Goal: Task Accomplishment & Management: Use online tool/utility

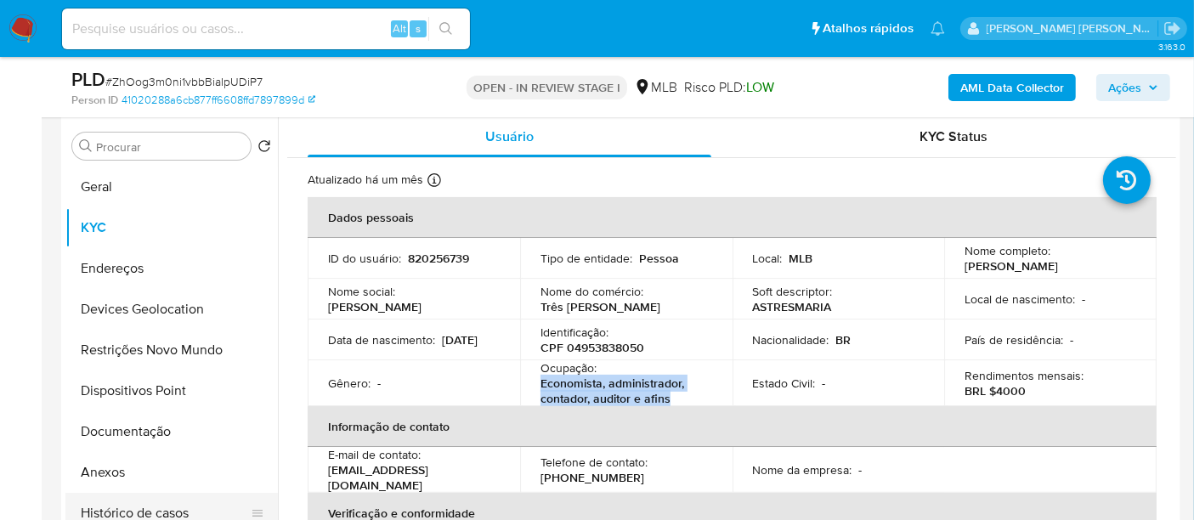
click at [123, 513] on button "Histórico de casos" at bounding box center [164, 513] width 199 height 41
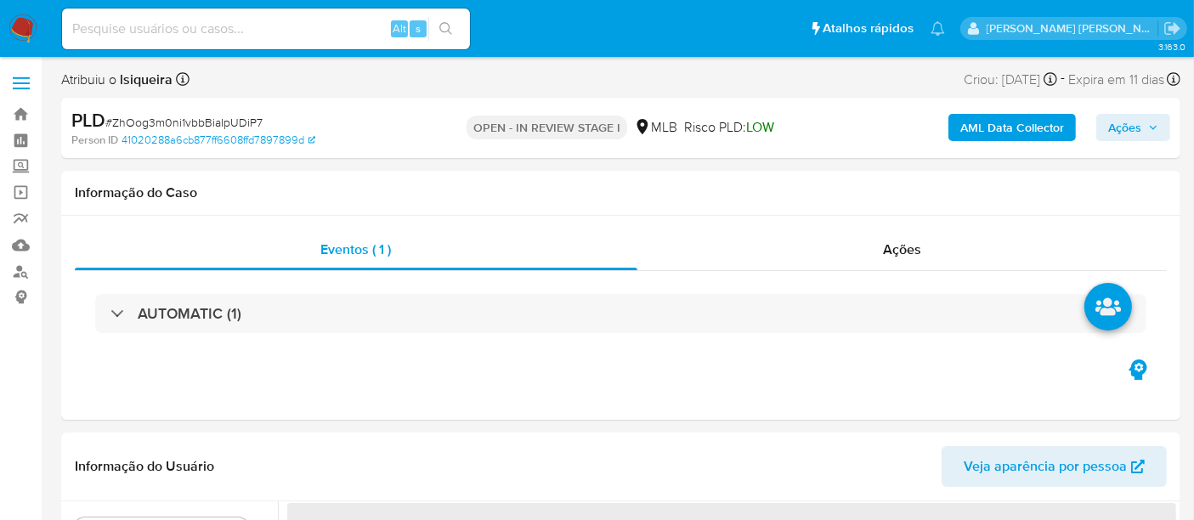
select select "10"
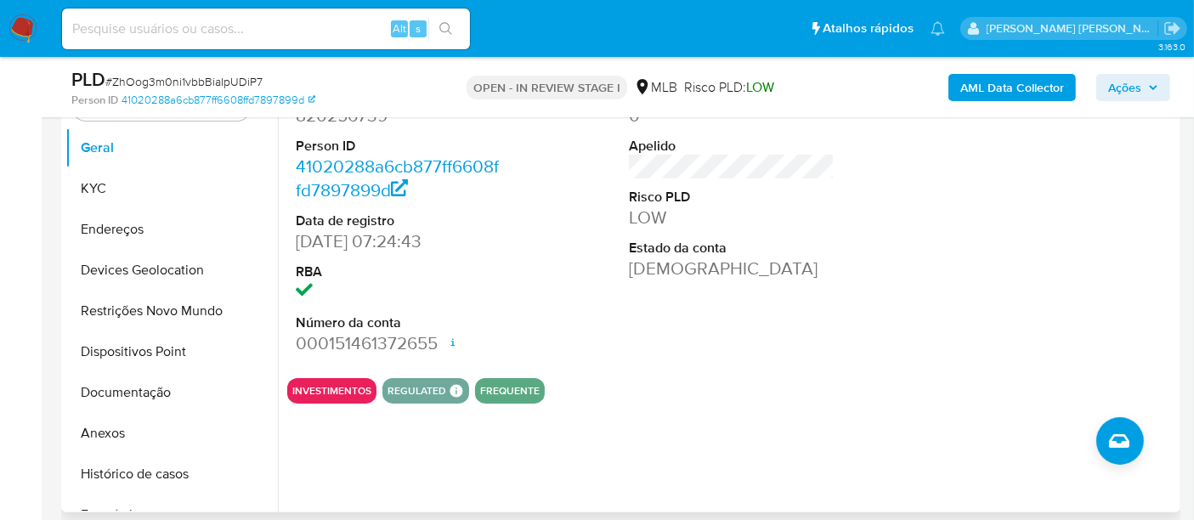
scroll to position [377, 0]
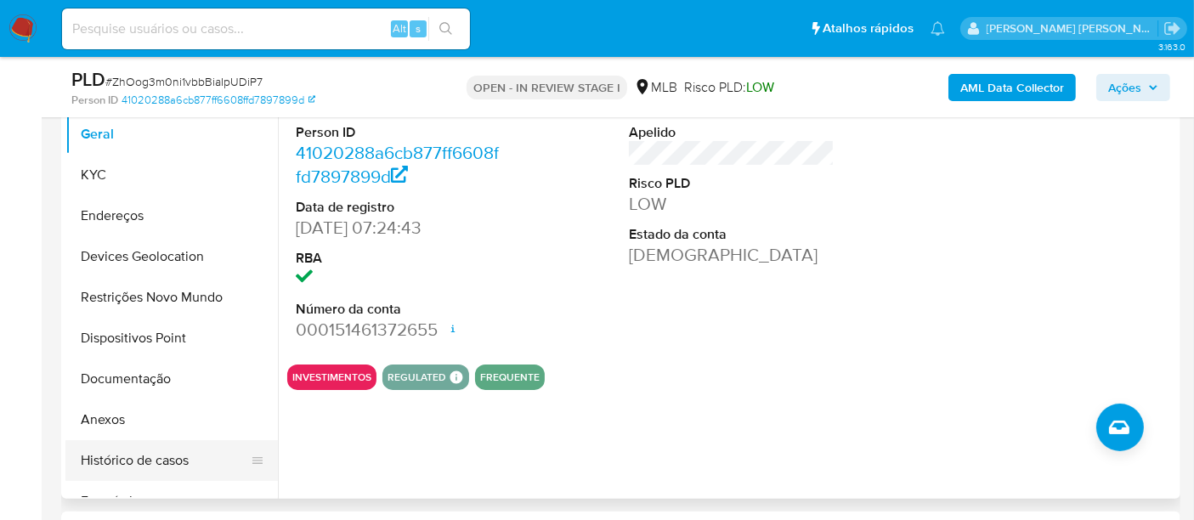
click at [177, 459] on button "Histórico de casos" at bounding box center [164, 460] width 199 height 41
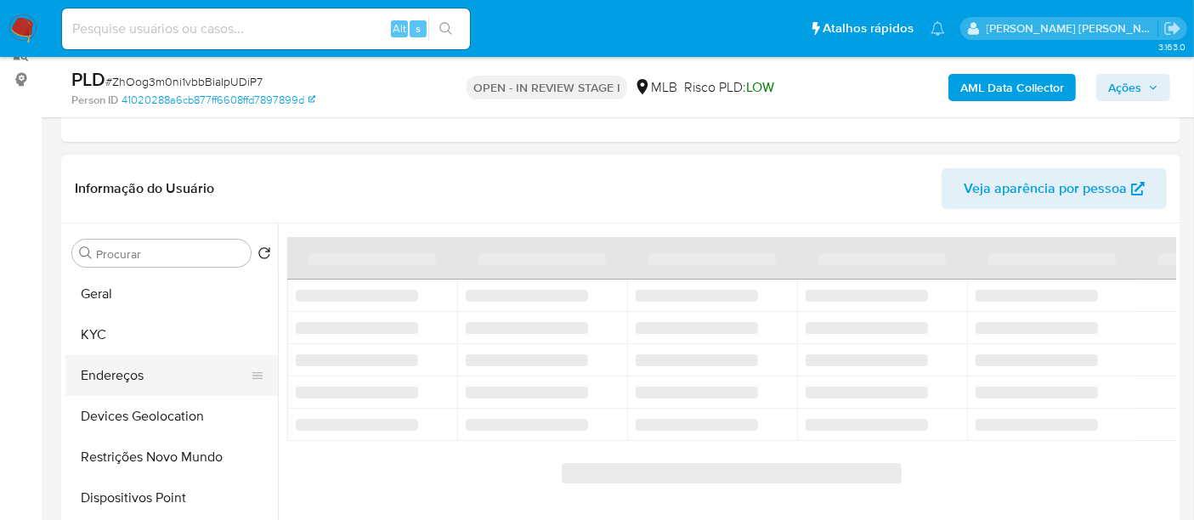
scroll to position [94, 0]
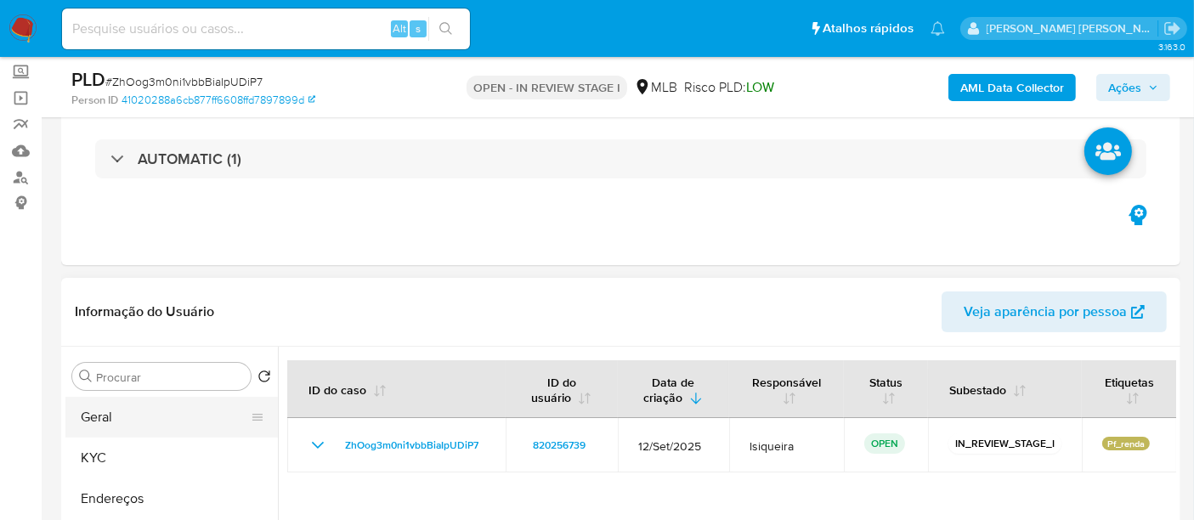
click at [150, 419] on button "Geral" at bounding box center [164, 417] width 199 height 41
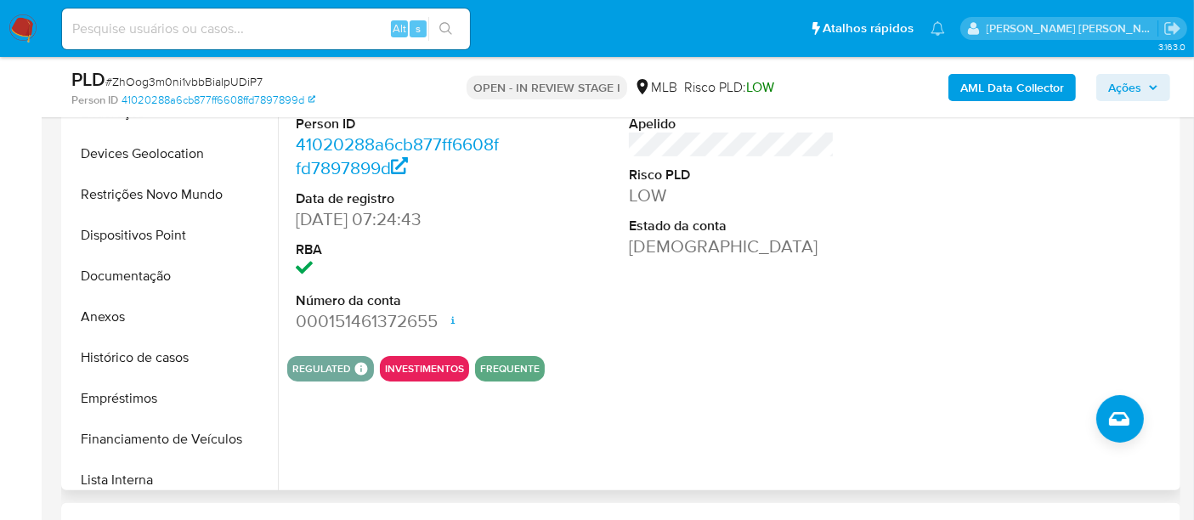
scroll to position [472, 0]
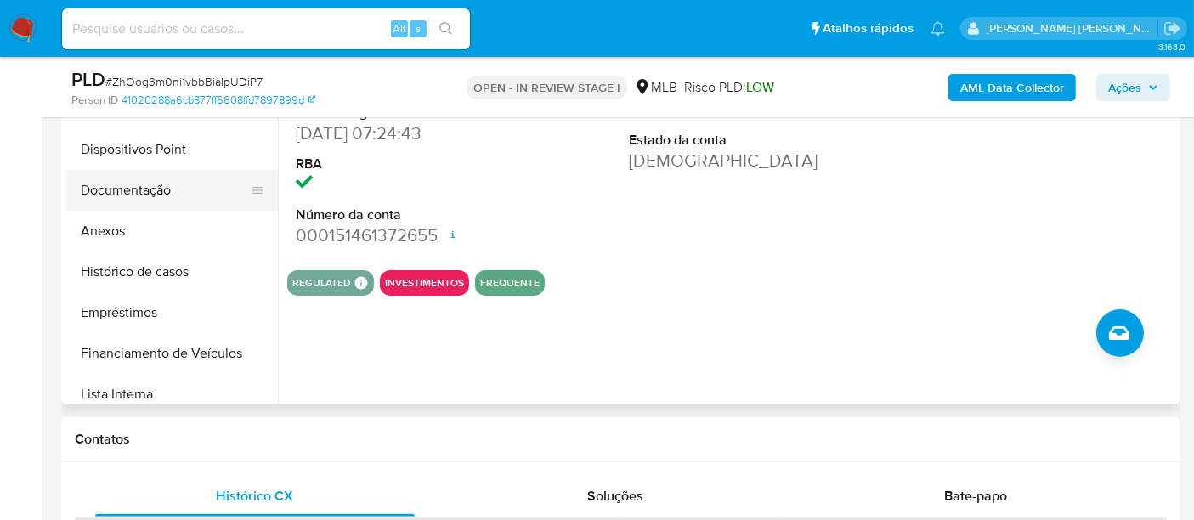
click at [187, 190] on button "Documentação" at bounding box center [164, 190] width 199 height 41
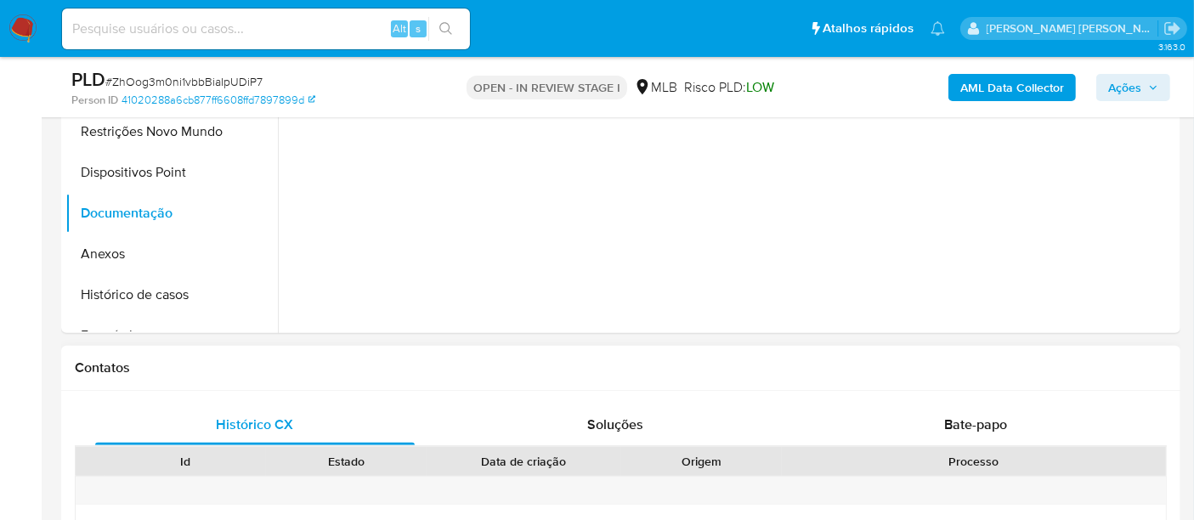
scroll to position [660, 0]
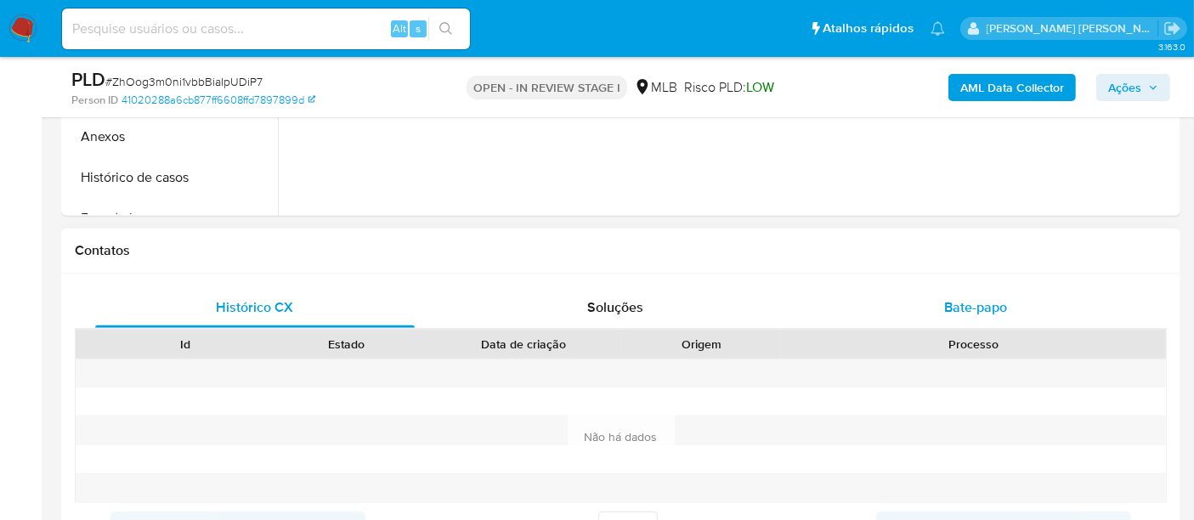
click at [932, 320] on div "Bate-papo" at bounding box center [976, 307] width 320 height 41
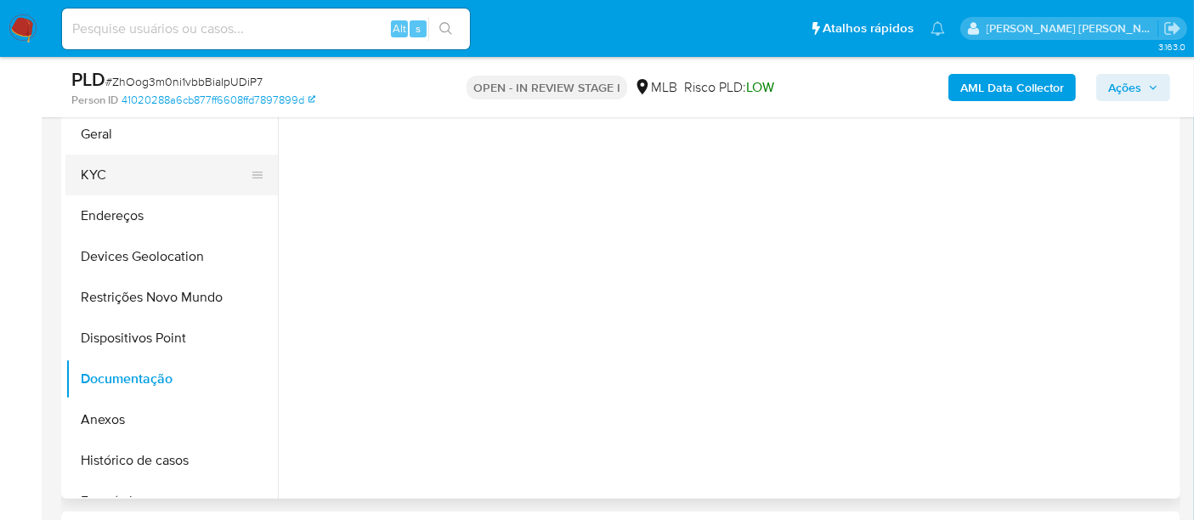
scroll to position [189, 0]
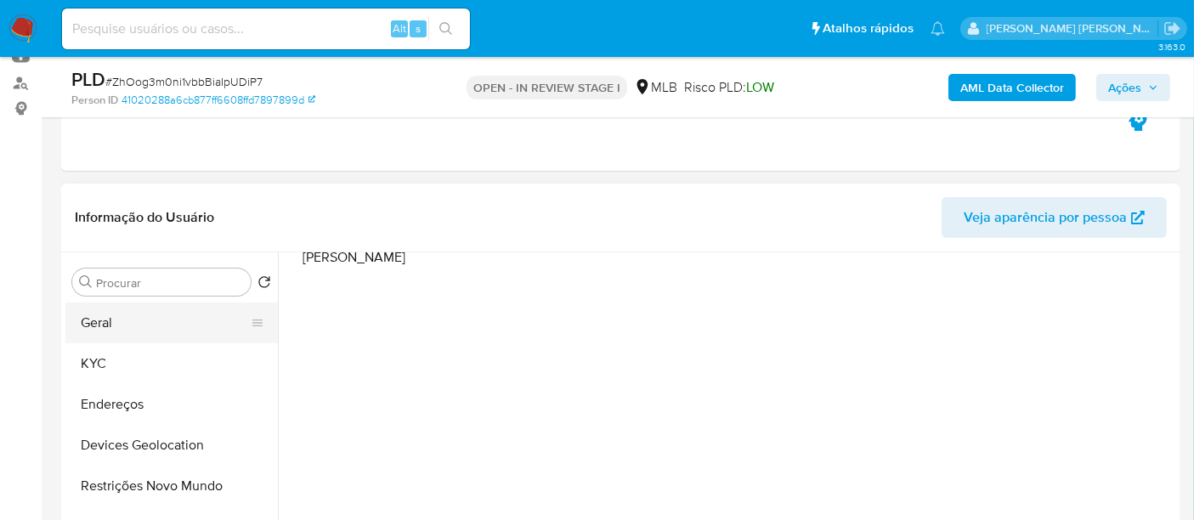
click at [92, 329] on button "Geral" at bounding box center [164, 323] width 199 height 41
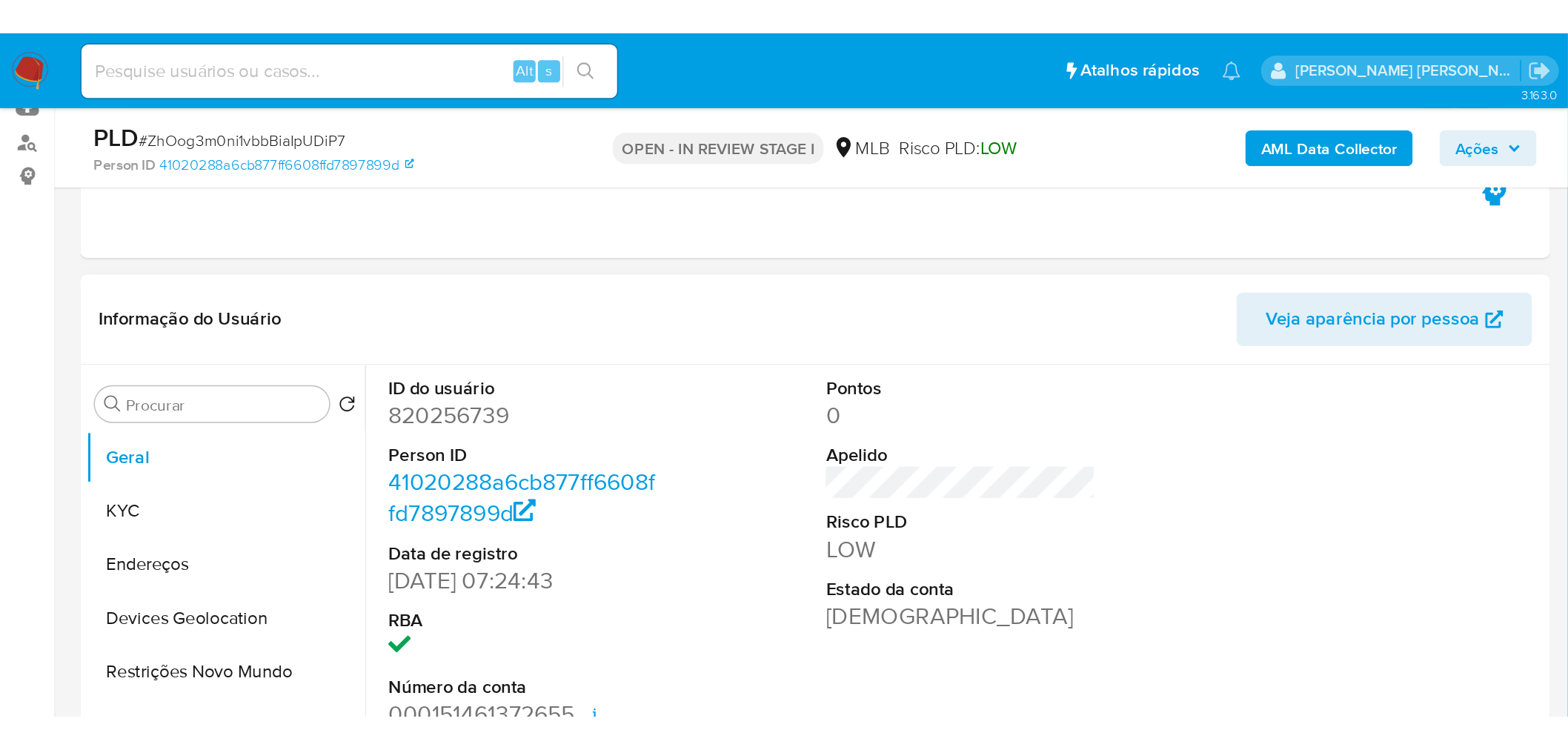
scroll to position [0, 0]
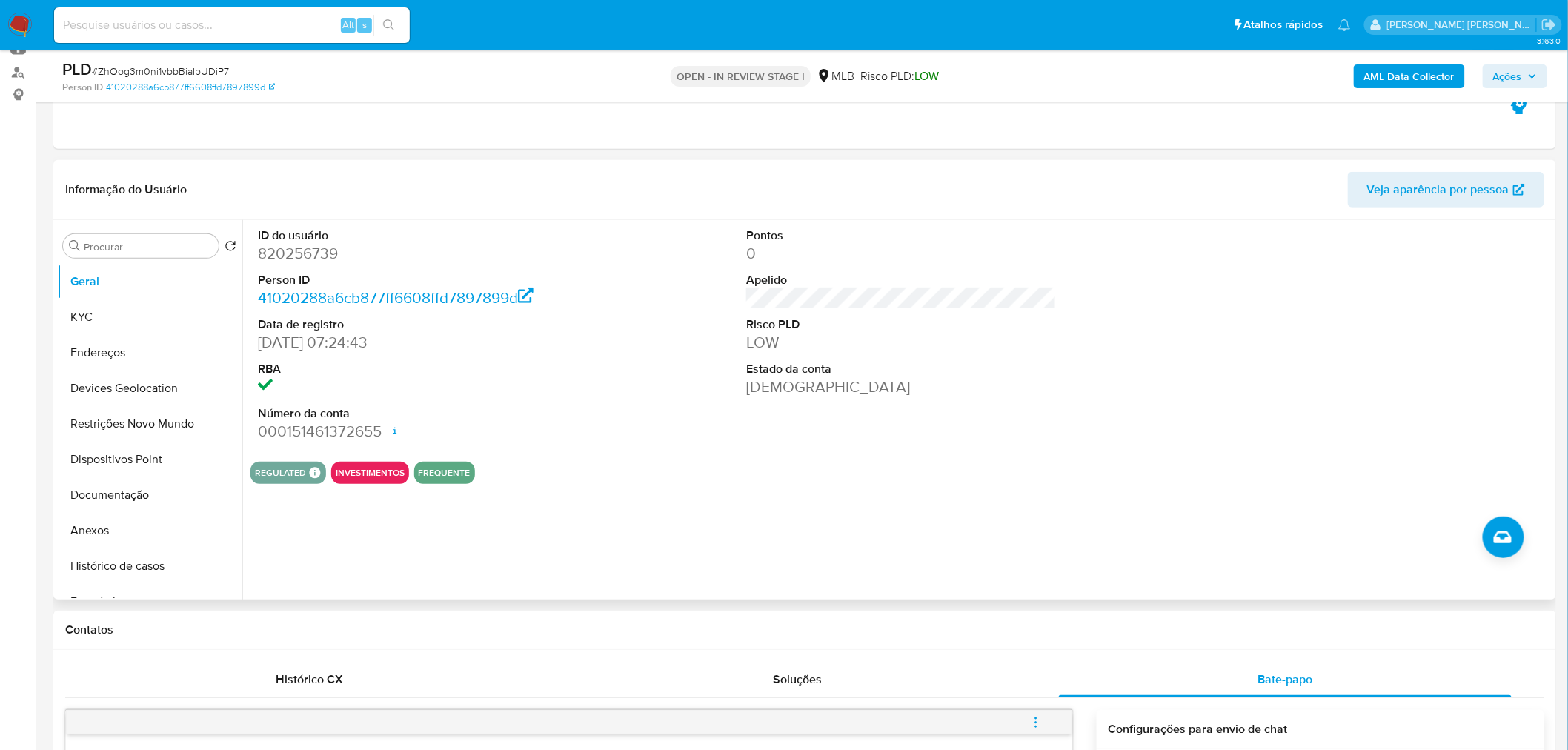
click at [794, 453] on div "REGULATED REGULATED MLB BACEN COMPLIES LEGACY Mark Id MLB_BACEN Compliant is_co…" at bounding box center [901, 473] width 1302 height 22
click at [87, 323] on button "KYC" at bounding box center [143, 317] width 174 height 36
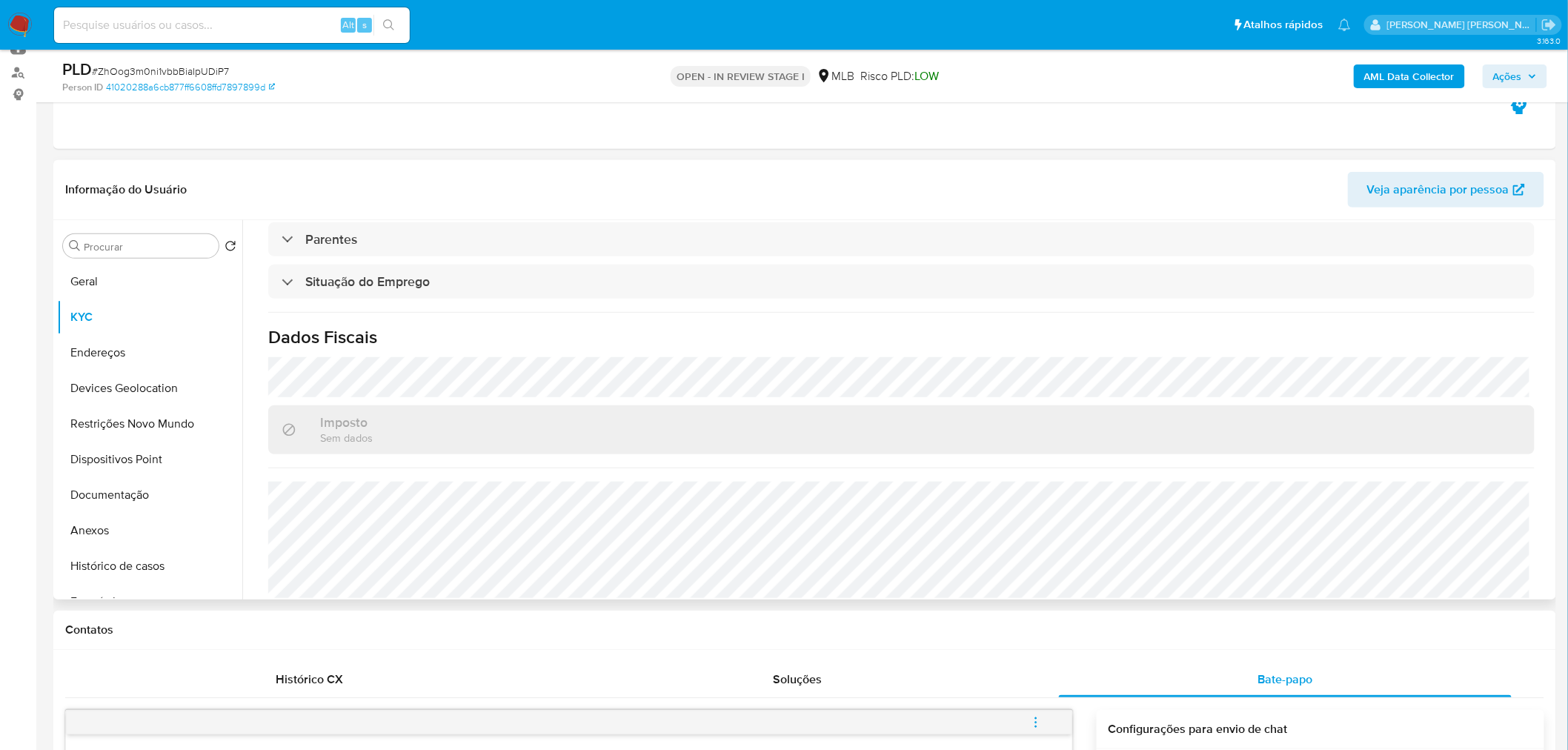
scroll to position [617, 0]
click at [111, 359] on button "Endereços" at bounding box center [143, 352] width 174 height 36
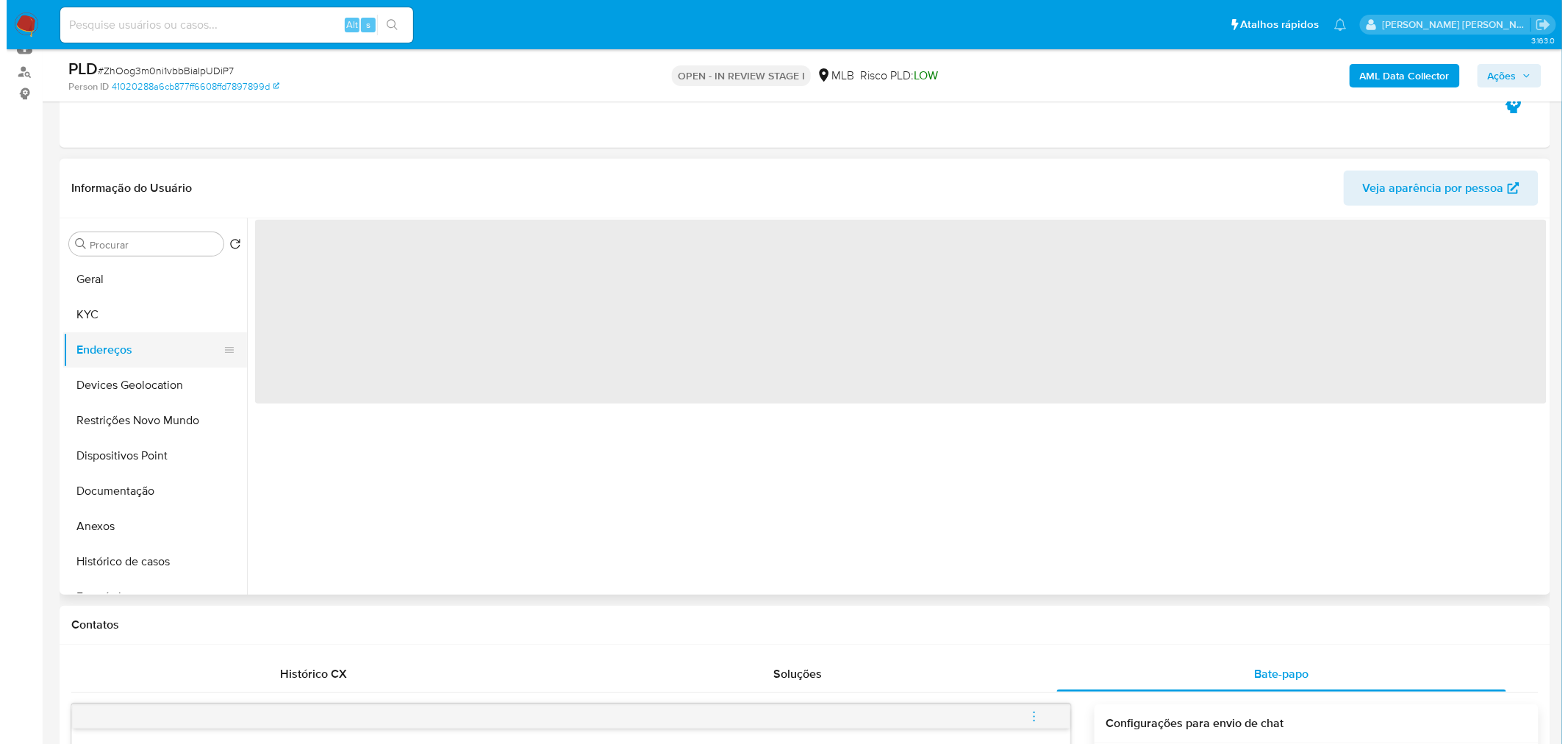
scroll to position [0, 0]
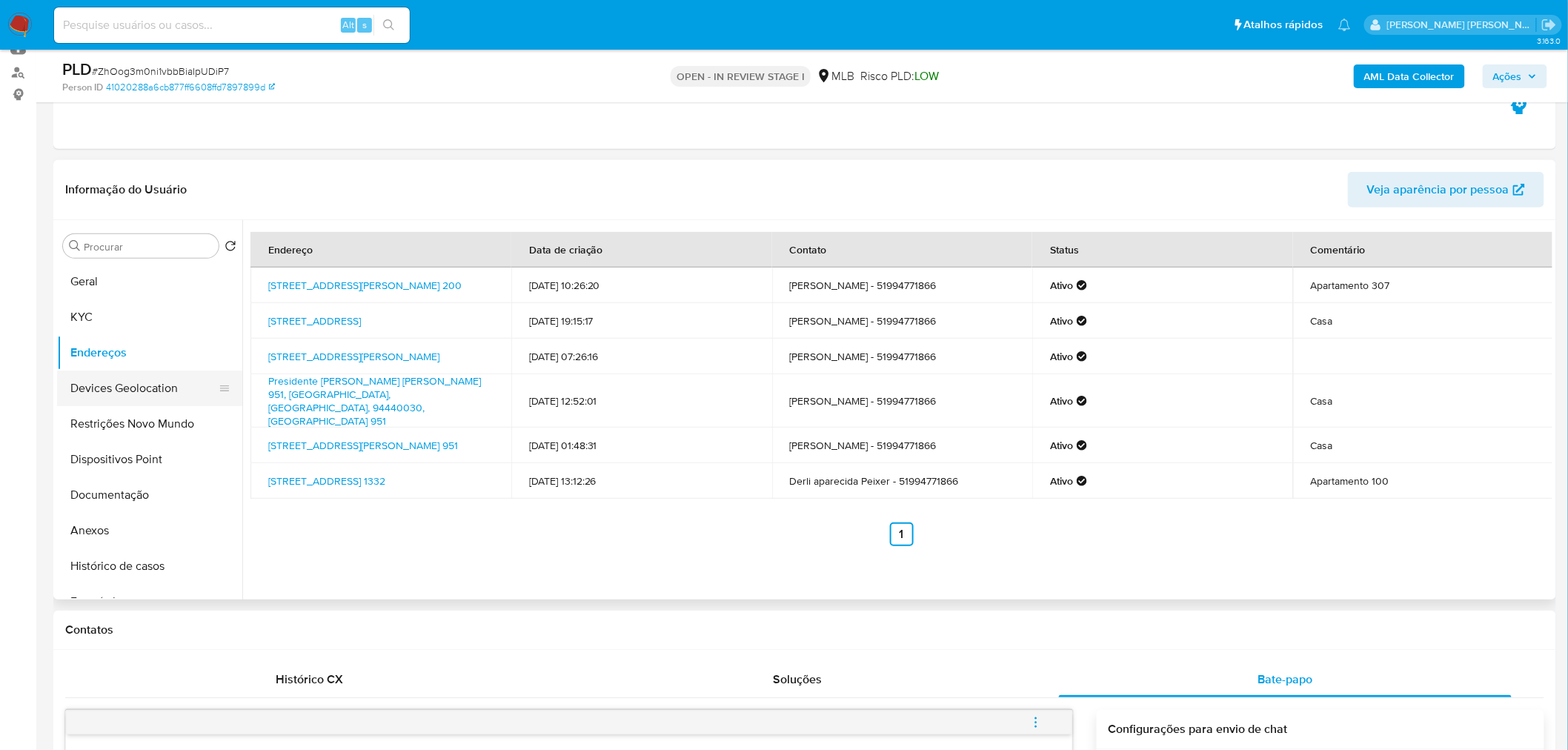
click at [108, 388] on button "Devices Geolocation" at bounding box center [143, 388] width 174 height 36
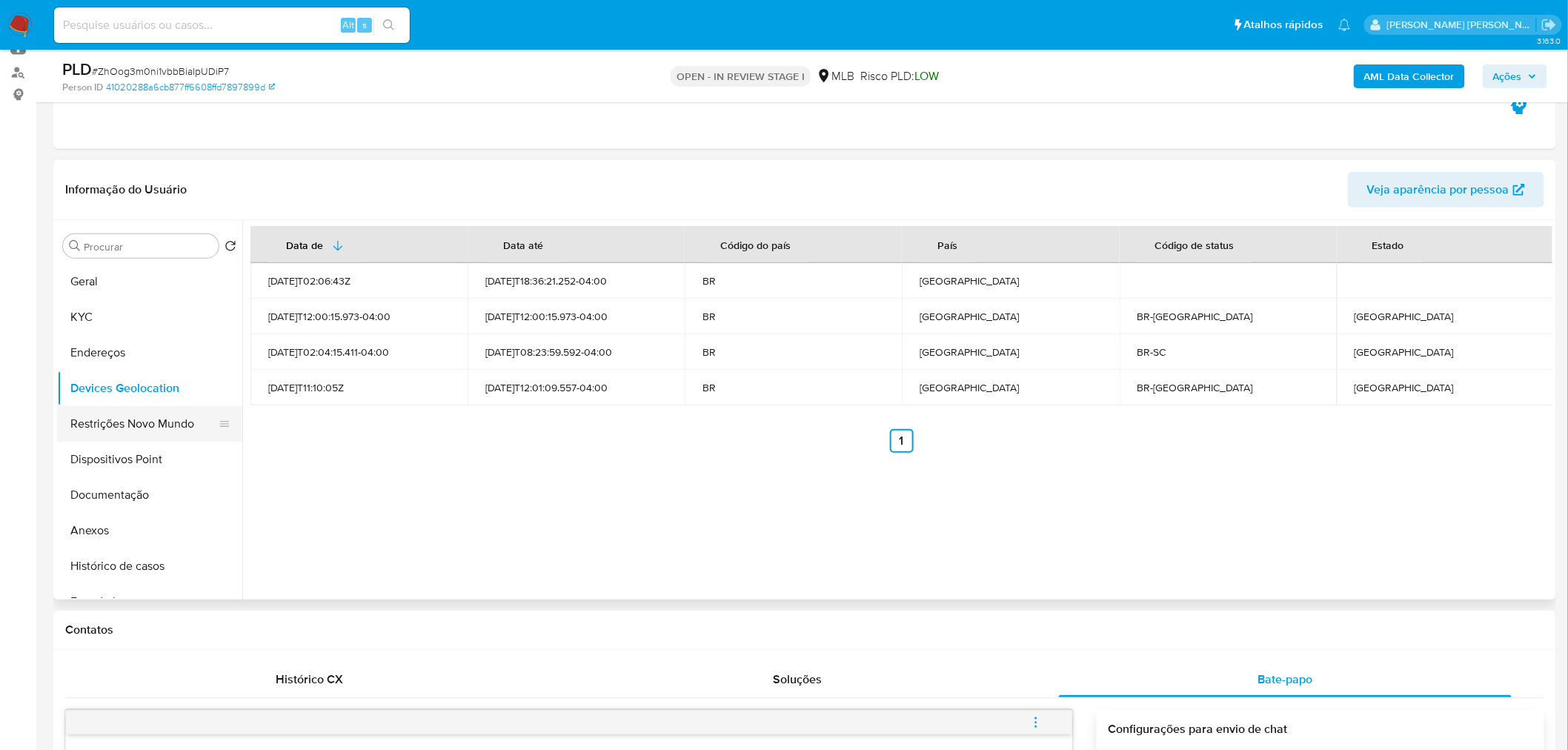
click at [150, 430] on button "Restrições Novo Mundo" at bounding box center [143, 424] width 174 height 36
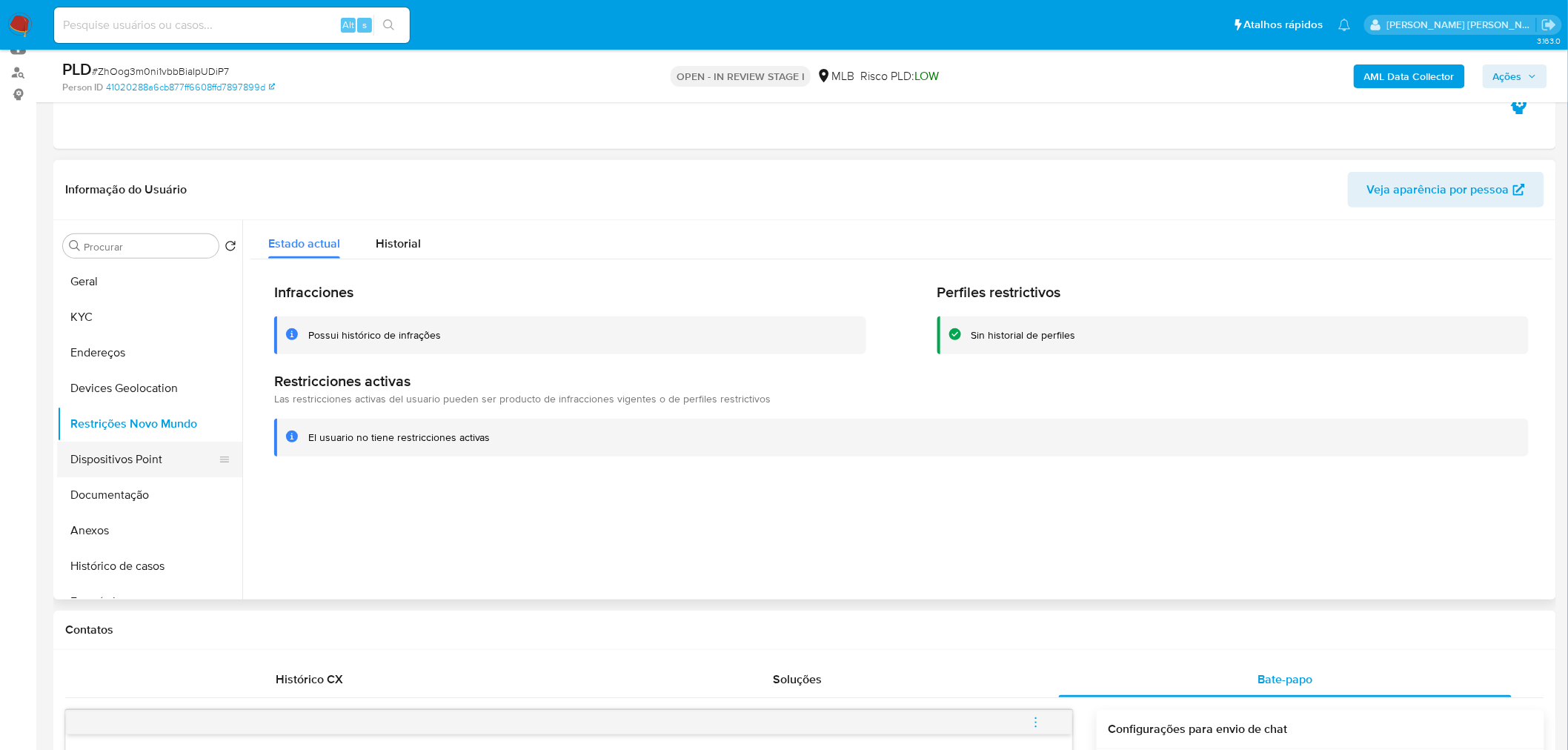
drag, startPoint x: 160, startPoint y: 463, endPoint x: 65, endPoint y: 470, distance: 95.3
click at [160, 453] on button "Dispositivos Point" at bounding box center [143, 460] width 174 height 36
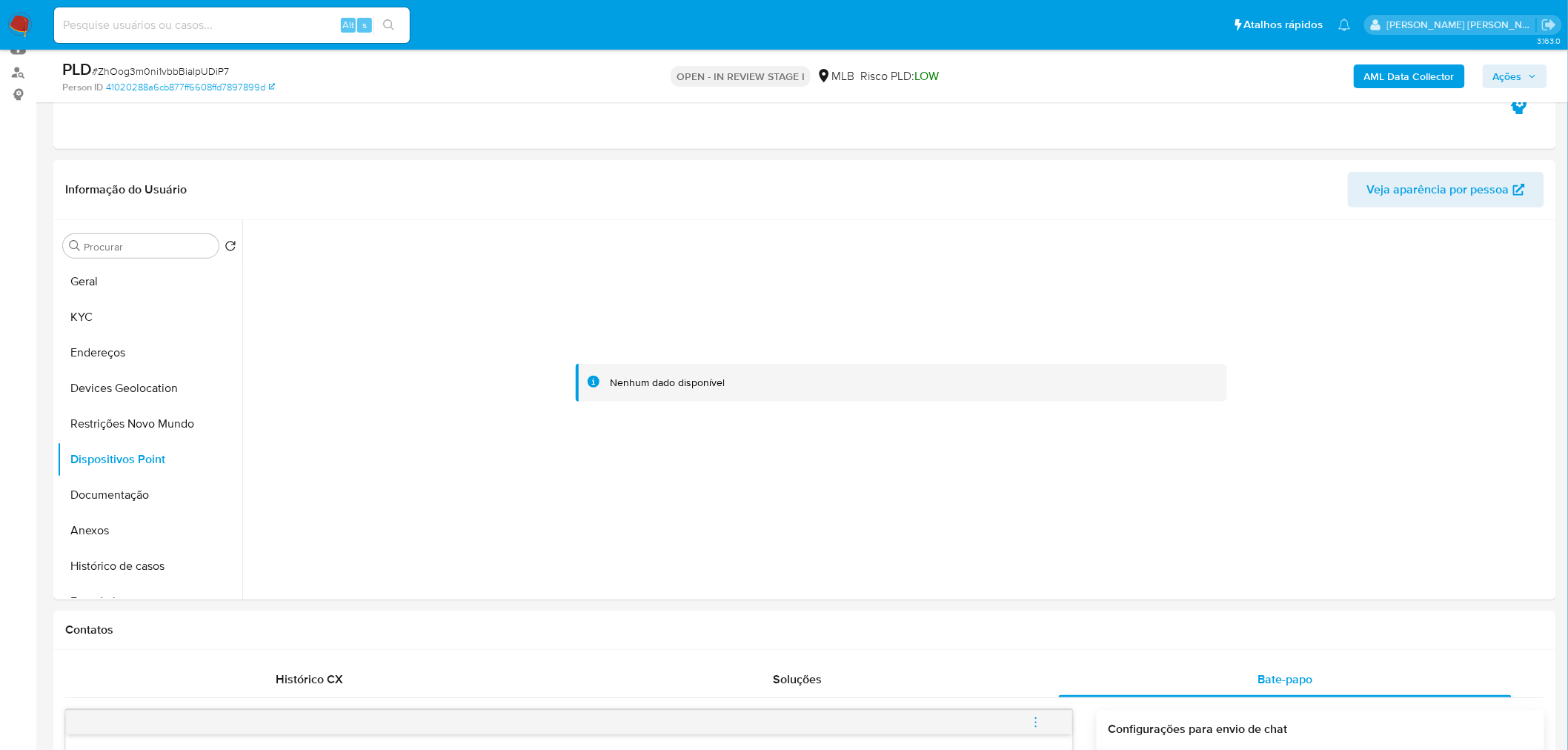
click at [1053, 75] on b "AML Data Collector" at bounding box center [1410, 76] width 91 height 24
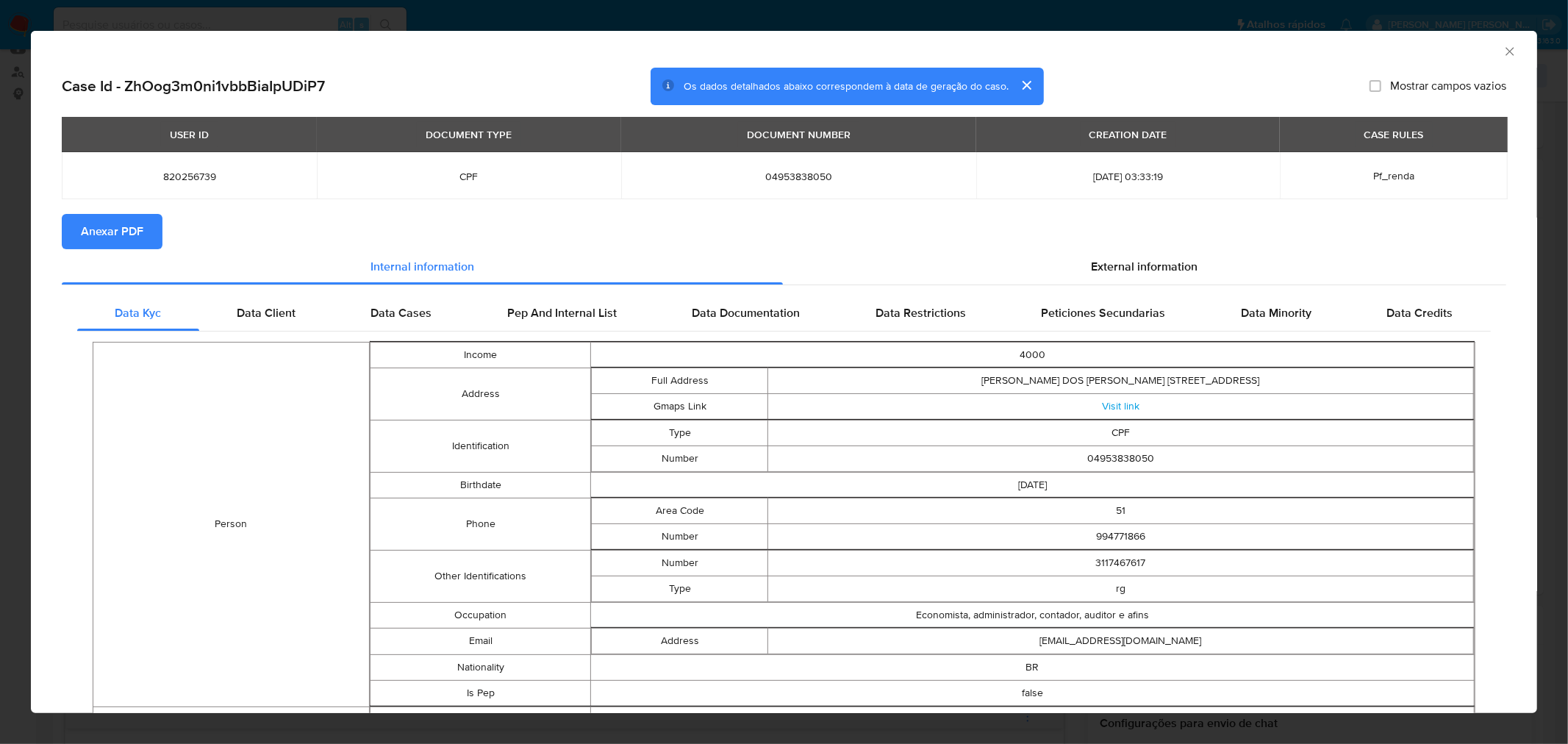
click at [115, 225] on span "Anexar PDF" at bounding box center [112, 231] width 62 height 32
click at [1045, 48] on icon "Fechar a janela" at bounding box center [1509, 51] width 15 height 15
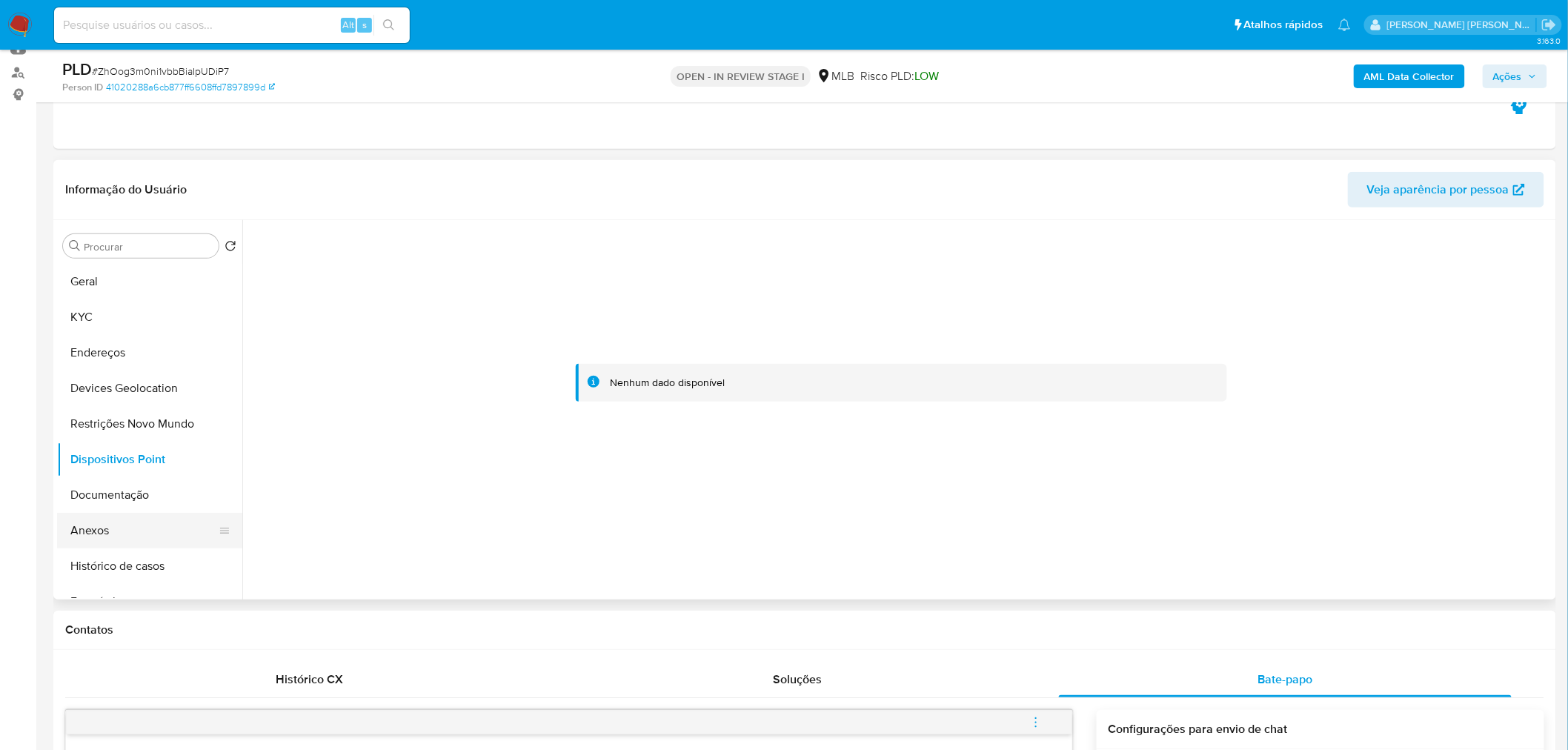
click at [127, 453] on button "Anexos" at bounding box center [143, 530] width 174 height 36
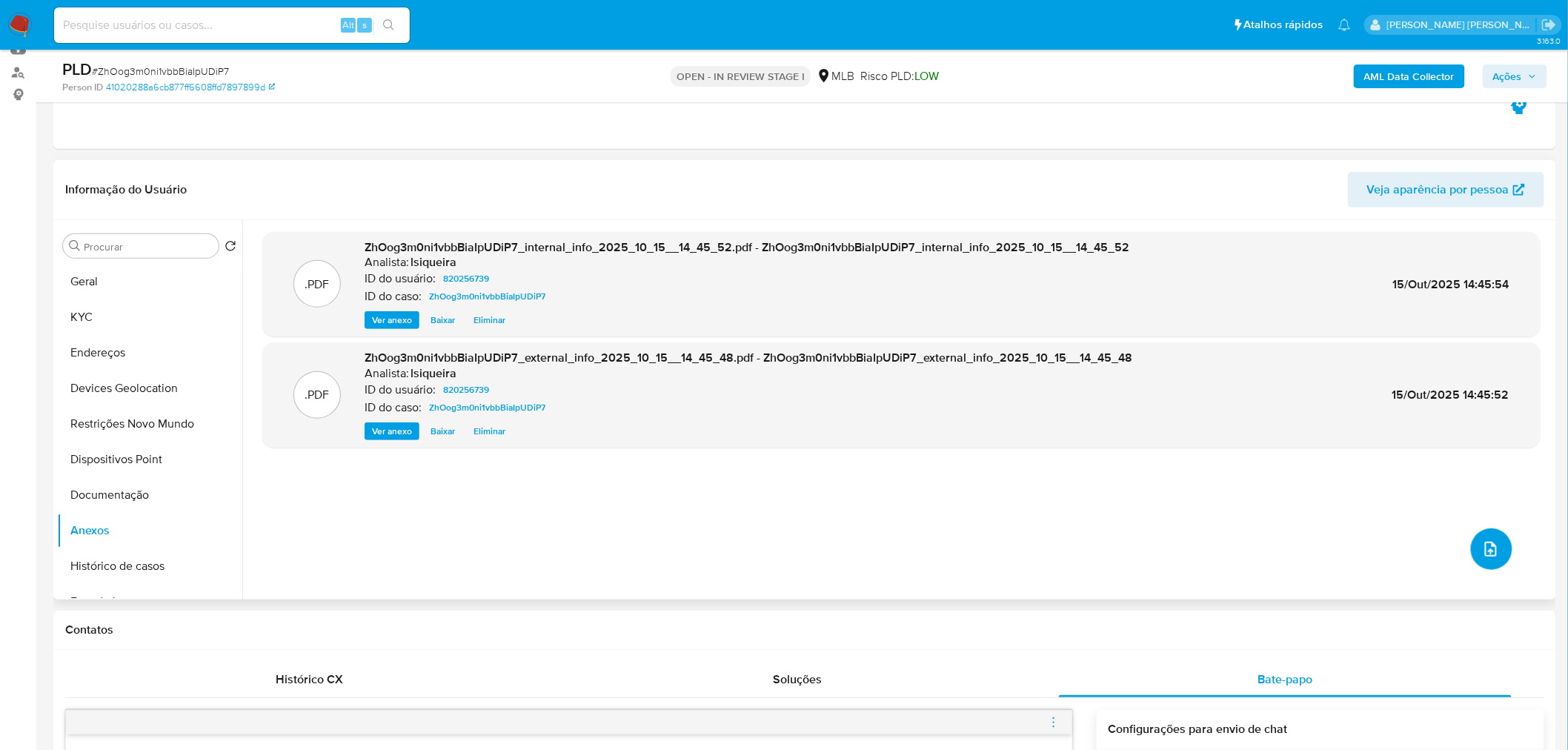
click at [1053, 453] on button "upload-file" at bounding box center [1492, 549] width 42 height 42
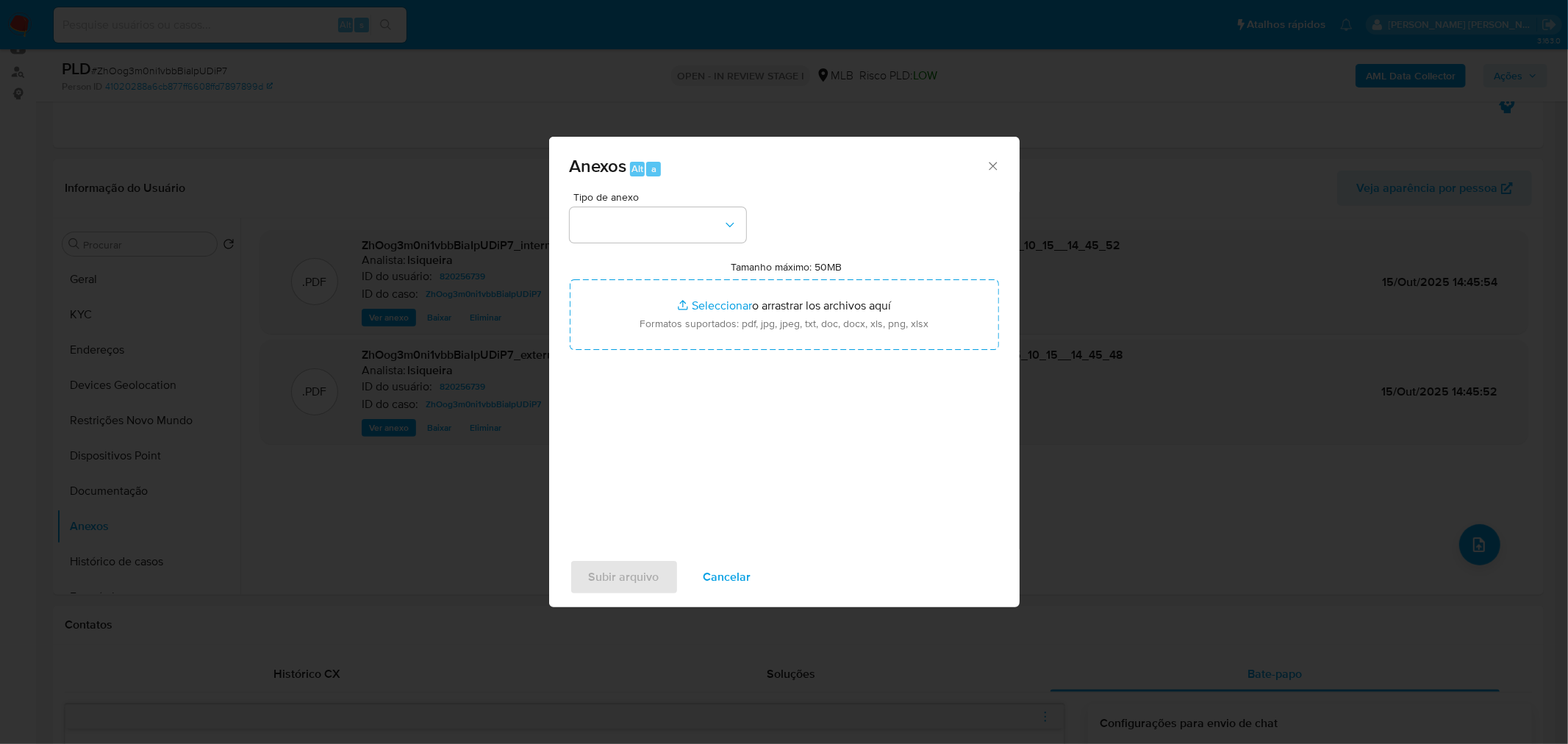
click at [604, 243] on div "Tipo de anexo Tamanho máximo: 50MB Seleccionar archivos Seleccionar o arrastrar…" at bounding box center [784, 365] width 429 height 347
click at [625, 224] on button "button" at bounding box center [658, 225] width 176 height 35
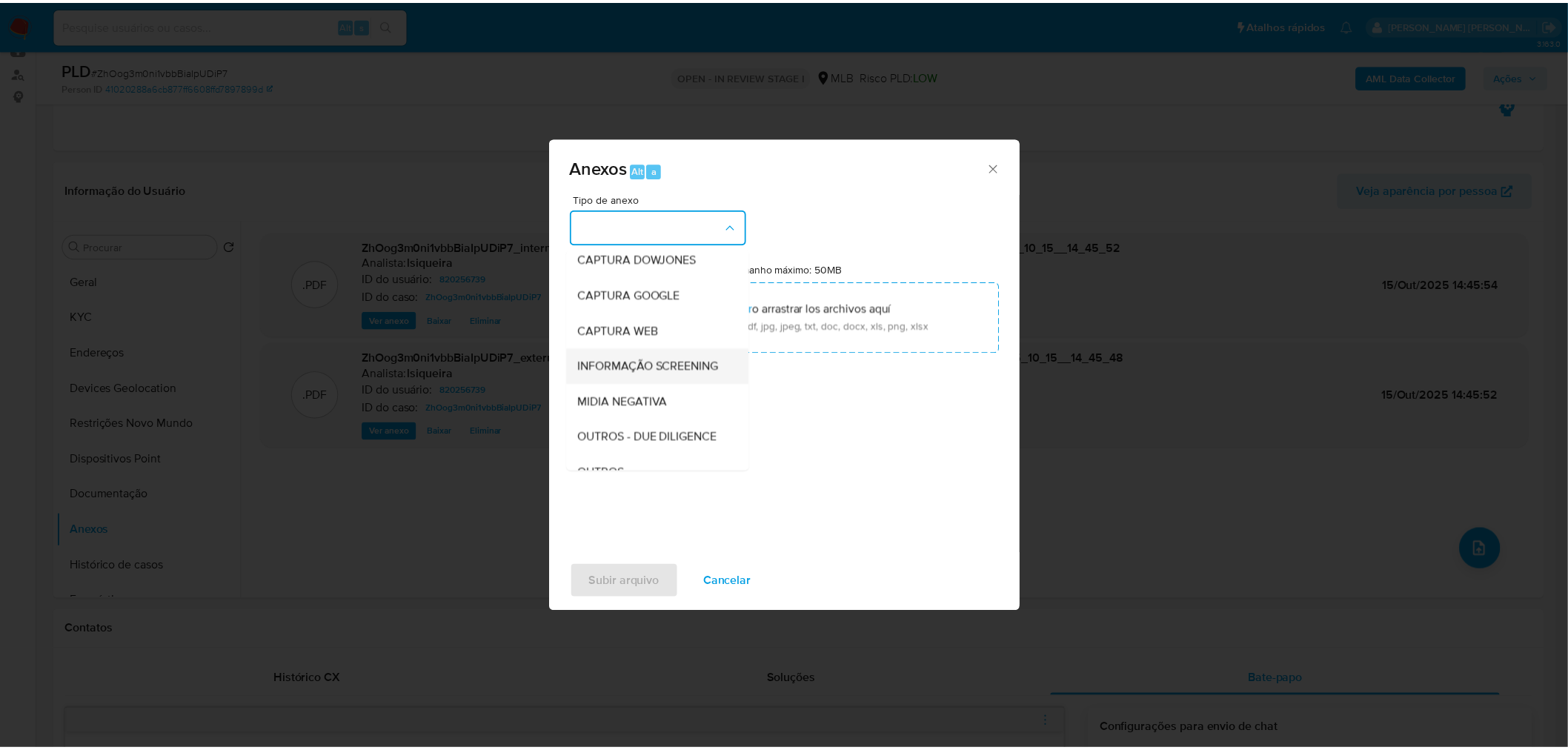
scroll to position [82, 0]
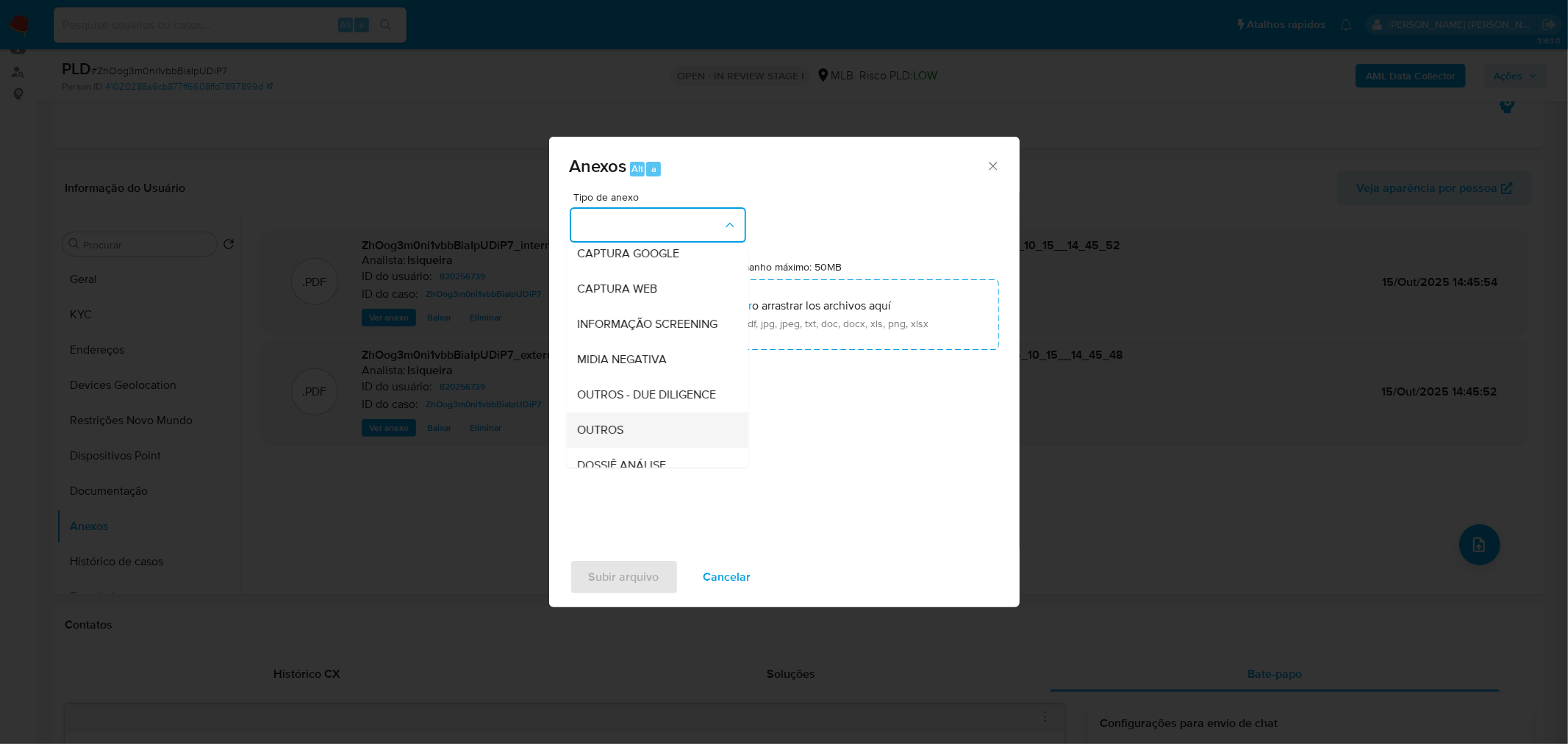
click at [621, 437] on span "OUTROS" at bounding box center [601, 429] width 47 height 15
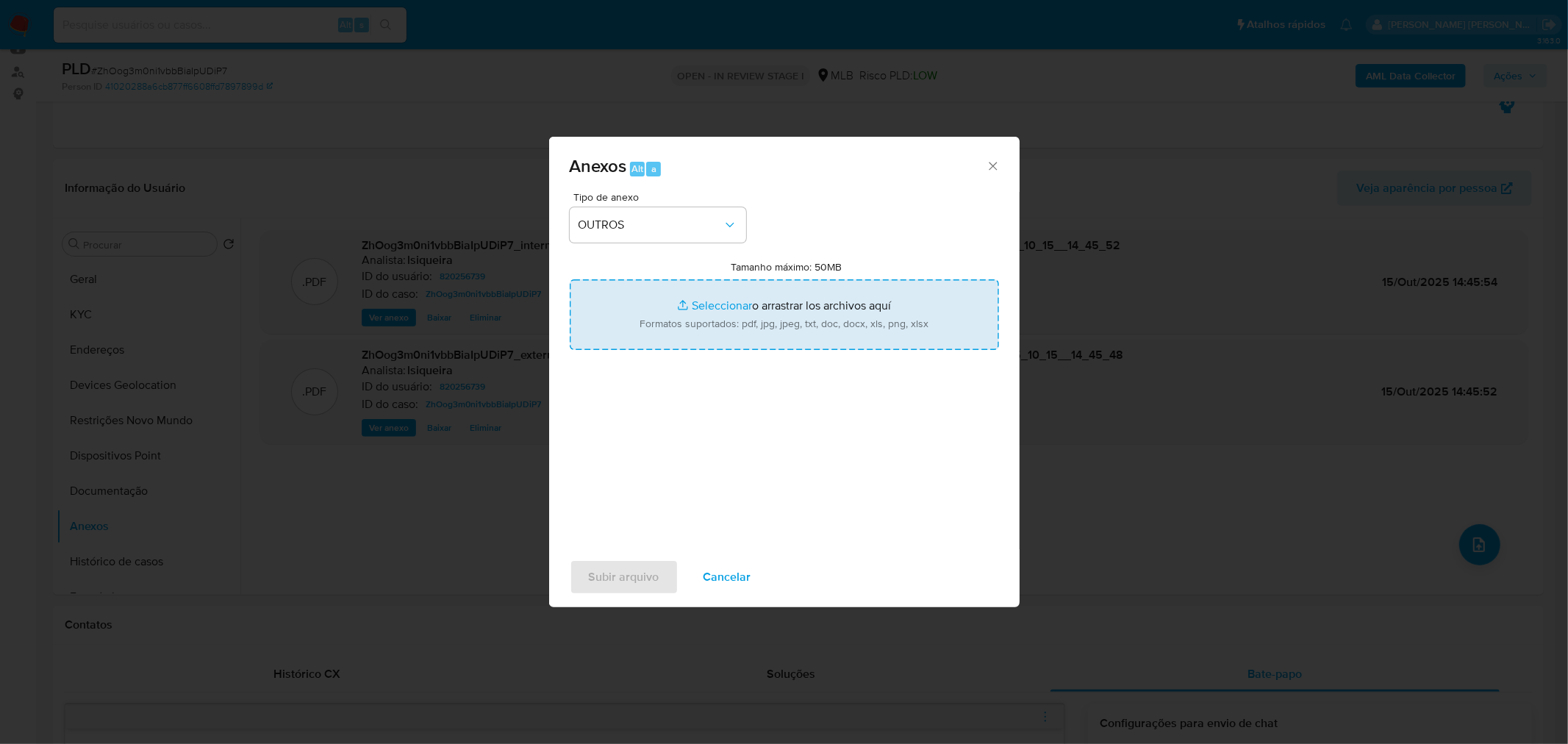
click at [732, 311] on input "Tamanho máximo: 50MB Seleccionar archivos" at bounding box center [784, 315] width 429 height 71
type input "C:\fakepath\Mulan 820256739_2025_10_15_08_08_28.xlsx"
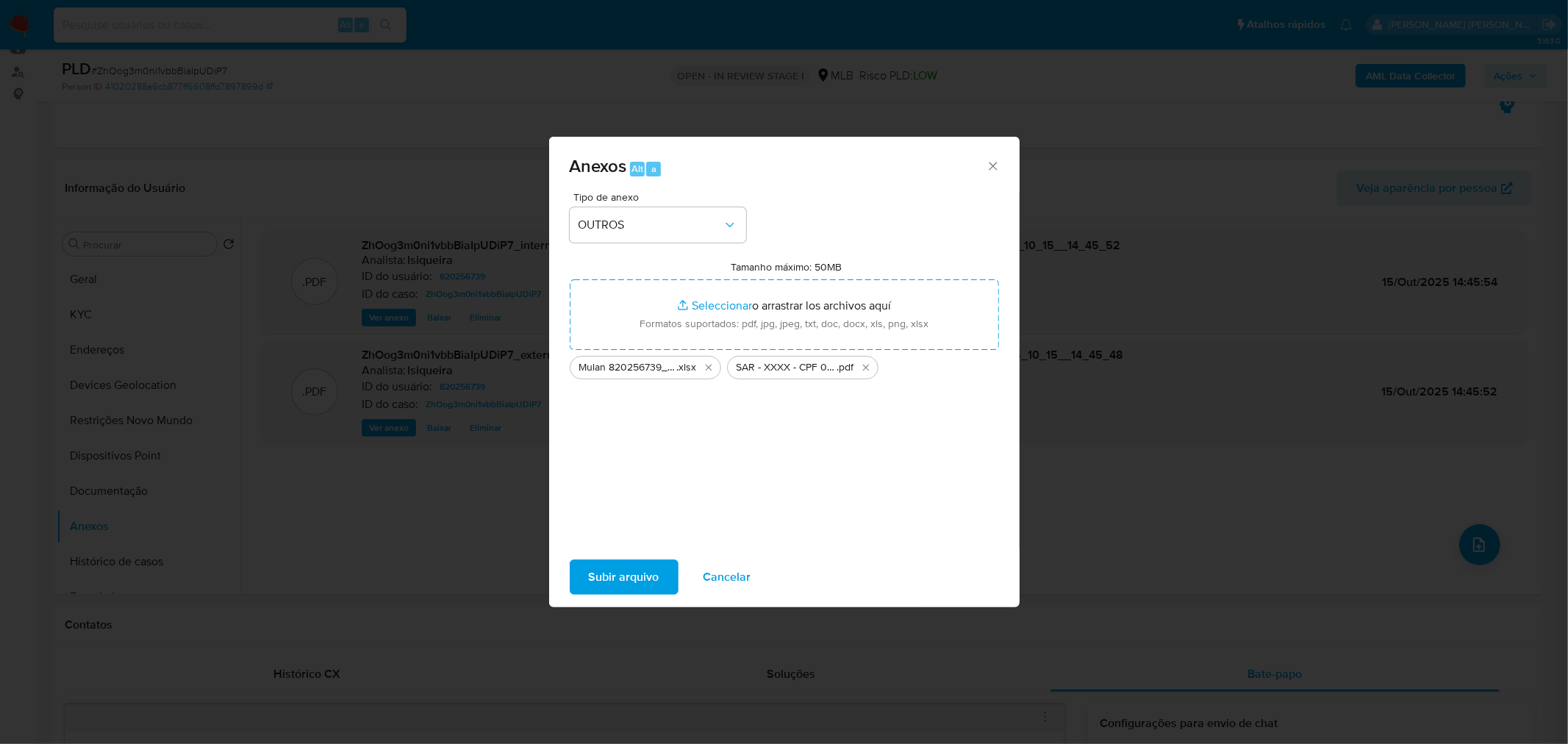
click at [624, 449] on span "Subir arquivo" at bounding box center [624, 577] width 71 height 32
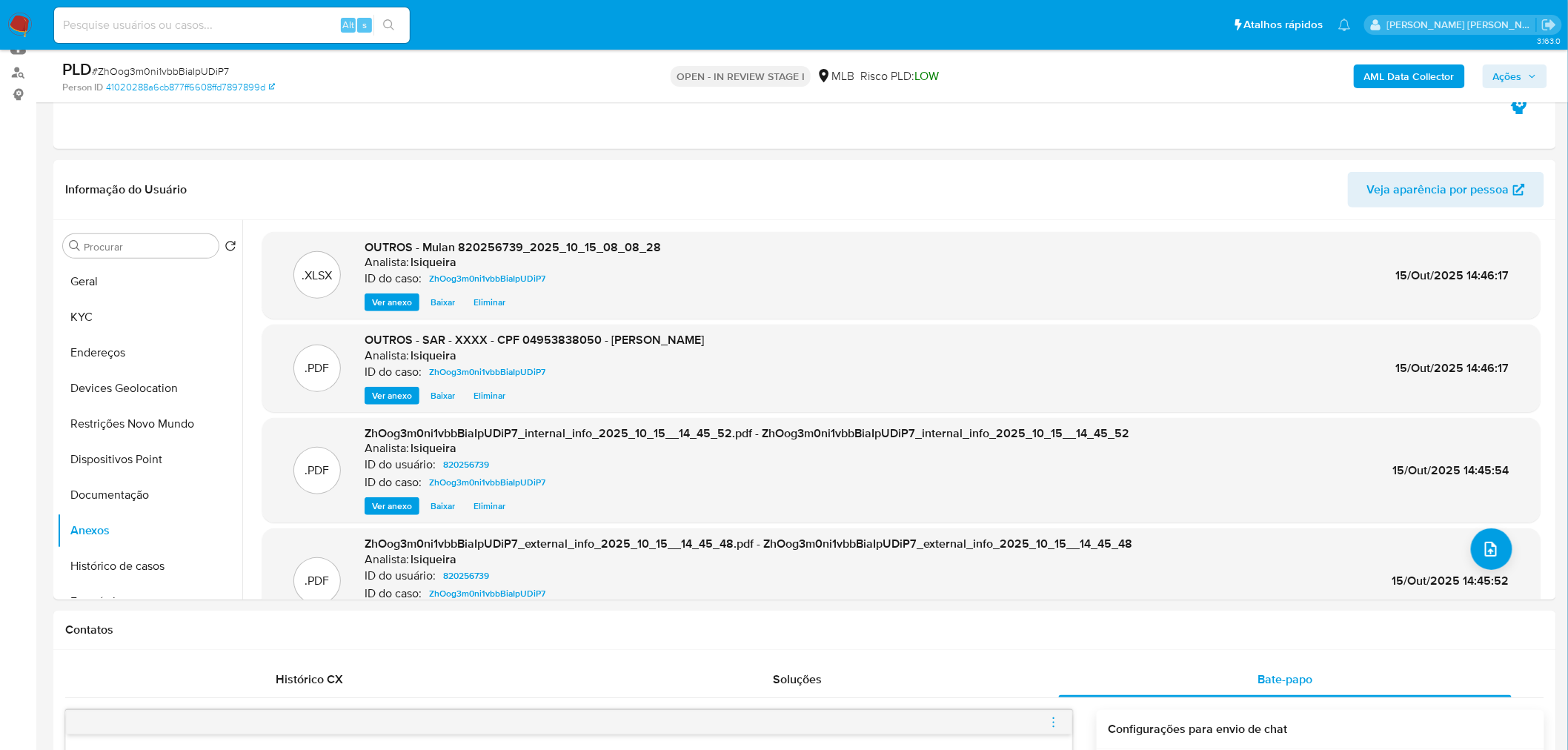
click at [1053, 77] on span "Ações" at bounding box center [1508, 76] width 29 height 24
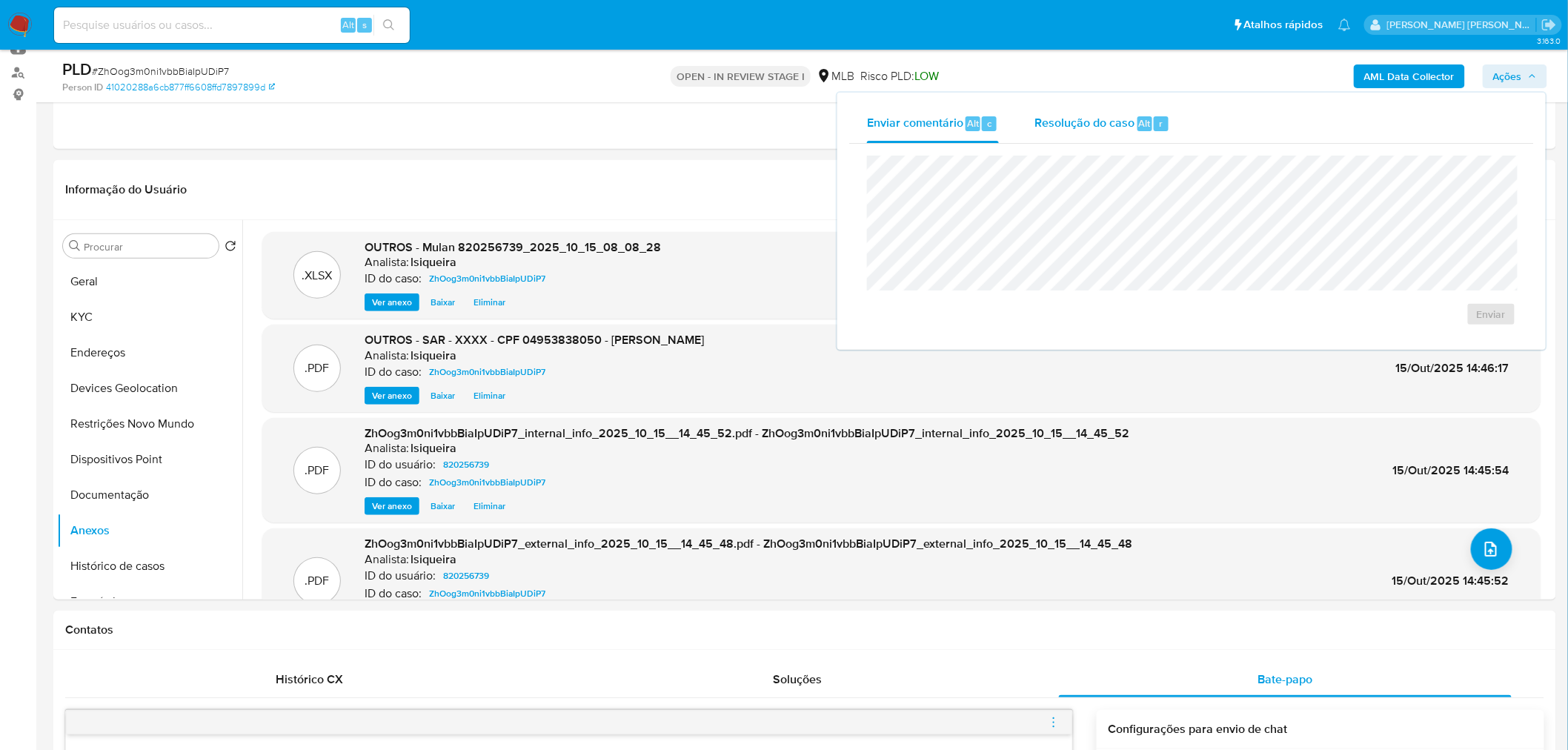
click at [1053, 126] on span "Resolução do caso" at bounding box center [1085, 123] width 100 height 17
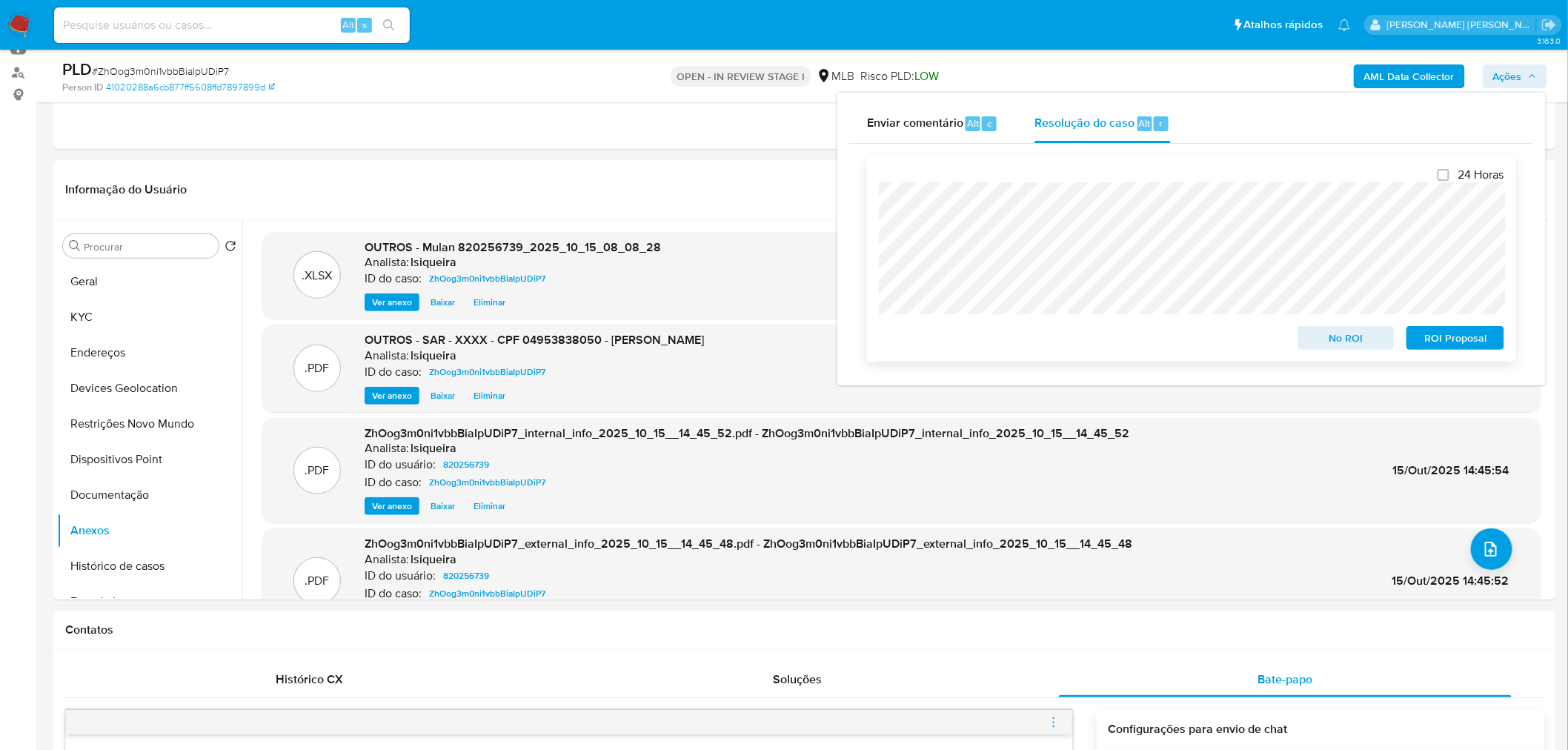
drag, startPoint x: 1441, startPoint y: 333, endPoint x: 1427, endPoint y: 333, distance: 14.0
click at [1053, 333] on span "ROI Proposal" at bounding box center [1456, 338] width 77 height 21
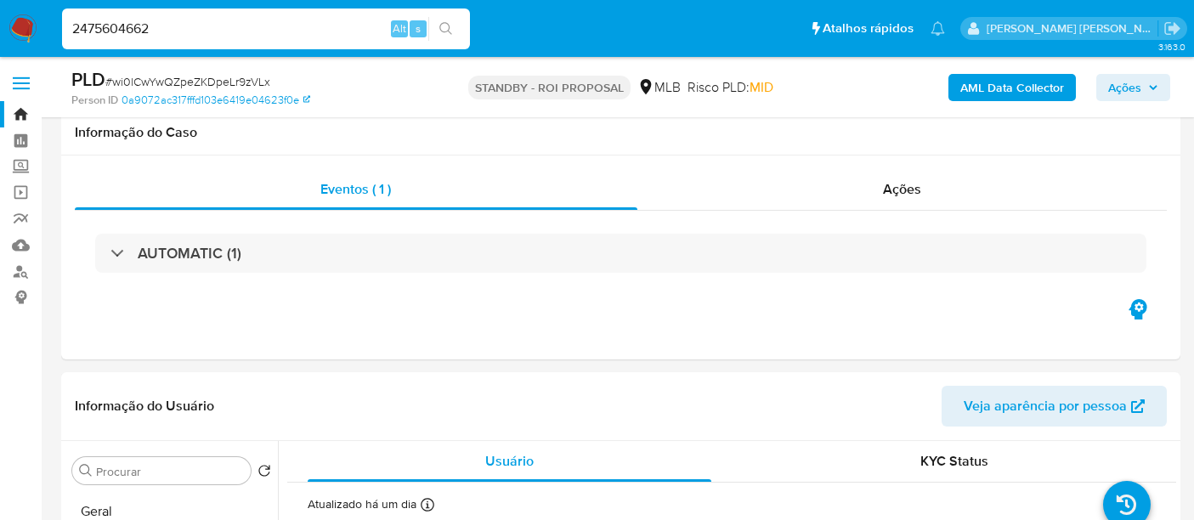
select select "10"
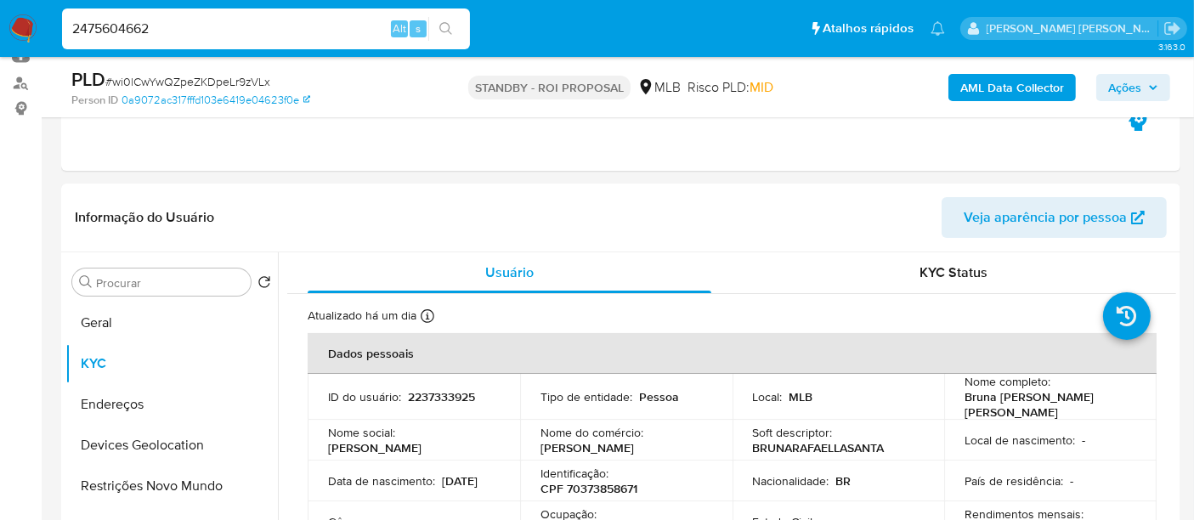
type input "2475604662"
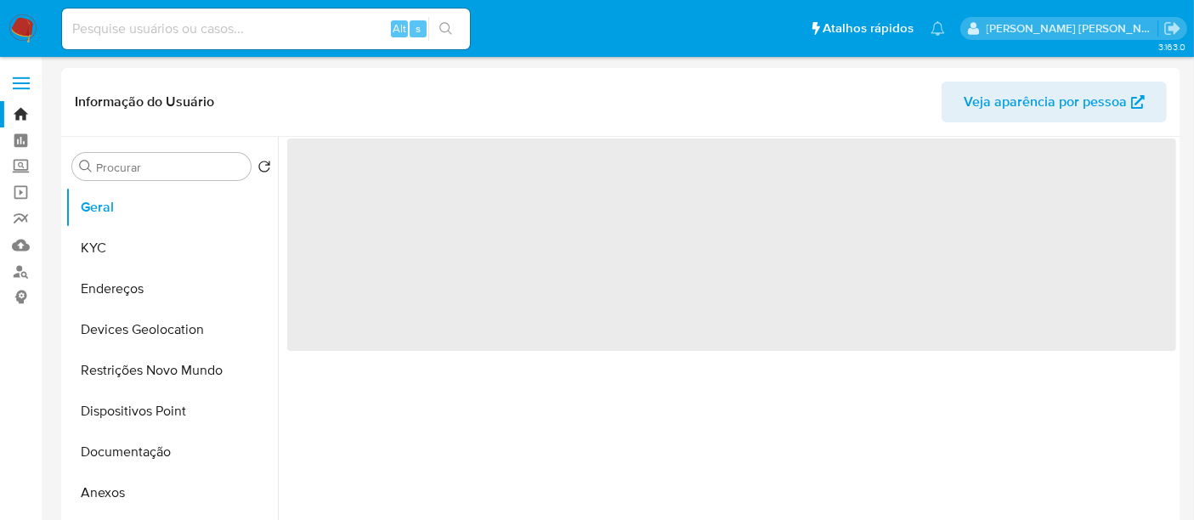
select select "10"
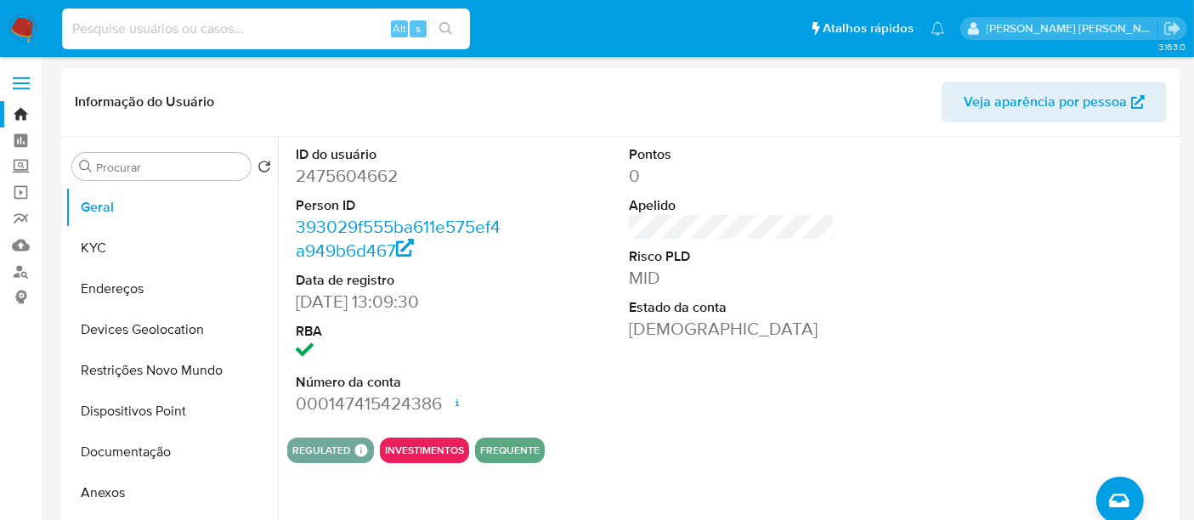
click at [130, 26] on input at bounding box center [266, 29] width 408 height 22
paste input "251816281"
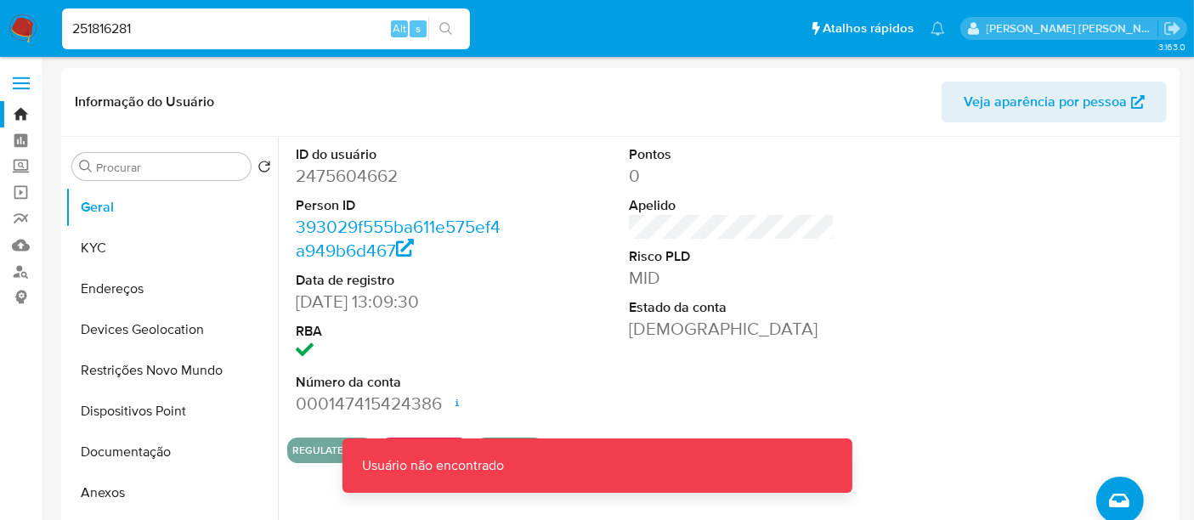
click at [165, 27] on input "251816281" at bounding box center [266, 29] width 408 height 22
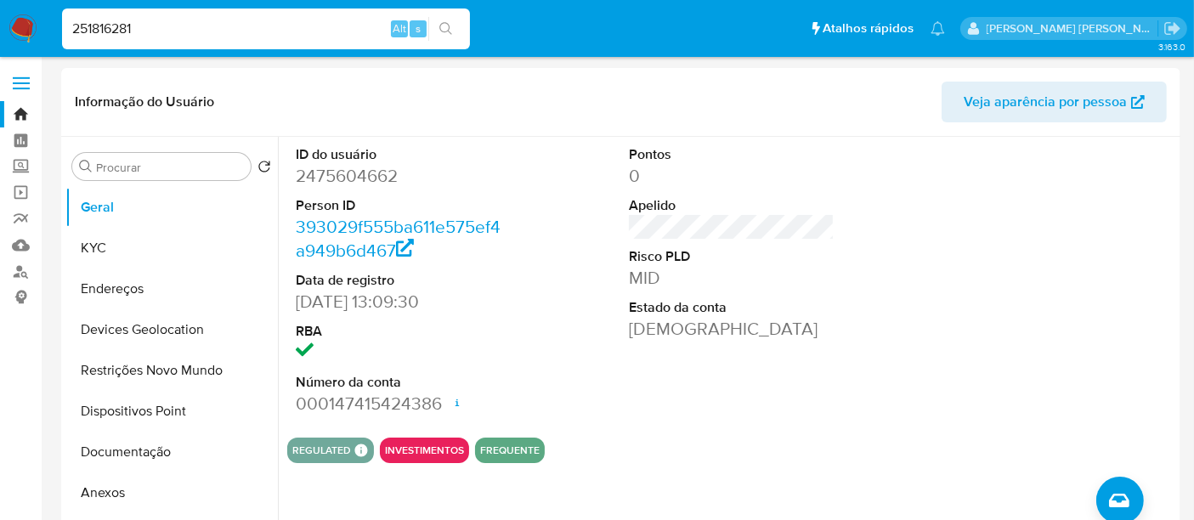
type input "251816281"
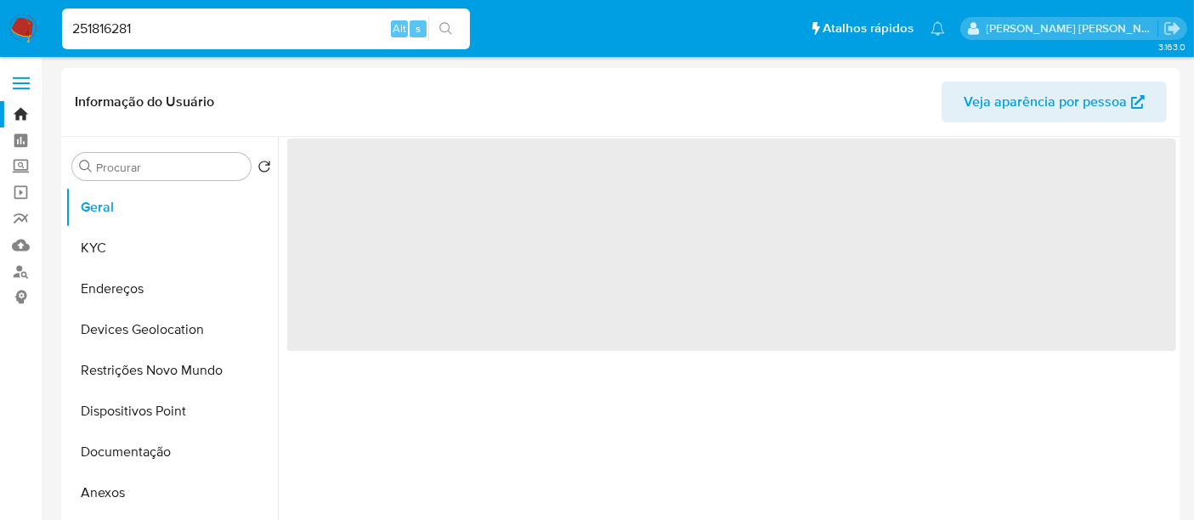
select select "10"
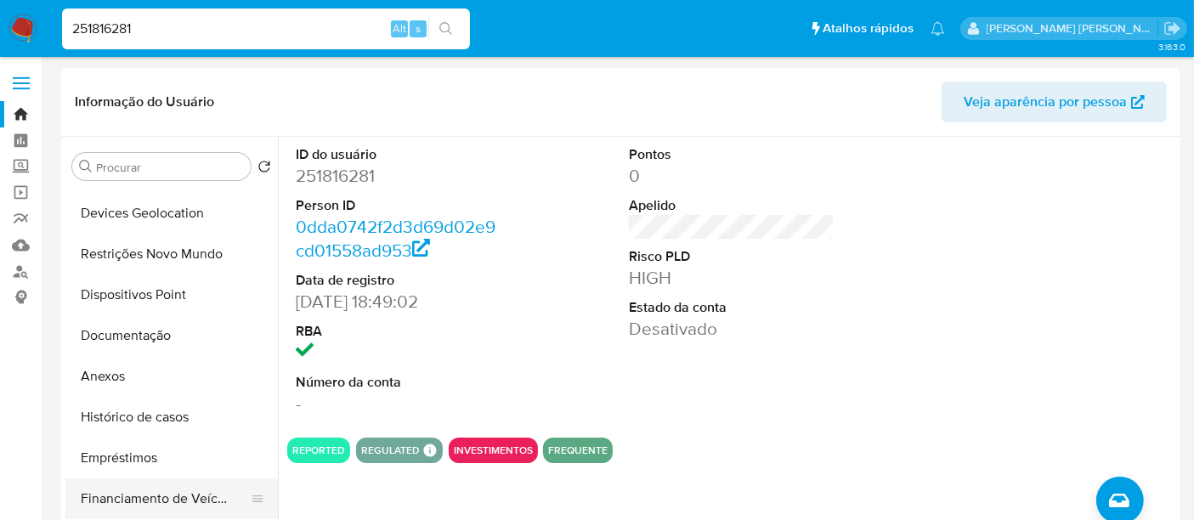
scroll to position [189, 0]
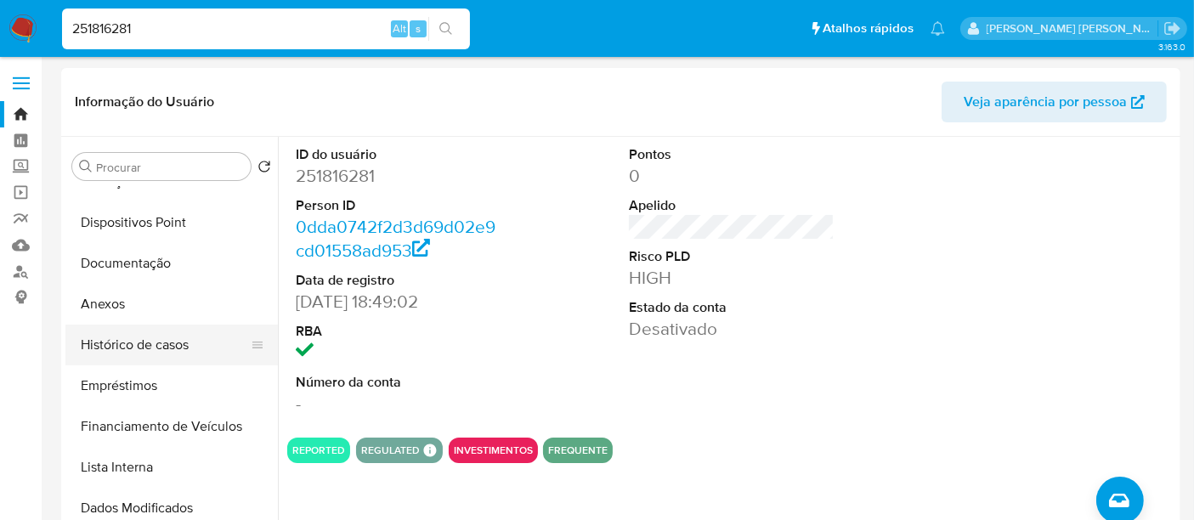
click at [173, 343] on button "Histórico de casos" at bounding box center [164, 345] width 199 height 41
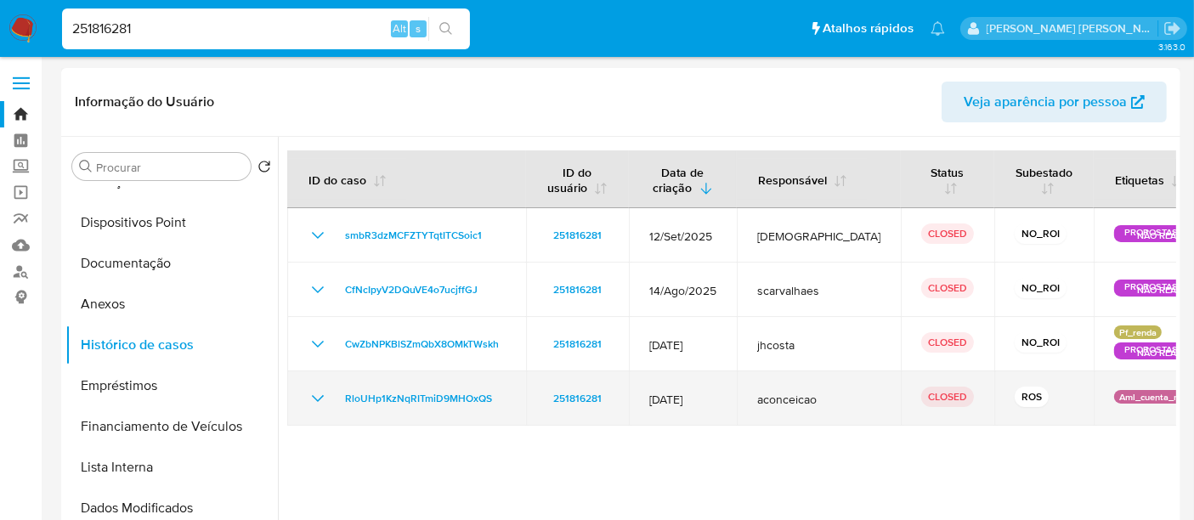
click at [316, 399] on icon "Mostrar/Ocultar" at bounding box center [318, 398] width 12 height 7
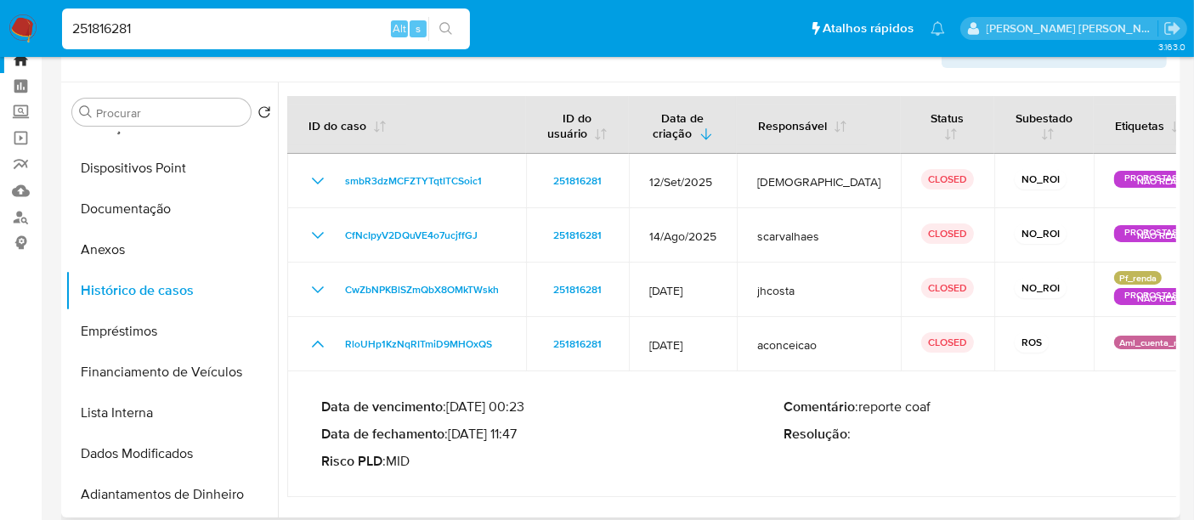
scroll to position [94, 0]
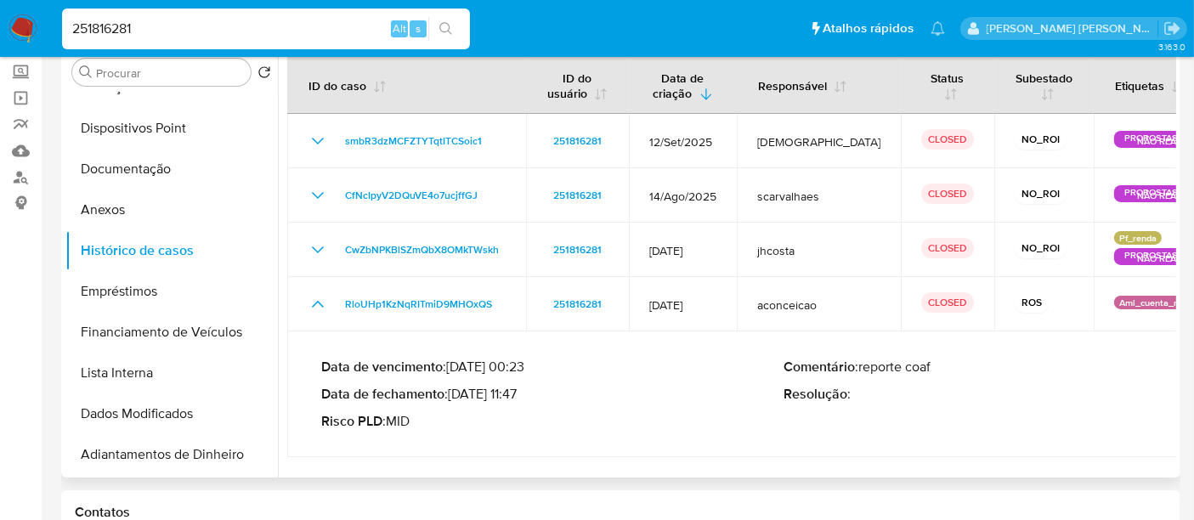
drag, startPoint x: 517, startPoint y: 394, endPoint x: 456, endPoint y: 396, distance: 60.4
click at [456, 396] on p "Data de fechamento : 21/07/2025 11:47" at bounding box center [552, 394] width 462 height 17
click at [14, 23] on img at bounding box center [22, 28] width 29 height 29
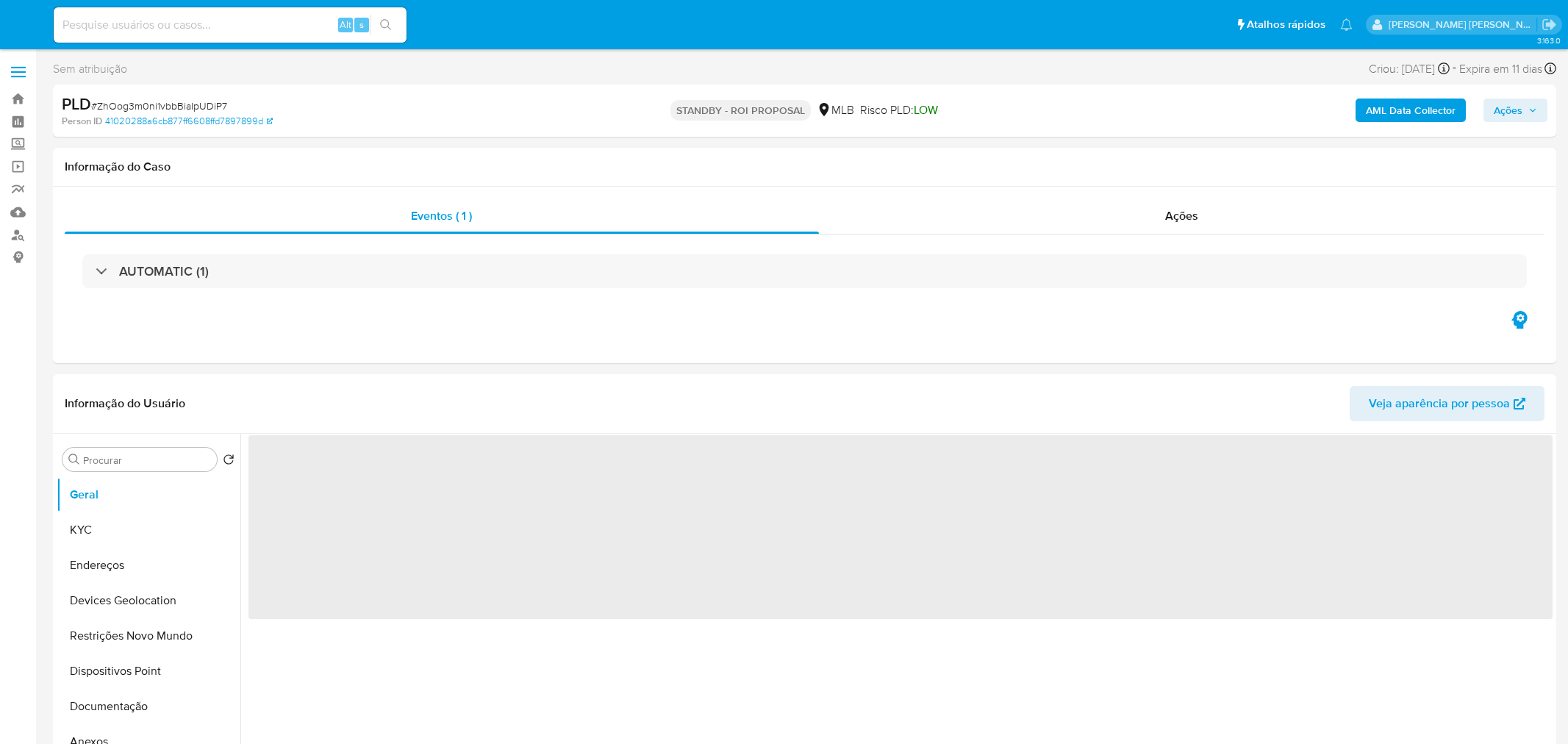
select select "10"
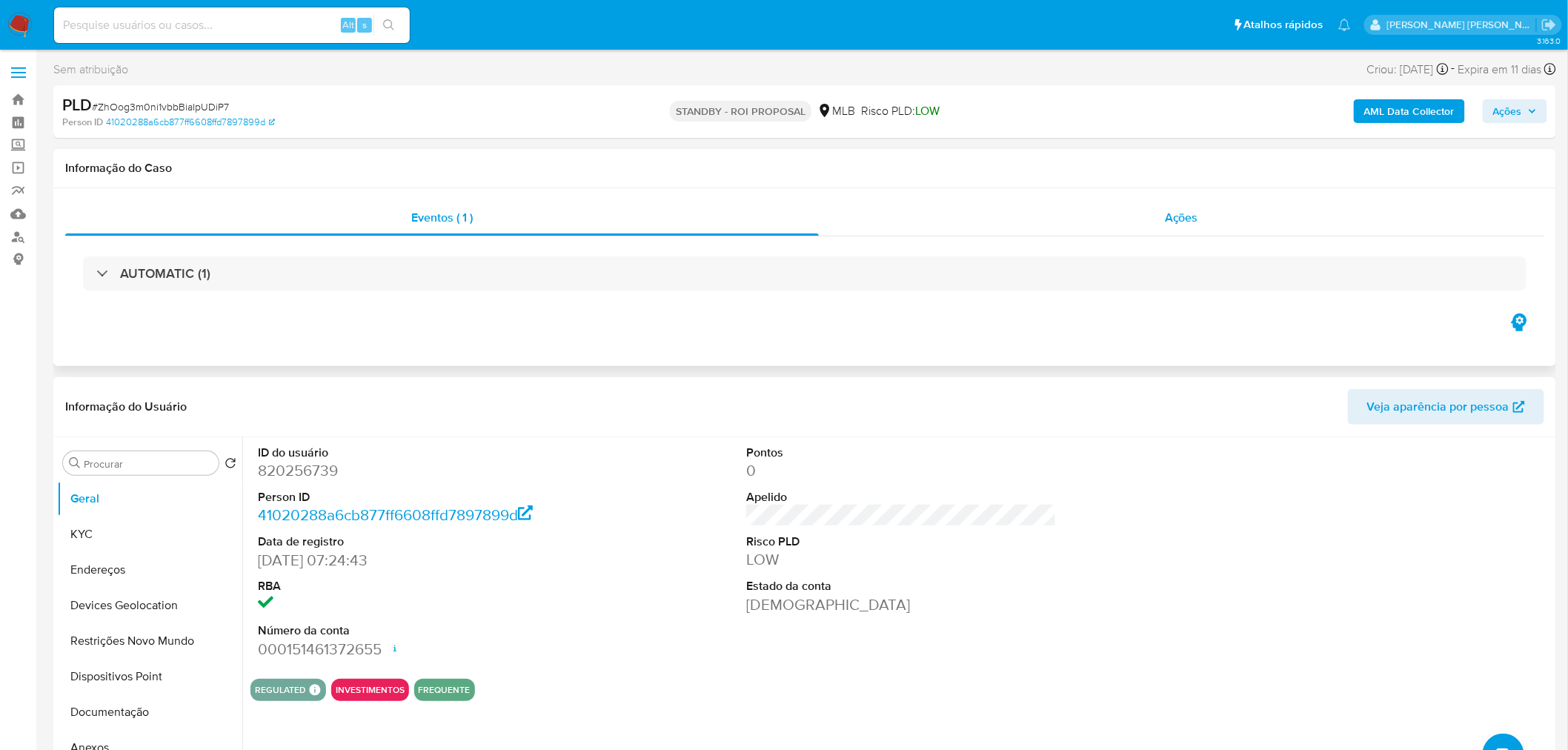
click at [1113, 212] on div "Ações" at bounding box center [1182, 217] width 726 height 36
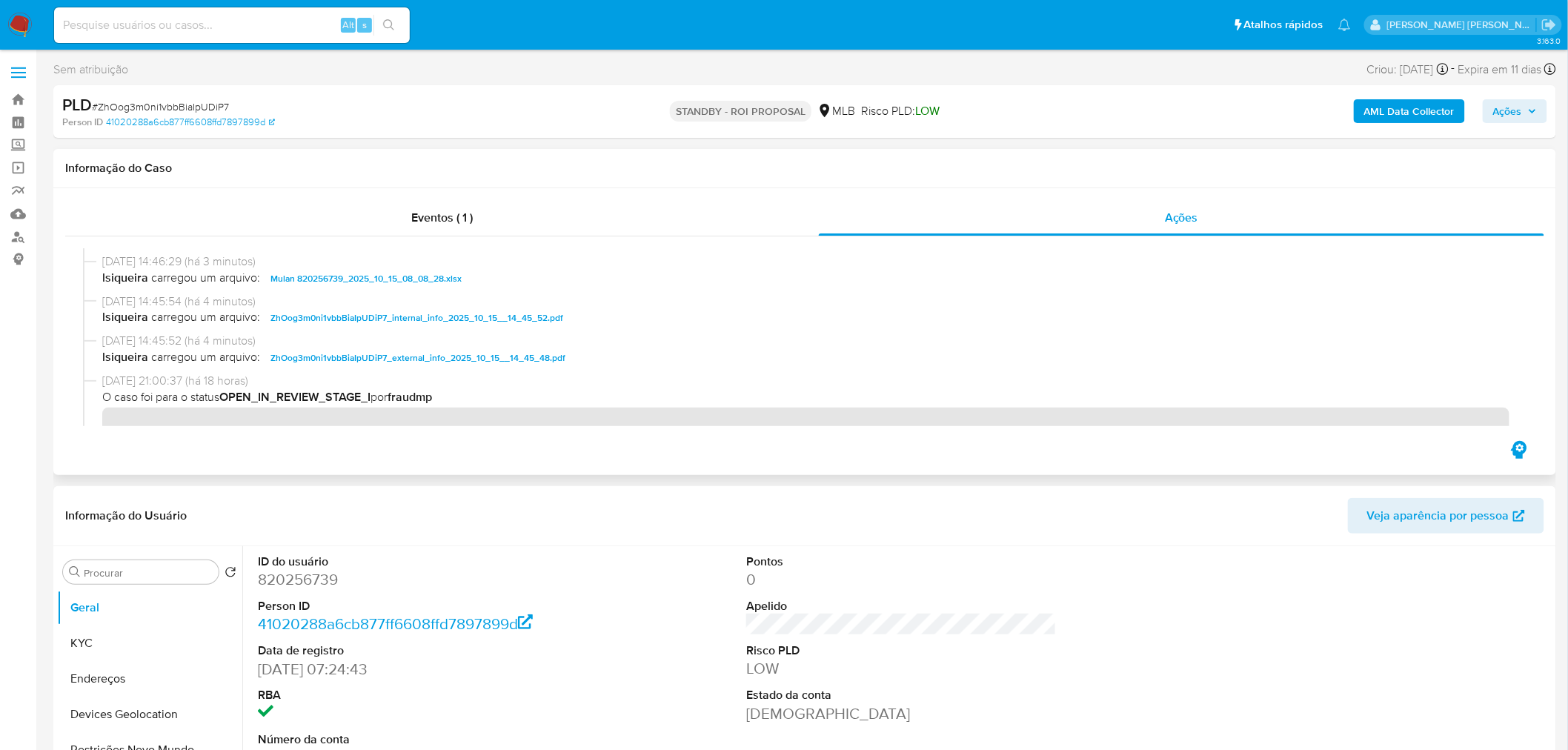
scroll to position [82, 0]
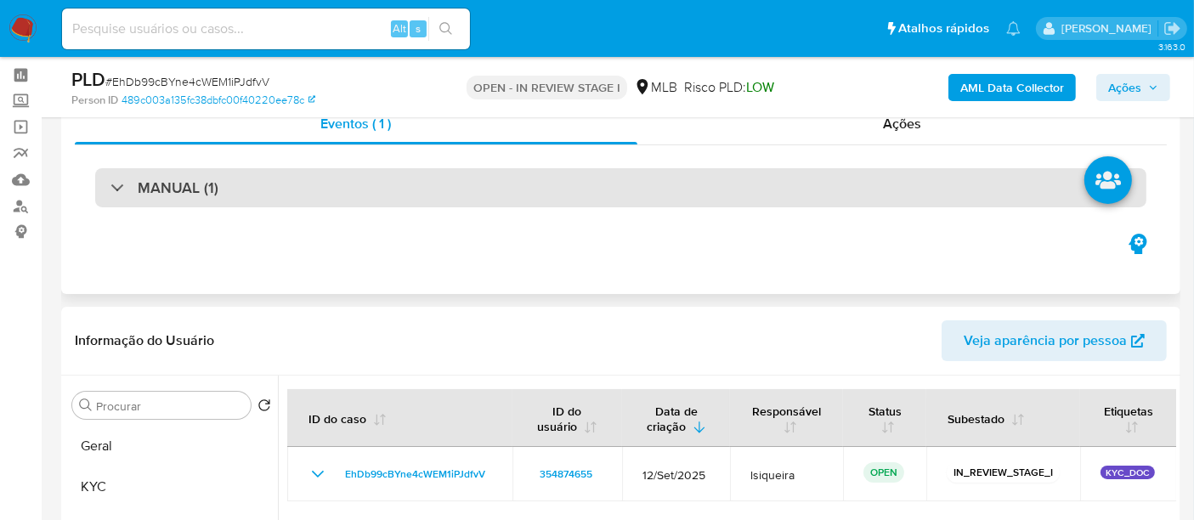
scroll to position [283, 0]
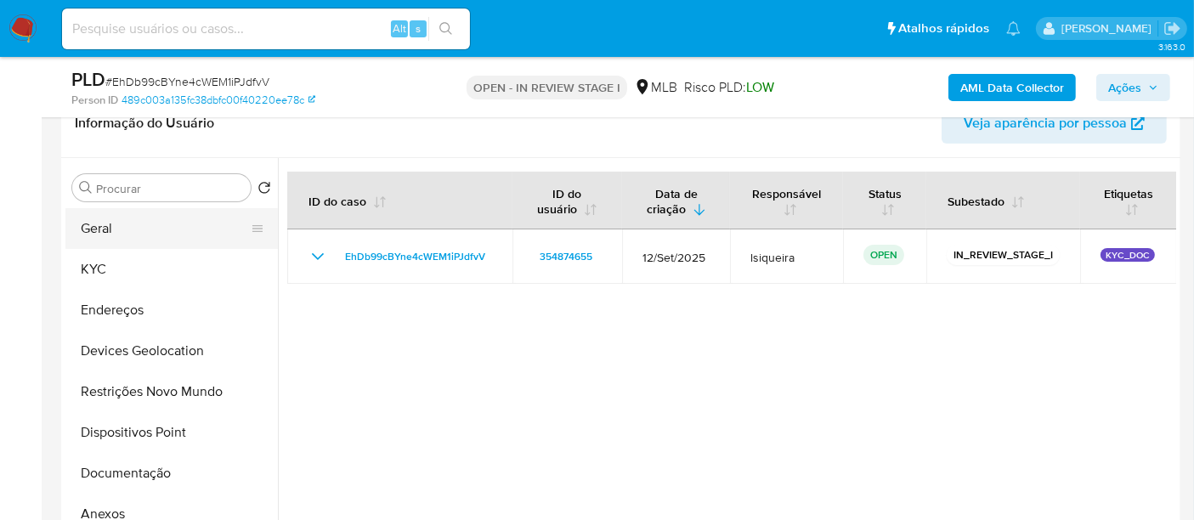
click at [189, 229] on button "Geral" at bounding box center [164, 228] width 199 height 41
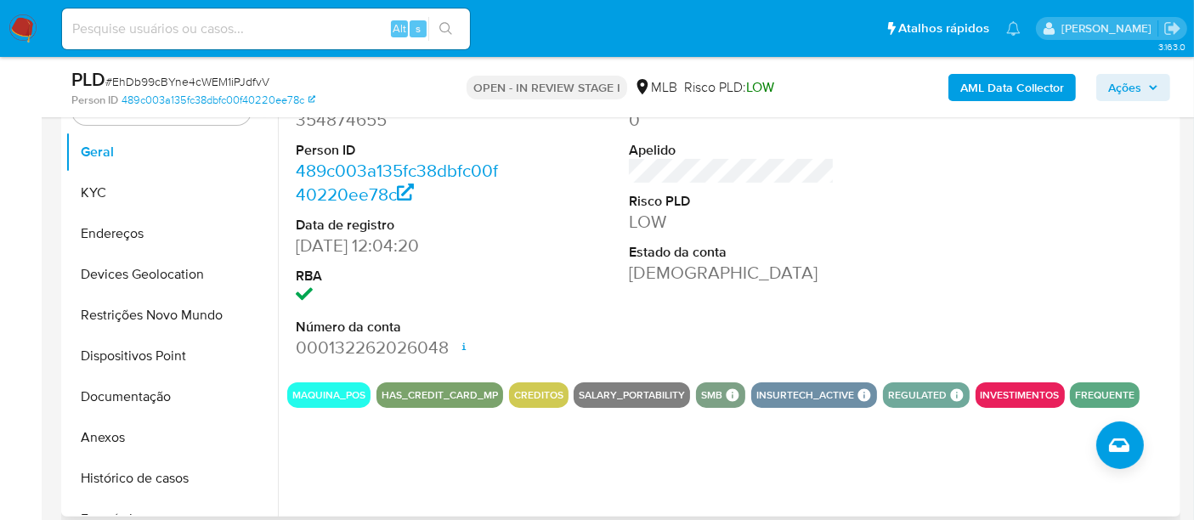
scroll to position [377, 0]
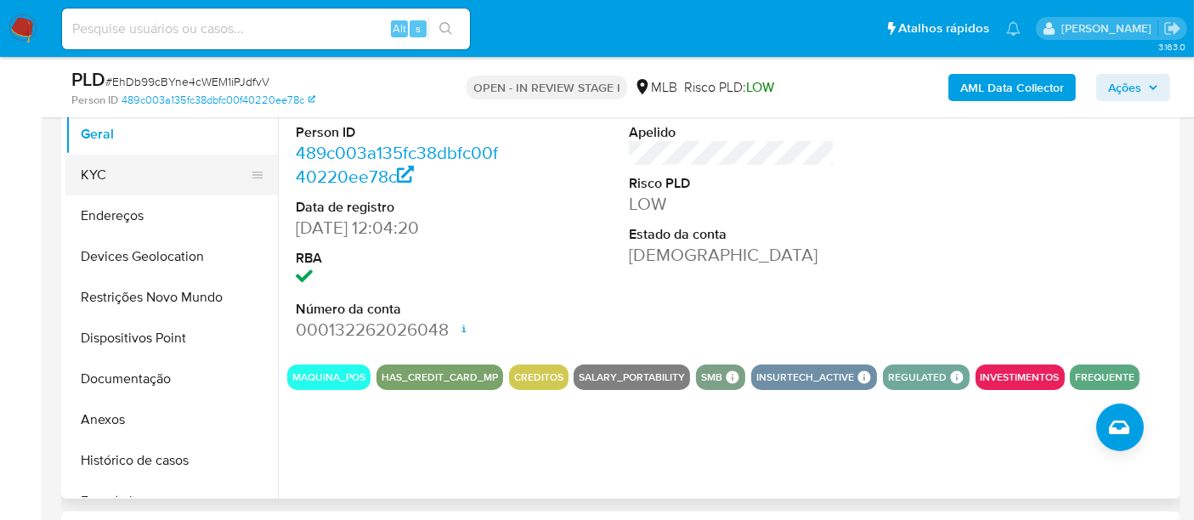
click at [157, 178] on button "KYC" at bounding box center [164, 175] width 199 height 41
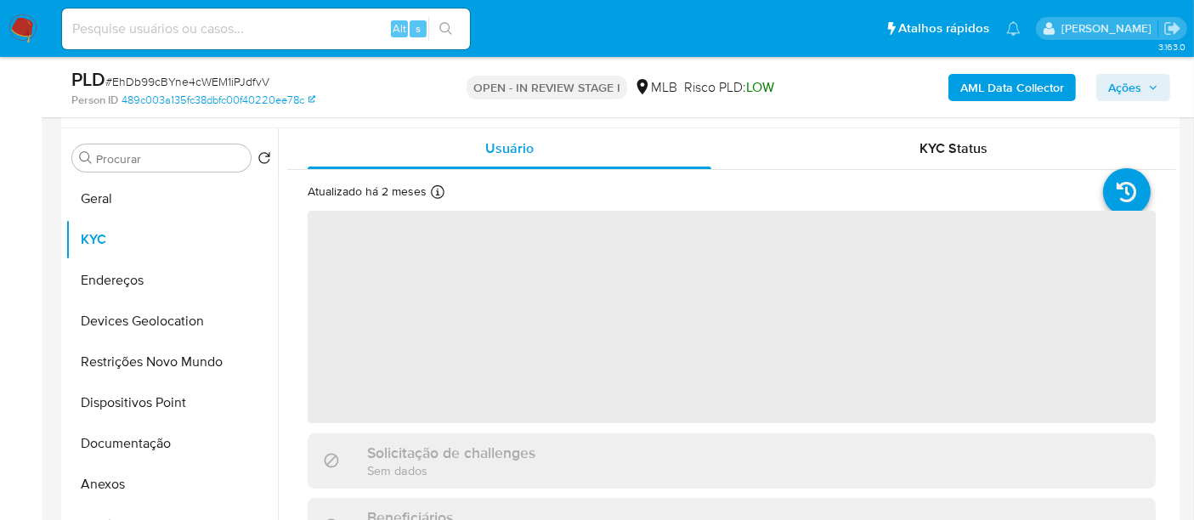
scroll to position [283, 0]
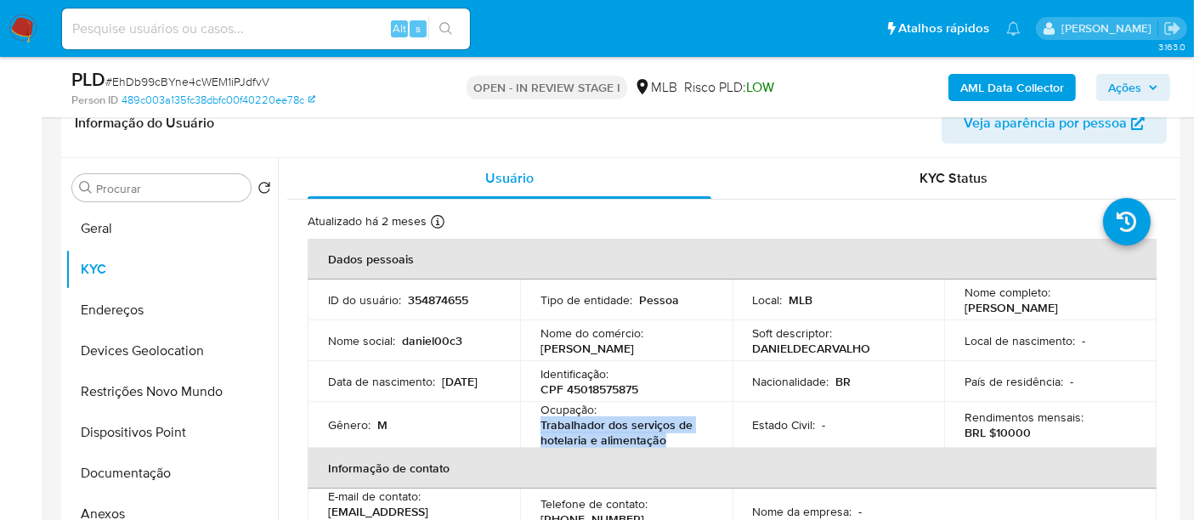
drag, startPoint x: 668, startPoint y: 436, endPoint x: 527, endPoint y: 428, distance: 141.3
click at [527, 428] on td "Ocupação : Trabalhador dos serviços de hotelaria e alimentação" at bounding box center [626, 425] width 212 height 46
copy p "Trabalhador dos serviços de hotelaria e alimentação"
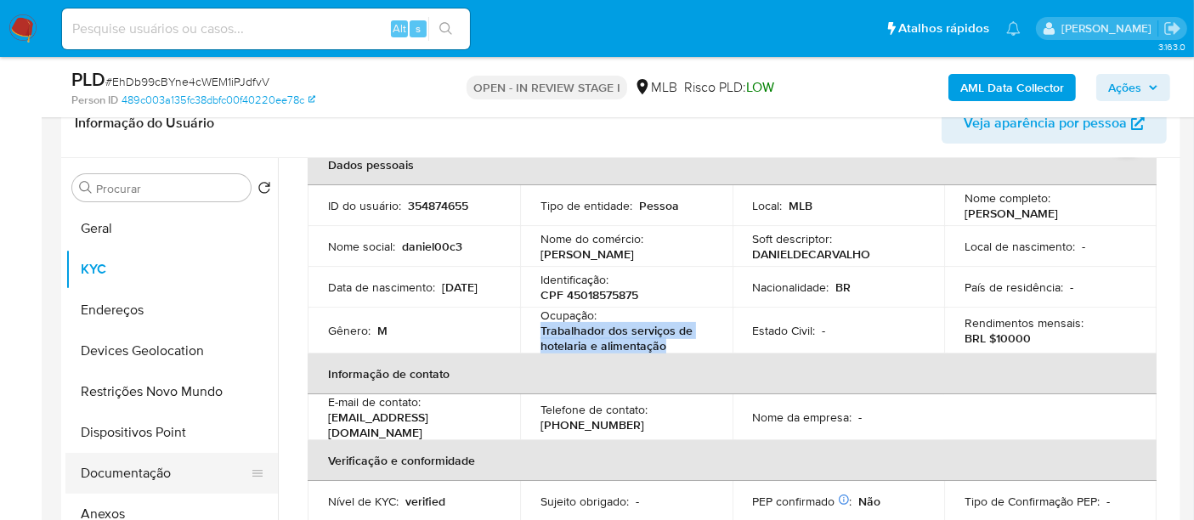
click at [173, 462] on button "Documentação" at bounding box center [164, 473] width 199 height 41
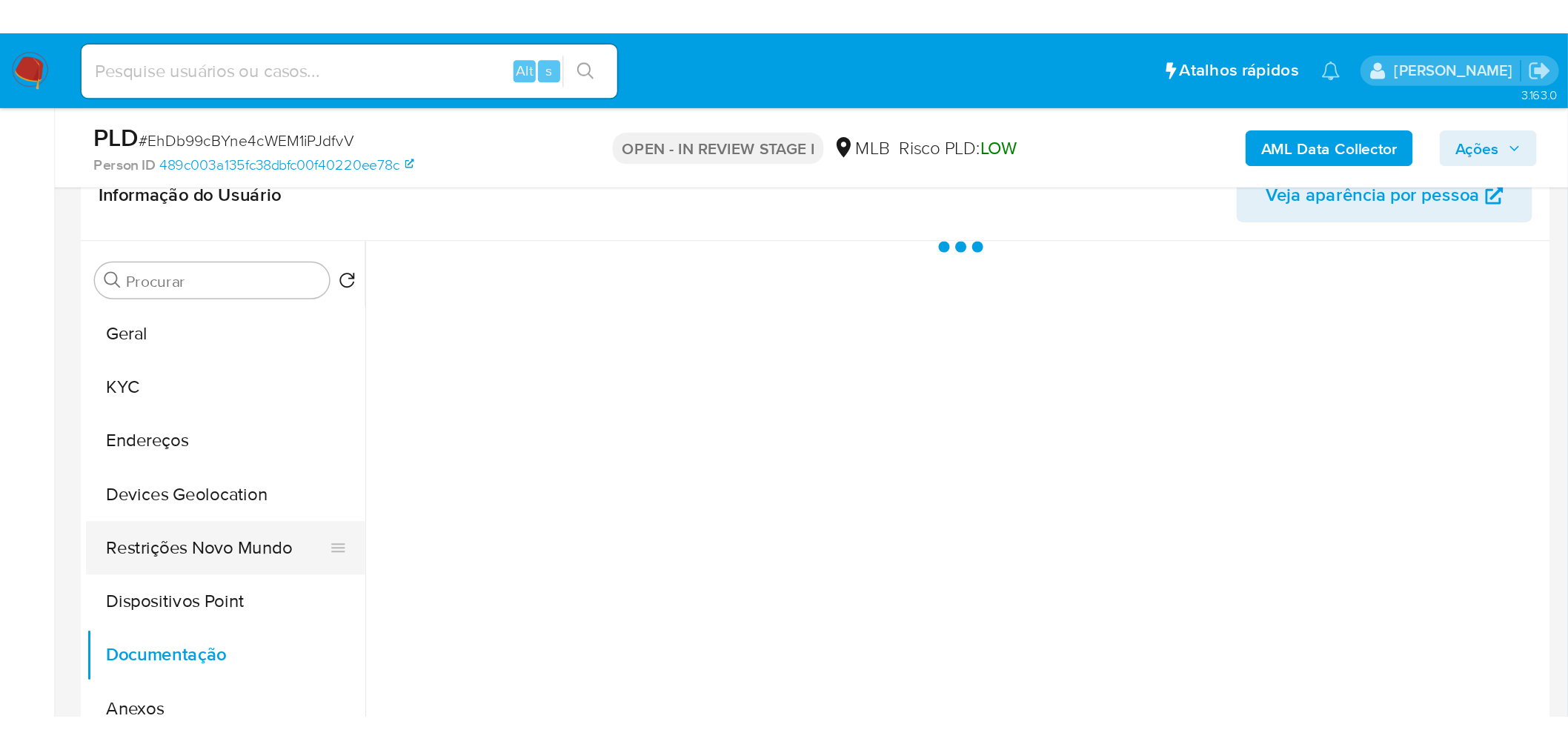
scroll to position [0, 0]
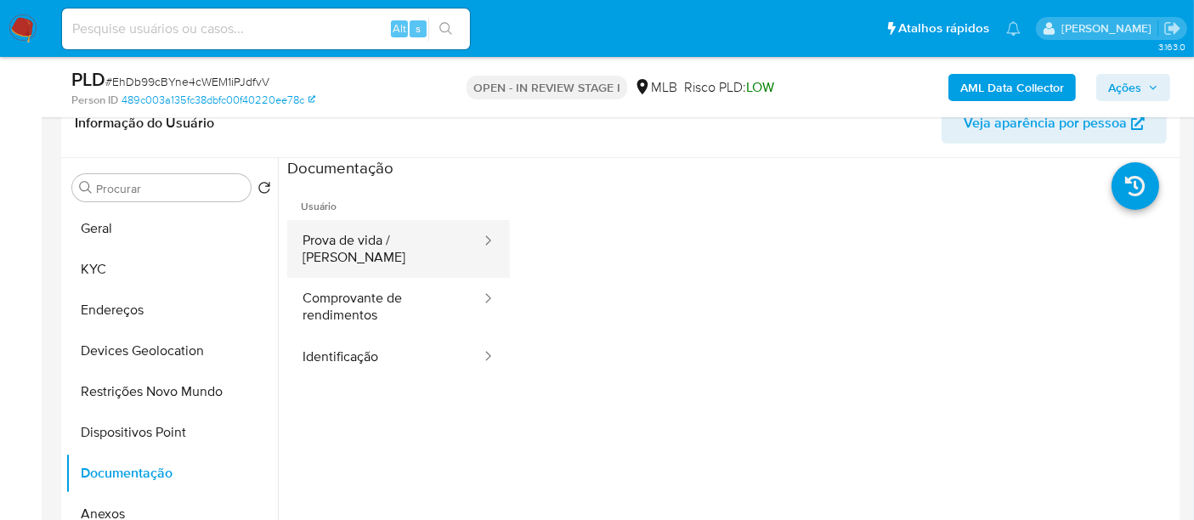
click at [383, 242] on button "Prova de vida / Selfie" at bounding box center [384, 249] width 195 height 58
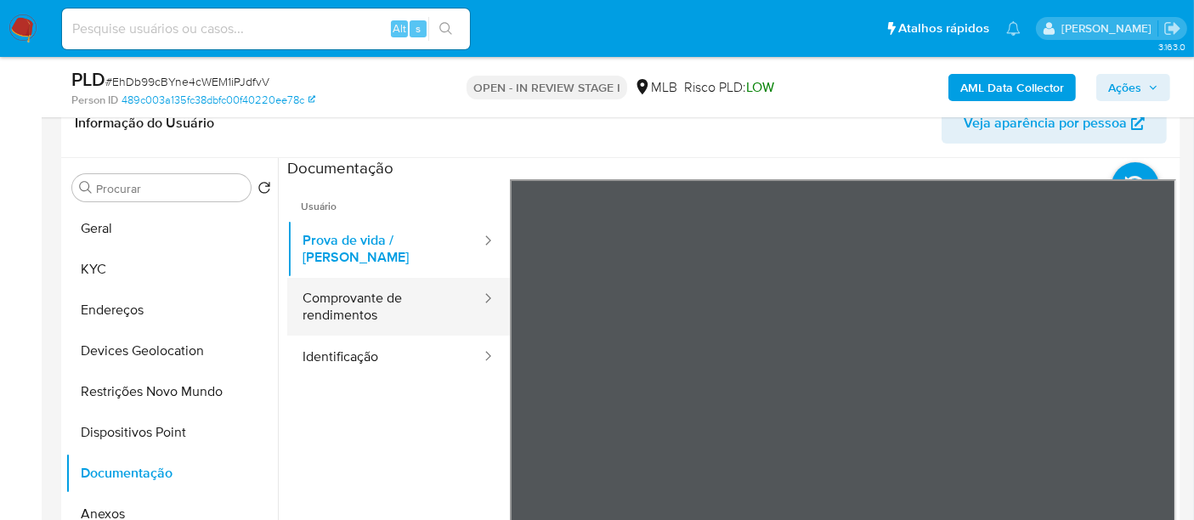
click at [414, 309] on button "Comprovante de rendimentos" at bounding box center [384, 307] width 195 height 58
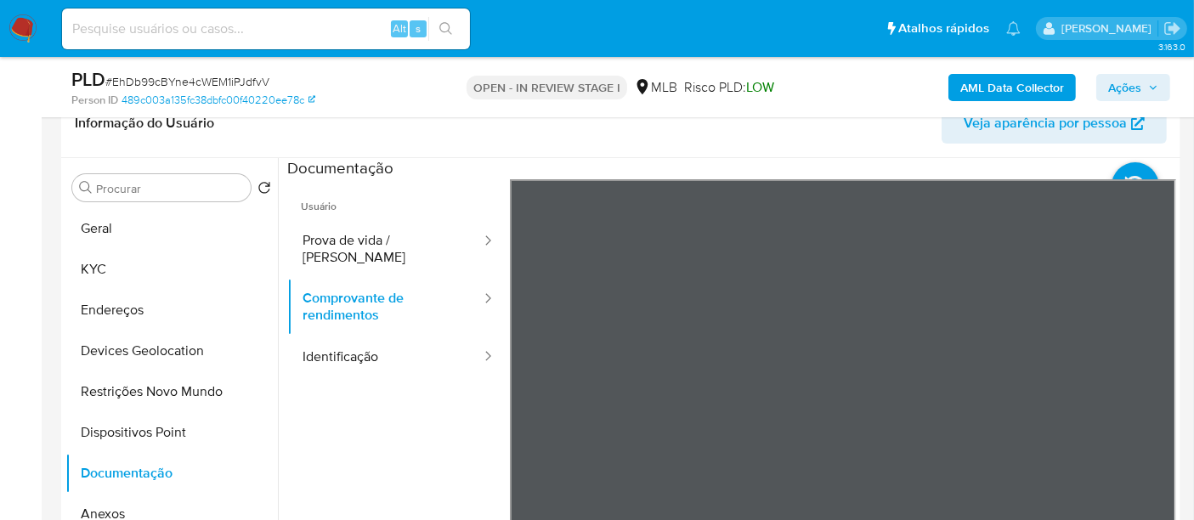
click at [820, 168] on section at bounding box center [731, 440] width 889 height 565
click at [820, 142] on div "Informação do Usuário Veja aparência por pessoa Procurar Retornar ao pedido pad…" at bounding box center [620, 341] width 1119 height 504
click at [314, 361] on button "Identificação" at bounding box center [384, 357] width 195 height 43
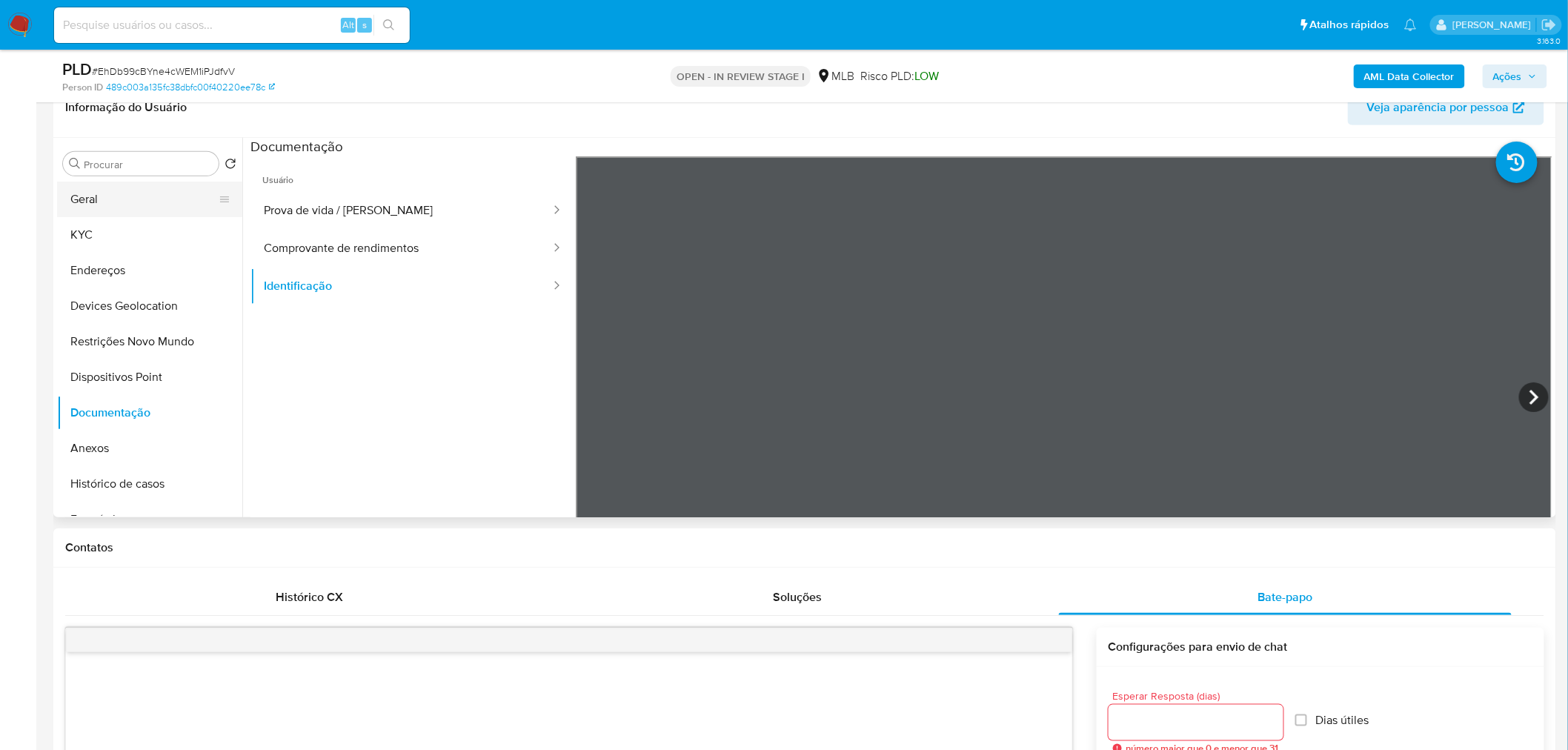
click at [106, 191] on button "Geral" at bounding box center [143, 199] width 174 height 36
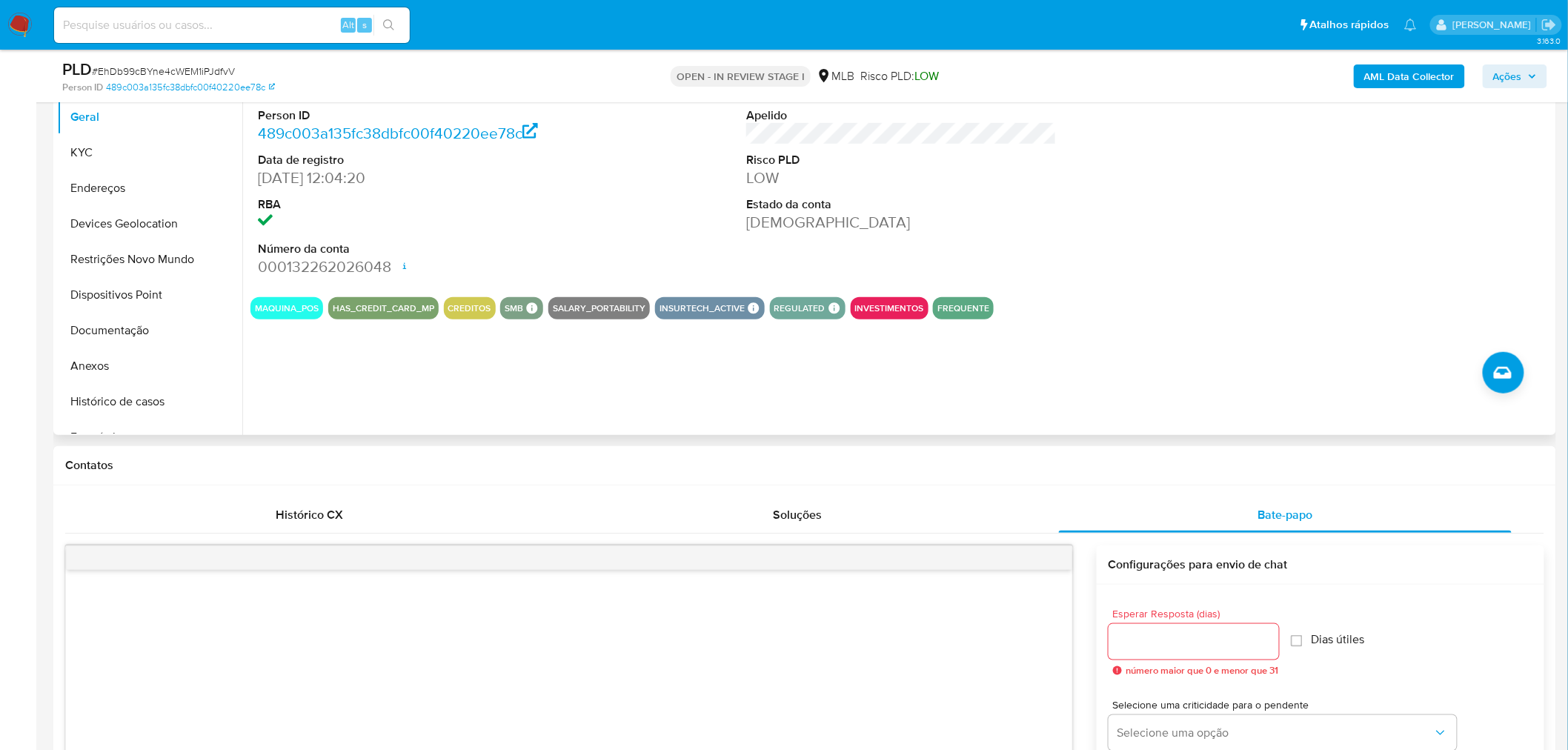
scroll to position [247, 0]
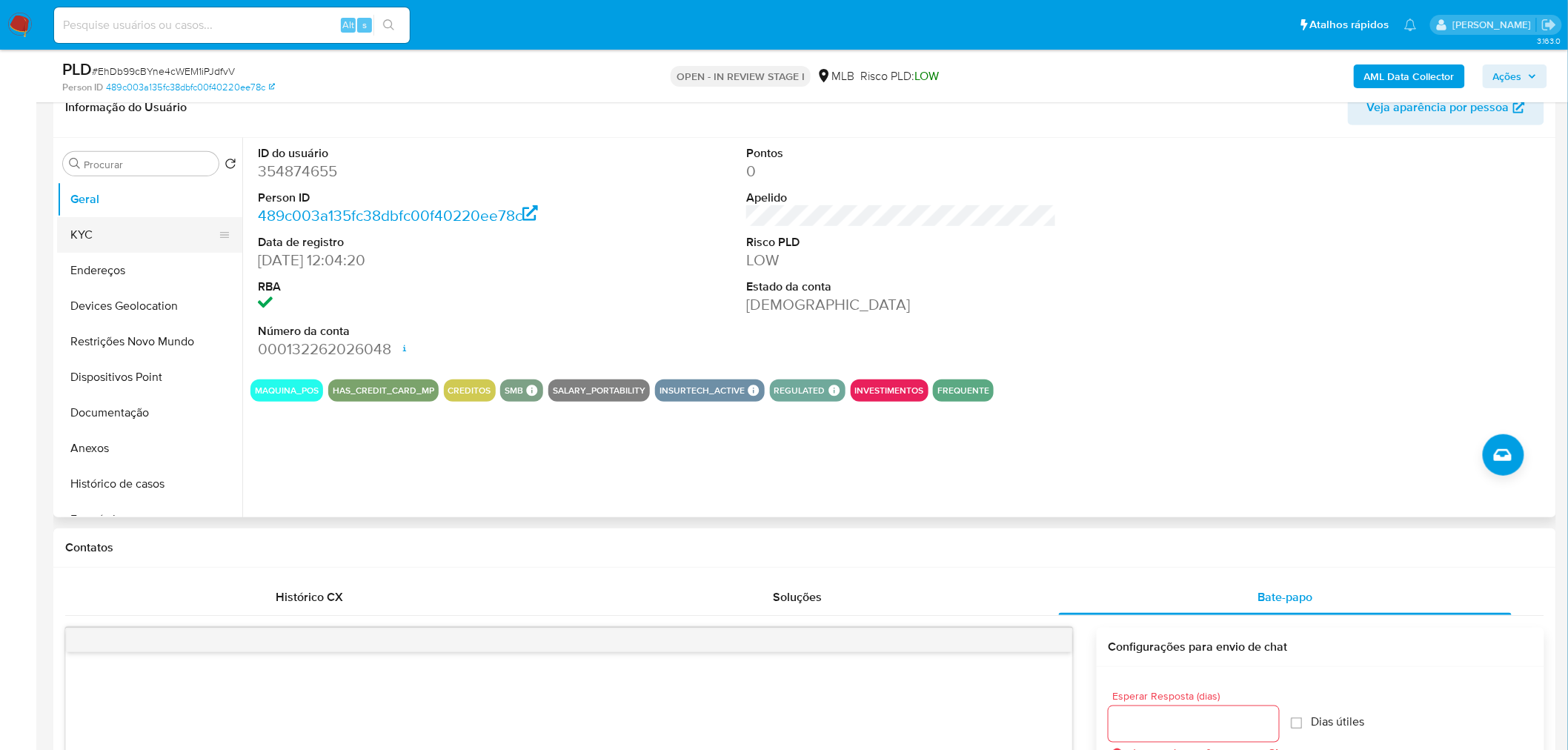
click at [133, 247] on button "KYC" at bounding box center [143, 235] width 174 height 36
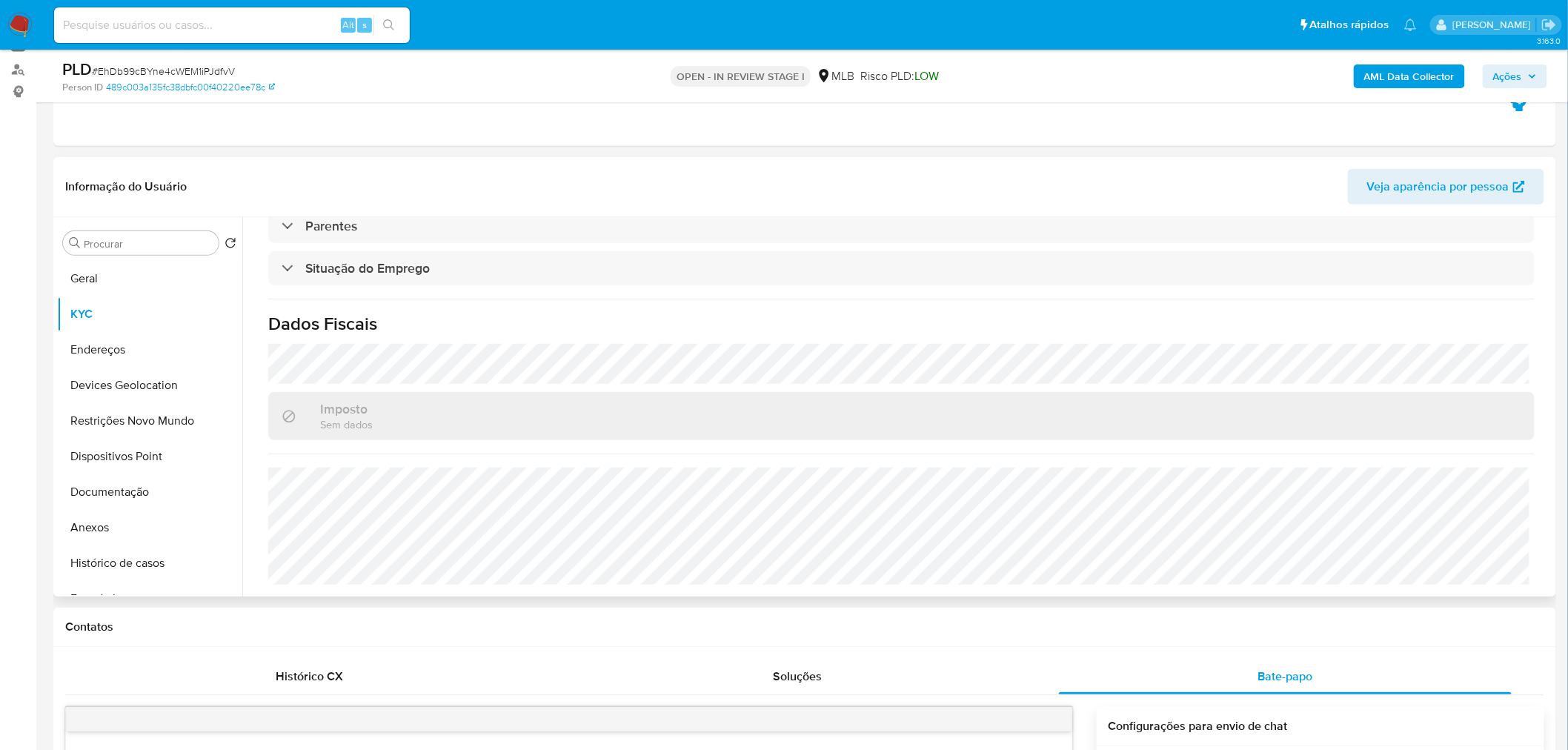
scroll to position [165, 0]
click at [126, 341] on button "Endereços" at bounding box center [143, 352] width 174 height 36
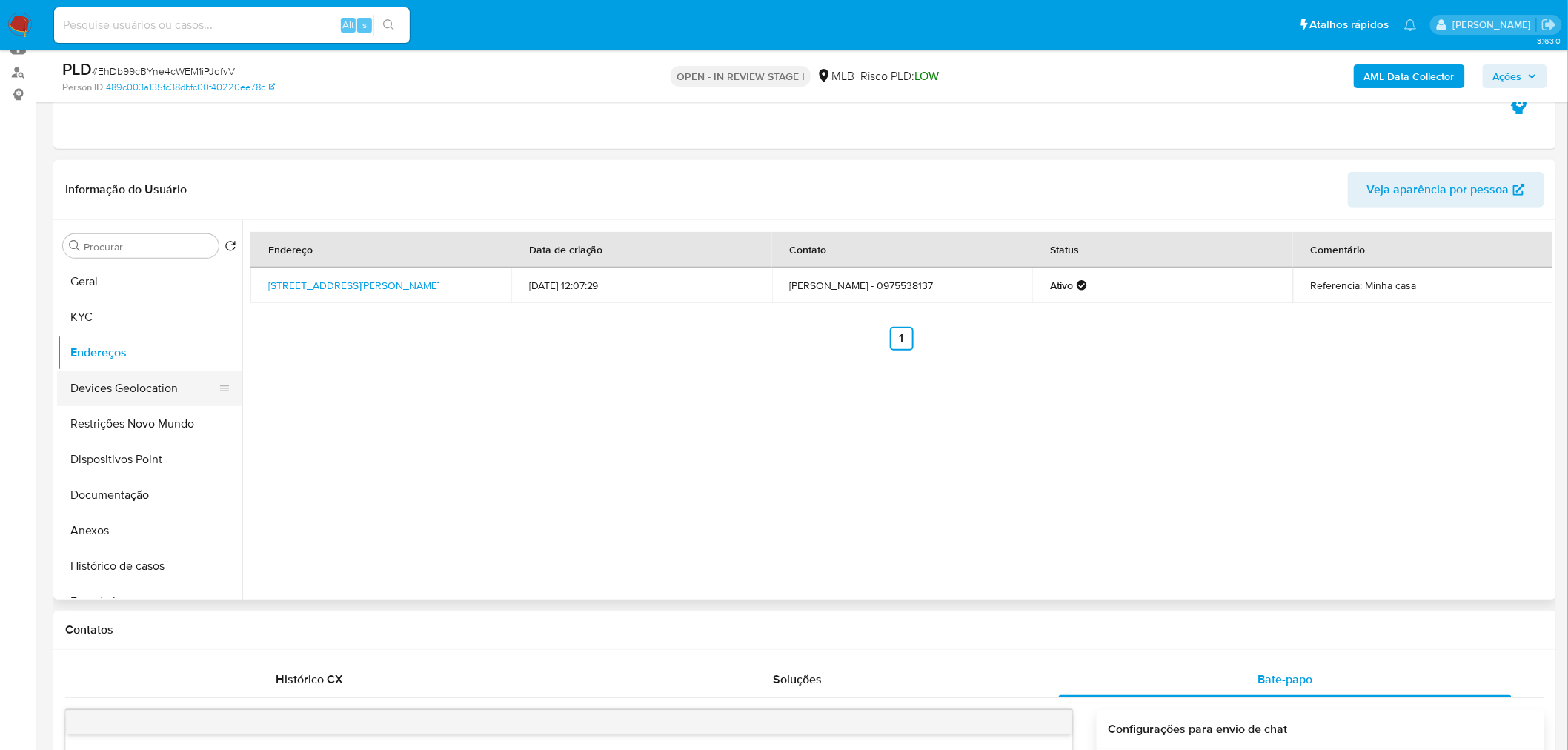
click at [153, 383] on button "Devices Geolocation" at bounding box center [143, 388] width 174 height 36
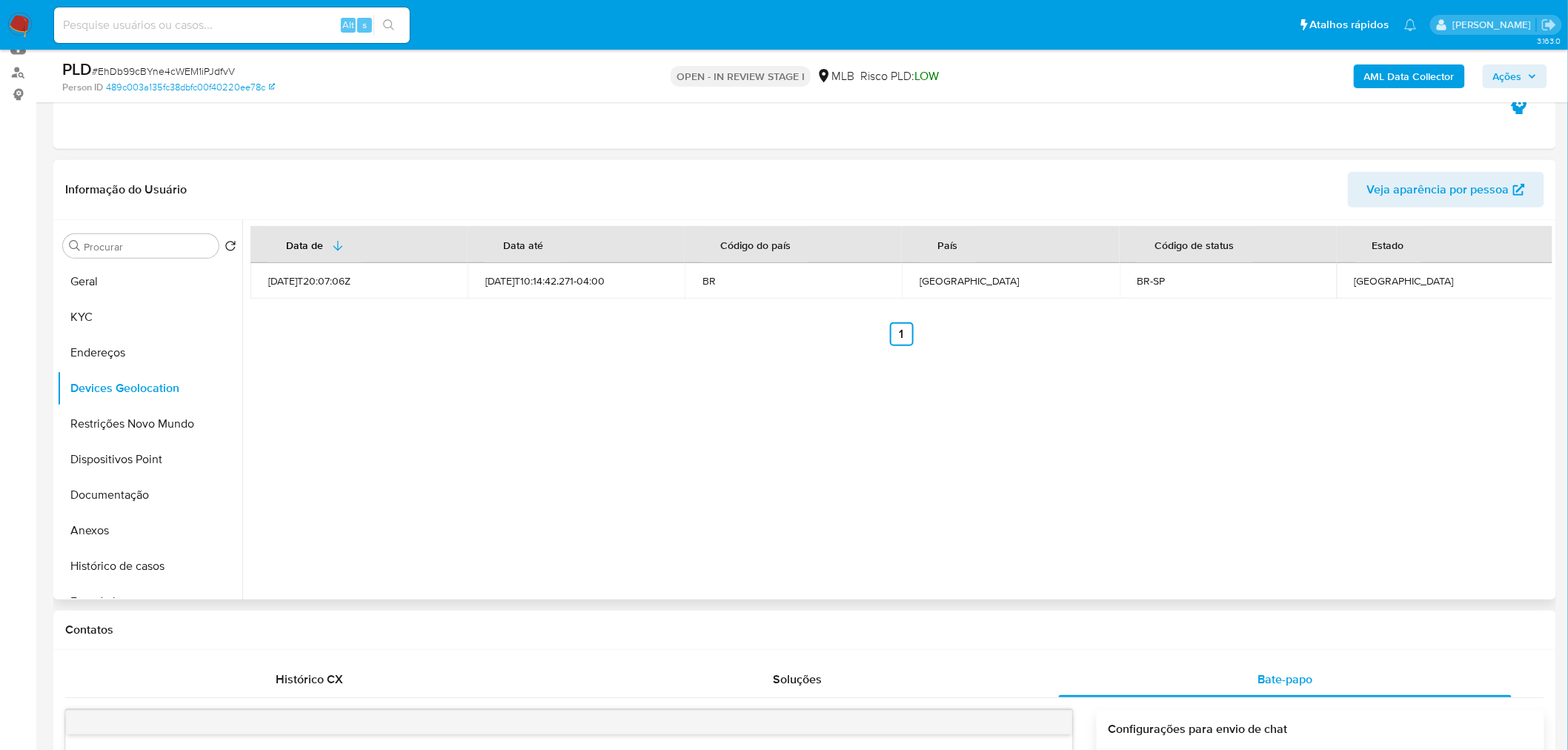
click at [388, 507] on div "Data de Data até Código do país País Código de status Estado 2023-05-05T20:07:0…" at bounding box center [897, 409] width 1311 height 379
click at [122, 425] on button "Restrições Novo Mundo" at bounding box center [143, 424] width 174 height 36
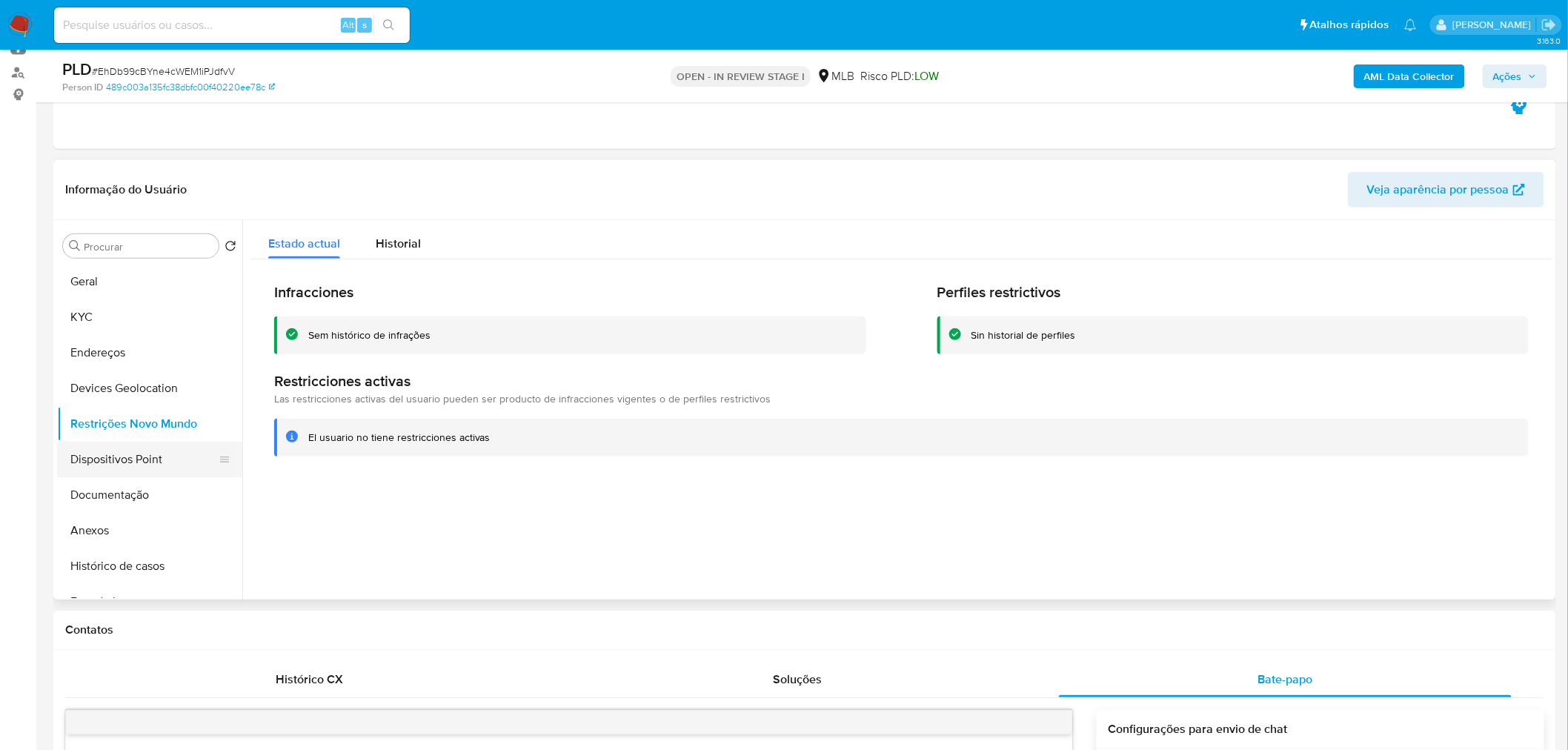
click at [131, 473] on button "Dispositivos Point" at bounding box center [143, 460] width 174 height 36
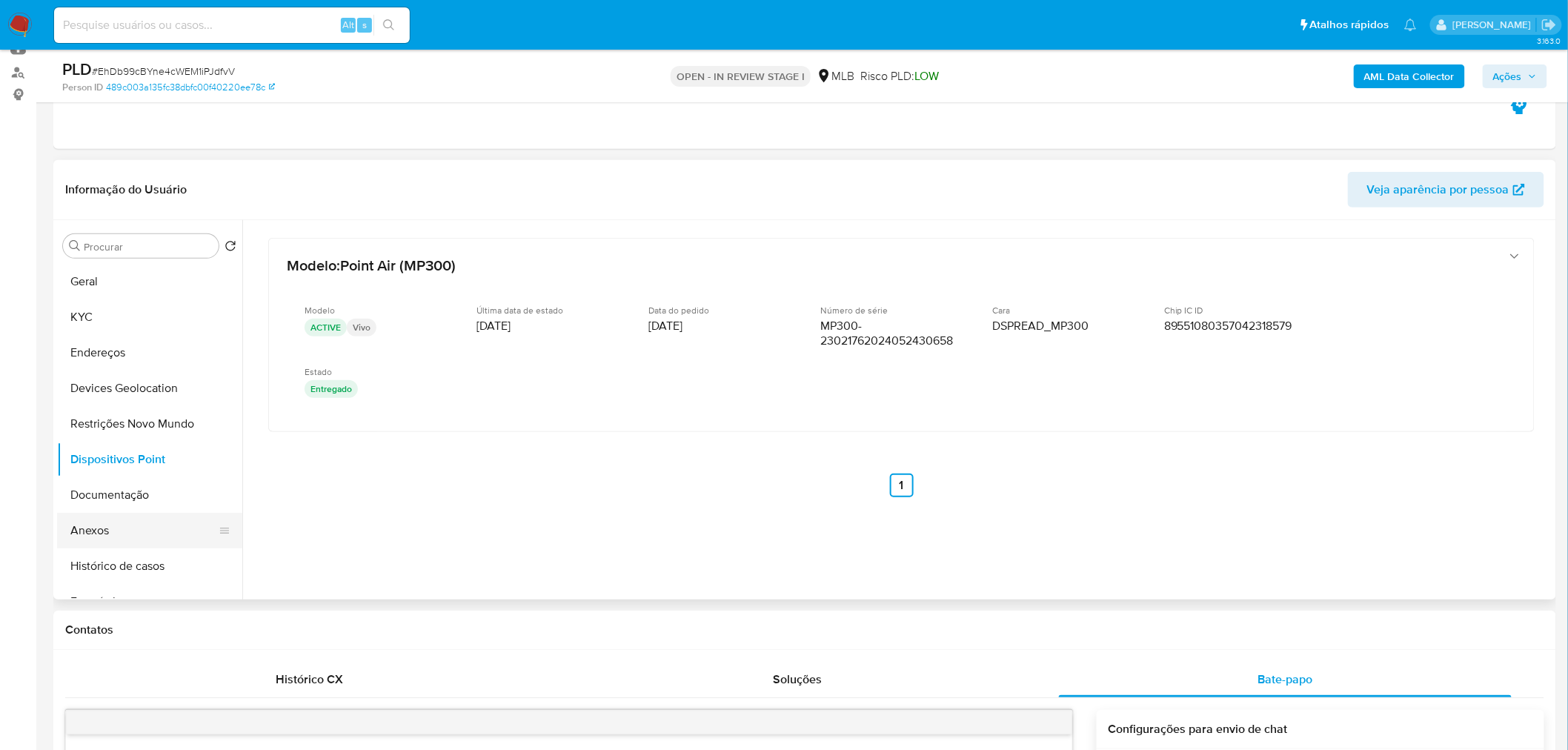
click at [99, 531] on button "Anexos" at bounding box center [143, 530] width 174 height 36
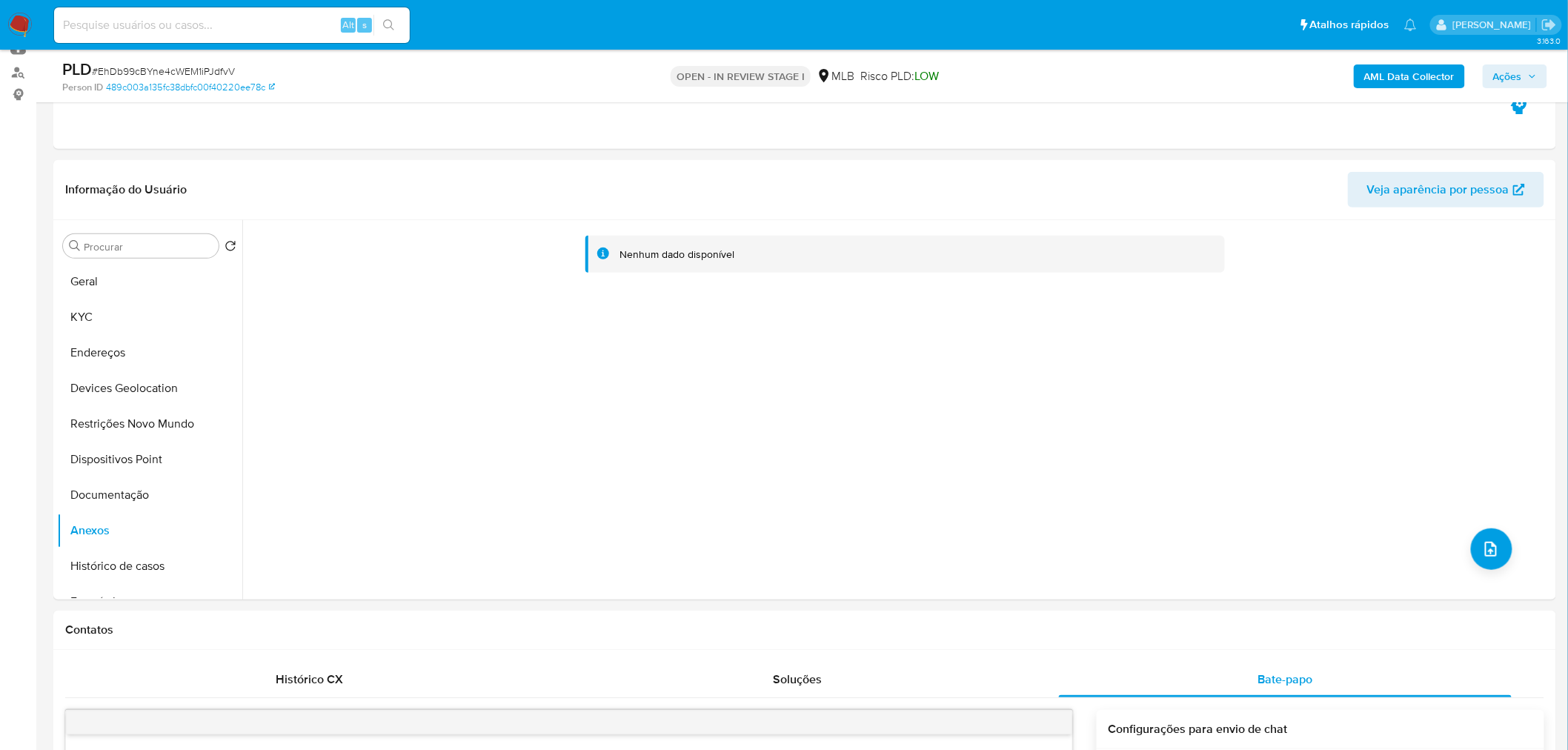
click at [1403, 86] on b "AML Data Collector" at bounding box center [1410, 76] width 91 height 24
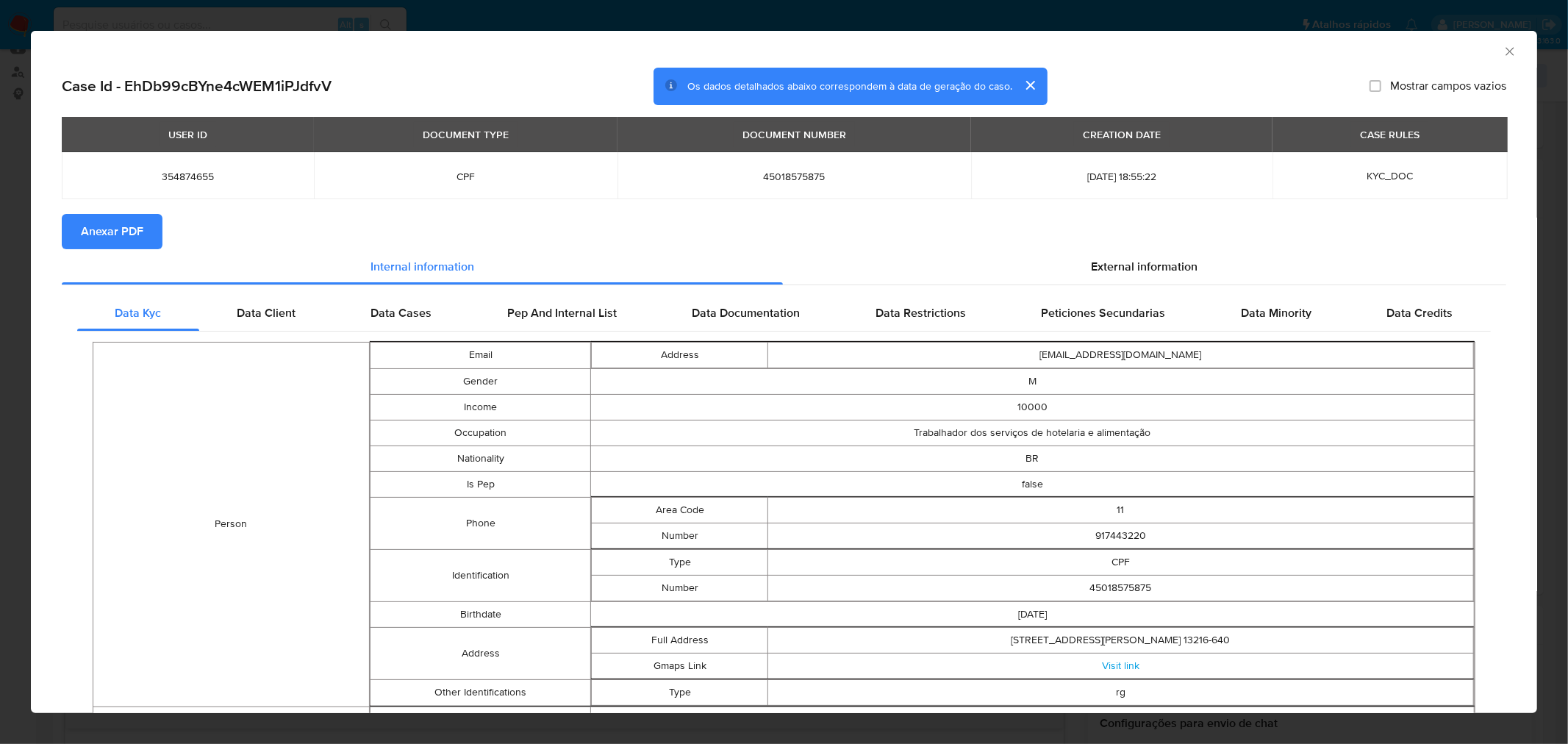
click at [128, 241] on span "Anexar PDF" at bounding box center [112, 231] width 62 height 32
click at [1502, 47] on icon "Fechar a janela" at bounding box center [1509, 51] width 15 height 15
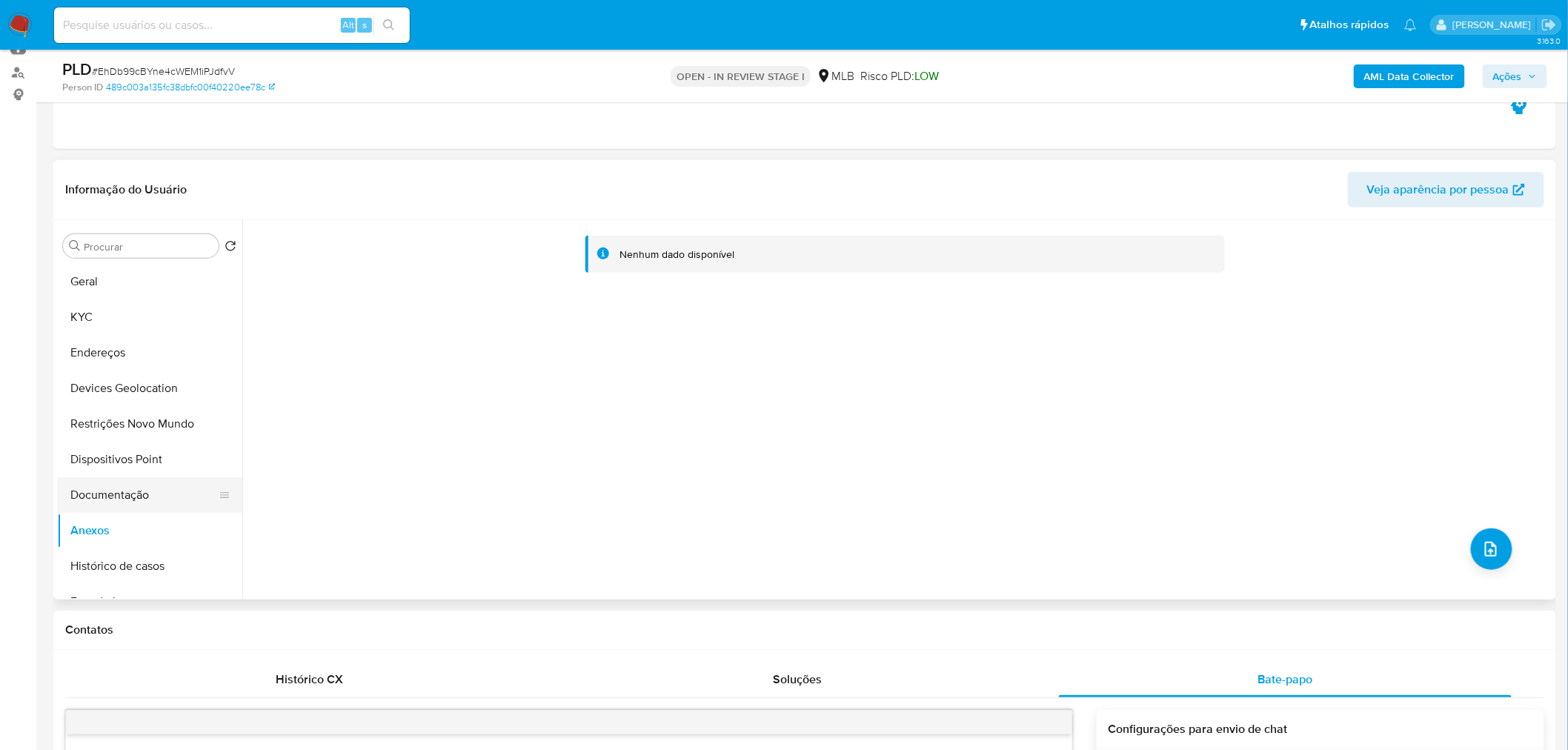
click at [124, 490] on button "Documentação" at bounding box center [143, 494] width 174 height 36
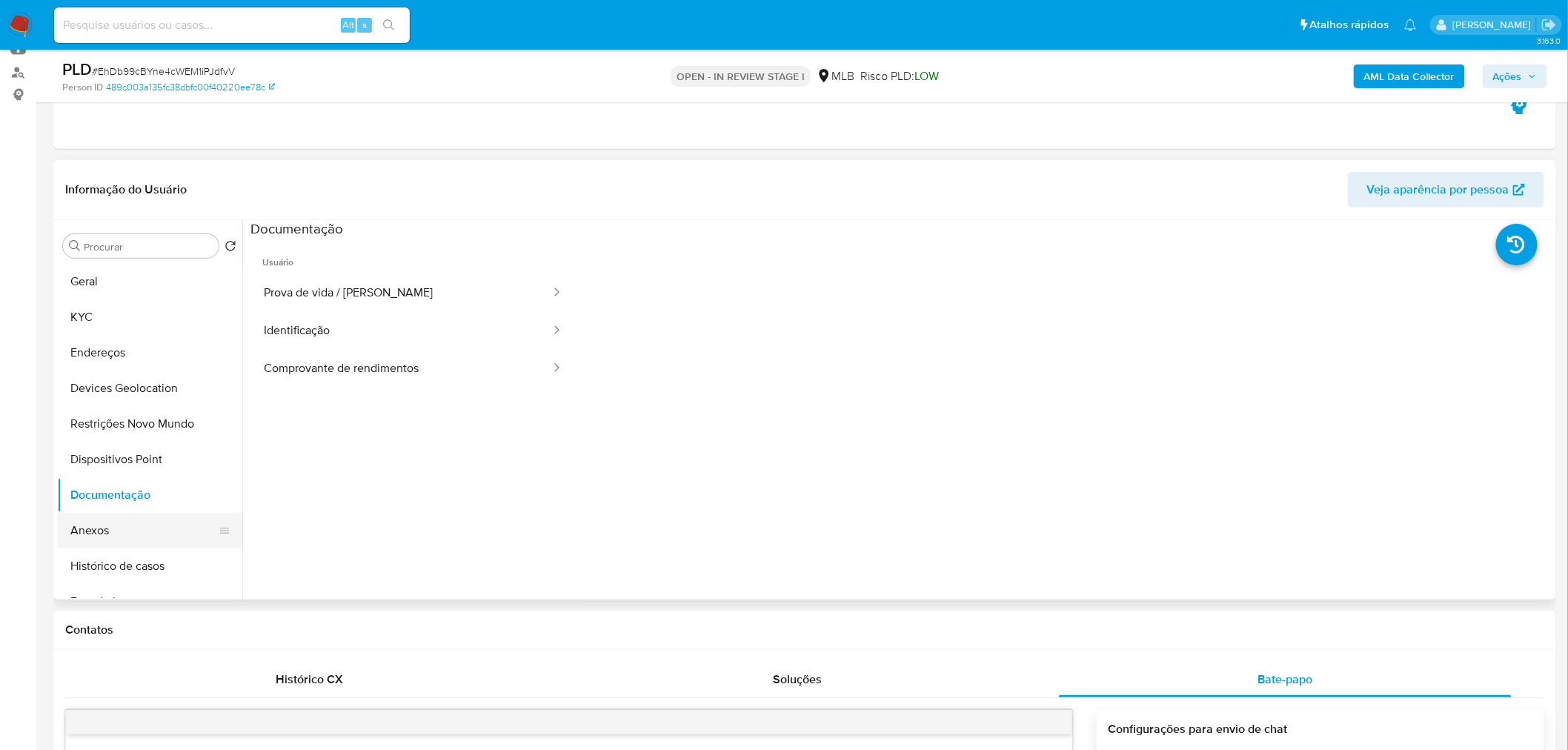
click at [116, 527] on button "Anexos" at bounding box center [143, 530] width 174 height 36
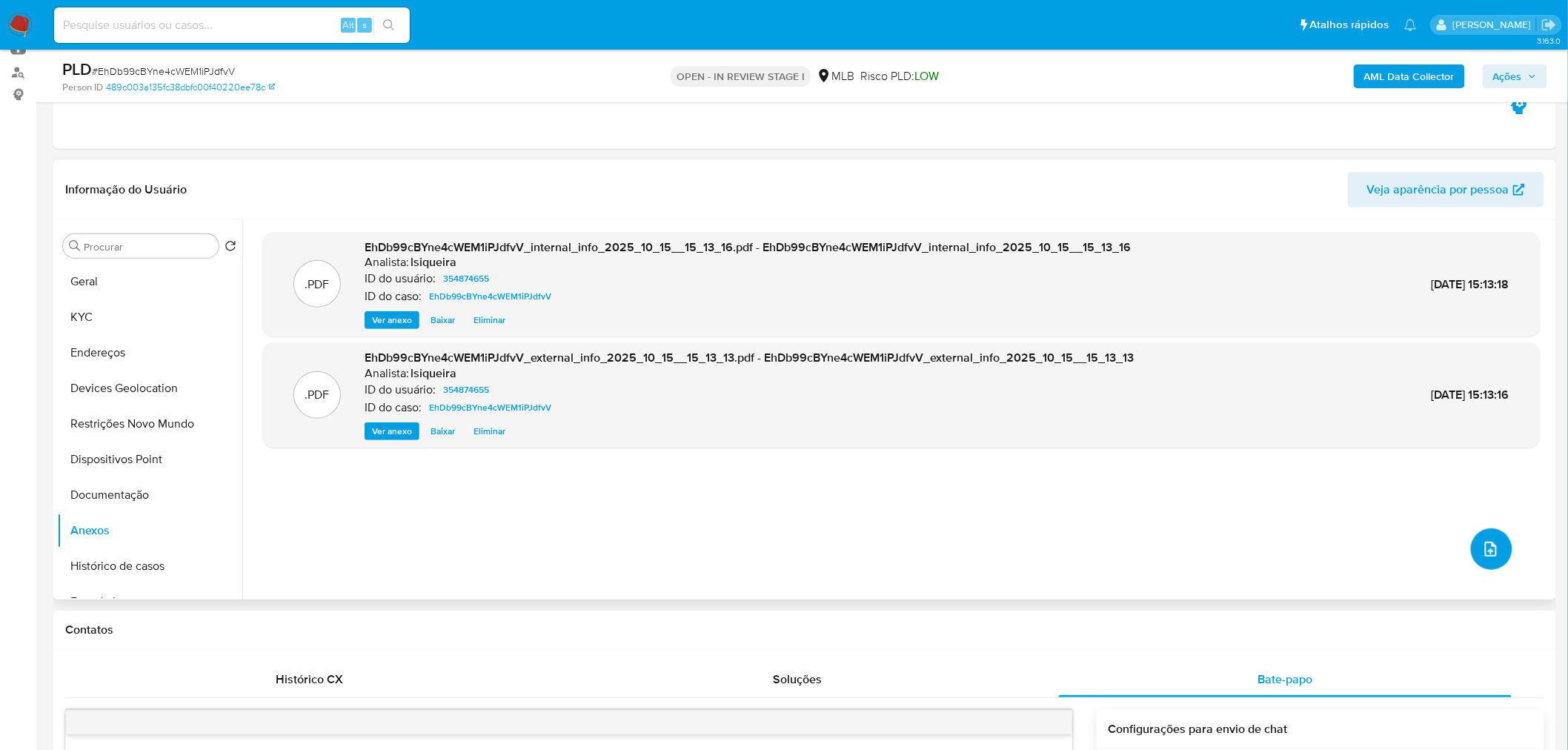
click at [1486, 556] on icon "upload-file" at bounding box center [1491, 549] width 17 height 17
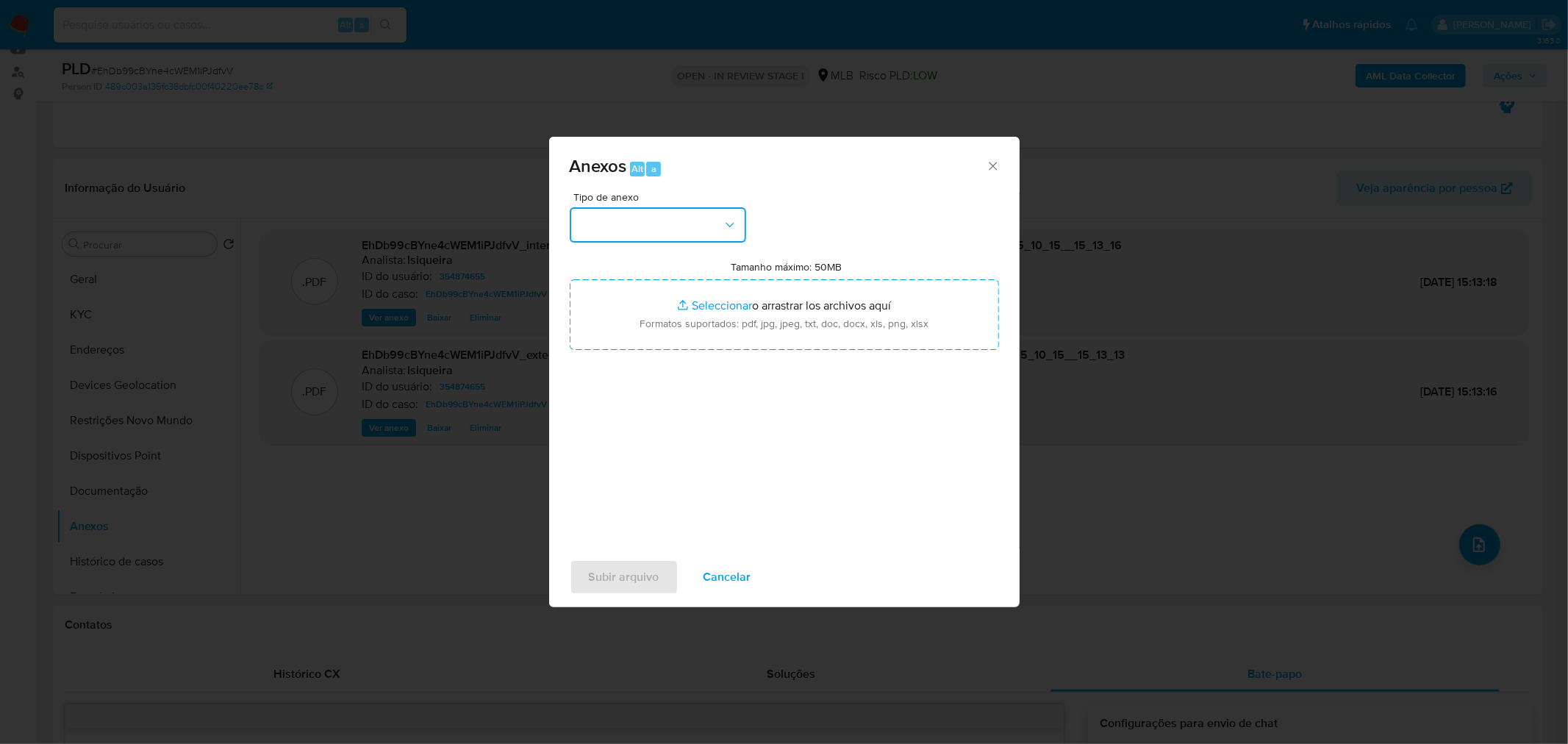
click at [695, 219] on button "button" at bounding box center [658, 225] width 176 height 35
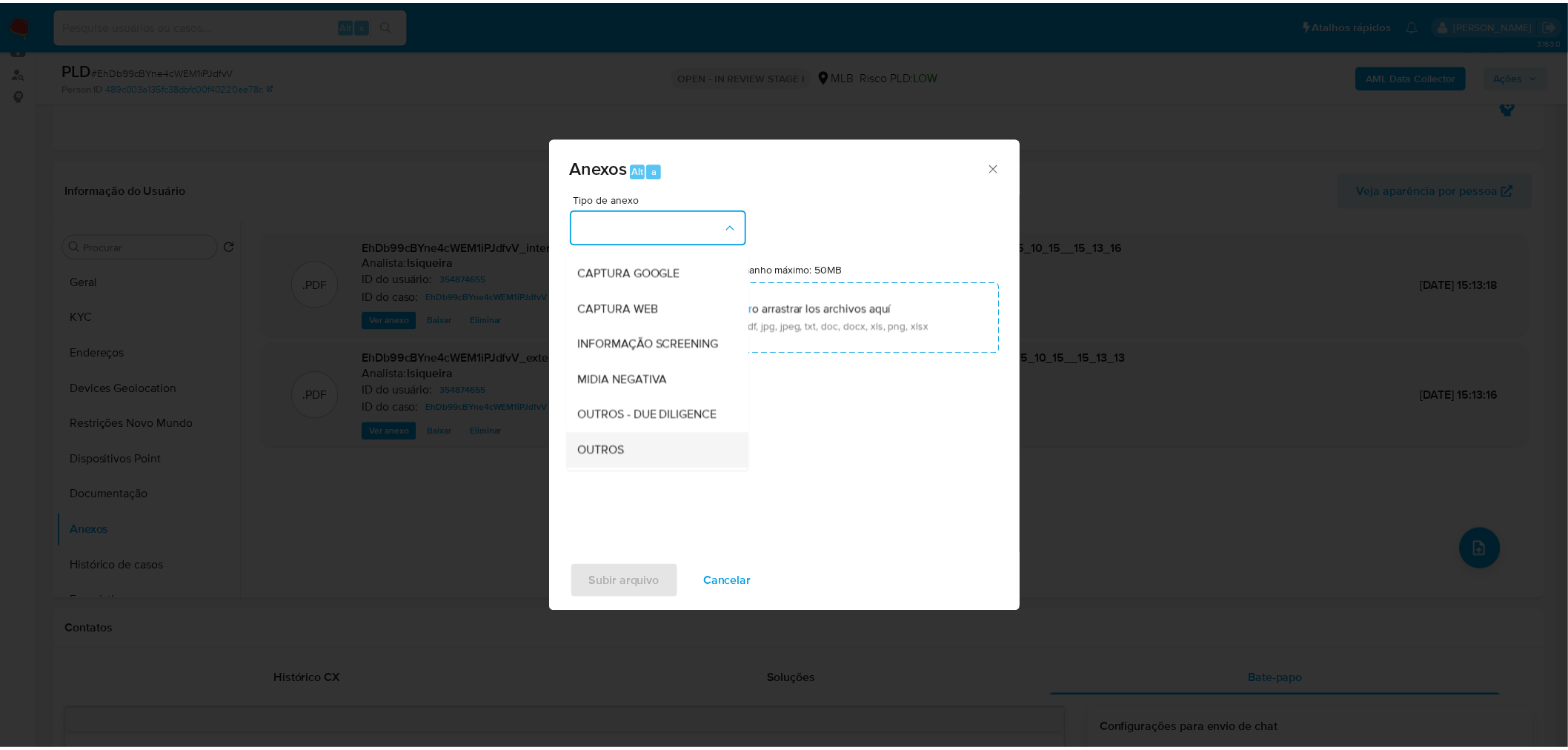
scroll to position [165, 0]
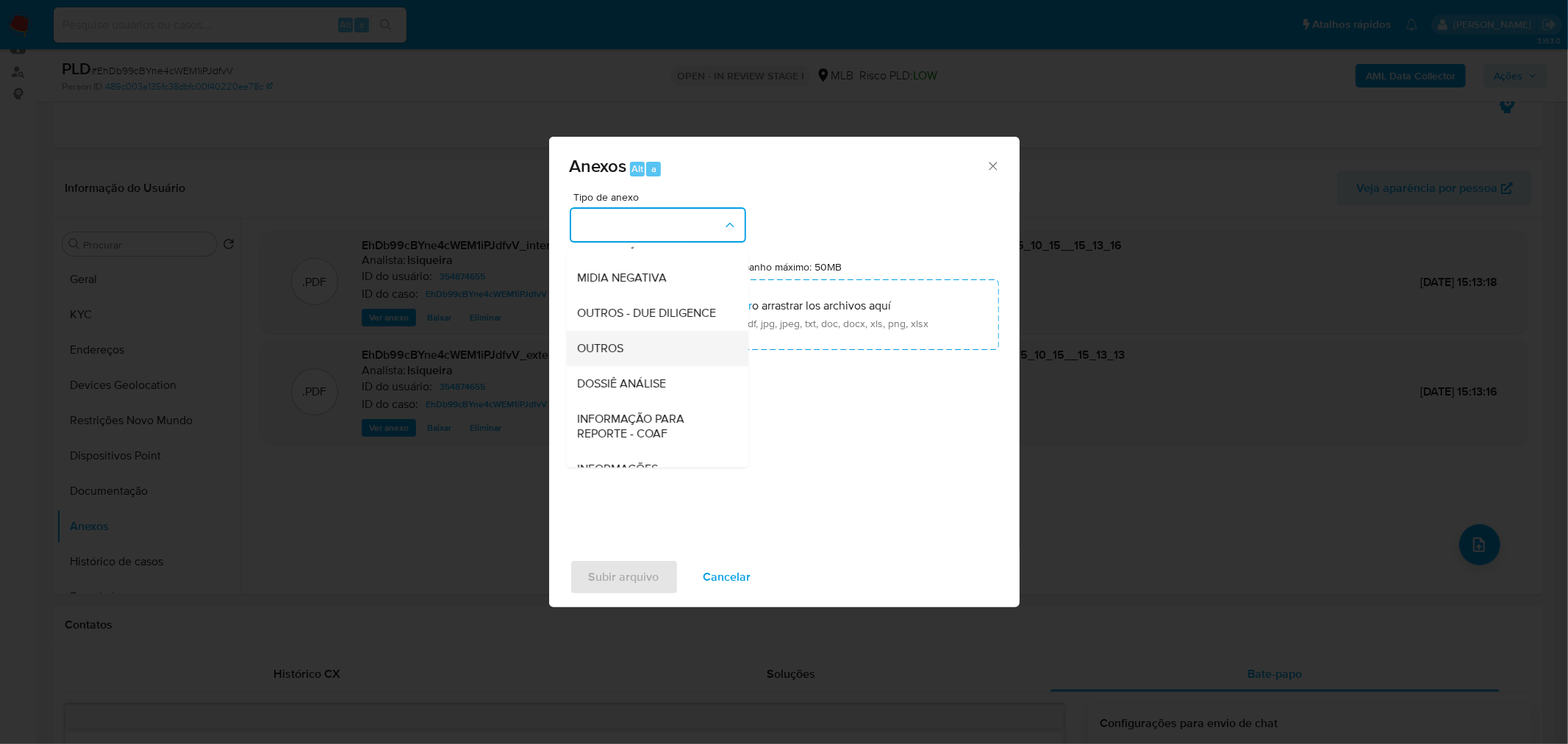
click at [643, 365] on div "OUTROS" at bounding box center [652, 348] width 150 height 35
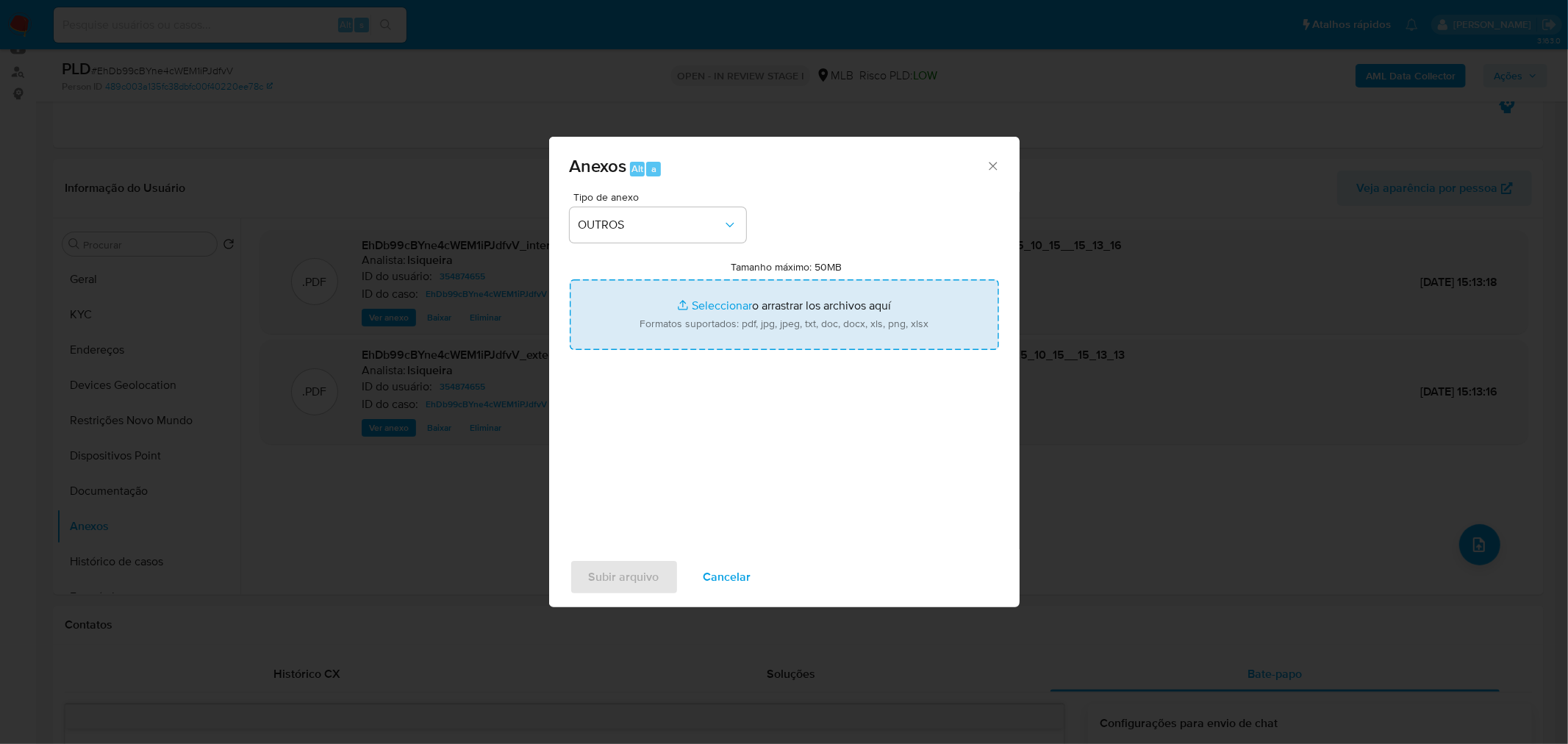
click at [704, 309] on input "Tamanho máximo: 50MB Seleccionar archivos" at bounding box center [784, 315] width 429 height 71
type input "C:\fakepath\Mulan 354874655_2025_10_15_08_27_33.xlsx"
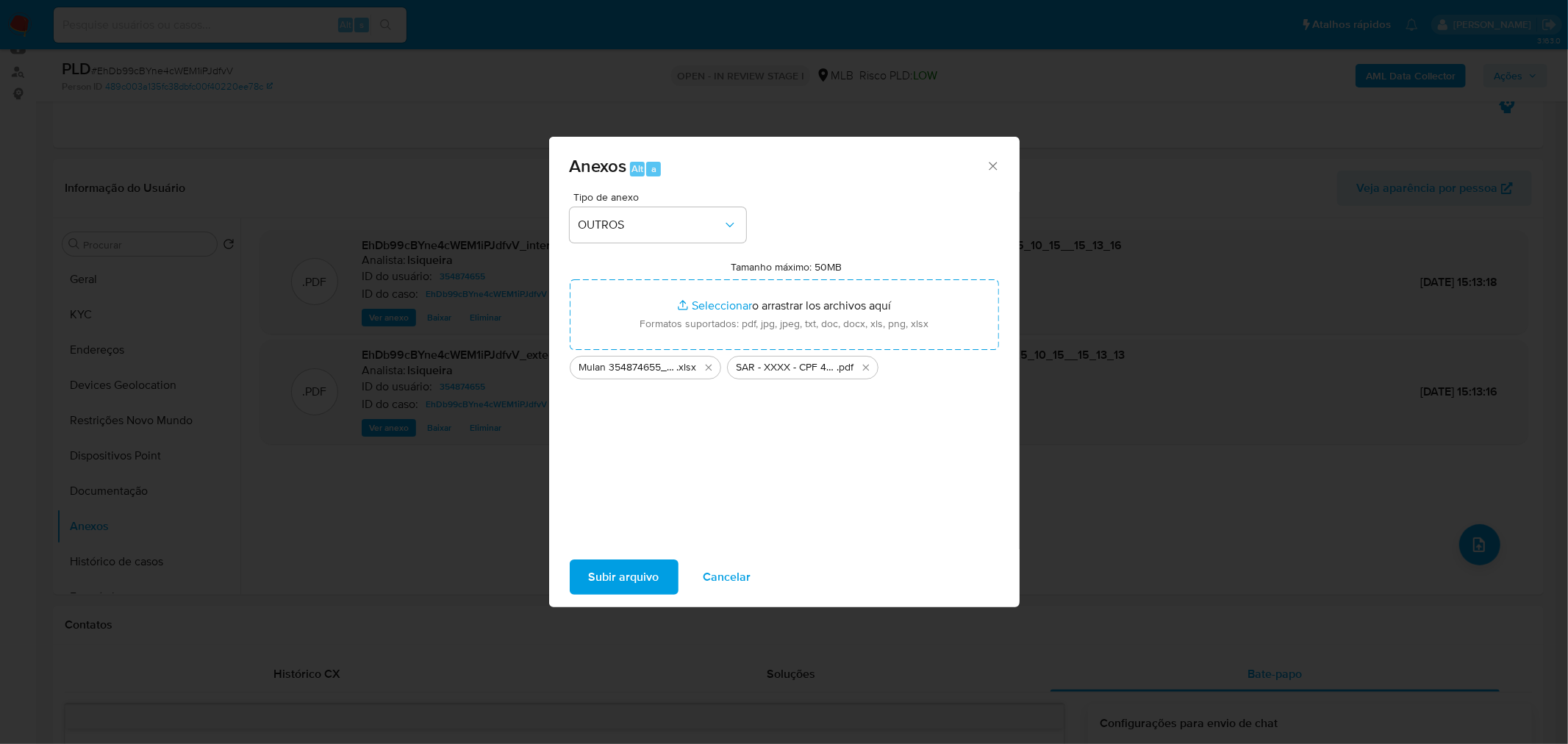
click at [637, 568] on span "Subir arquivo" at bounding box center [624, 577] width 71 height 32
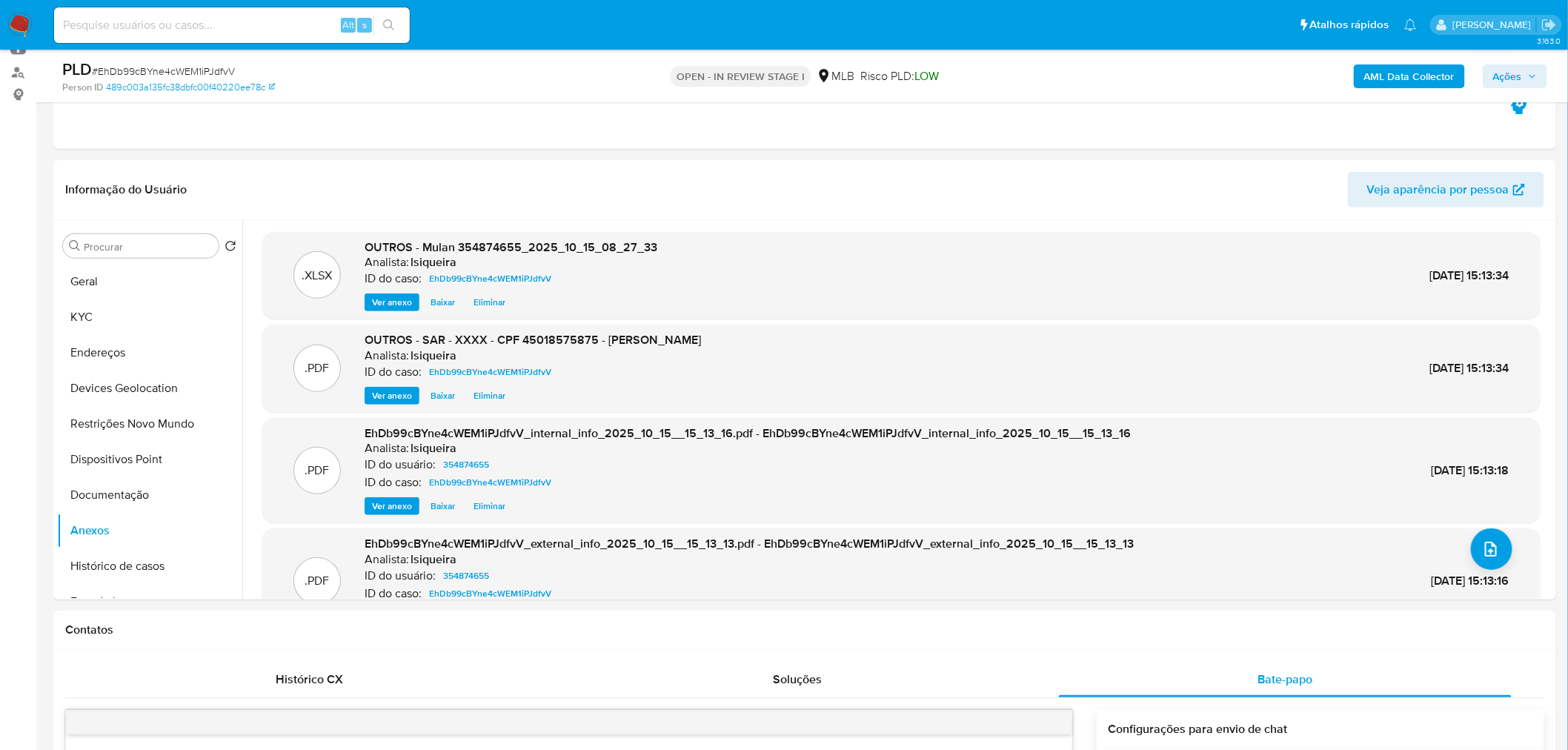
click at [1496, 71] on span "Ações" at bounding box center [1508, 76] width 29 height 24
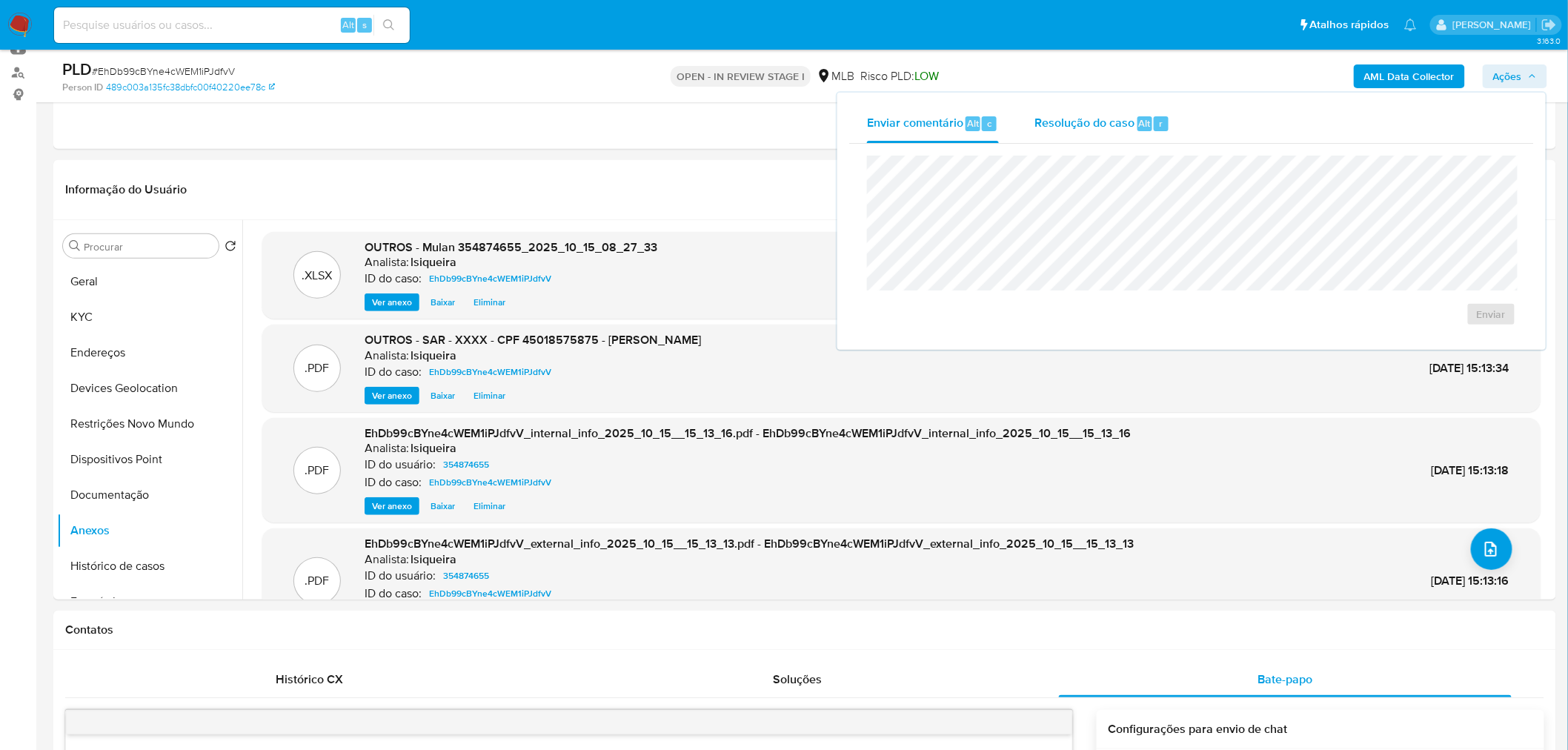
click at [1120, 130] on span "Resolução do caso" at bounding box center [1085, 123] width 100 height 17
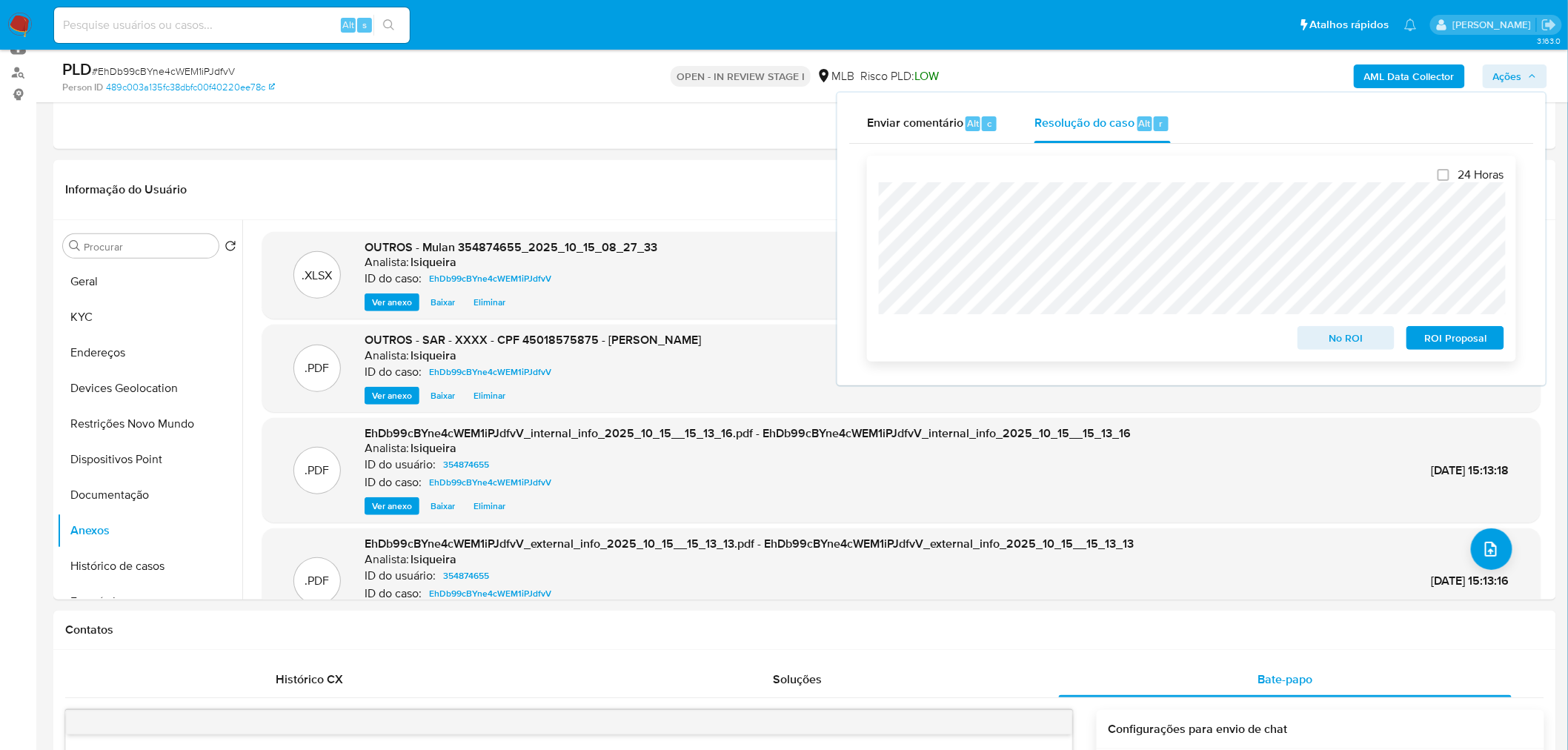
click at [1476, 338] on span "ROI Proposal" at bounding box center [1456, 338] width 77 height 21
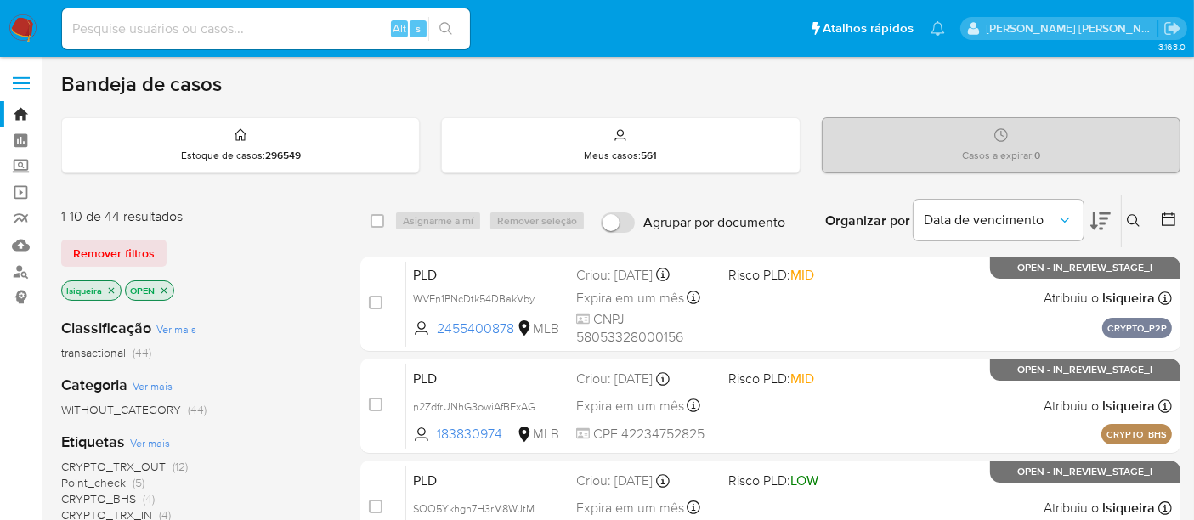
click at [159, 290] on icon "close-filter" at bounding box center [164, 291] width 10 height 10
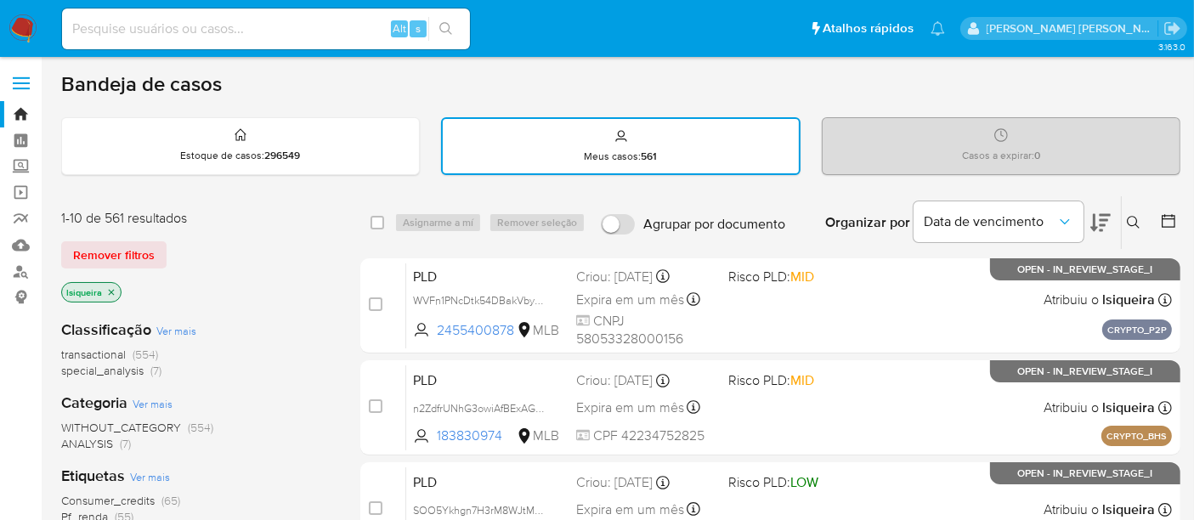
click at [109, 289] on icon "close-filter" at bounding box center [112, 292] width 6 height 6
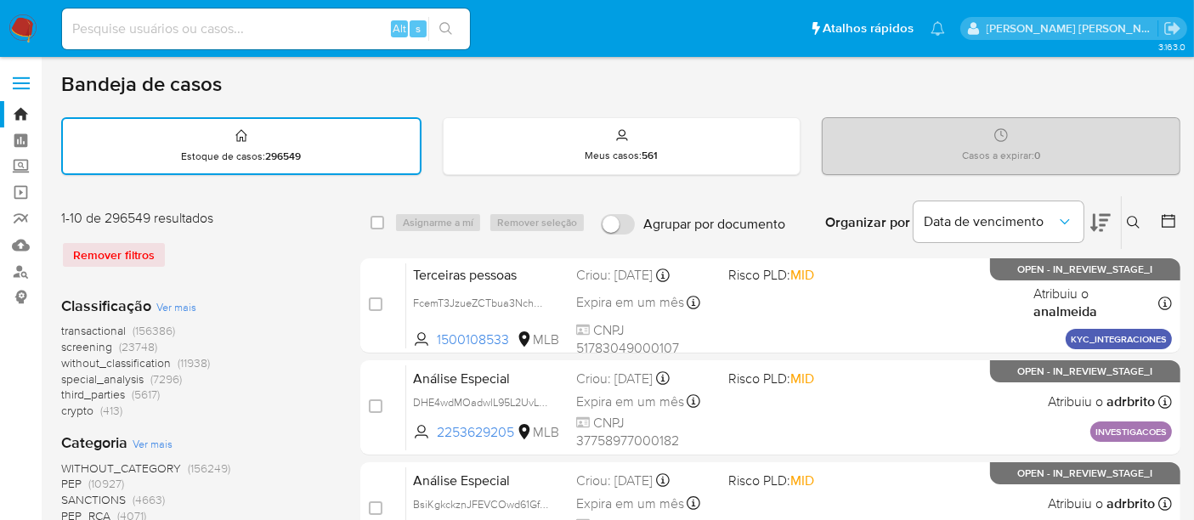
click at [1166, 214] on icon at bounding box center [1169, 221] width 14 height 14
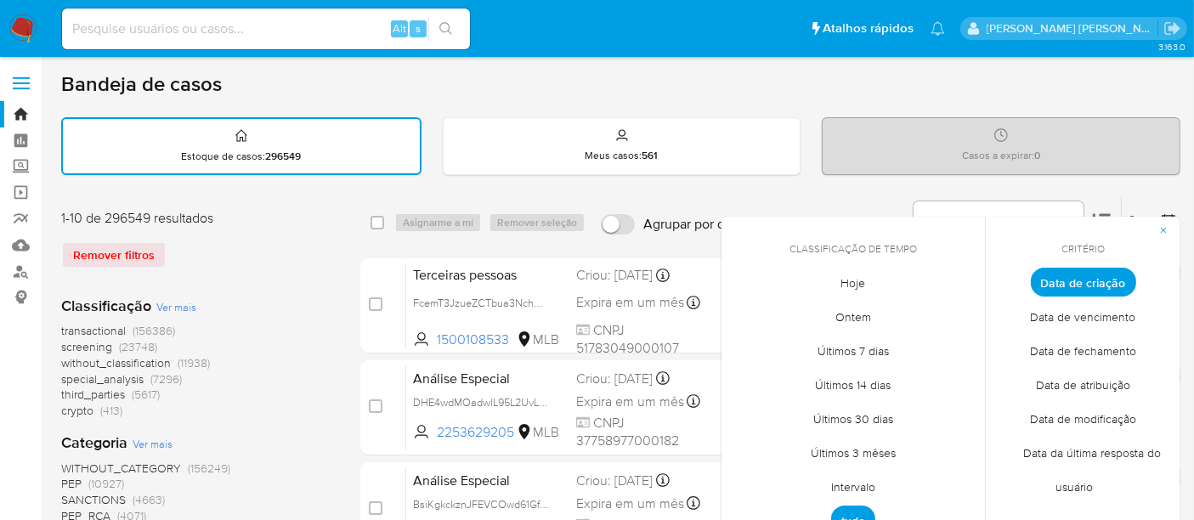
click at [1076, 352] on span "Data de fechamento" at bounding box center [1083, 351] width 142 height 35
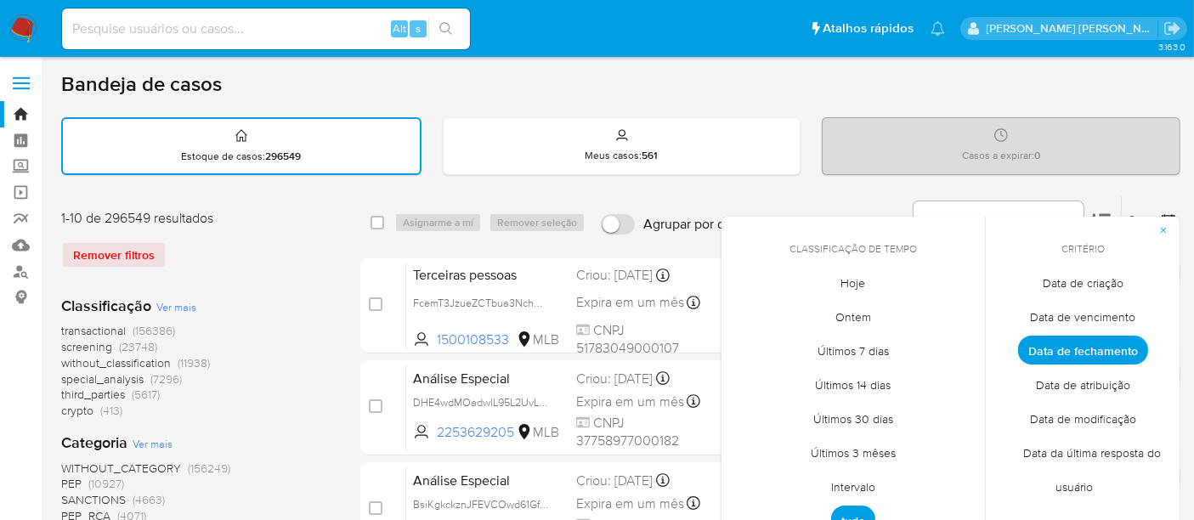
click at [862, 283] on span "Hoje" at bounding box center [854, 283] width 60 height 35
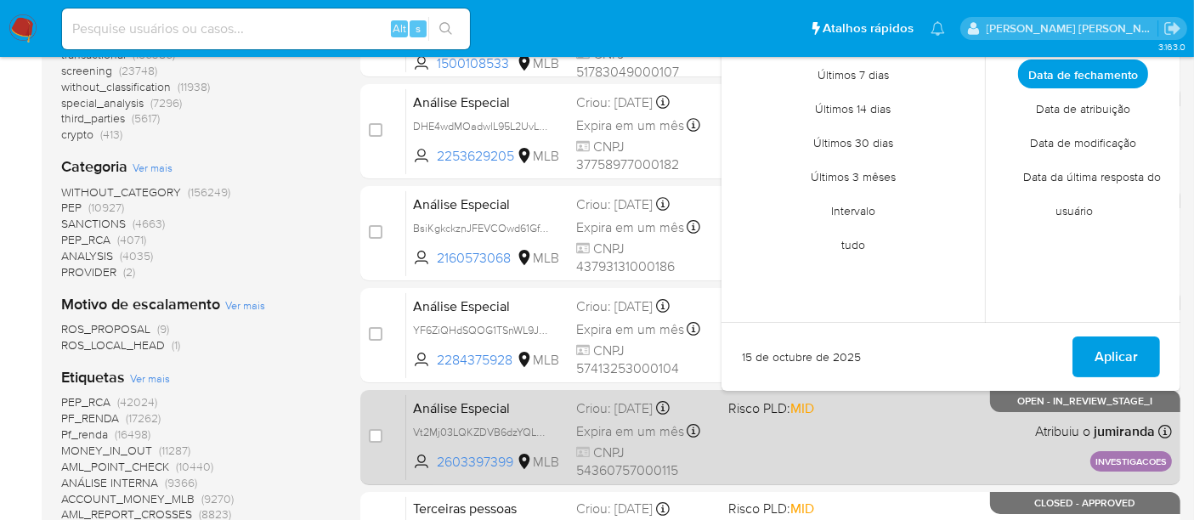
scroll to position [283, 0]
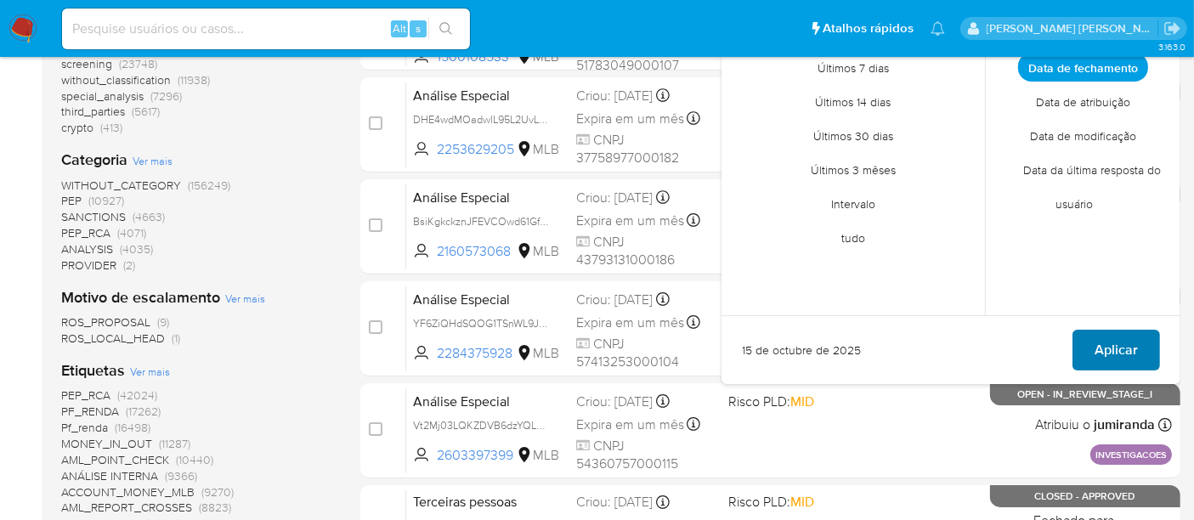
click at [1119, 349] on span "Aplicar" at bounding box center [1116, 349] width 43 height 37
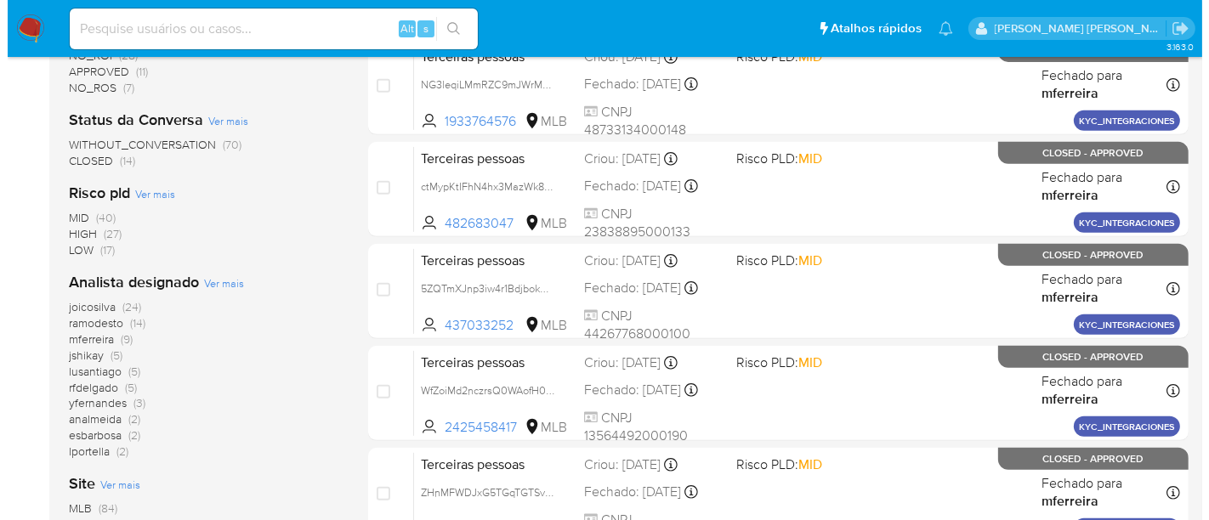
scroll to position [755, 0]
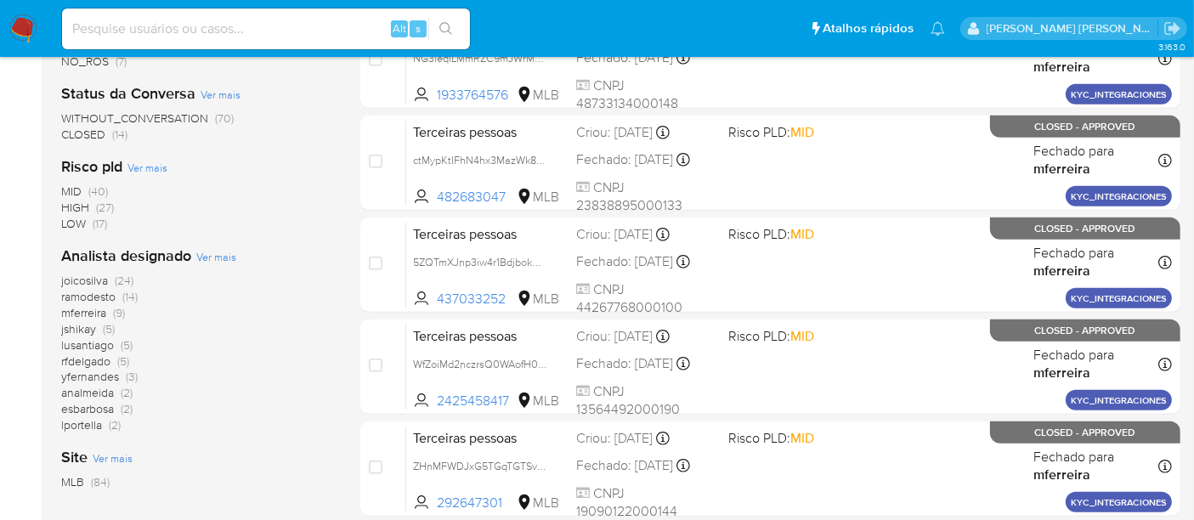
click at [215, 257] on span "Ver mais" at bounding box center [216, 256] width 40 height 15
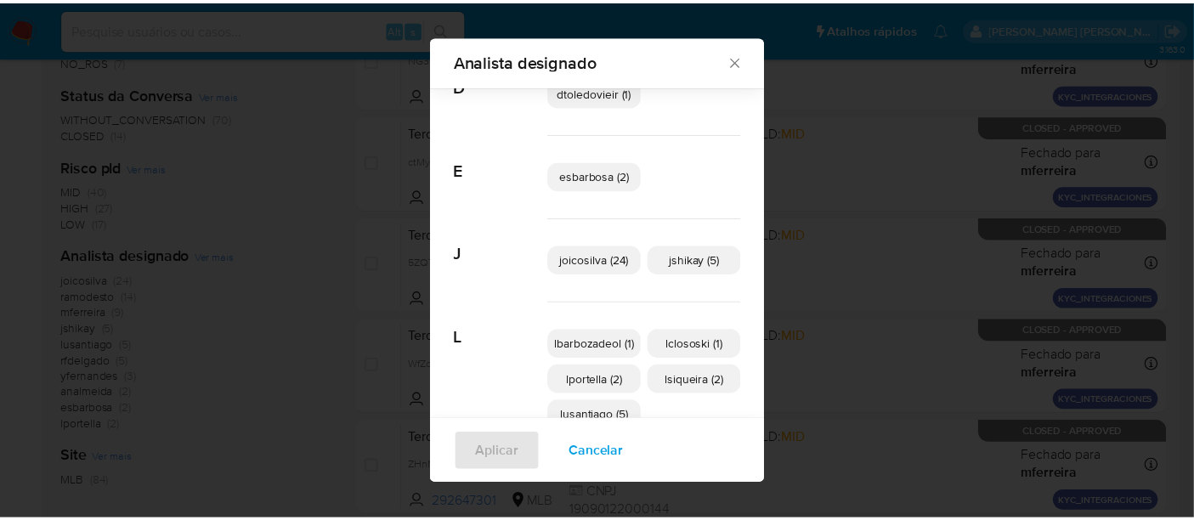
scroll to position [271, 0]
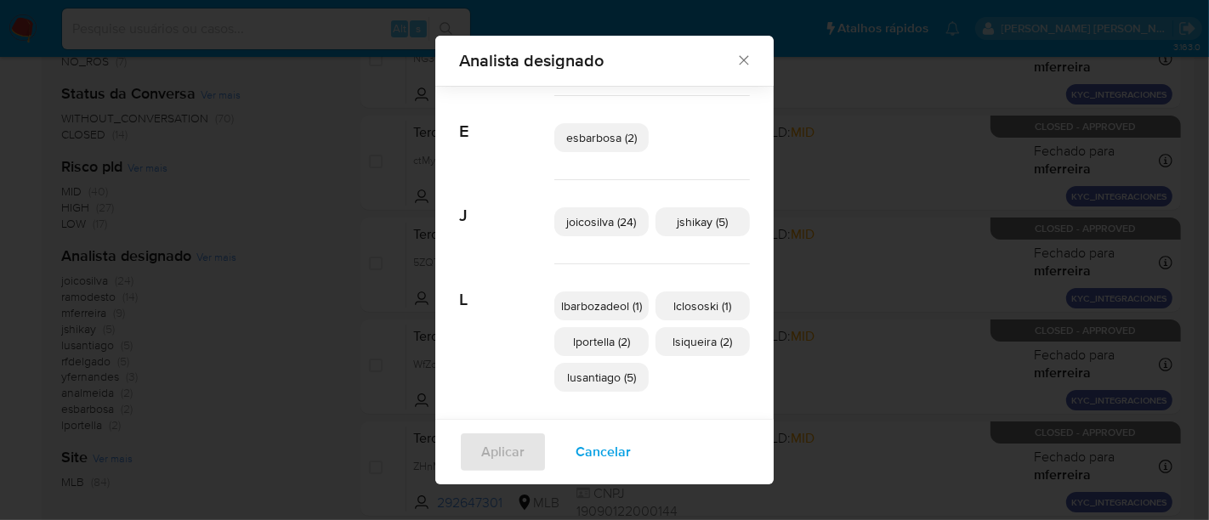
click at [738, 58] on icon "Fechar" at bounding box center [743, 60] width 17 height 17
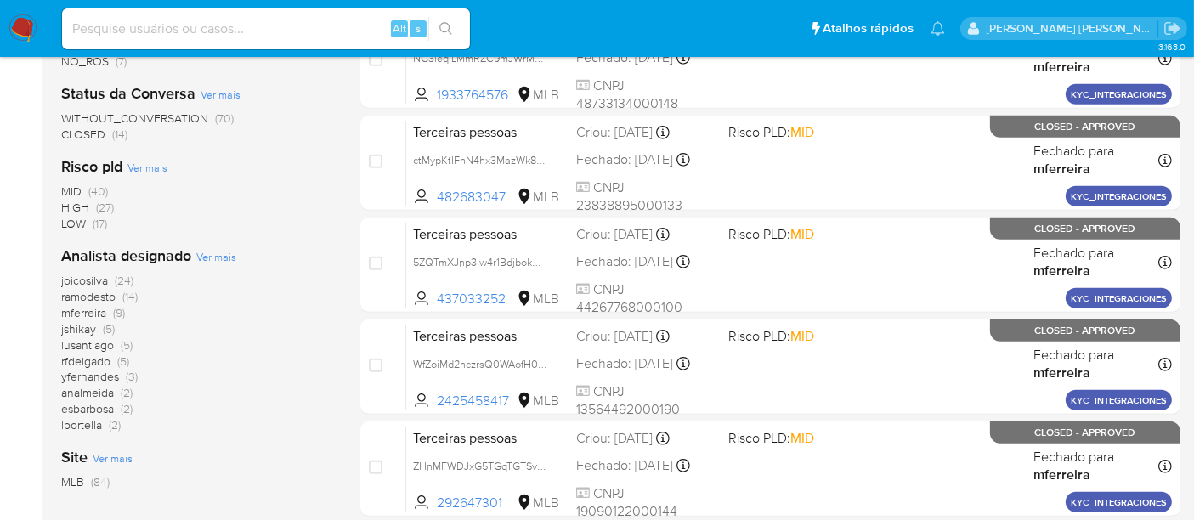
click at [17, 31] on img at bounding box center [22, 28] width 29 height 29
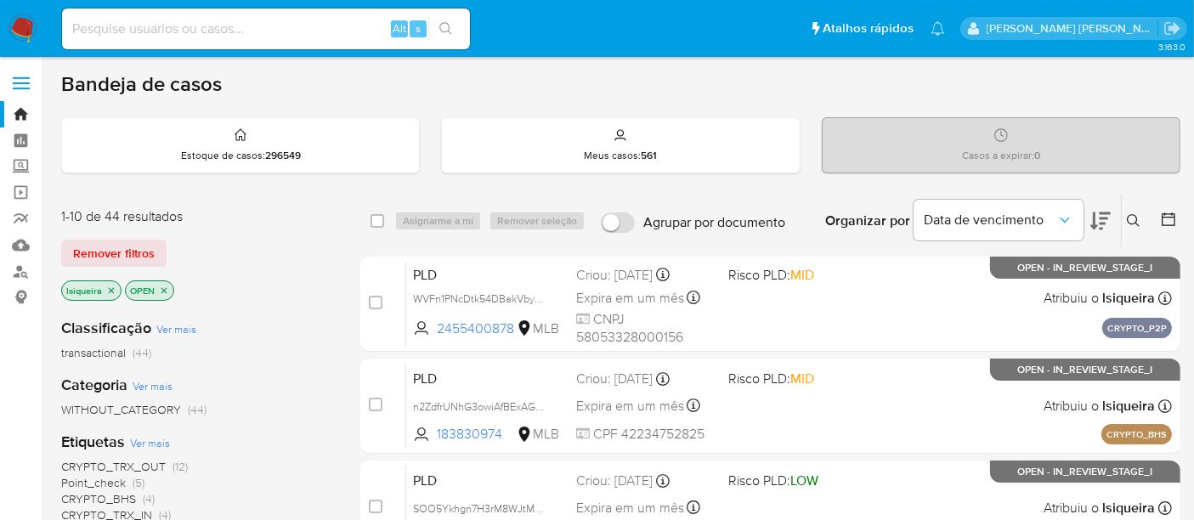
click at [167, 37] on input at bounding box center [266, 29] width 408 height 22
paste input "1930157529"
type input "1930157529"
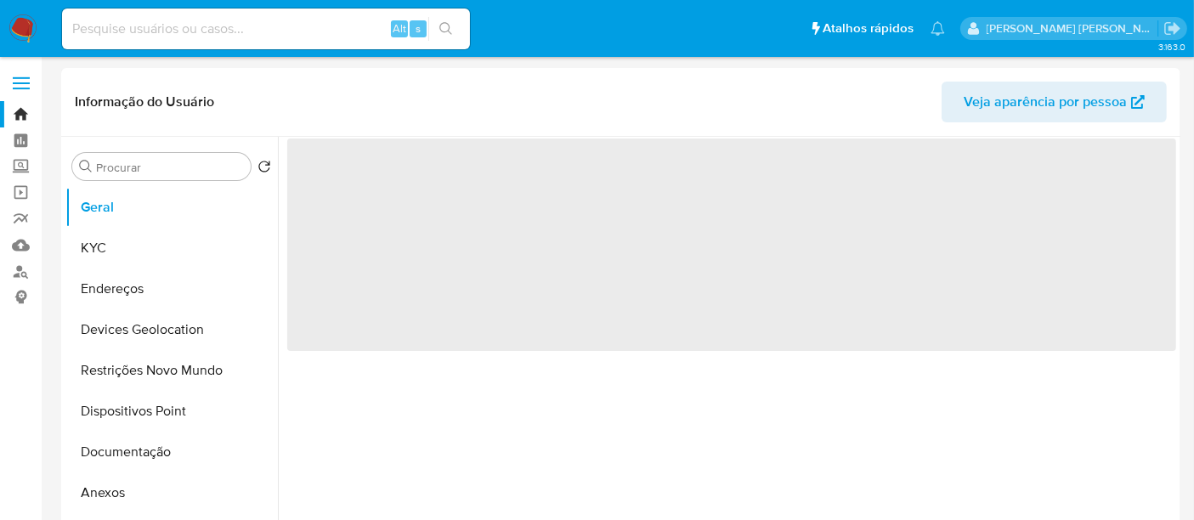
select select "10"
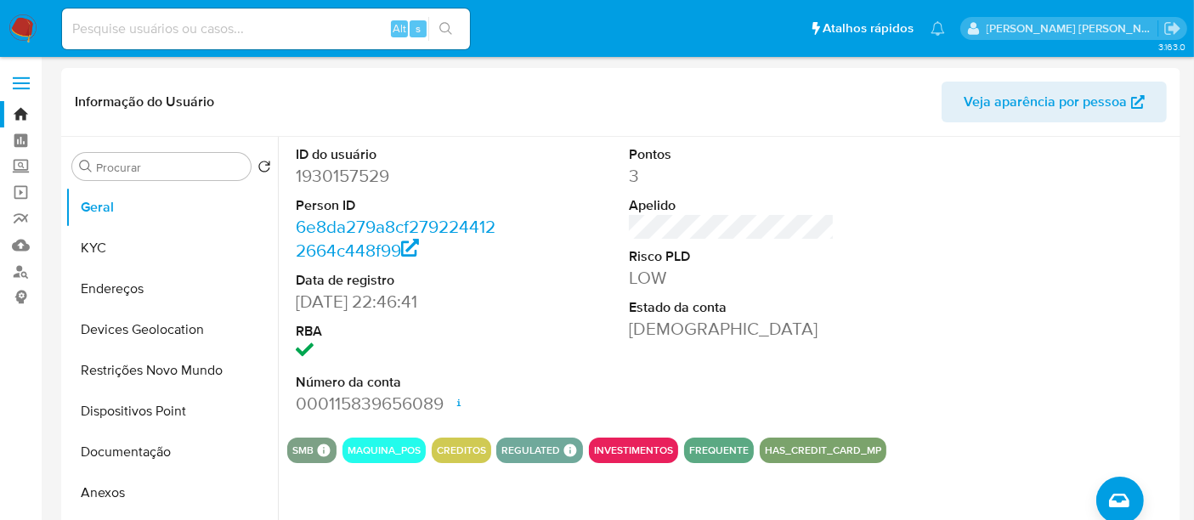
click at [24, 30] on img at bounding box center [22, 28] width 29 height 29
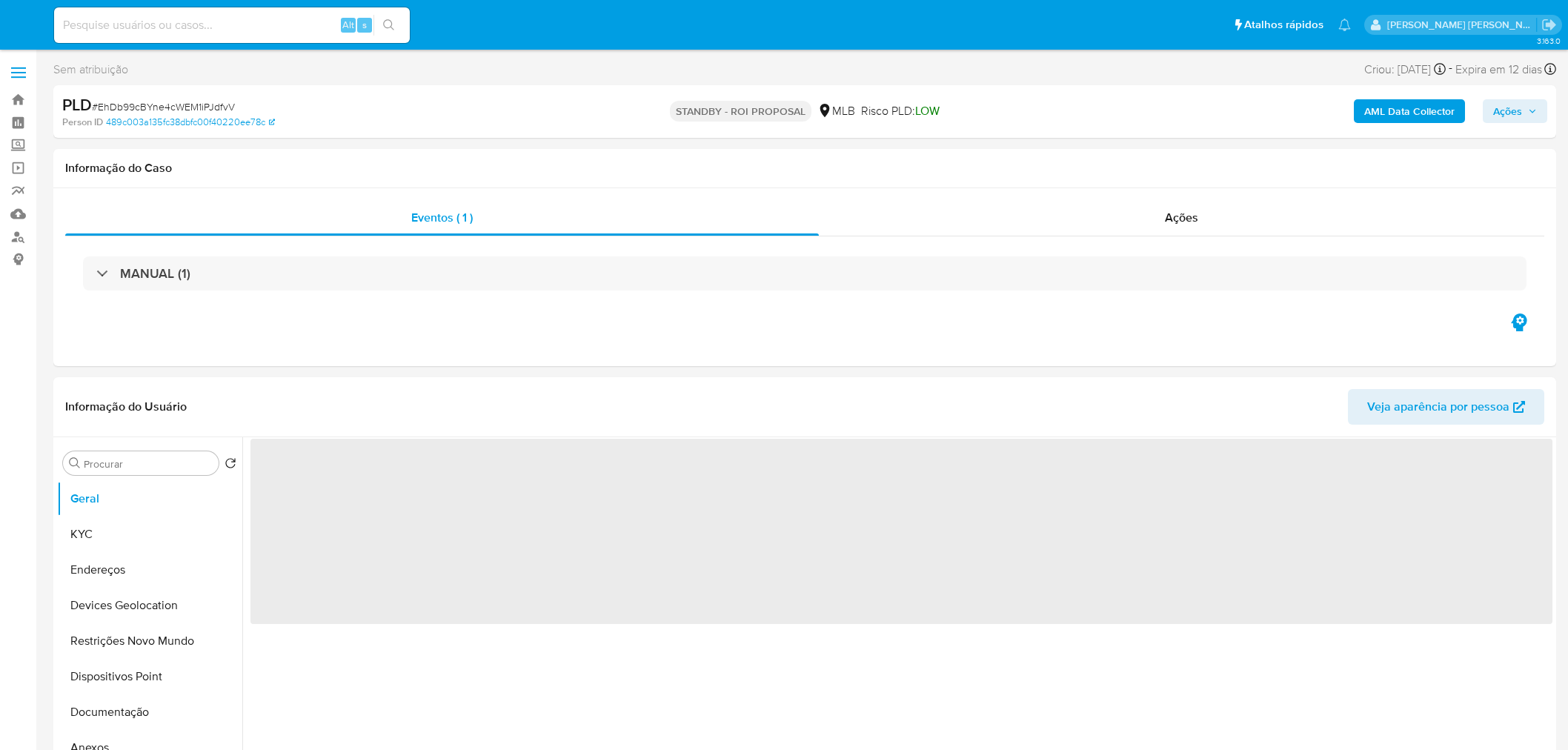
select select "10"
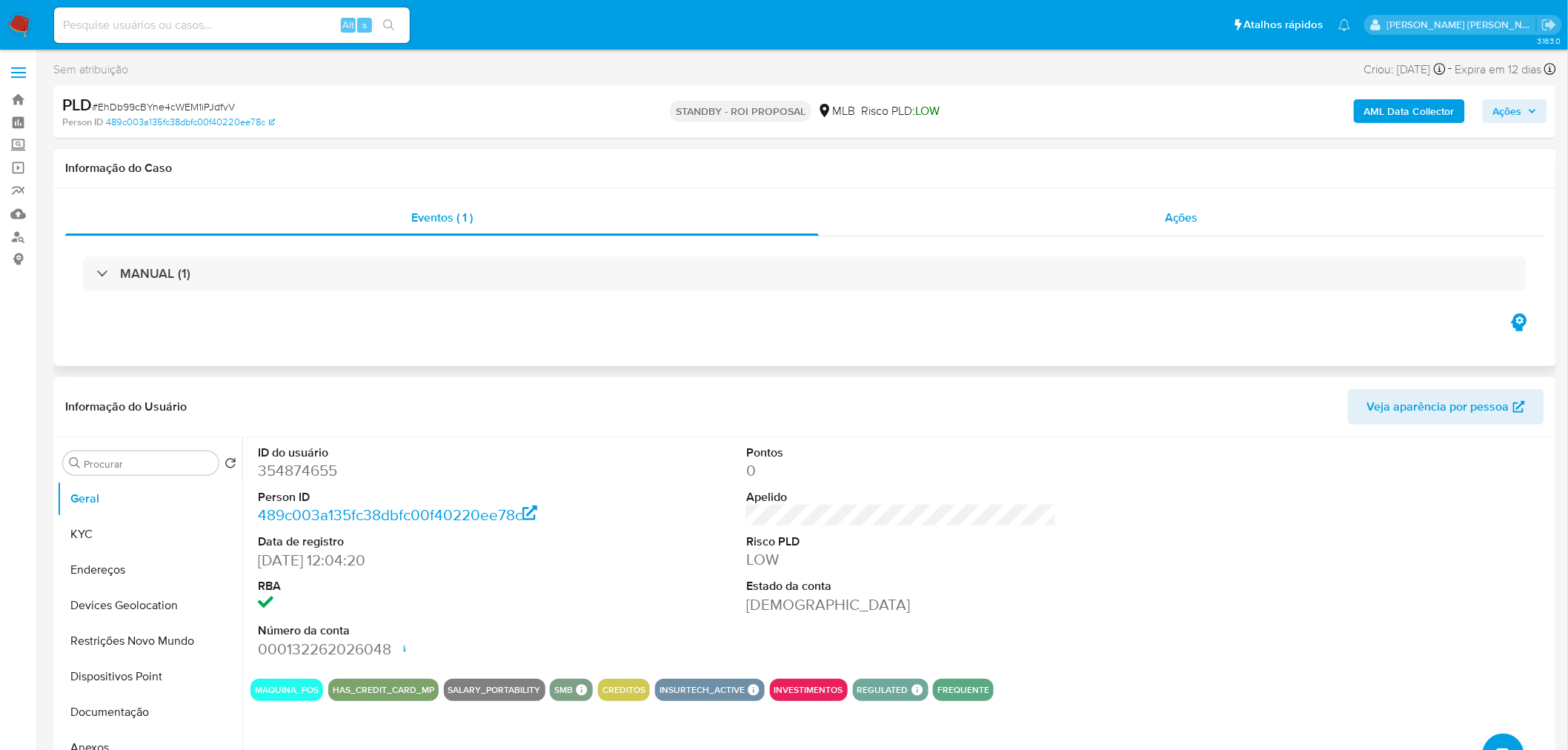
click at [1159, 216] on div "Ações" at bounding box center [1182, 217] width 726 height 36
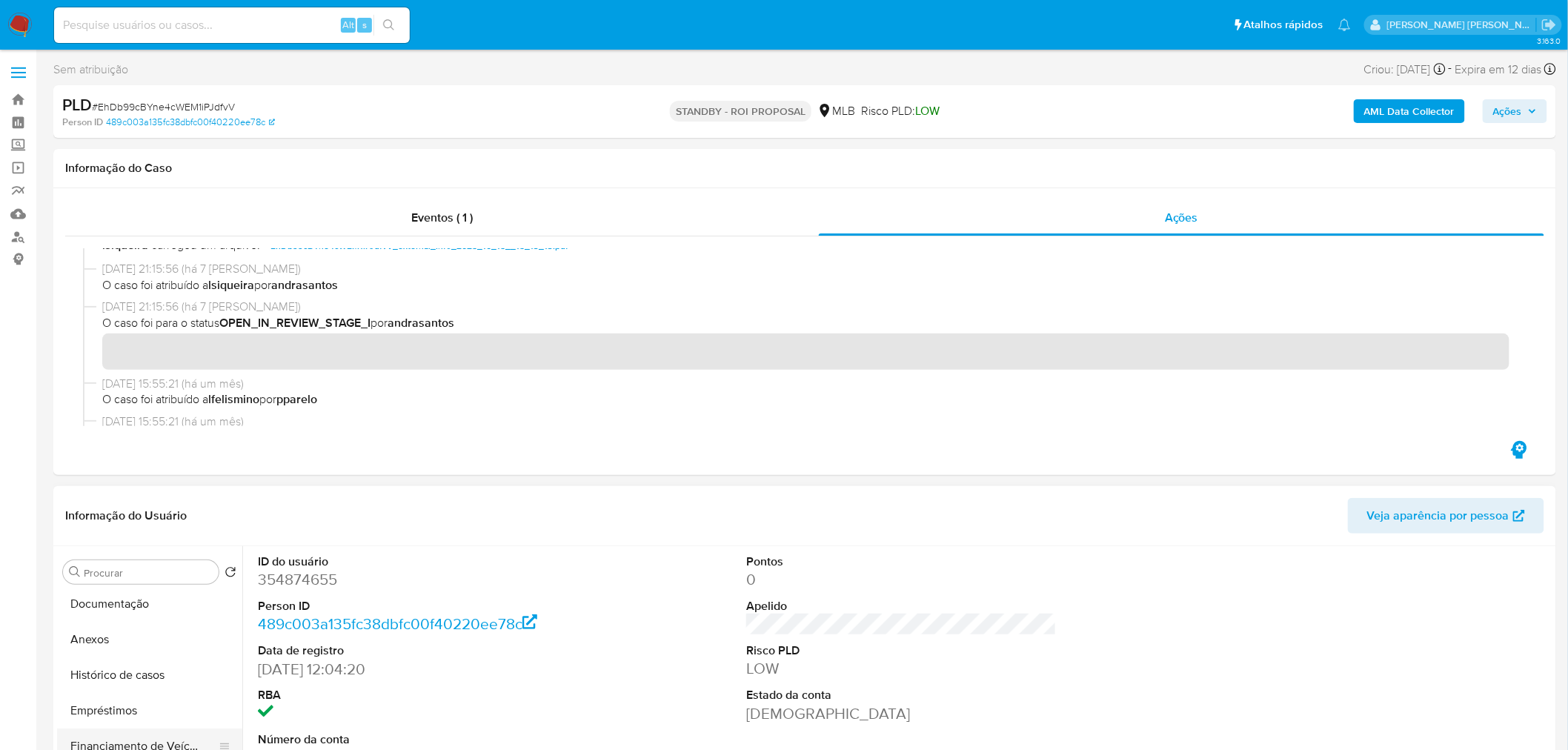
scroll to position [247, 0]
click at [142, 640] on button "Histórico de casos" at bounding box center [143, 645] width 174 height 36
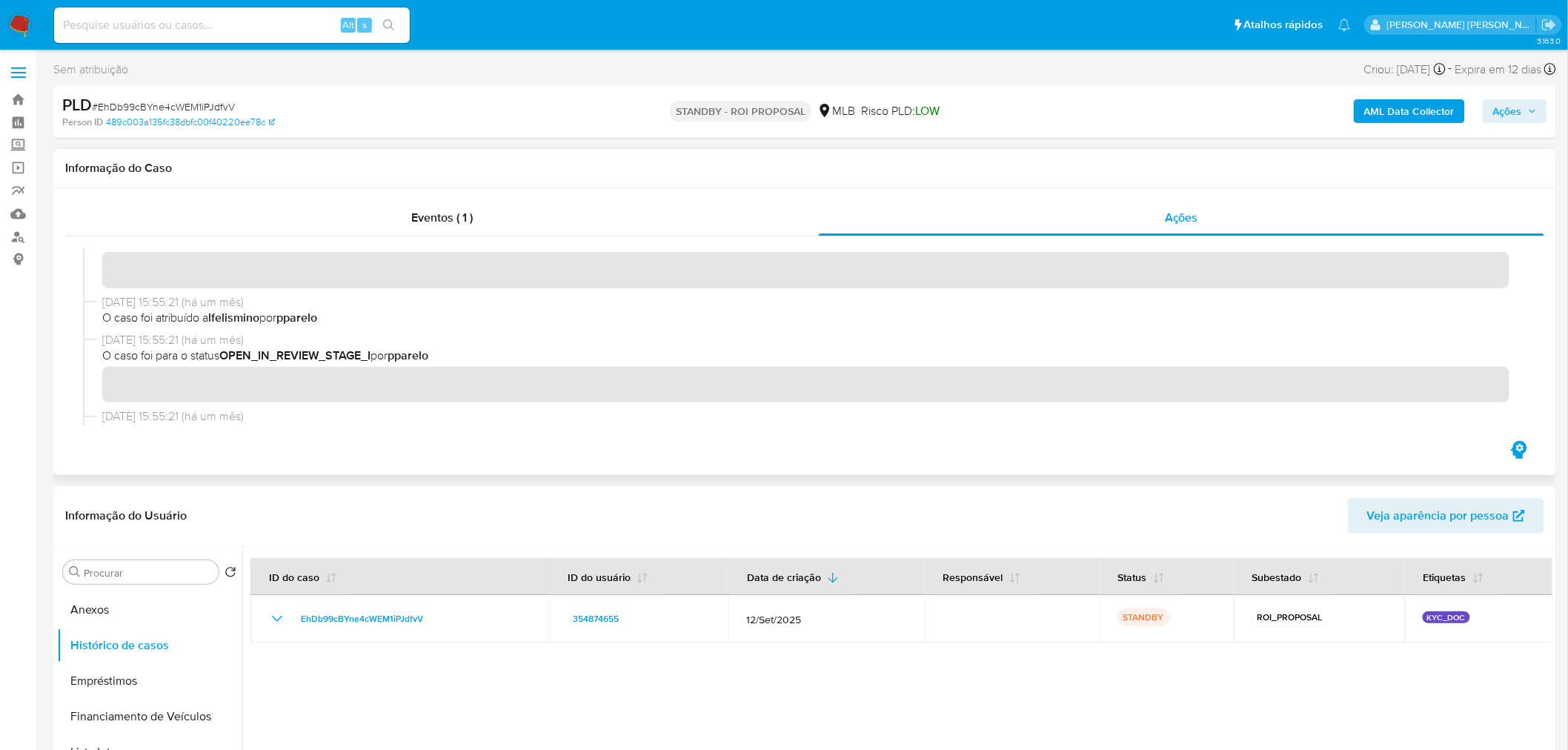
scroll to position [329, 0]
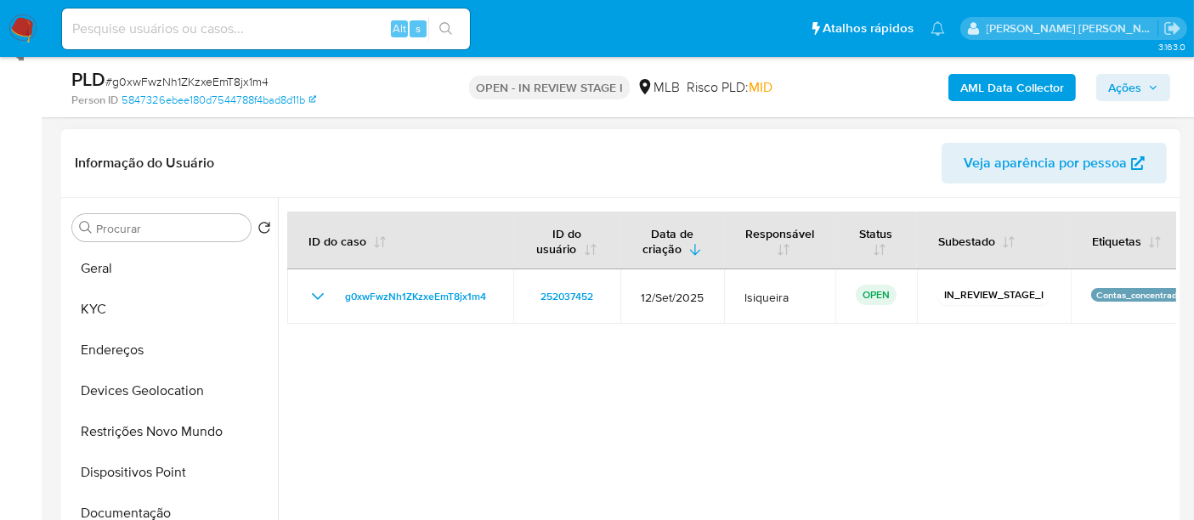
scroll to position [283, 0]
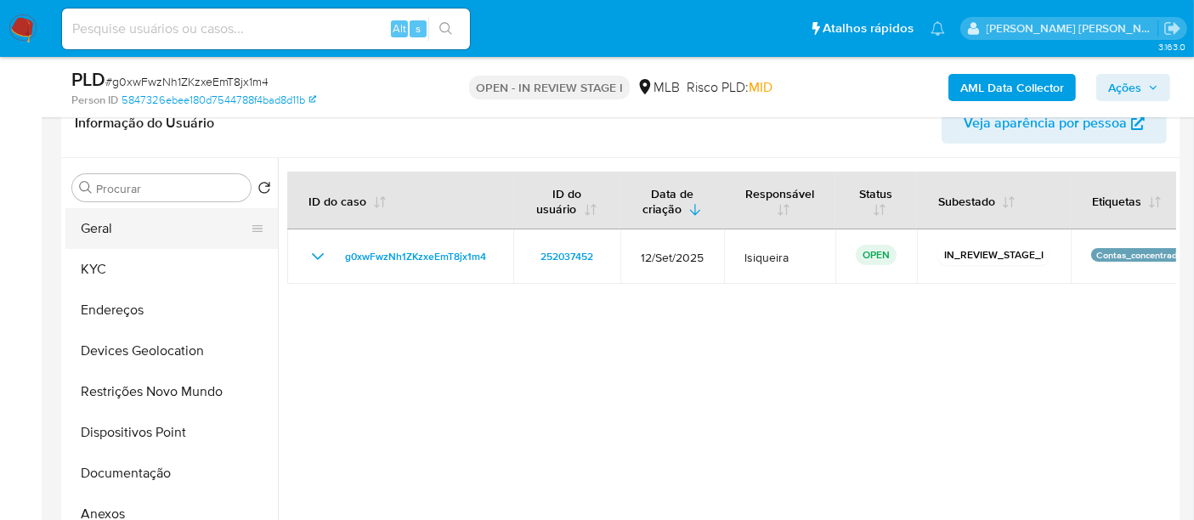
click at [135, 220] on button "Geral" at bounding box center [164, 228] width 199 height 41
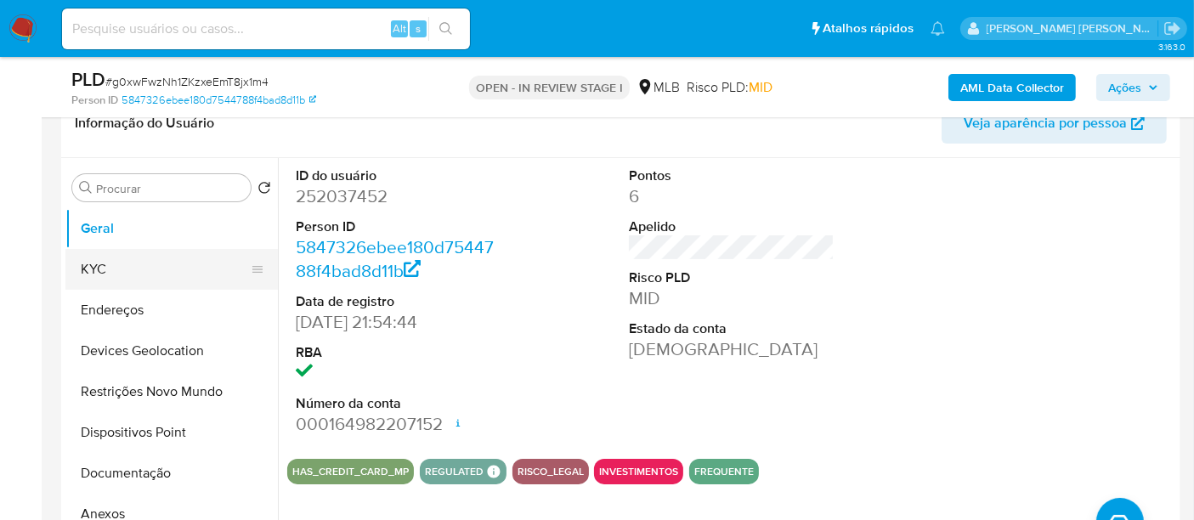
click at [90, 253] on button "KYC" at bounding box center [164, 269] width 199 height 41
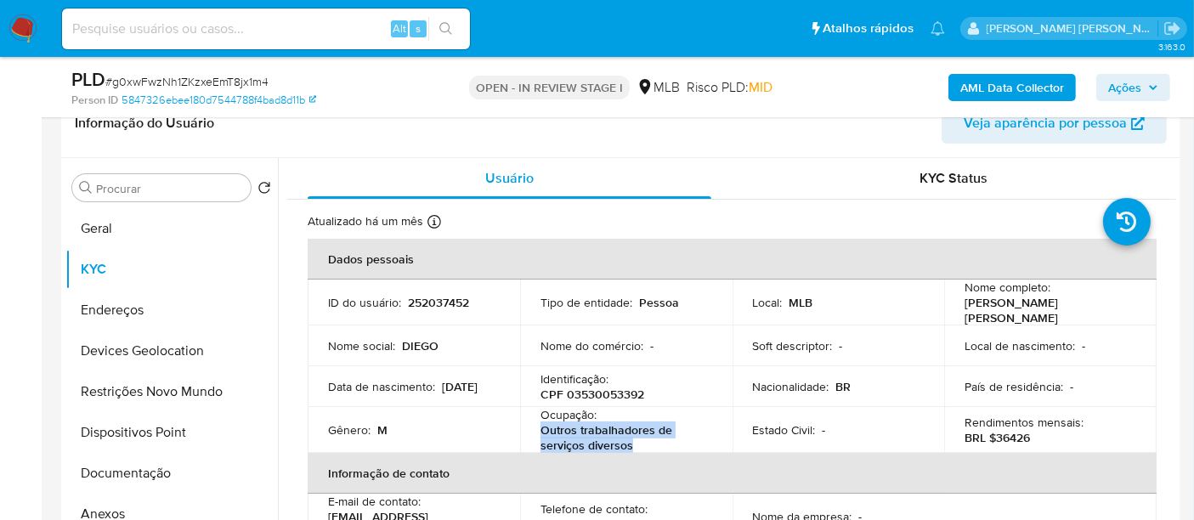
drag, startPoint x: 706, startPoint y: 434, endPoint x: 541, endPoint y: 431, distance: 165.8
click at [541, 431] on div "Ocupação : Outros trabalhadores de serviços diversos" at bounding box center [627, 430] width 172 height 46
copy p "Outros trabalhadores de serviços diversos"
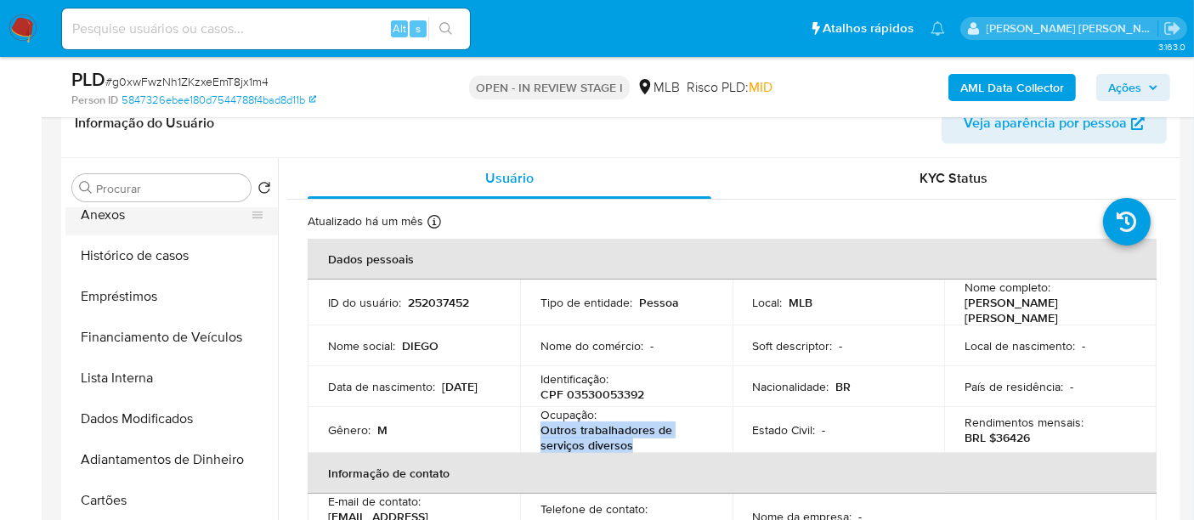
scroll to position [189, 0]
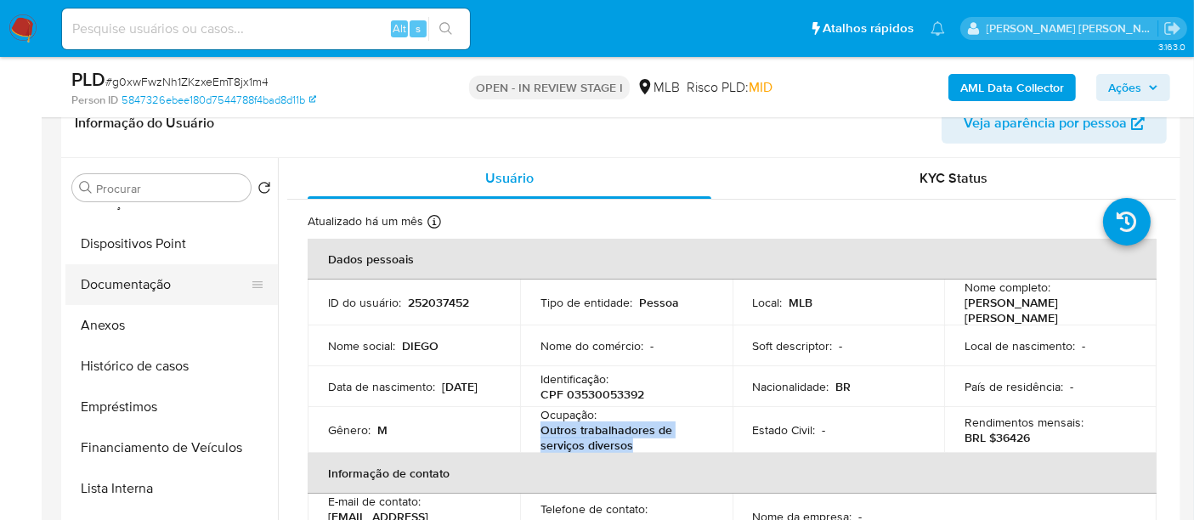
click at [174, 280] on button "Documentação" at bounding box center [164, 284] width 199 height 41
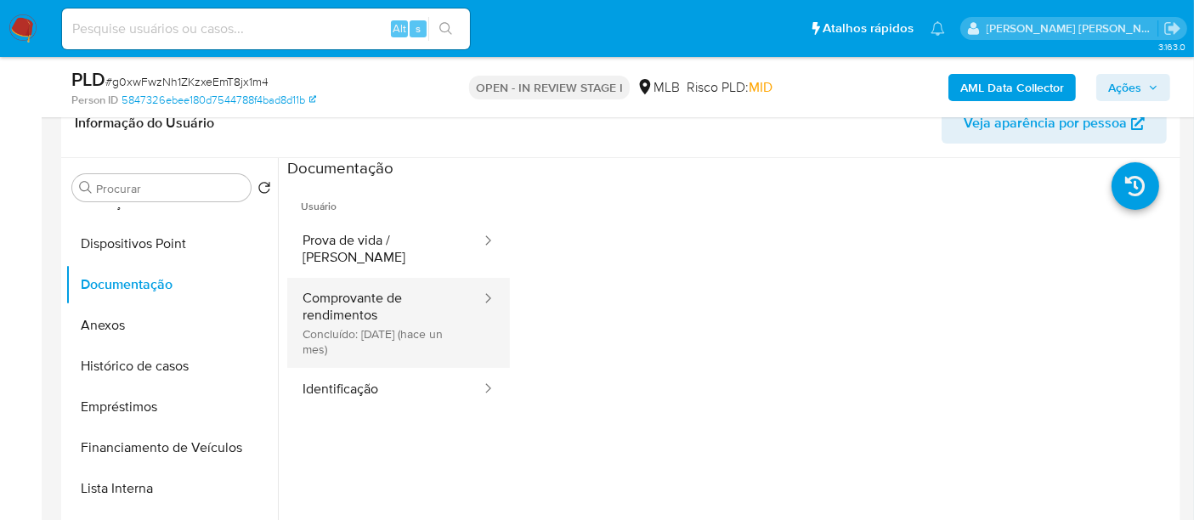
click at [343, 283] on button "Comprovante de rendimentos Concluído: 19/09/2025 (hace un mes)" at bounding box center [384, 323] width 195 height 90
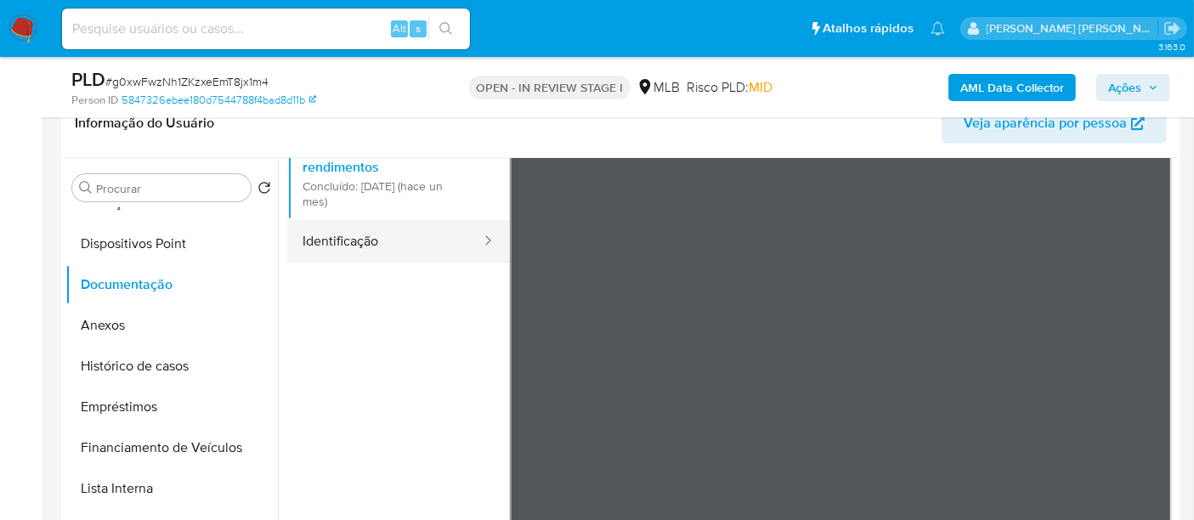
click at [423, 222] on button "Identificação" at bounding box center [384, 241] width 195 height 43
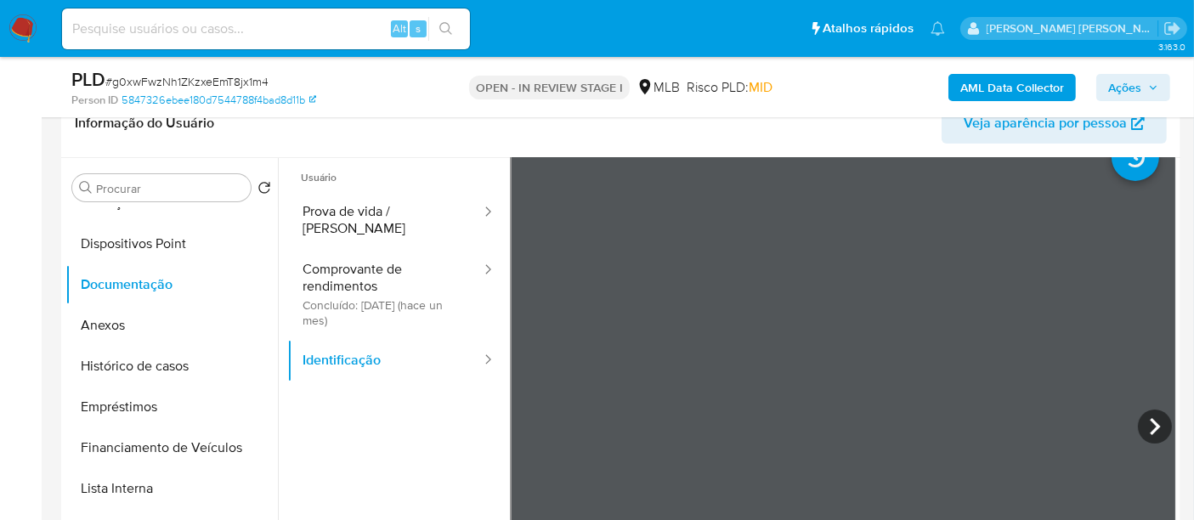
scroll to position [0, 0]
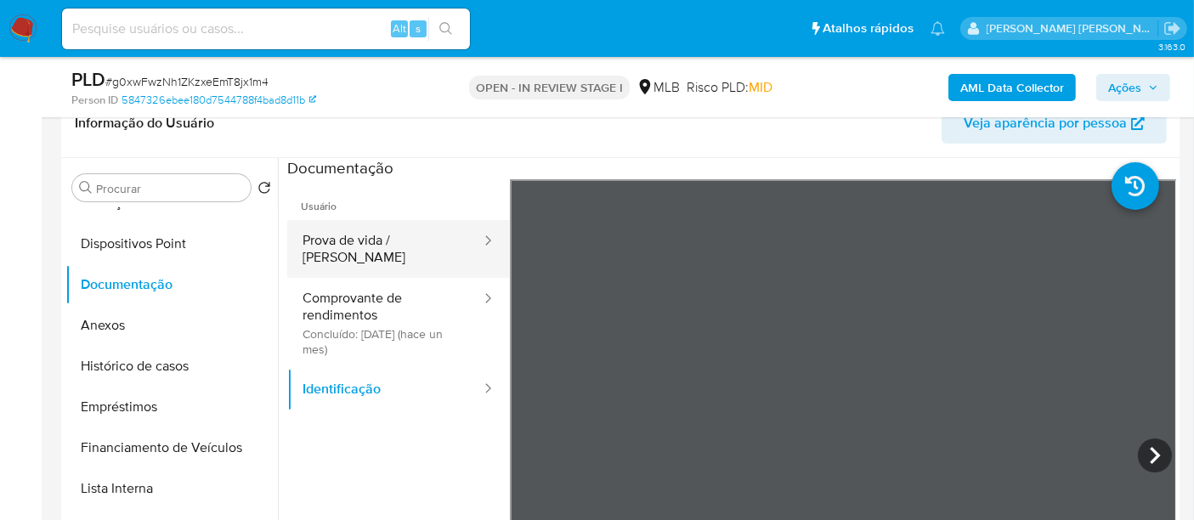
click at [382, 245] on button "Prova de vida / Selfie" at bounding box center [384, 249] width 195 height 58
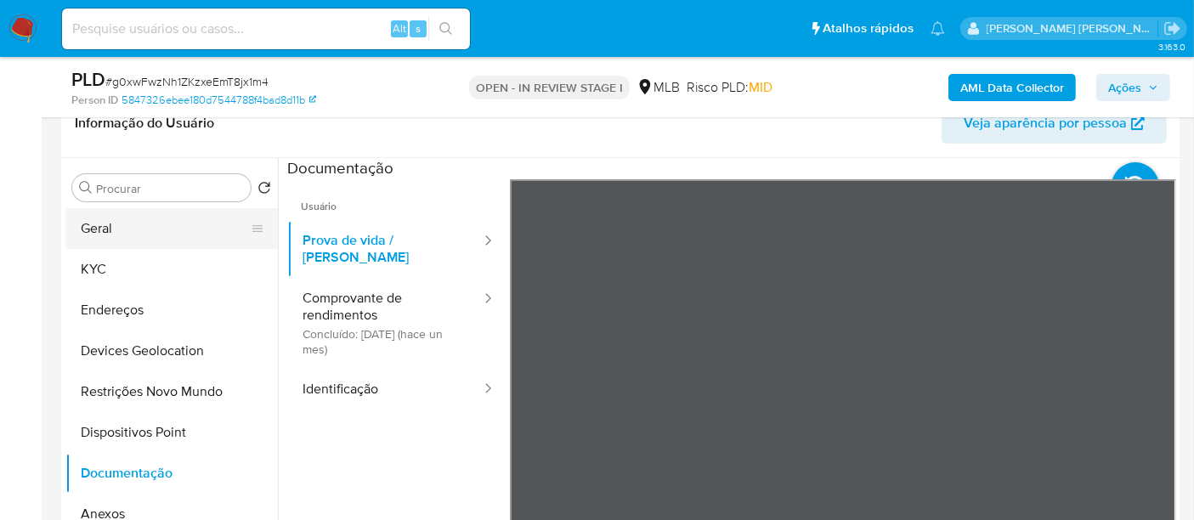
click at [187, 222] on button "Geral" at bounding box center [164, 228] width 199 height 41
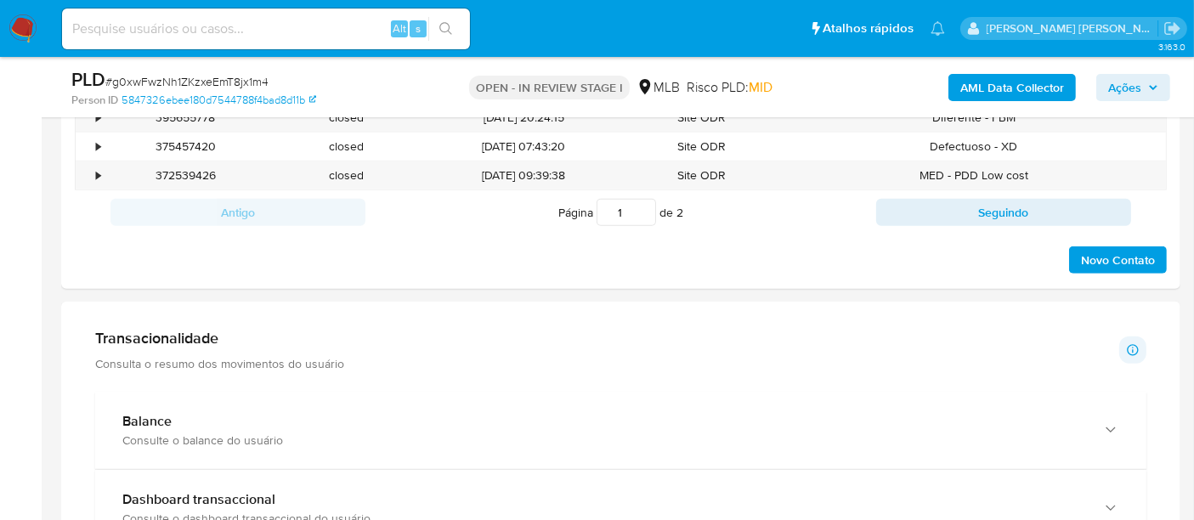
scroll to position [944, 0]
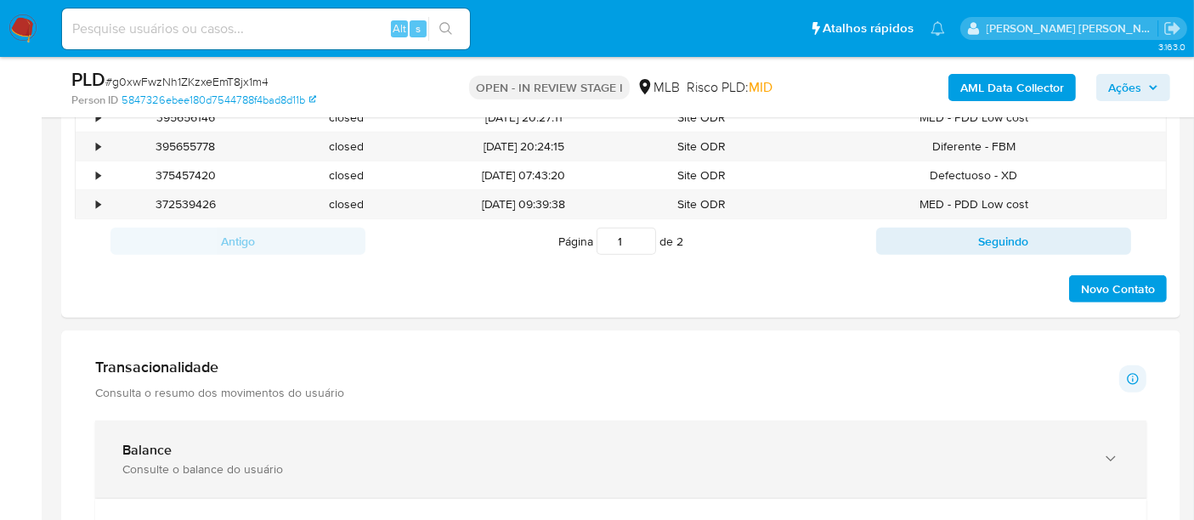
click at [207, 448] on div "Balance" at bounding box center [603, 450] width 963 height 17
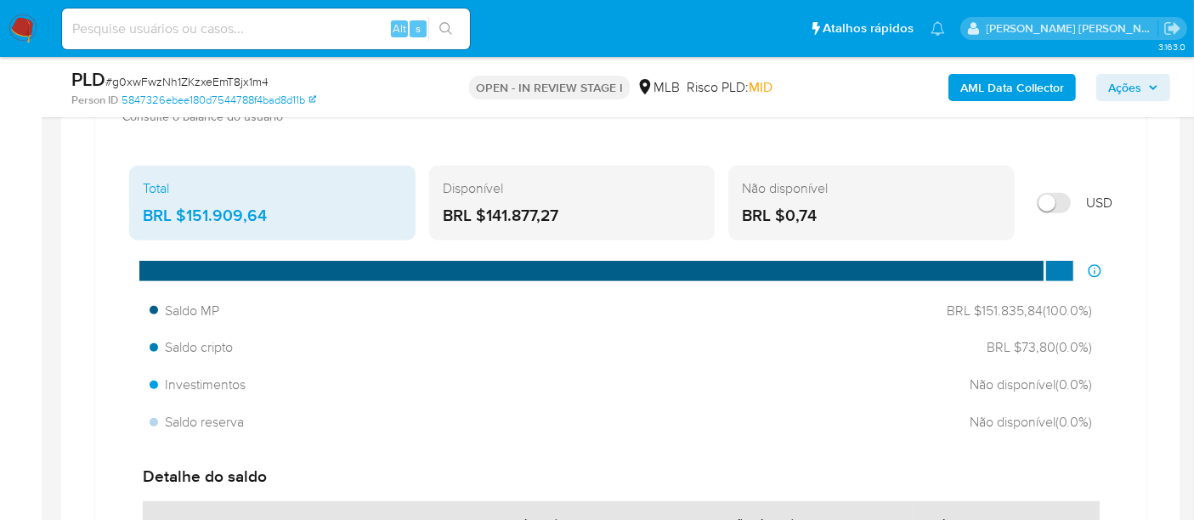
scroll to position [1322, 0]
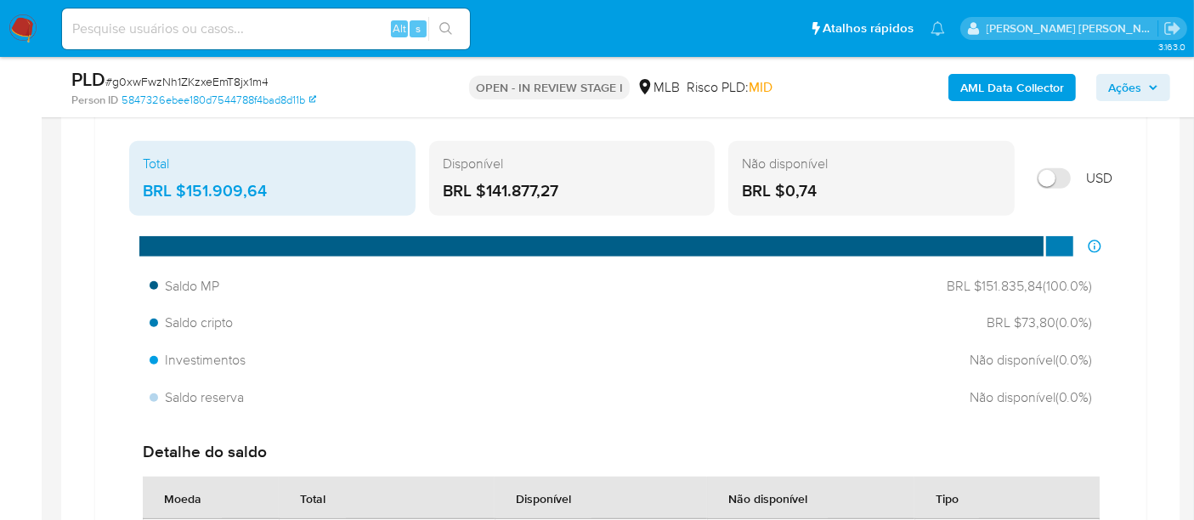
drag, startPoint x: 578, startPoint y: 190, endPoint x: 484, endPoint y: 201, distance: 94.9
click at [484, 201] on div "Disponível BRL $141.877,27" at bounding box center [572, 178] width 286 height 75
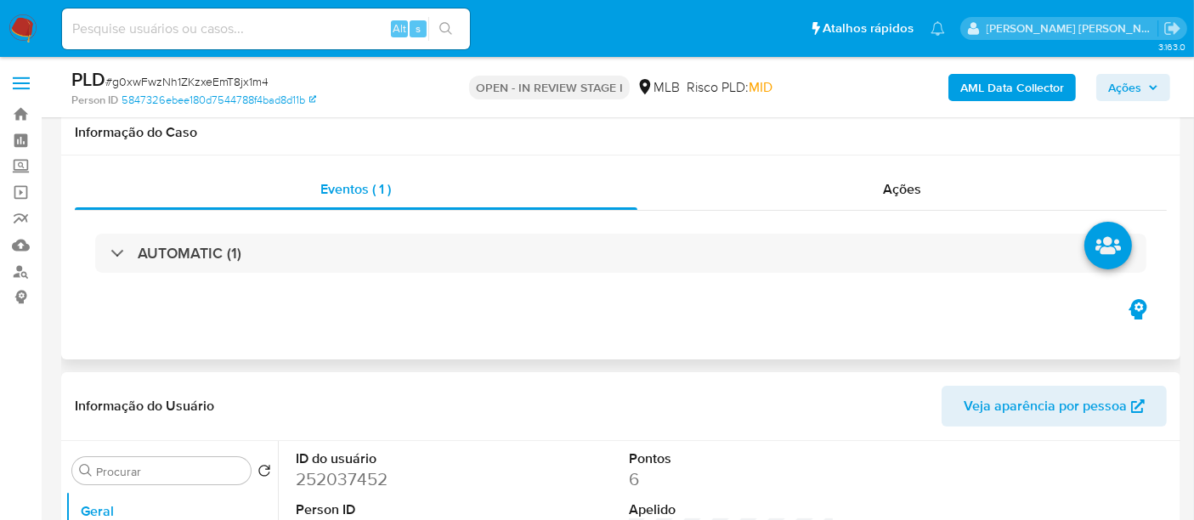
scroll to position [283, 0]
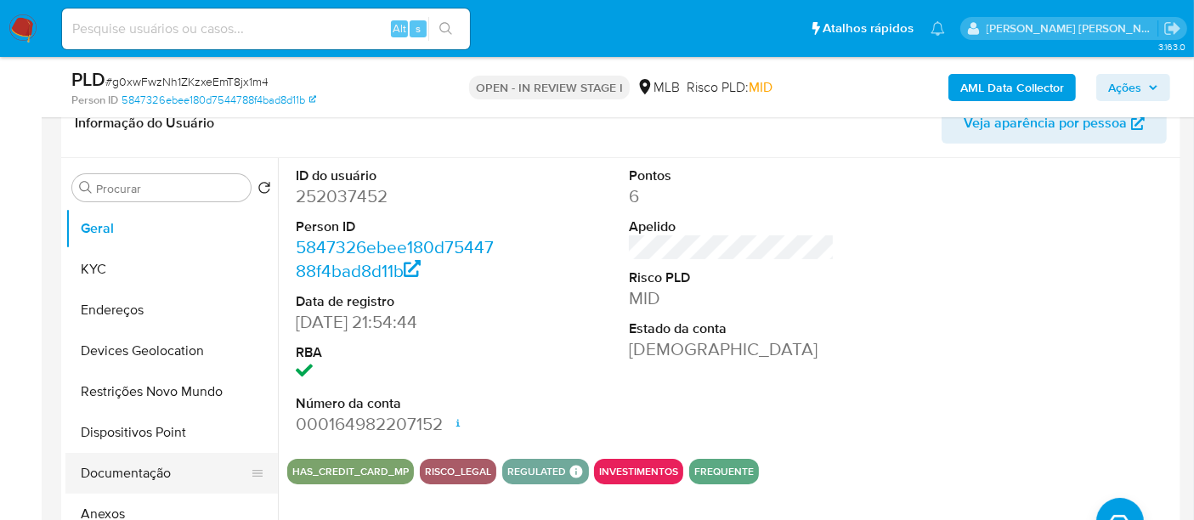
click at [153, 481] on button "Documentação" at bounding box center [164, 473] width 199 height 41
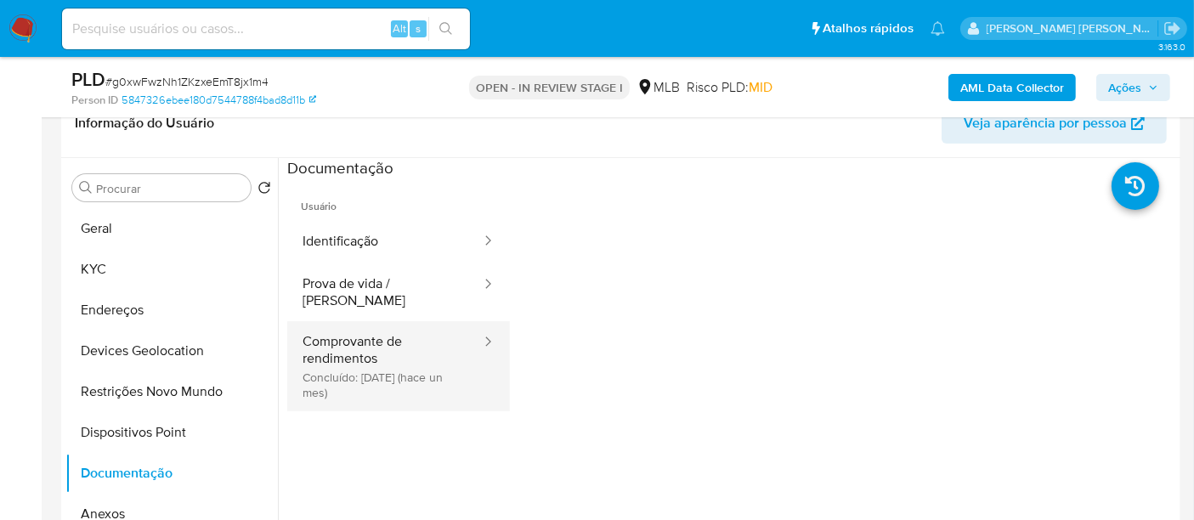
click at [349, 343] on button "Comprovante de rendimentos Concluído: 19/09/2025 (hace un mes)" at bounding box center [384, 366] width 195 height 90
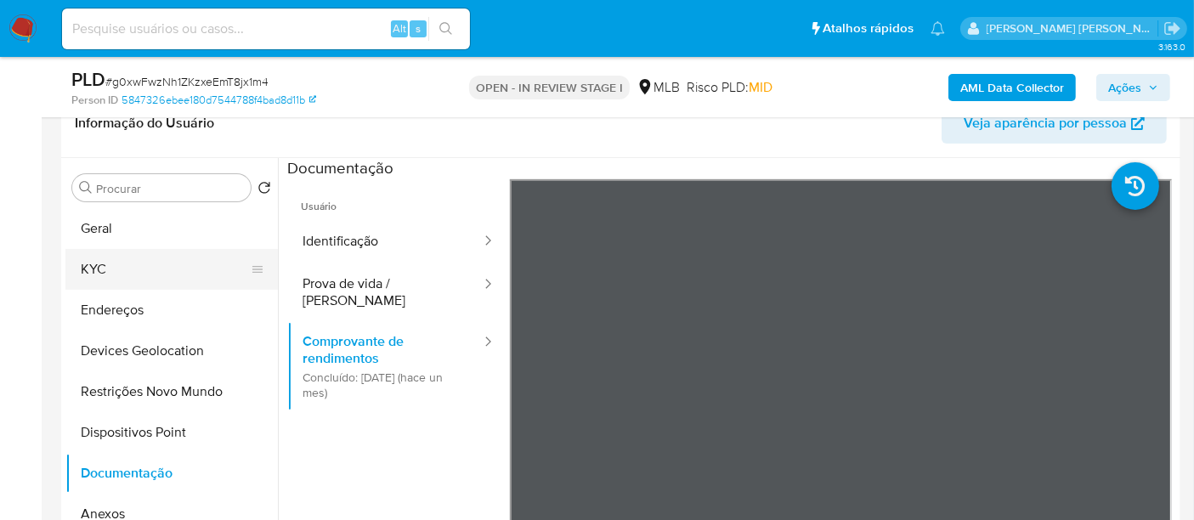
click at [173, 270] on button "KYC" at bounding box center [164, 269] width 199 height 41
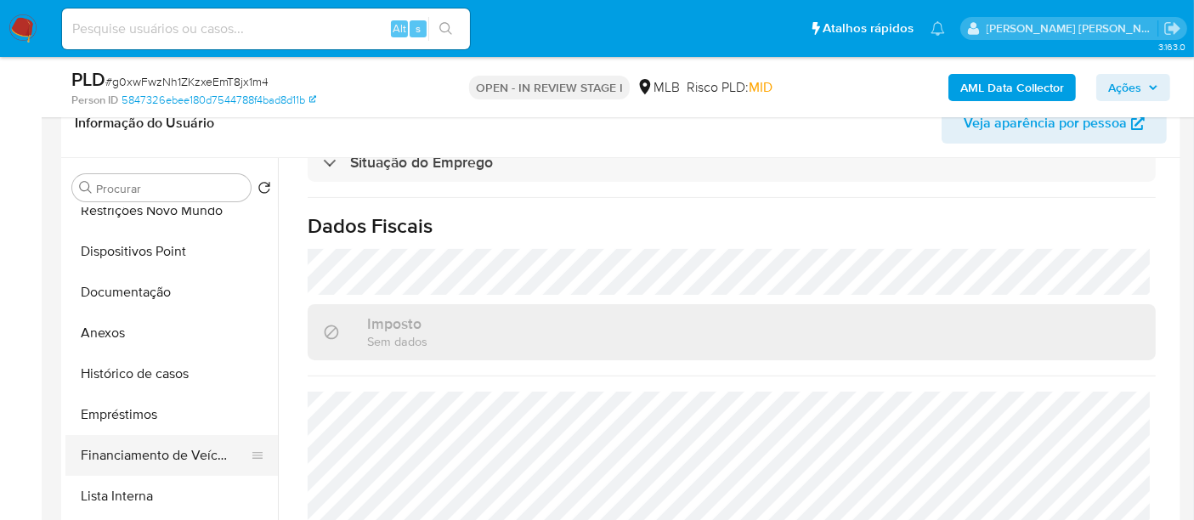
scroll to position [189, 0]
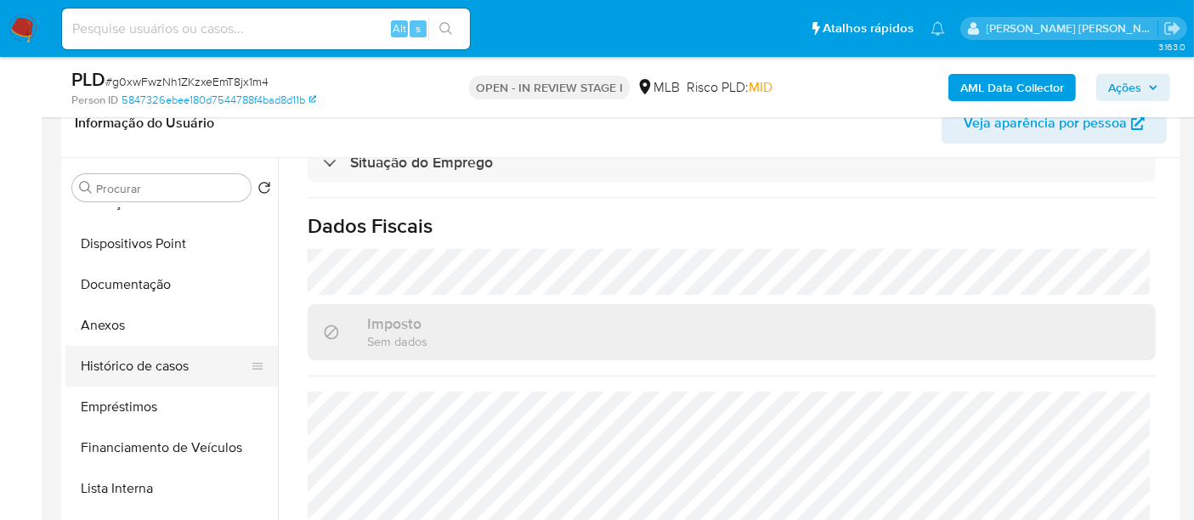
click at [173, 370] on button "Histórico de casos" at bounding box center [164, 366] width 199 height 41
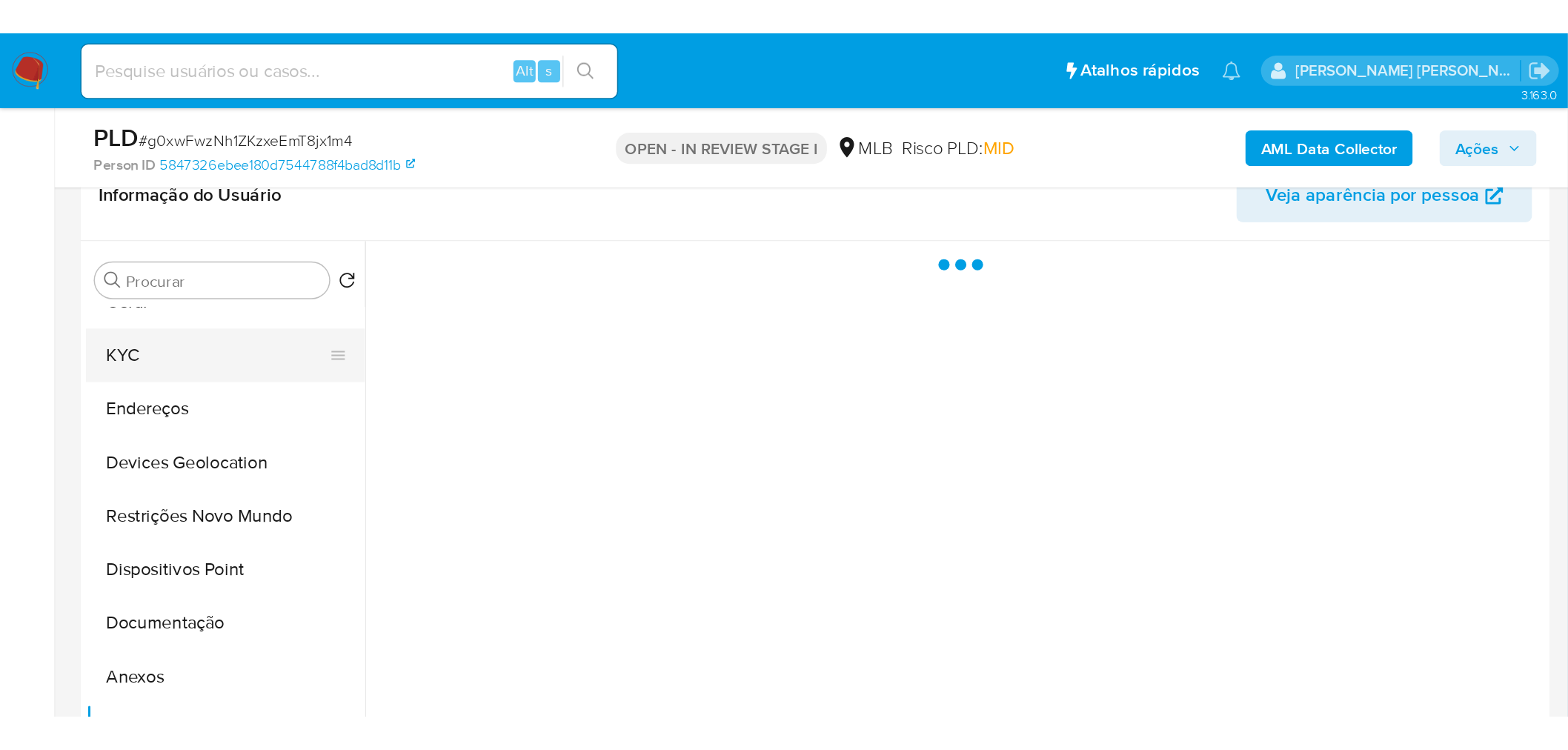
scroll to position [0, 0]
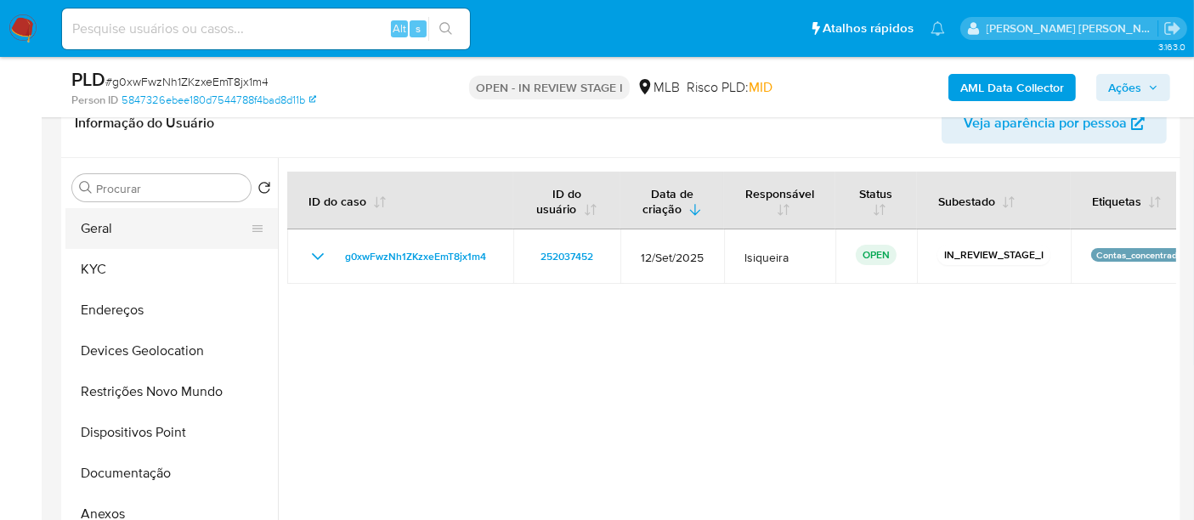
click at [151, 233] on button "Geral" at bounding box center [164, 228] width 199 height 41
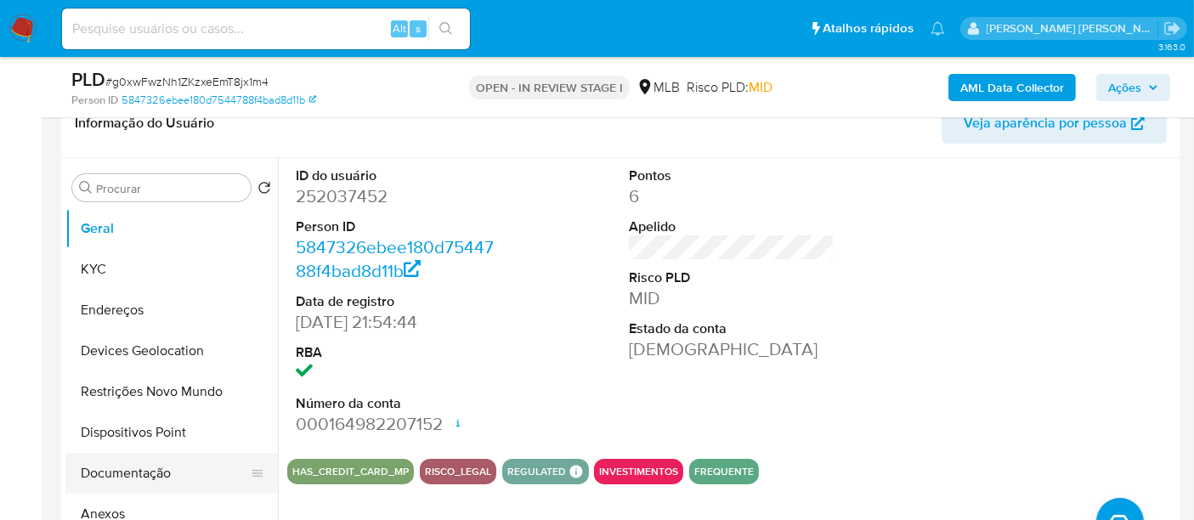
click at [155, 476] on button "Documentação" at bounding box center [164, 473] width 199 height 41
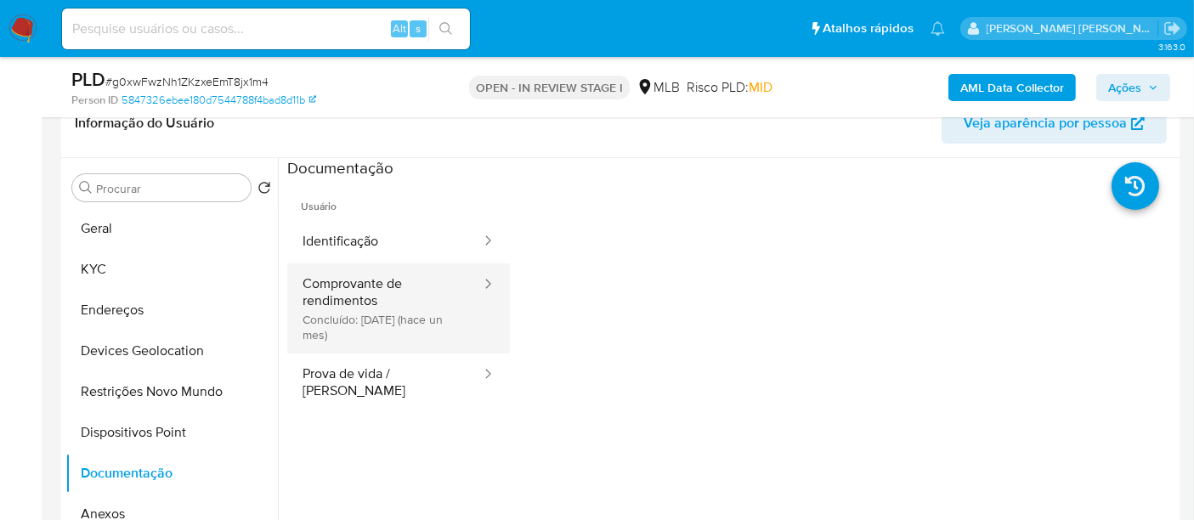
click at [374, 297] on button "Comprovante de rendimentos Concluído: 19/09/2025 (hace un mes)" at bounding box center [384, 308] width 195 height 90
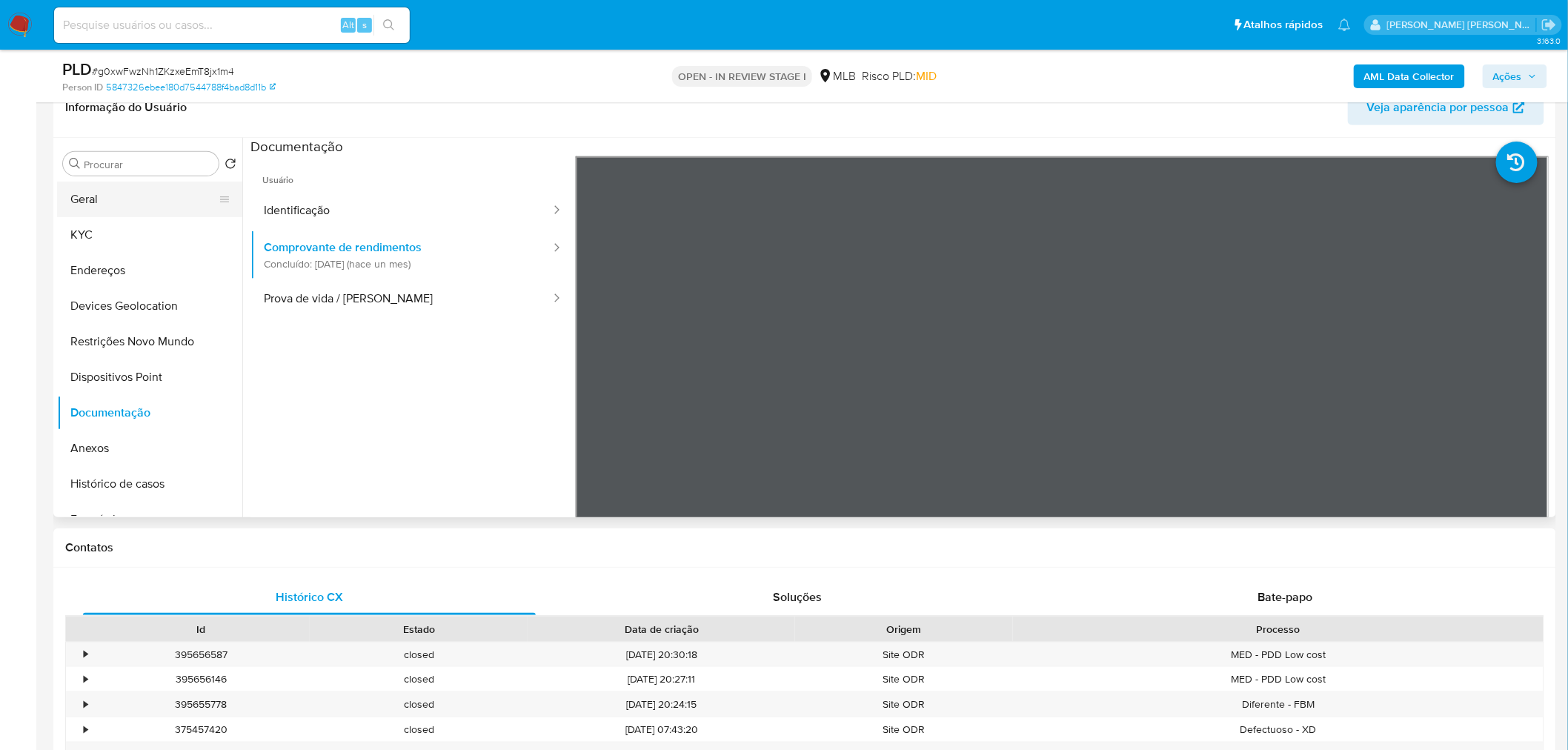
click at [83, 196] on button "Geral" at bounding box center [143, 199] width 174 height 36
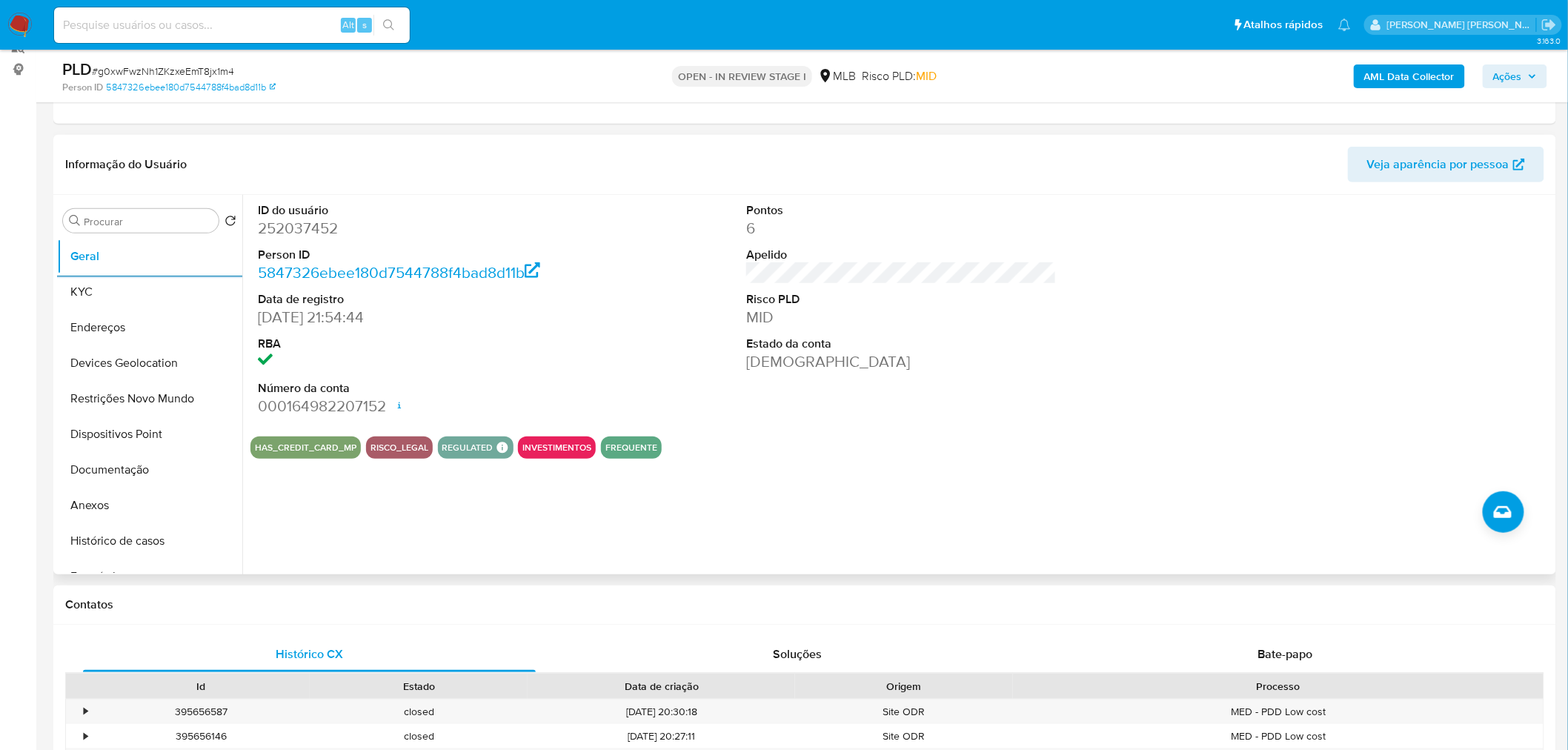
scroll to position [165, 0]
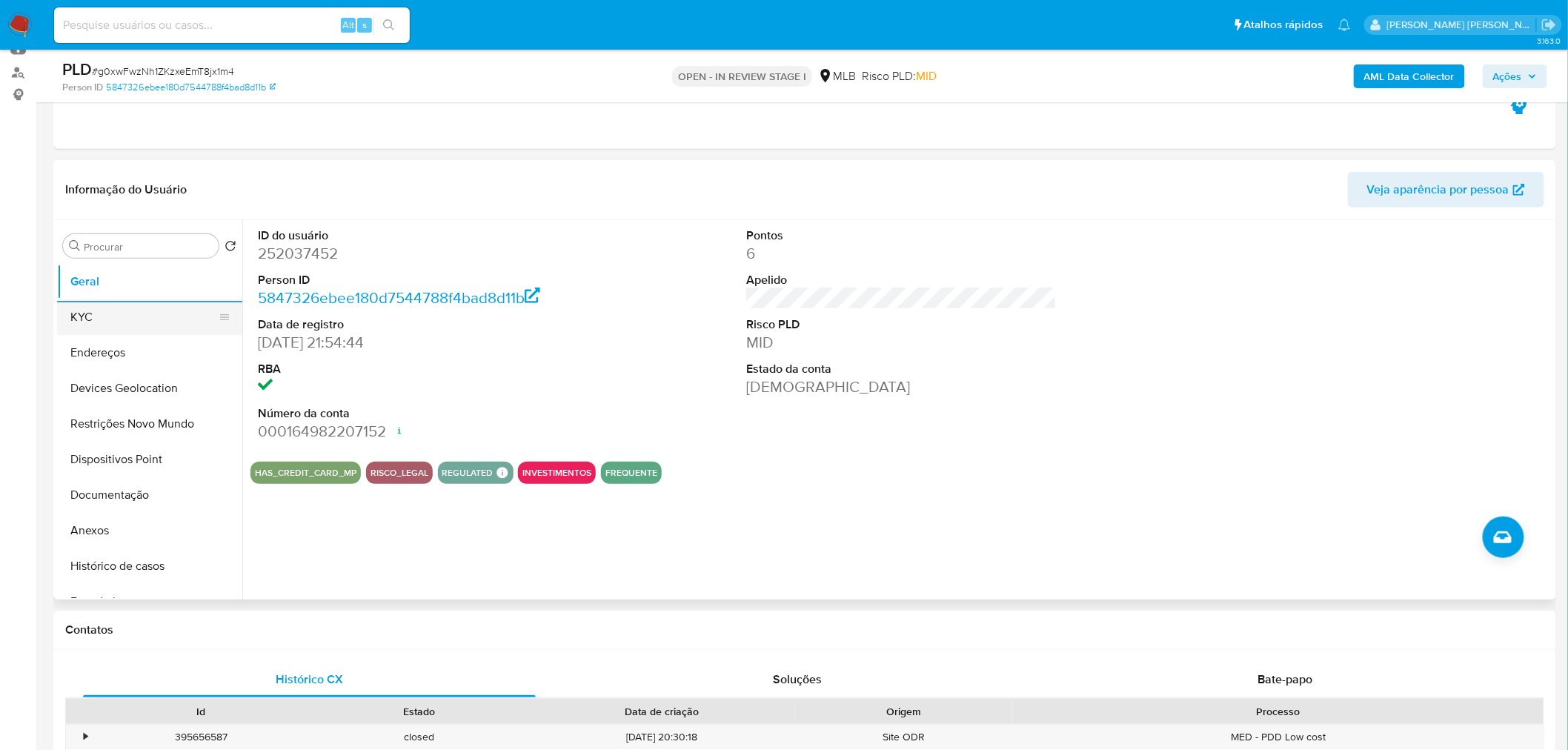
drag, startPoint x: 121, startPoint y: 315, endPoint x: 135, endPoint y: 314, distance: 14.0
click at [121, 314] on button "KYC" at bounding box center [143, 317] width 174 height 36
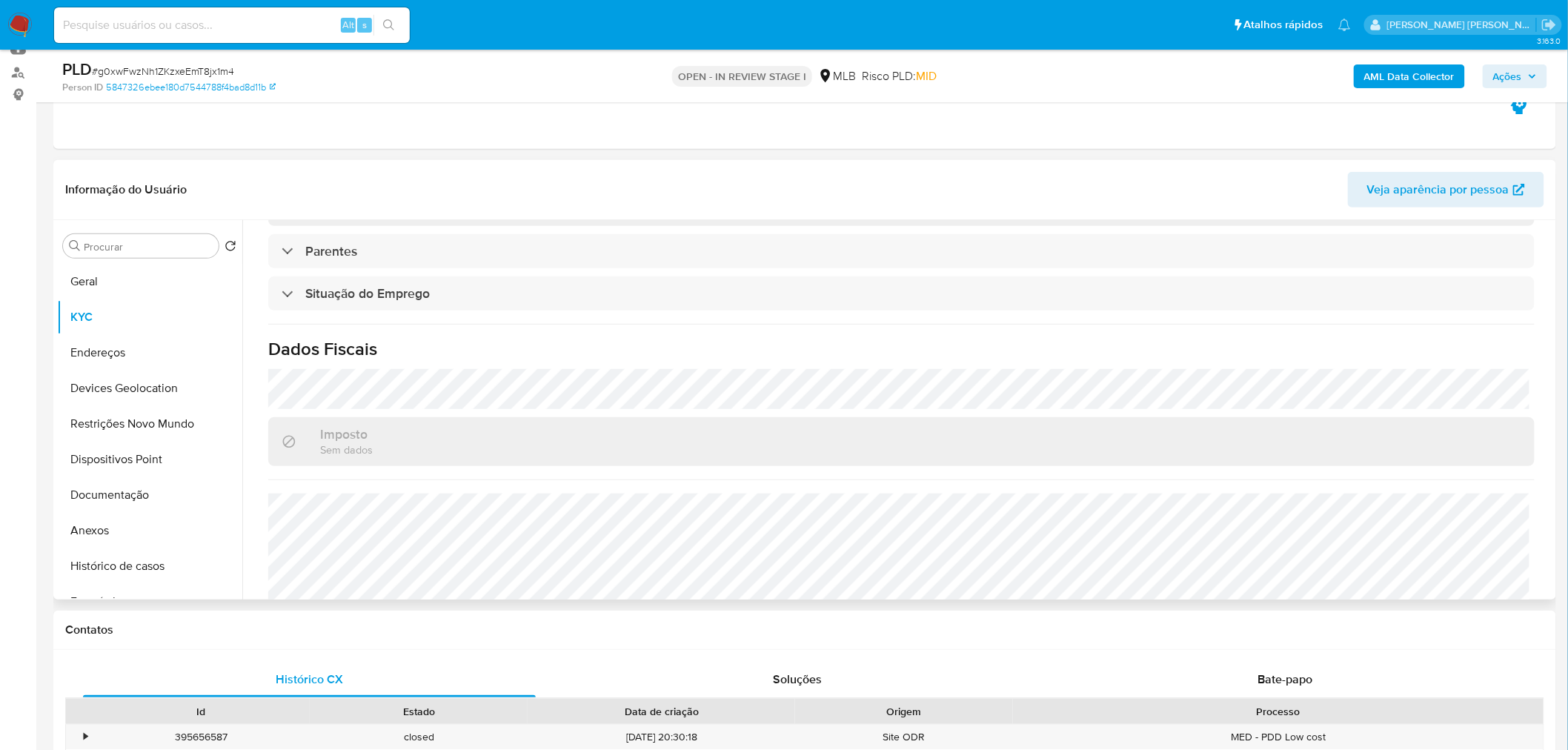
scroll to position [617, 0]
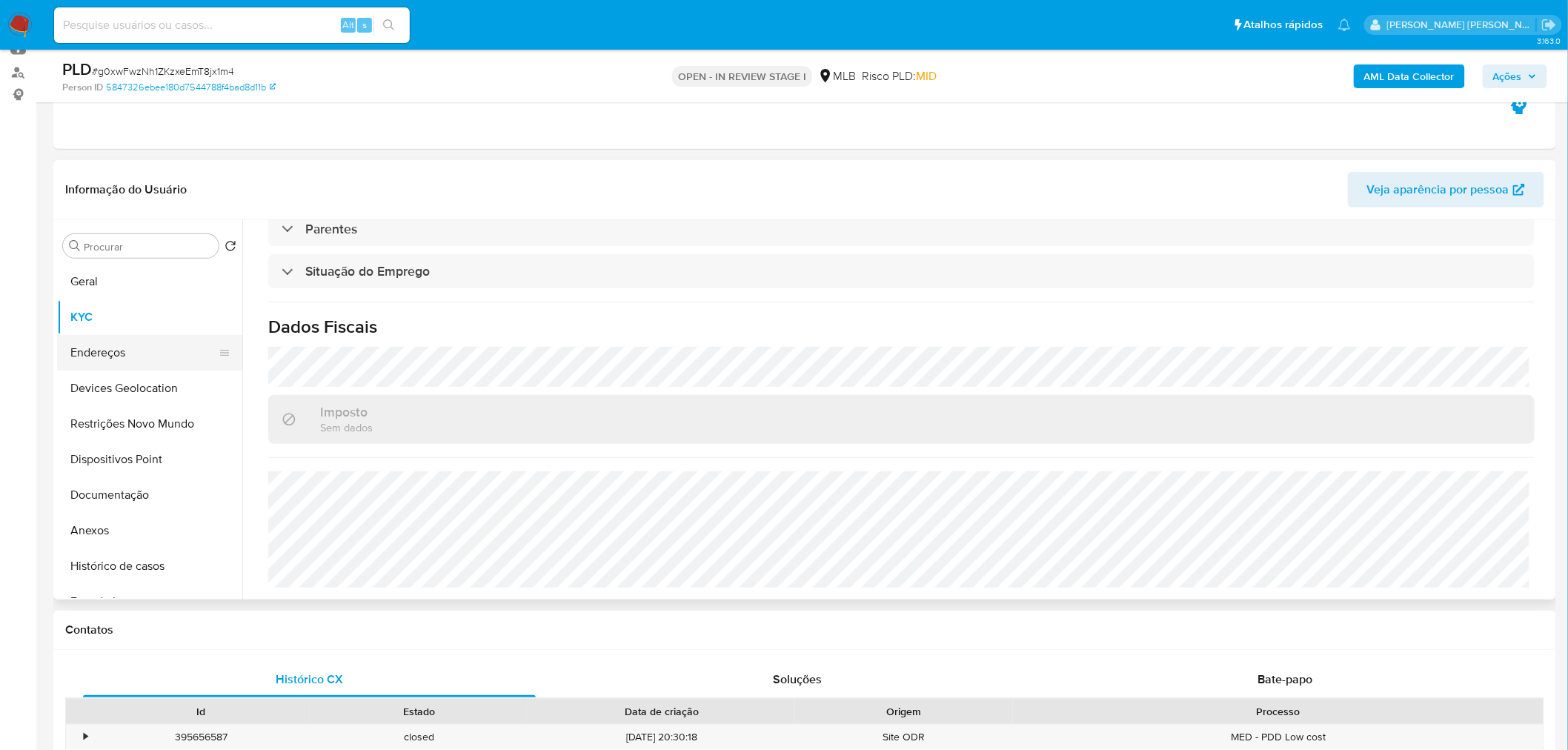
click at [126, 361] on button "Endereços" at bounding box center [143, 352] width 174 height 36
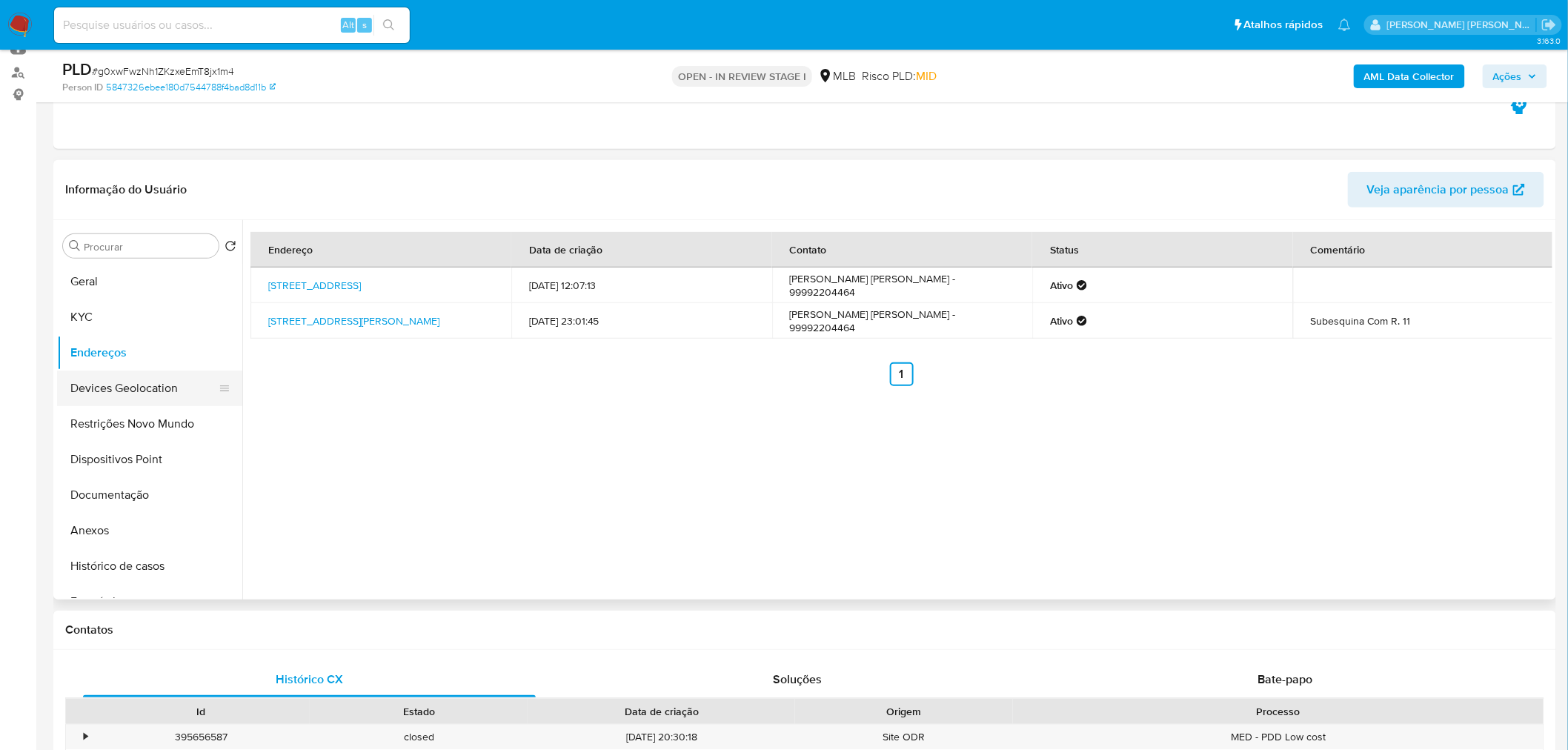
click at [136, 378] on button "Devices Geolocation" at bounding box center [143, 388] width 174 height 36
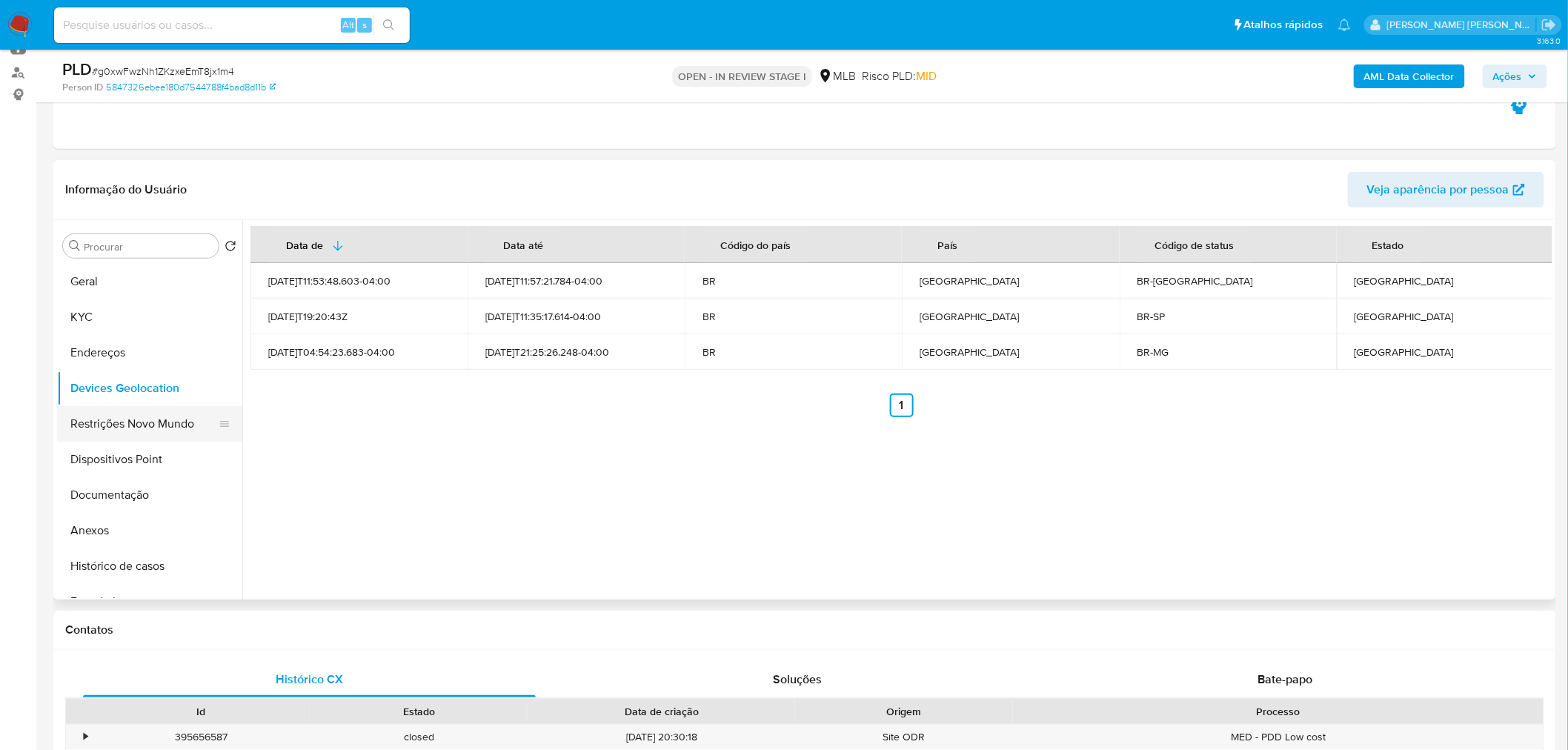
click at [163, 428] on button "Restrições Novo Mundo" at bounding box center [143, 424] width 174 height 36
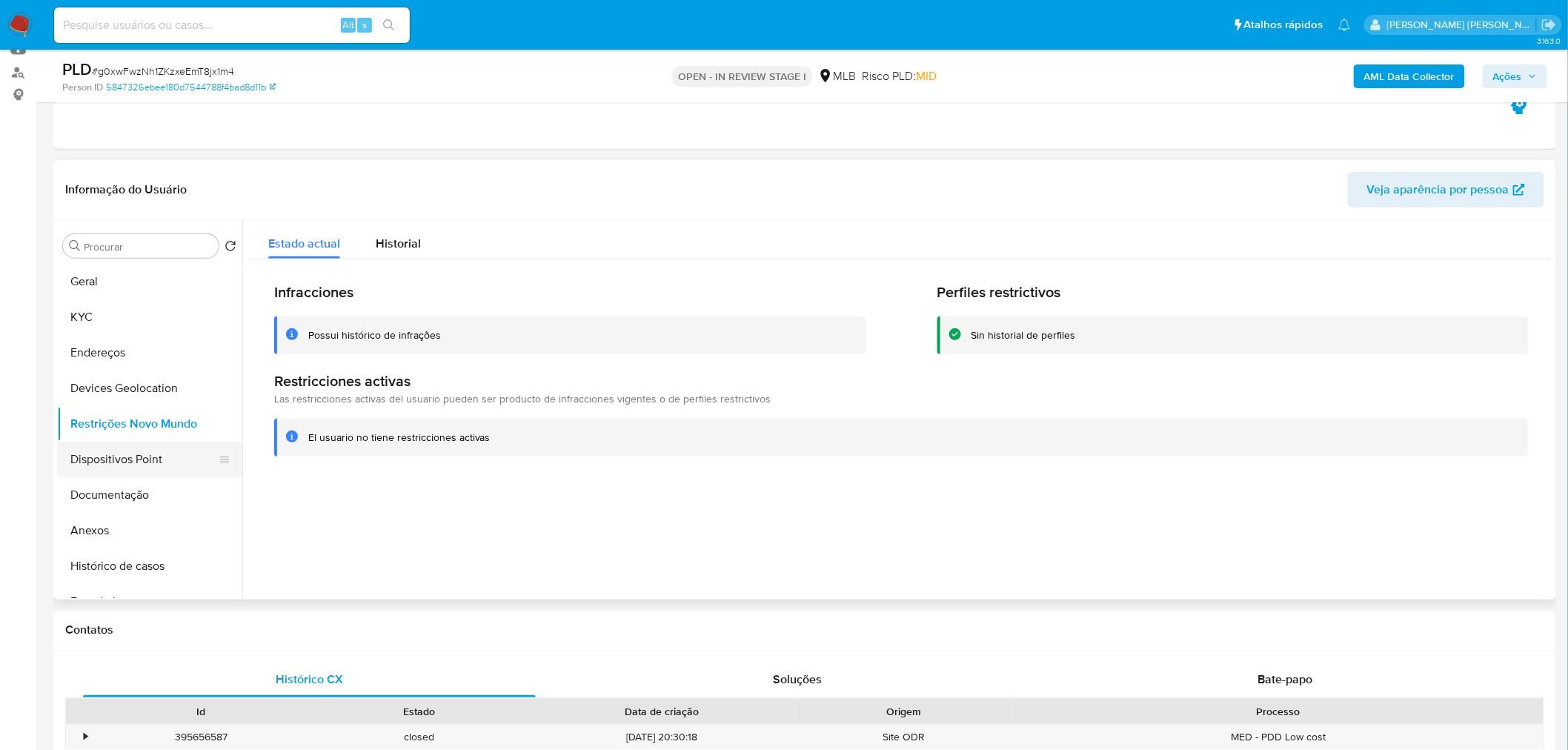
click at [148, 453] on button "Dispositivos Point" at bounding box center [143, 460] width 174 height 36
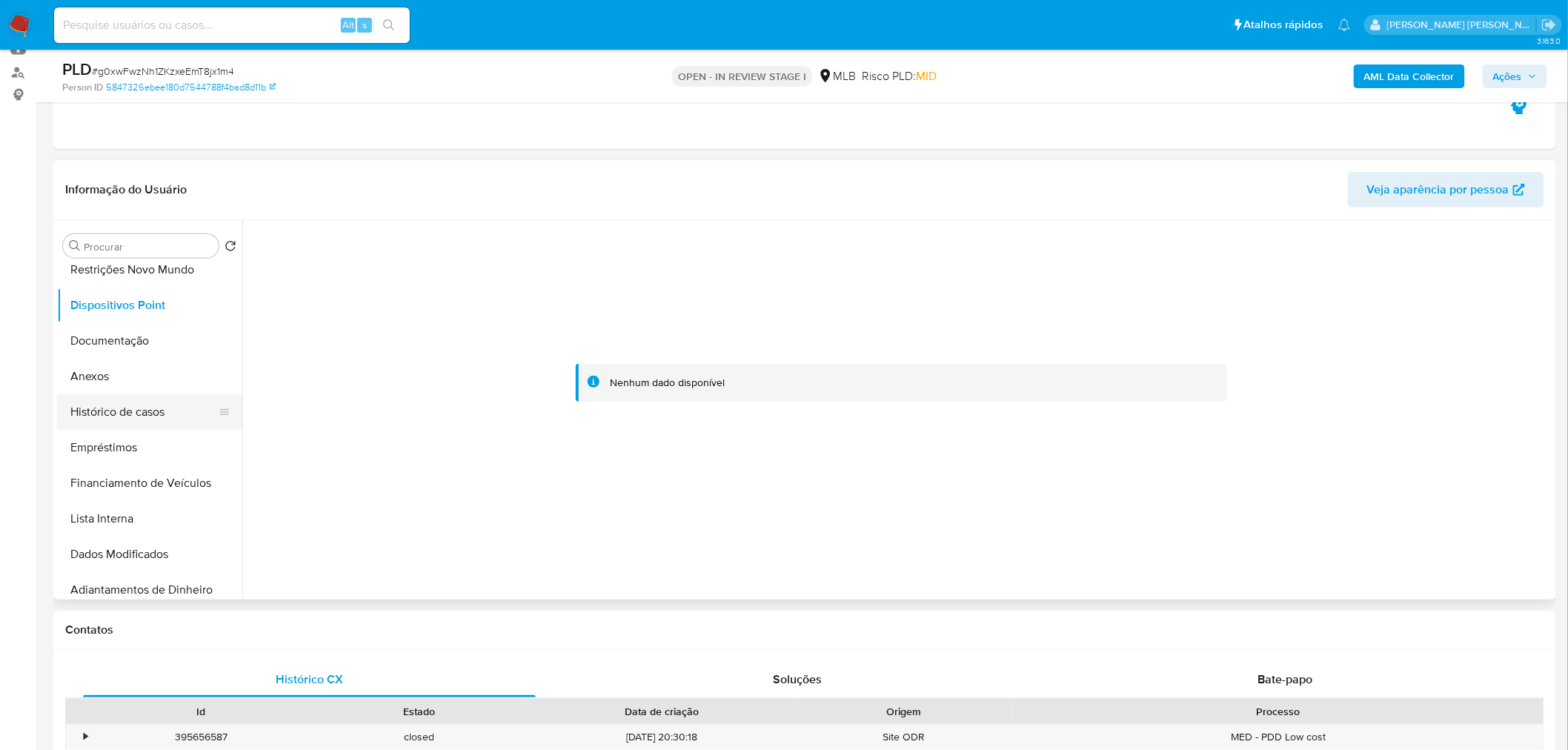
scroll to position [165, 0]
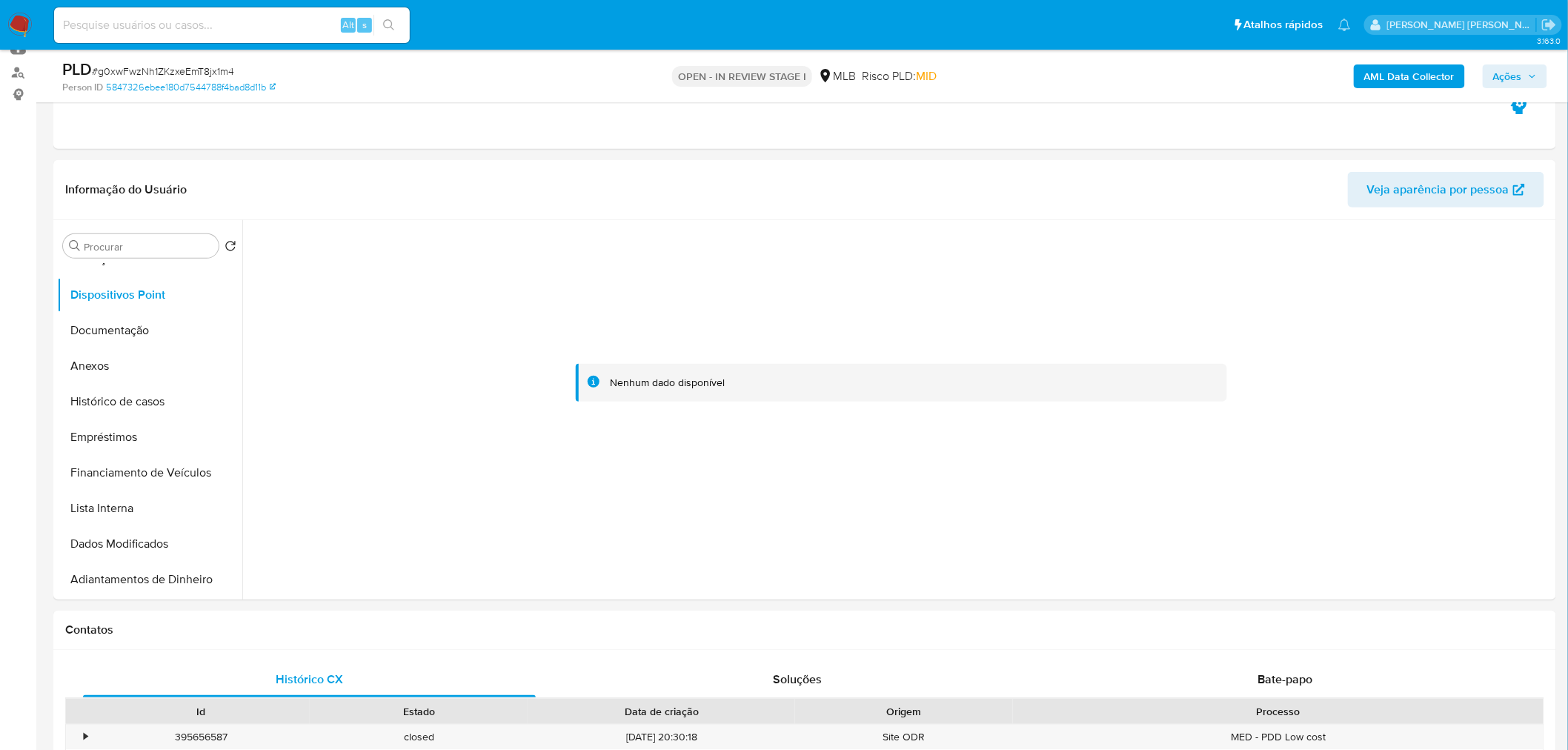
click at [1040, 70] on b "AML Data Collector" at bounding box center [1410, 76] width 91 height 24
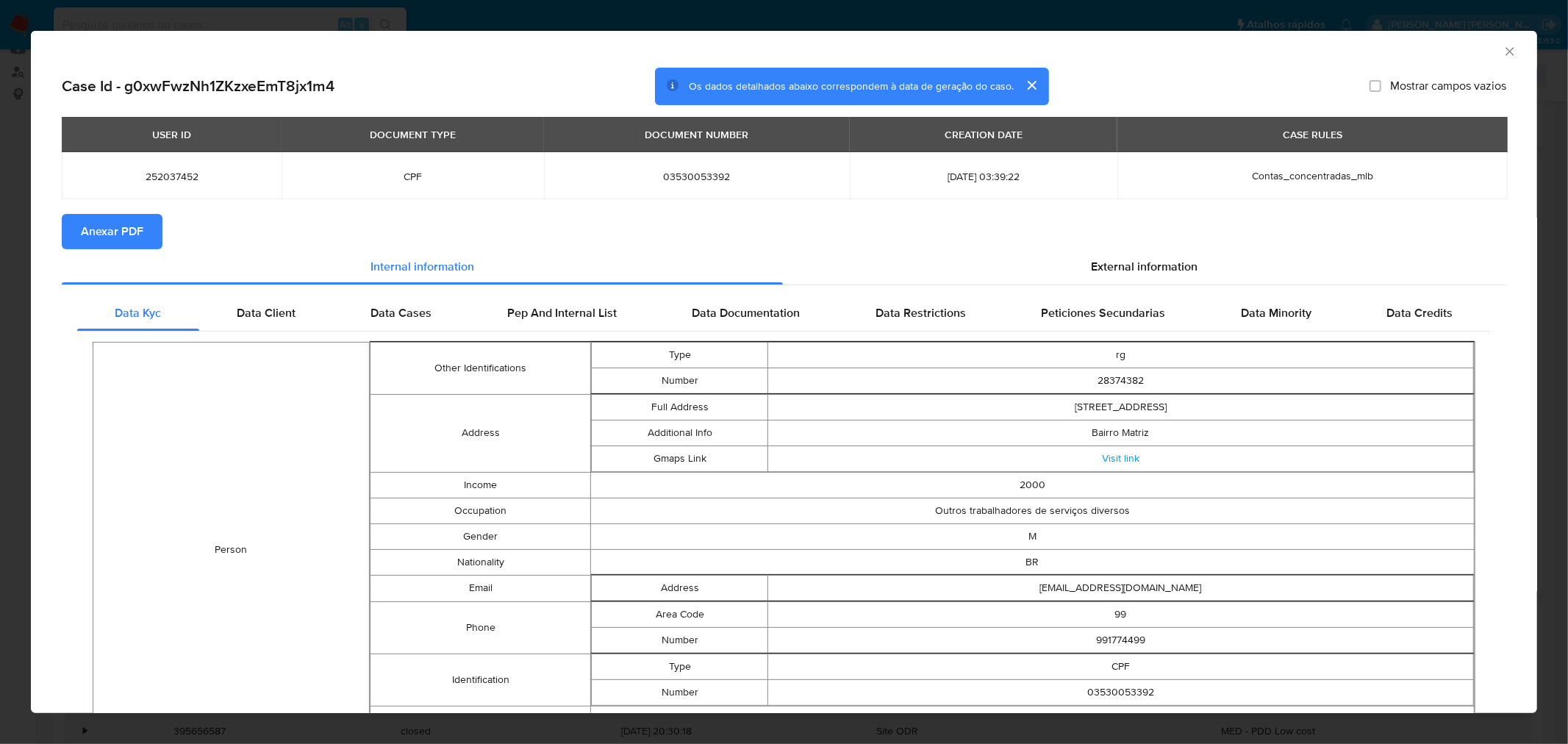
click at [124, 232] on span "Anexar PDF" at bounding box center [112, 231] width 62 height 32
click at [1032, 51] on icon "Fechar a janela" at bounding box center [1509, 51] width 15 height 15
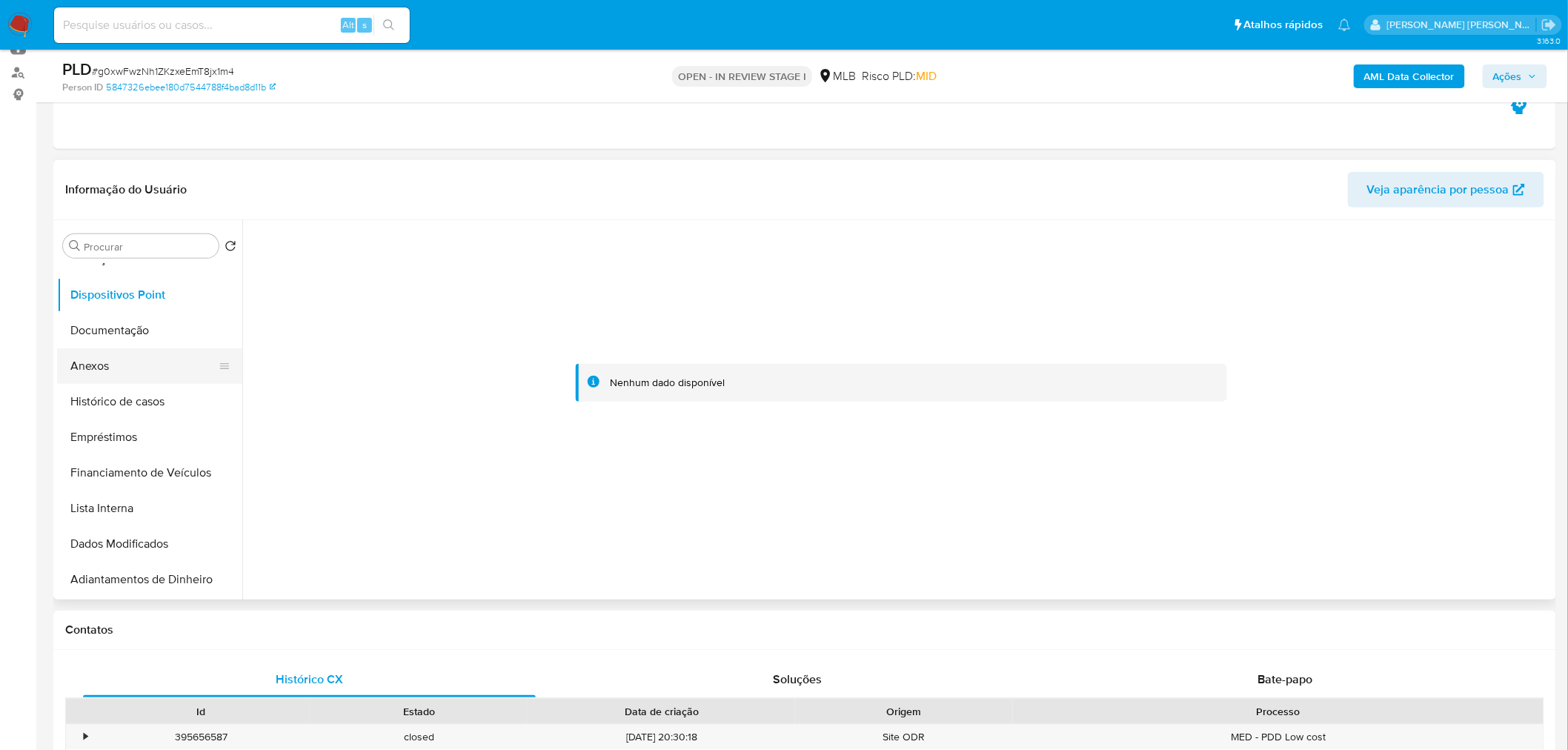
click at [151, 375] on button "Anexos" at bounding box center [143, 365] width 174 height 36
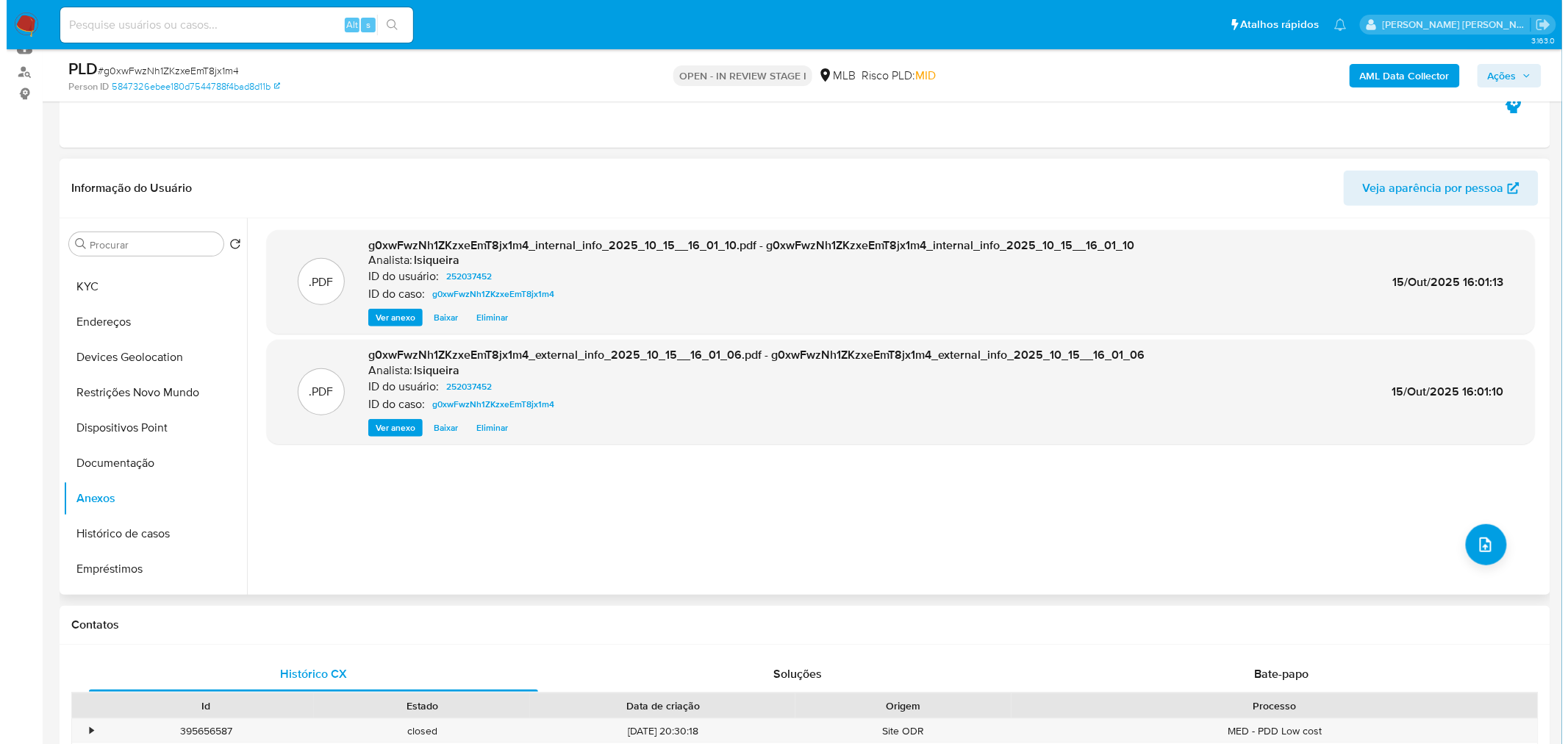
scroll to position [0, 0]
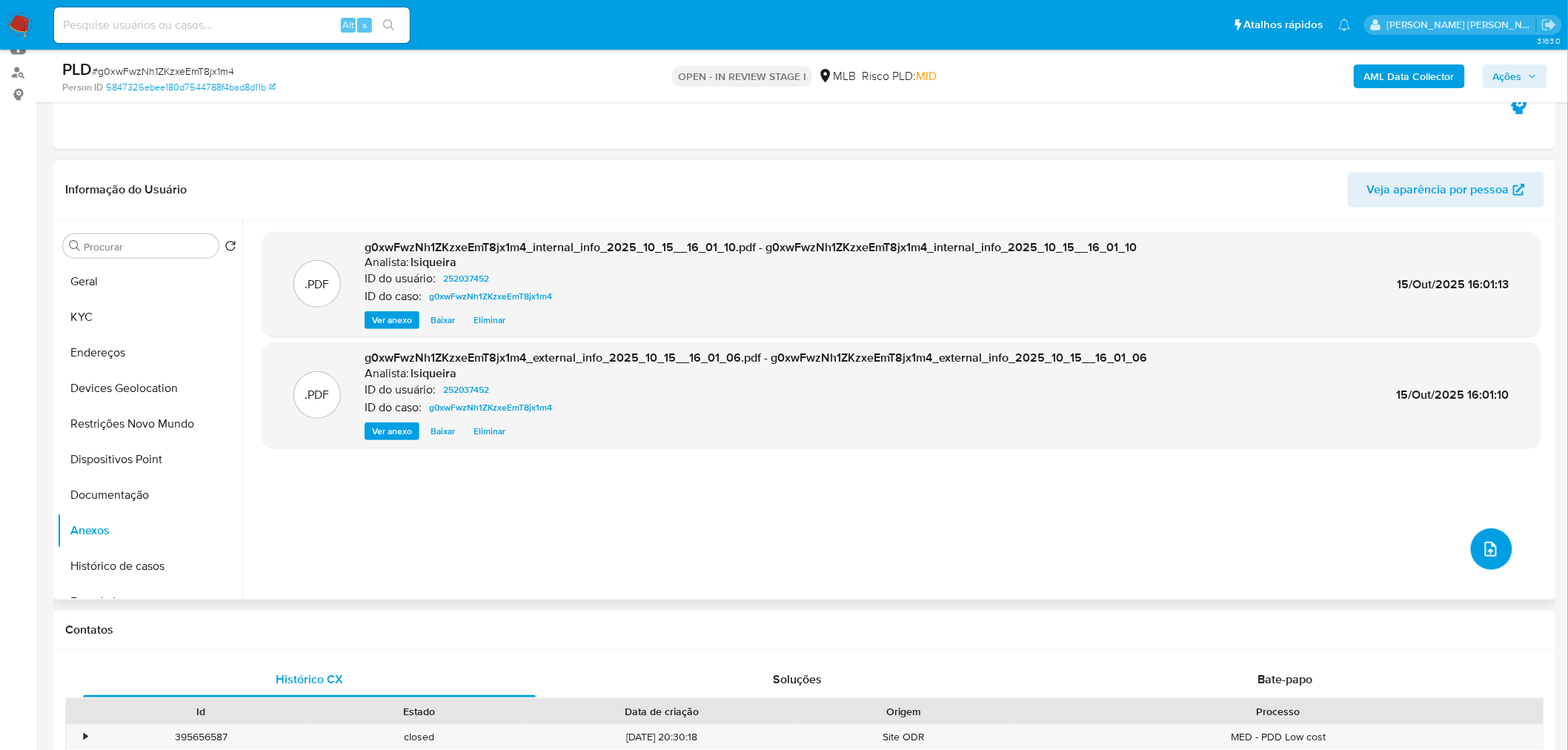
click at [1040, 453] on icon "upload-file" at bounding box center [1491, 549] width 17 height 17
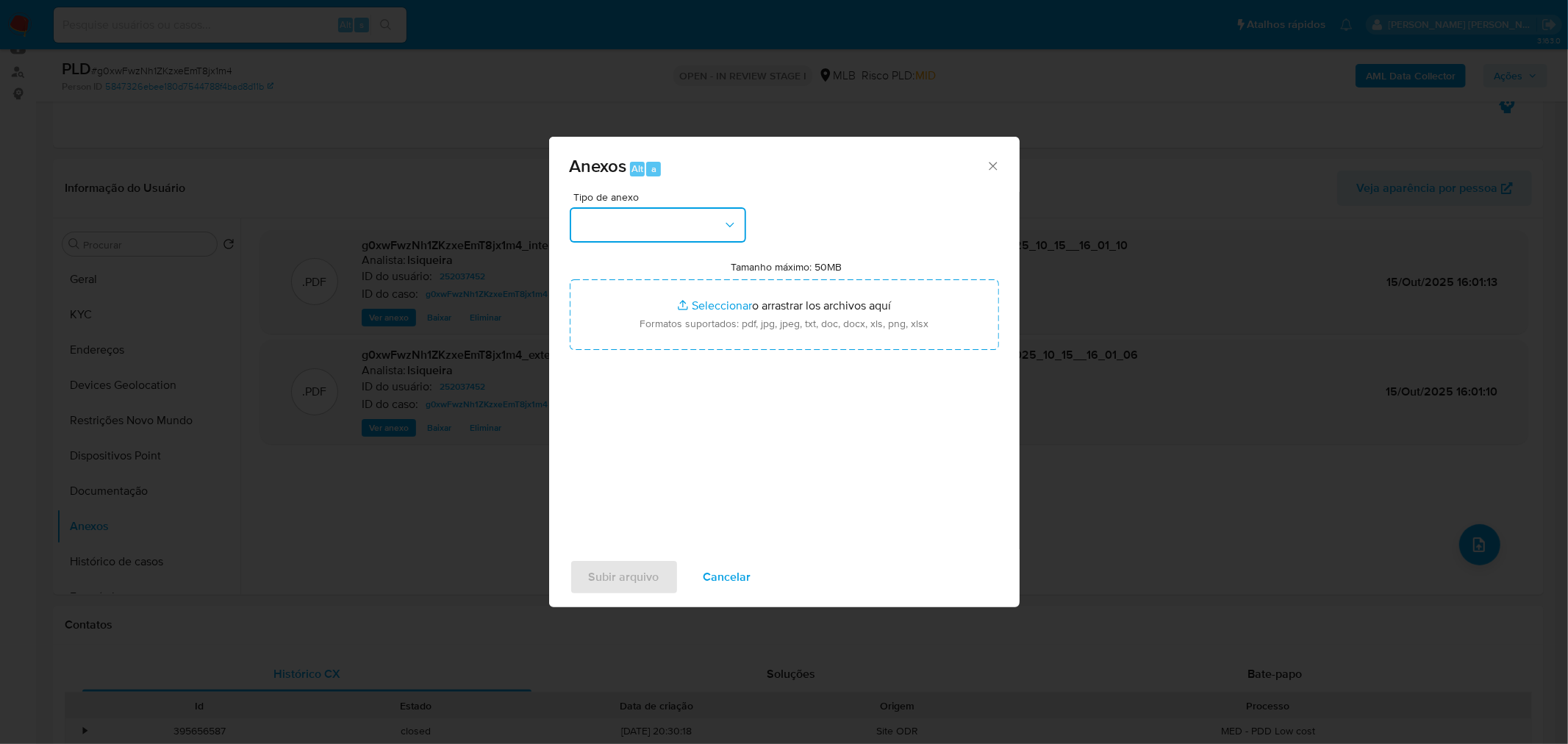
click at [625, 208] on button "button" at bounding box center [658, 225] width 176 height 35
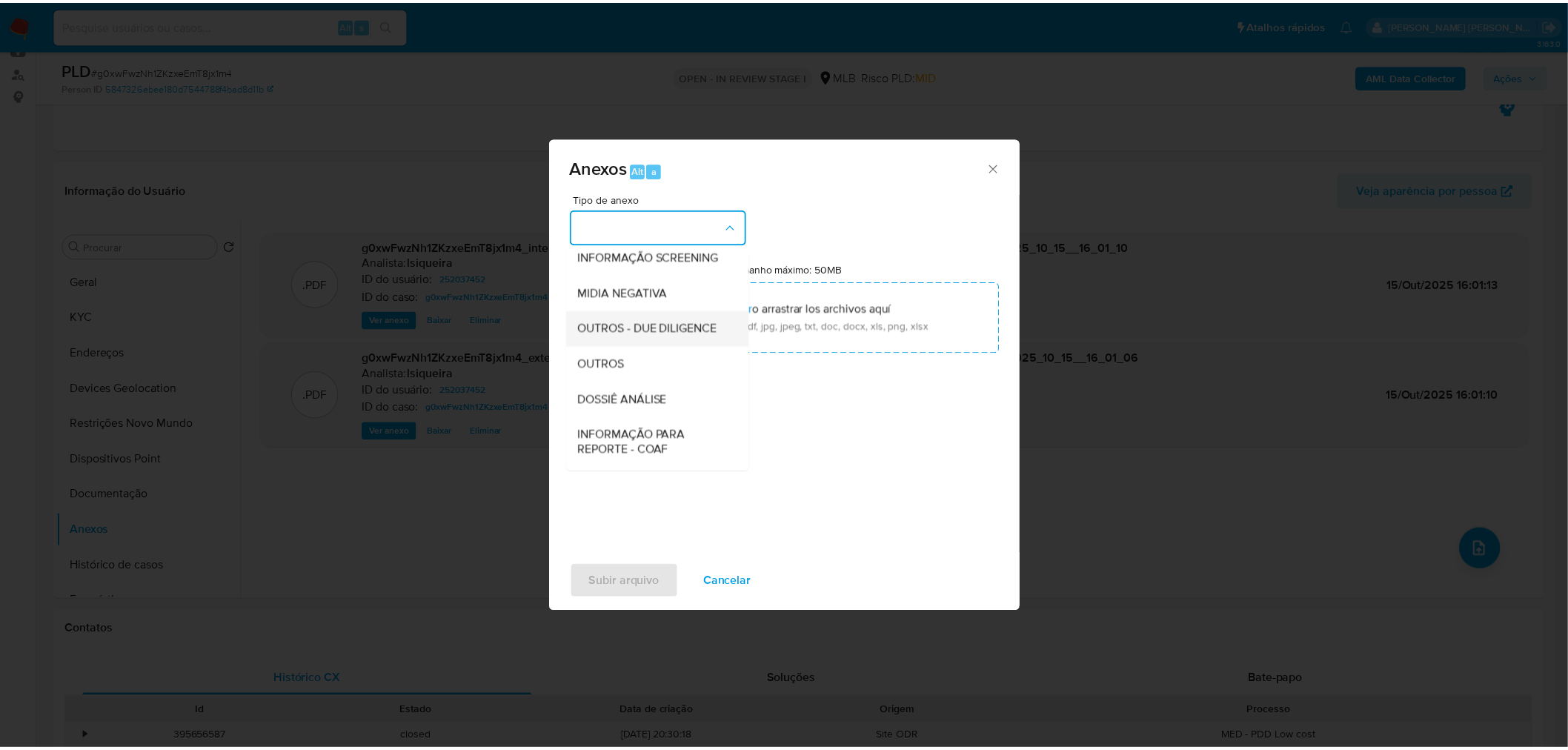
scroll to position [165, 0]
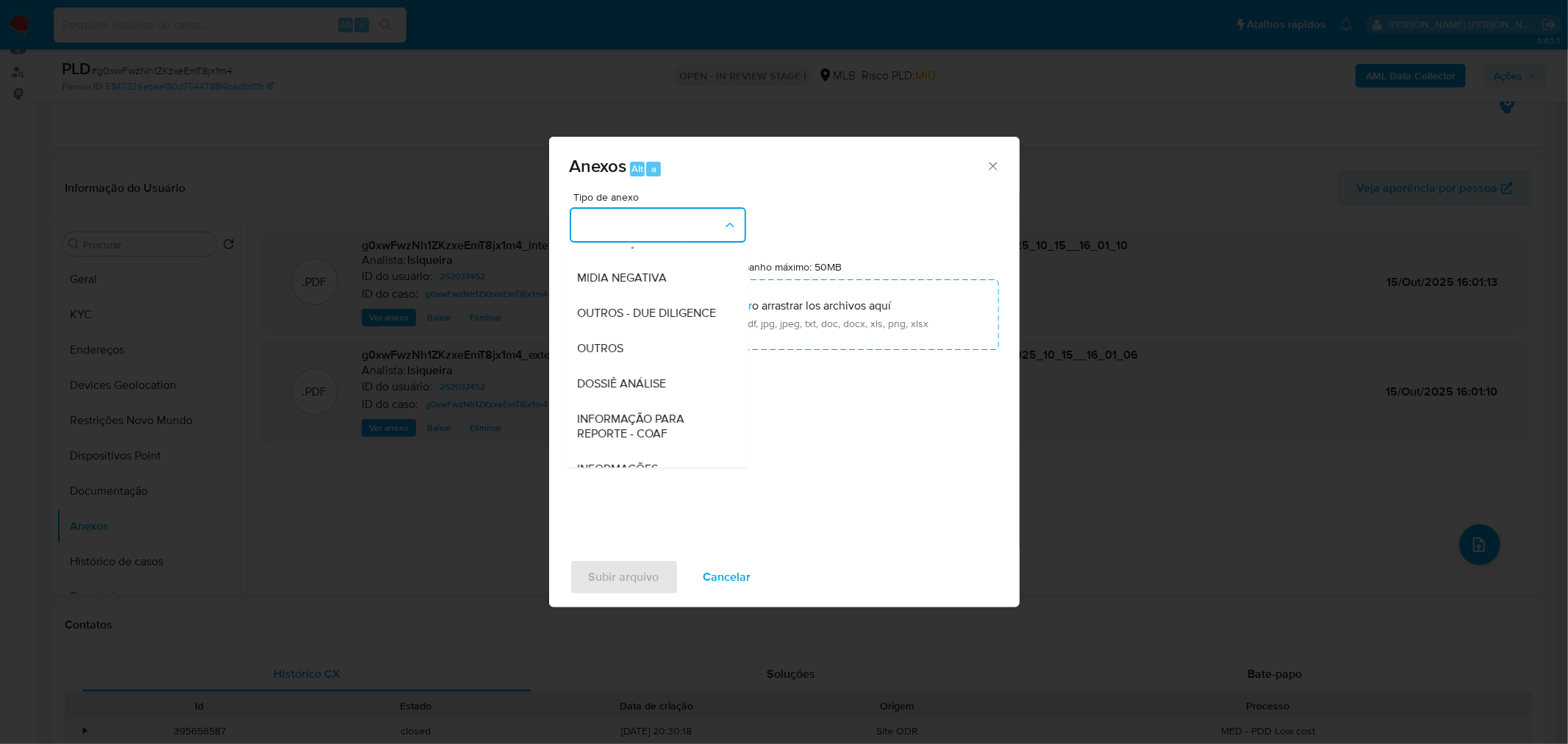
click at [606, 356] on span "OUTROS" at bounding box center [601, 348] width 47 height 15
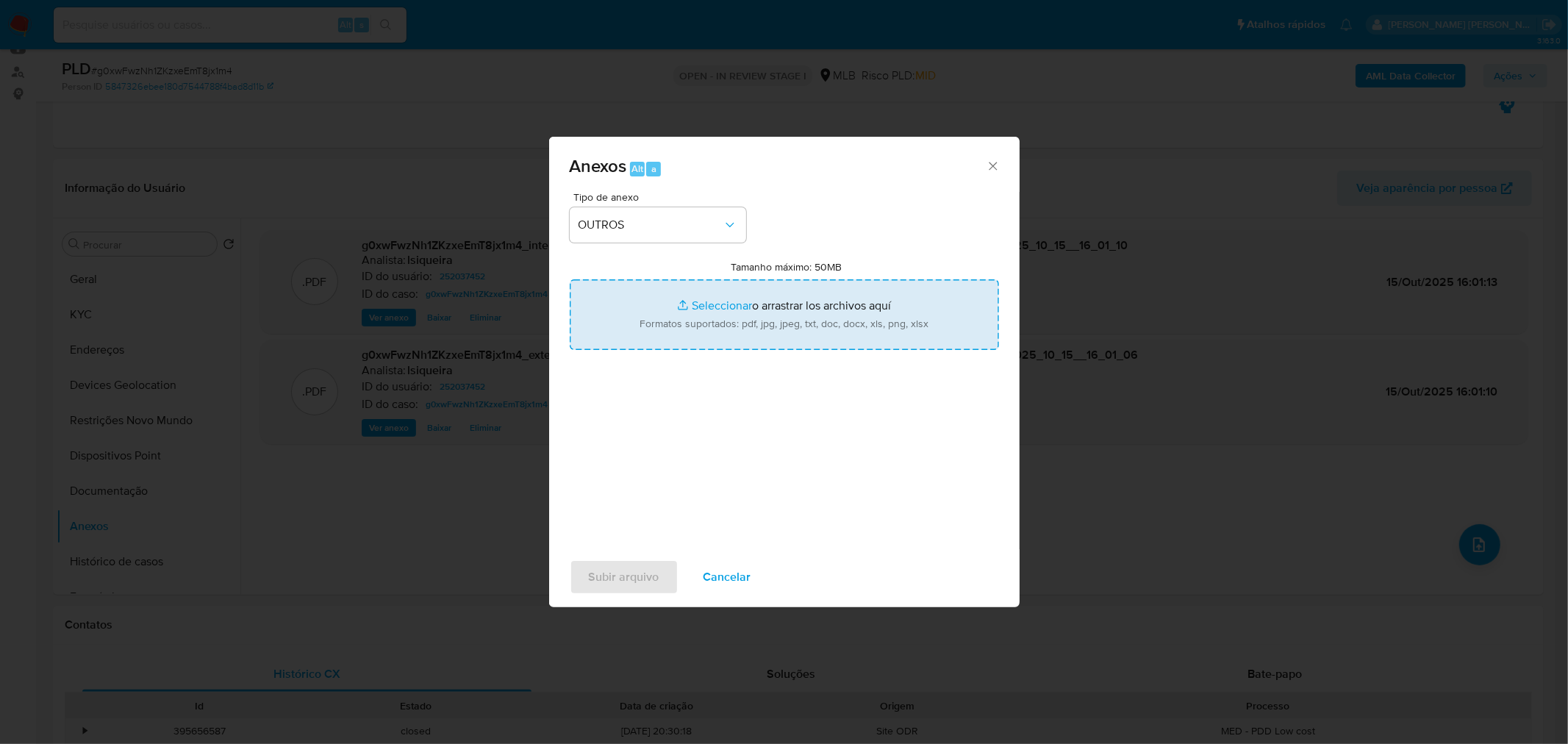
click at [765, 313] on input "Tamanho máximo: 50MB Seleccionar archivos" at bounding box center [784, 315] width 429 height 71
type input "C:\fakepath\Mulan 252037452_2025_10_15_08_16_05.xlsx"
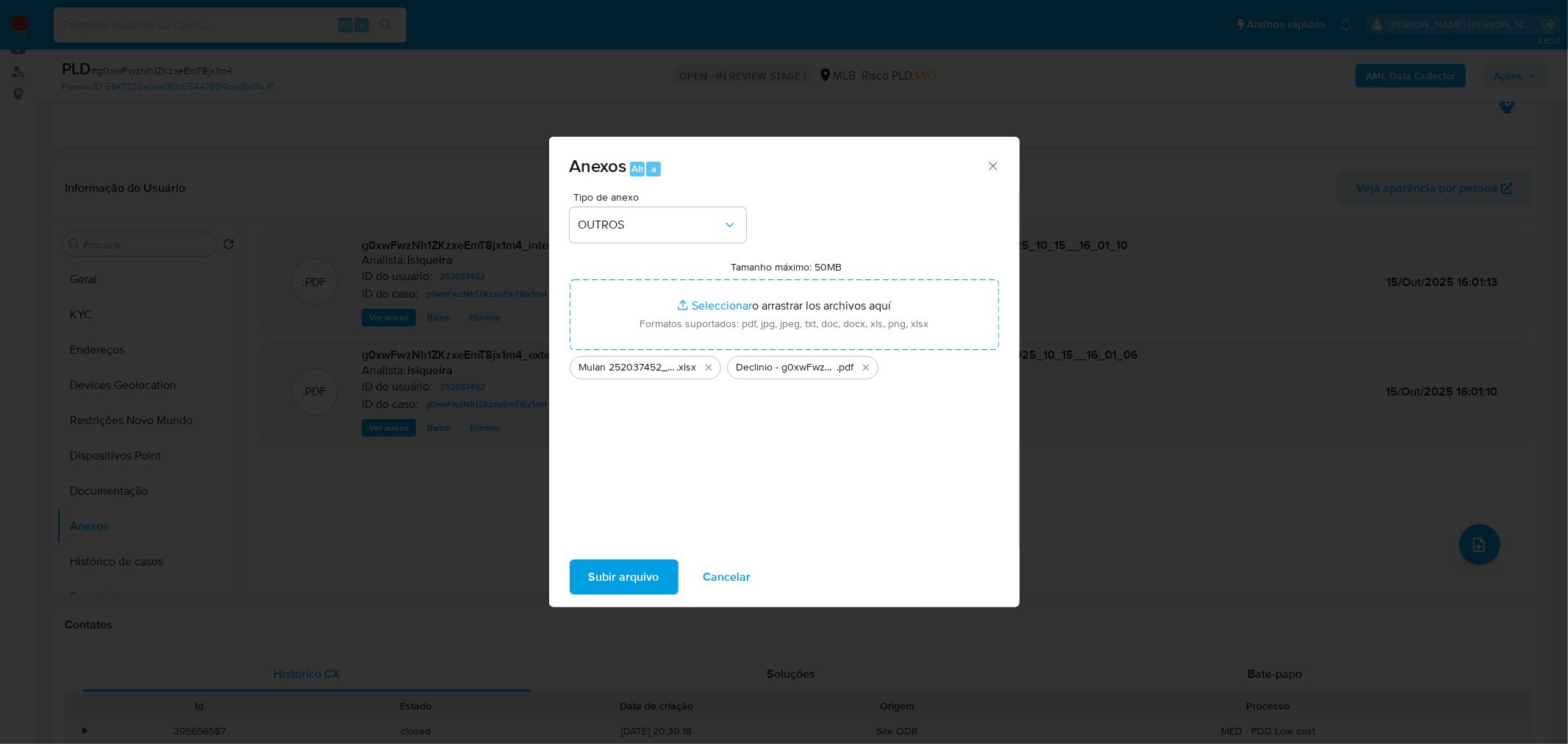
click at [635, 449] on span "Subir arquivo" at bounding box center [624, 577] width 71 height 32
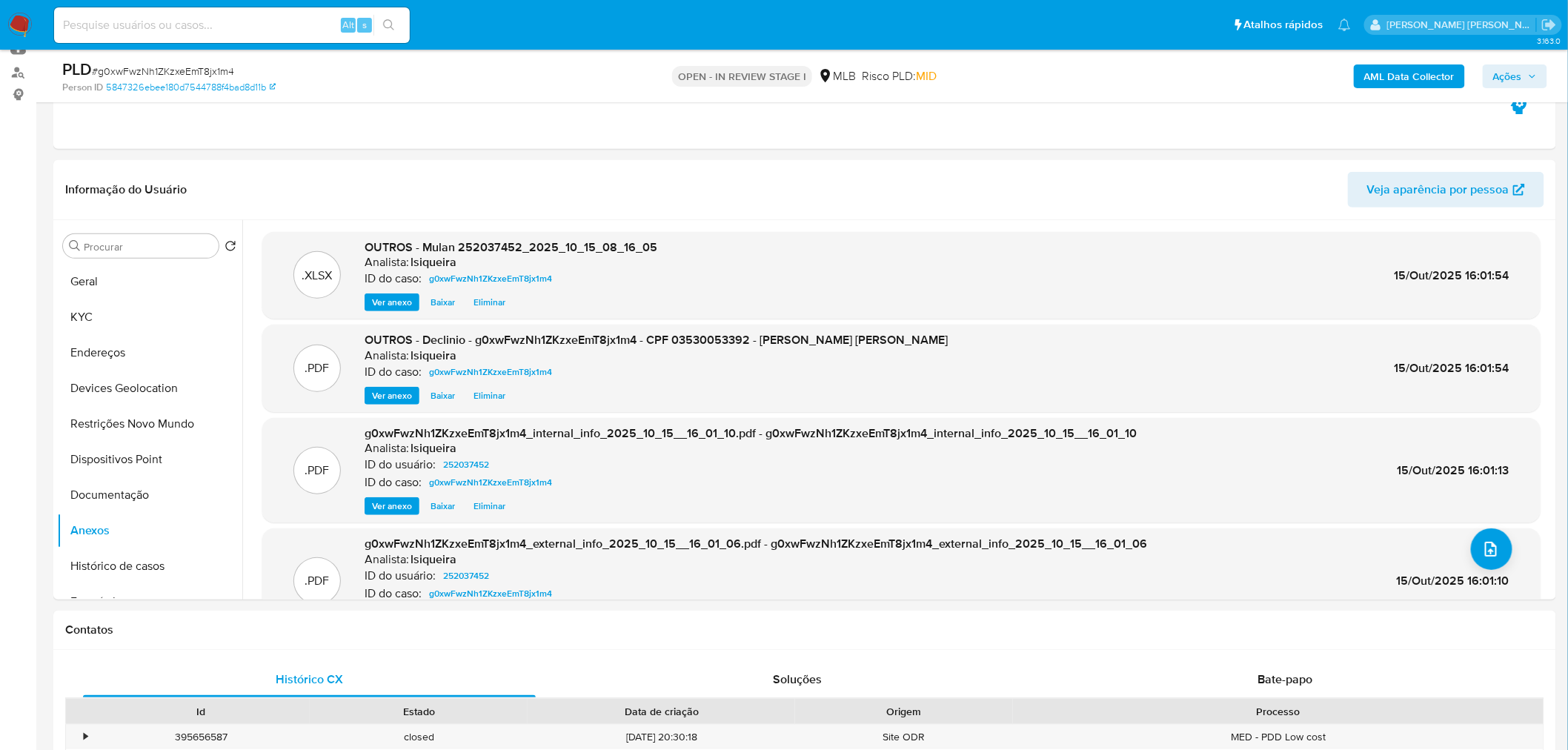
click at [1040, 74] on button "Ações" at bounding box center [1516, 76] width 65 height 24
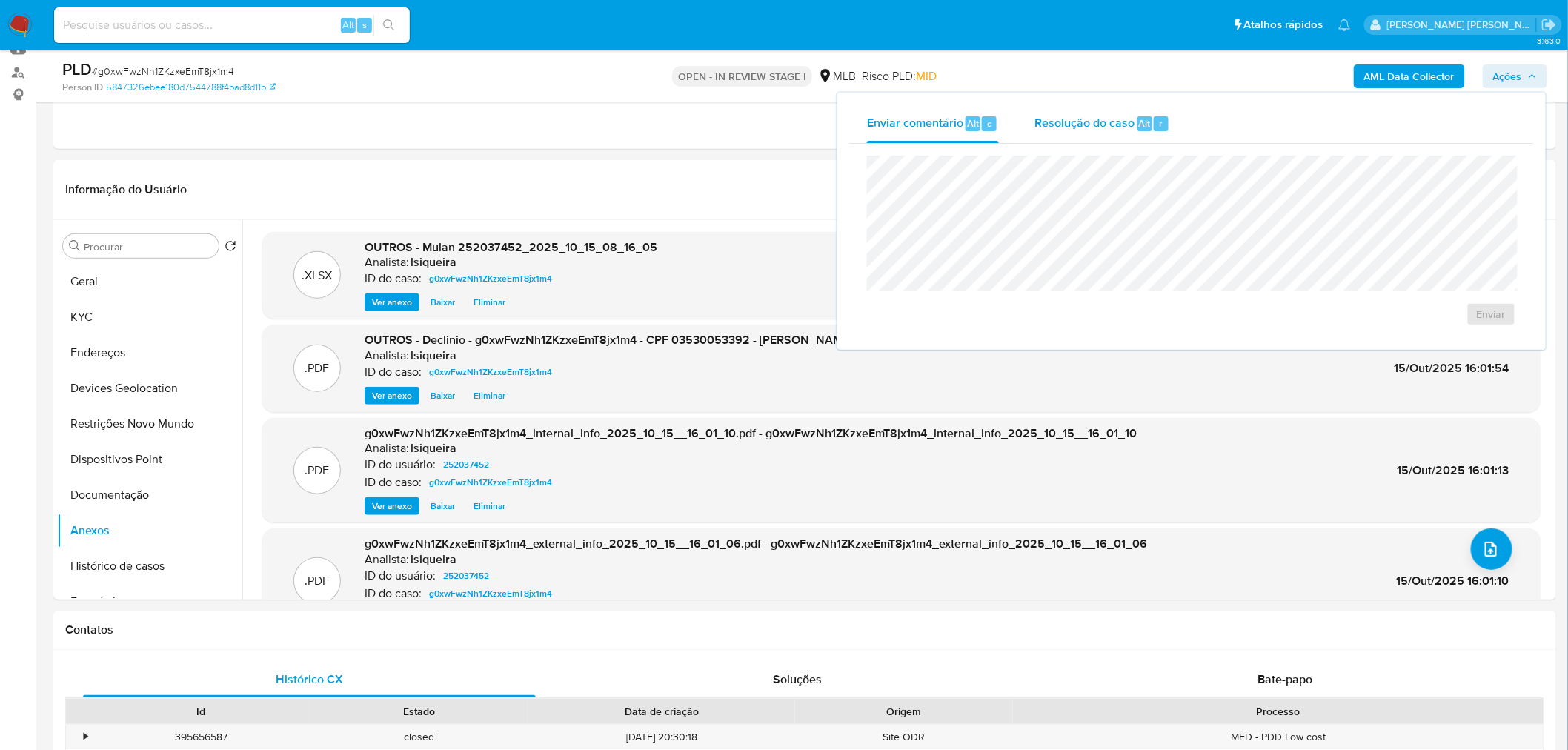
click at [1040, 122] on span "Resolução do caso" at bounding box center [1085, 123] width 100 height 17
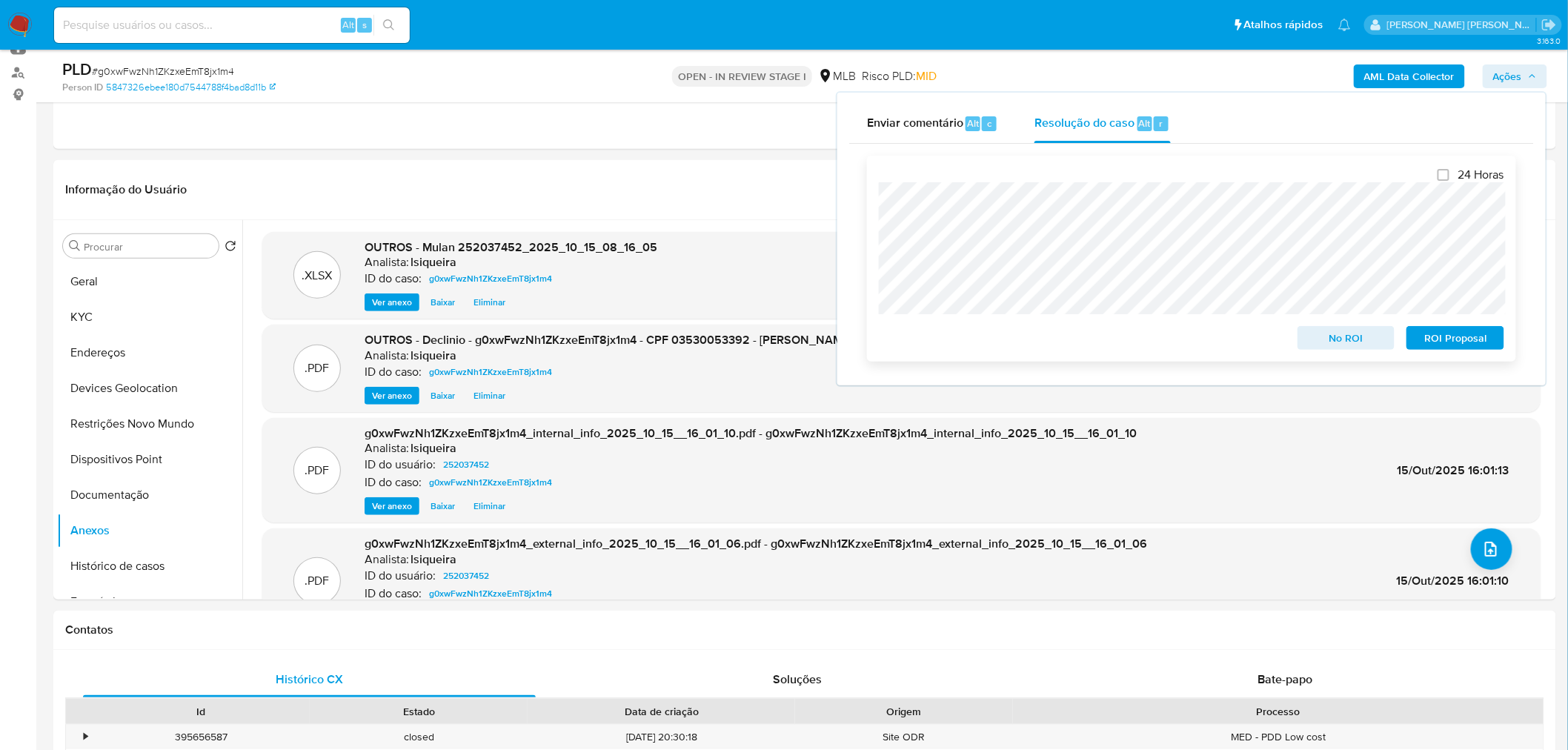
click at [1040, 338] on span "No ROI" at bounding box center [1346, 338] width 77 height 21
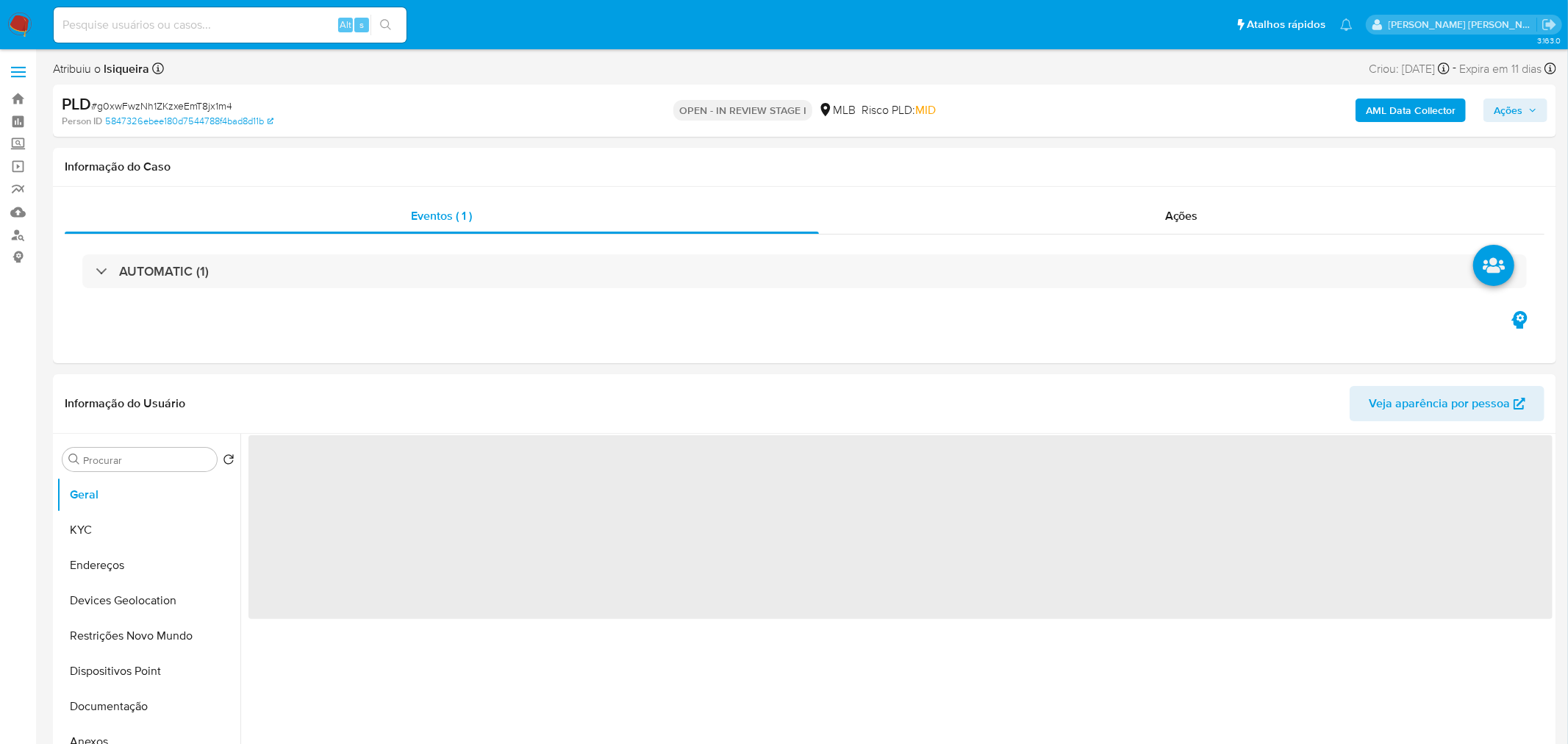
select select "10"
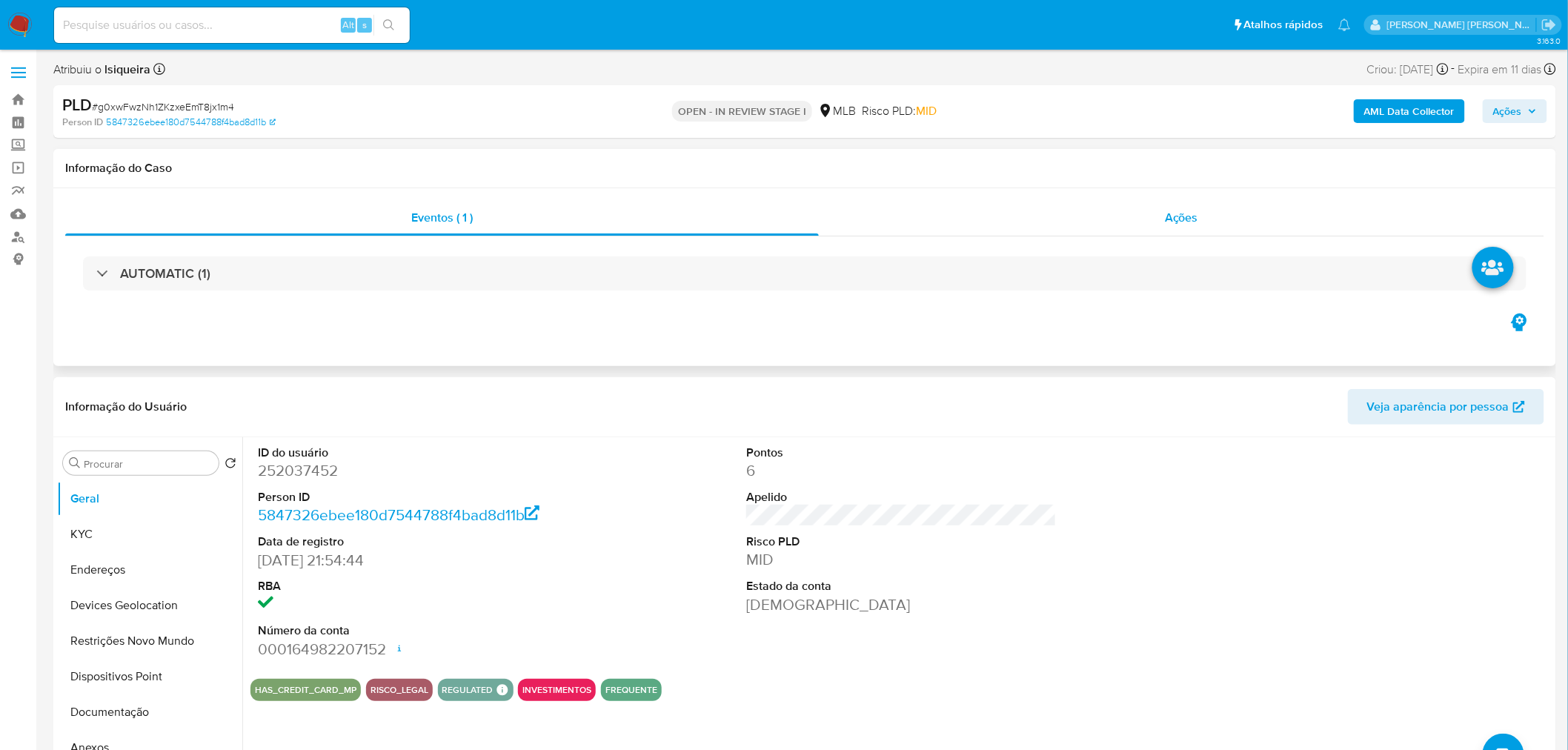
click at [1129, 235] on div "Ações" at bounding box center [1182, 217] width 726 height 36
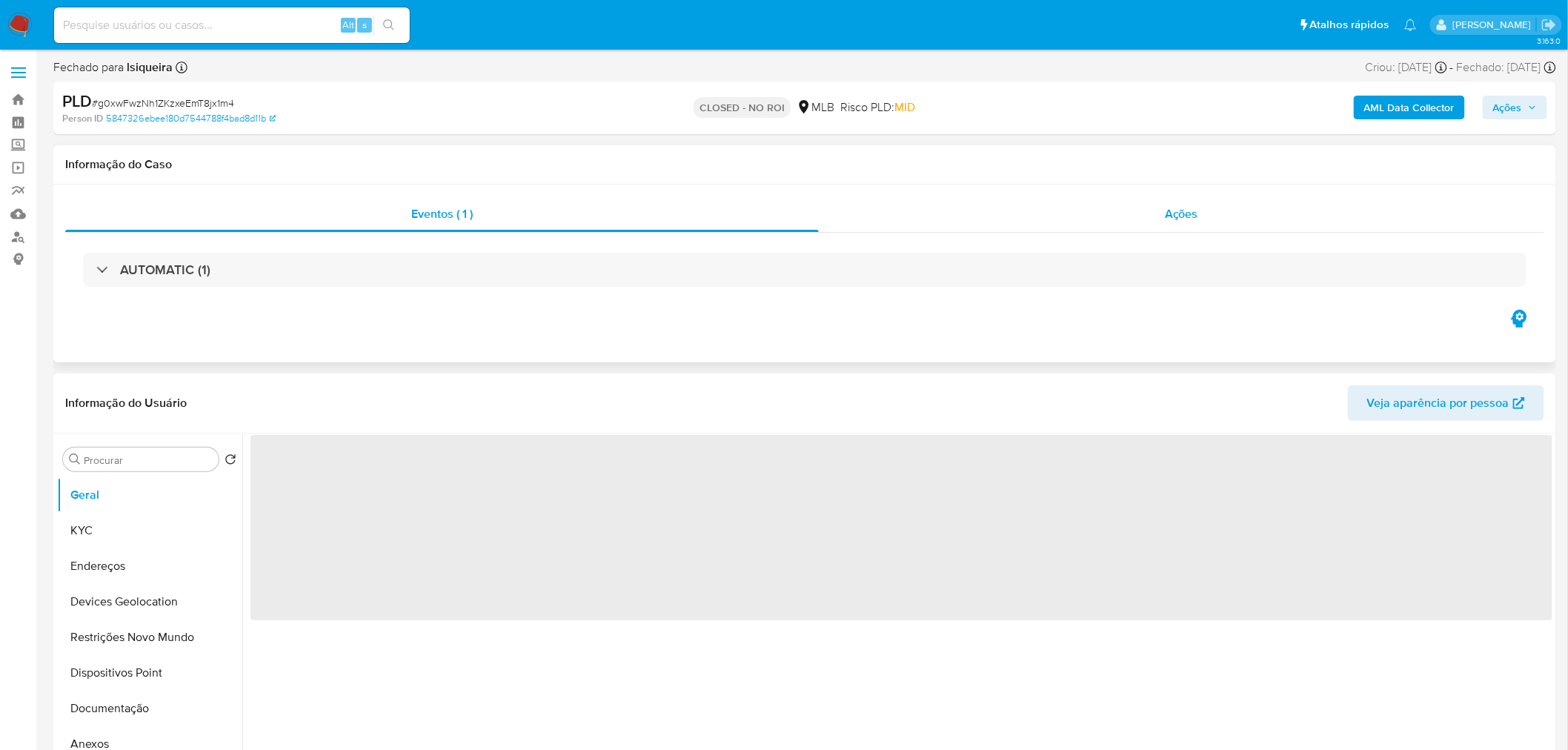
select select "10"
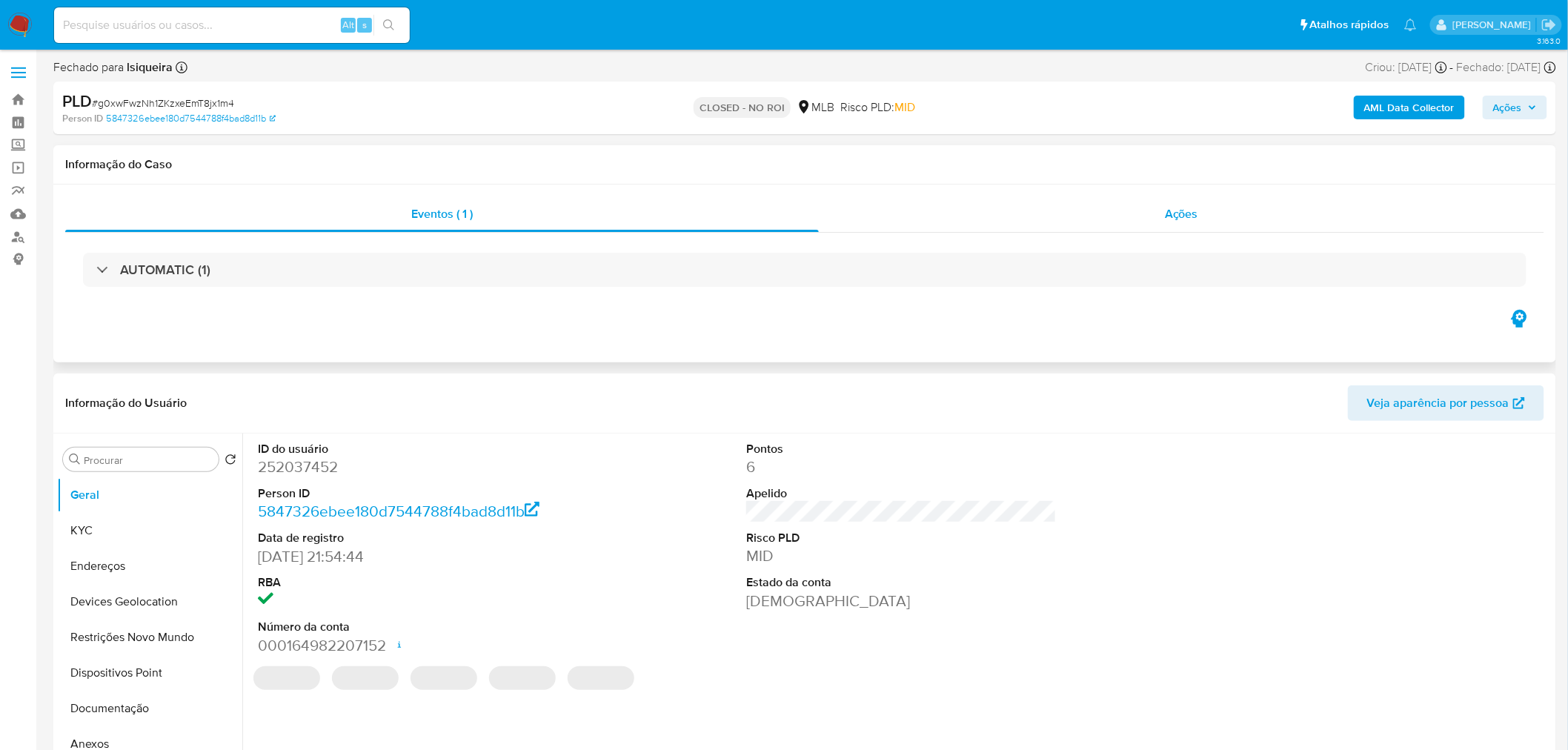
click at [1154, 210] on div "Ações" at bounding box center [1182, 214] width 726 height 36
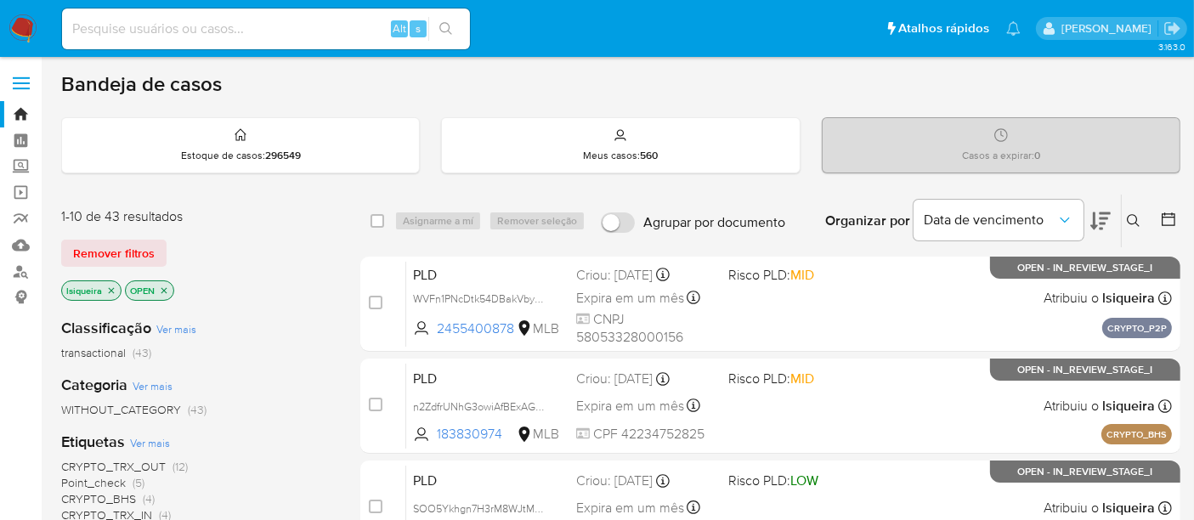
click at [29, 24] on img at bounding box center [22, 28] width 29 height 29
click at [1170, 222] on icon at bounding box center [1168, 219] width 17 height 17
click at [1170, 221] on icon at bounding box center [1168, 219] width 17 height 17
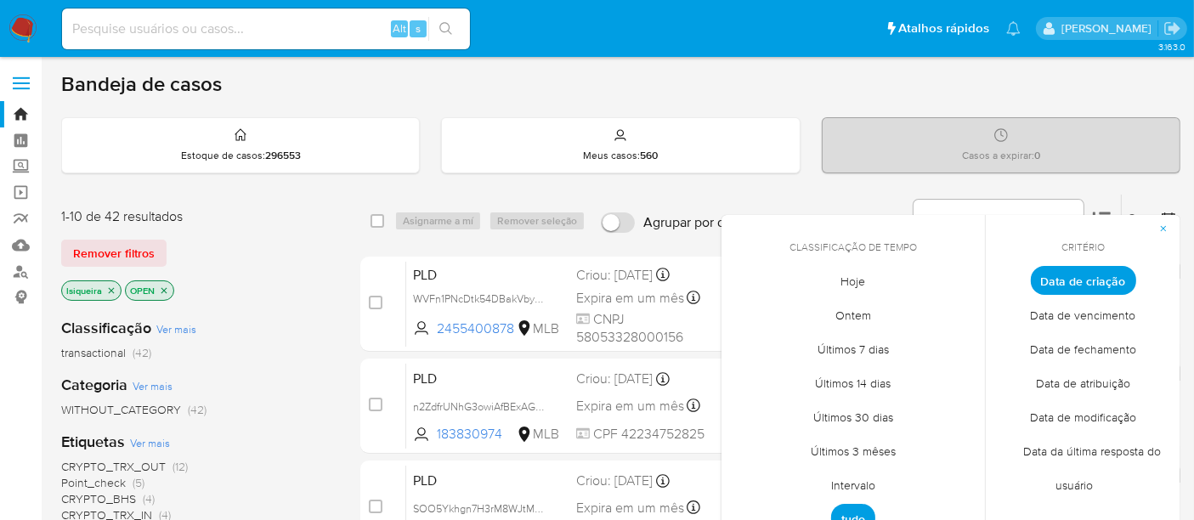
click at [858, 286] on span "Hoje" at bounding box center [854, 281] width 60 height 35
click at [858, 482] on span "Intervalo" at bounding box center [853, 485] width 80 height 35
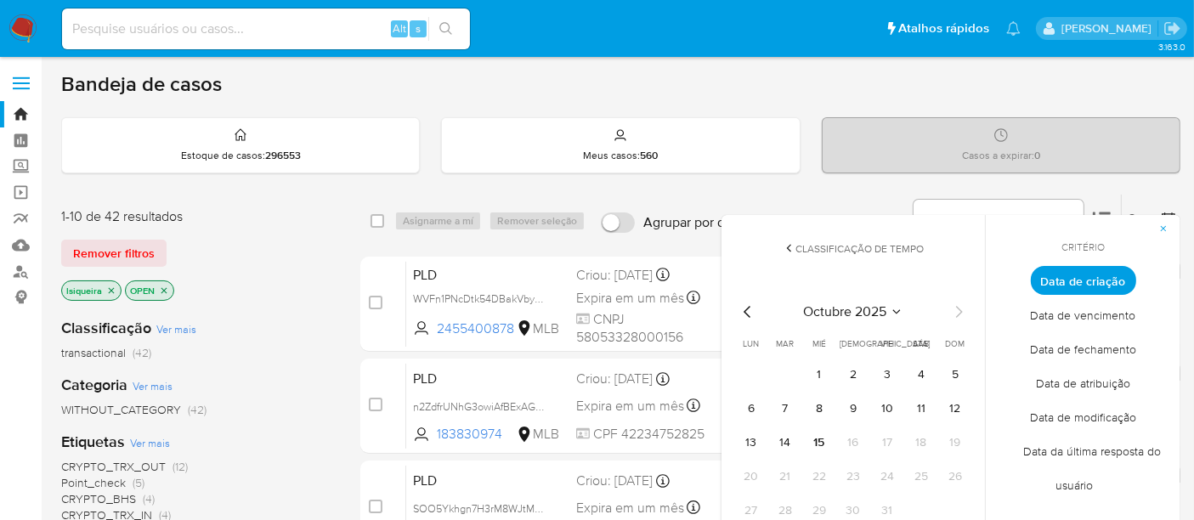
click at [740, 309] on icon "Mes anterior" at bounding box center [748, 312] width 20 height 20
drag, startPoint x: 752, startPoint y: 376, endPoint x: 833, endPoint y: 513, distance: 159.6
click at [754, 377] on button "1" at bounding box center [751, 374] width 27 height 27
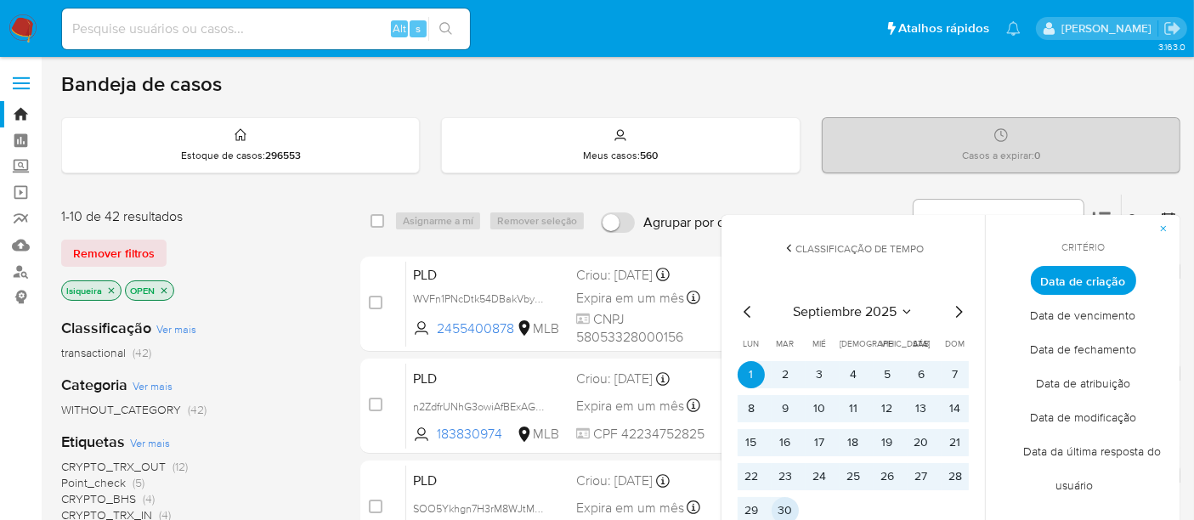
click at [784, 511] on button "30" at bounding box center [785, 510] width 27 height 27
click at [1098, 388] on span "Data de atribuição" at bounding box center [1083, 383] width 130 height 35
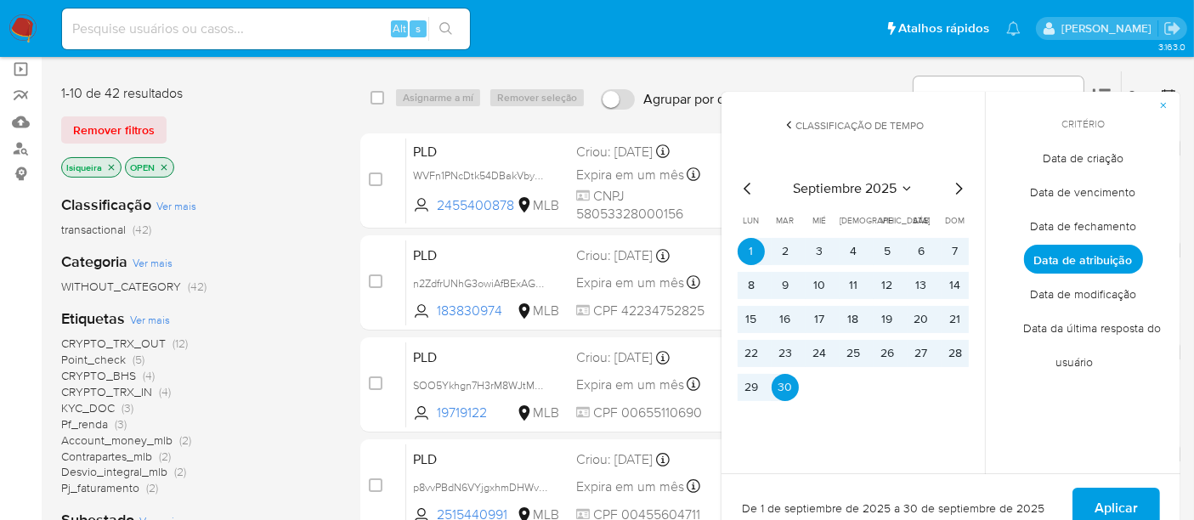
scroll to position [94, 0]
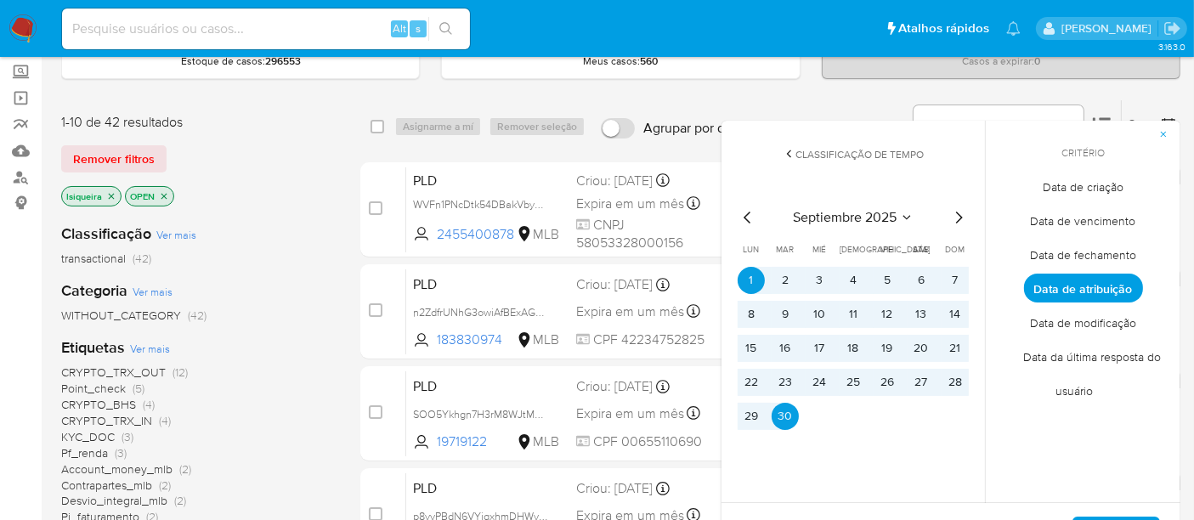
click at [1080, 187] on span "Data de criação" at bounding box center [1083, 187] width 116 height 35
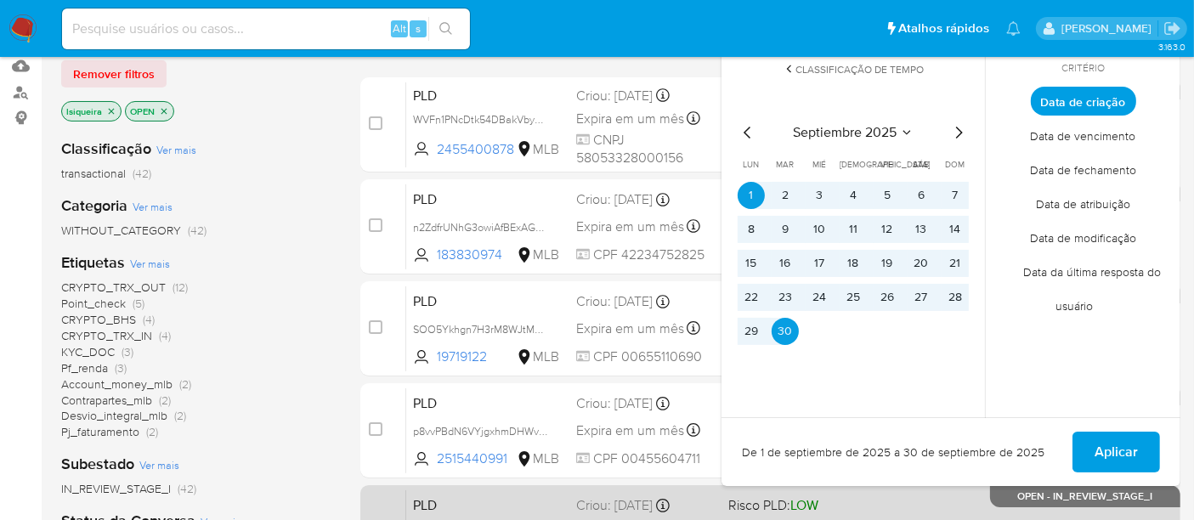
scroll to position [283, 0]
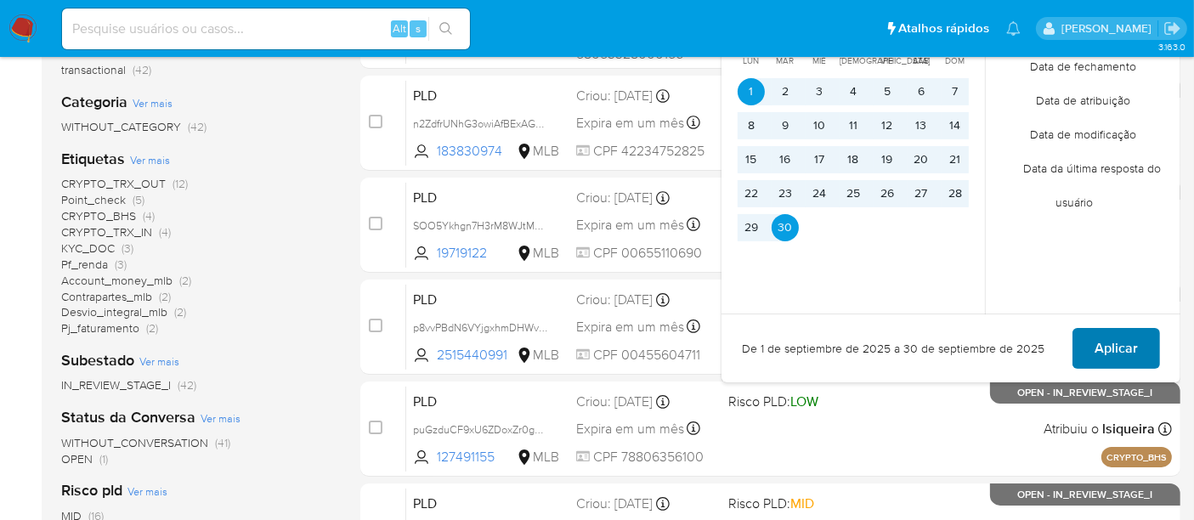
click at [1111, 341] on span "Aplicar" at bounding box center [1116, 348] width 43 height 37
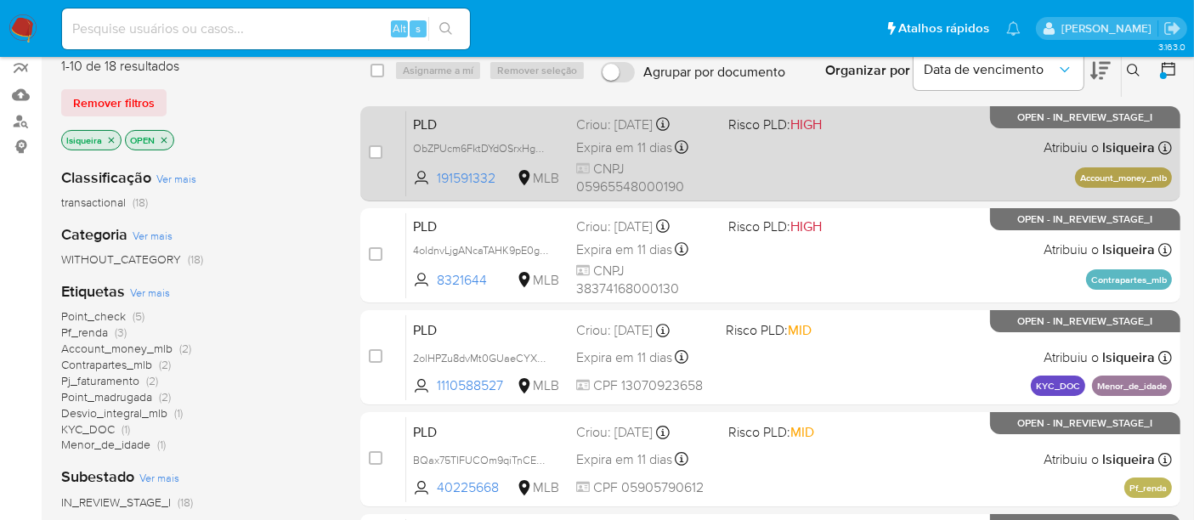
scroll to position [189, 0]
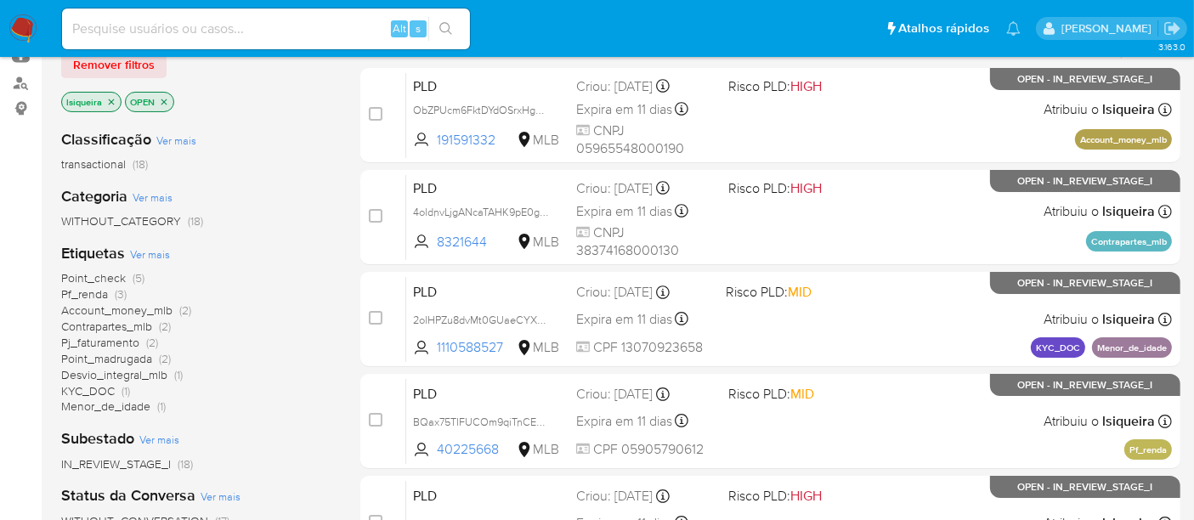
click at [195, 37] on input at bounding box center [266, 29] width 408 height 22
paste input "a1rAEj3FSlVLkKQnoKDAjKpe"
type input "a1rAEj3FSlVLkKQnoKDAjKpe"
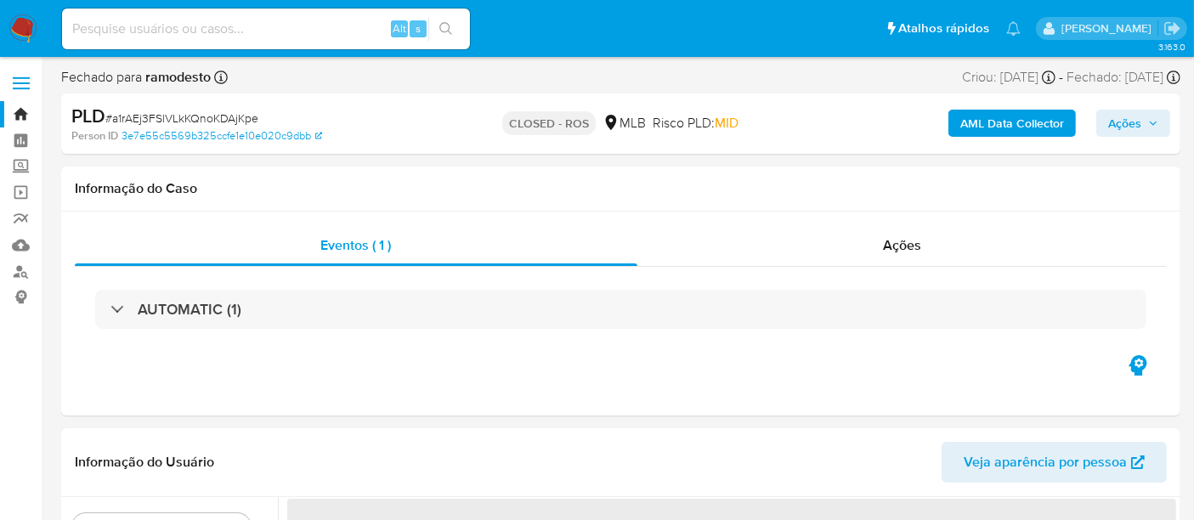
select select "10"
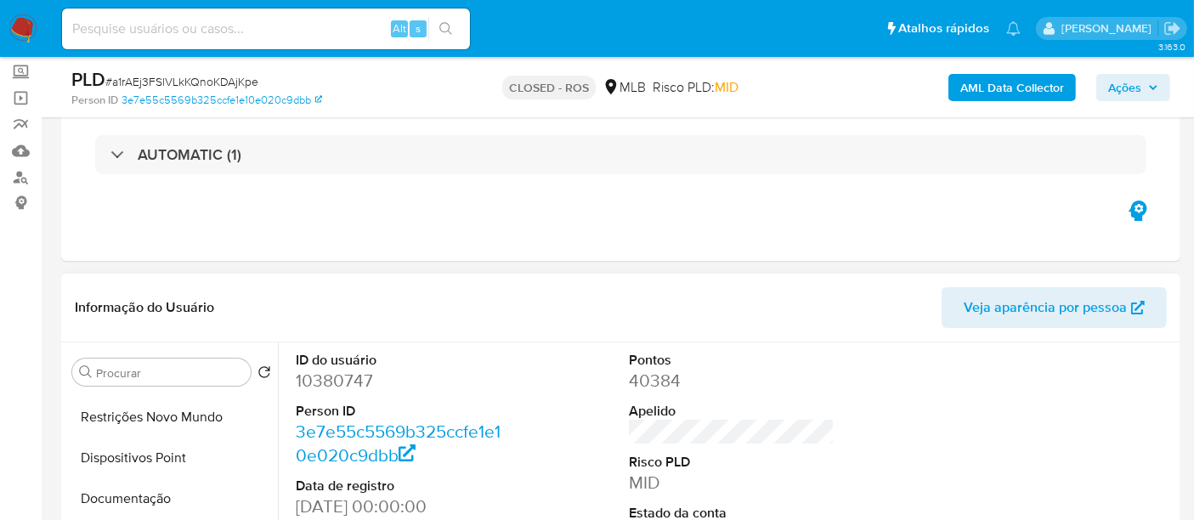
scroll to position [283, 0]
click at [148, 418] on button "Anexos" at bounding box center [164, 415] width 199 height 41
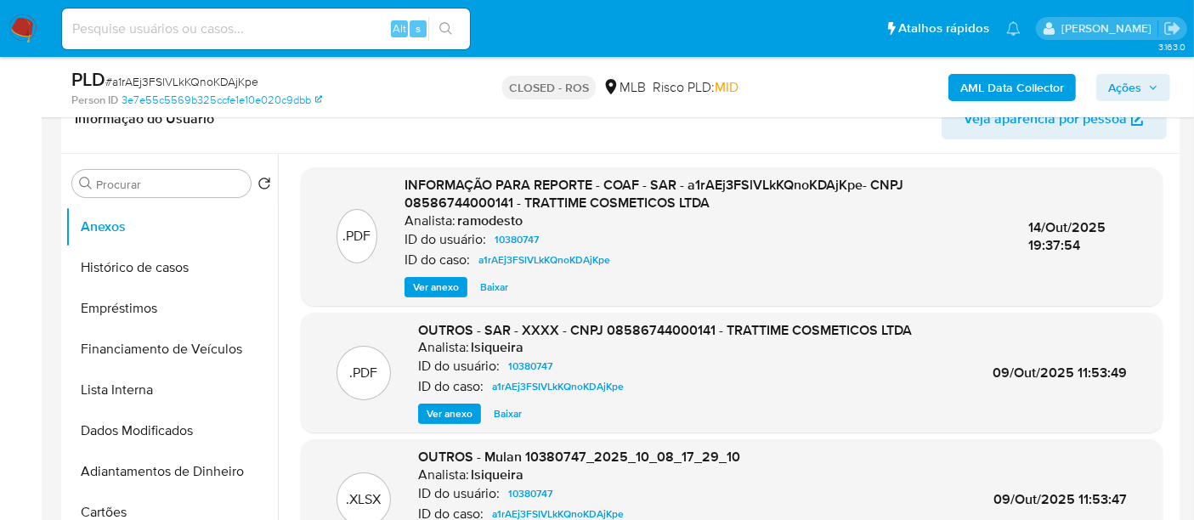
click at [439, 289] on span "Ver anexo" at bounding box center [436, 287] width 46 height 17
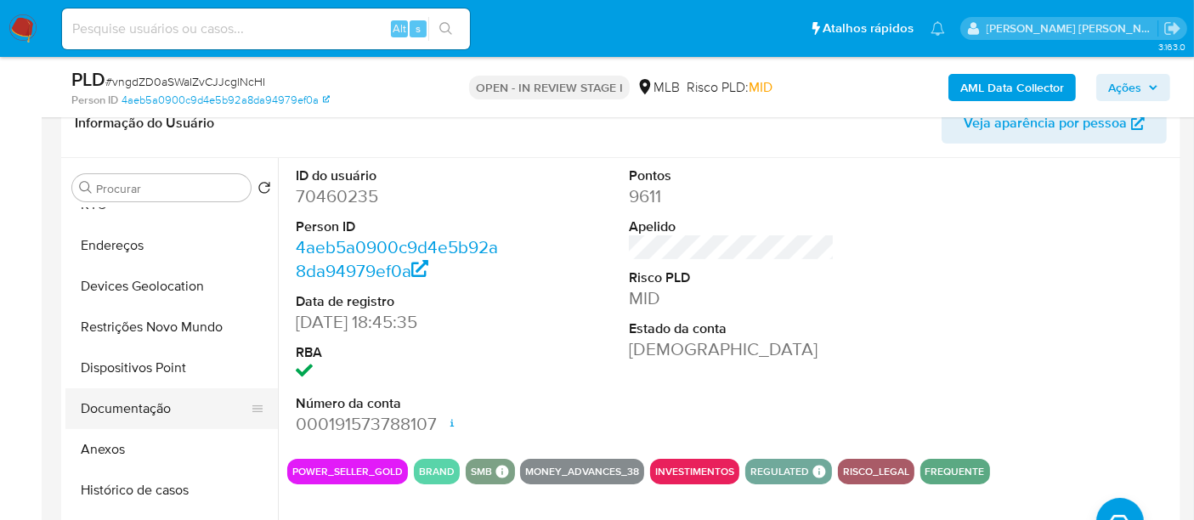
scroll to position [94, 0]
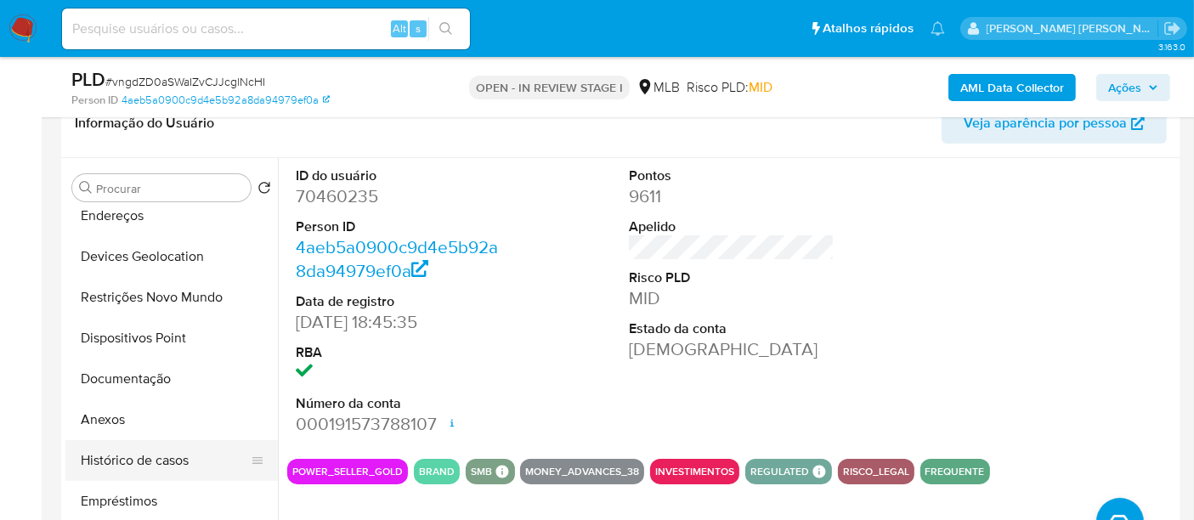
click at [132, 446] on button "Histórico de casos" at bounding box center [164, 460] width 199 height 41
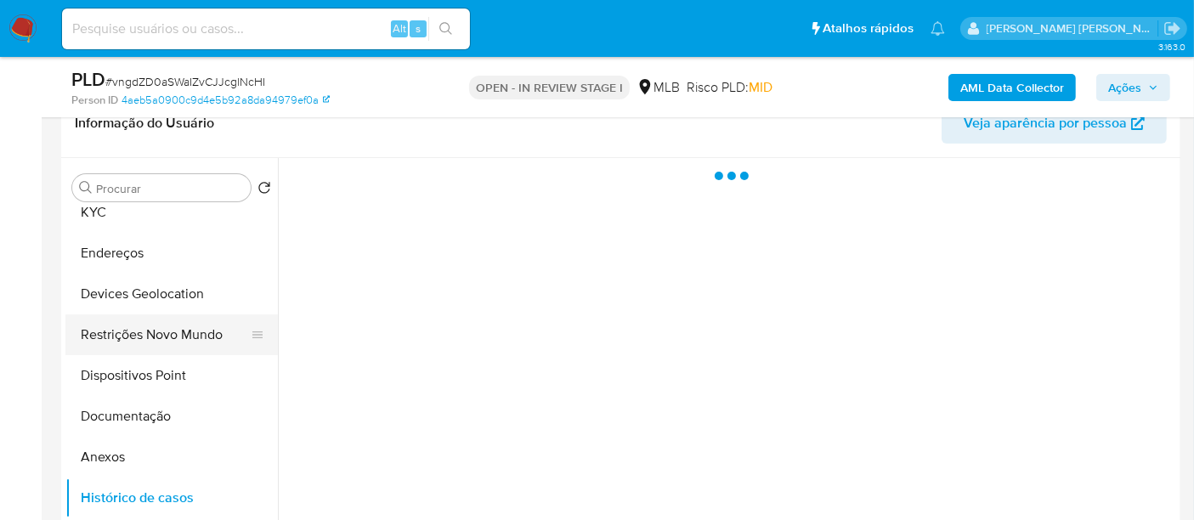
scroll to position [0, 0]
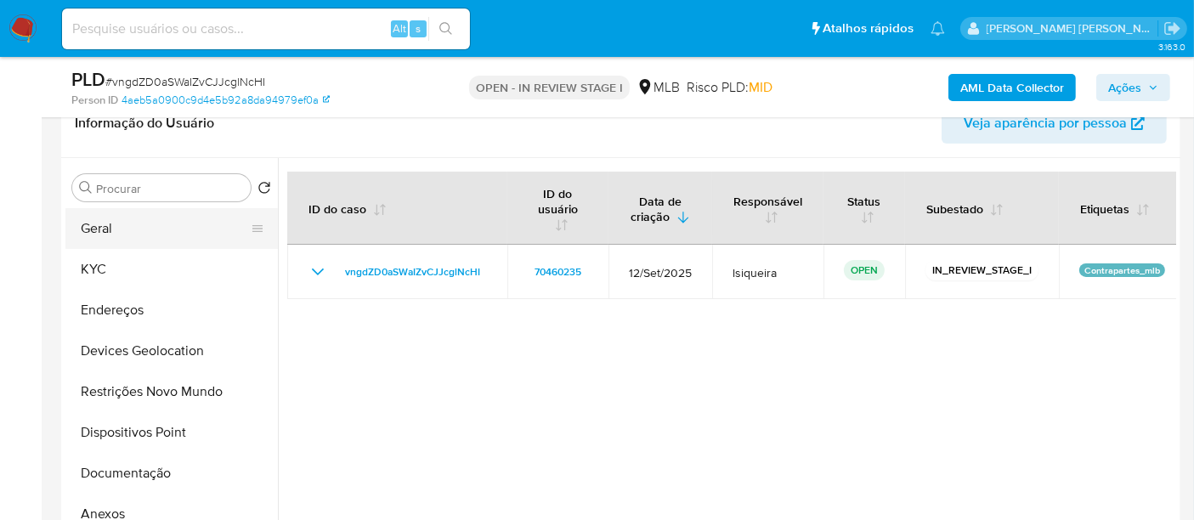
click at [153, 224] on button "Geral" at bounding box center [164, 228] width 199 height 41
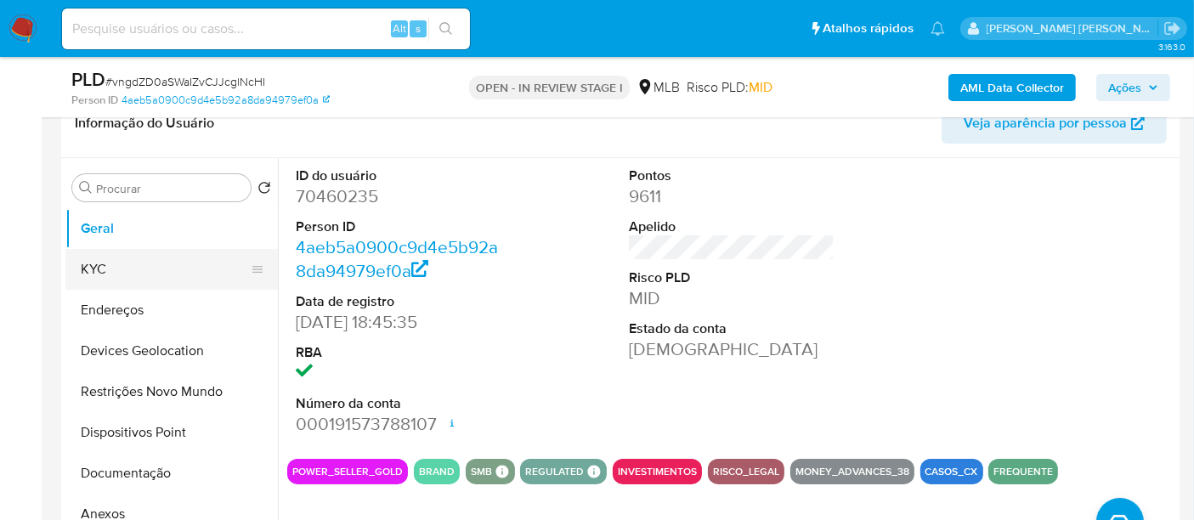
click at [118, 273] on button "KYC" at bounding box center [164, 269] width 199 height 41
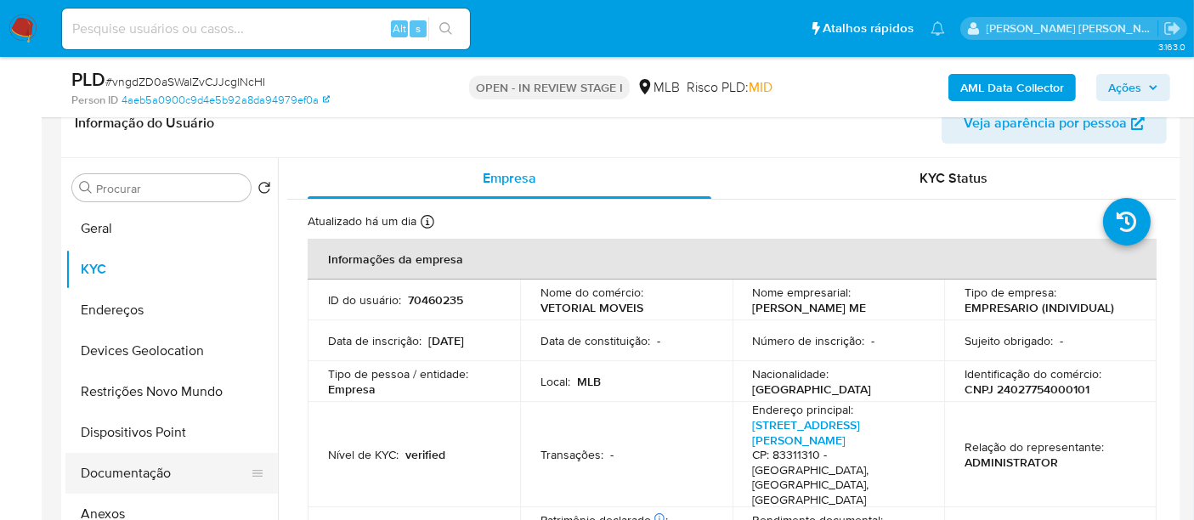
click at [140, 454] on button "Documentação" at bounding box center [164, 473] width 199 height 41
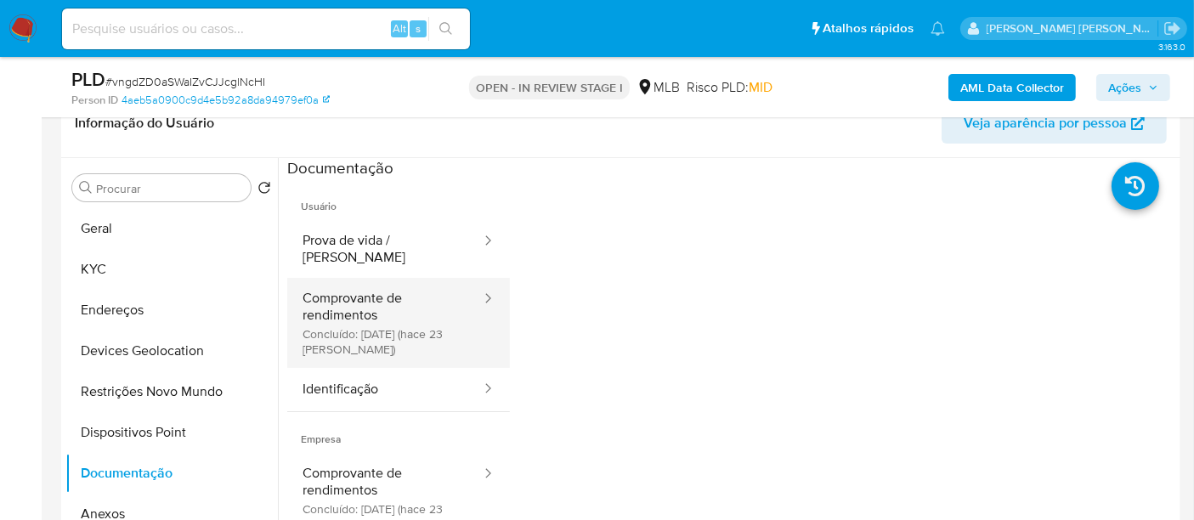
click at [361, 309] on button "Comprovante de rendimentos Concluído: 22/09/2025 (hace 23 días)" at bounding box center [384, 323] width 195 height 90
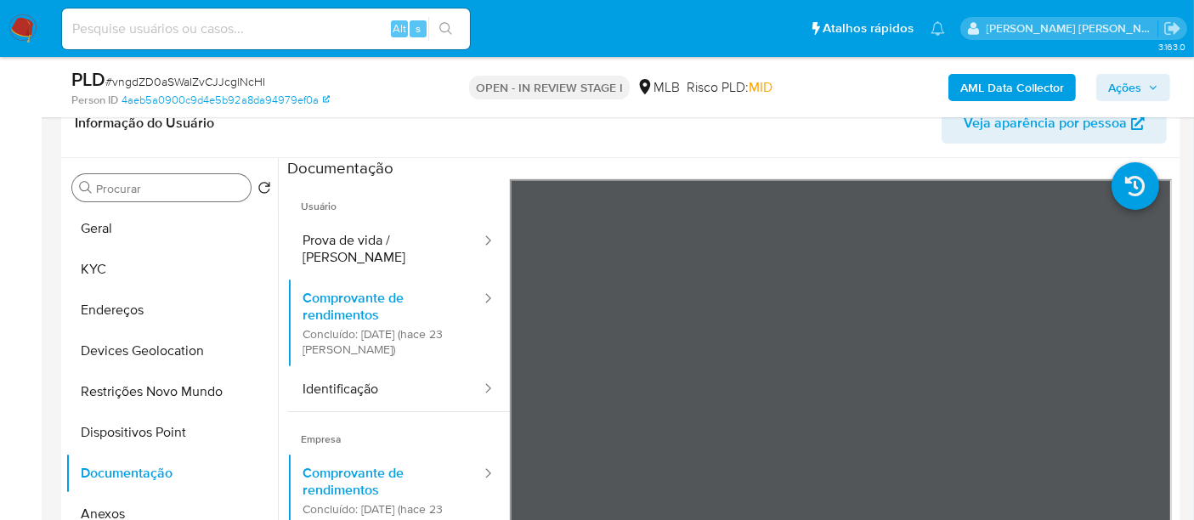
click at [166, 190] on input "Procurar" at bounding box center [170, 188] width 148 height 15
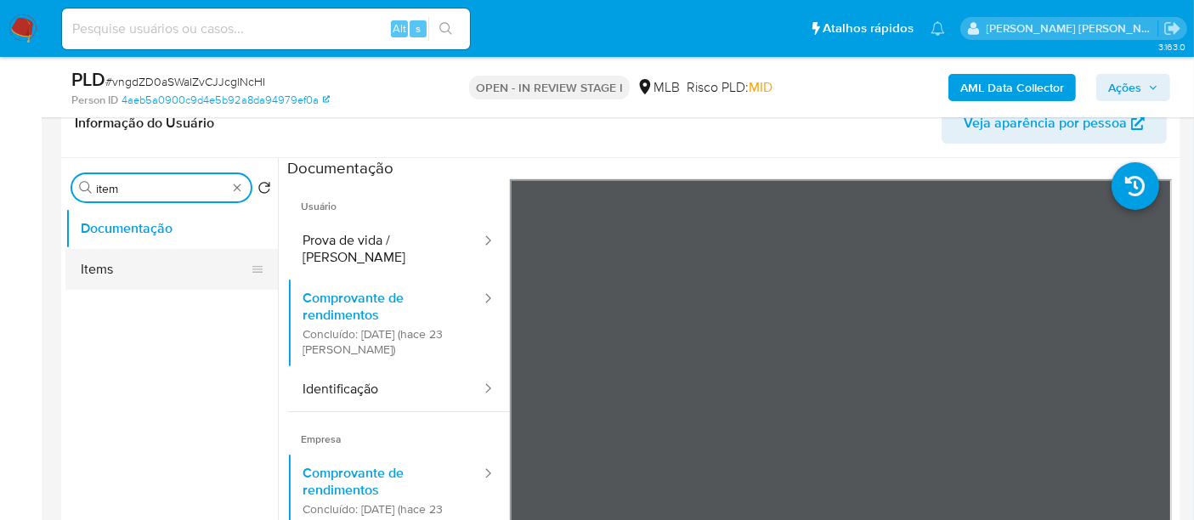
type input "item"
click at [143, 257] on button "Items" at bounding box center [164, 269] width 199 height 41
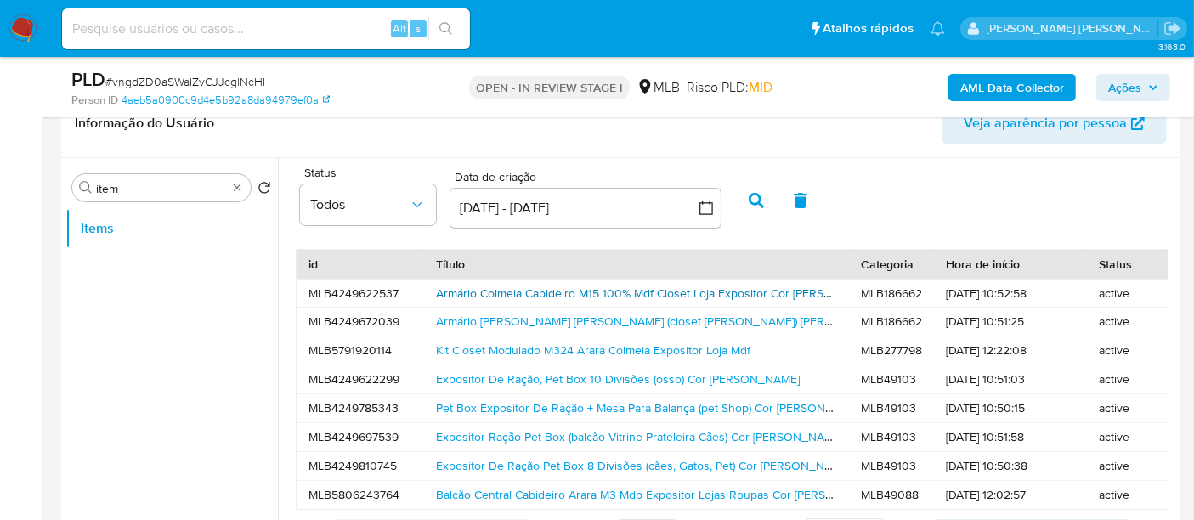
click at [545, 290] on link "Armário Colmeia Cabideiro M15 100% Mdf Closet Loja Expositor Cor Branco" at bounding box center [659, 293] width 447 height 17
click at [244, 187] on div "Procurar item" at bounding box center [161, 187] width 178 height 27
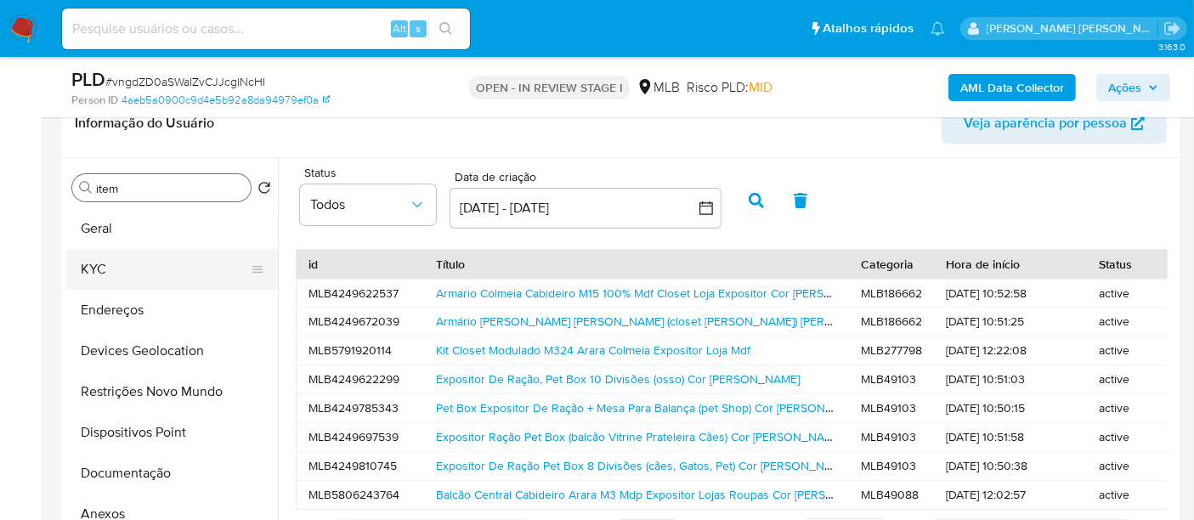
click at [177, 258] on button "KYC" at bounding box center [164, 269] width 199 height 41
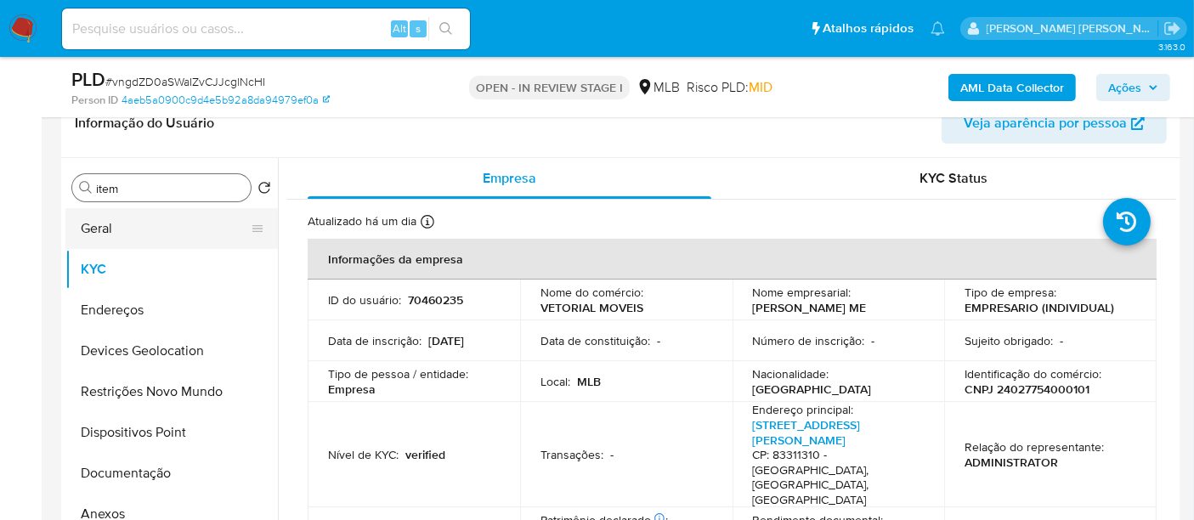
click at [176, 237] on button "Geral" at bounding box center [164, 228] width 199 height 41
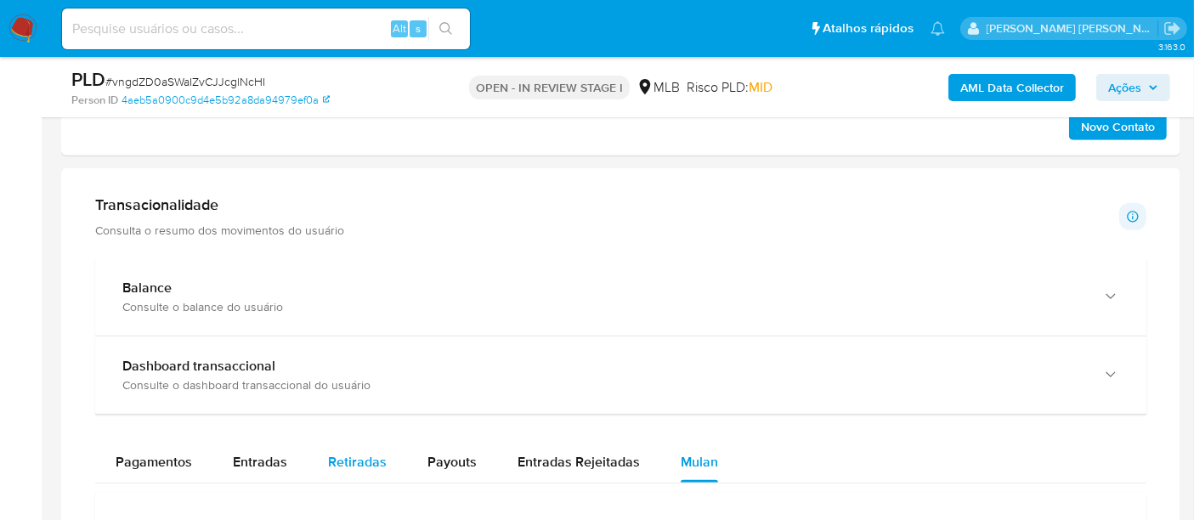
scroll to position [1227, 0]
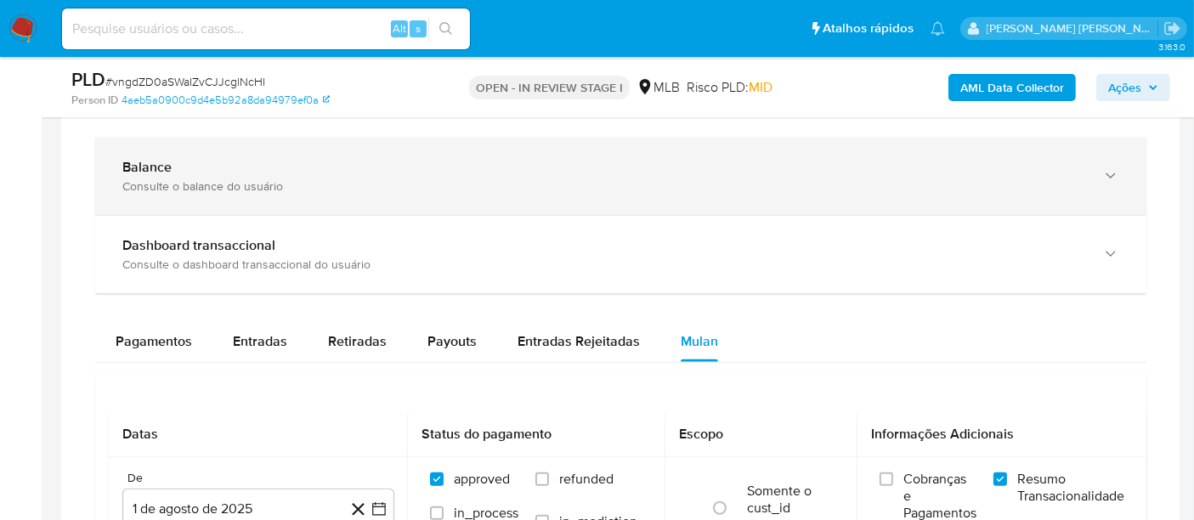
click at [371, 181] on div "Consulte o balance do usuário" at bounding box center [603, 185] width 963 height 15
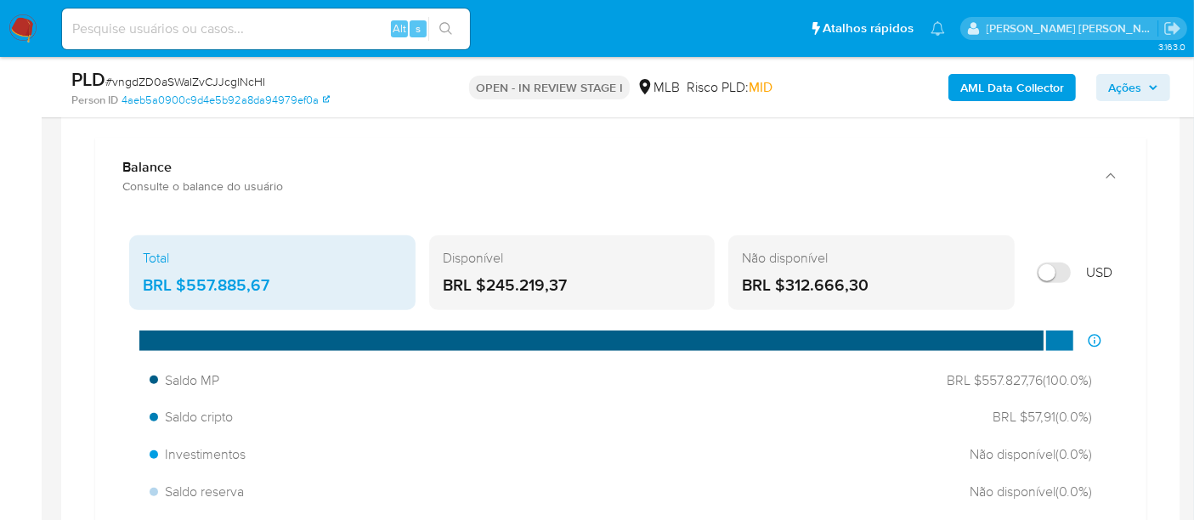
drag, startPoint x: 616, startPoint y: 275, endPoint x: 482, endPoint y: 278, distance: 134.3
click at [482, 278] on div "BRL $245.219,37" at bounding box center [572, 286] width 259 height 22
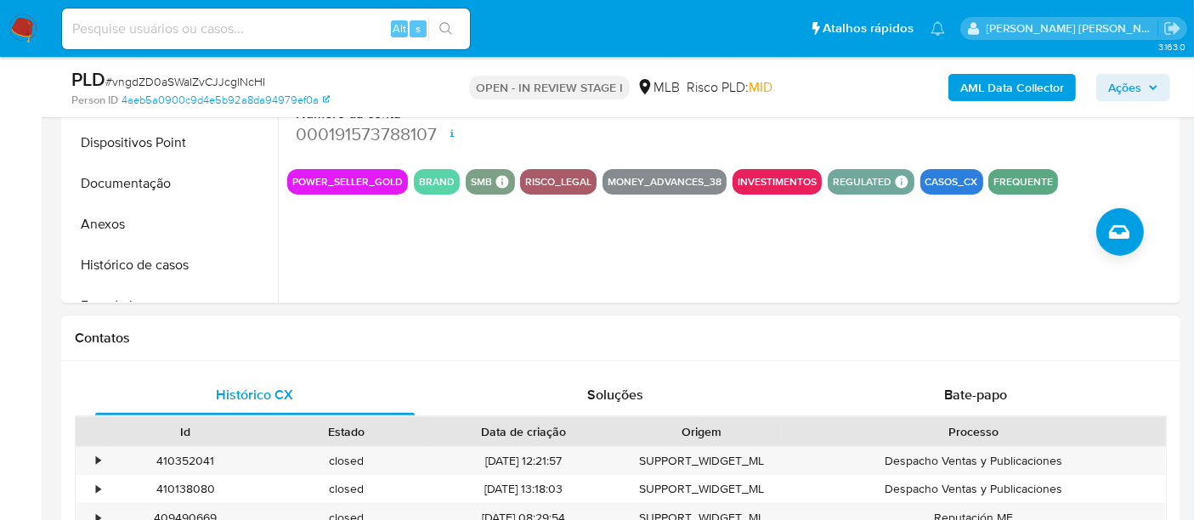
scroll to position [479, 0]
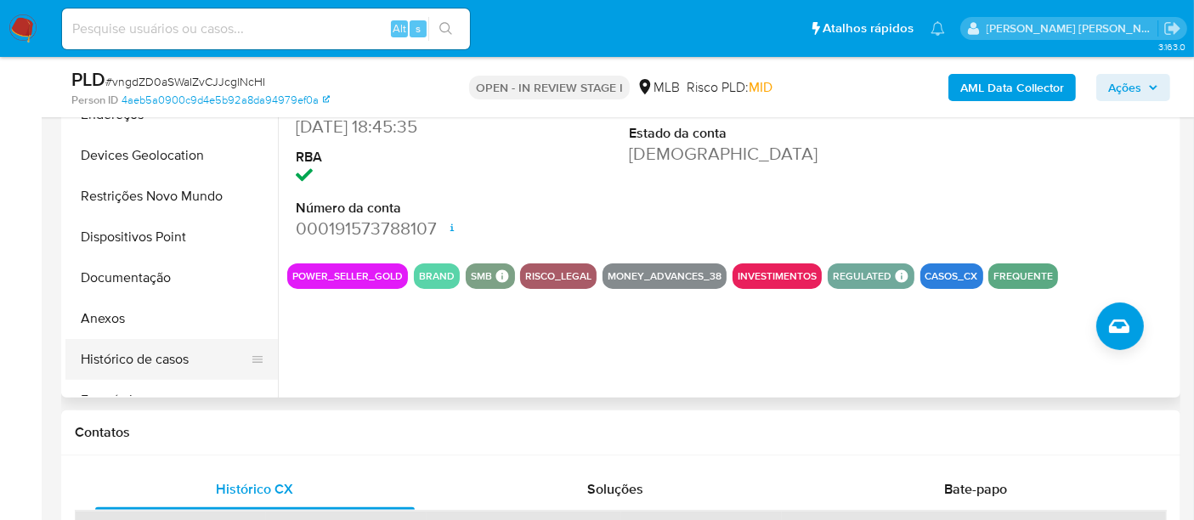
click at [127, 346] on button "Histórico de casos" at bounding box center [164, 359] width 199 height 41
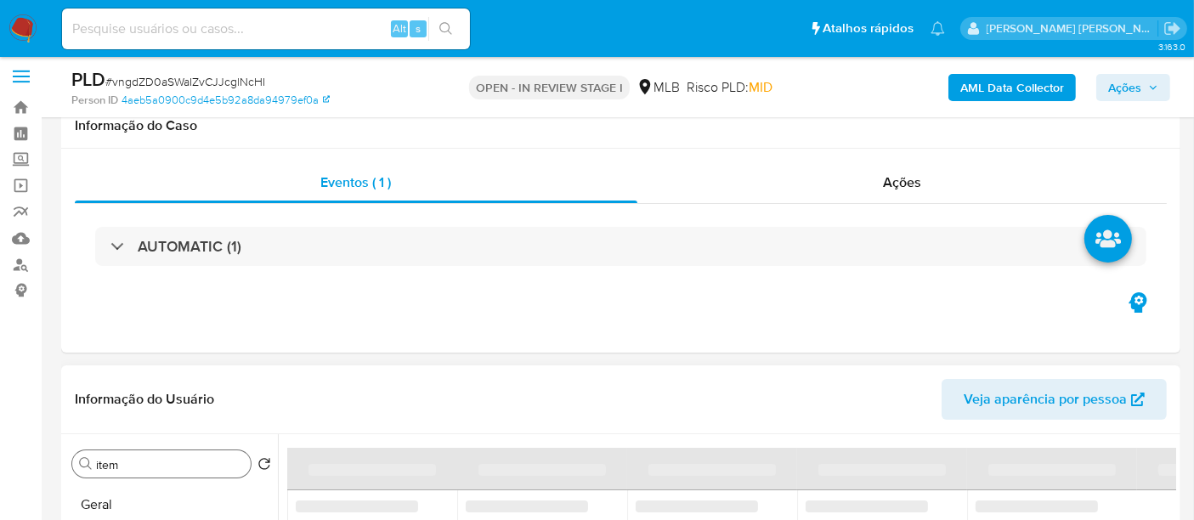
scroll to position [195, 0]
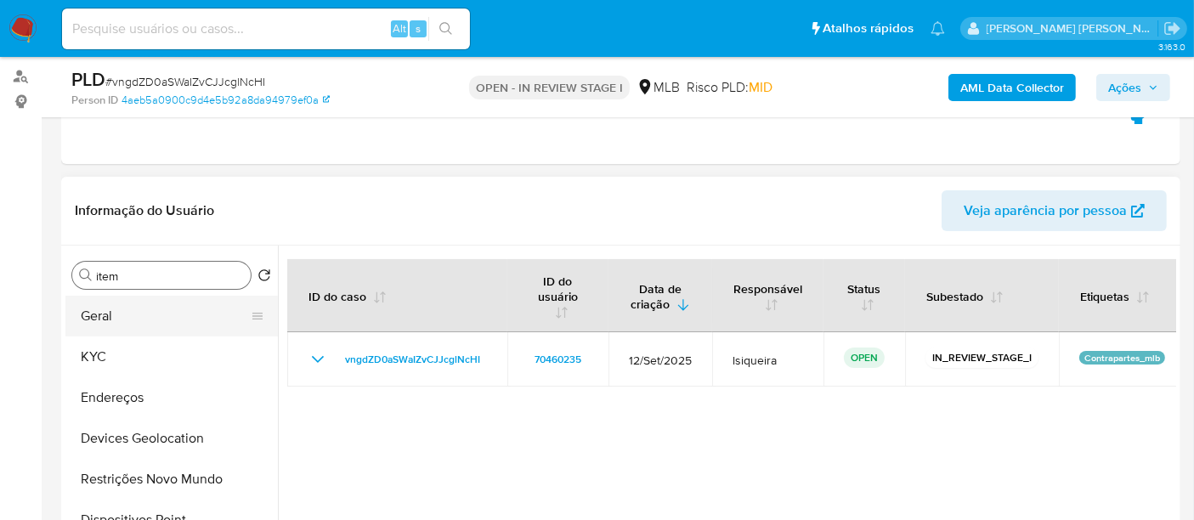
click at [159, 320] on button "Geral" at bounding box center [164, 316] width 199 height 41
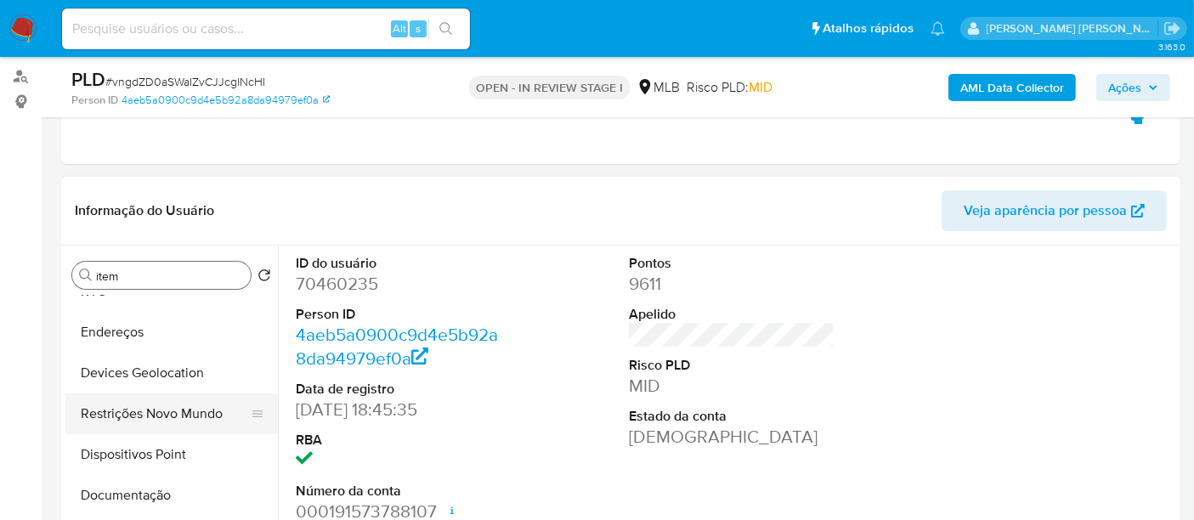
scroll to position [94, 0]
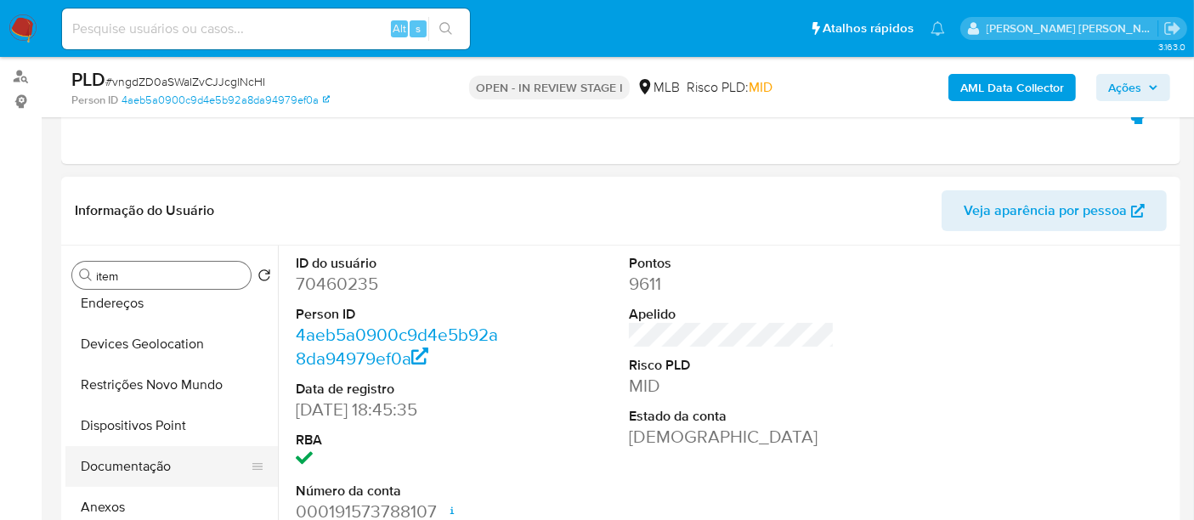
click at [127, 469] on button "Documentação" at bounding box center [164, 466] width 199 height 41
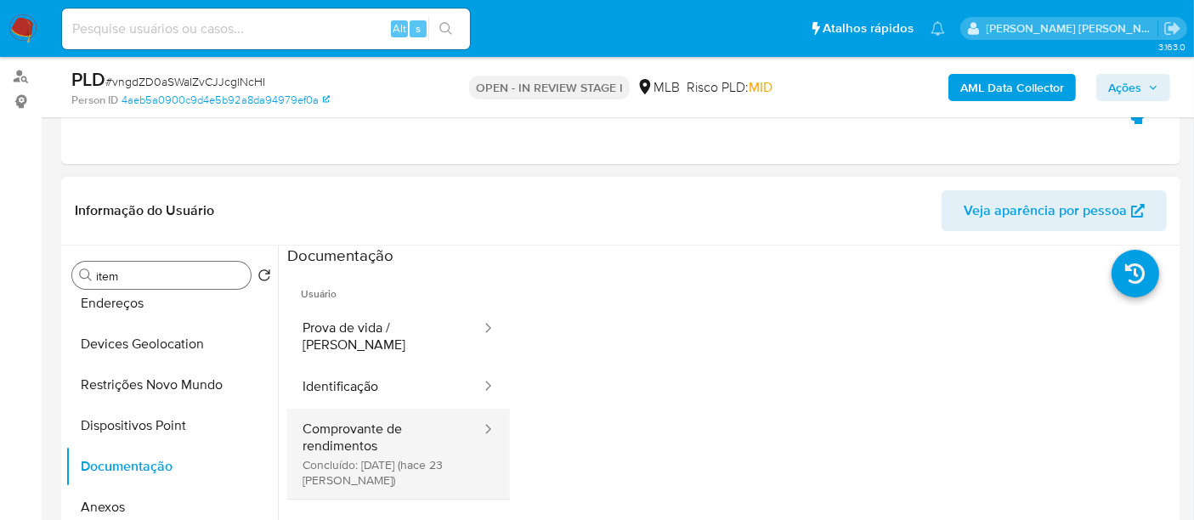
click at [378, 438] on button "Comprovante de rendimentos Concluído: 22/09/2025 (hace 23 días)" at bounding box center [384, 454] width 195 height 90
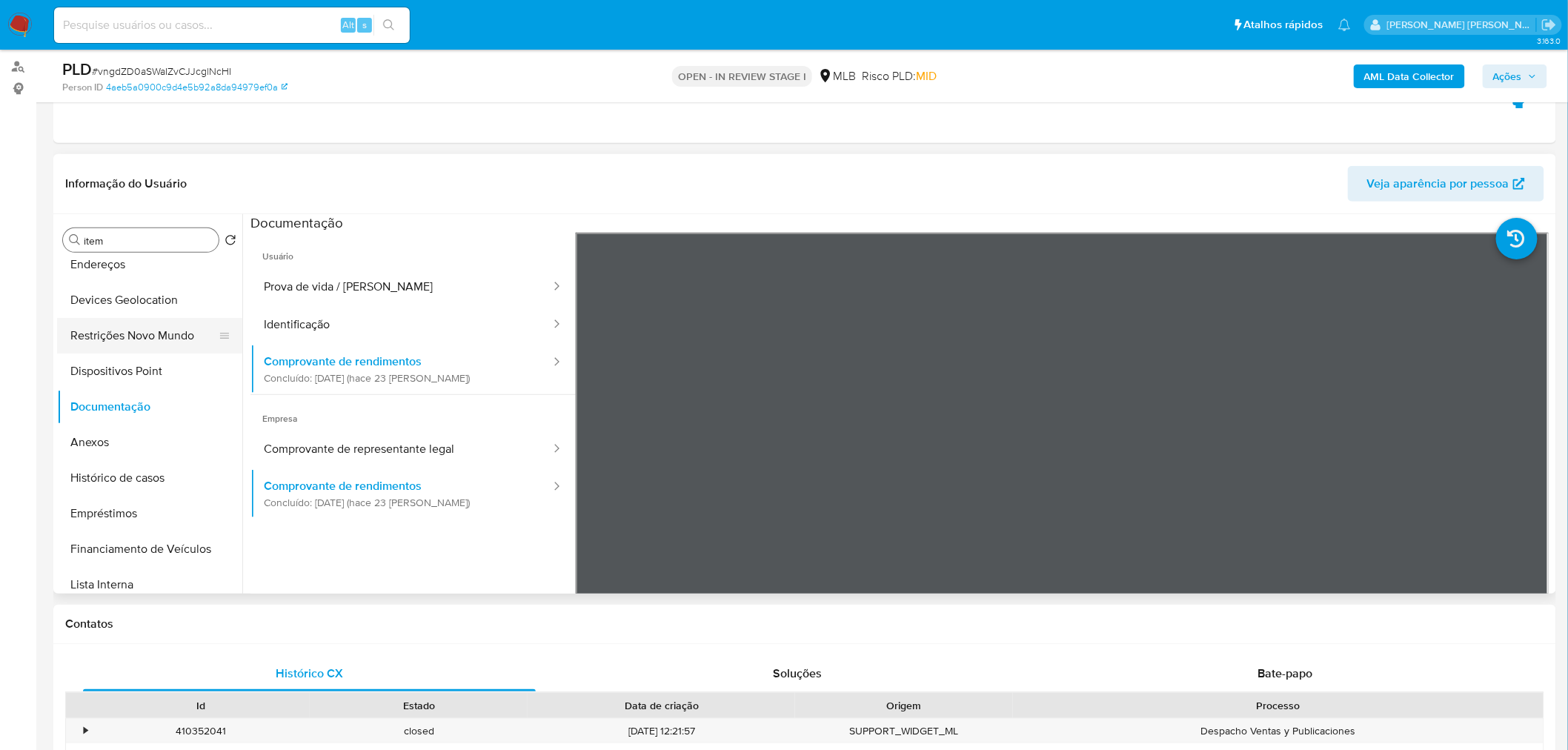
scroll to position [0, 0]
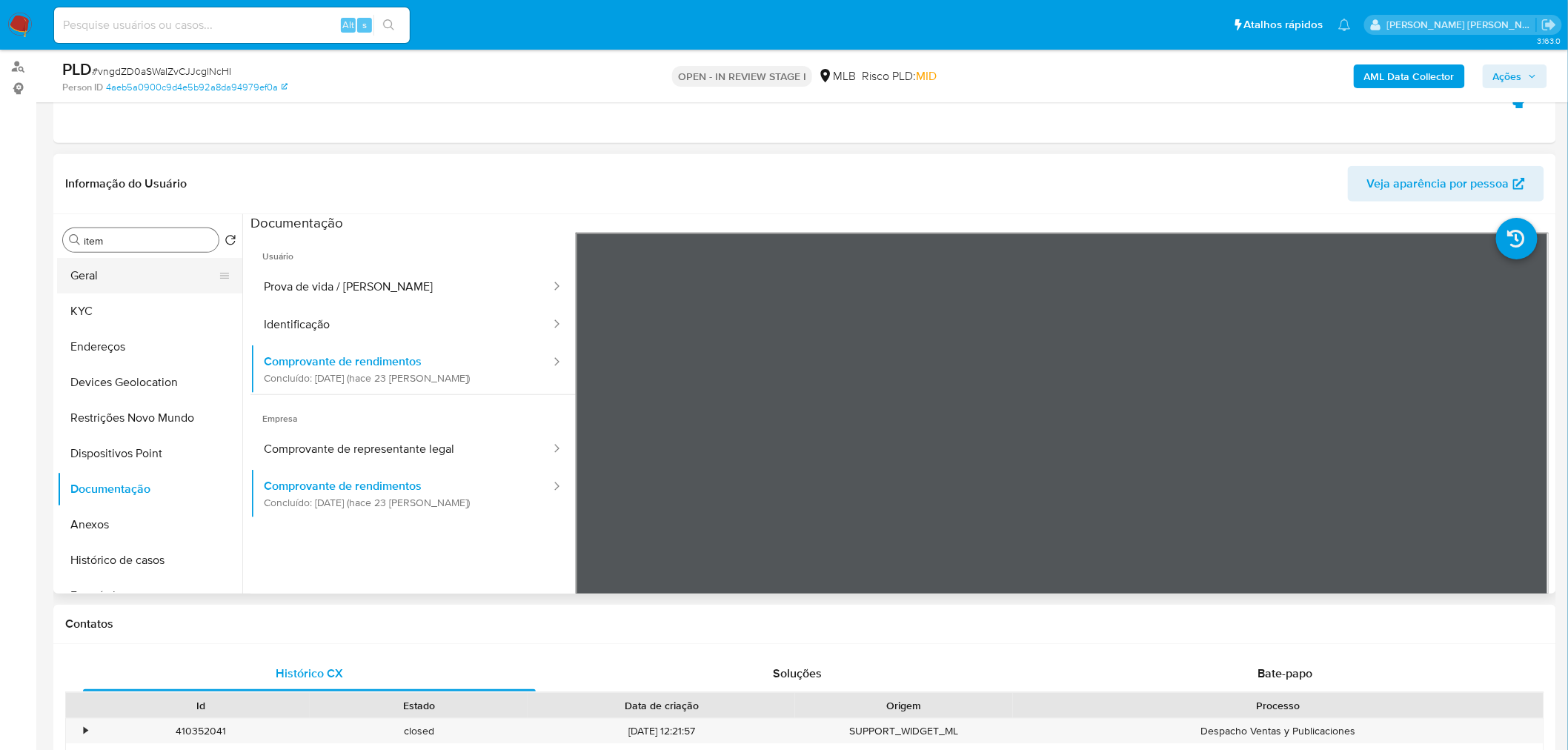
click at [141, 276] on button "Geral" at bounding box center [143, 276] width 174 height 36
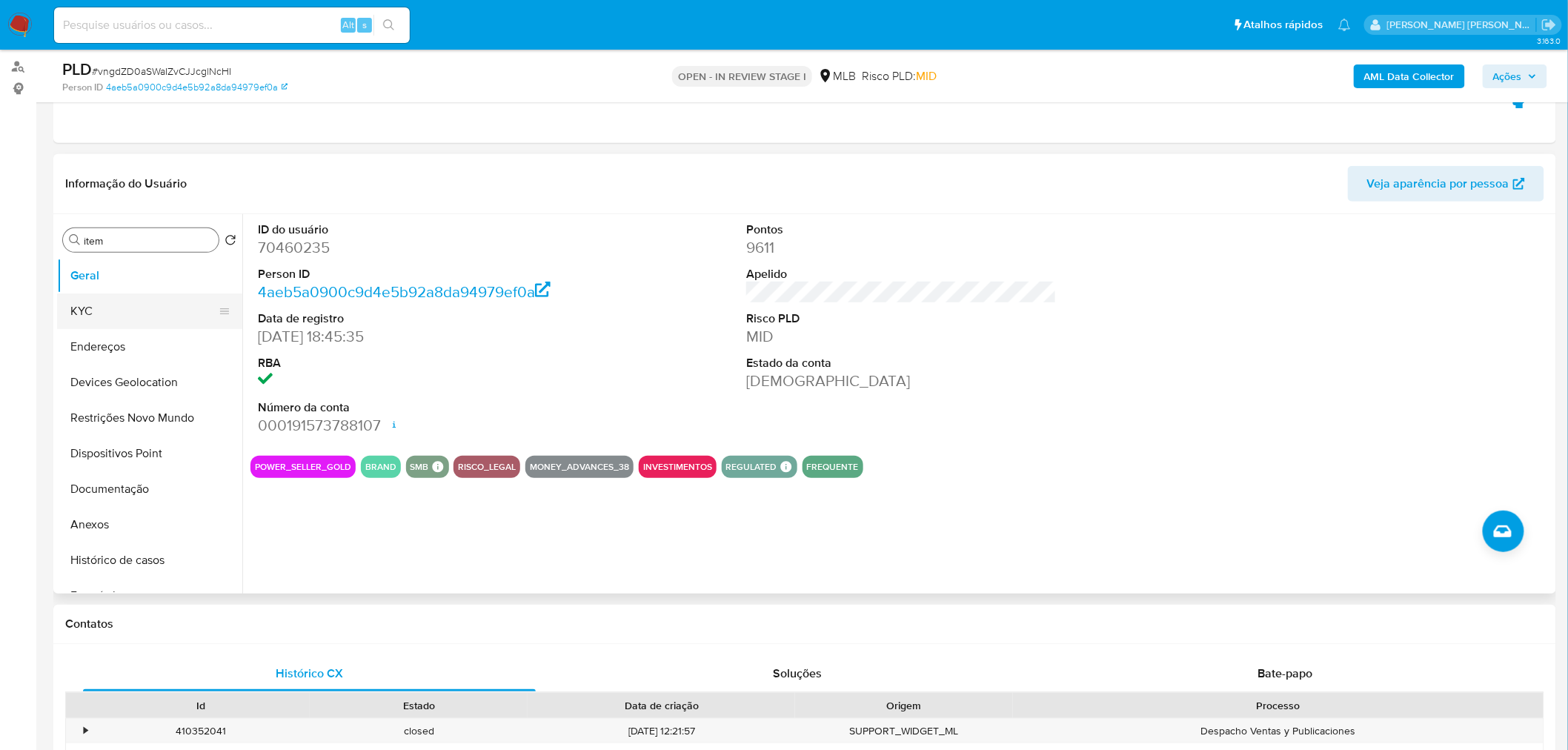
click at [86, 303] on button "KYC" at bounding box center [143, 311] width 174 height 36
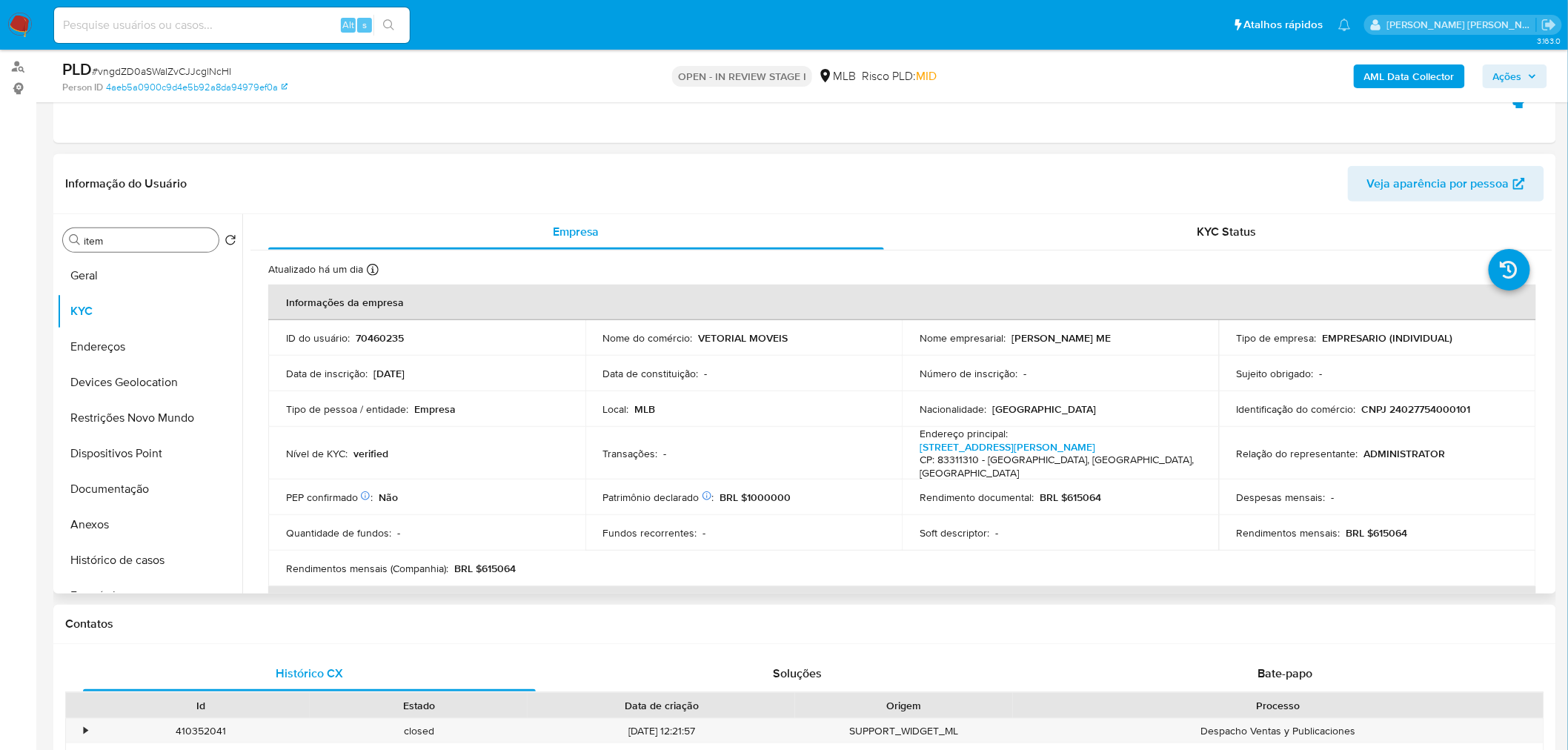
click at [903, 393] on td "Nacionalidade : Brasil" at bounding box center [1060, 409] width 317 height 36
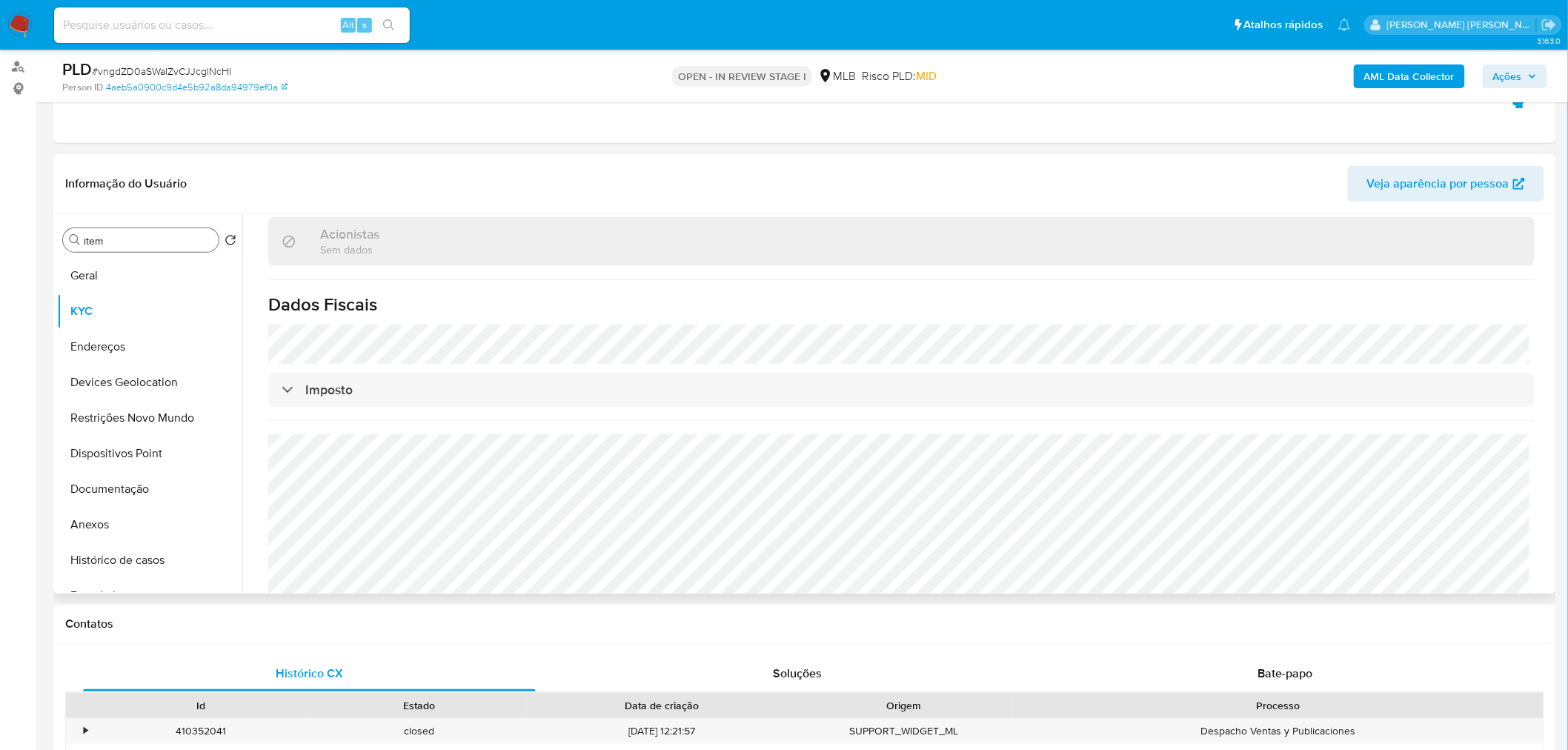
scroll to position [769, 0]
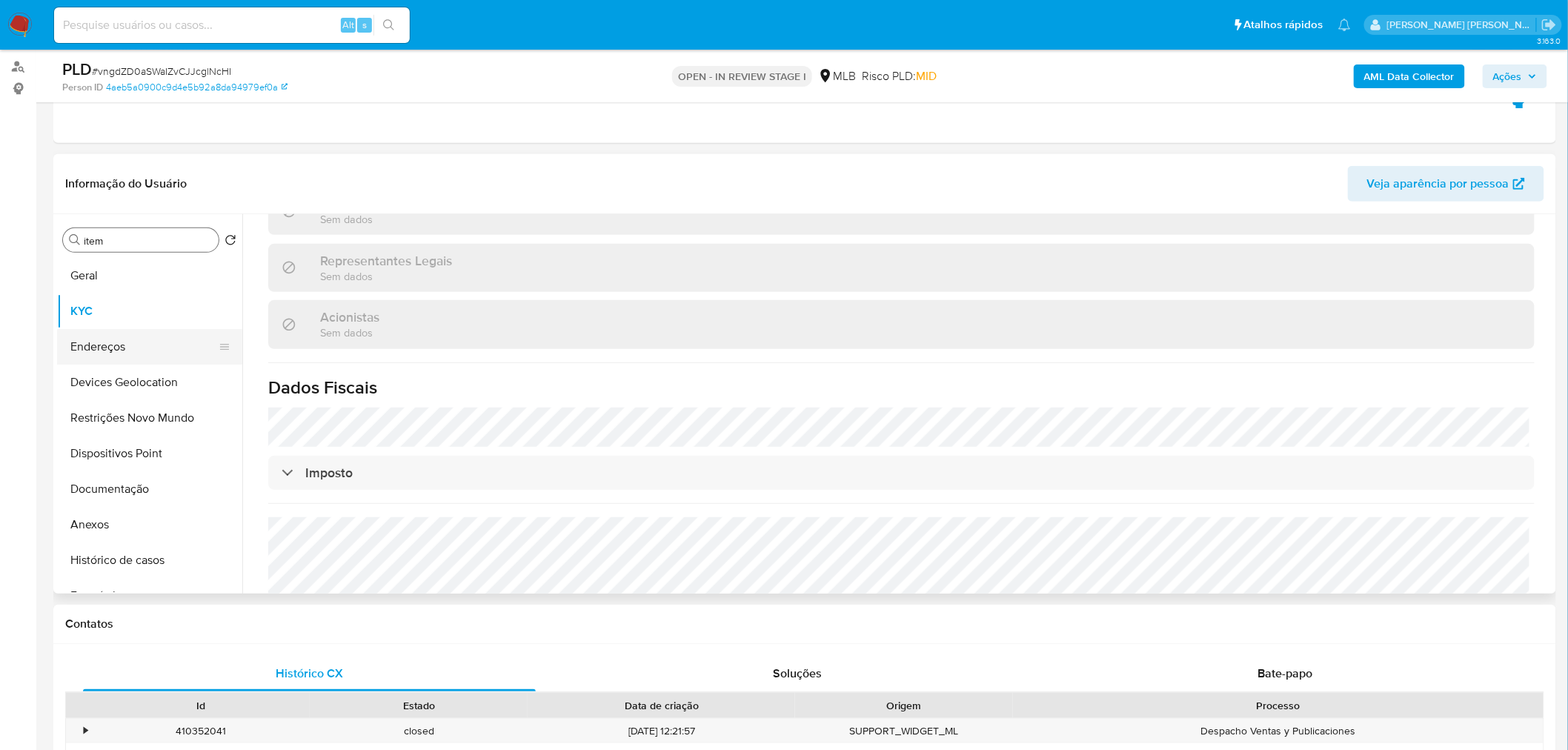
click at [110, 352] on button "Endereços" at bounding box center [143, 346] width 174 height 36
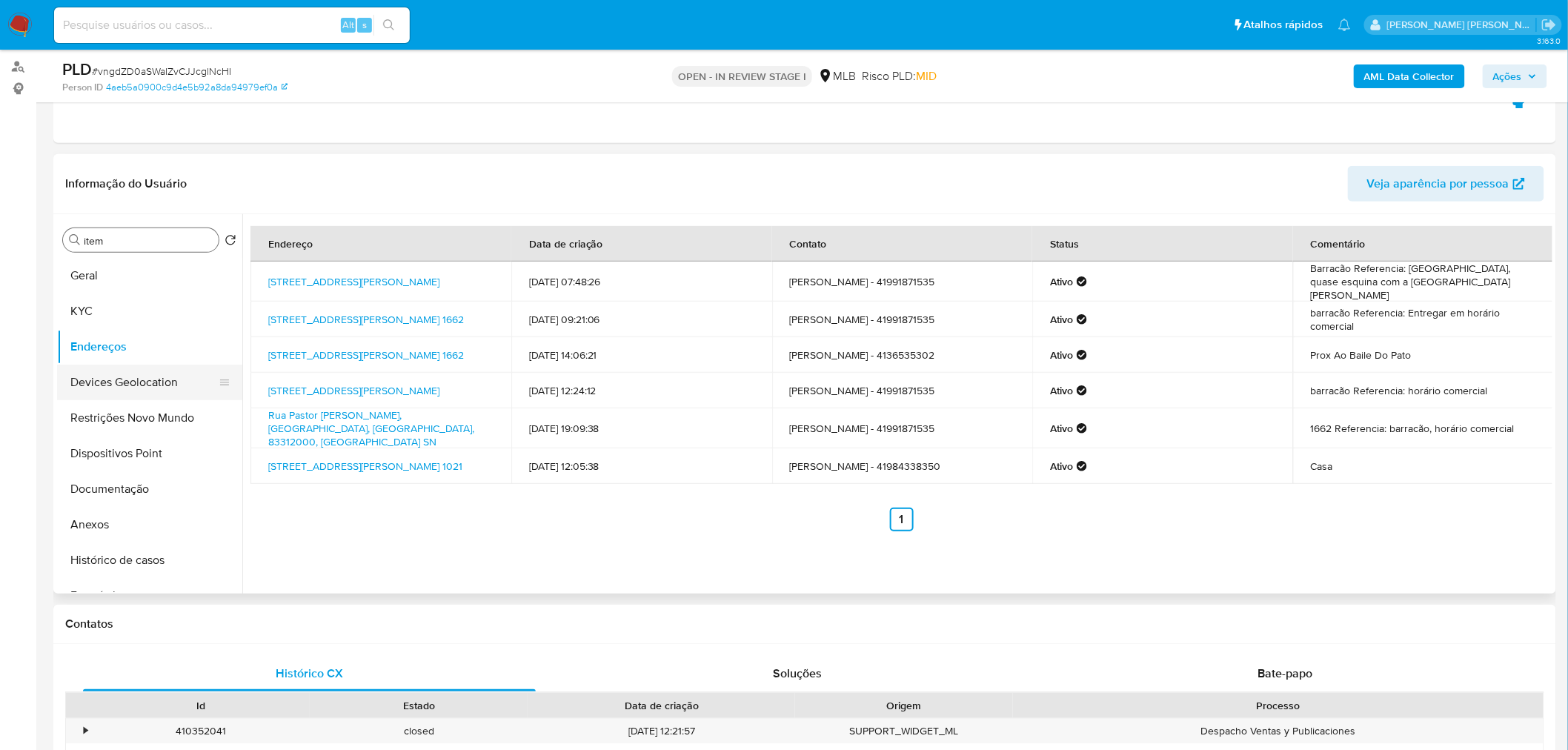
click at [152, 384] on button "Devices Geolocation" at bounding box center [143, 382] width 174 height 36
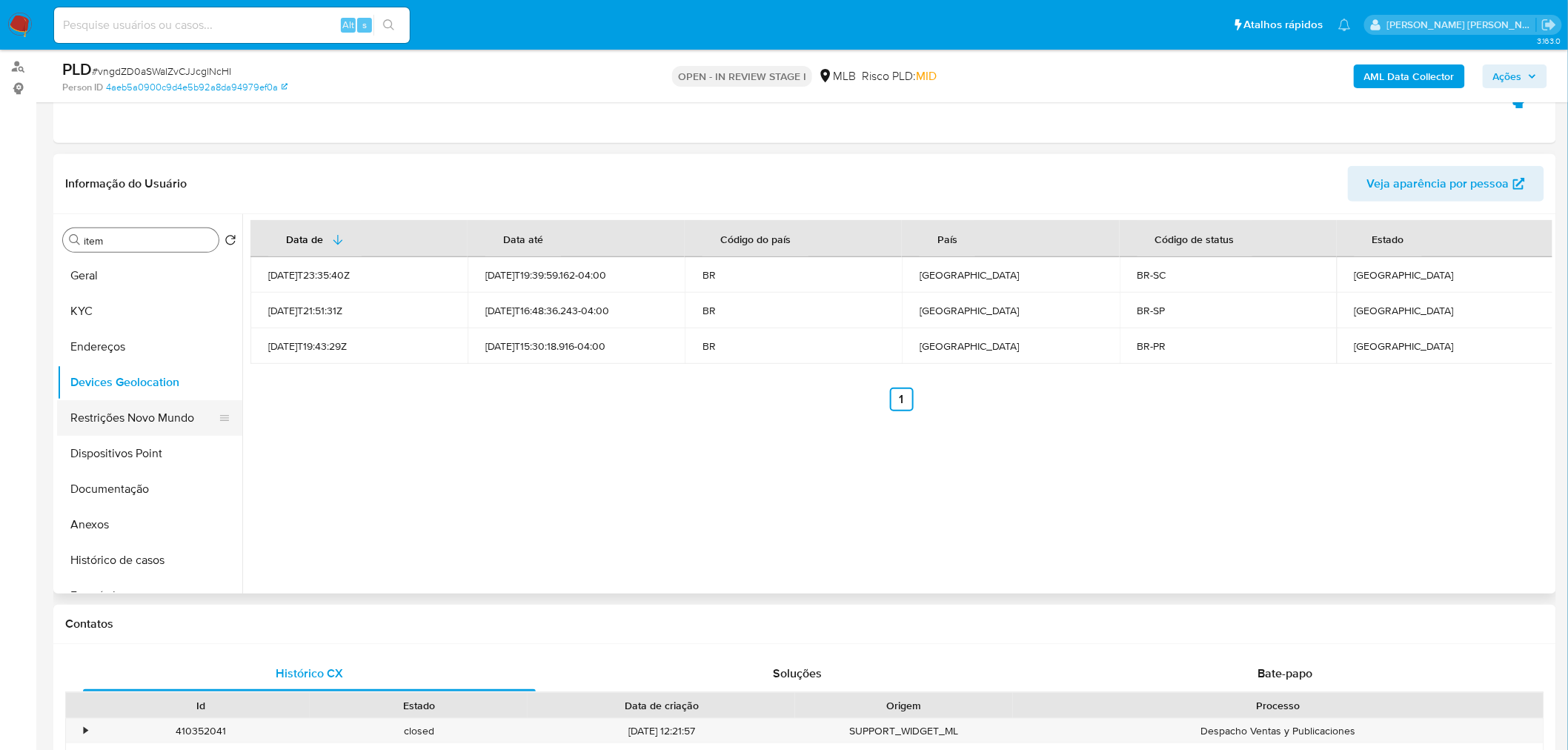
click at [159, 425] on button "Restrições Novo Mundo" at bounding box center [143, 418] width 174 height 36
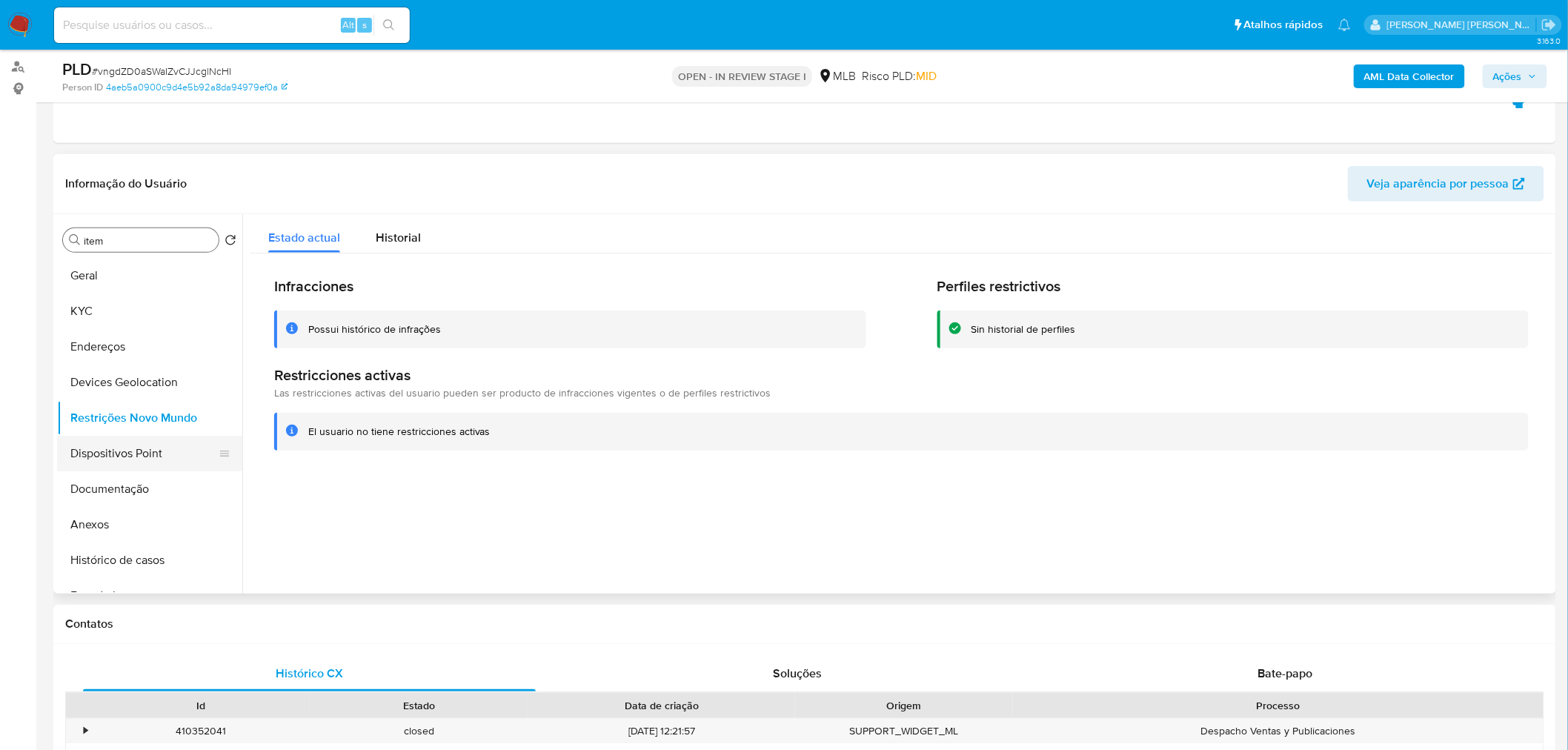
click at [116, 452] on button "Dispositivos Point" at bounding box center [143, 453] width 174 height 36
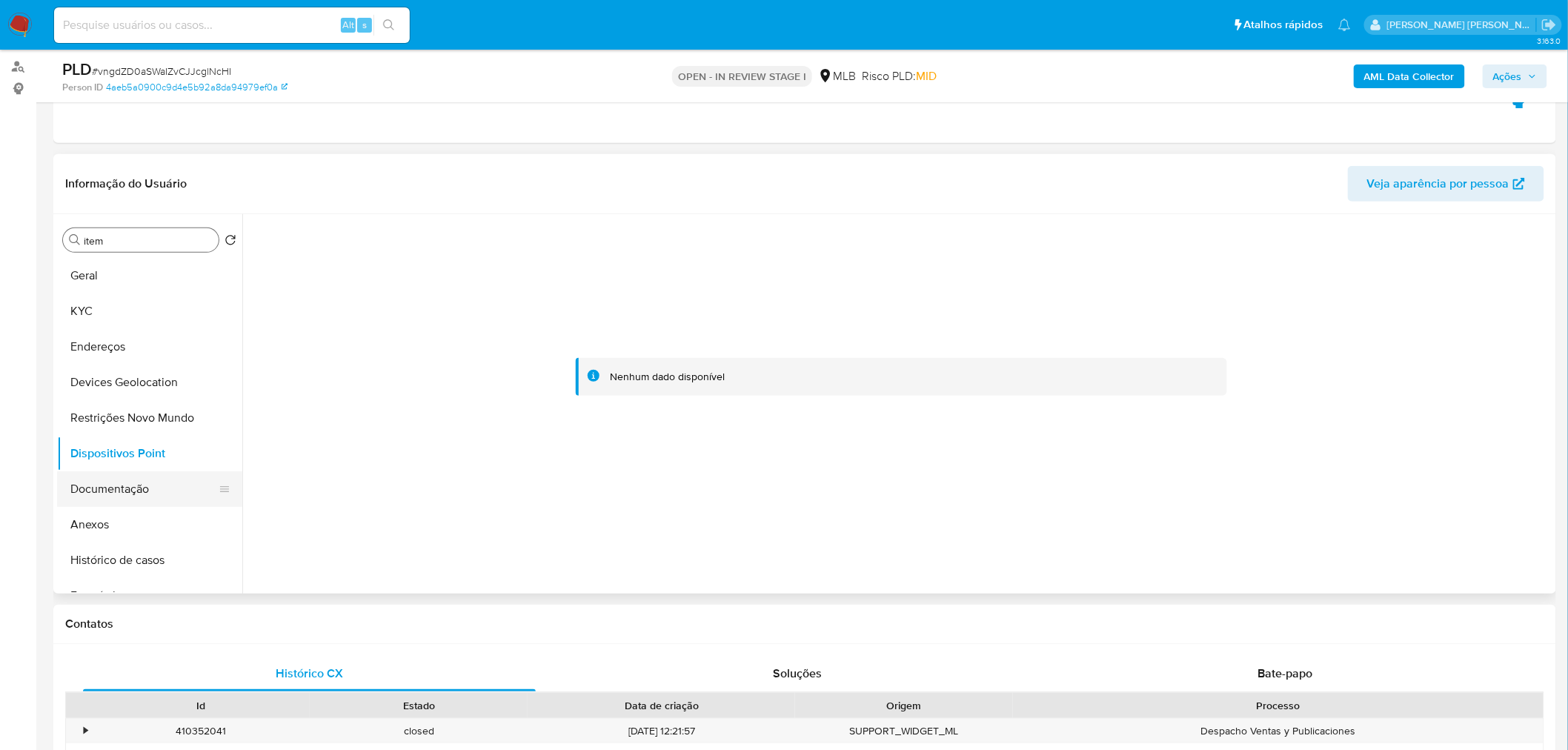
click at [136, 494] on button "Documentação" at bounding box center [143, 489] width 174 height 36
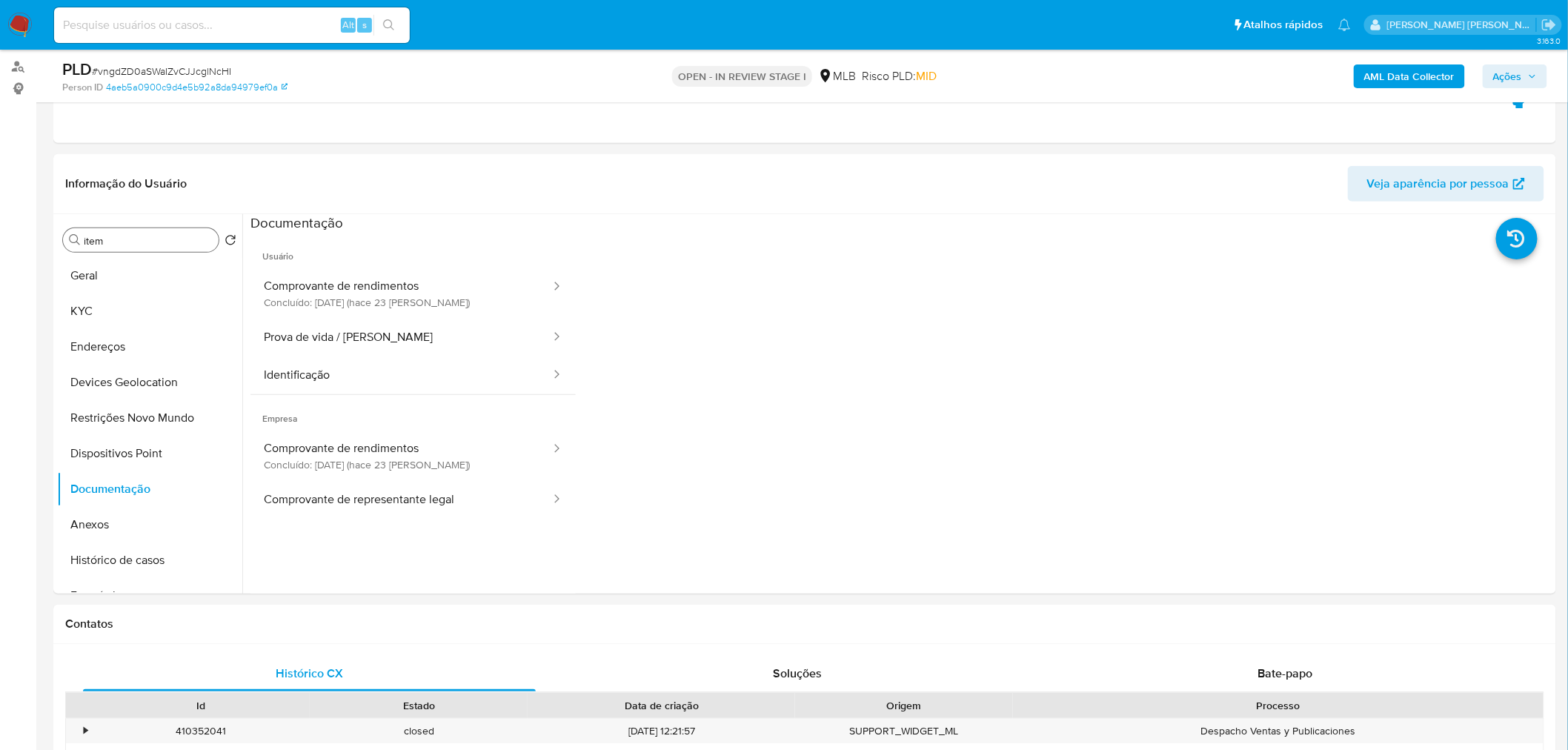
click at [1411, 80] on b "AML Data Collector" at bounding box center [1410, 76] width 91 height 24
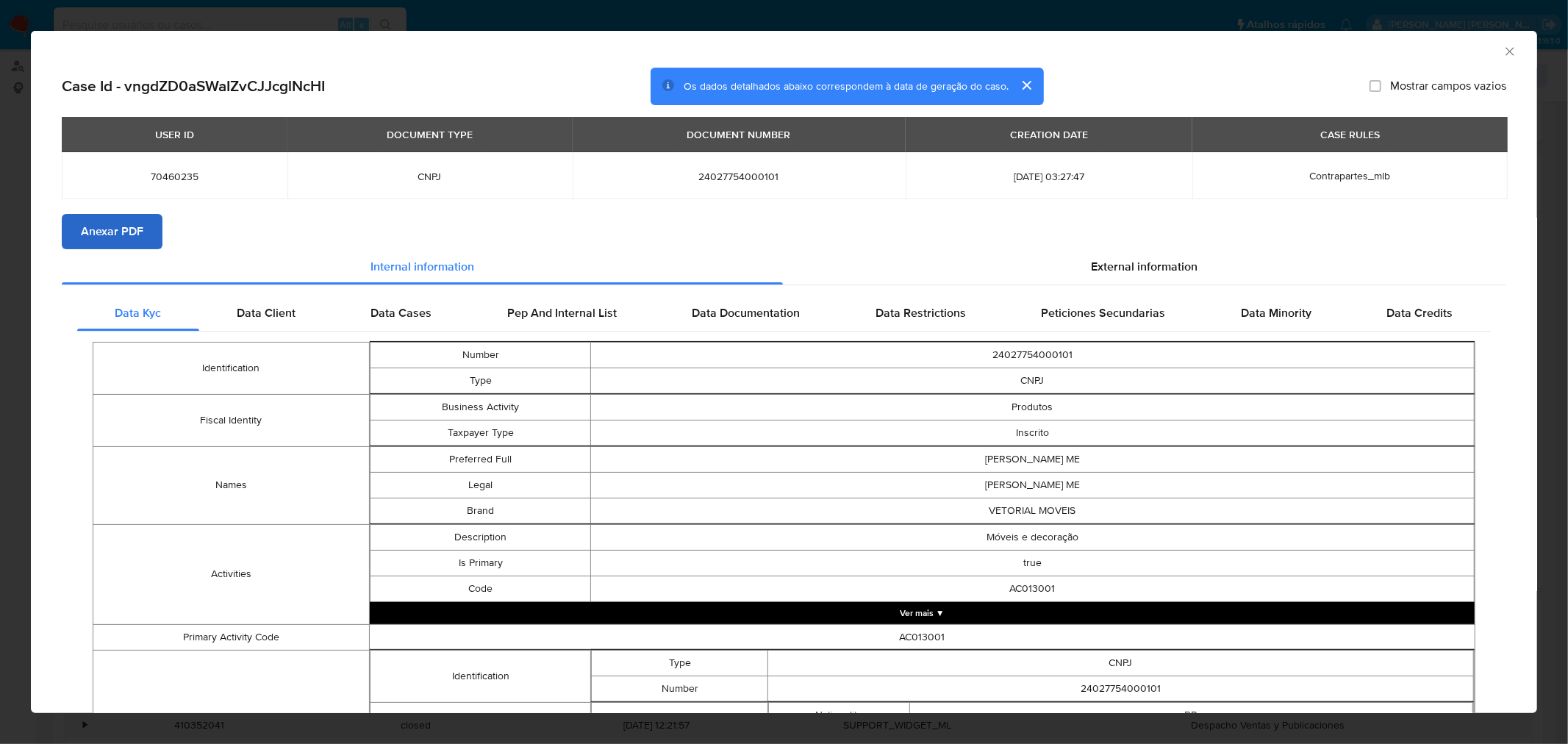
click at [130, 235] on span "Anexar PDF" at bounding box center [112, 231] width 62 height 32
click at [1502, 53] on icon "Fechar a janela" at bounding box center [1509, 51] width 15 height 15
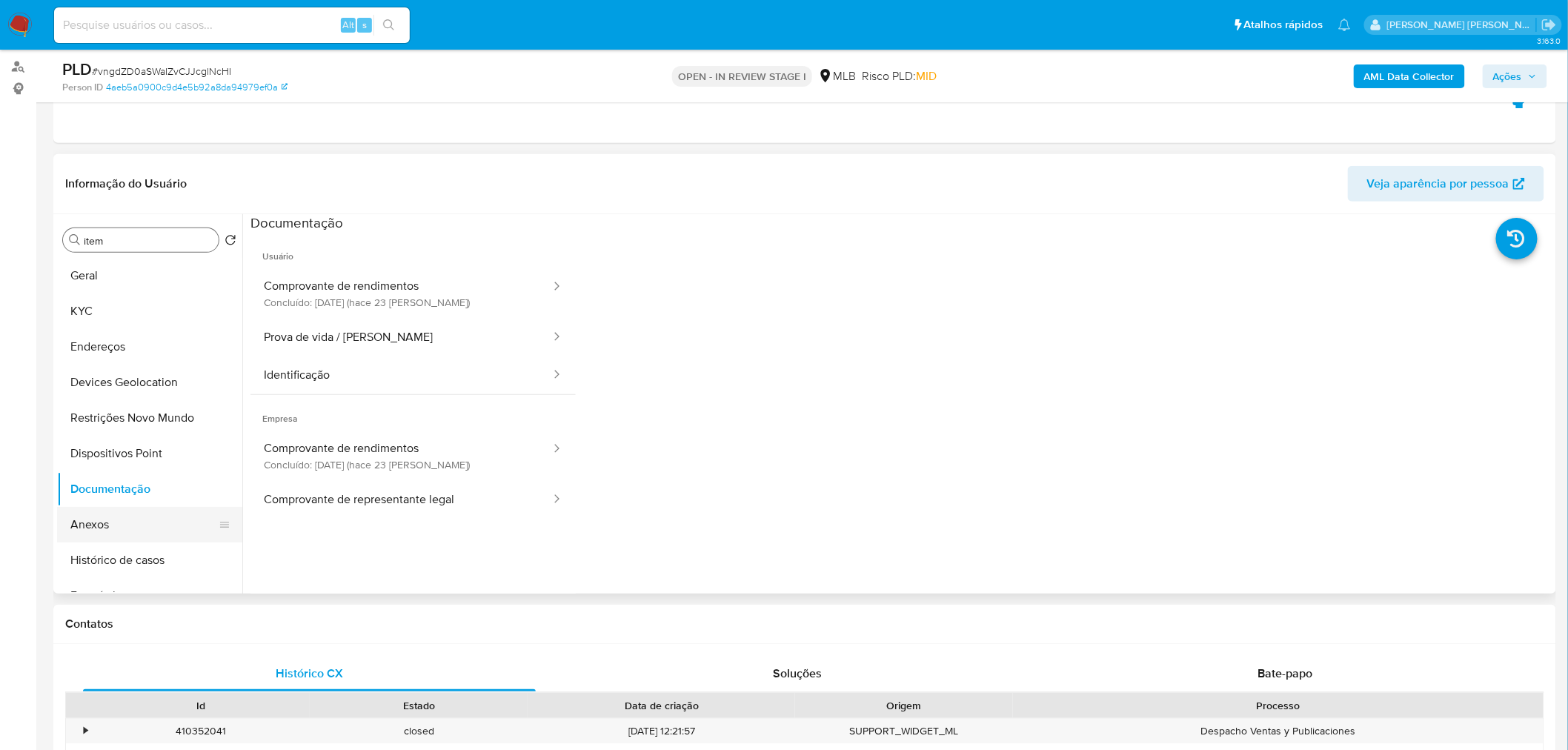
click at [122, 521] on button "Anexos" at bounding box center [143, 524] width 174 height 36
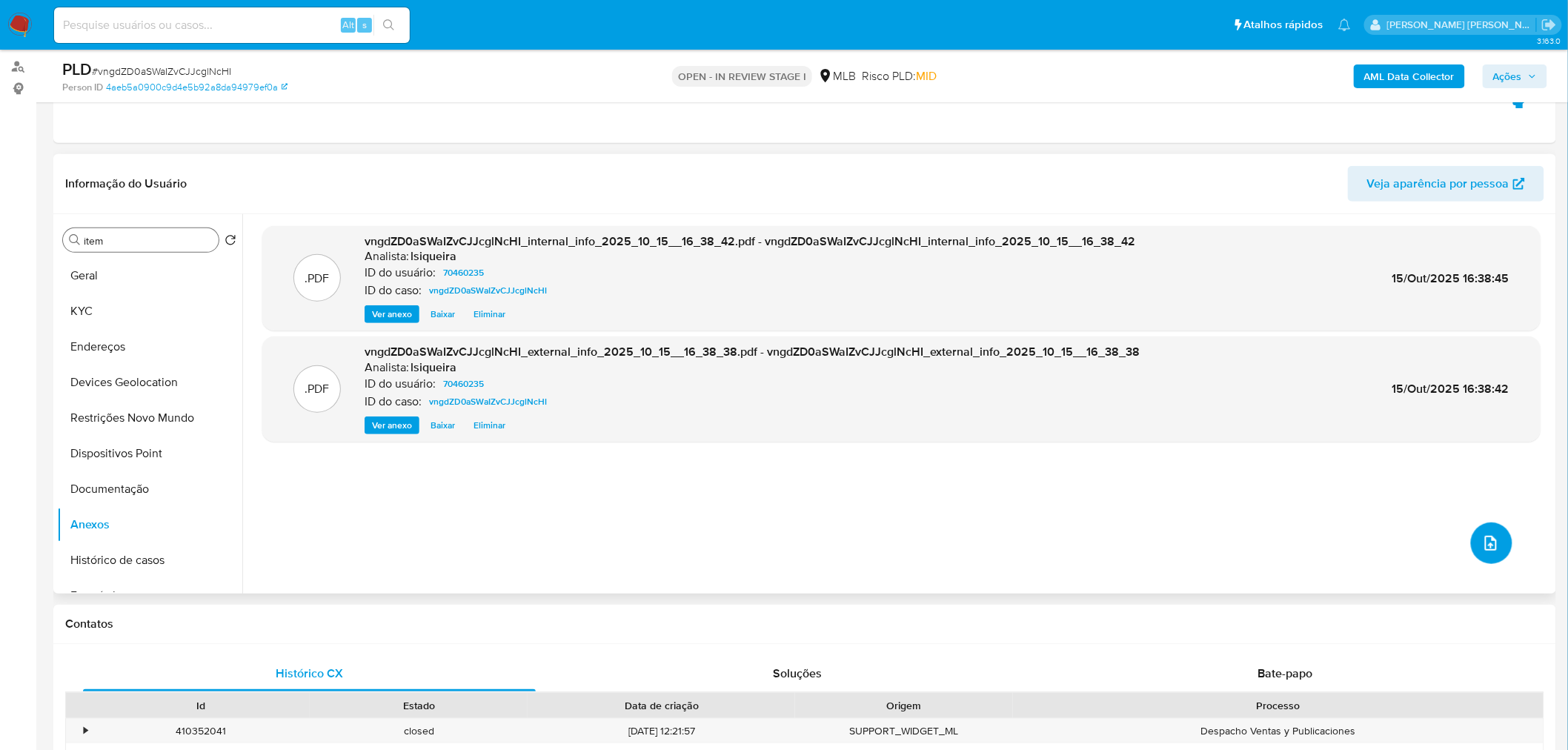
click at [1488, 553] on button "upload-file" at bounding box center [1492, 543] width 42 height 42
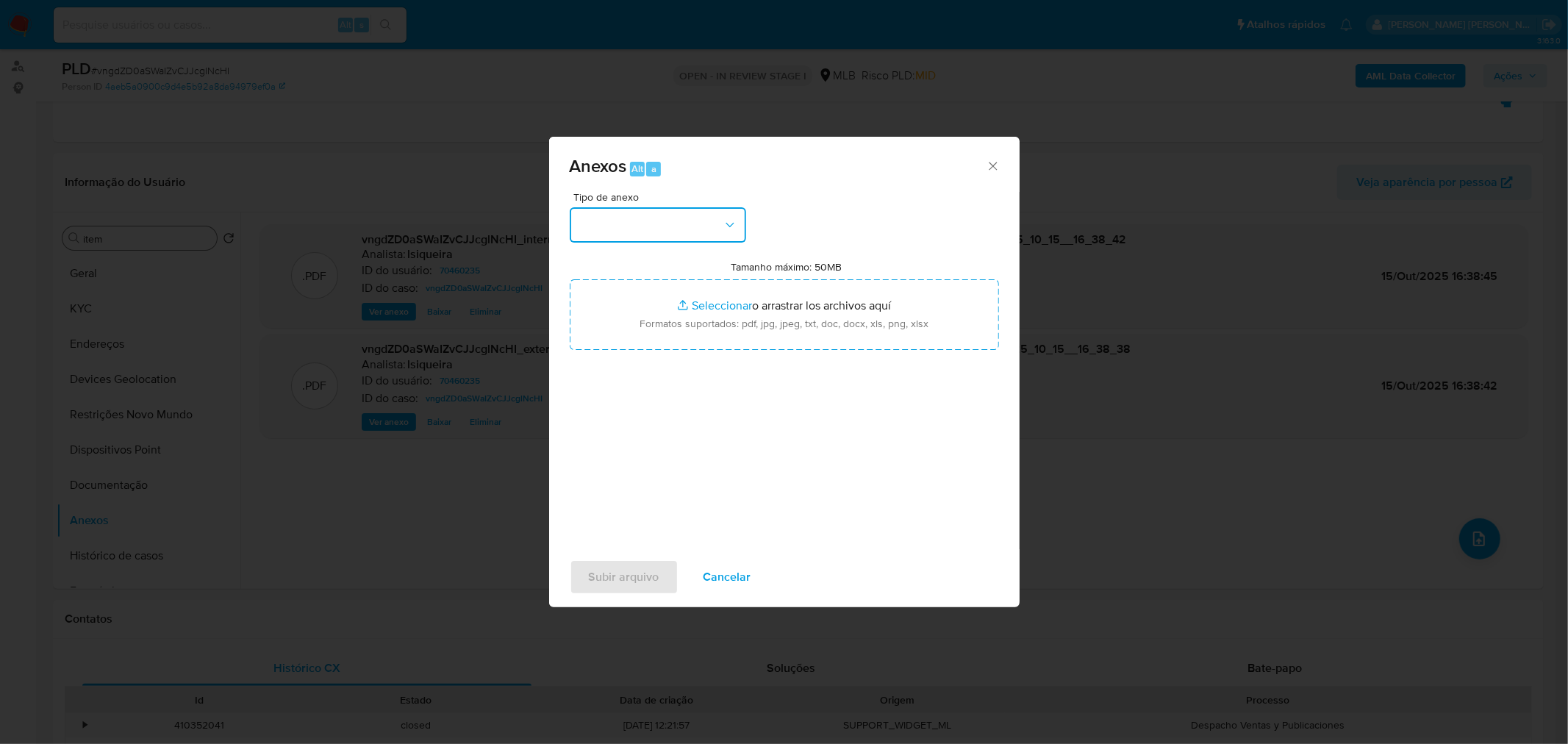
click at [696, 224] on button "button" at bounding box center [658, 225] width 176 height 35
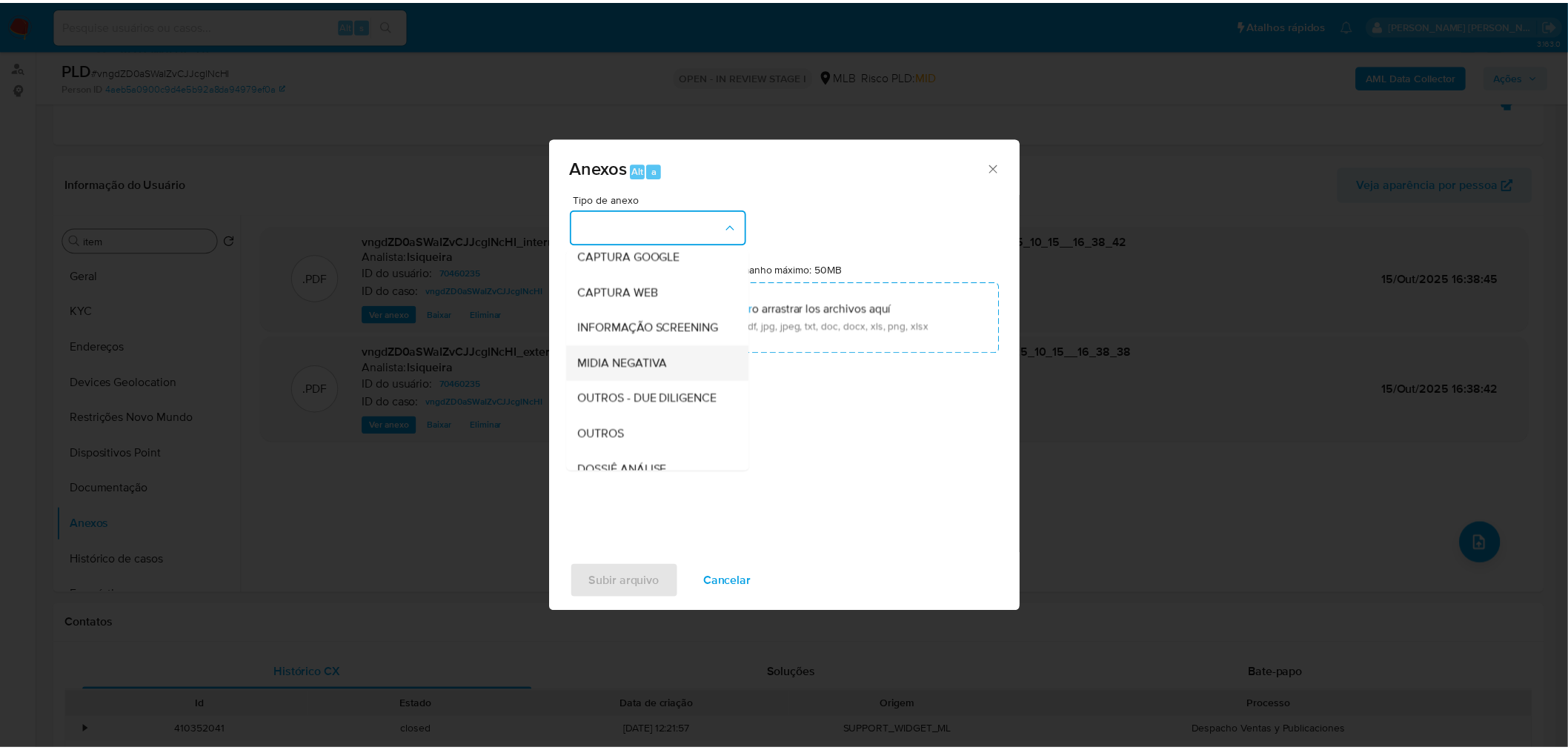
scroll to position [82, 0]
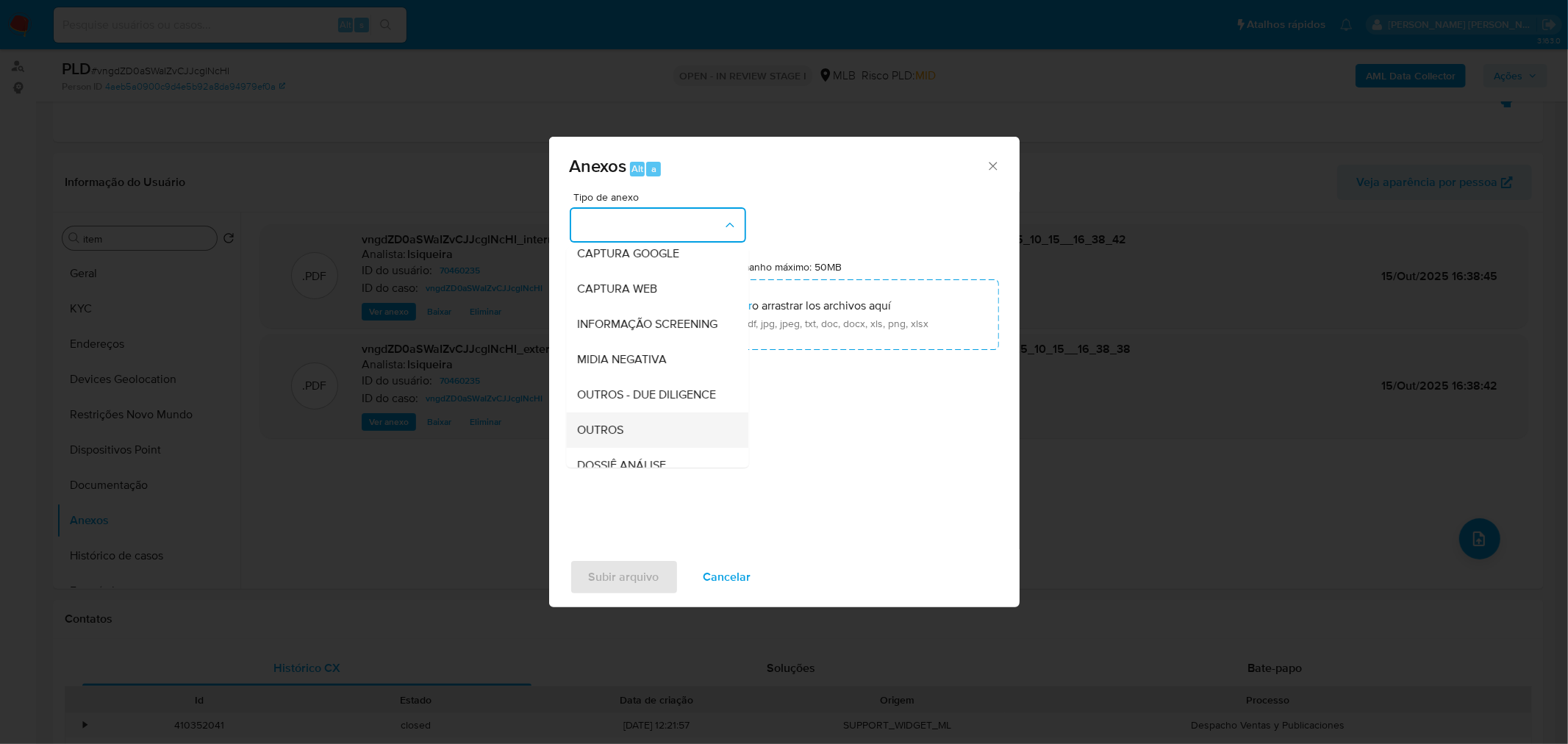
click at [605, 437] on span "OUTROS" at bounding box center [601, 429] width 47 height 15
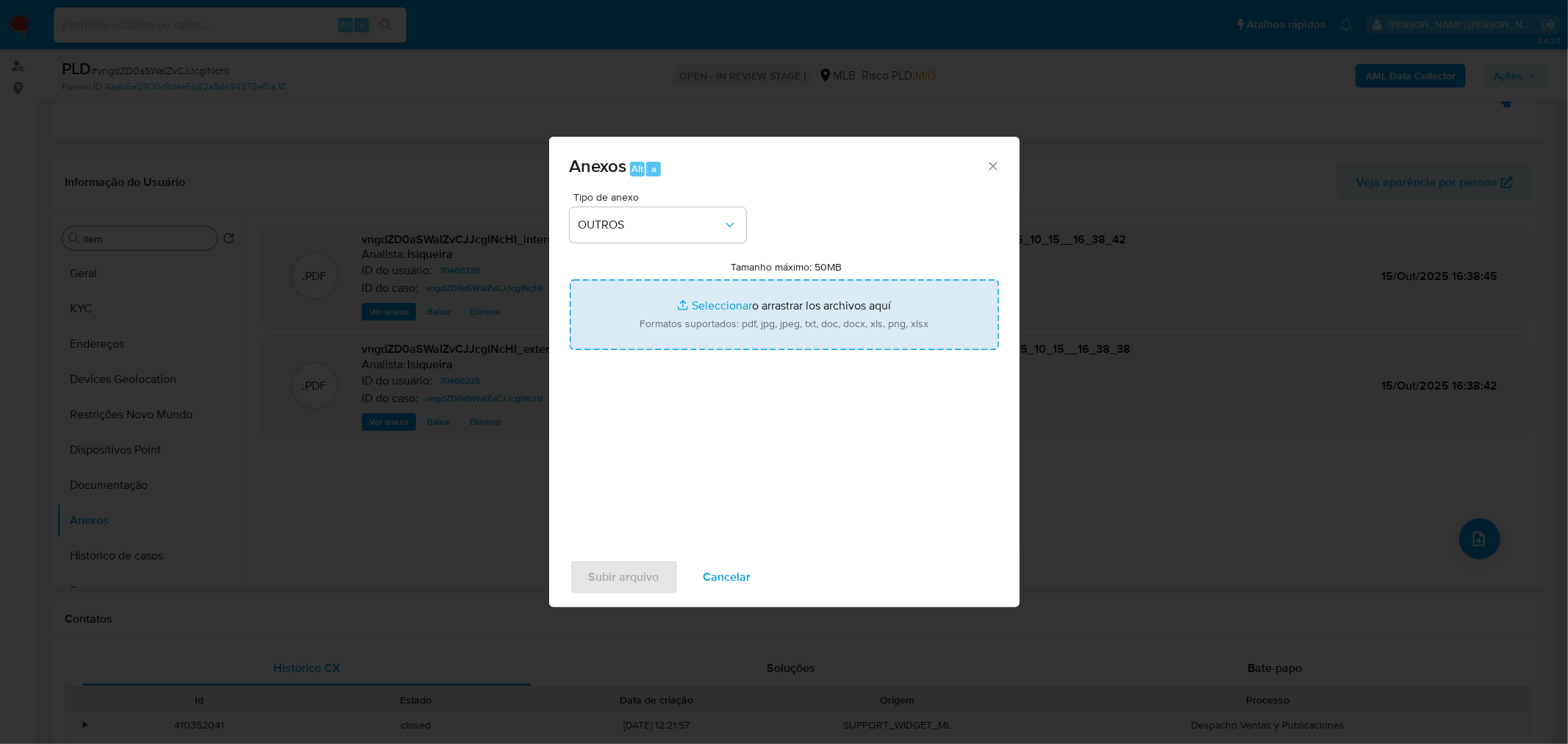
click at [757, 328] on input "Tamanho máximo: 50MB Seleccionar archivos" at bounding box center [784, 315] width 429 height 71
type input "C:\fakepath\Mulan 70460235_2025_10_15_08_25_28.xlsx"
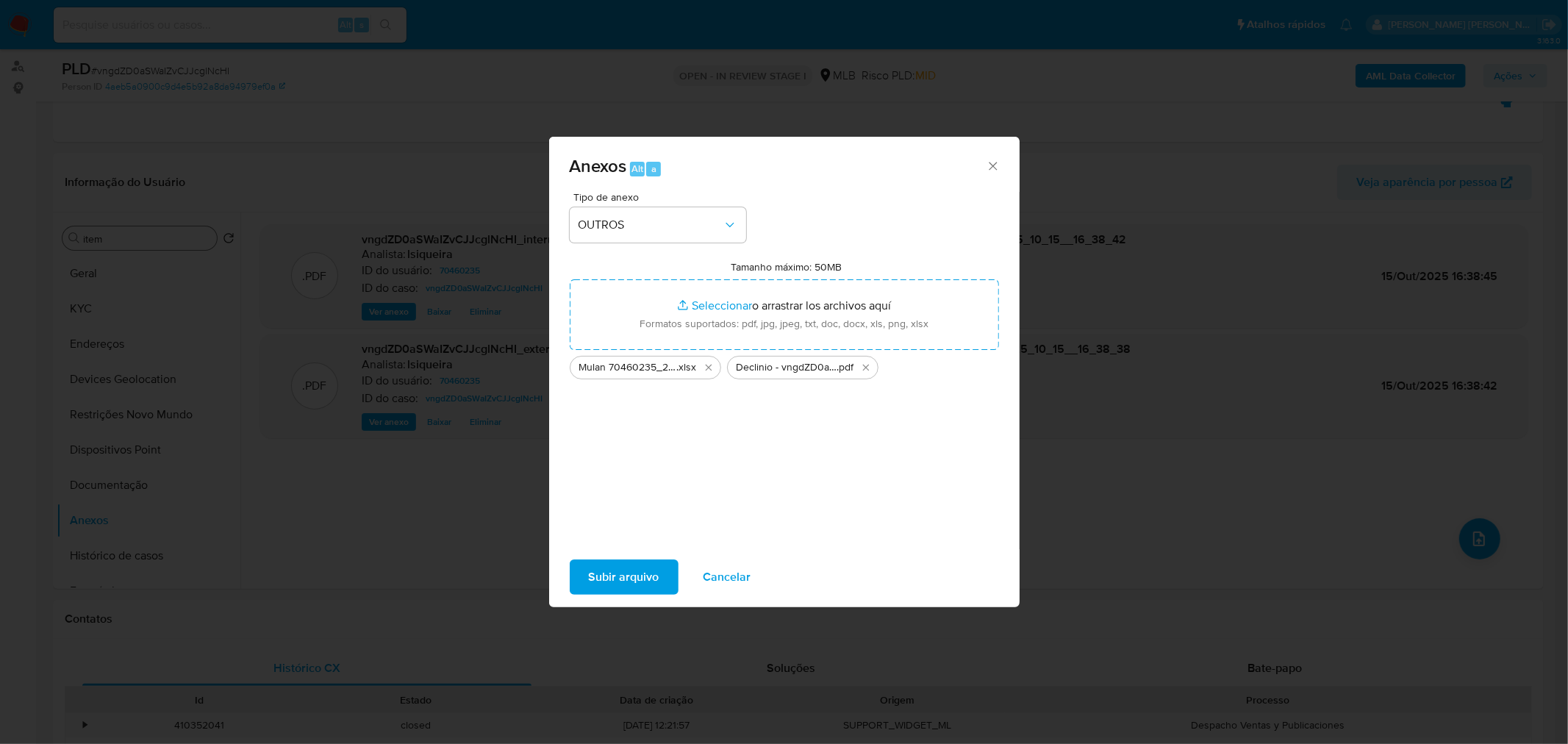
click at [603, 574] on span "Subir arquivo" at bounding box center [624, 577] width 71 height 32
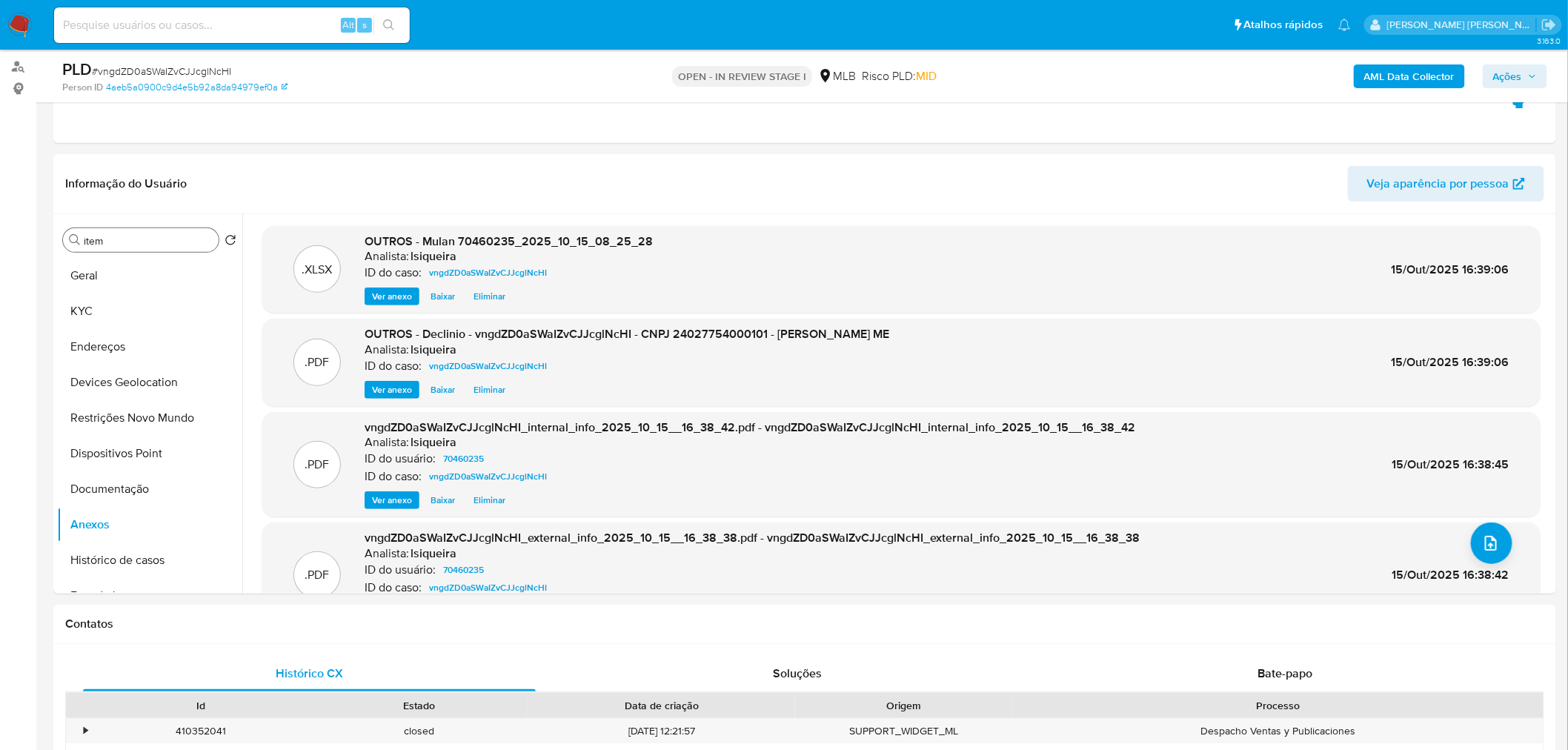
click at [1508, 85] on span "Ações" at bounding box center [1508, 76] width 29 height 24
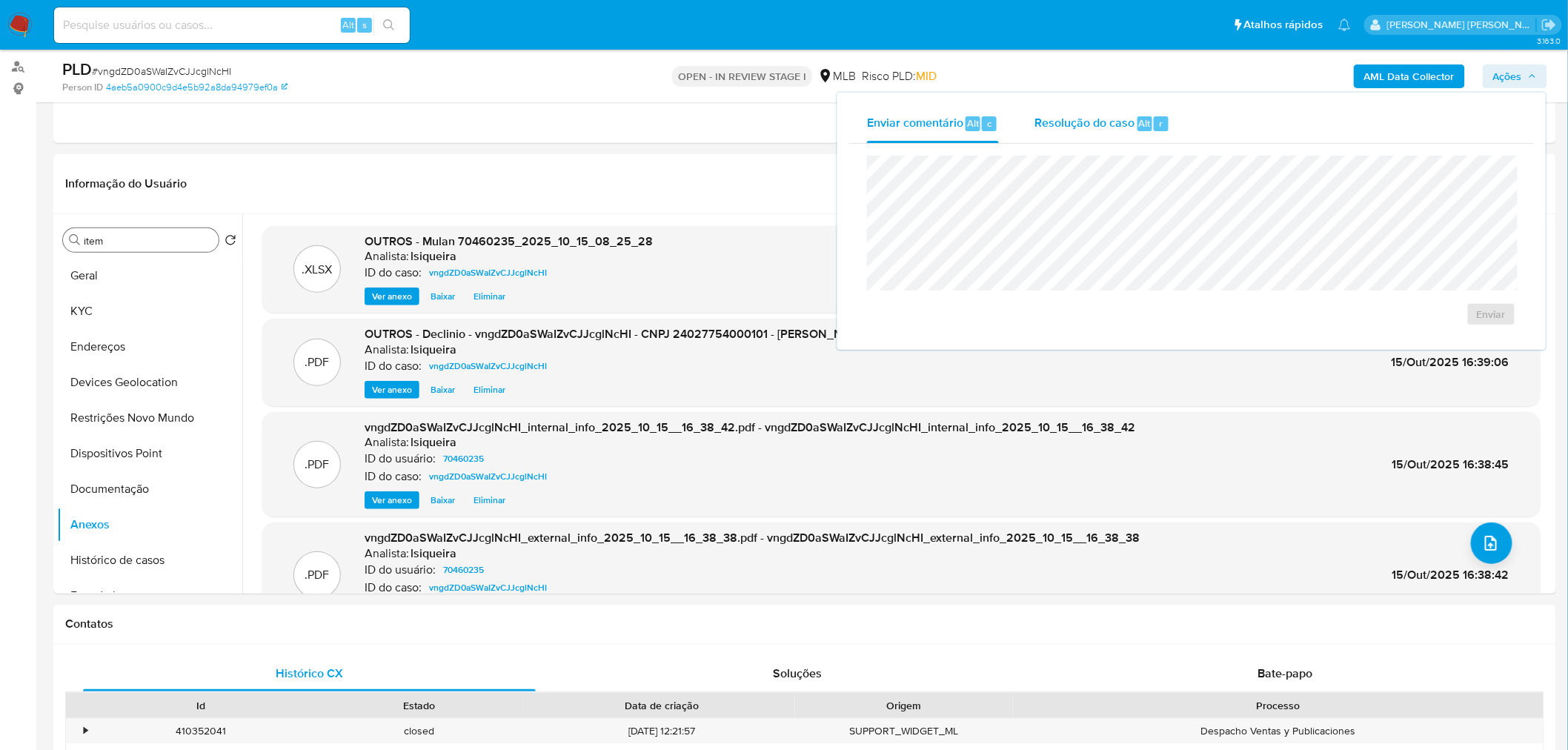
click at [1108, 140] on div "Resolução do caso Alt r" at bounding box center [1103, 124] width 136 height 38
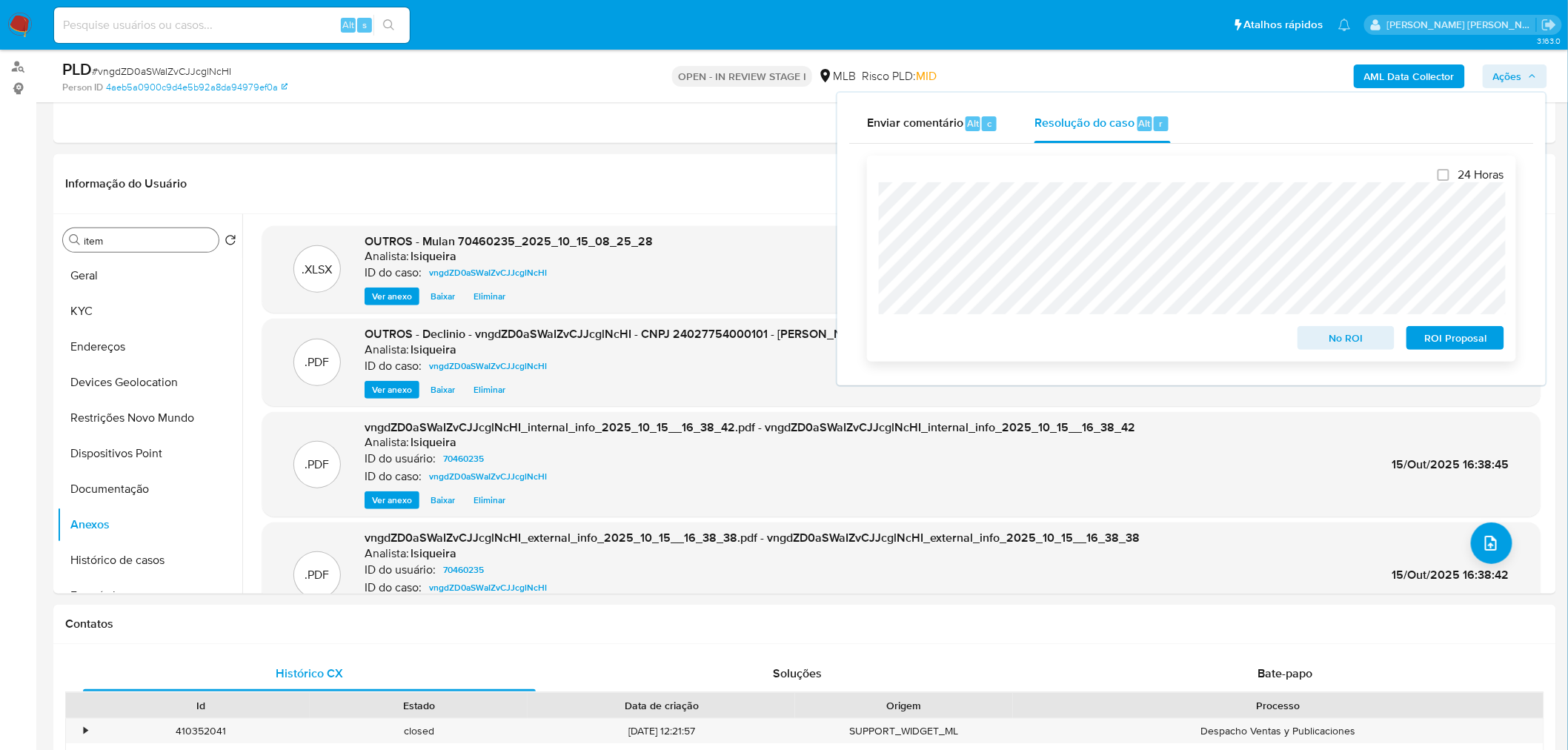
click at [1331, 346] on span "No ROI" at bounding box center [1346, 338] width 77 height 21
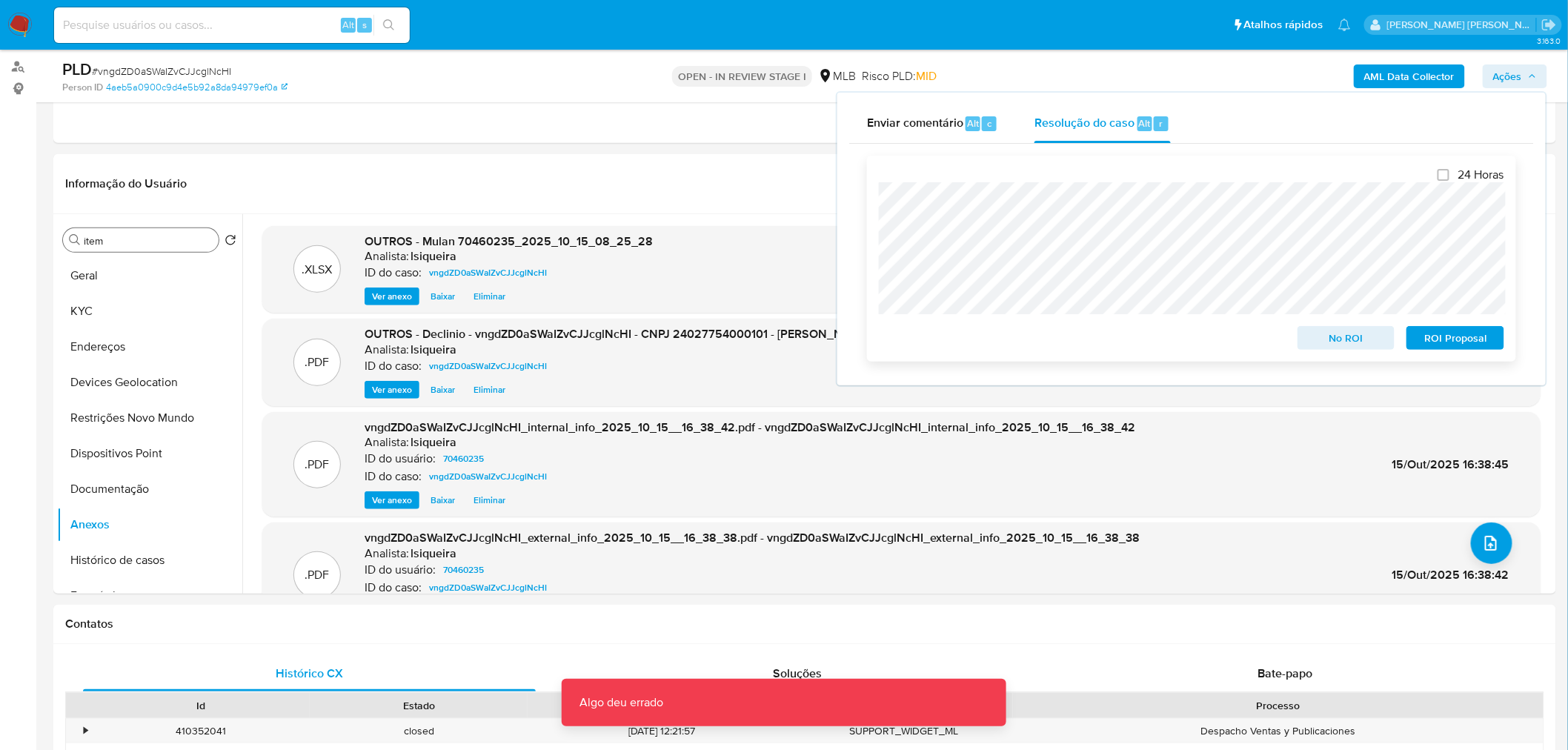
click at [1331, 346] on span "No ROI" at bounding box center [1346, 338] width 77 height 21
click at [1337, 338] on span "No ROI" at bounding box center [1346, 338] width 77 height 21
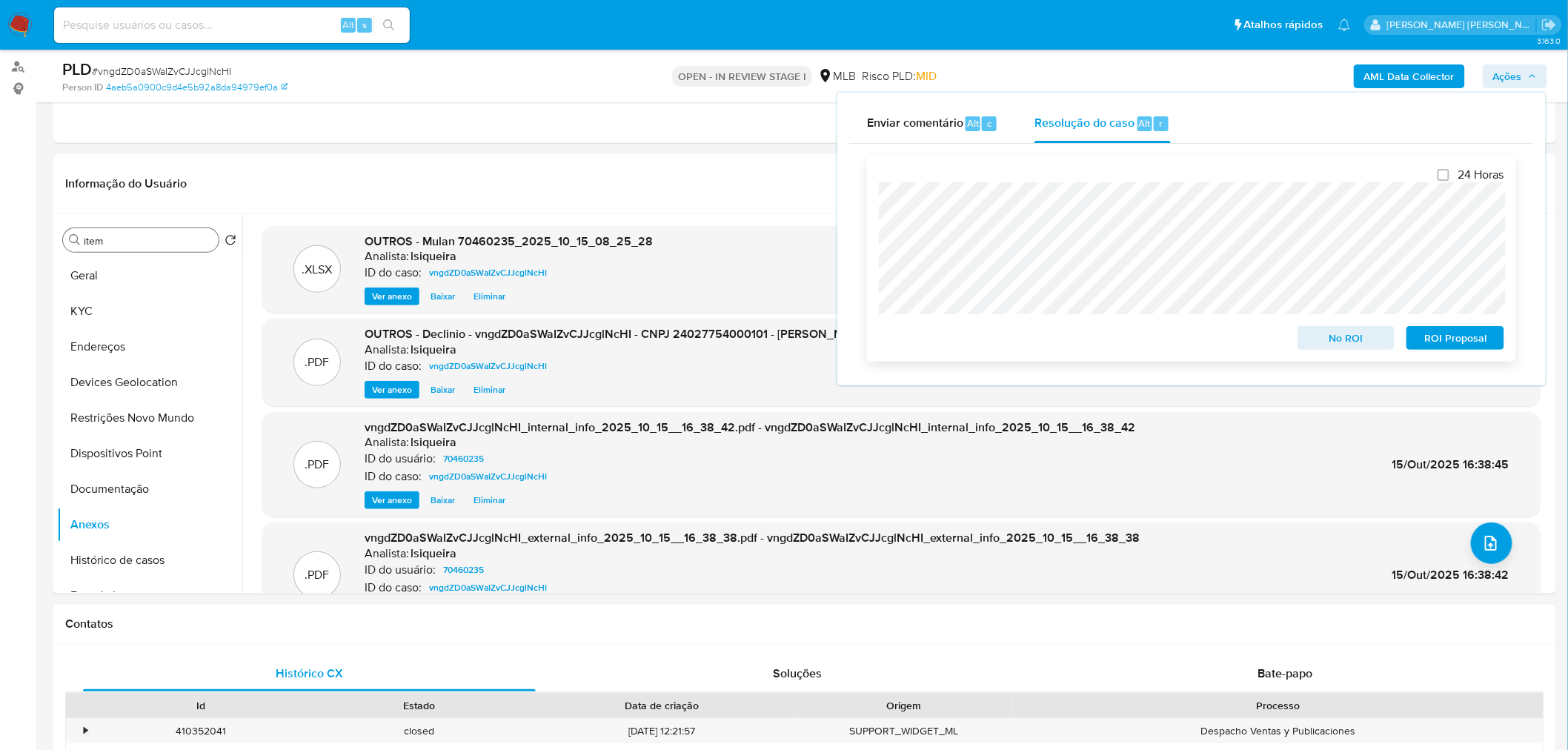
click at [1360, 336] on span "No ROI" at bounding box center [1346, 338] width 77 height 21
click at [1356, 345] on span "No ROI" at bounding box center [1346, 338] width 77 height 21
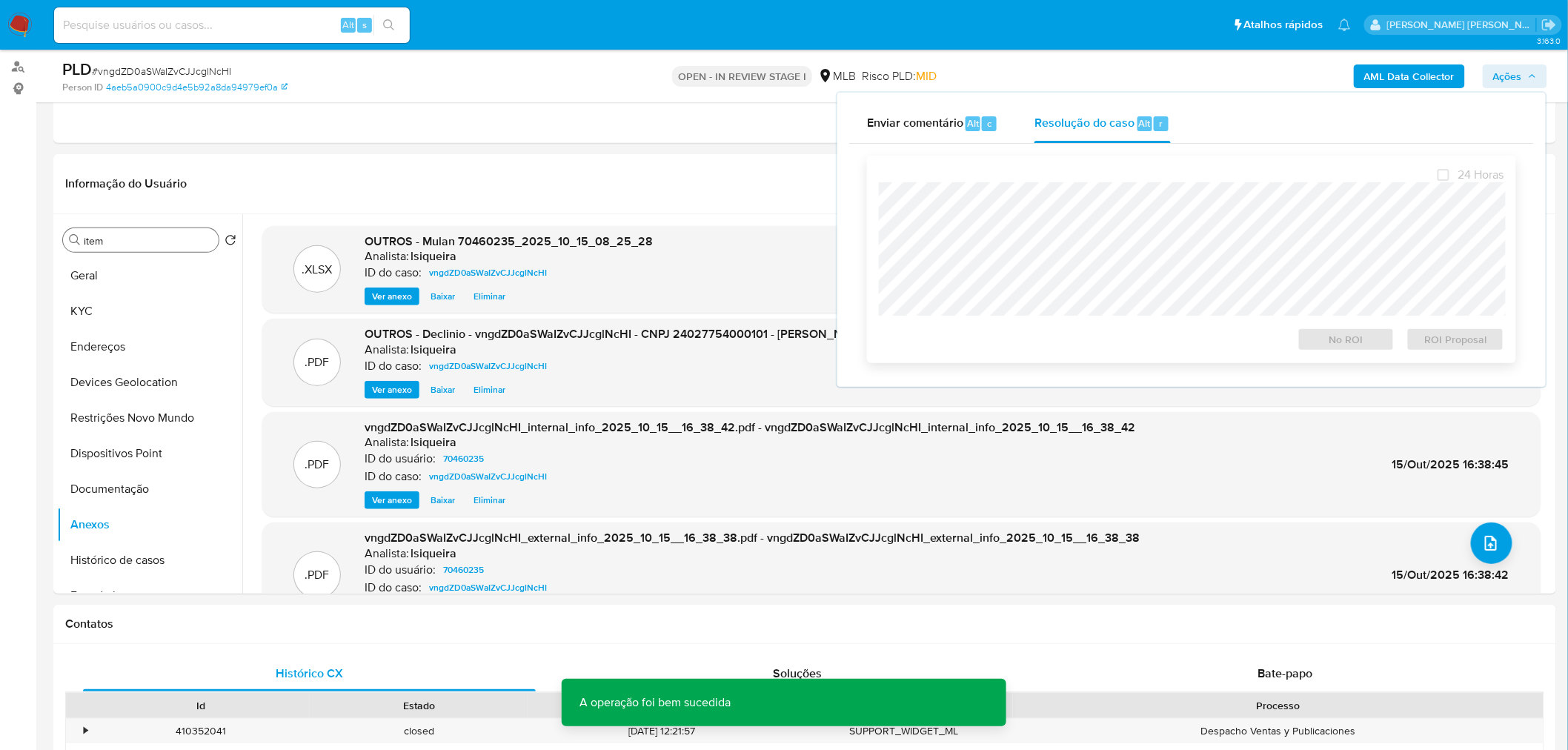
click at [1356, 345] on div "No ROI" at bounding box center [1346, 337] width 110 height 30
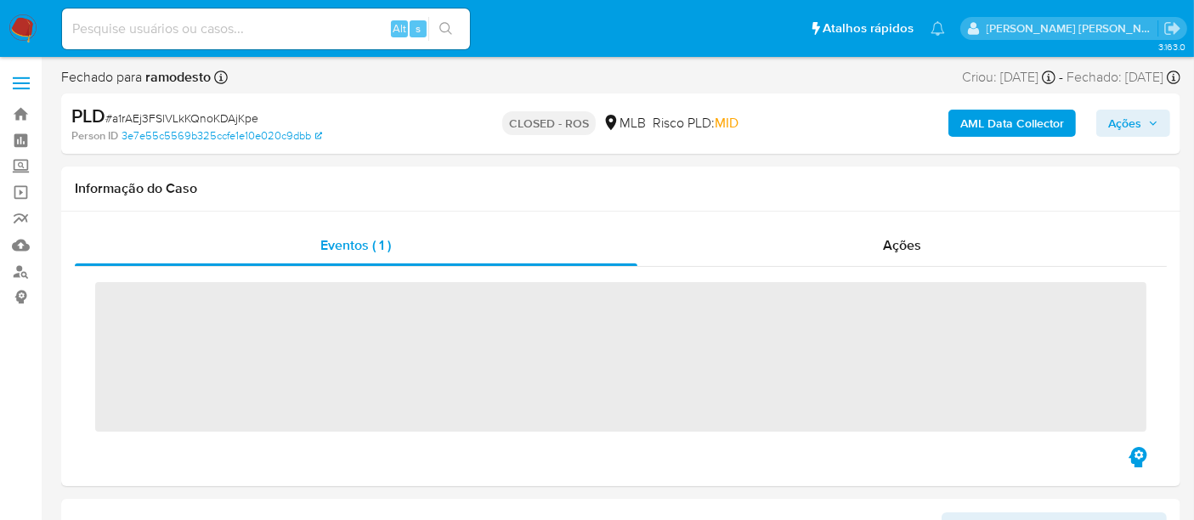
click at [165, 26] on input at bounding box center [266, 29] width 408 height 22
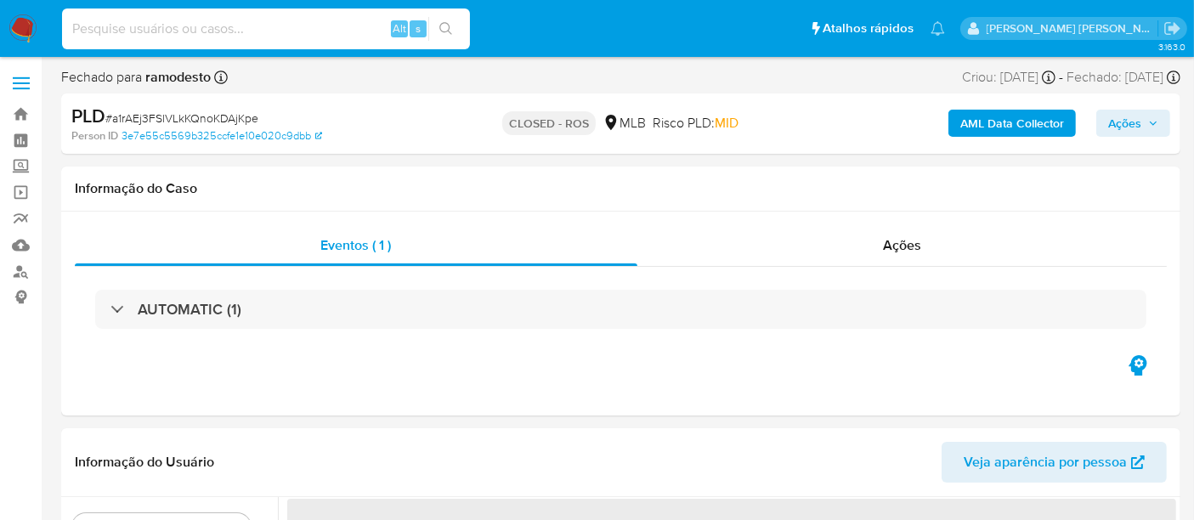
paste input "BkbtIn5NFKjpuRIoJBxHb7l7"
type input "BkbtIn5NFKjpuRIoJBxHb7l7"
select select "10"
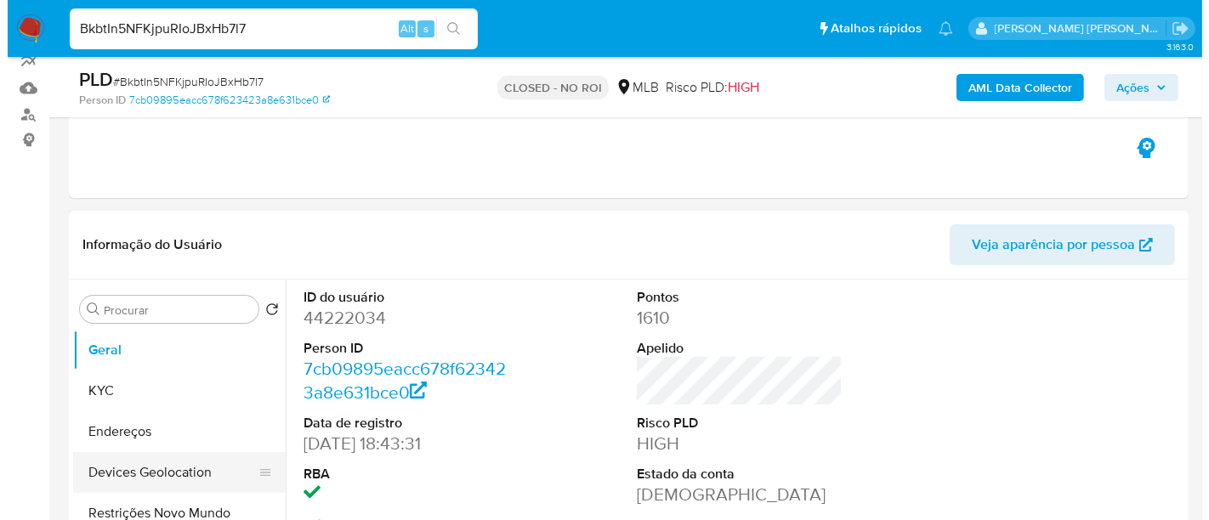
scroll to position [283, 0]
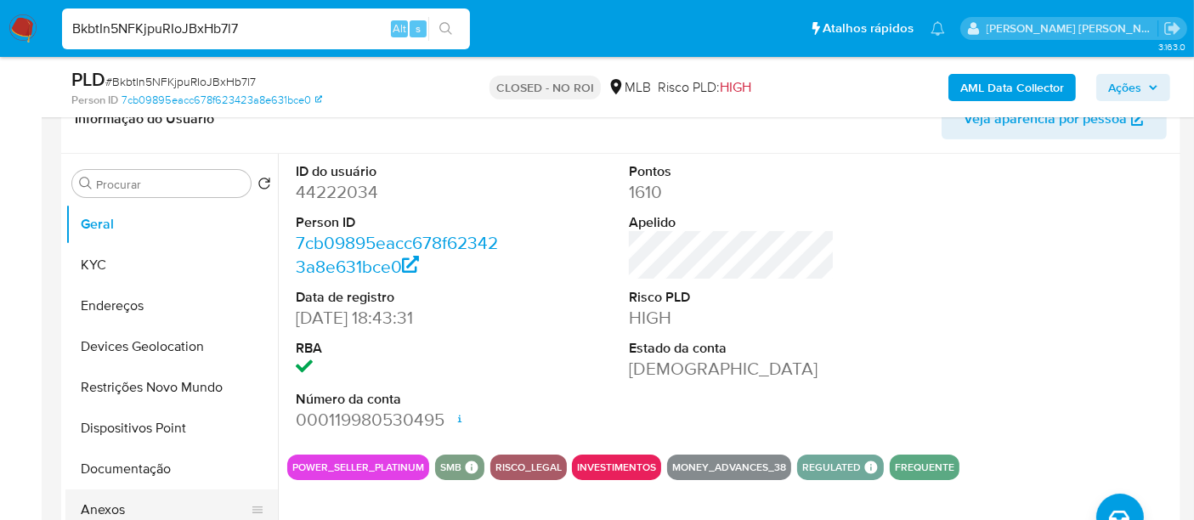
click at [99, 503] on button "Anexos" at bounding box center [164, 510] width 199 height 41
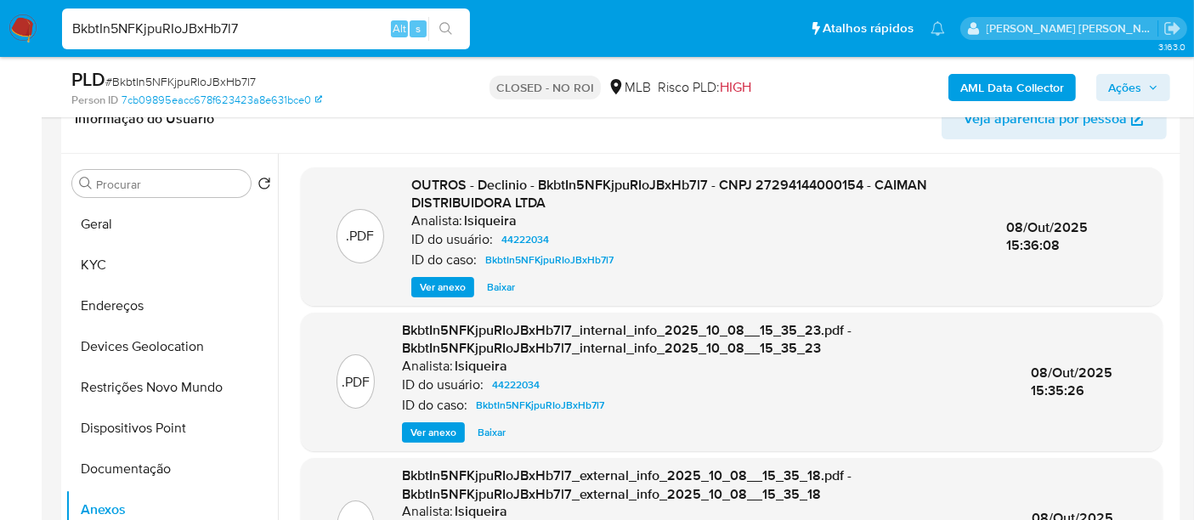
click at [433, 280] on span "Ver anexo" at bounding box center [443, 287] width 46 height 17
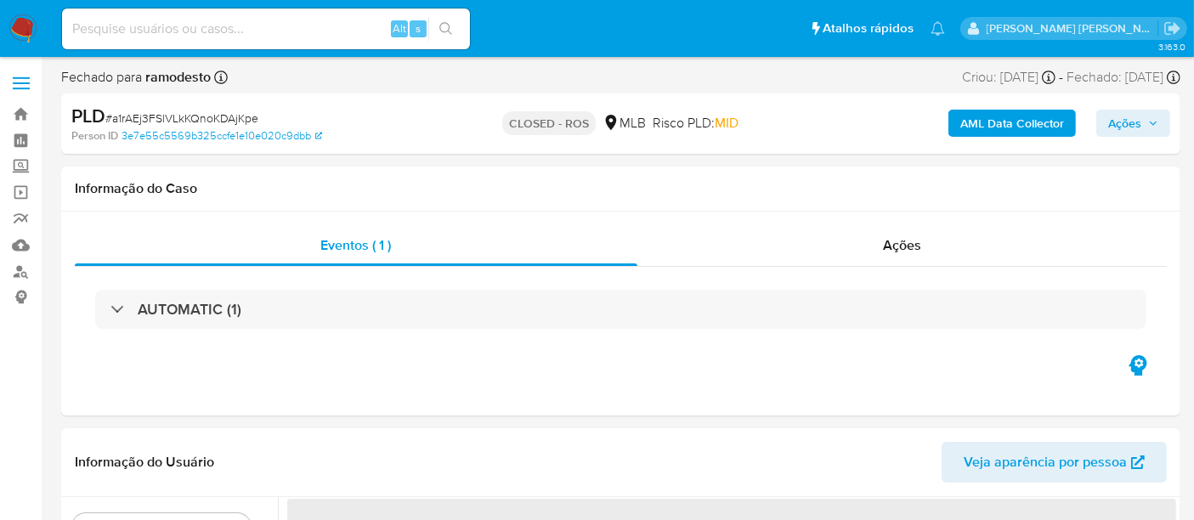
select select "10"
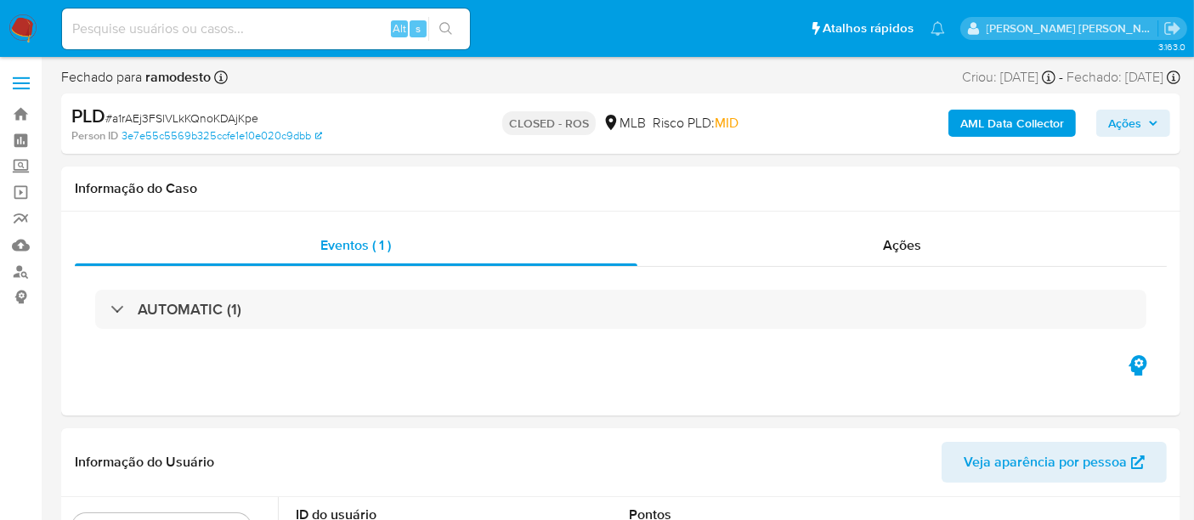
click at [17, 23] on img at bounding box center [22, 28] width 29 height 29
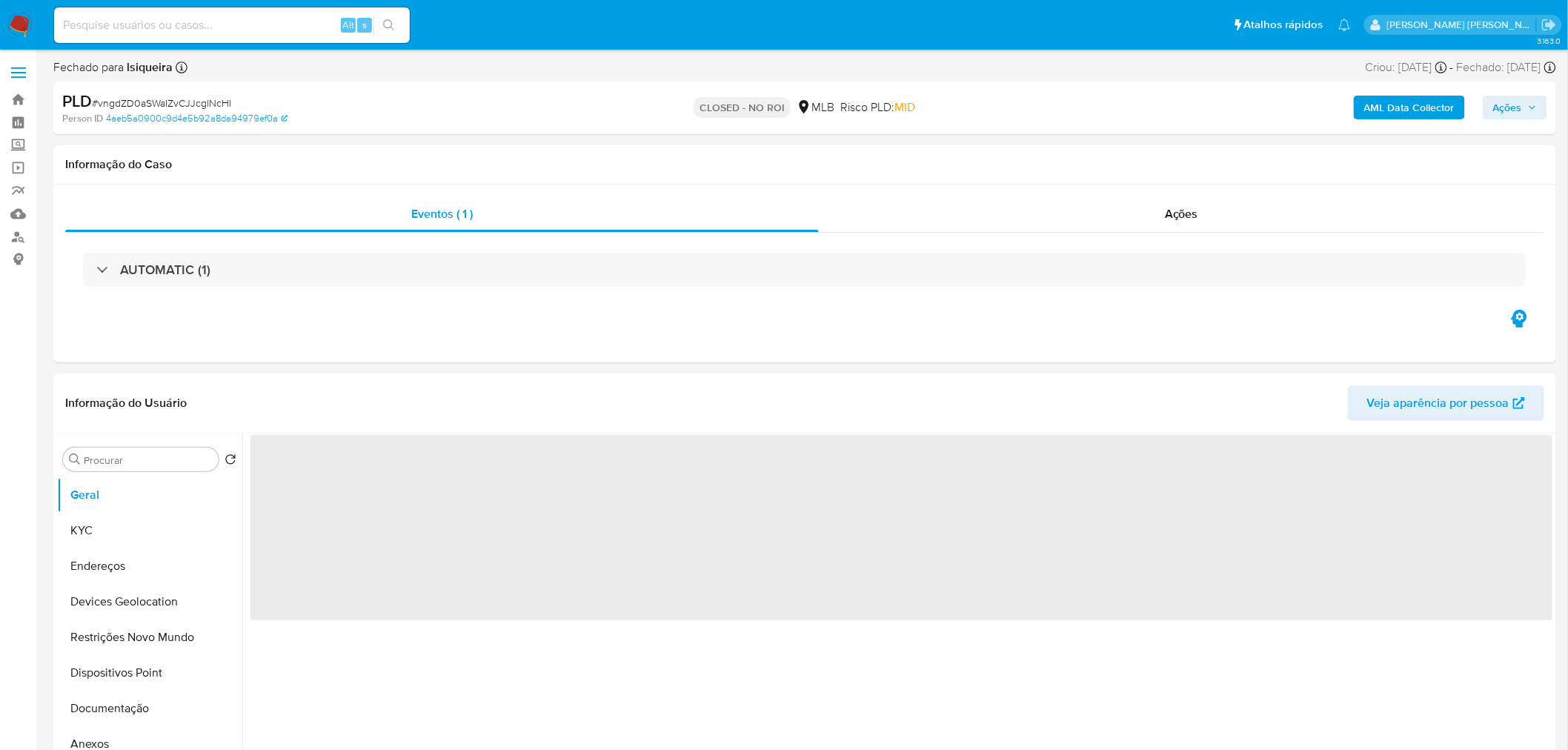
select select "10"
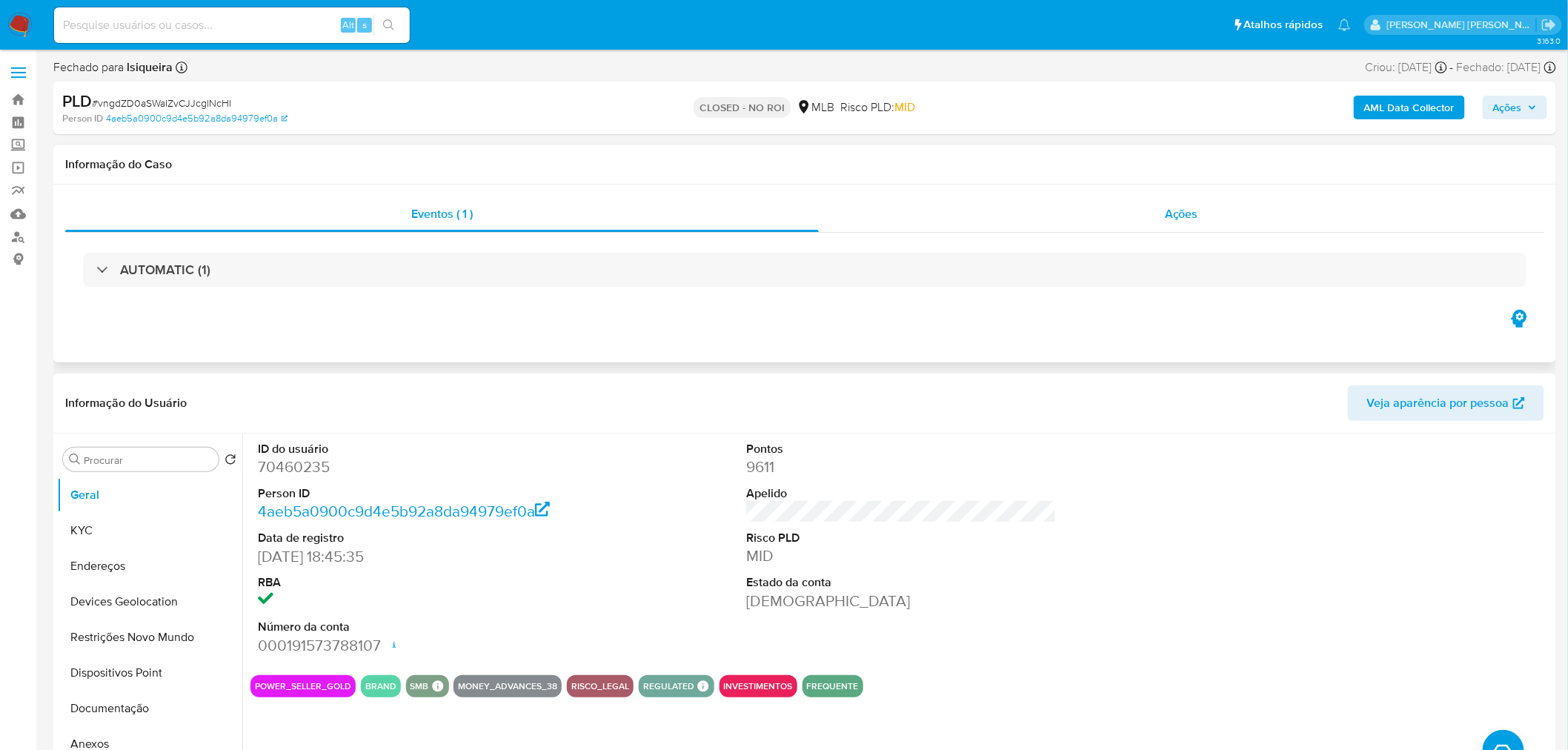
click at [1251, 213] on div "Ações" at bounding box center [1182, 214] width 726 height 36
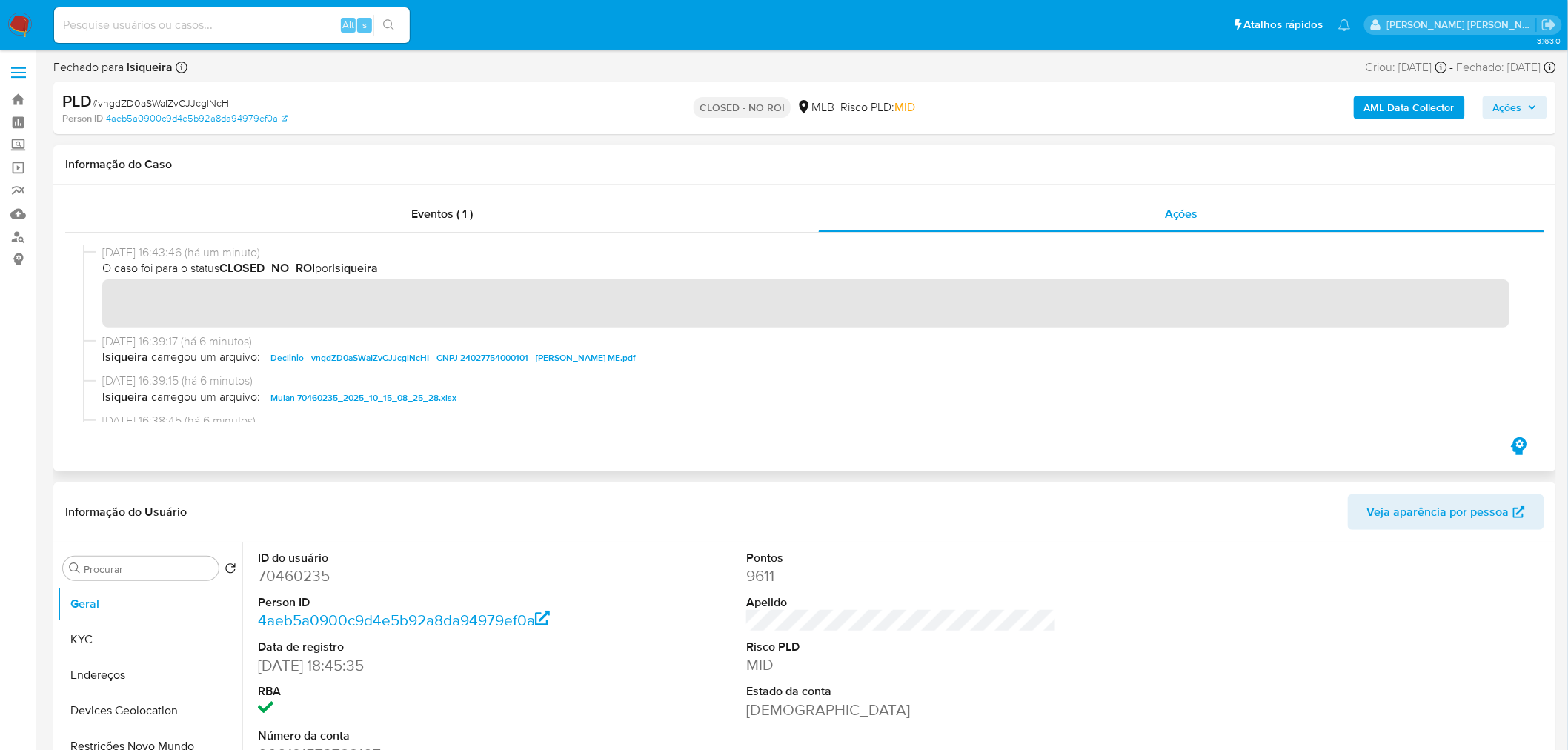
scroll to position [82, 0]
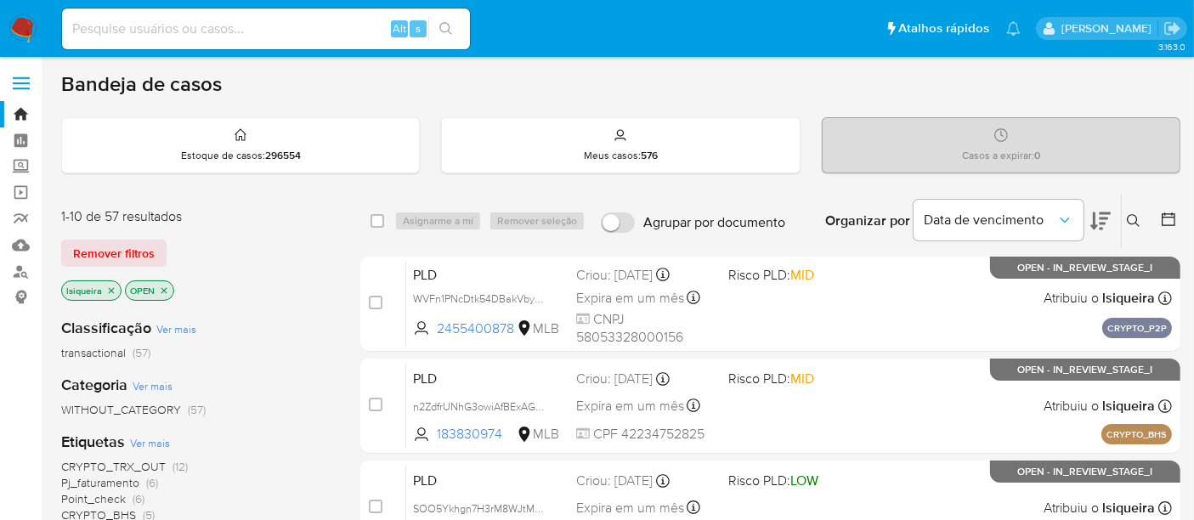
click at [1166, 216] on icon at bounding box center [1169, 219] width 14 height 14
click at [1168, 213] on icon at bounding box center [1168, 219] width 17 height 17
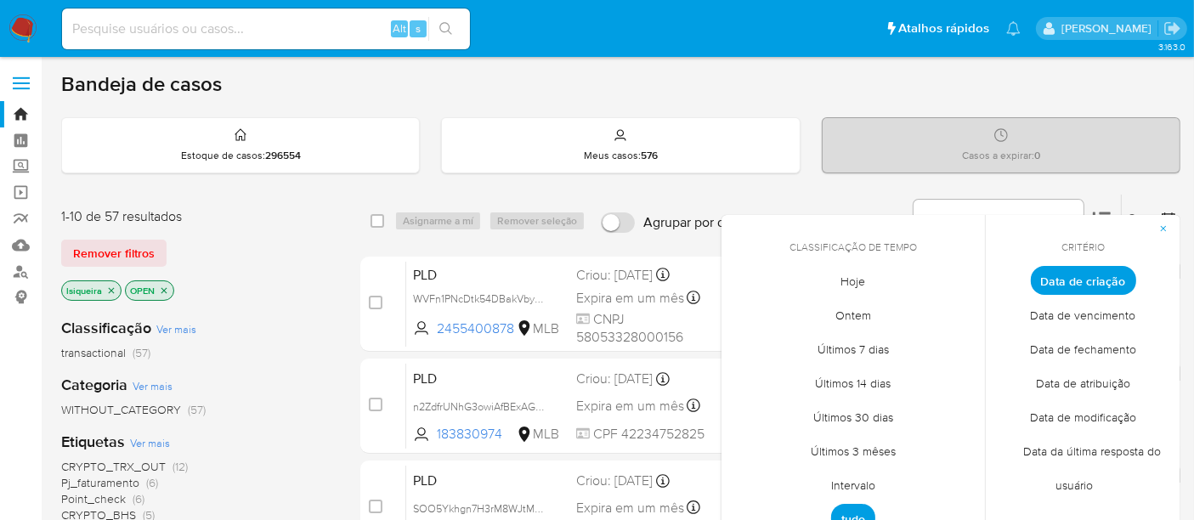
drag, startPoint x: 849, startPoint y: 484, endPoint x: 880, endPoint y: 428, distance: 63.2
click at [850, 479] on span "Intervalo" at bounding box center [853, 485] width 80 height 35
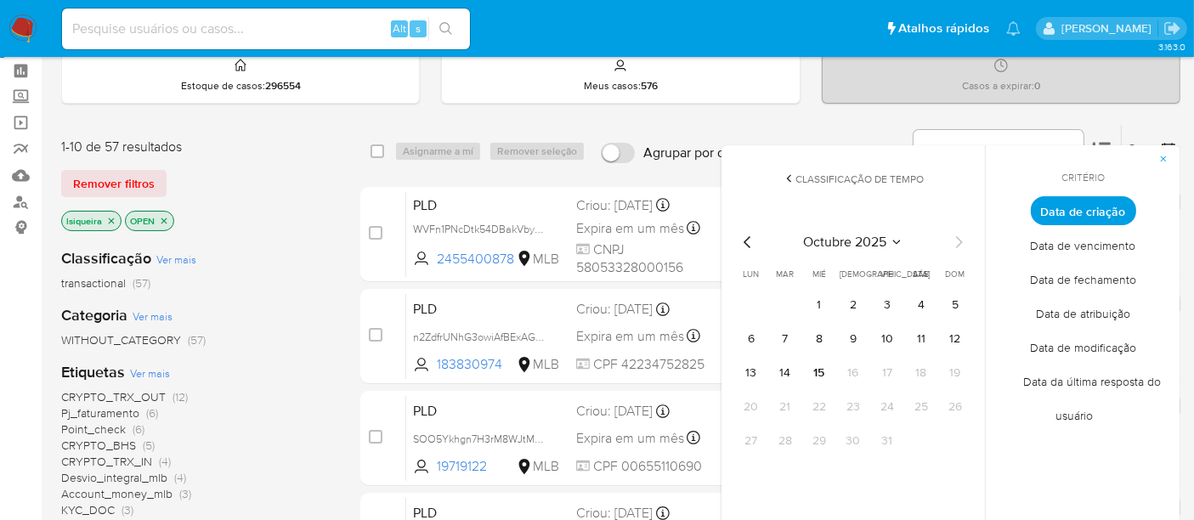
scroll to position [94, 0]
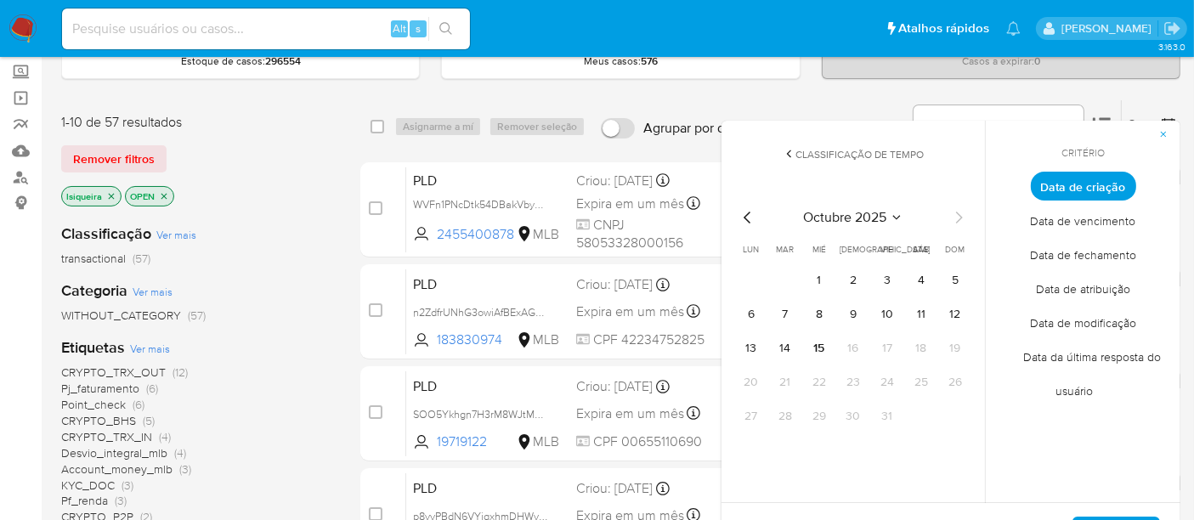
click at [740, 207] on icon "Mes anterior" at bounding box center [748, 217] width 20 height 20
click at [750, 280] on button "1" at bounding box center [751, 280] width 27 height 27
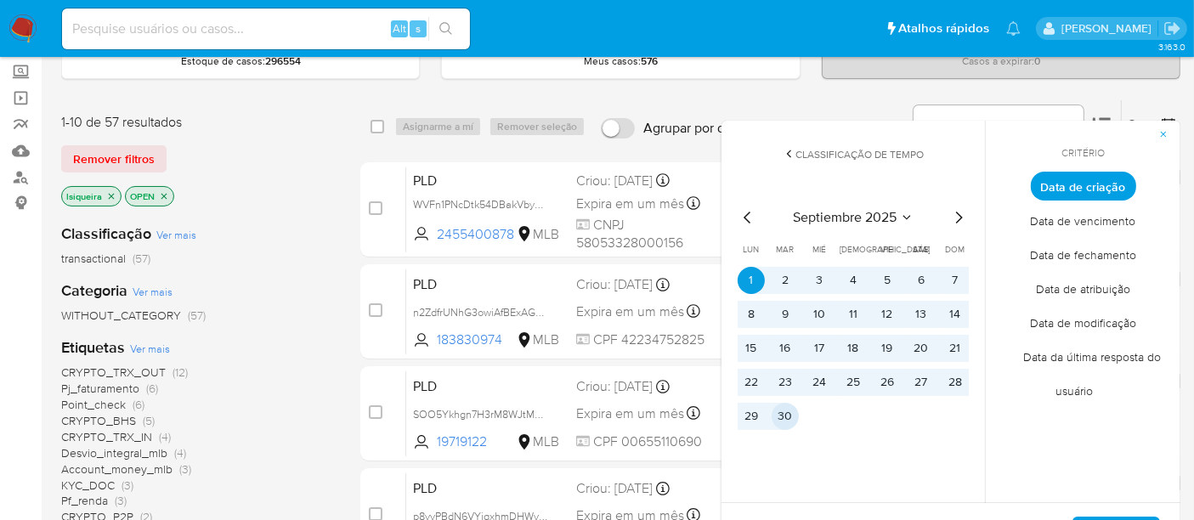
click at [791, 416] on button "30" at bounding box center [785, 416] width 27 height 27
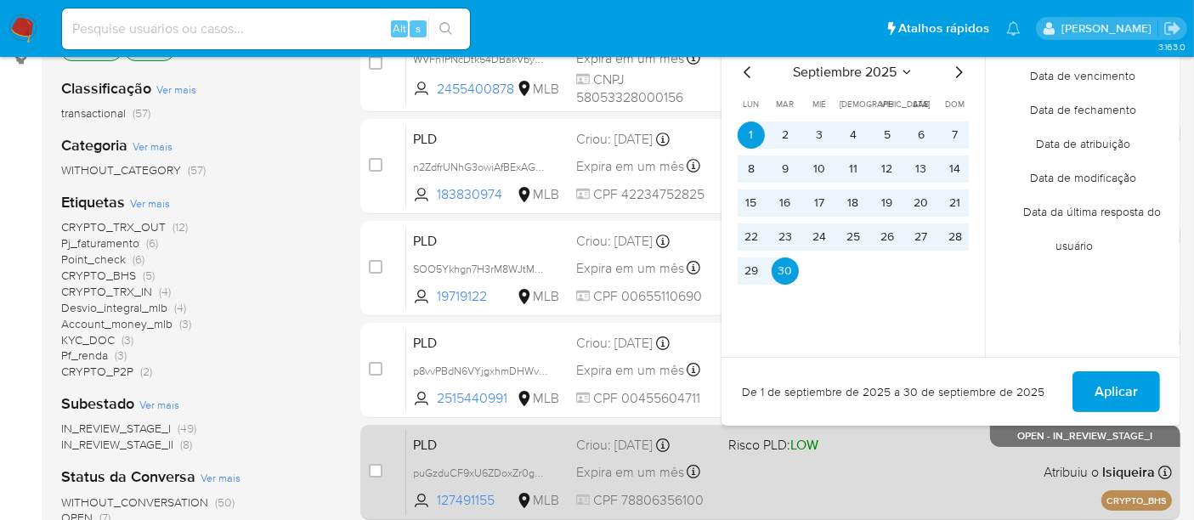
scroll to position [283, 0]
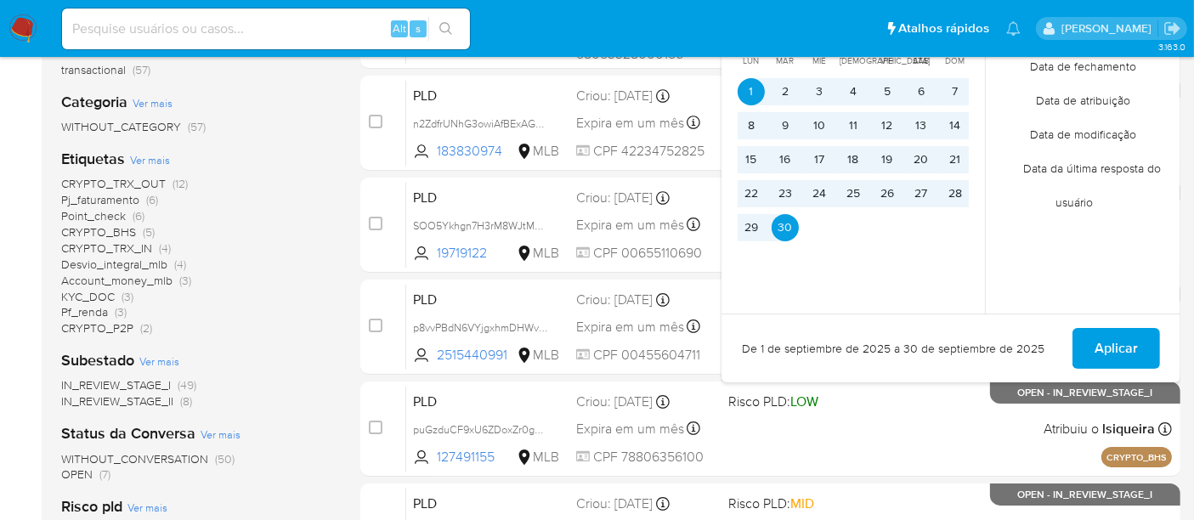
click at [1163, 344] on div "De 1 de septiembre de 2025 a 30 de septiembre de 2025 Aplicar" at bounding box center [951, 348] width 459 height 69
click at [1136, 343] on span "Aplicar" at bounding box center [1116, 348] width 43 height 37
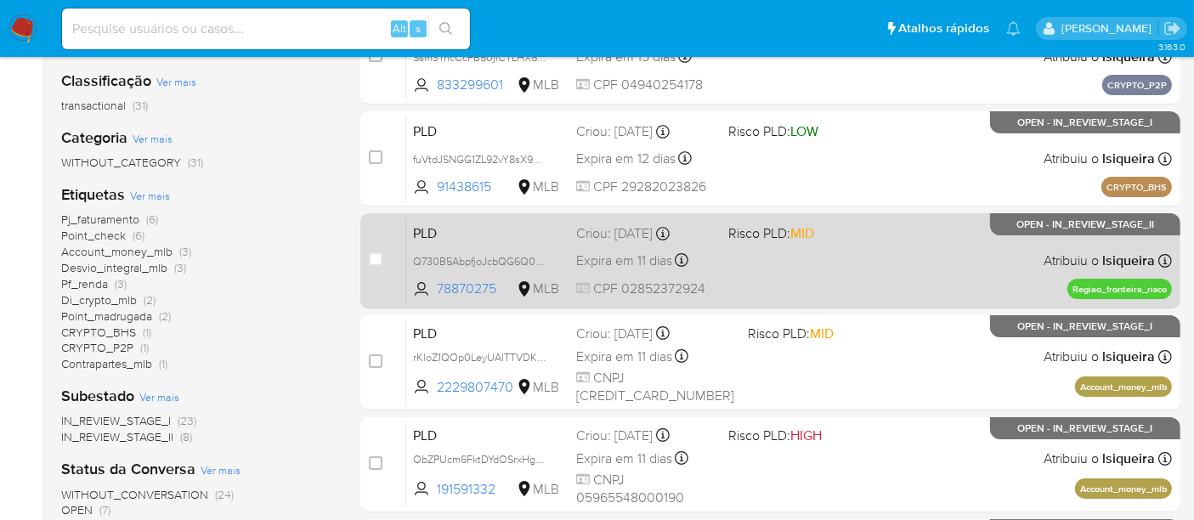
scroll to position [189, 0]
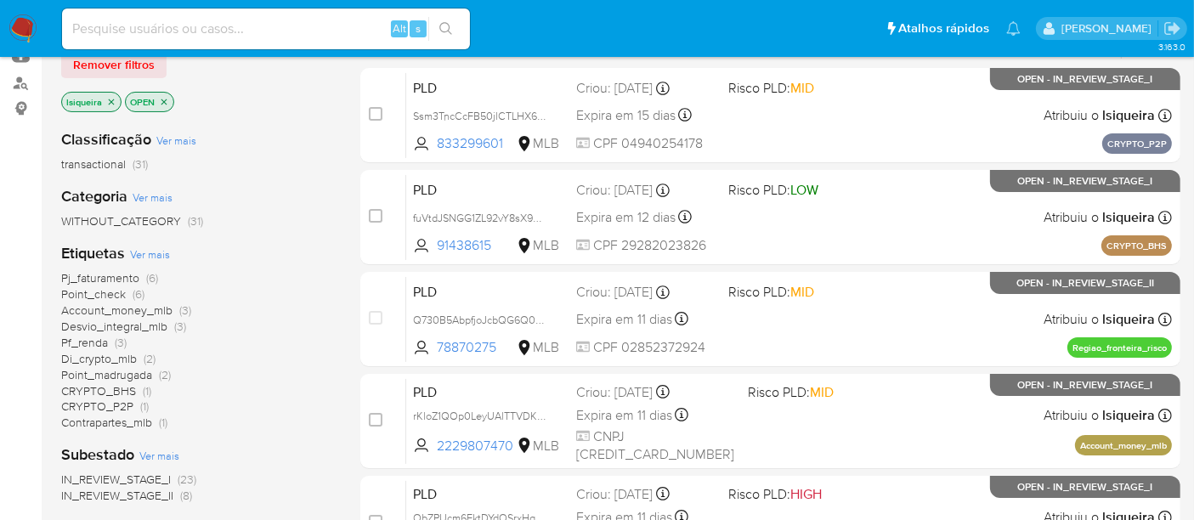
click at [109, 387] on span "CRYPTO_BHS" at bounding box center [98, 390] width 75 height 17
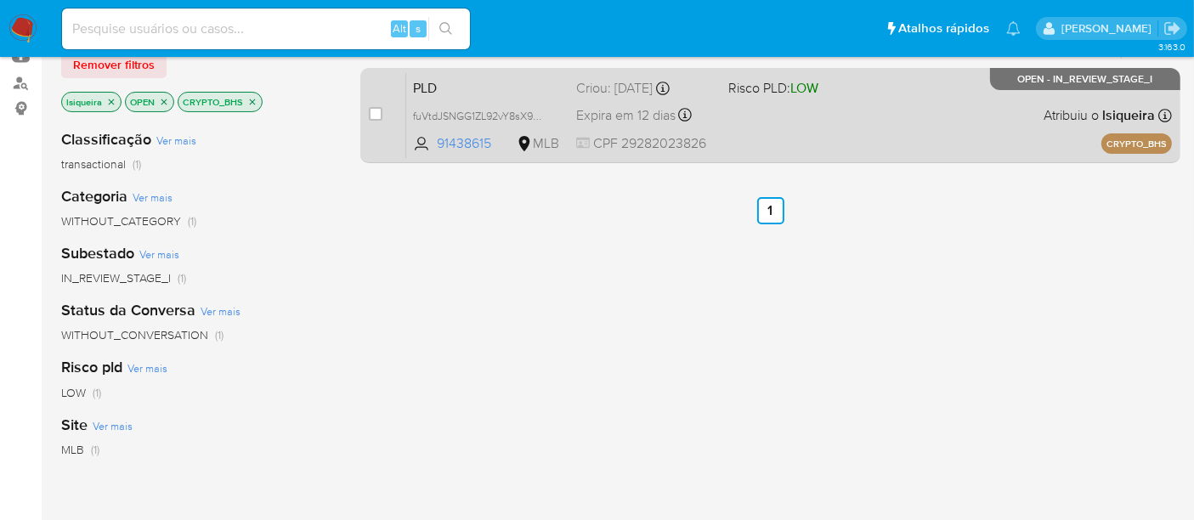
click at [832, 127] on div "PLD fuVtdJSNGG1ZL92vY8sX9Nsg 91438615 MLB Risco PLD: LOW Criou: 12/09/2025 Crio…" at bounding box center [789, 115] width 766 height 86
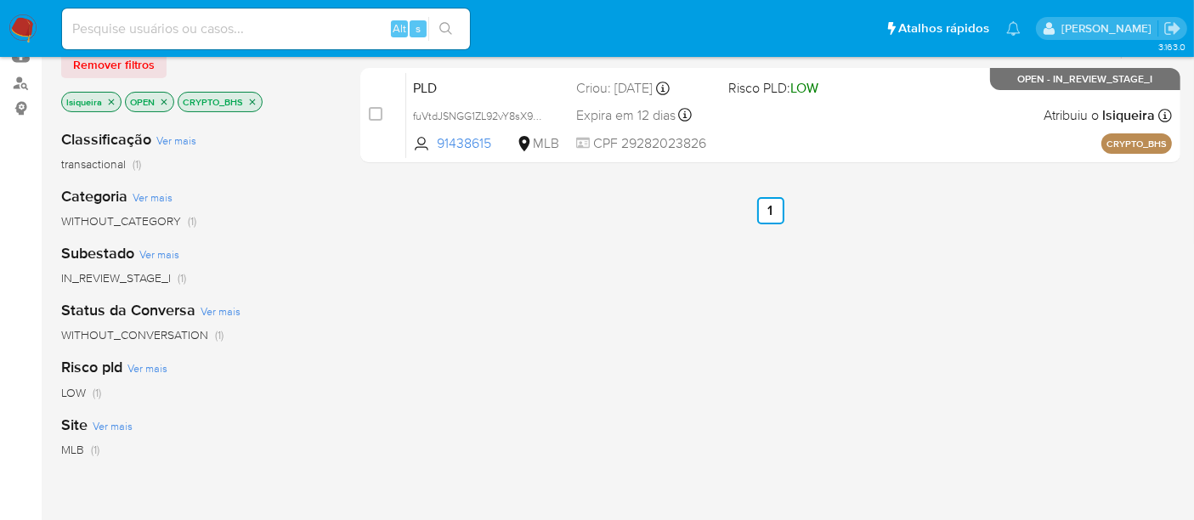
click at [250, 99] on icon "close-filter" at bounding box center [253, 102] width 6 height 6
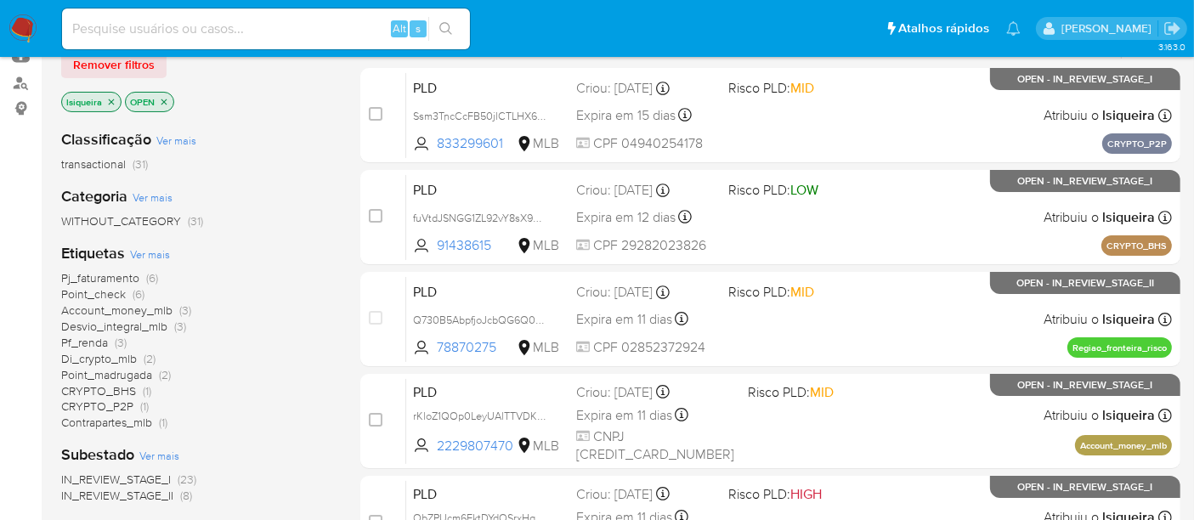
click at [123, 360] on span "Di_crypto_mlb" at bounding box center [99, 358] width 76 height 17
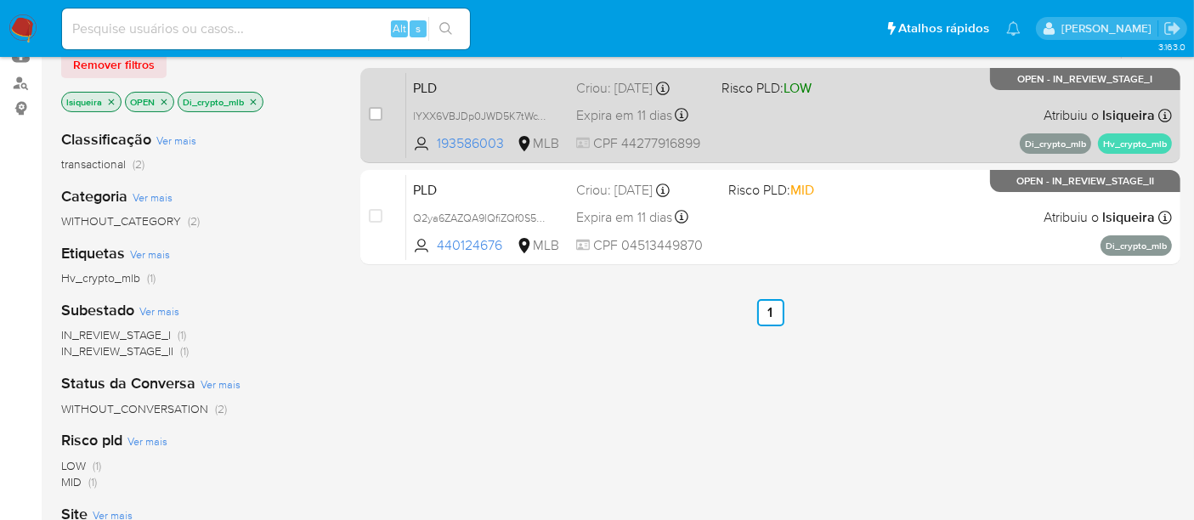
click at [876, 128] on div "PLD lYXX6VBJDp0JWD5K7tWcY0m4 193586003 MLB Risco PLD: LOW Criou: 12/09/2025 Cri…" at bounding box center [789, 115] width 766 height 86
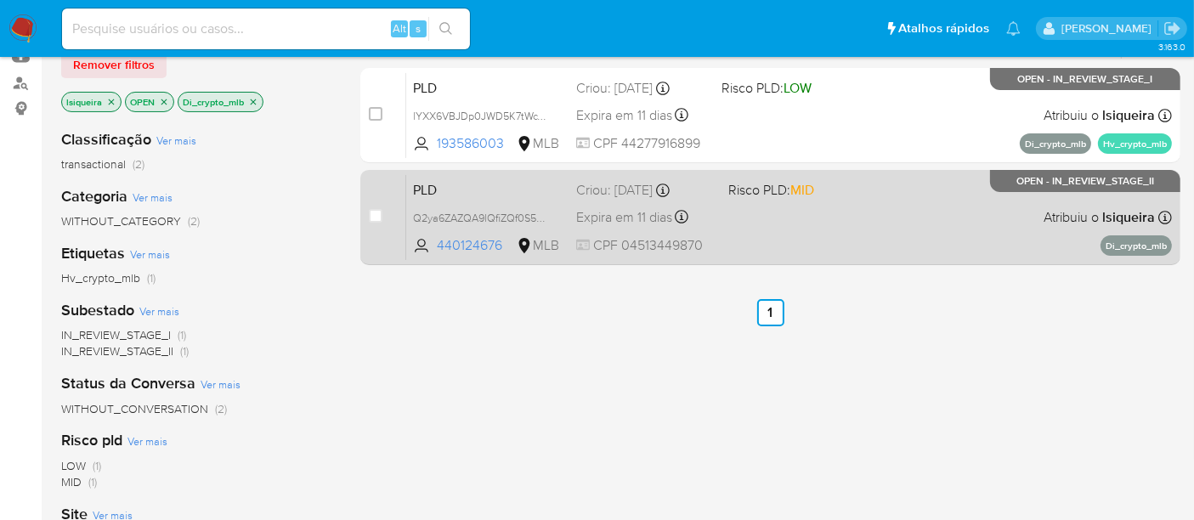
click at [857, 206] on div "PLD Q2ya6ZAZQA9lQfiZQf0S5OIo 440124676 MLB Risco PLD: MID Criou: 12/09/2025 Cri…" at bounding box center [789, 217] width 766 height 86
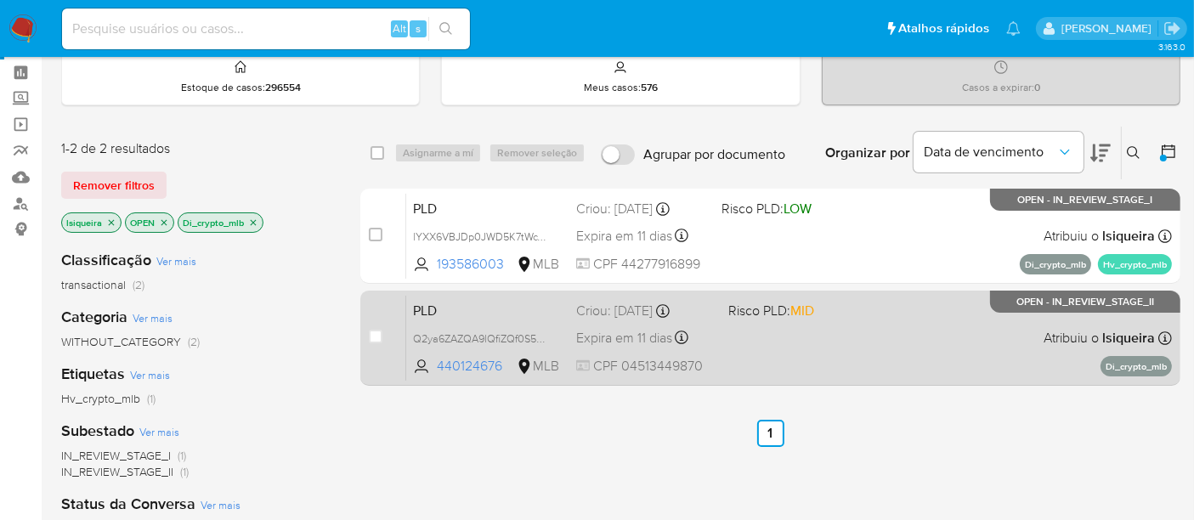
scroll to position [94, 0]
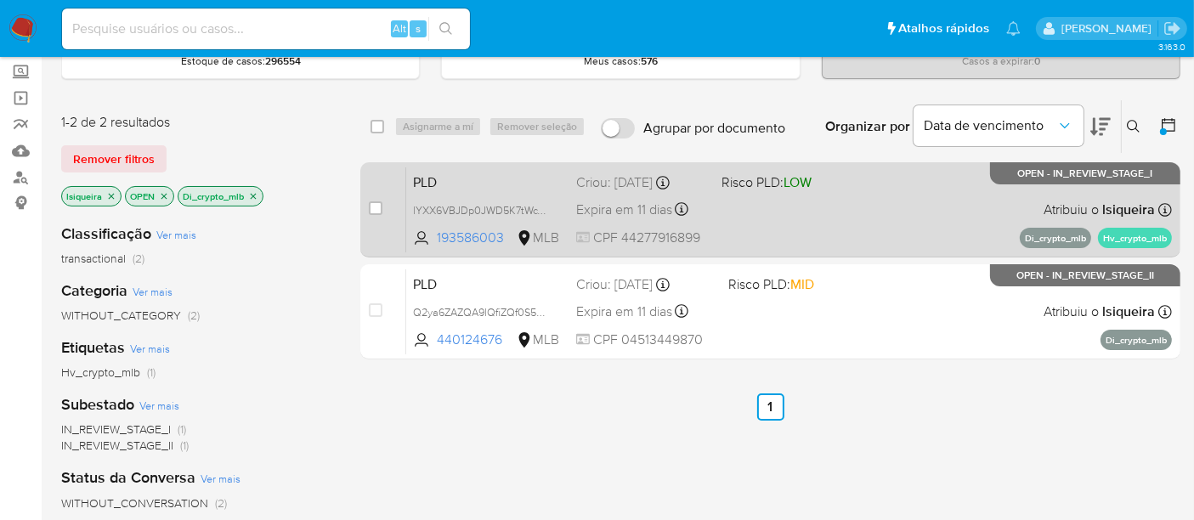
click at [901, 229] on div "PLD lYXX6VBJDp0JWD5K7tWcY0m4 193586003 MLB Risco PLD: LOW Criou: 12/09/2025 Cri…" at bounding box center [789, 210] width 766 height 86
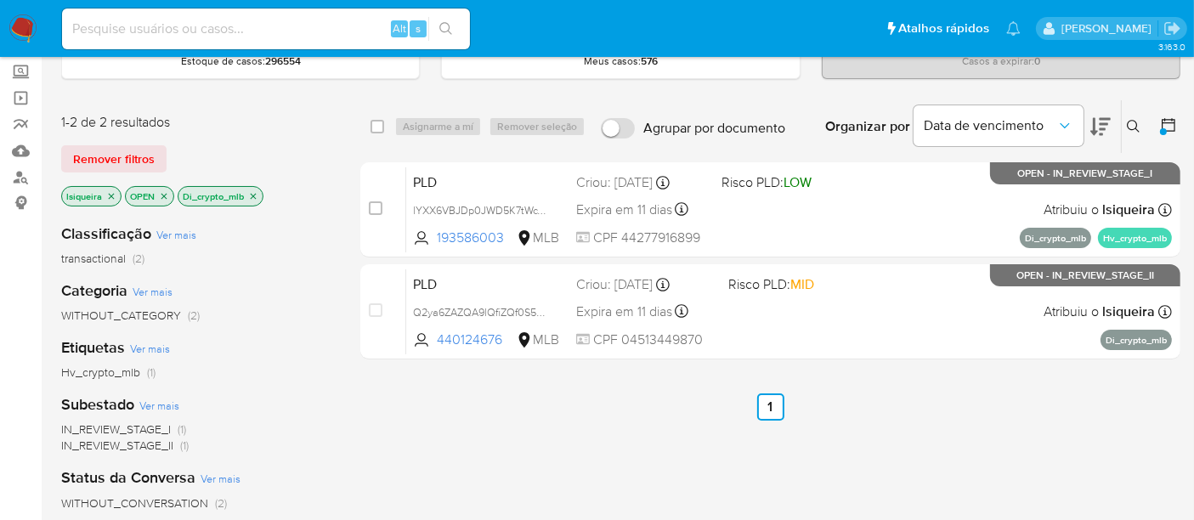
click at [256, 193] on icon "close-filter" at bounding box center [253, 196] width 10 height 10
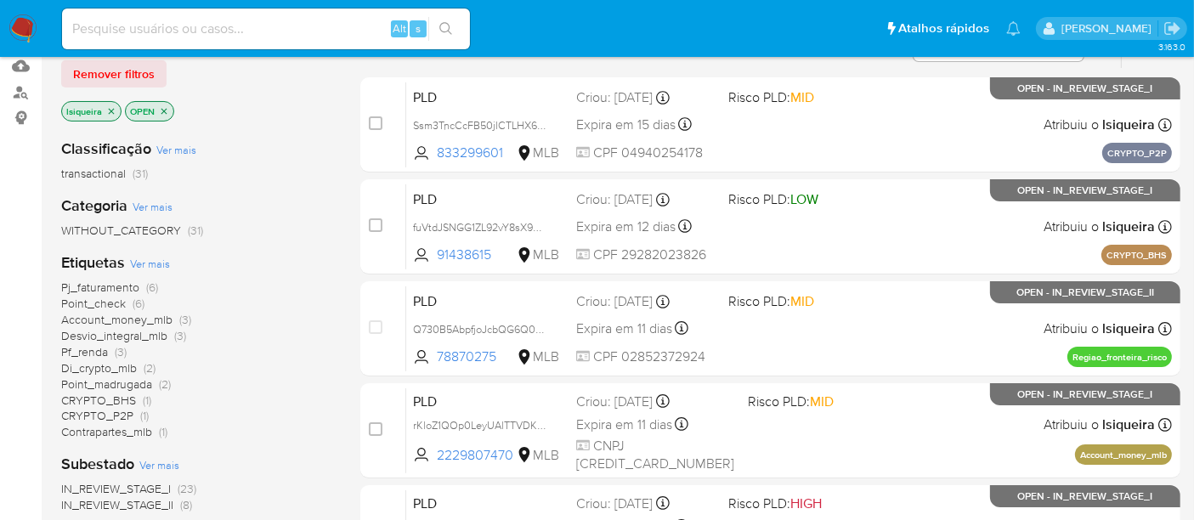
scroll to position [189, 0]
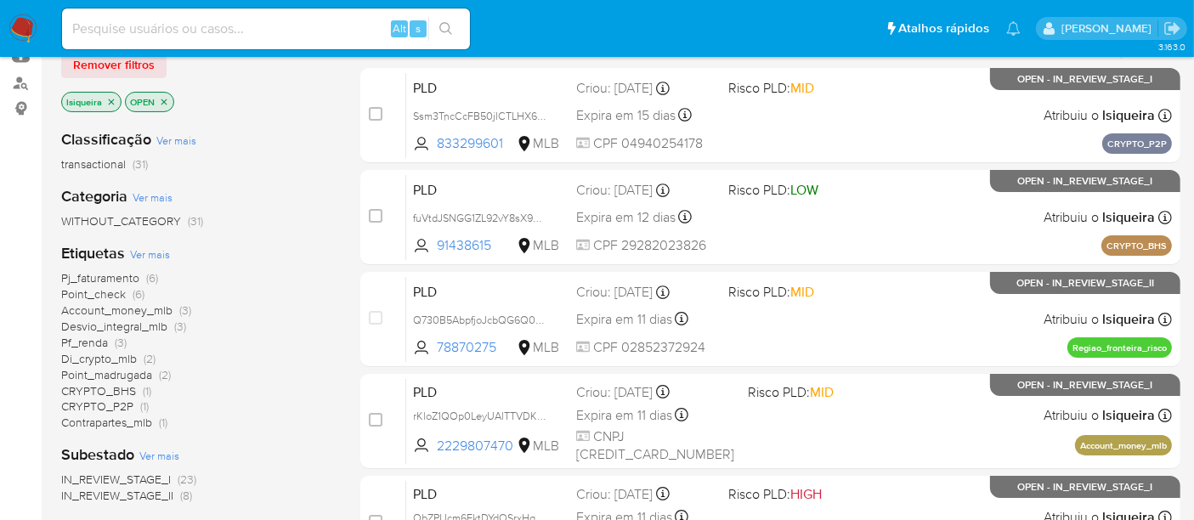
click at [123, 404] on span "CRYPTO_P2P" at bounding box center [97, 406] width 72 height 17
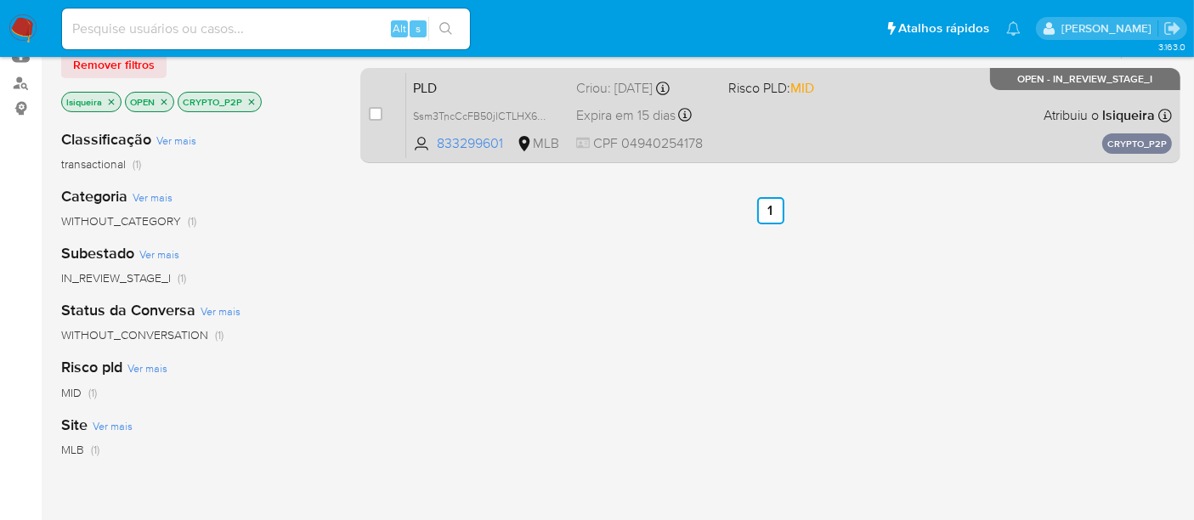
click at [833, 124] on div "PLD Ssm3TncCcFB50jlCTLHX6tqd 833299601 MLB Risco PLD: MID Criou: 15/09/2025 Cri…" at bounding box center [789, 115] width 766 height 86
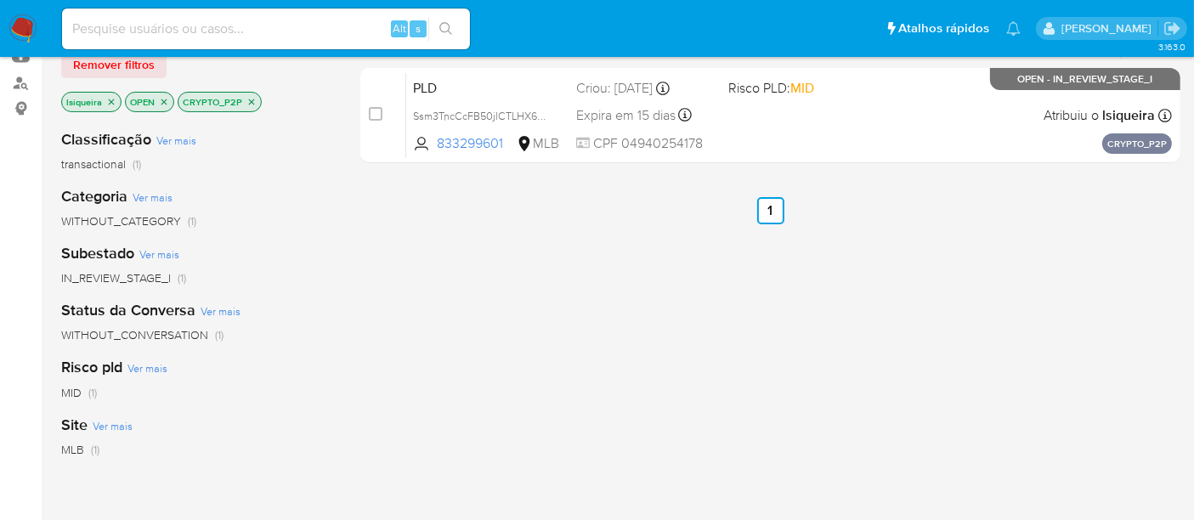
click at [26, 20] on img at bounding box center [22, 28] width 29 height 29
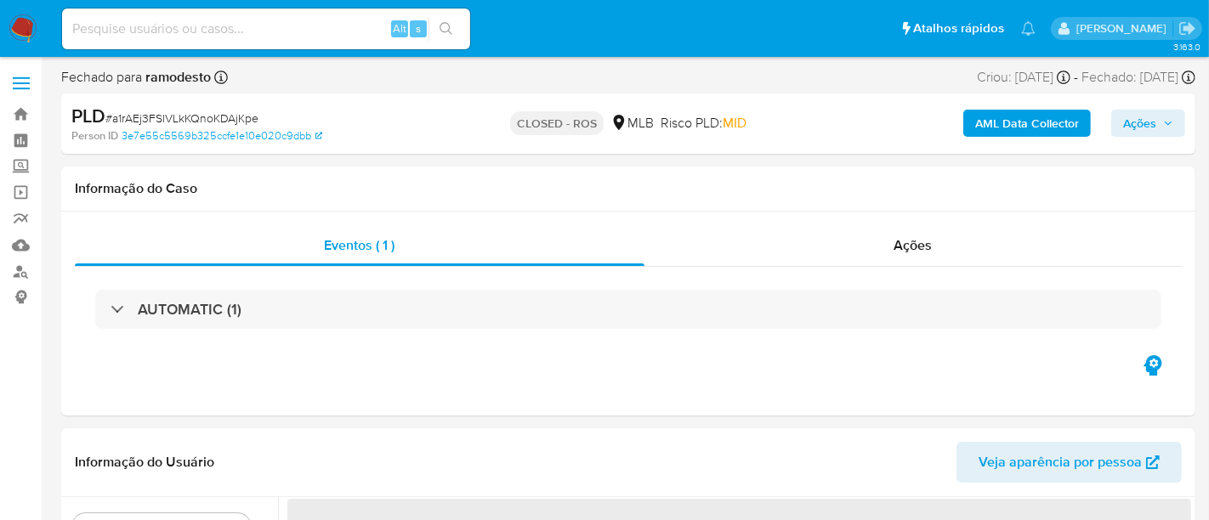
select select "10"
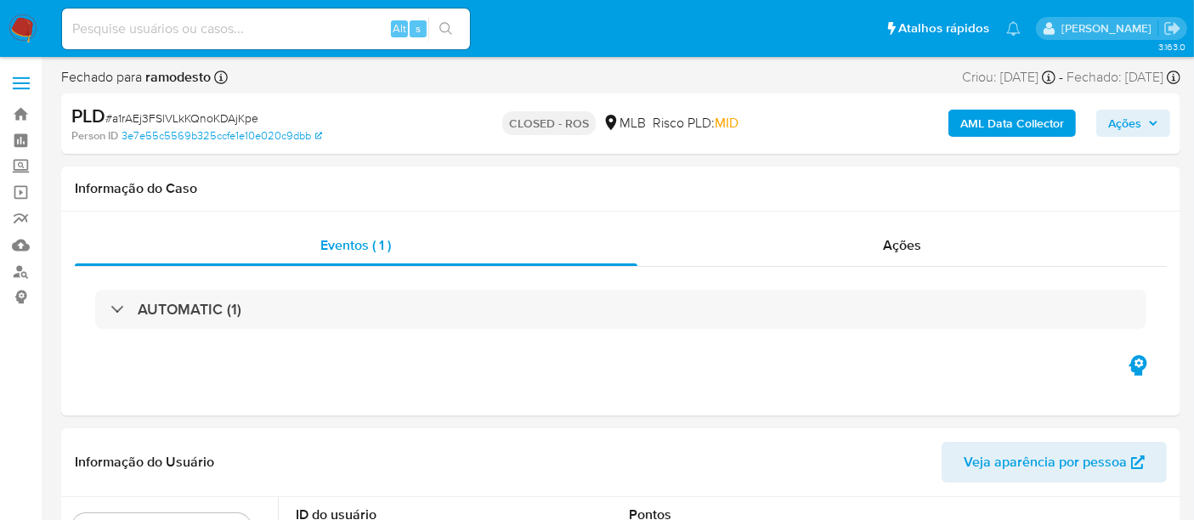
drag, startPoint x: 177, startPoint y: 57, endPoint x: 197, endPoint y: 41, distance: 26.0
click at [178, 55] on nav "Pausado Ver notificaciones Alt s Atalhos rápidos Presiona las siguientes teclas…" at bounding box center [597, 28] width 1194 height 57
click at [206, 30] on input at bounding box center [266, 29] width 408 height 22
paste input "468492436"
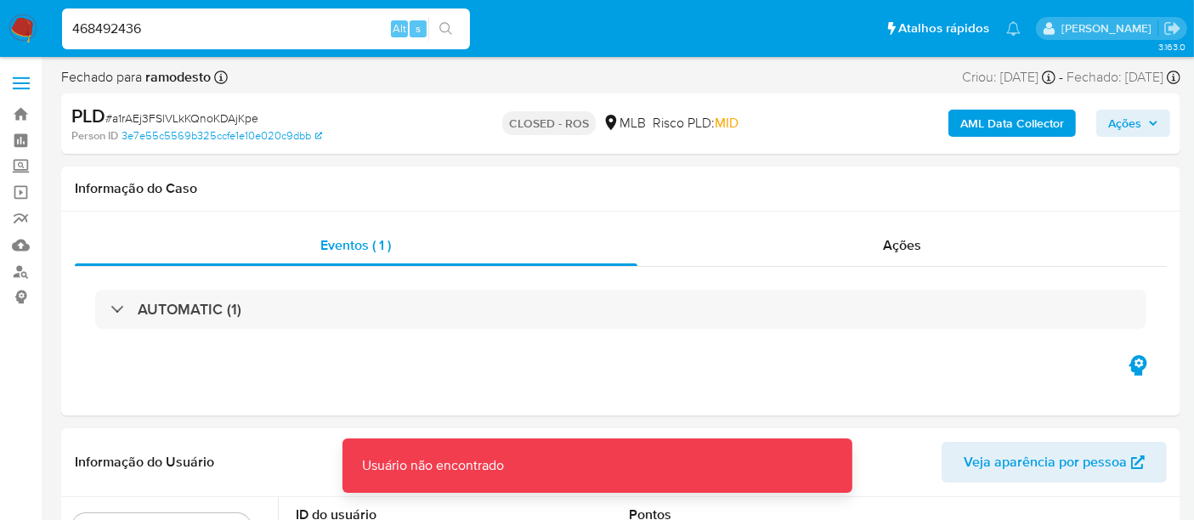
click at [206, 30] on input "468492436" at bounding box center [266, 29] width 408 height 22
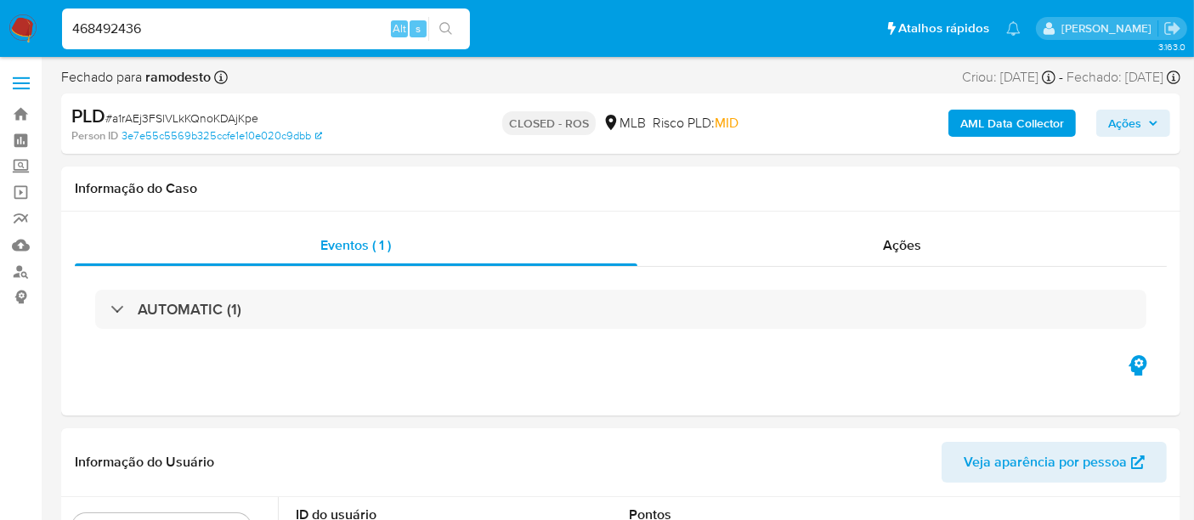
type input "468492436"
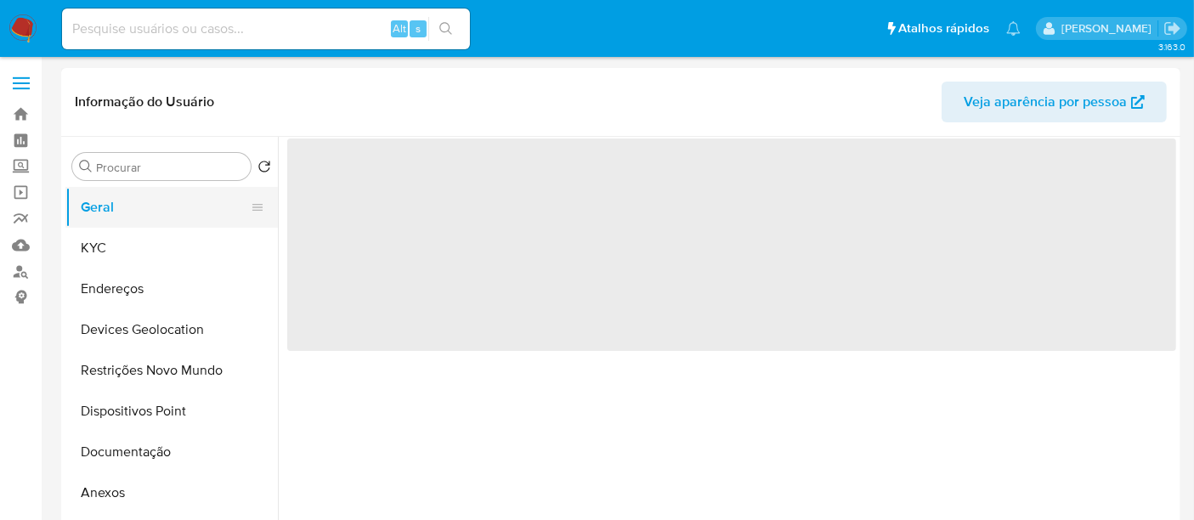
select select "10"
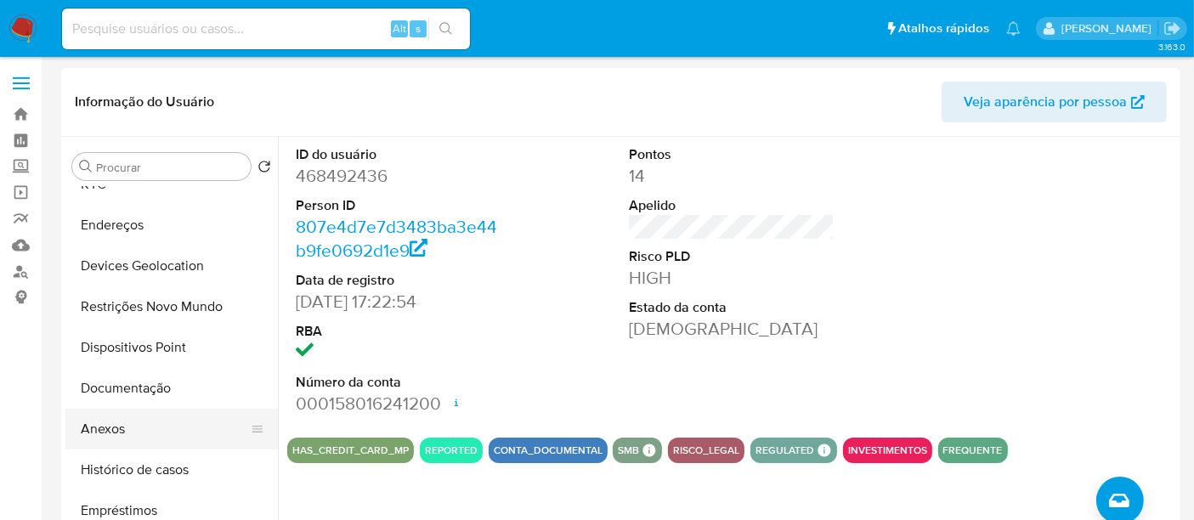
scroll to position [94, 0]
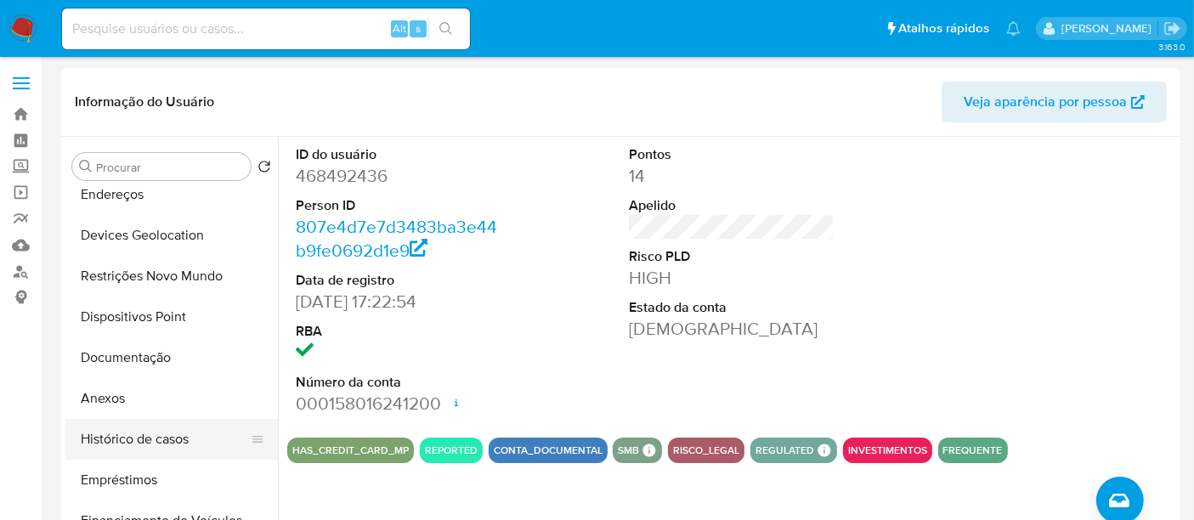
click at [128, 433] on button "Histórico de casos" at bounding box center [164, 439] width 199 height 41
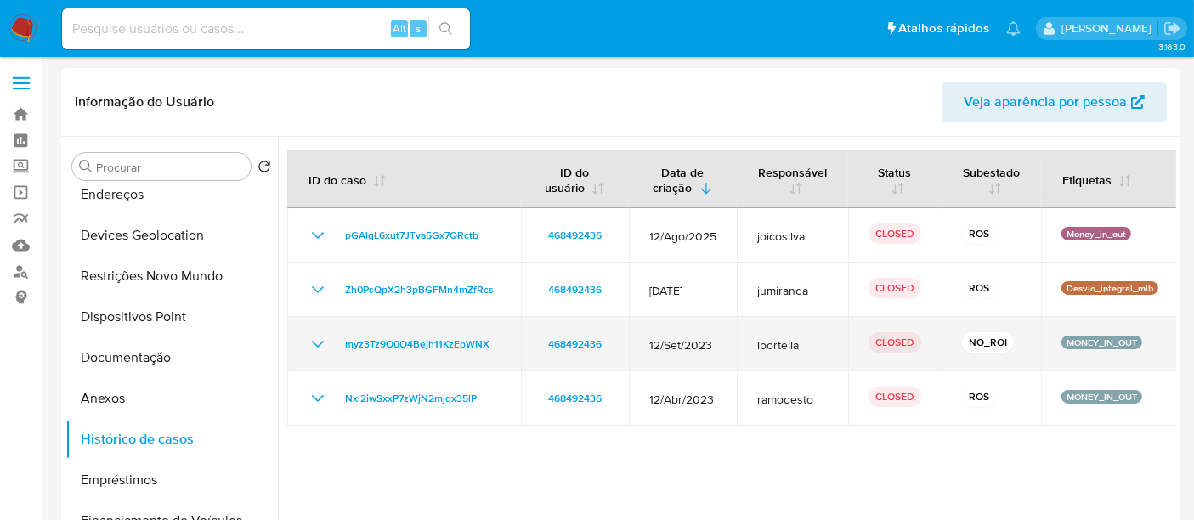
click at [316, 346] on icon "Mostrar/Ocultar" at bounding box center [318, 344] width 20 height 20
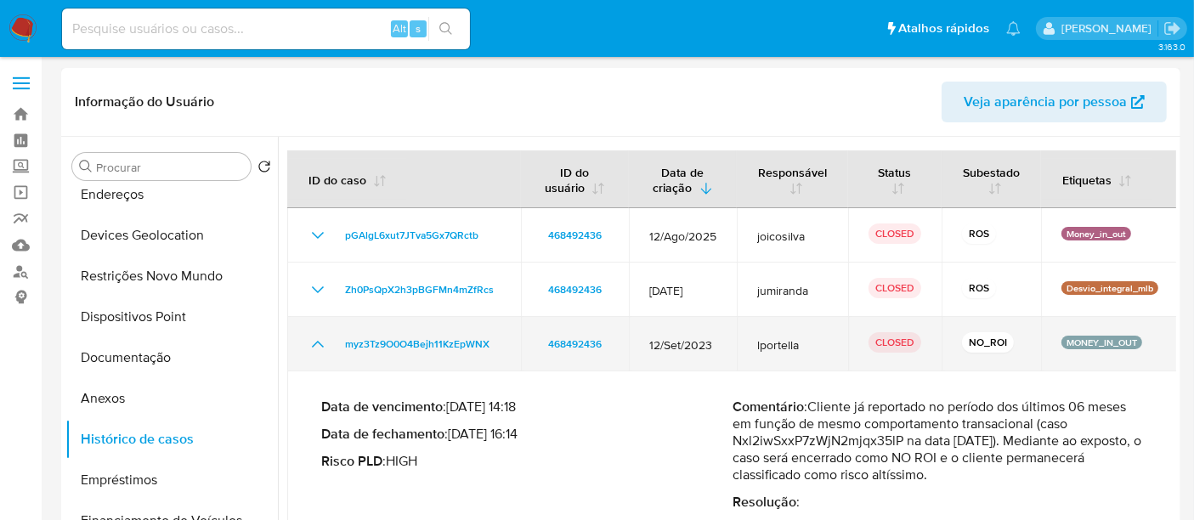
click at [316, 346] on icon "Mostrar/Ocultar" at bounding box center [318, 344] width 20 height 20
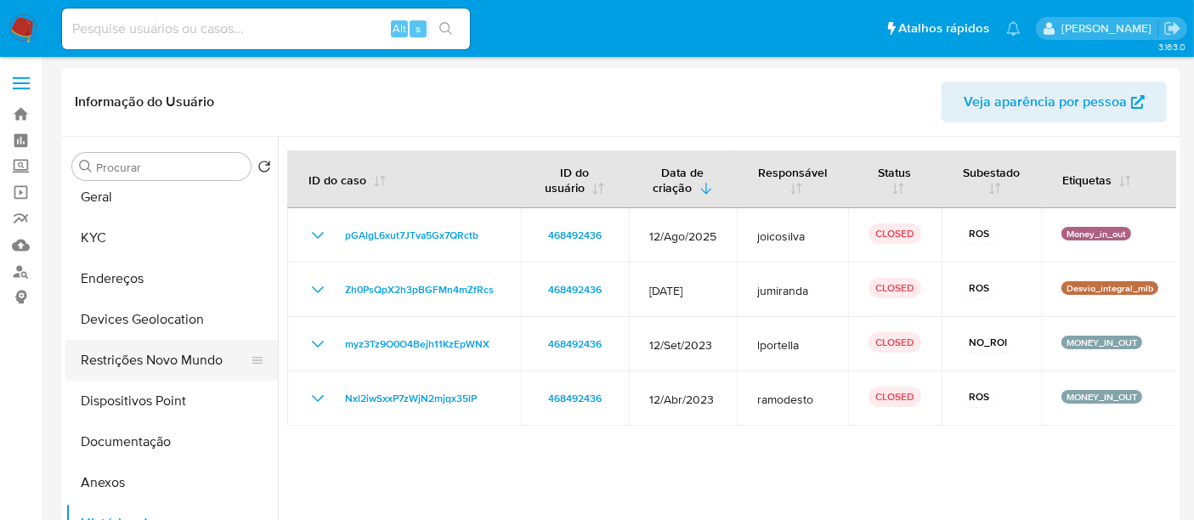
scroll to position [0, 0]
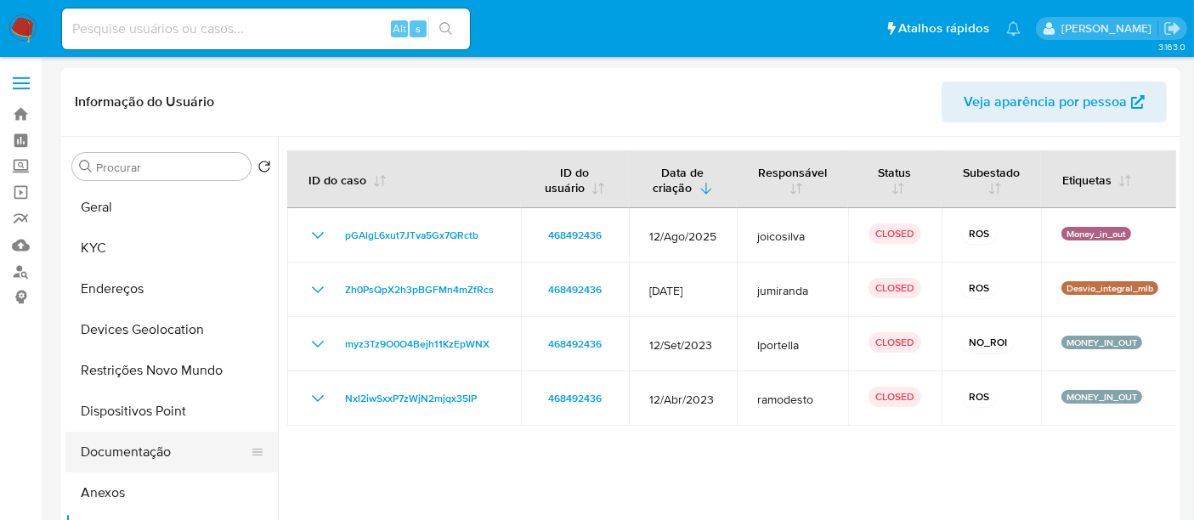
click at [141, 455] on button "Documentação" at bounding box center [164, 452] width 199 height 41
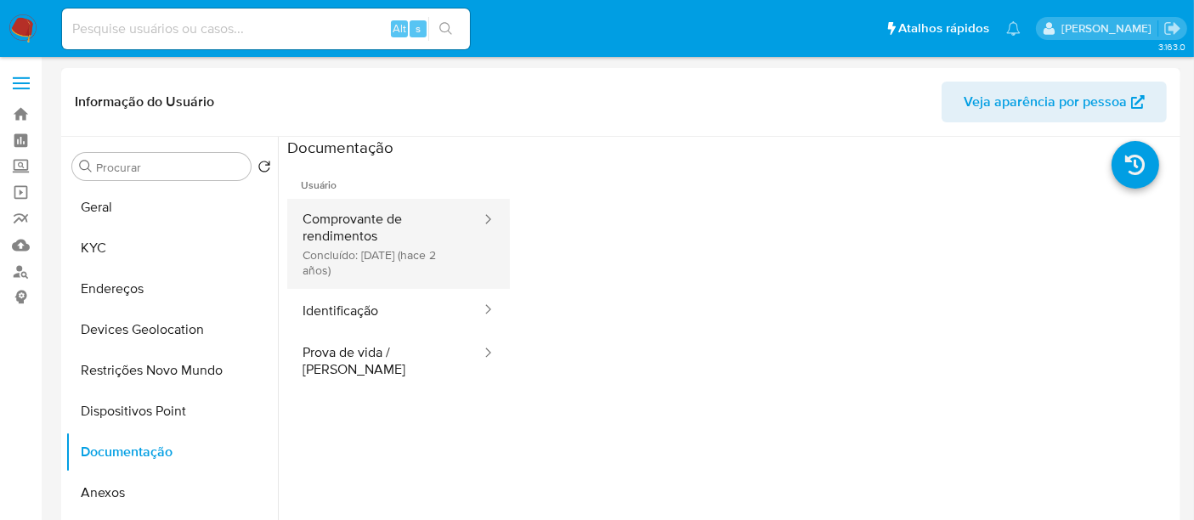
click at [400, 224] on button "Comprovante de rendimentos Concluído: [DATE] (hace 2 años)" at bounding box center [384, 244] width 195 height 90
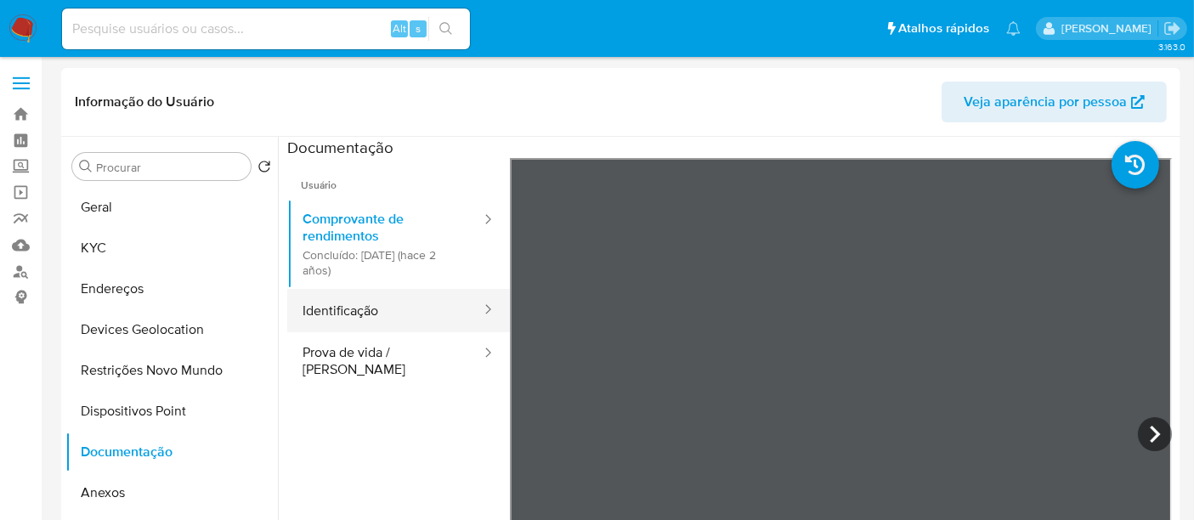
click at [328, 319] on button "Identificação" at bounding box center [384, 310] width 195 height 43
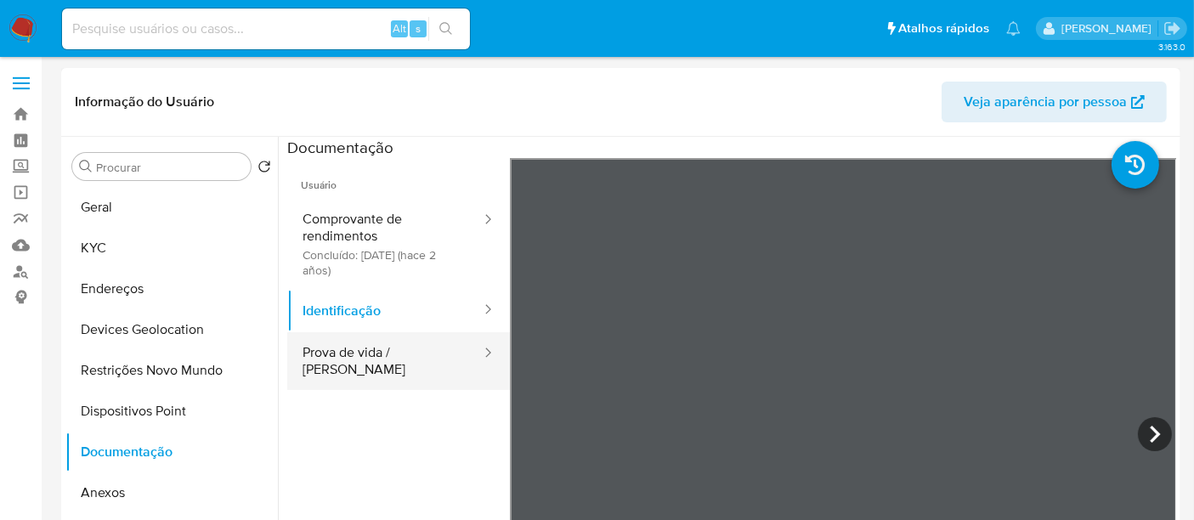
click at [378, 336] on button "Prova de vida / [PERSON_NAME]" at bounding box center [384, 361] width 195 height 58
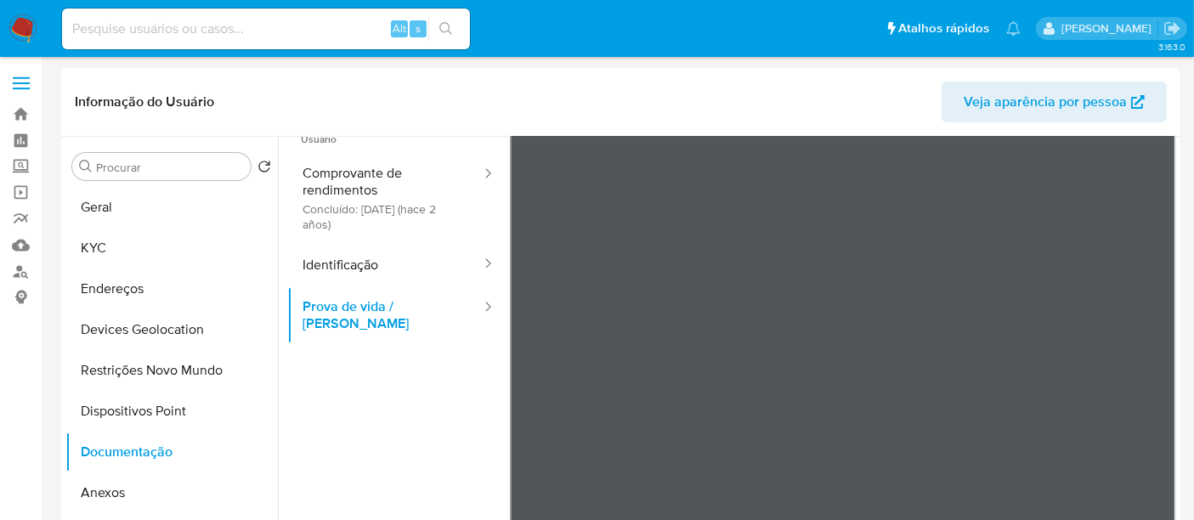
scroll to position [94, 0]
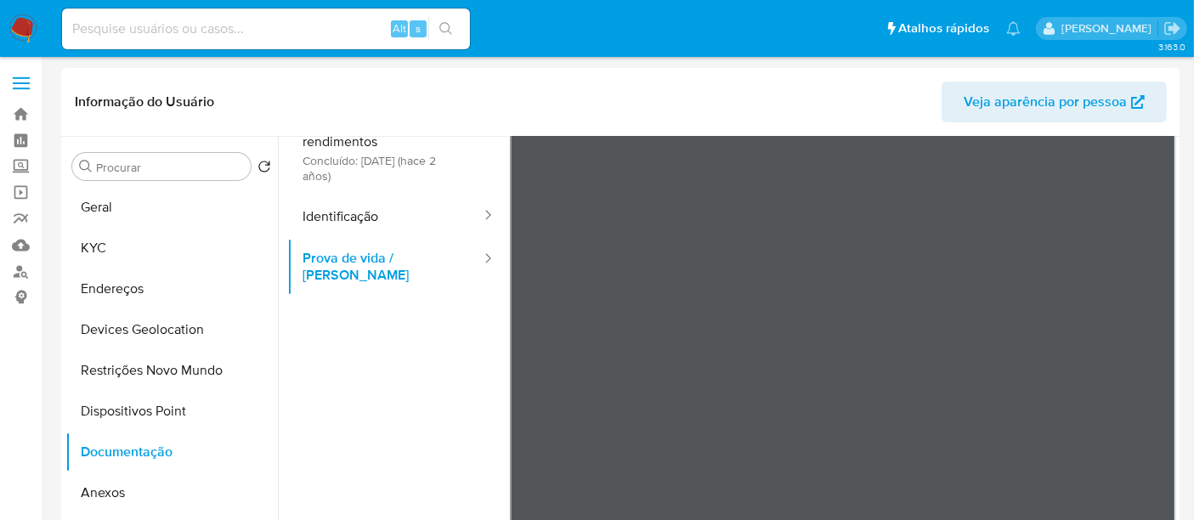
click at [12, 24] on img at bounding box center [22, 28] width 29 height 29
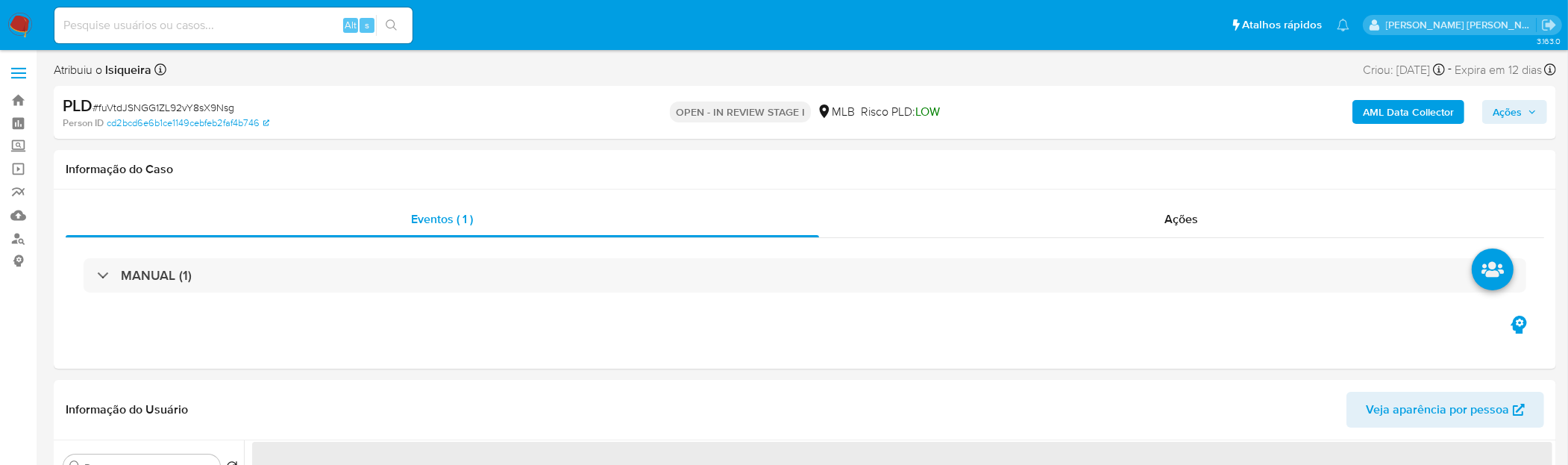
select select "10"
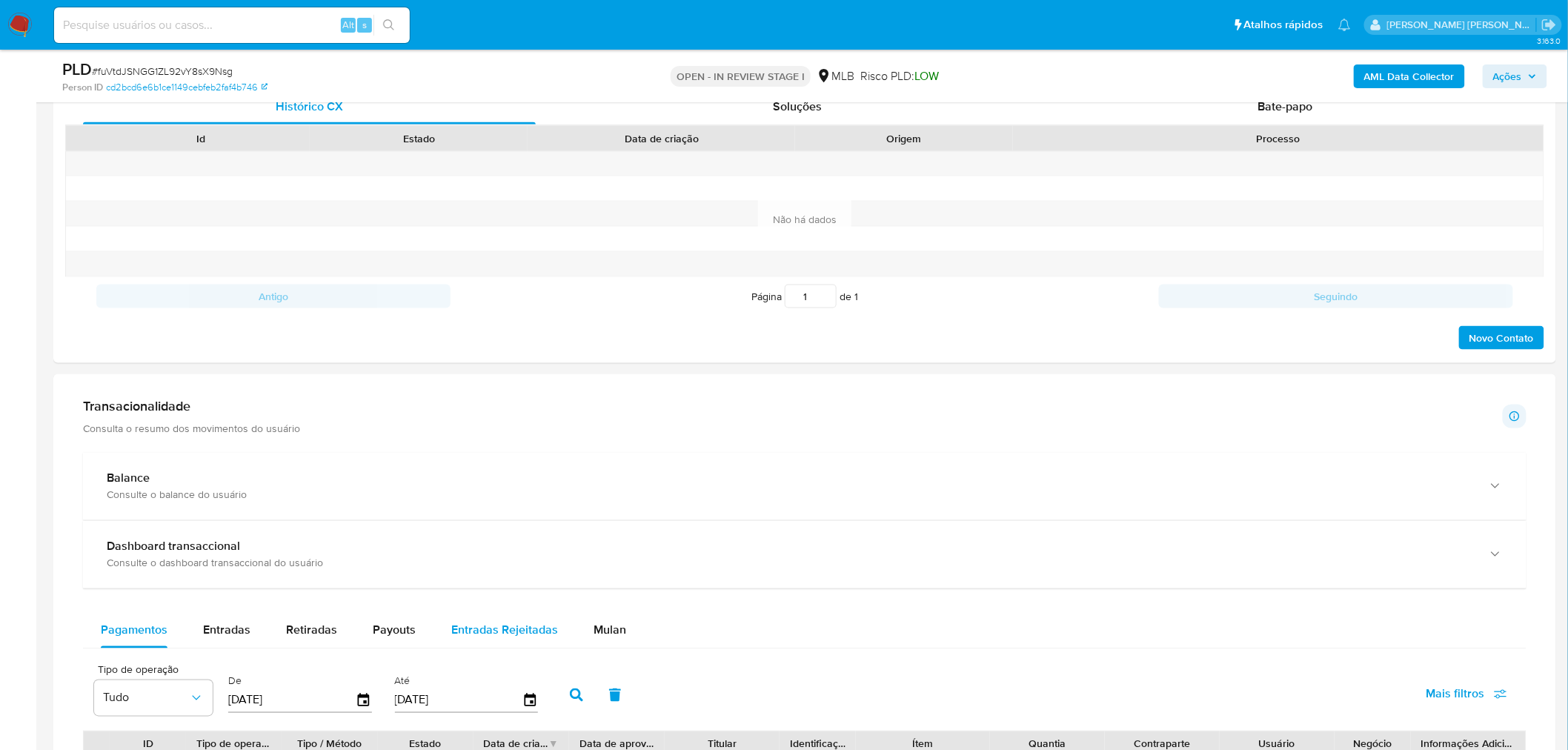
scroll to position [741, 0]
click at [602, 453] on span "Mulan" at bounding box center [610, 627] width 32 height 17
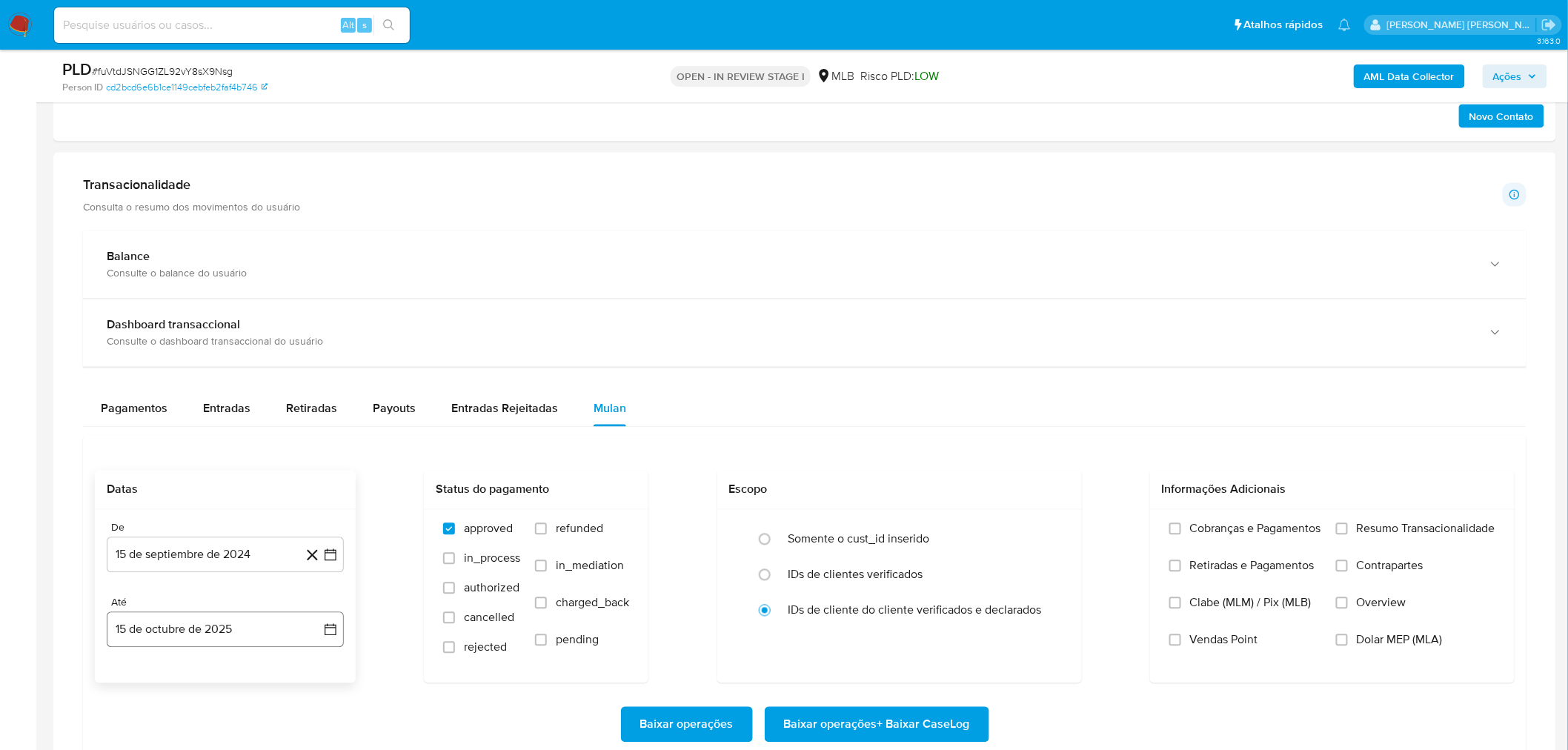
scroll to position [988, 0]
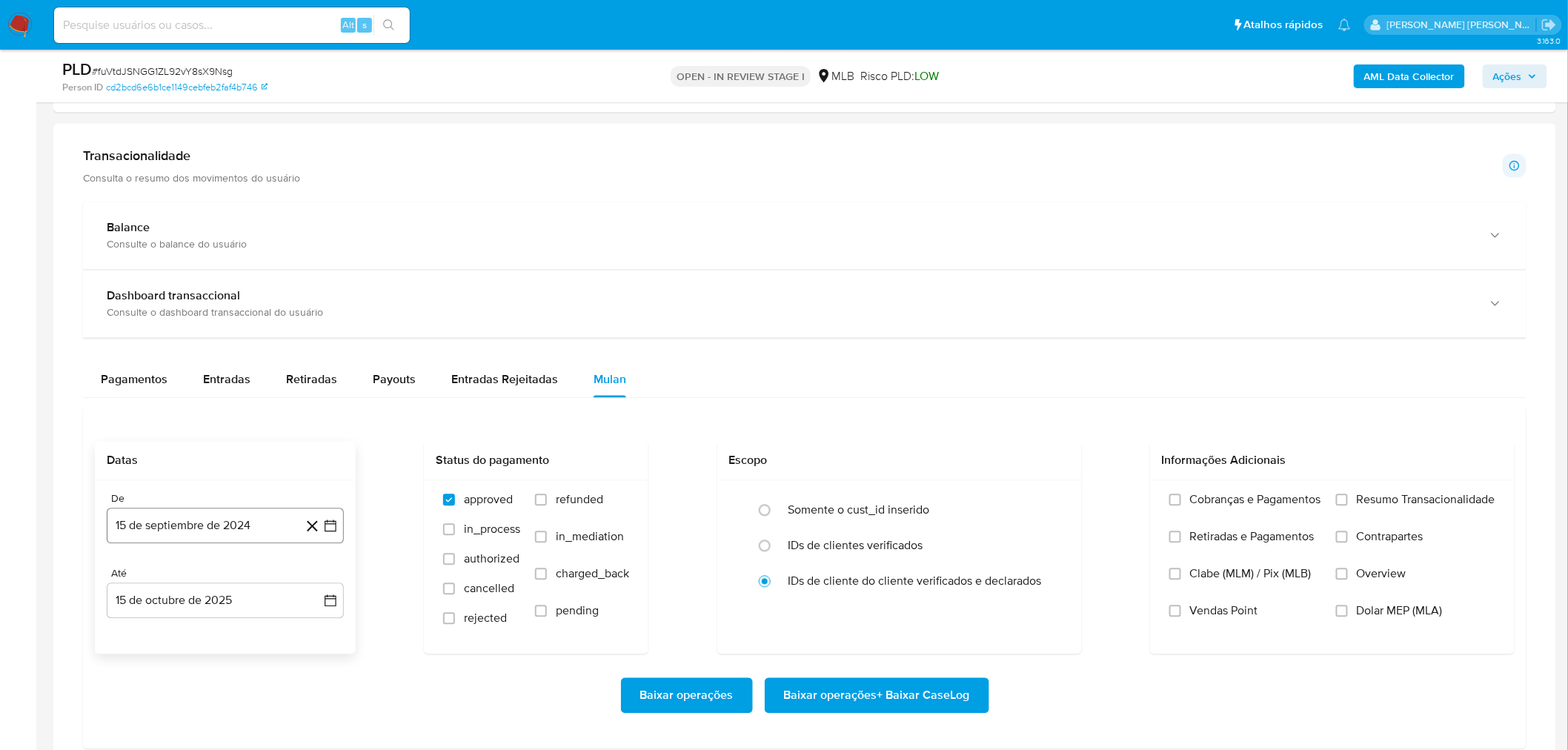
click at [225, 453] on button "15 de septiembre de 2024" at bounding box center [225, 526] width 237 height 36
click at [235, 264] on span "septiembre 2024" at bounding box center [218, 271] width 91 height 15
click at [312, 289] on icon "Año siguiente" at bounding box center [314, 283] width 17 height 17
click at [222, 417] on span "ago" at bounding box center [223, 421] width 18 height 12
click at [242, 356] on tr "1 2 3" at bounding box center [225, 355] width 201 height 24
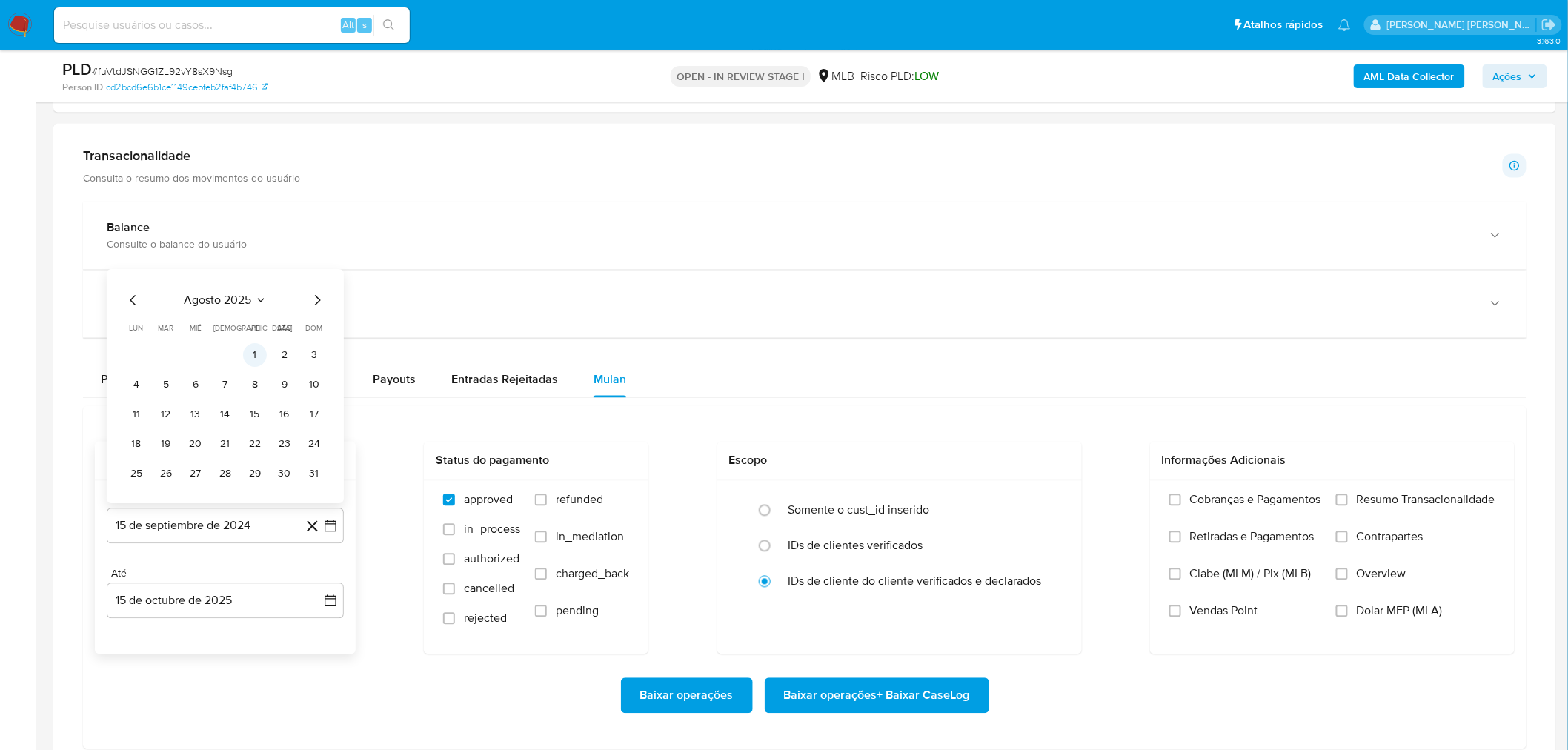
click at [249, 360] on button "1" at bounding box center [255, 355] width 24 height 24
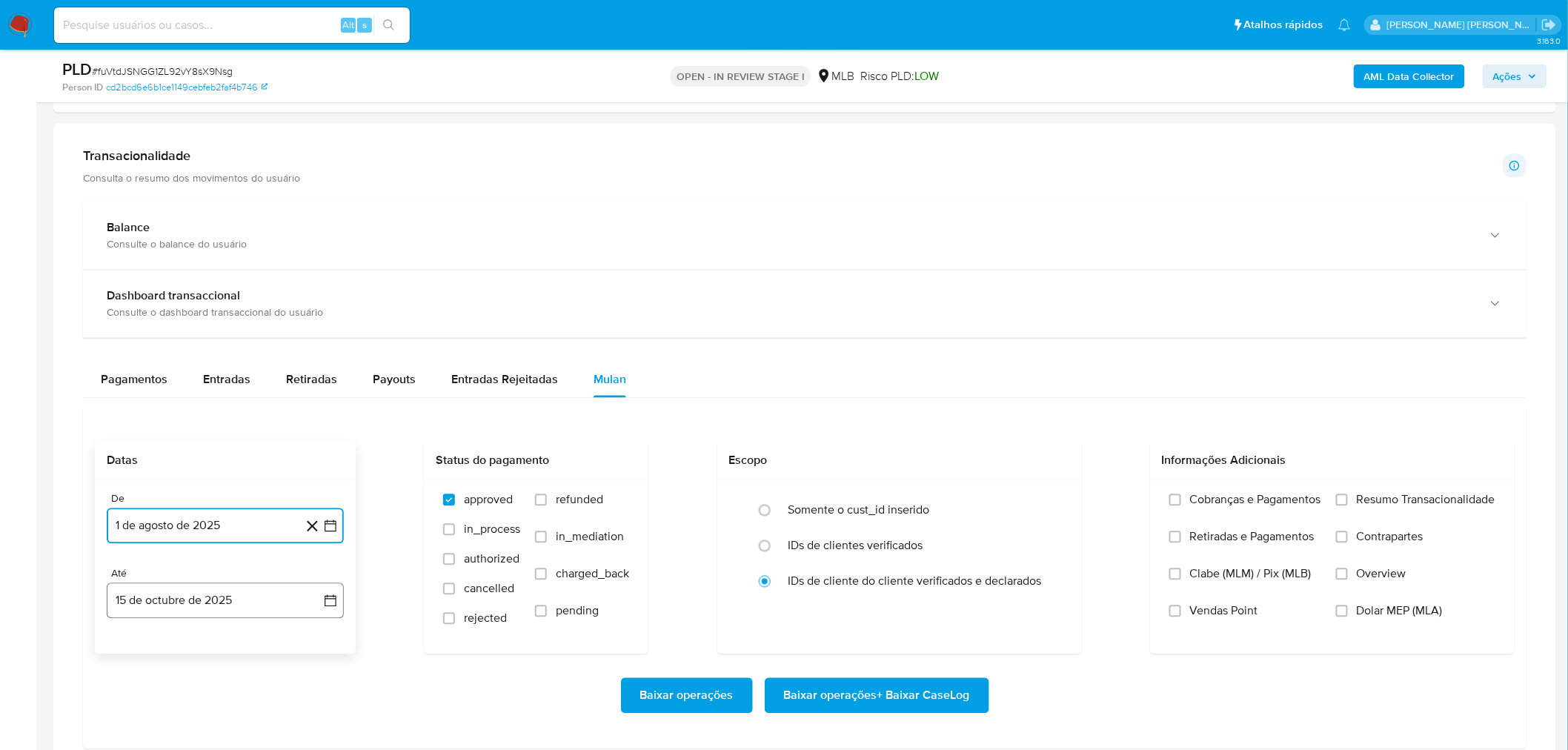
click at [189, 453] on button "15 de octubre de 2025" at bounding box center [225, 601] width 237 height 36
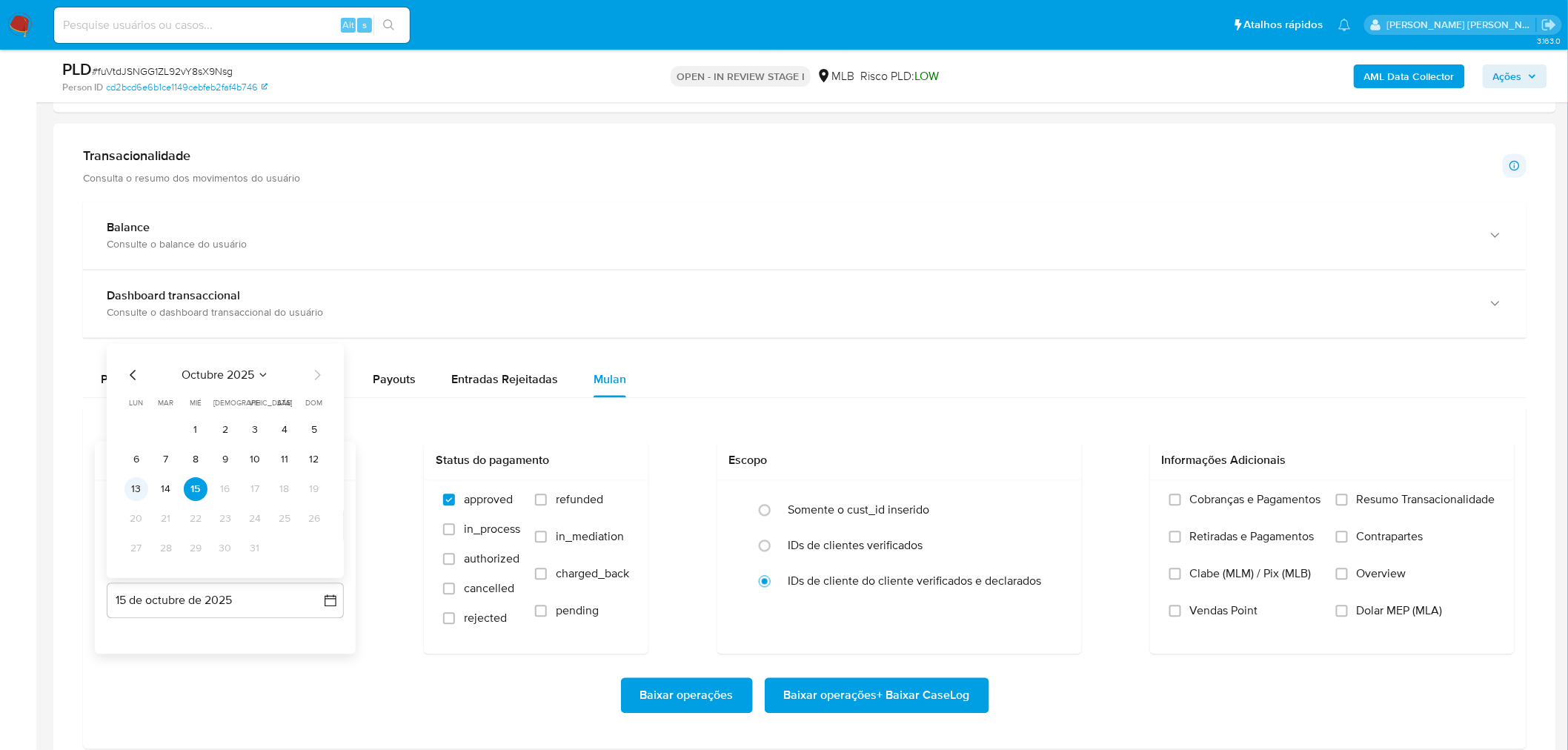
click at [136, 453] on button "13" at bounding box center [136, 489] width 24 height 24
click at [1053, 453] on span "Resumo Transacionalidade" at bounding box center [1426, 500] width 139 height 15
click at [1053, 453] on input "Resumo Transacionalidade" at bounding box center [1342, 501] width 12 height 12
drag, startPoint x: 1217, startPoint y: 610, endPoint x: 1162, endPoint y: 616, distance: 55.3
click at [1053, 453] on span "Vendas Point" at bounding box center [1224, 611] width 68 height 15
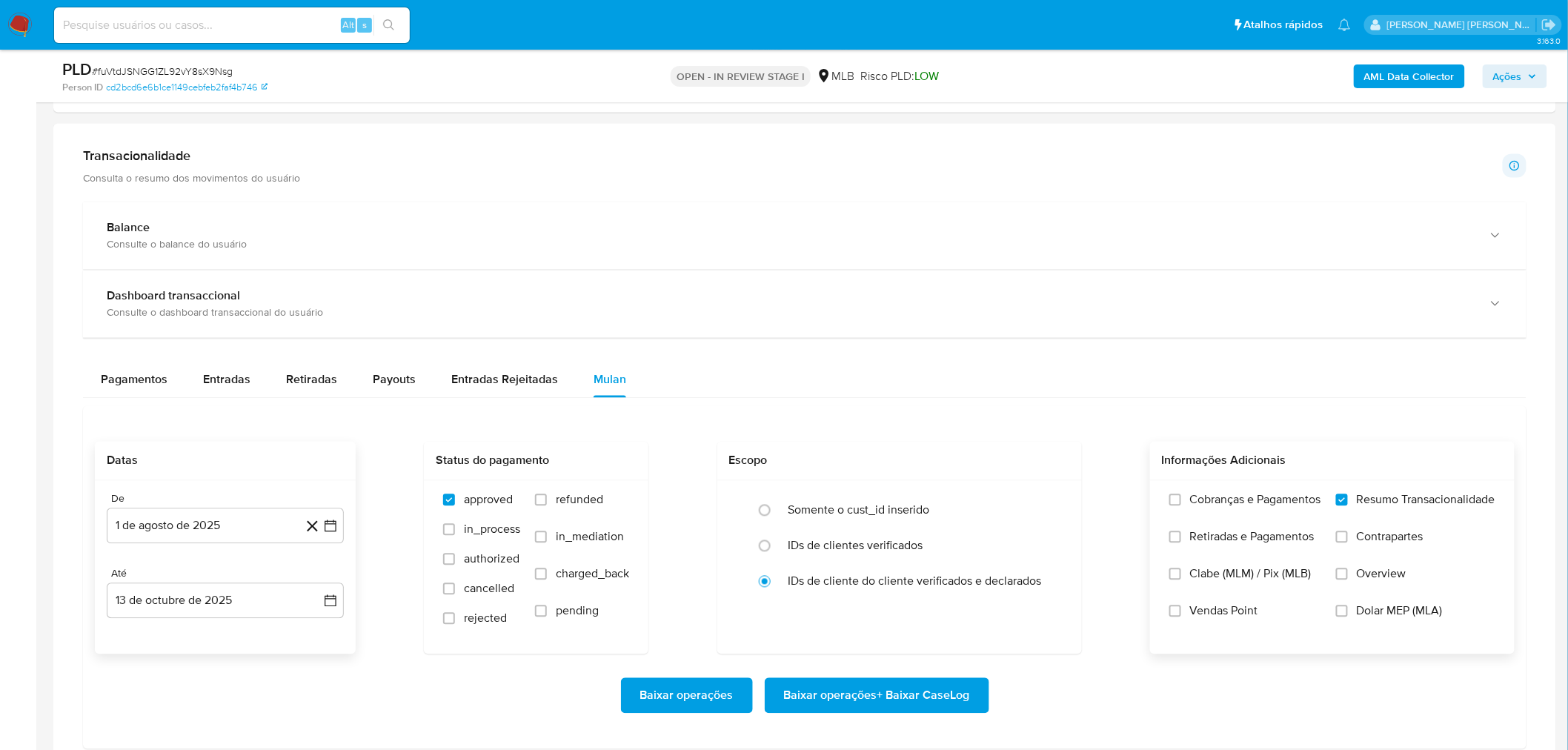
click at [1053, 453] on input "Vendas Point" at bounding box center [1176, 611] width 12 height 12
click at [876, 453] on span "Baixar operações + Baixar CaseLog" at bounding box center [876, 695] width 186 height 32
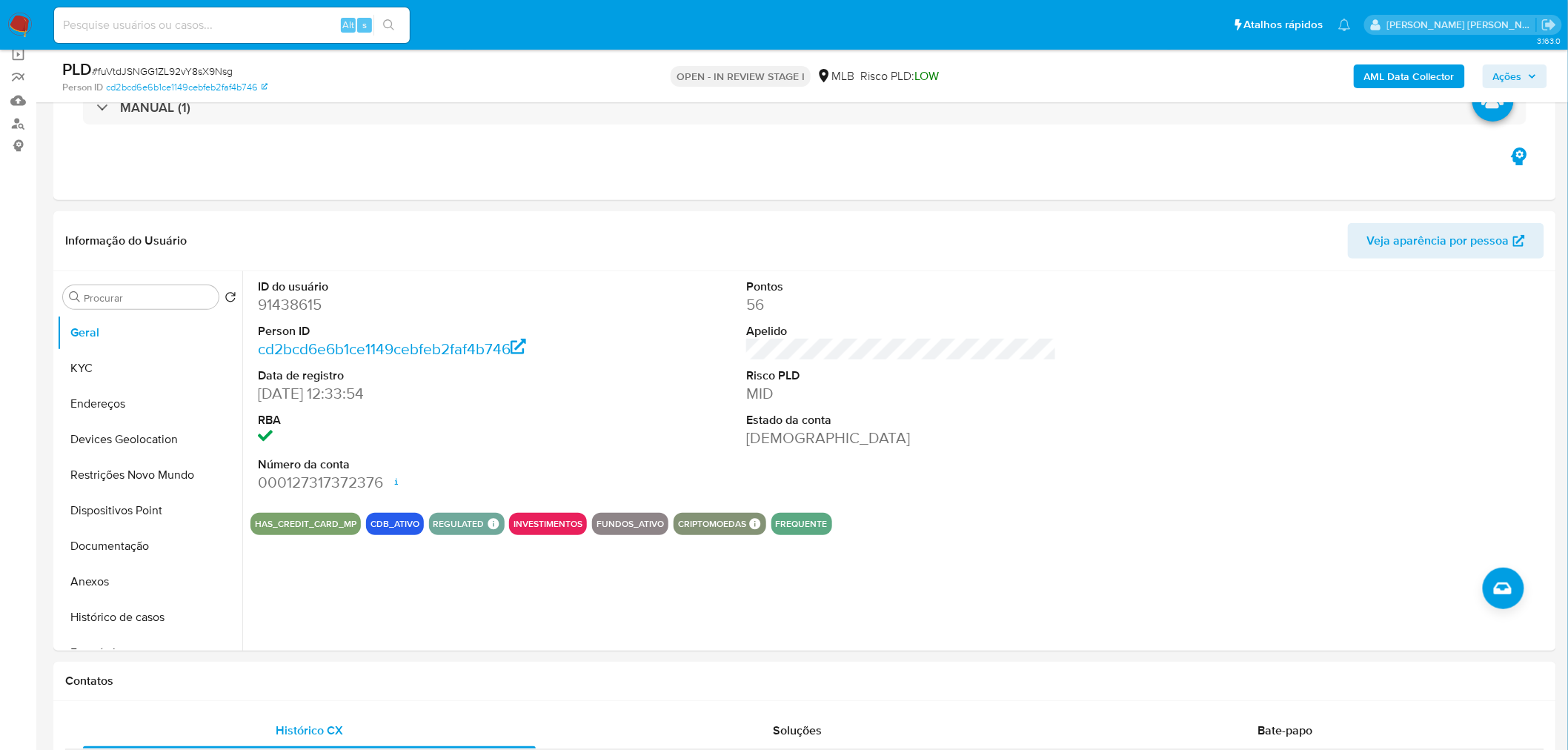
scroll to position [96, 0]
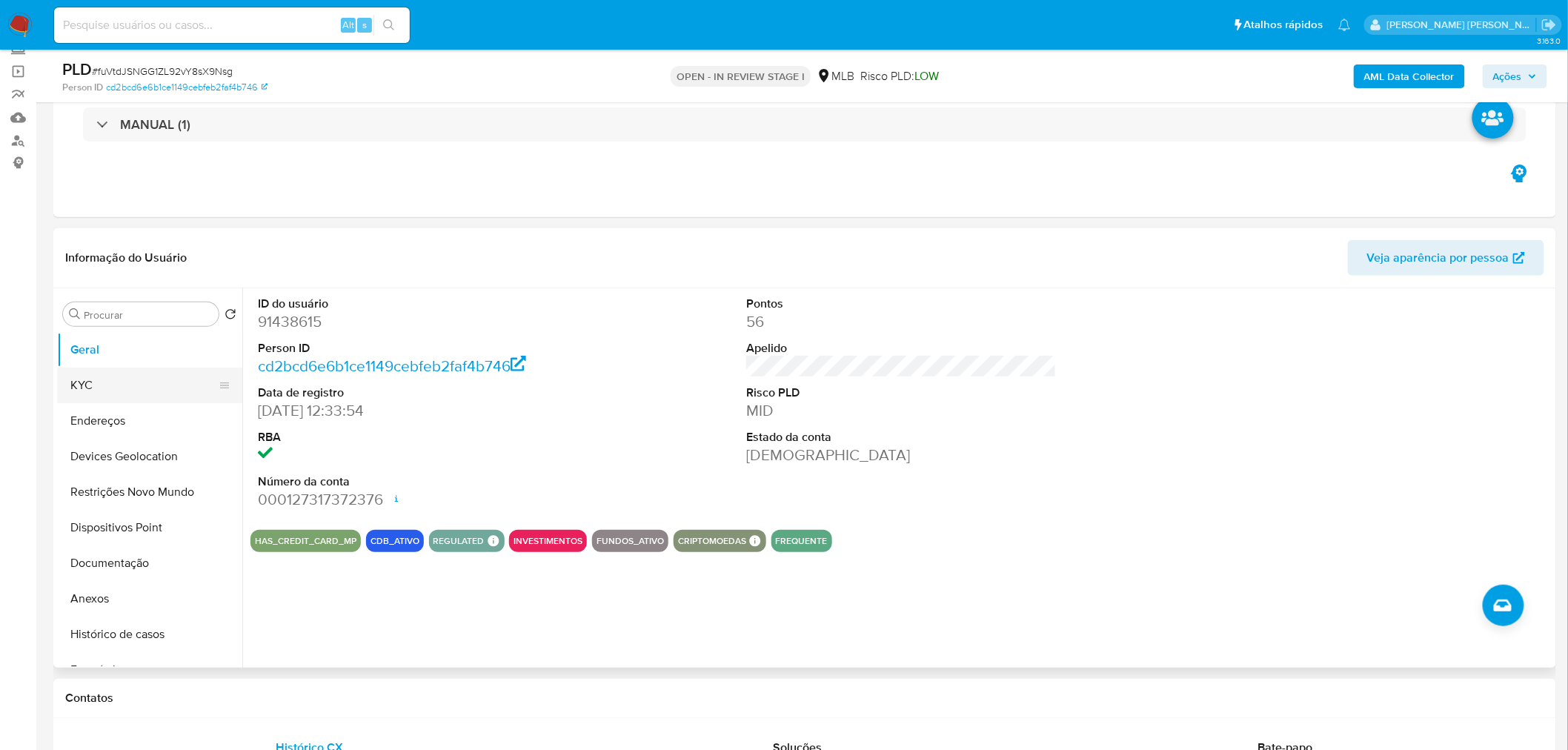
click at [106, 382] on button "KYC" at bounding box center [143, 385] width 174 height 36
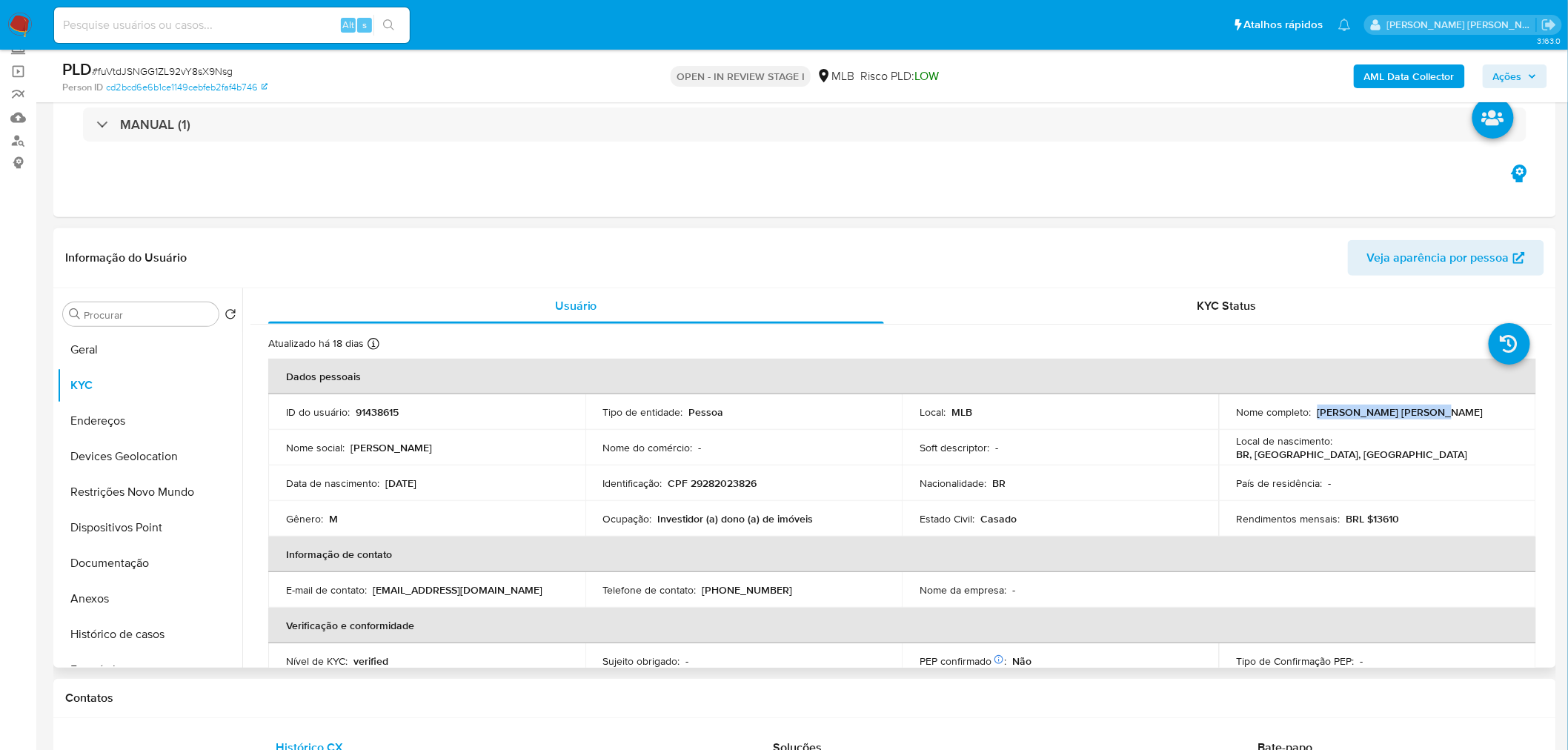
drag, startPoint x: 1427, startPoint y: 413, endPoint x: 1314, endPoint y: 401, distance: 113.6
click at [1053, 401] on td "Nome completo : Maciel Silvestre Alves" at bounding box center [1378, 412] width 317 height 36
copy p "Maciel Silvestre Alves"
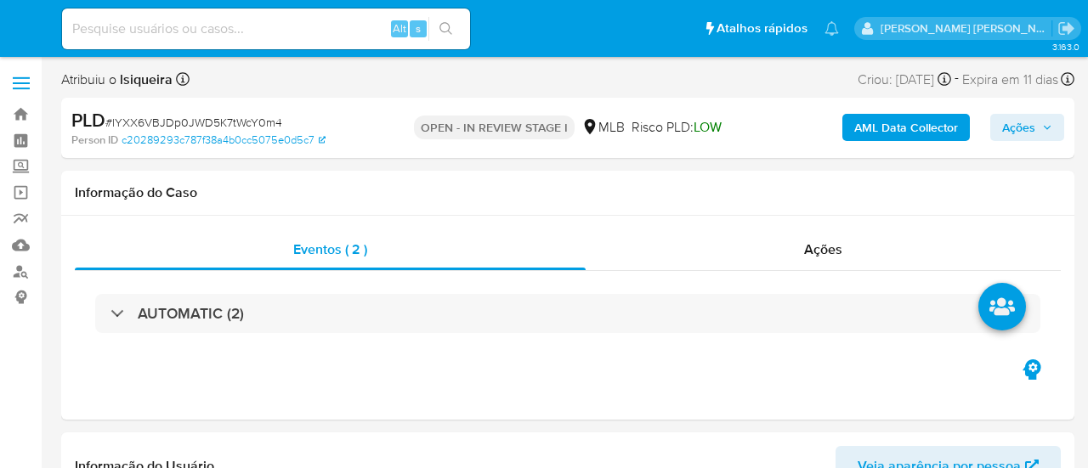
select select "10"
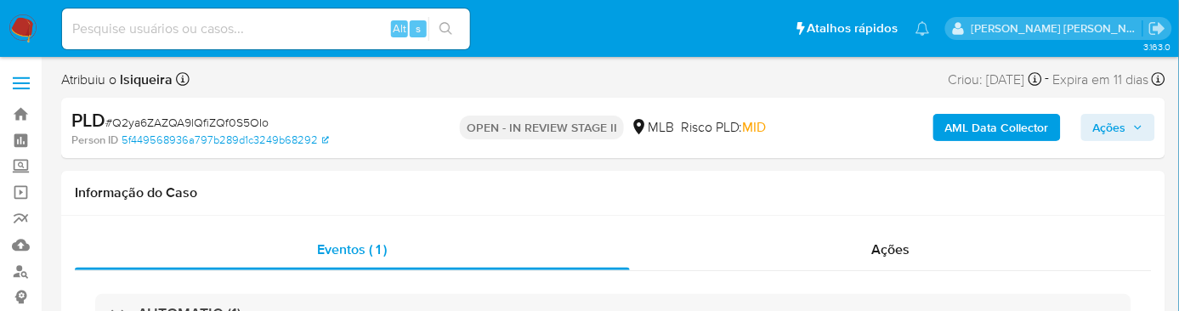
select select "10"
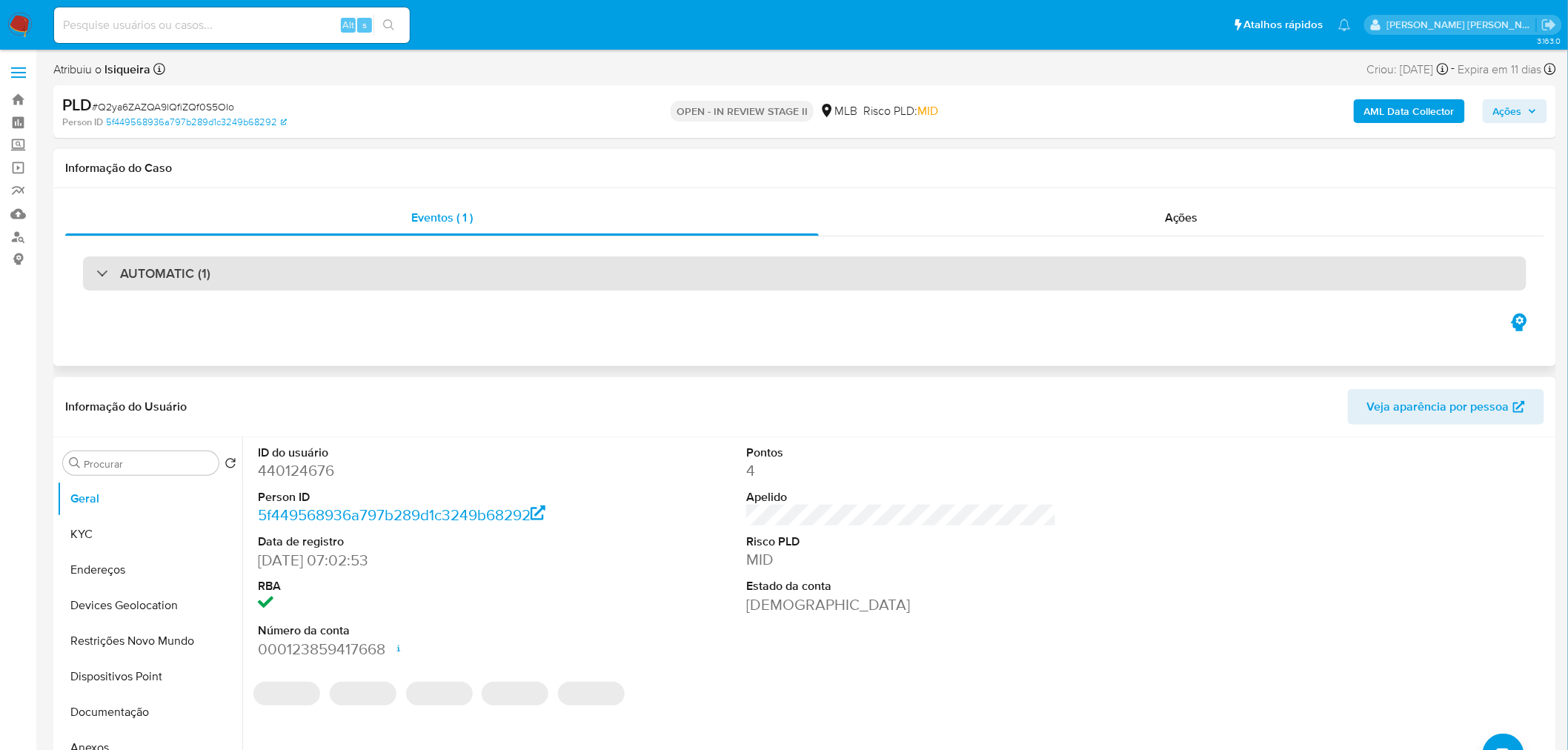
click at [334, 284] on div "AUTOMATIC (1)" at bounding box center [805, 273] width 1444 height 34
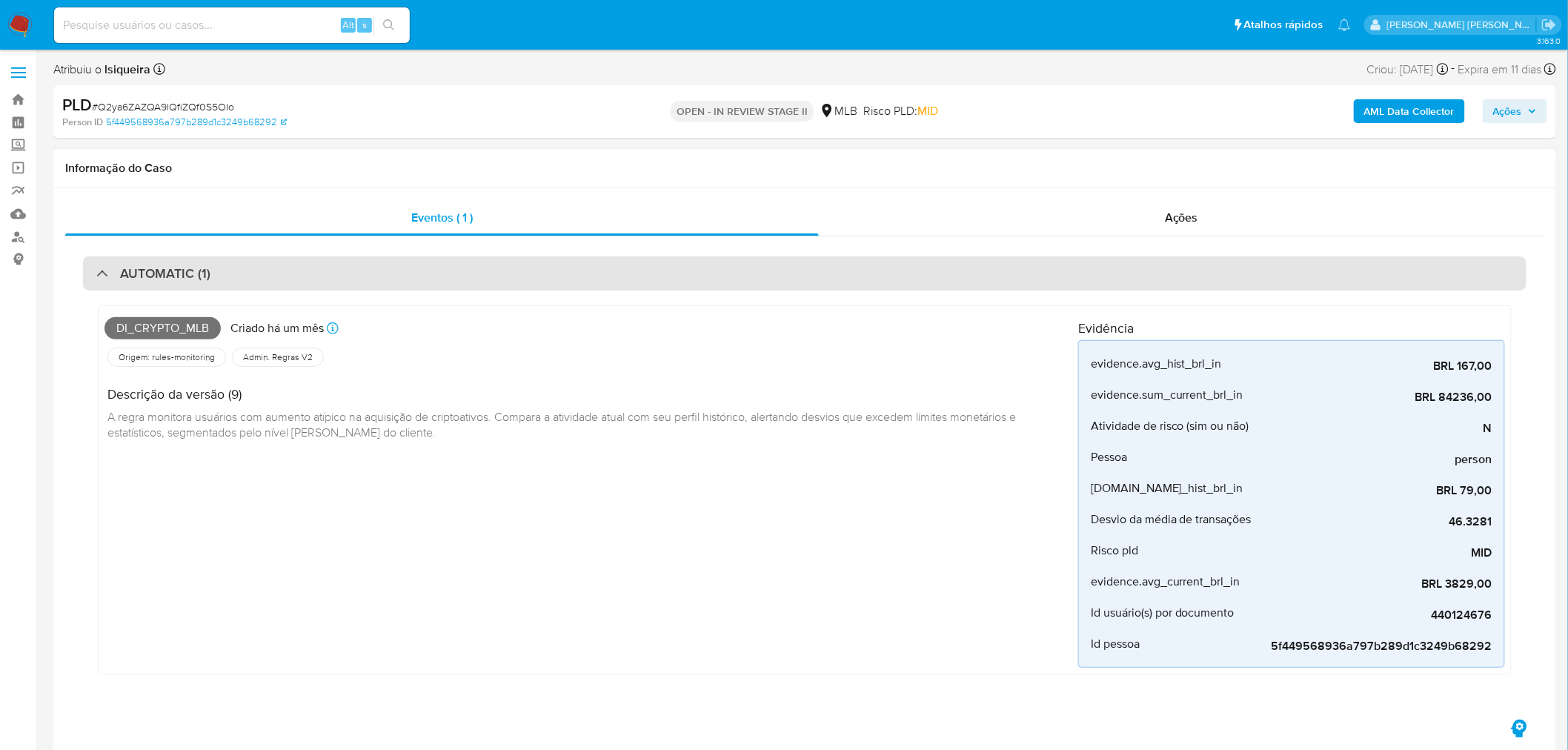
click at [334, 284] on div "AUTOMATIC (1)" at bounding box center [805, 273] width 1444 height 34
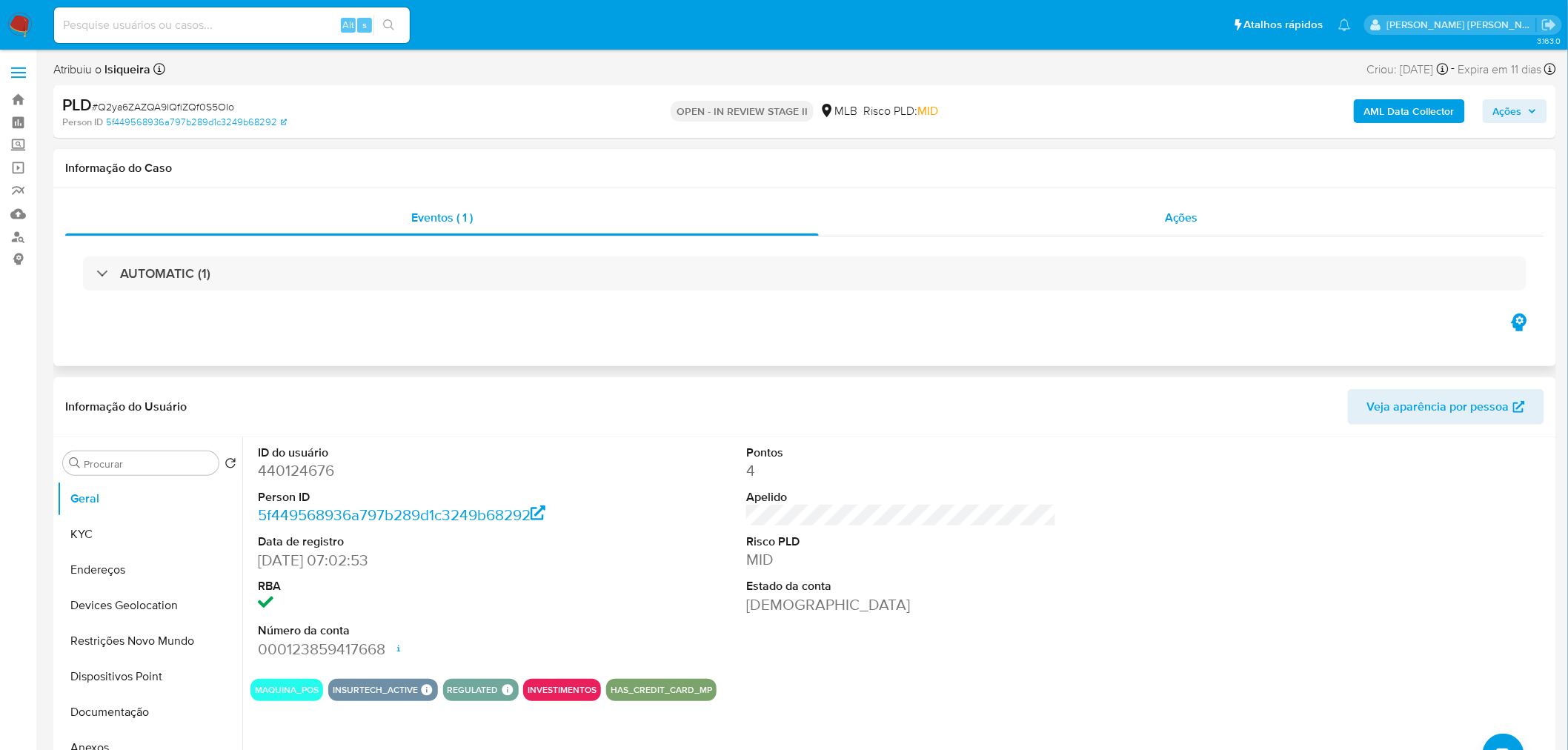
click at [1040, 228] on div "Ações" at bounding box center [1182, 217] width 726 height 36
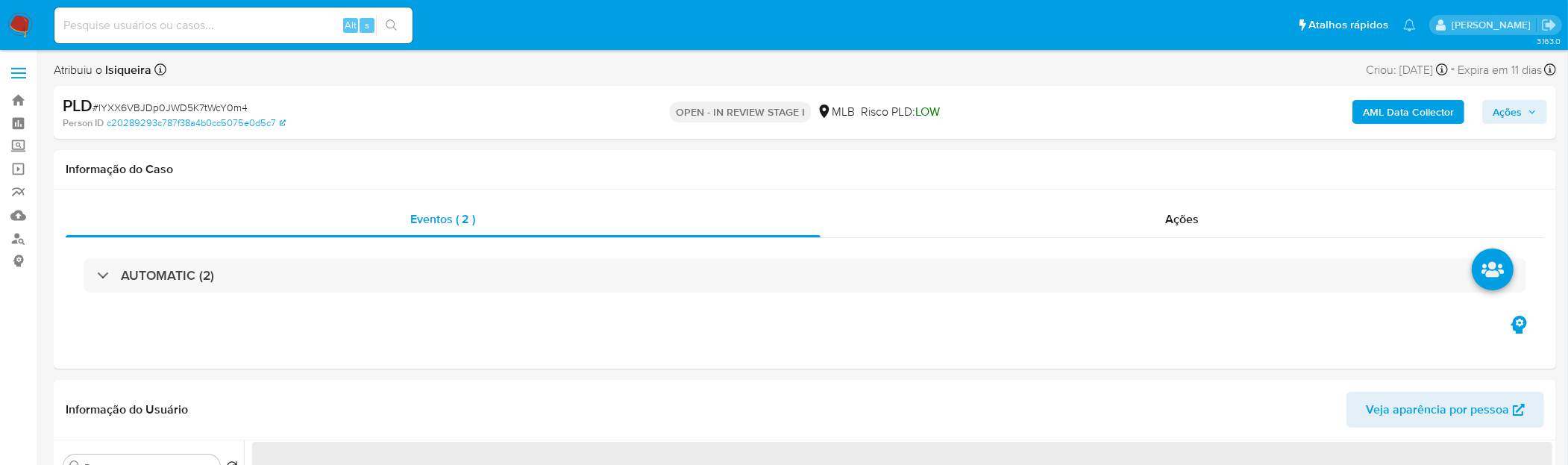
select select "10"
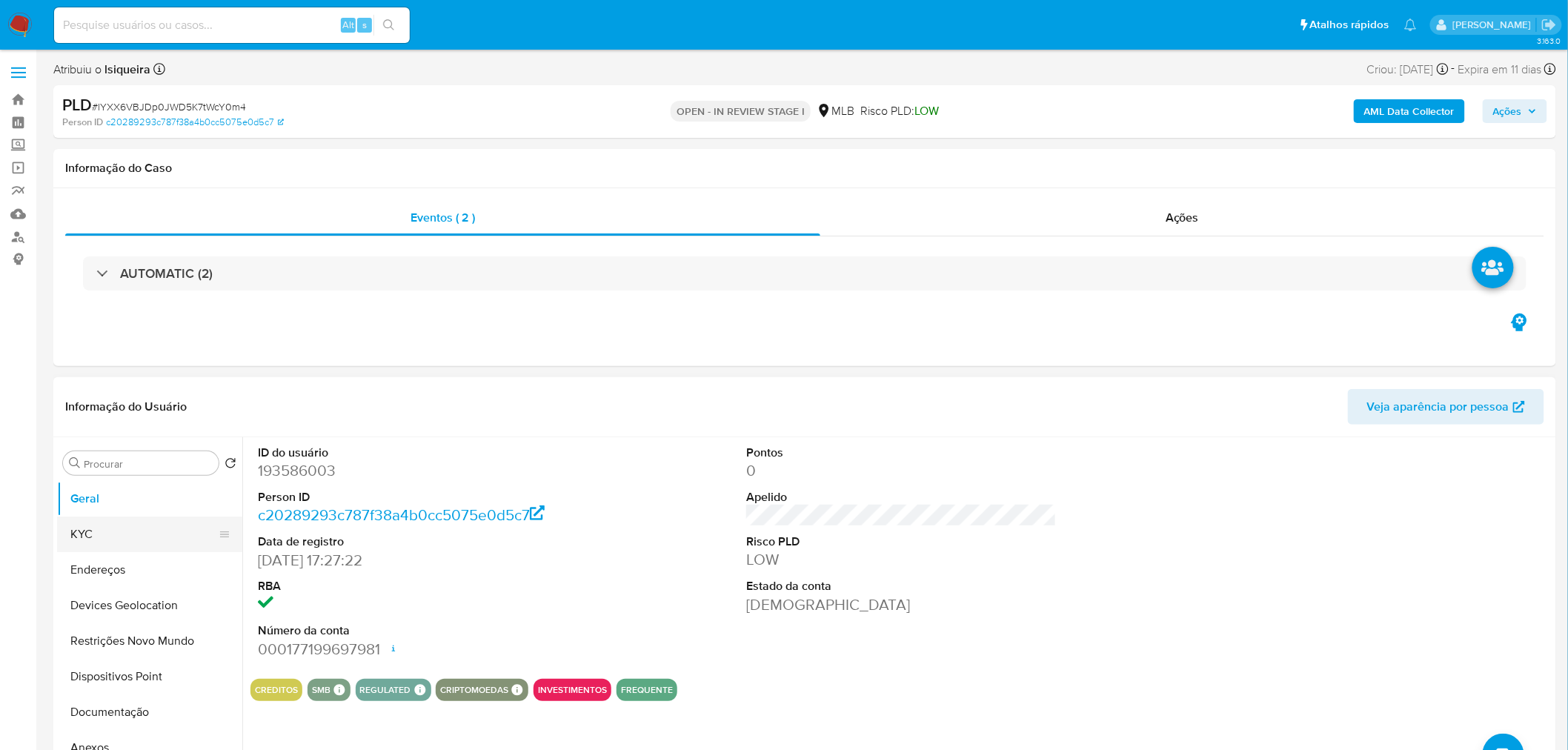
click at [139, 453] on button "KYC" at bounding box center [143, 534] width 174 height 36
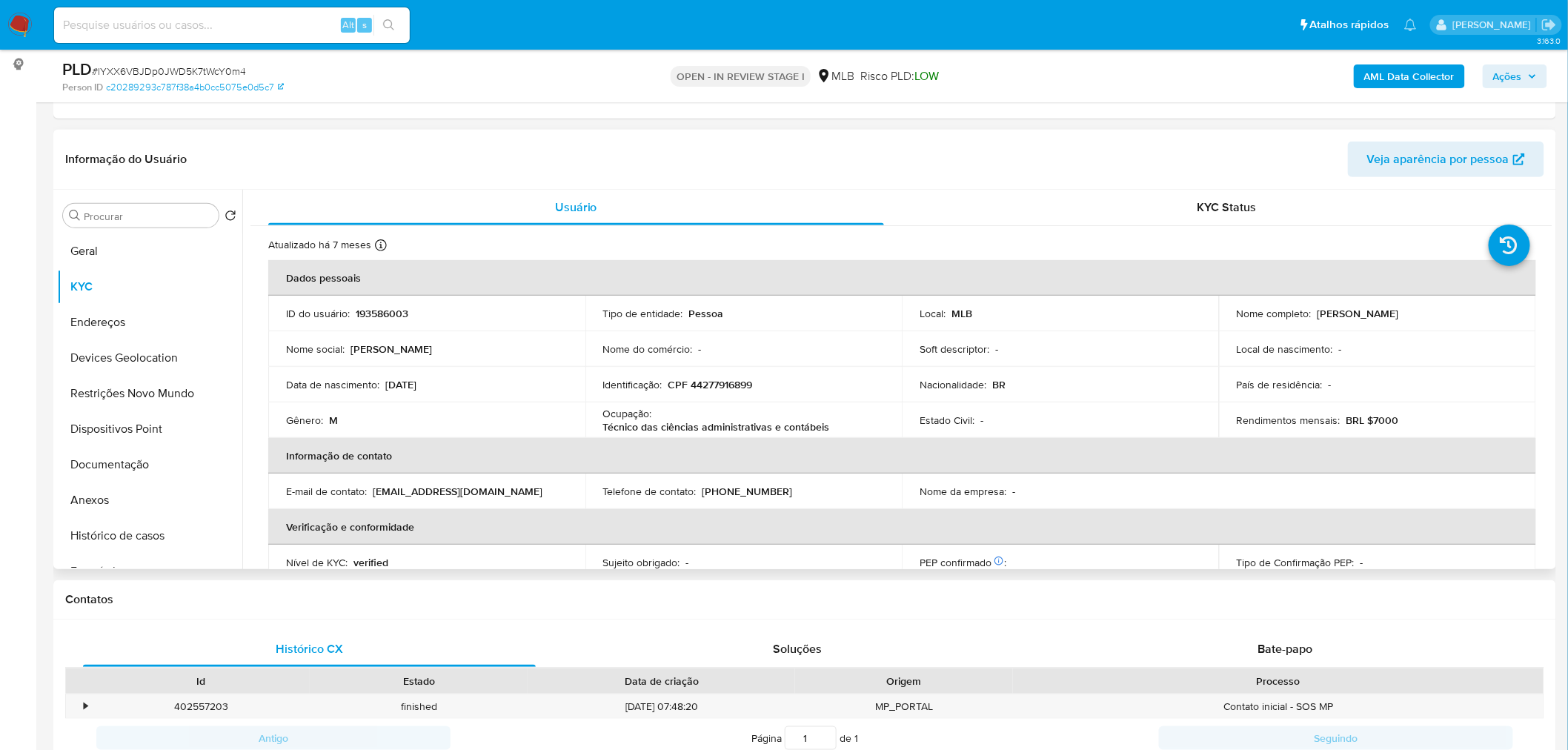
scroll to position [165, 0]
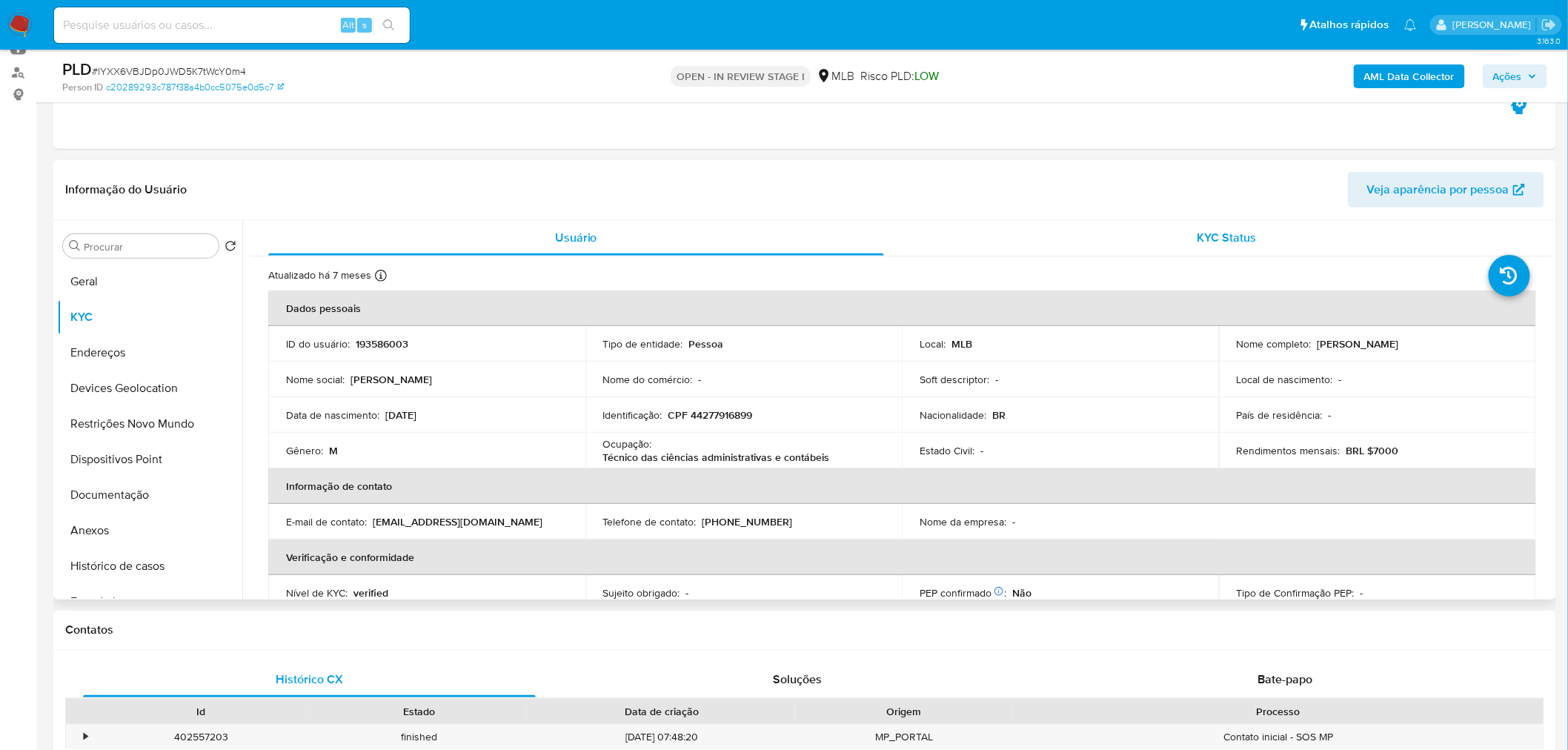
click at [1040, 238] on span "KYC Status" at bounding box center [1228, 238] width 59 height 17
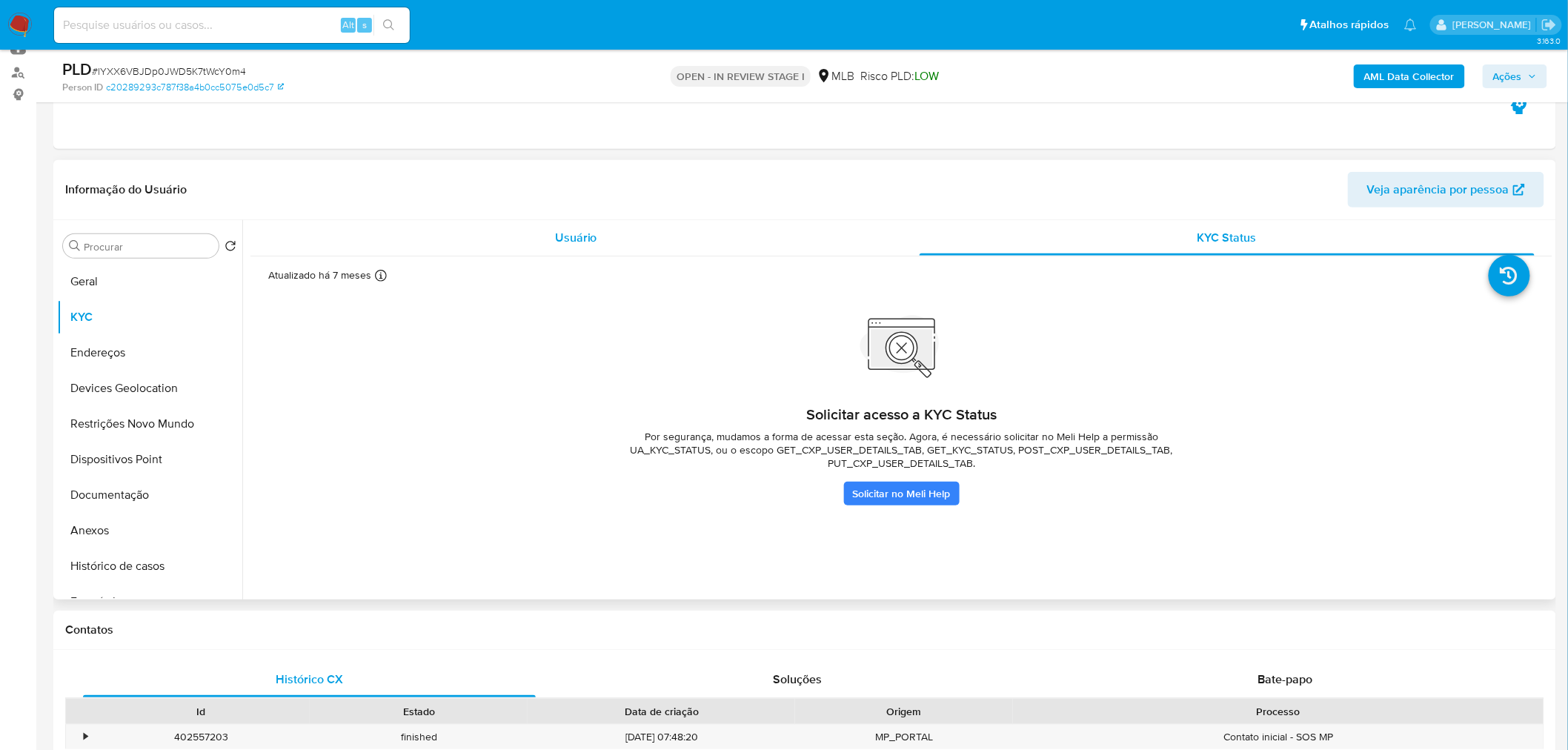
click at [620, 233] on div "Usuário" at bounding box center [576, 237] width 616 height 36
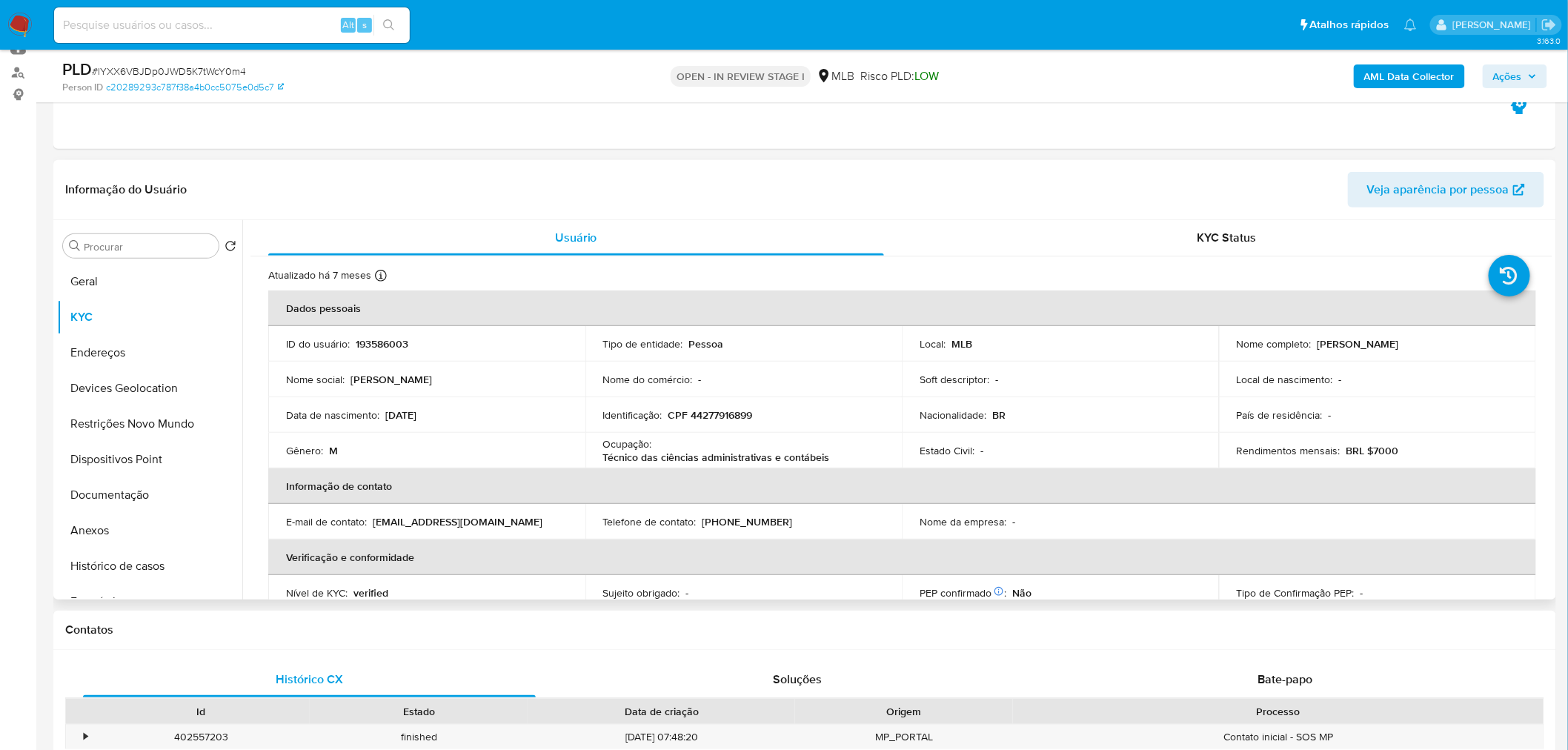
drag, startPoint x: 1483, startPoint y: 341, endPoint x: 1315, endPoint y: 338, distance: 168.0
click at [1040, 338] on div "Nome completo : Bruno Crisnamurty Rocha de Souza" at bounding box center [1378, 344] width 282 height 13
copy p "Bruno Crisnamurty Rocha de Souza"
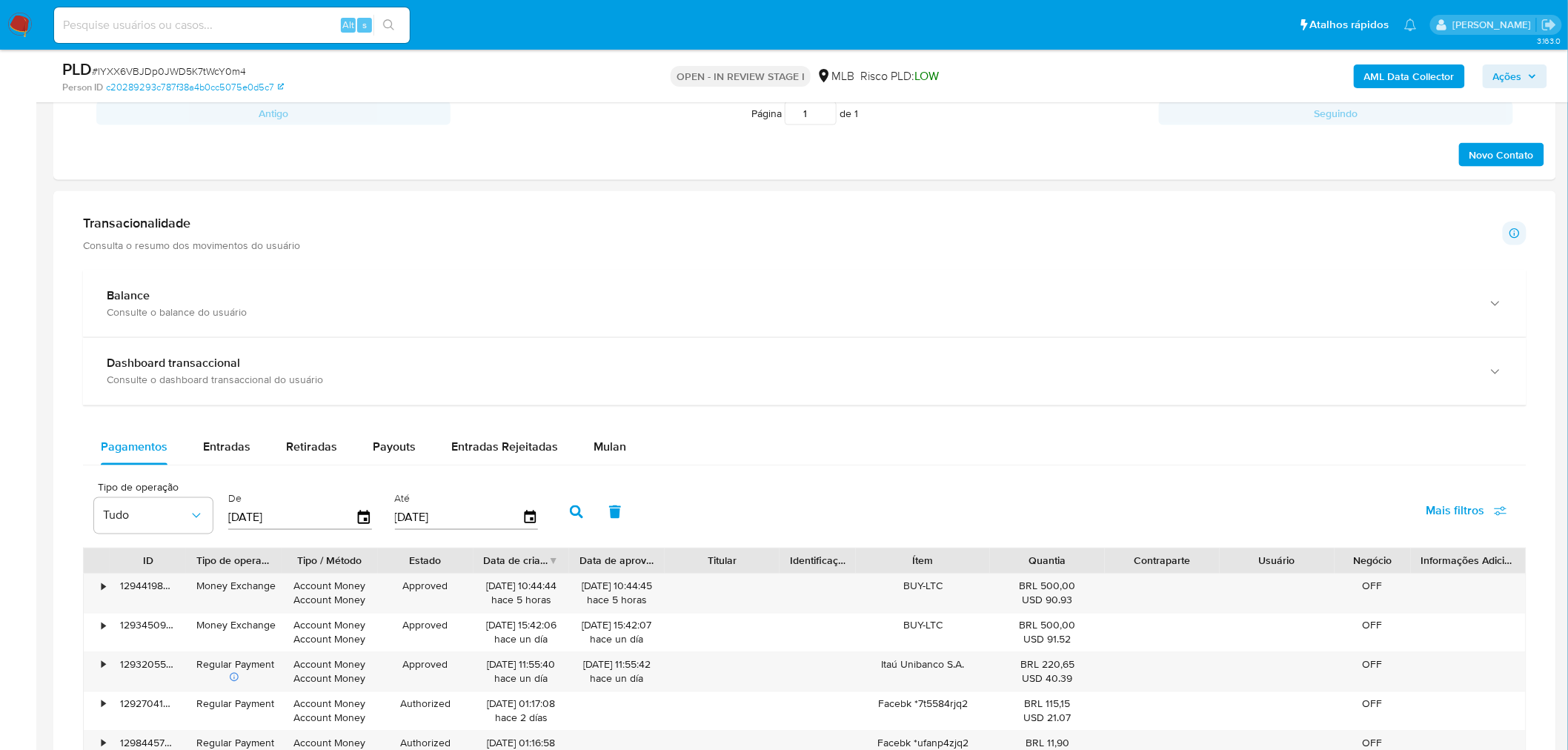
scroll to position [988, 0]
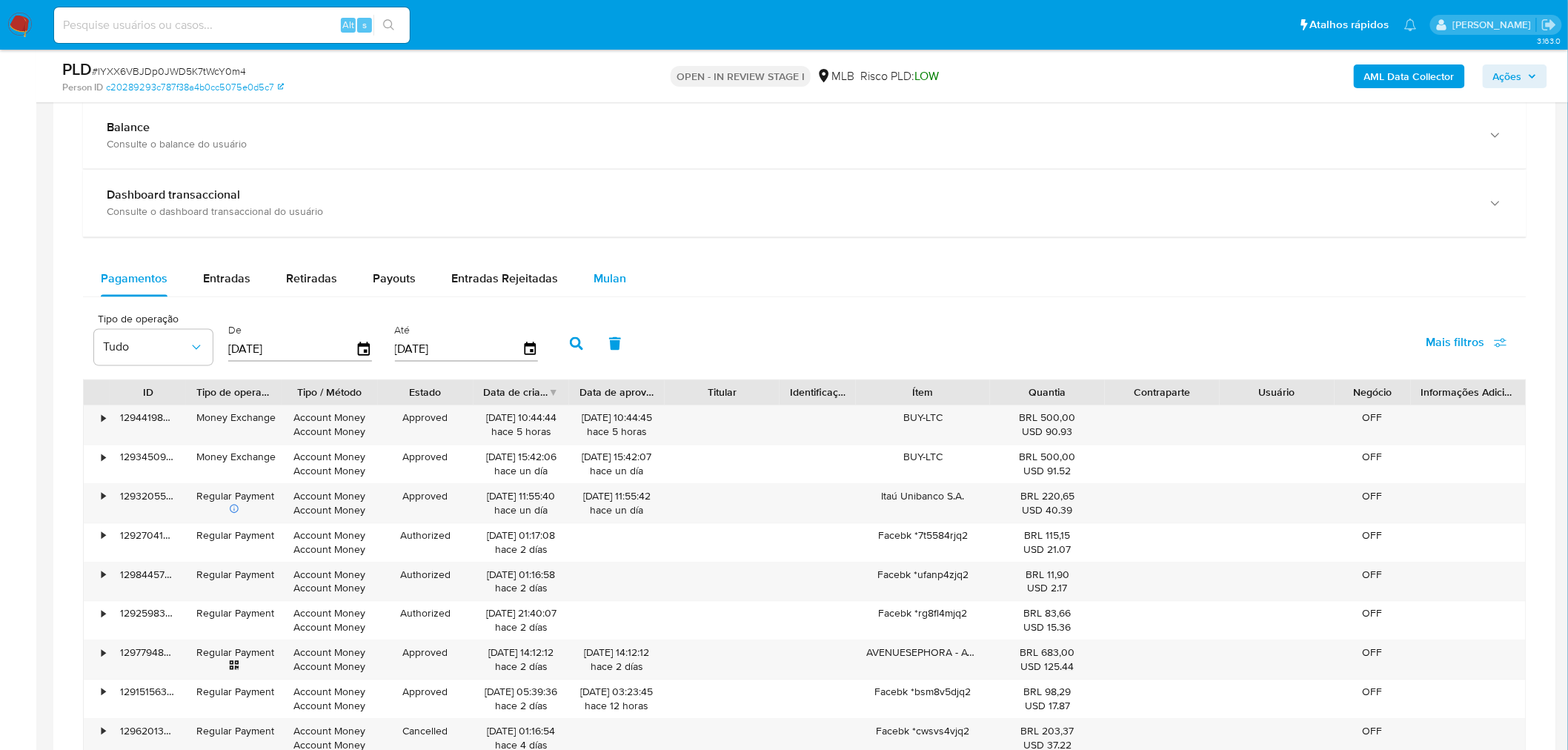
click at [610, 274] on span "Mulan" at bounding box center [610, 279] width 32 height 17
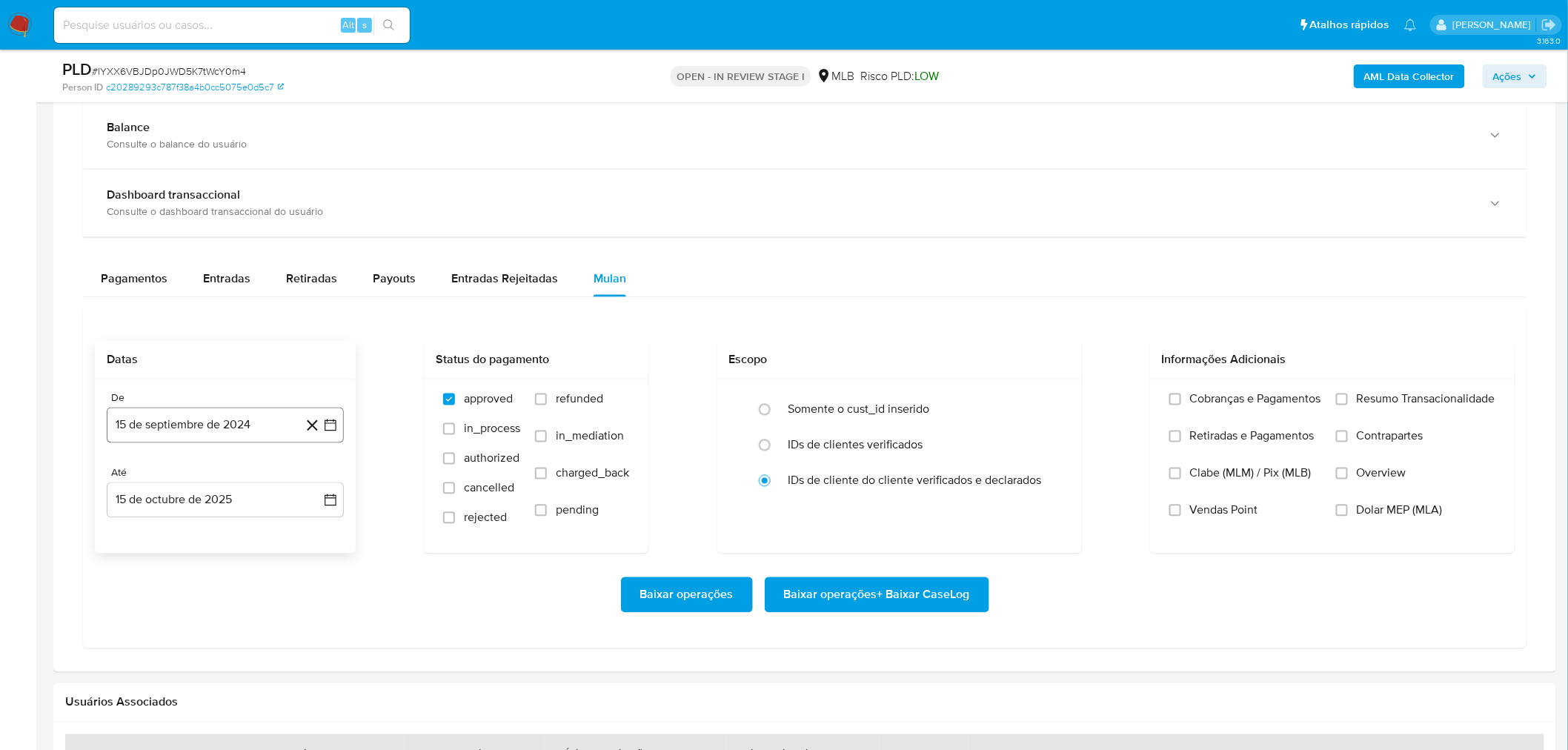
click at [181, 433] on button "15 de septiembre de 2024" at bounding box center [225, 425] width 237 height 36
click at [210, 453] on span "septiembre 2024" at bounding box center [218, 479] width 91 height 15
click at [309, 453] on icon "Año siguiente" at bounding box center [314, 480] width 17 height 17
click at [228, 453] on button "ago" at bounding box center [224, 617] width 42 height 24
click at [255, 453] on button "1" at bounding box center [255, 534] width 24 height 24
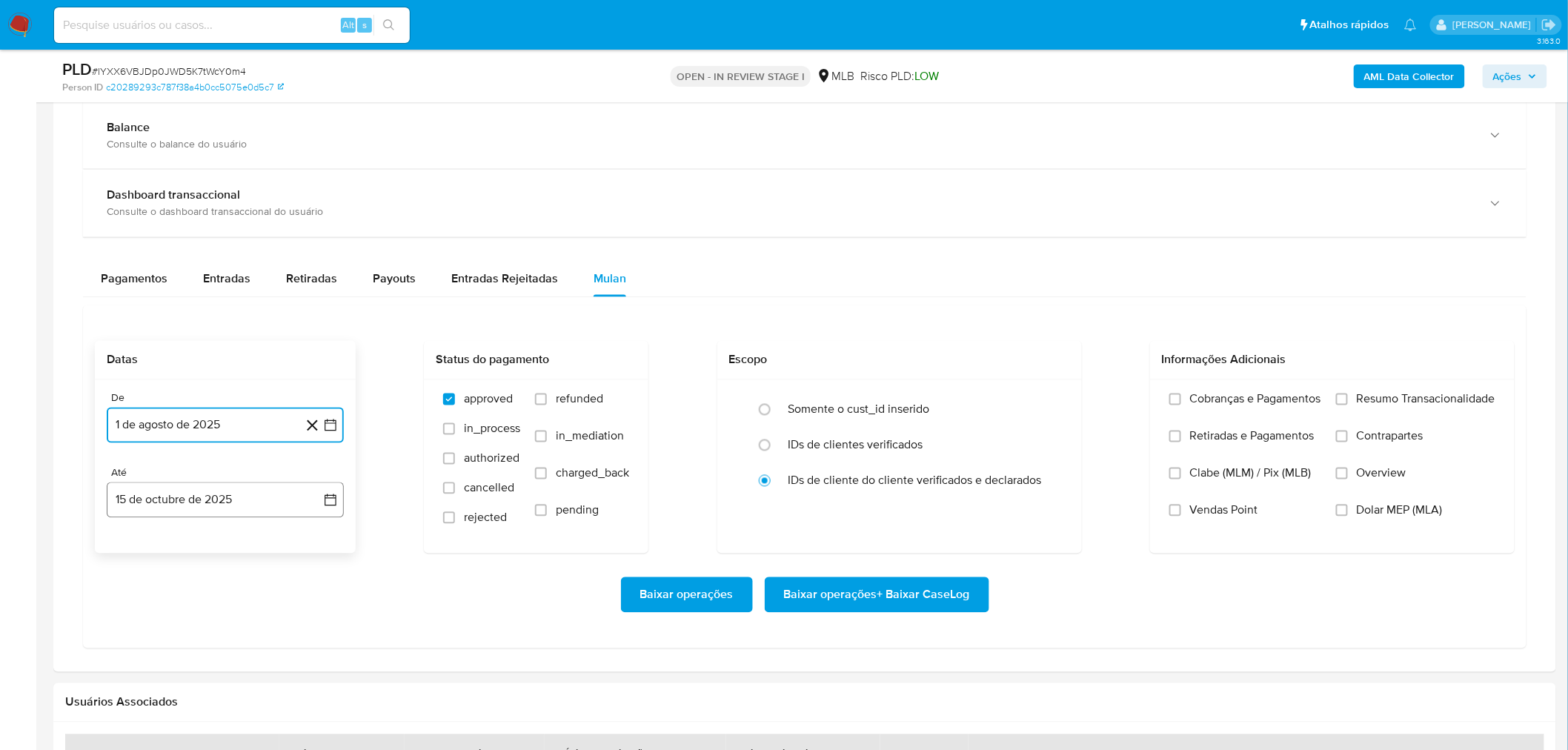
click at [215, 453] on button "15 de octubre de 2025" at bounding box center [225, 500] width 237 height 36
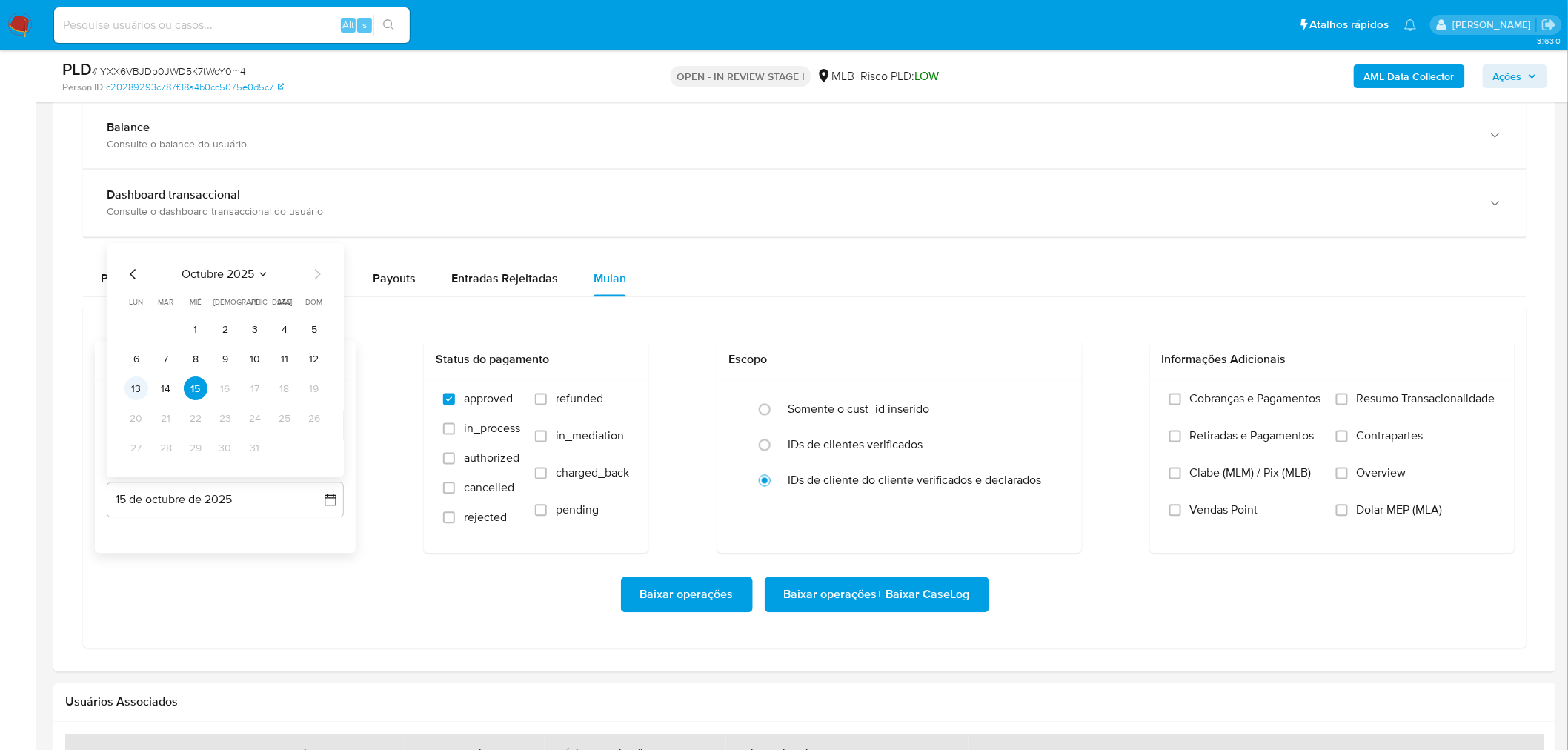
click at [135, 383] on button "13" at bounding box center [136, 389] width 24 height 24
click at [1040, 395] on span "Resumo Transacionalidade" at bounding box center [1426, 399] width 139 height 15
click at [1040, 395] on input "Resumo Transacionalidade" at bounding box center [1342, 399] width 12 height 12
click at [1040, 453] on span "Vendas Point" at bounding box center [1224, 510] width 68 height 15
click at [1040, 453] on input "Vendas Point" at bounding box center [1176, 511] width 12 height 12
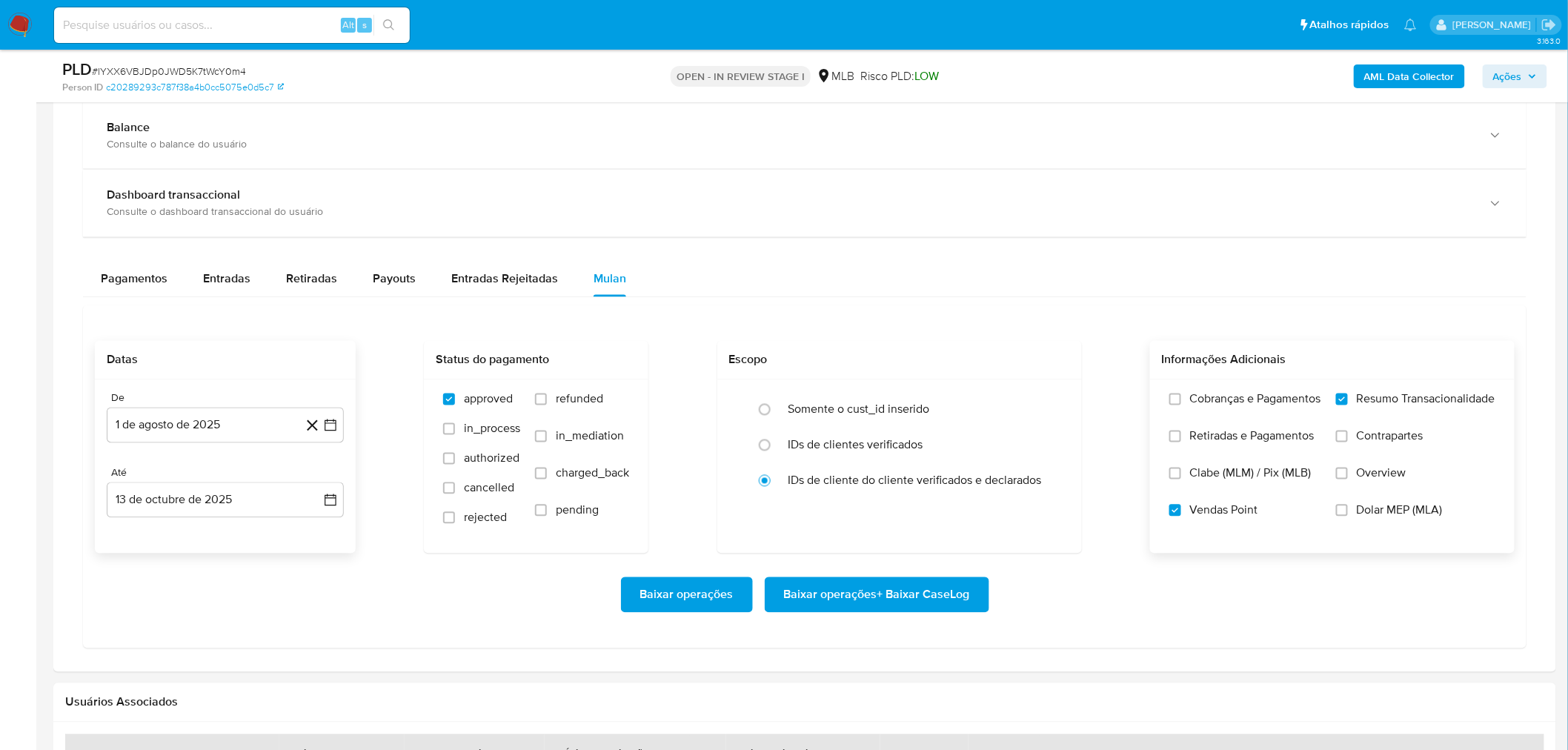
click at [840, 453] on span "Baixar operações + Baixar CaseLog" at bounding box center [876, 595] width 186 height 32
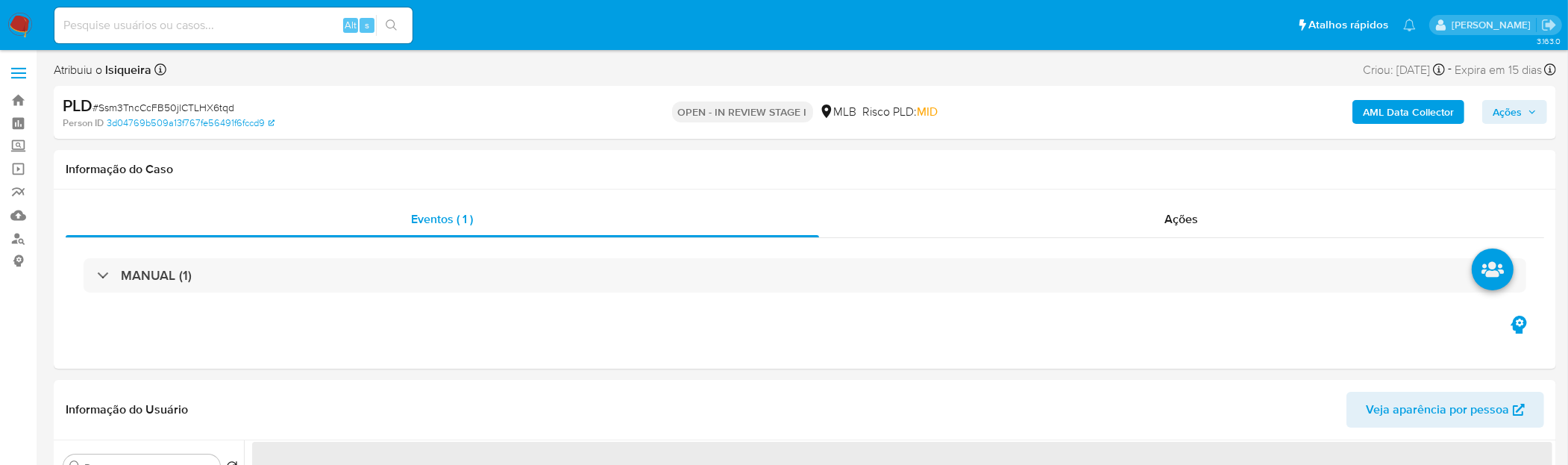
select select "10"
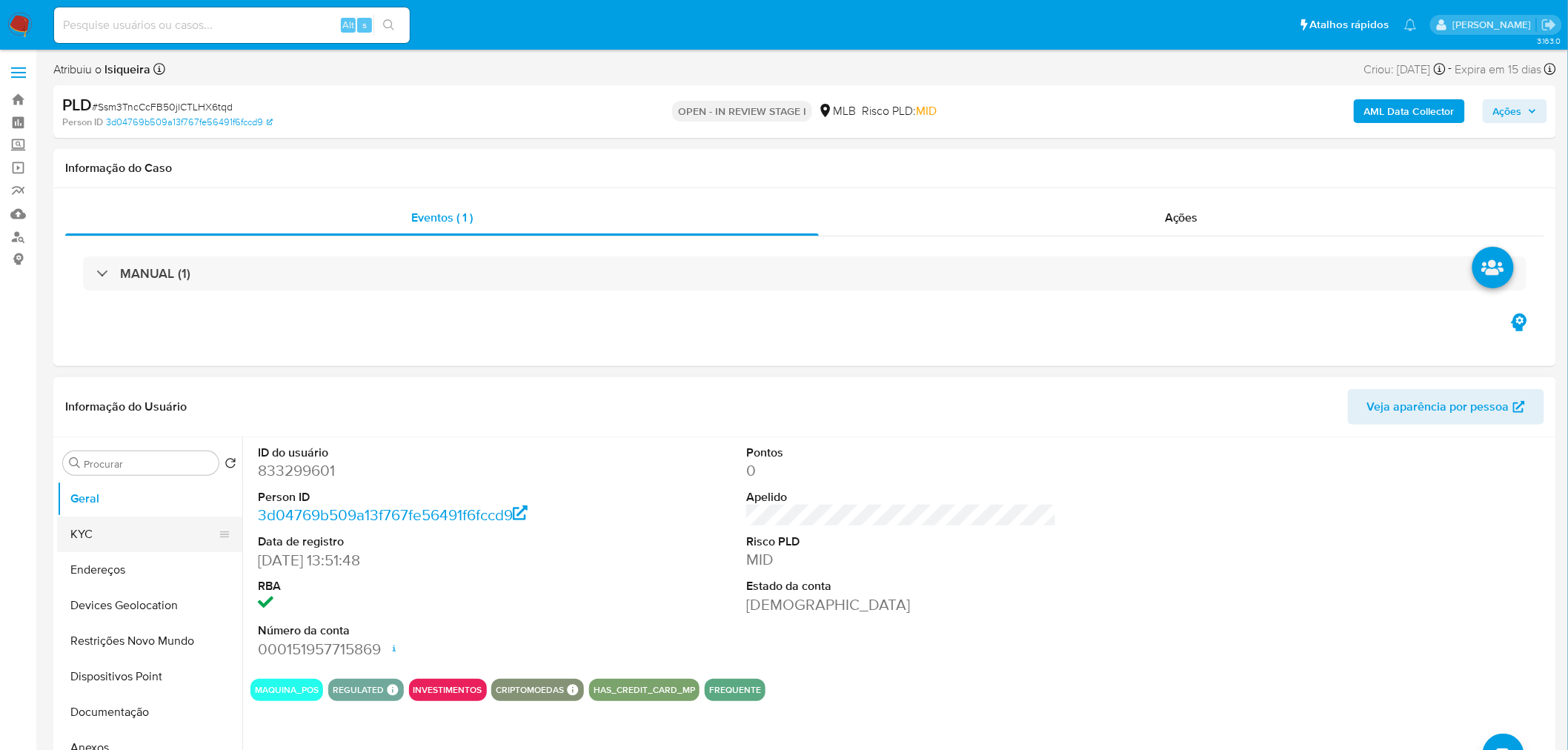
click at [106, 453] on button "KYC" at bounding box center [143, 534] width 174 height 36
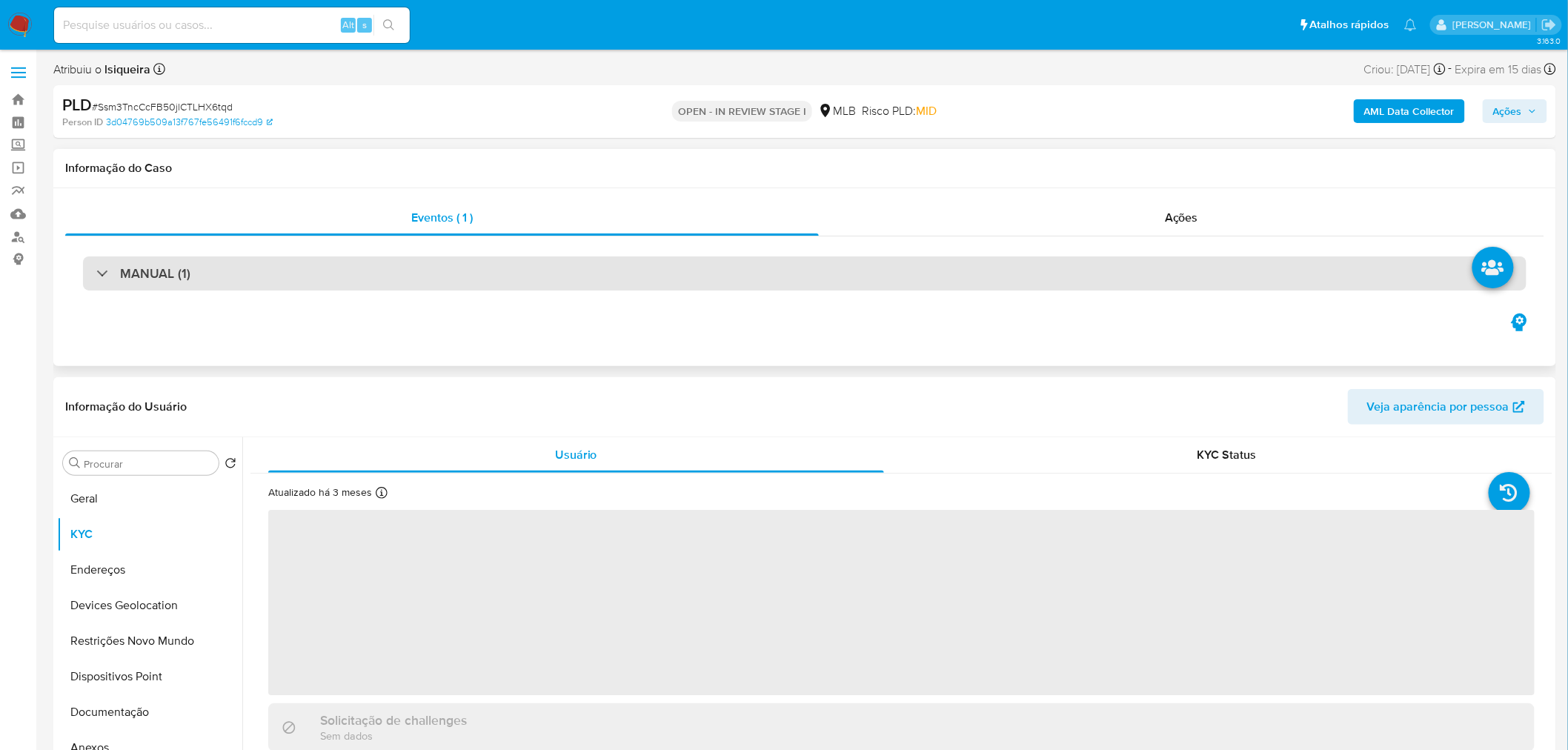
click at [574, 269] on div "MANUAL (1)" at bounding box center [805, 273] width 1444 height 34
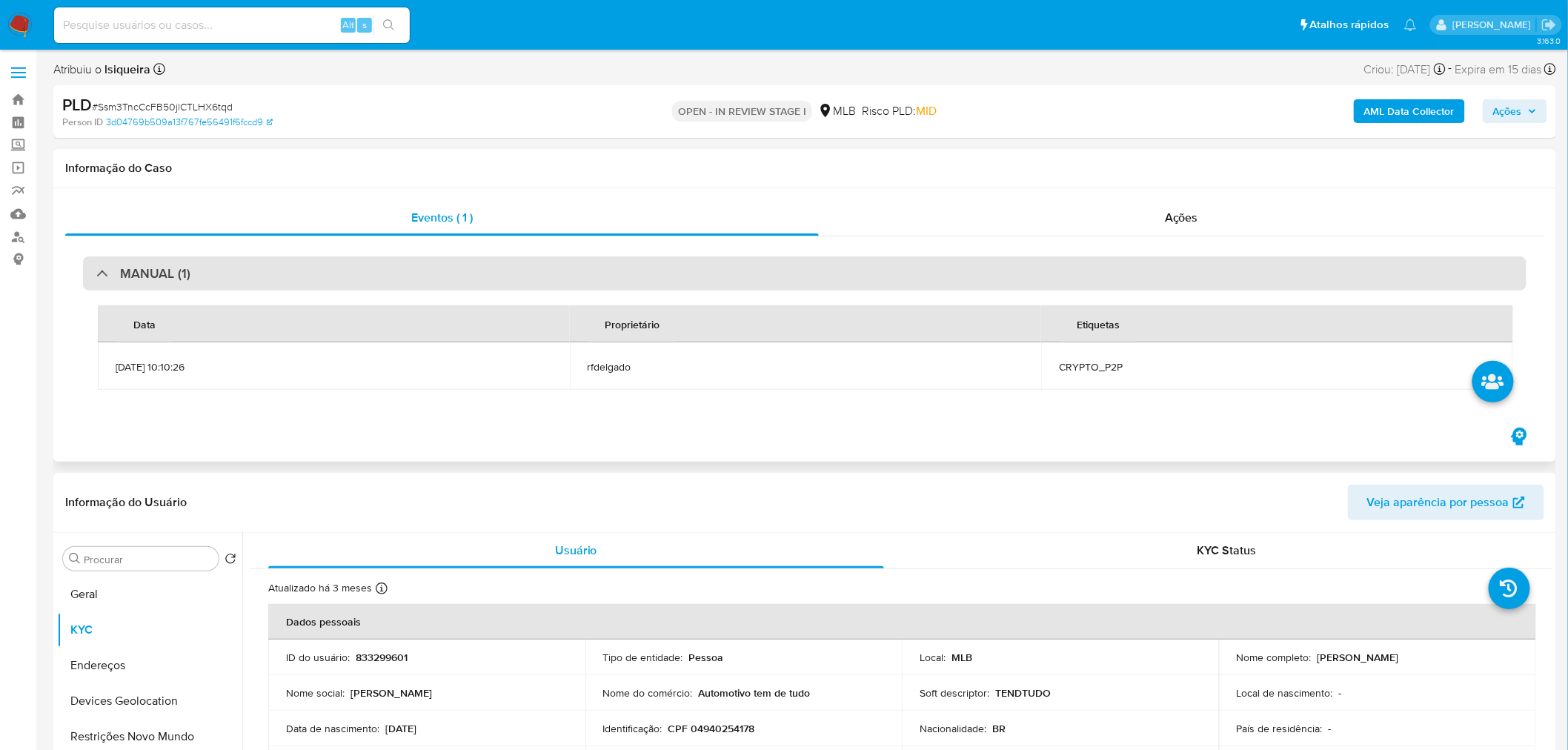
click at [571, 273] on div "MANUAL (1)" at bounding box center [805, 273] width 1444 height 34
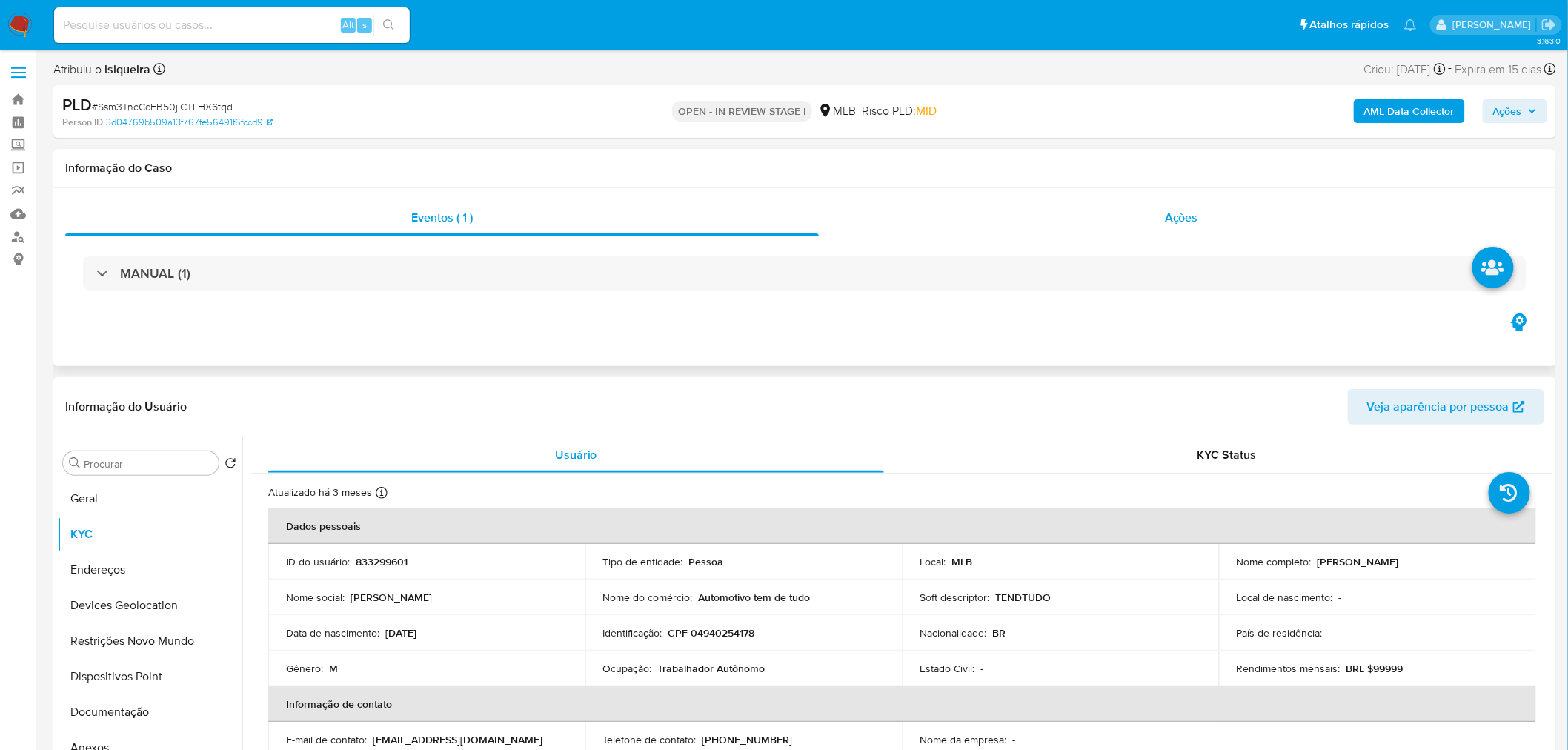
click at [1039, 229] on div "Ações" at bounding box center [1182, 217] width 726 height 36
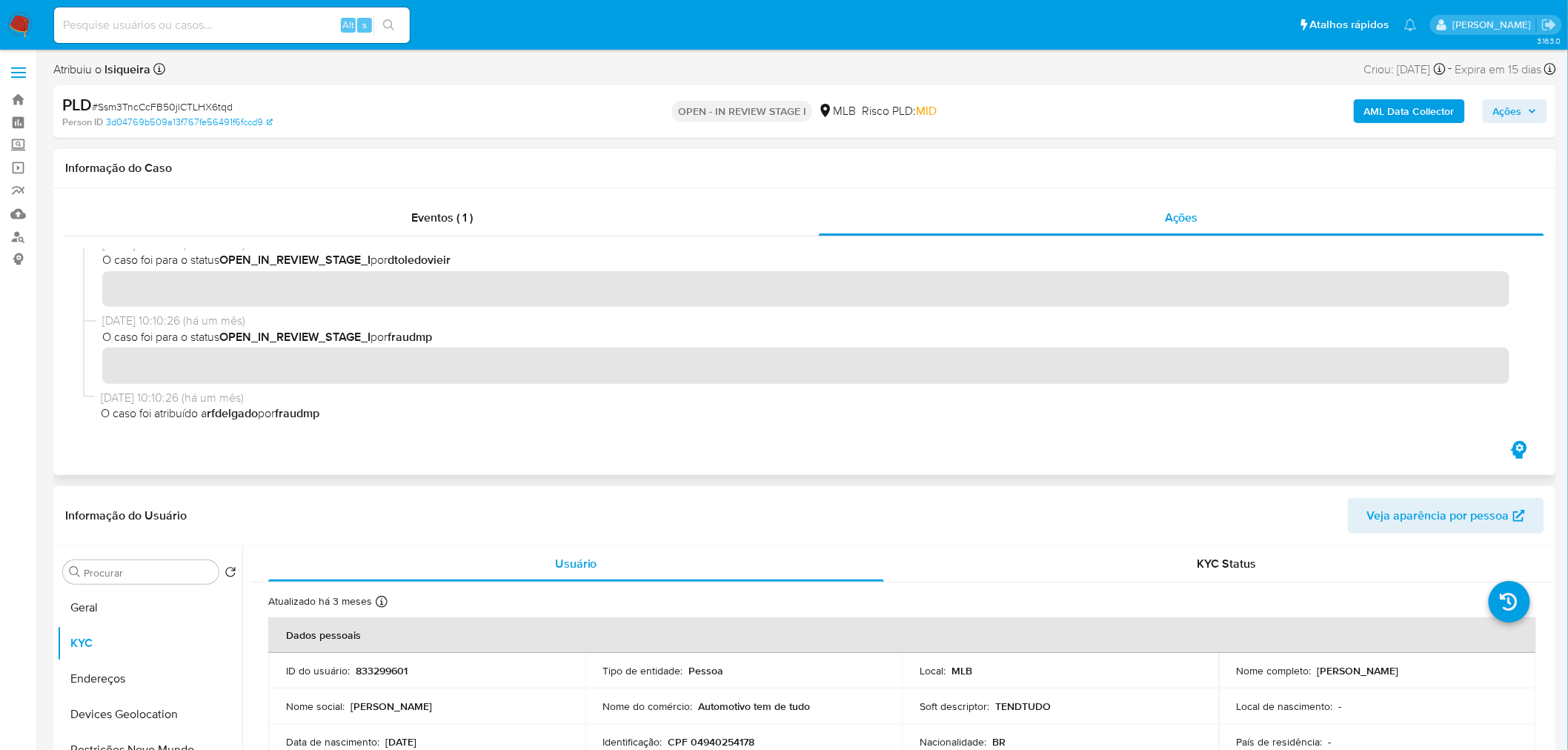
scroll to position [166, 0]
click at [483, 225] on div "Eventos ( 1 )" at bounding box center [442, 217] width 753 height 36
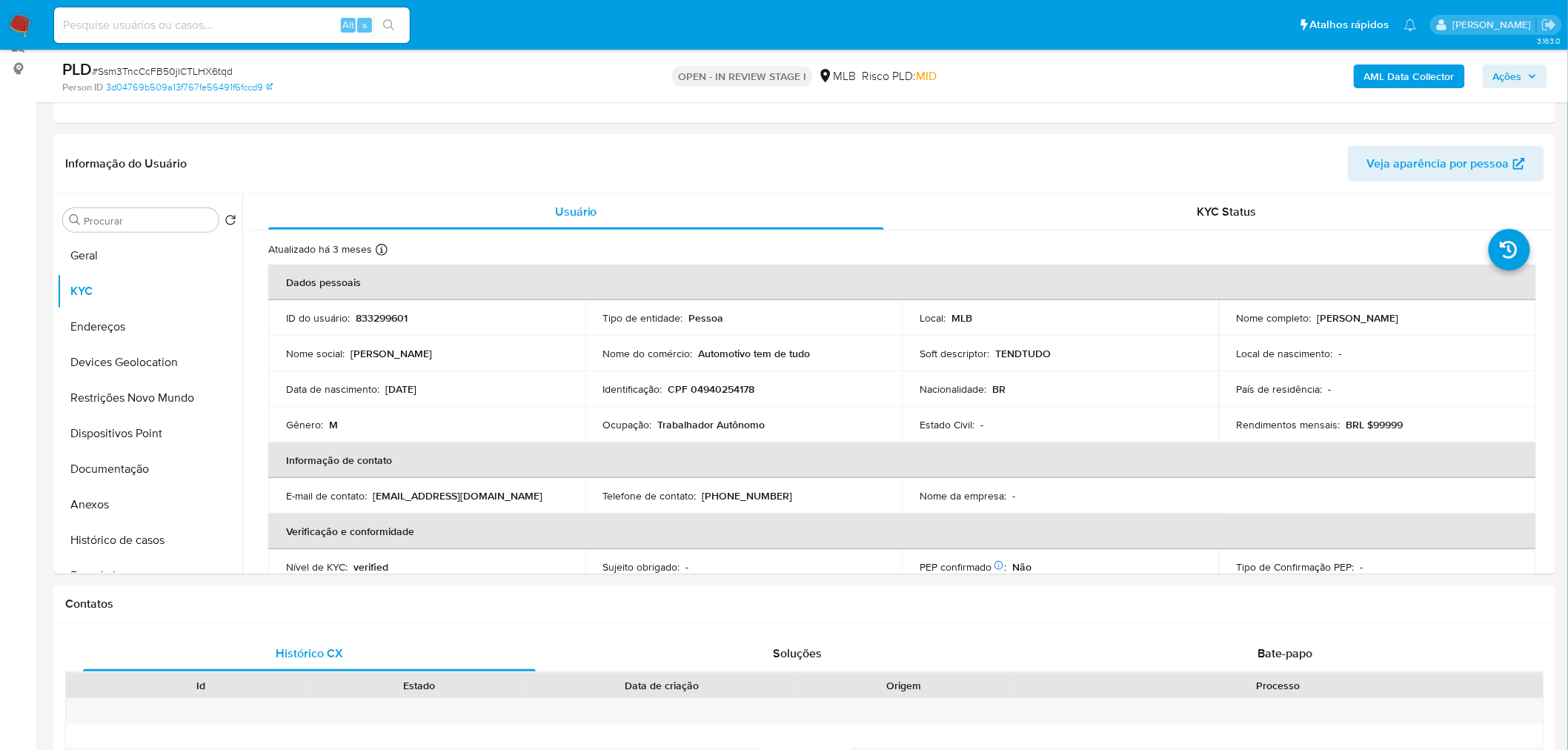
scroll to position [247, 0]
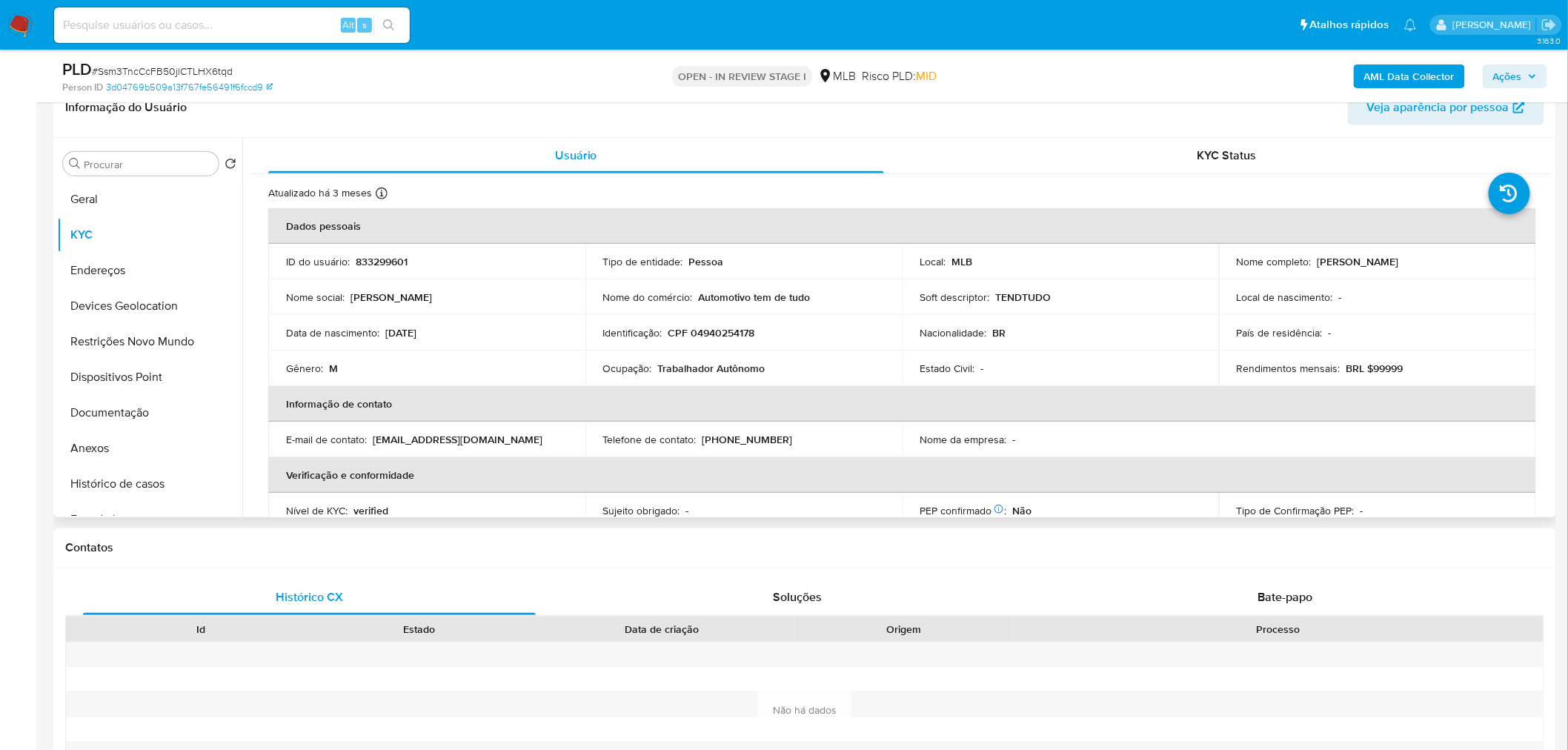
drag, startPoint x: 1429, startPoint y: 264, endPoint x: 1312, endPoint y: 262, distance: 117.0
click at [1053, 262] on div "Nome completo : Adriano Vieira Alves" at bounding box center [1378, 261] width 282 height 13
copy p "Adriano Vieira Alves"
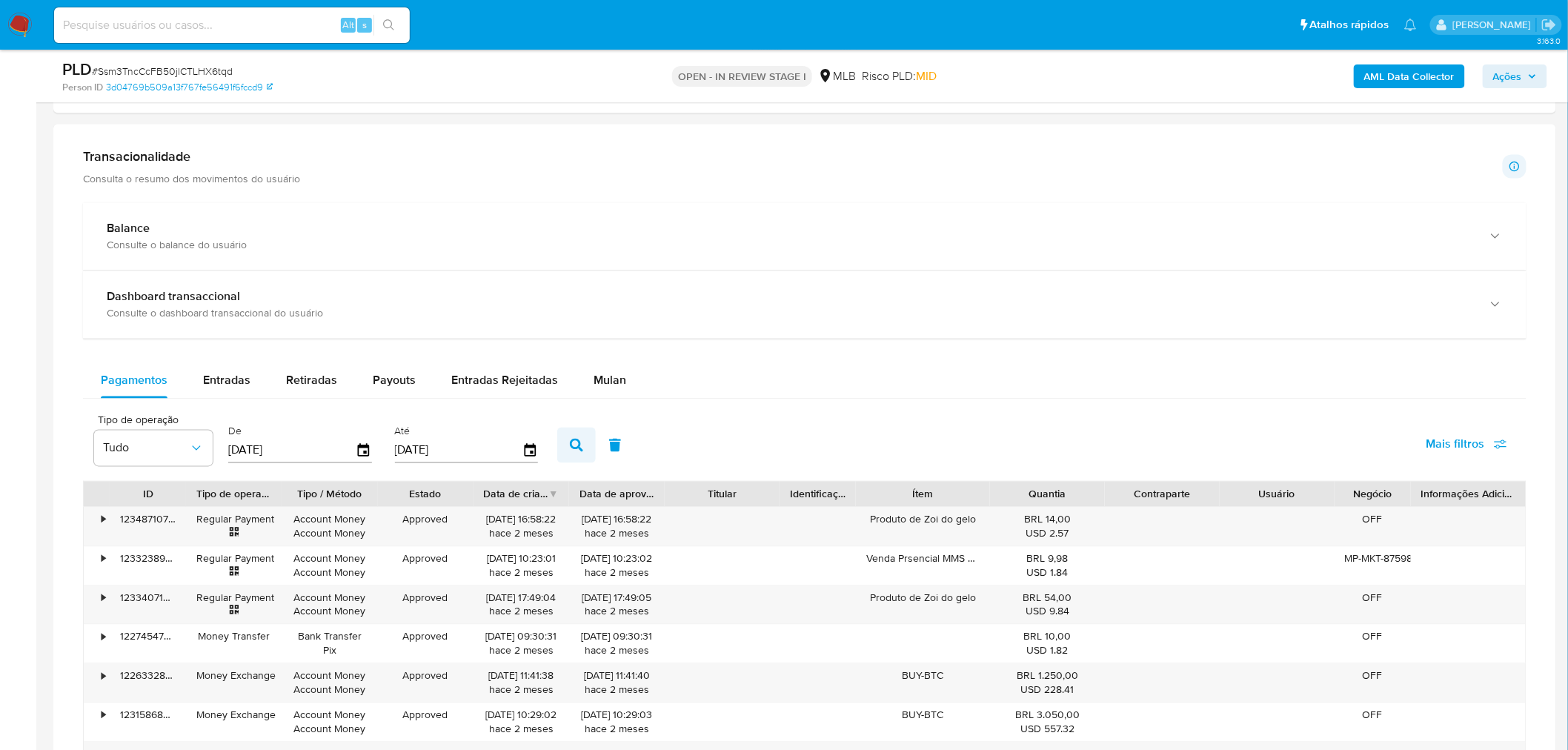
scroll to position [988, 0]
click at [600, 365] on div "Mulan" at bounding box center [610, 380] width 32 height 36
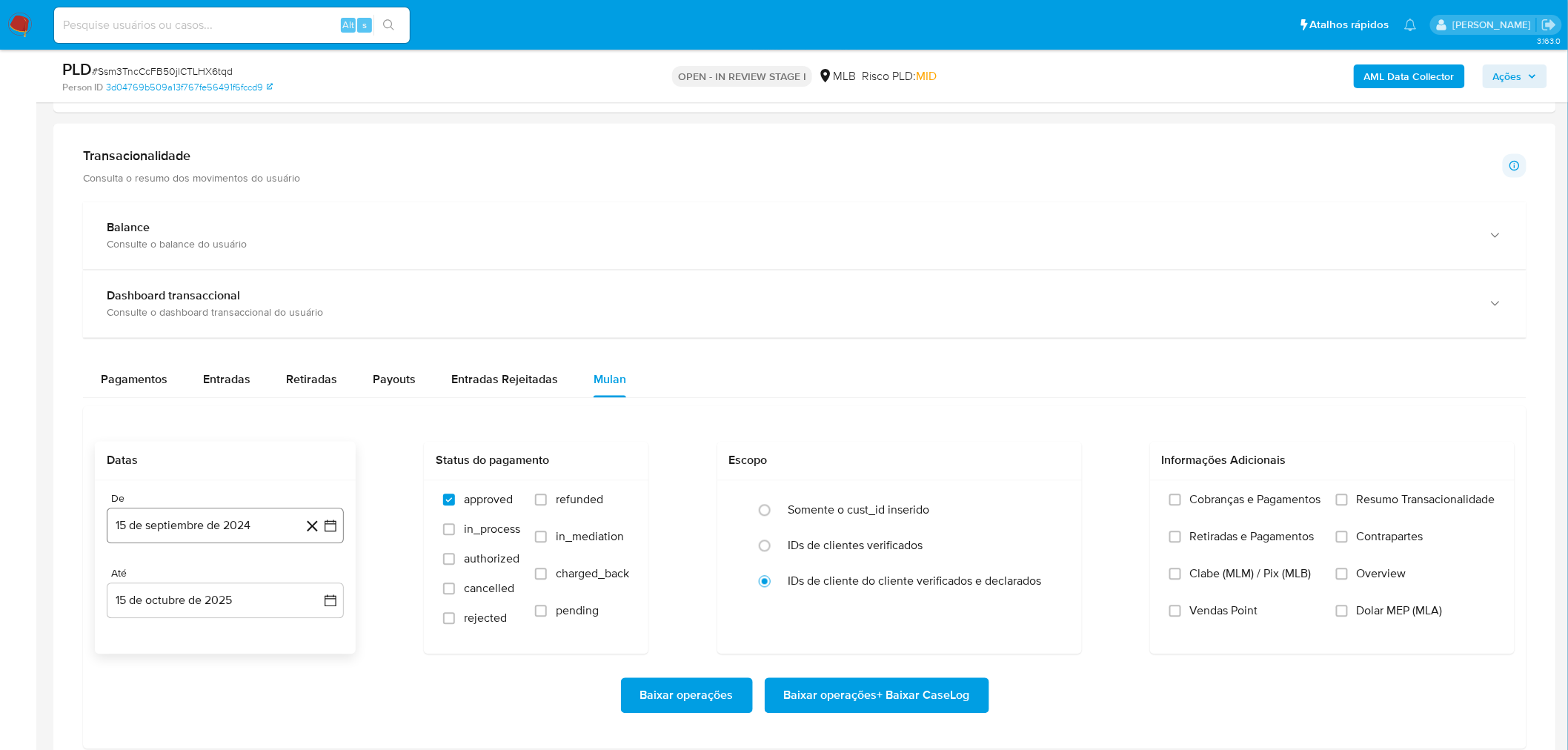
click at [166, 453] on button "15 de septiembre de 2024" at bounding box center [225, 526] width 237 height 36
click at [249, 272] on span "septiembre 2024" at bounding box center [218, 271] width 91 height 15
click at [316, 282] on icon "Año siguiente" at bounding box center [314, 283] width 17 height 17
click at [225, 422] on span "ago" at bounding box center [223, 421] width 18 height 12
click at [253, 357] on button "1" at bounding box center [255, 355] width 24 height 24
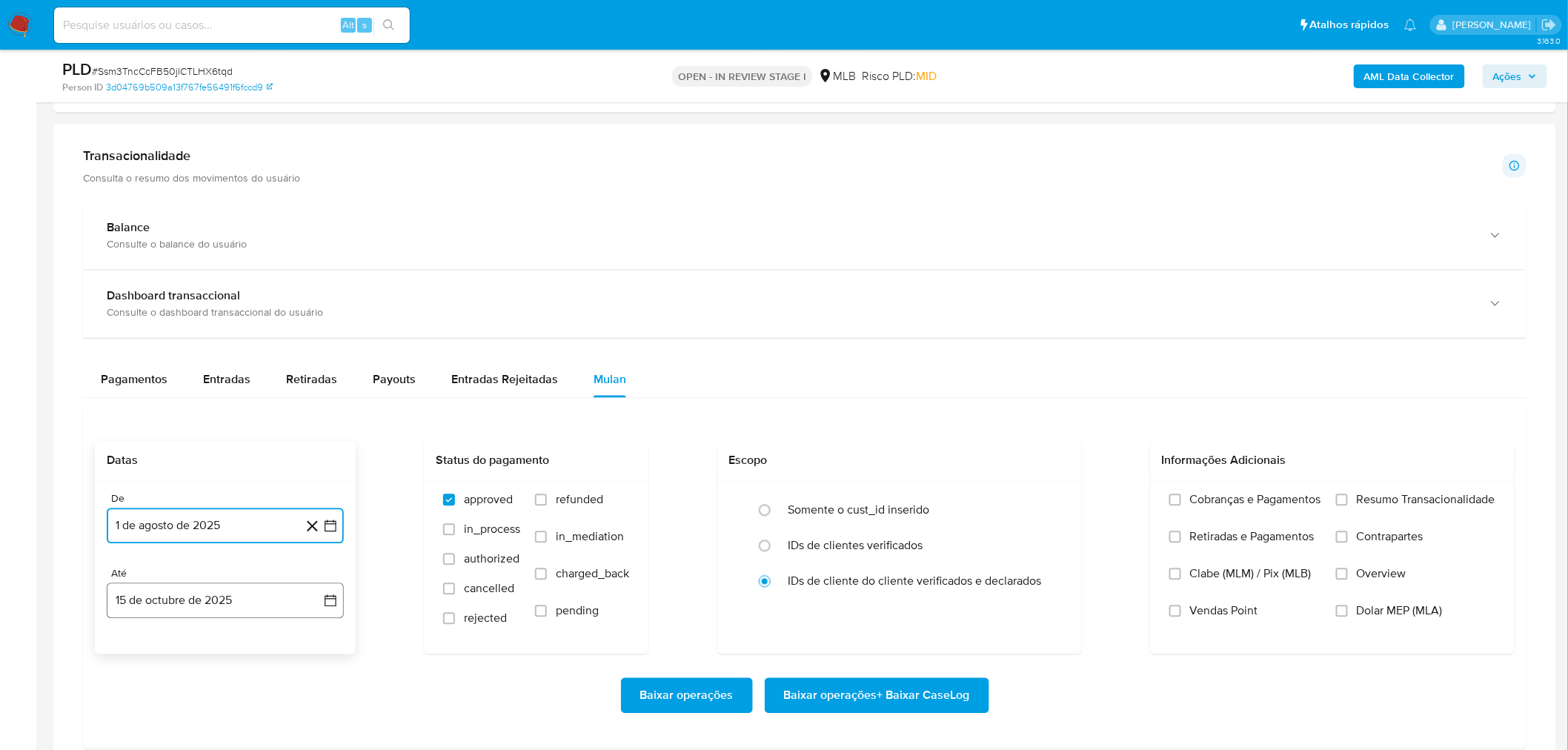
click at [165, 453] on button "15 de octubre de 2025" at bounding box center [225, 601] width 237 height 36
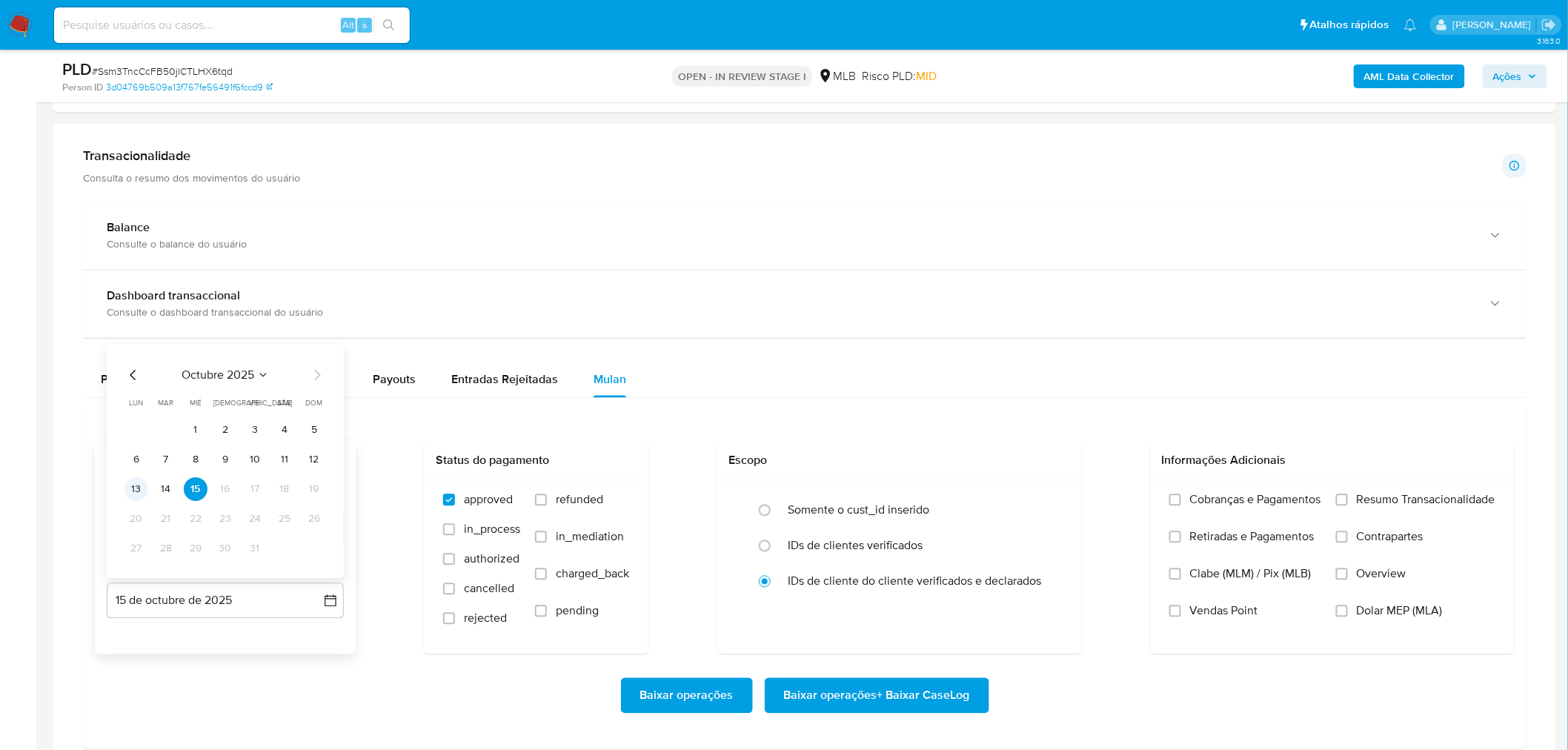
click at [136, 453] on button "13" at bounding box center [136, 489] width 24 height 24
click at [1053, 453] on span "Resumo Transacionalidade" at bounding box center [1426, 500] width 139 height 15
click at [1053, 453] on input "Resumo Transacionalidade" at bounding box center [1342, 501] width 12 height 12
click at [1053, 453] on span "Vendas Point" at bounding box center [1224, 611] width 68 height 15
click at [1053, 453] on input "Vendas Point" at bounding box center [1176, 611] width 12 height 12
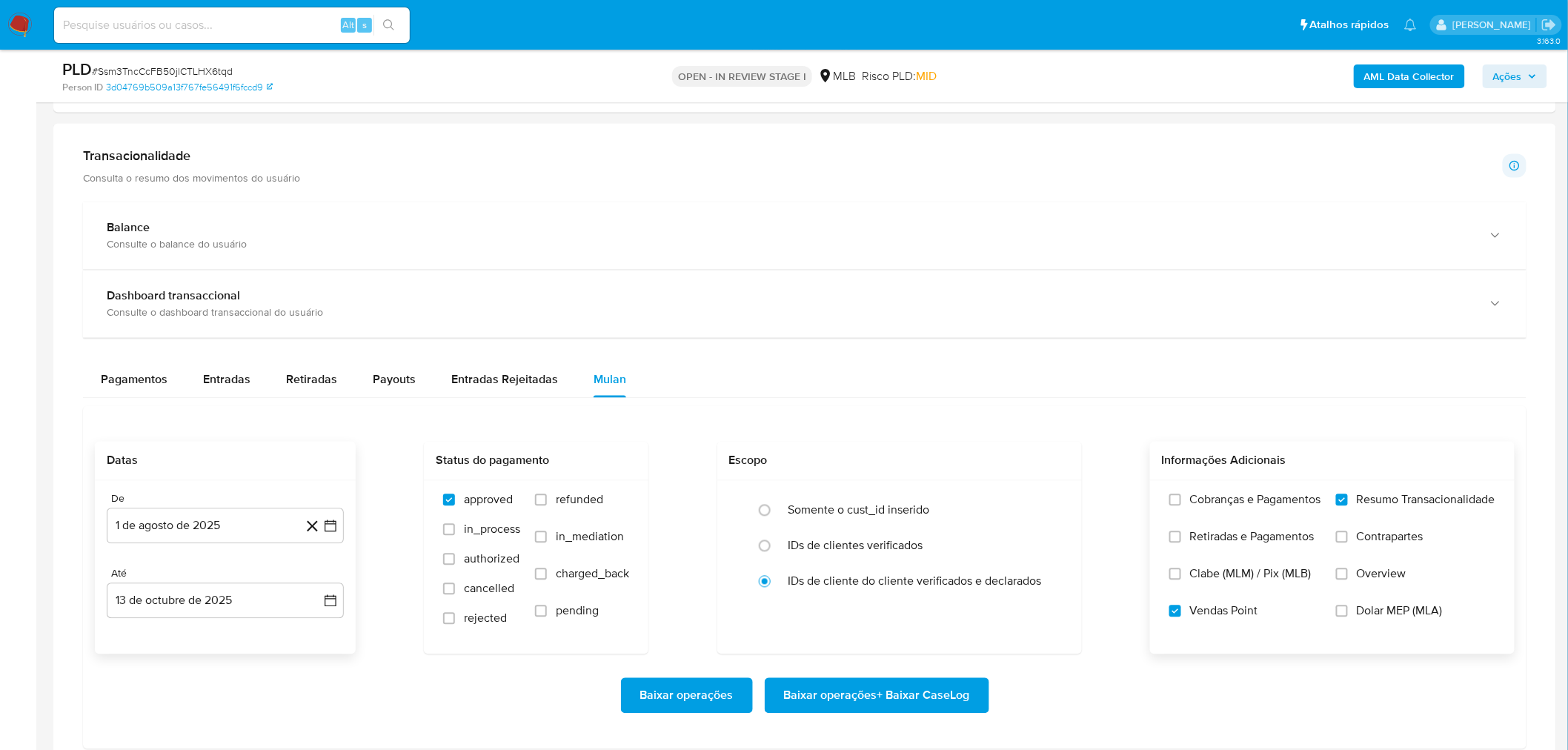
click at [885, 453] on span "Baixar operações + Baixar CaseLog" at bounding box center [876, 695] width 186 height 32
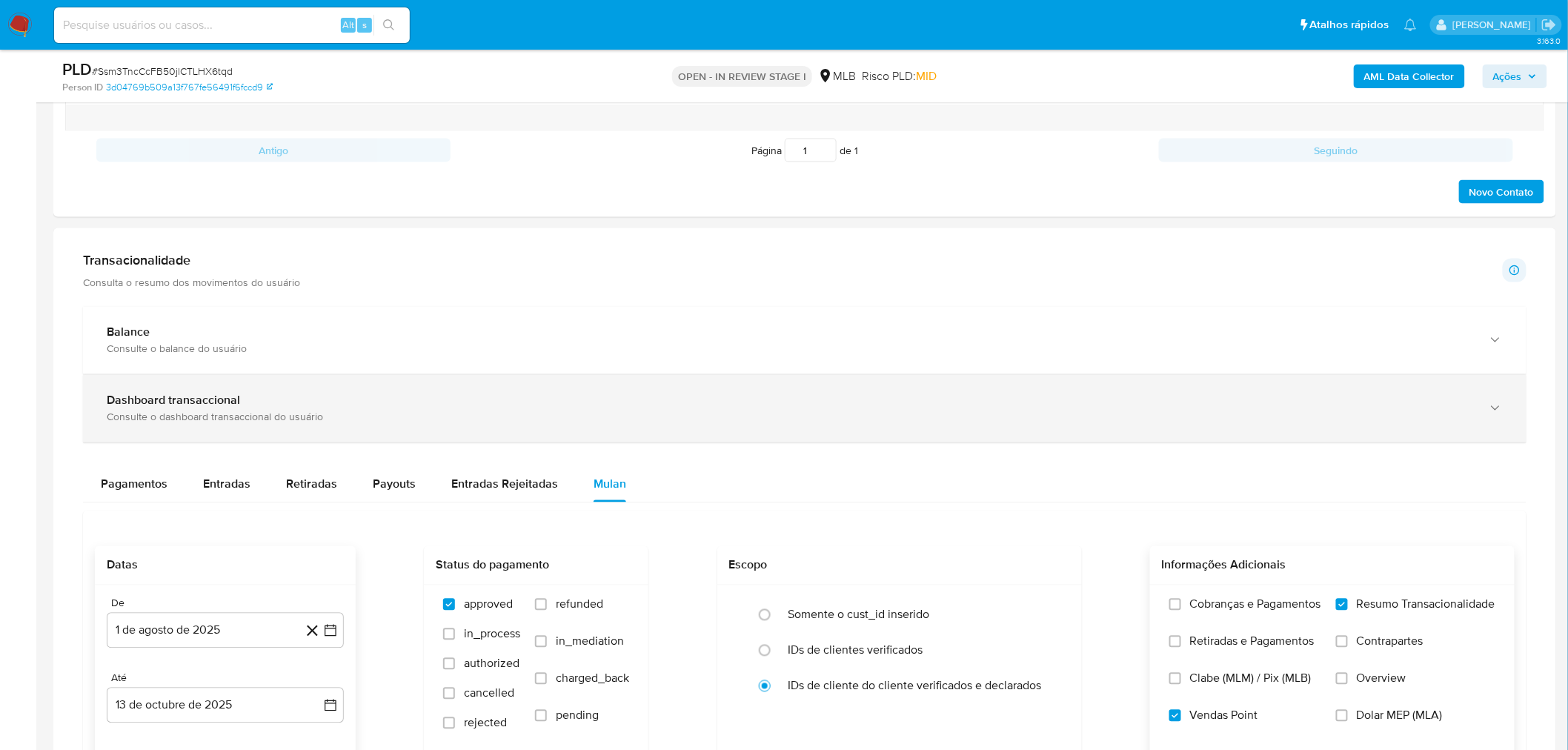
scroll to position [906, 0]
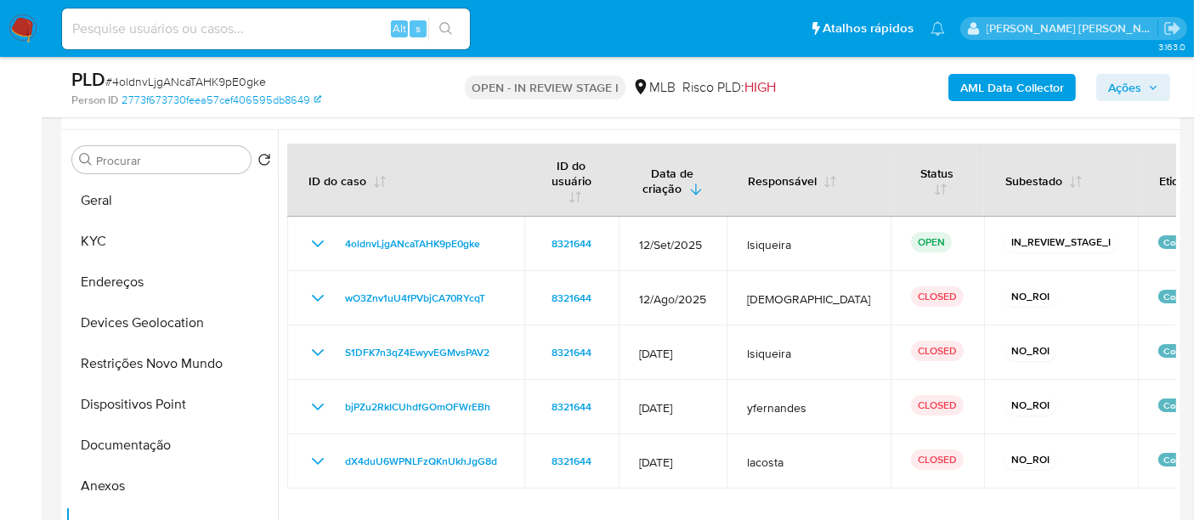
scroll to position [283, 0]
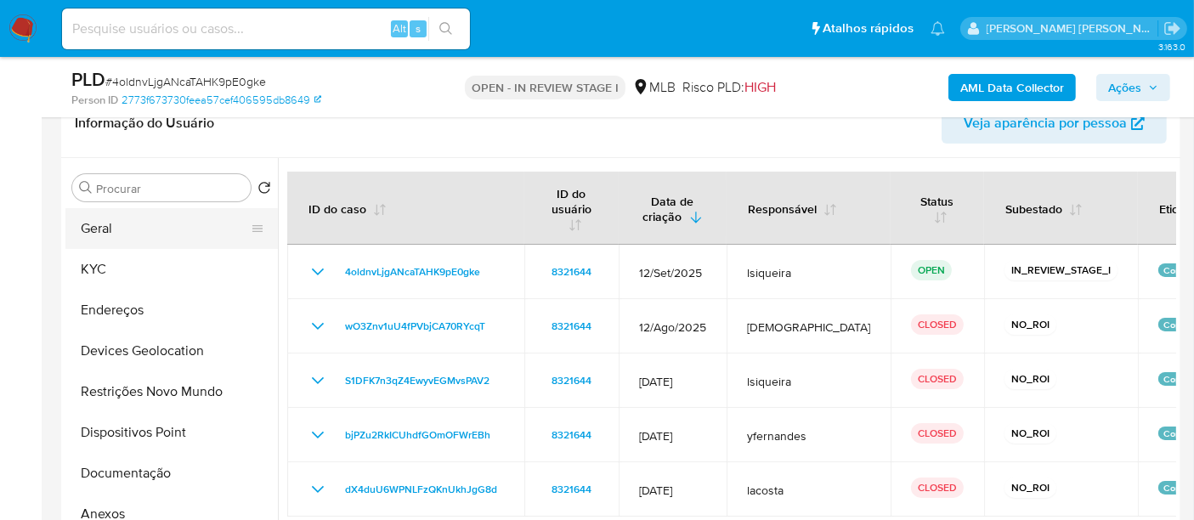
click at [184, 219] on button "Geral" at bounding box center [164, 228] width 199 height 41
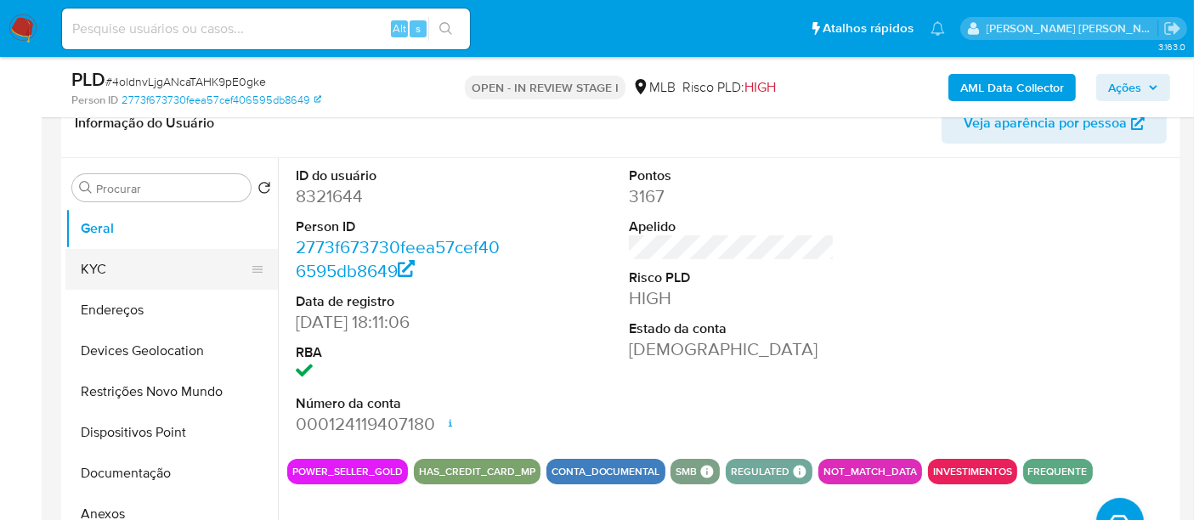
click at [150, 261] on button "KYC" at bounding box center [164, 269] width 199 height 41
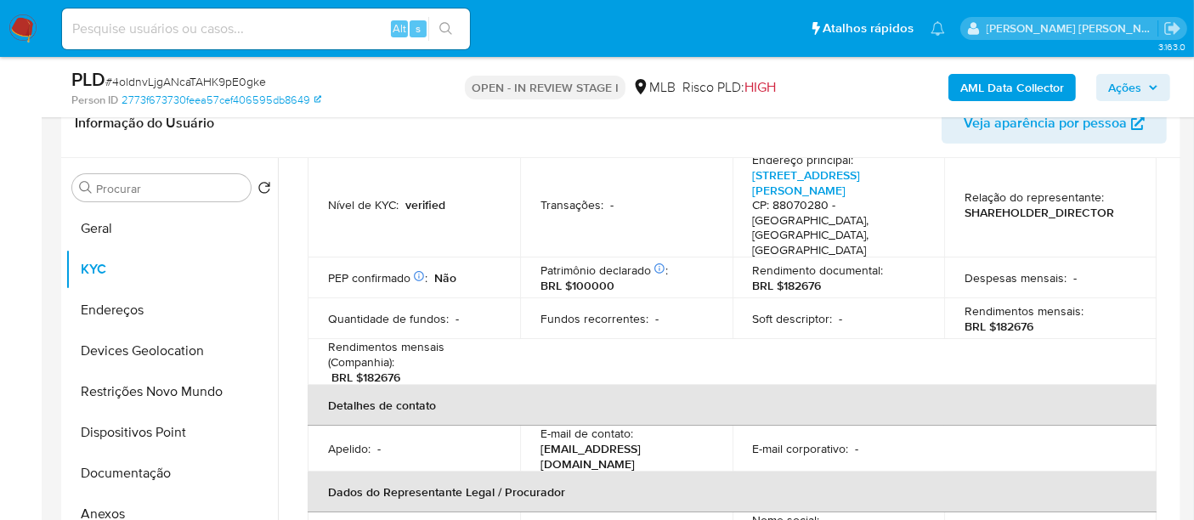
scroll to position [472, 0]
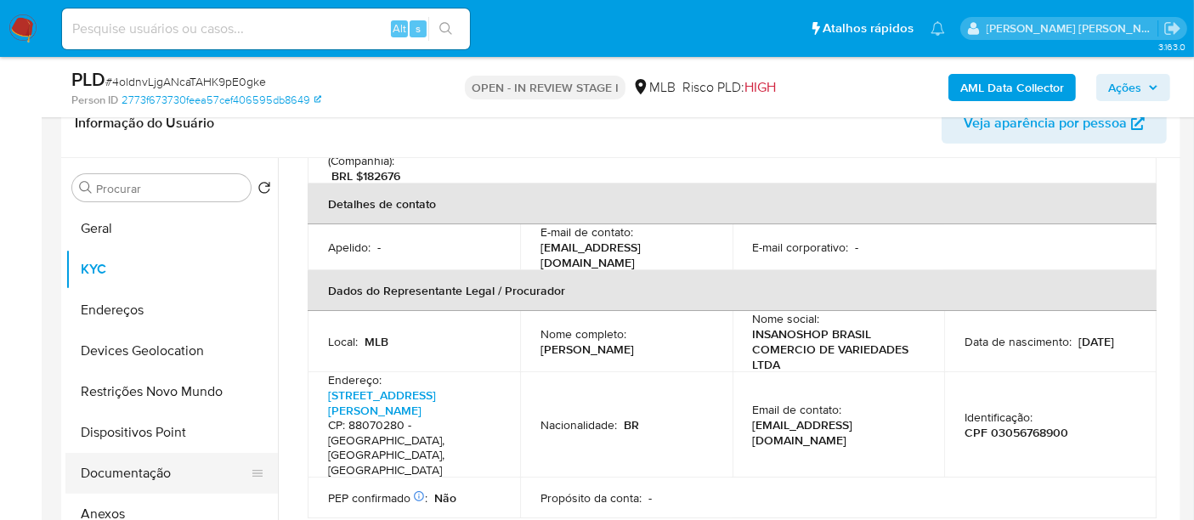
click at [136, 474] on button "Documentação" at bounding box center [164, 473] width 199 height 41
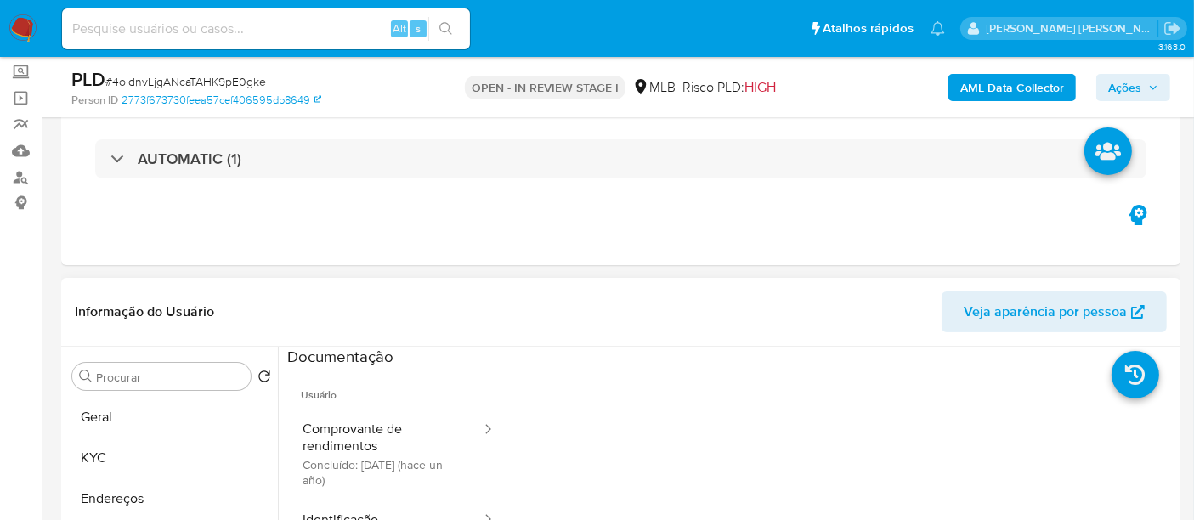
scroll to position [189, 0]
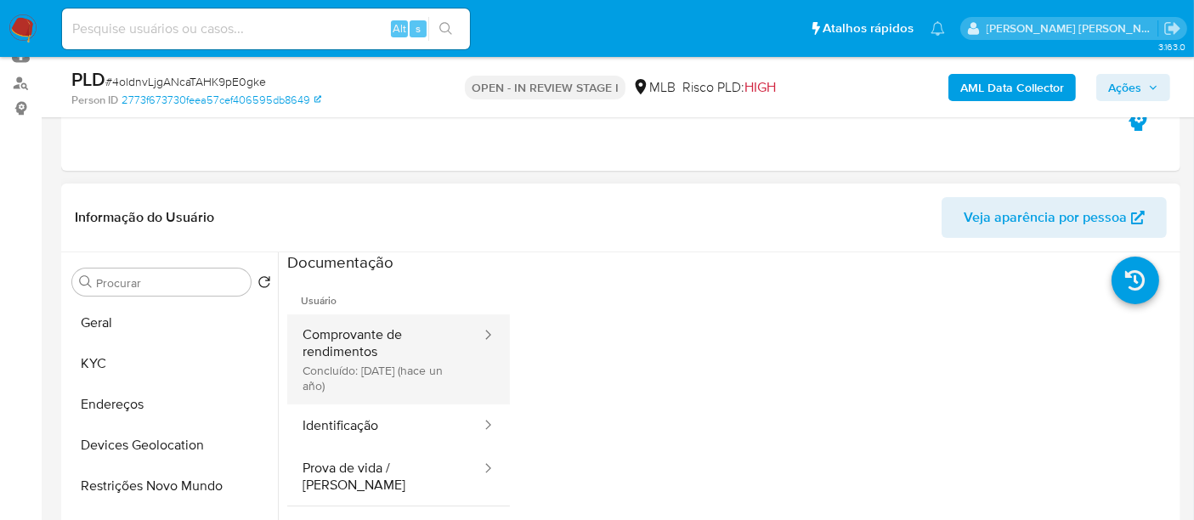
click at [334, 350] on button "Comprovante de rendimentos Concluído: [DATE] (hace un año)" at bounding box center [384, 359] width 195 height 90
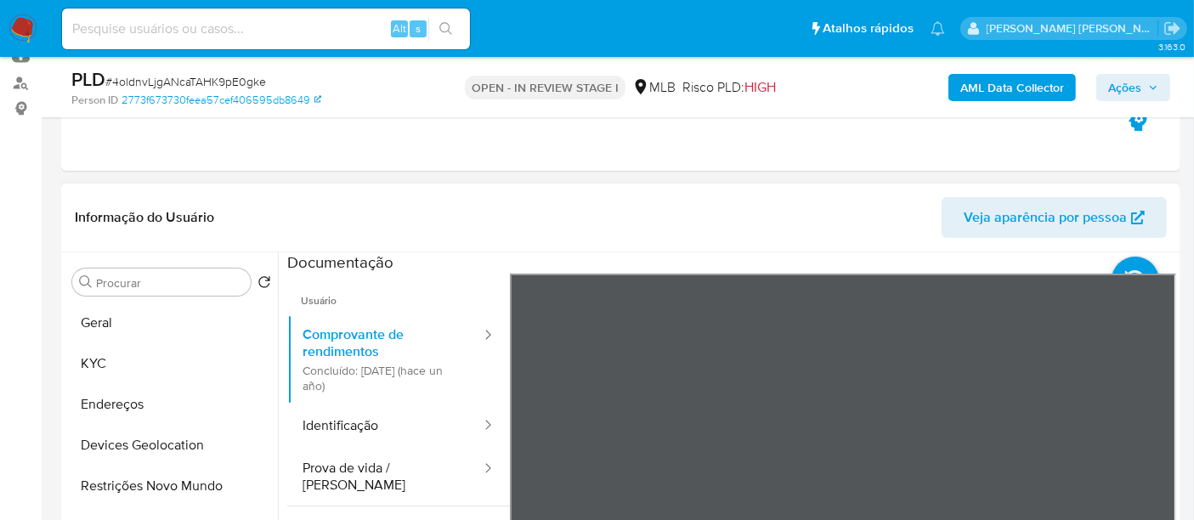
scroll to position [283, 0]
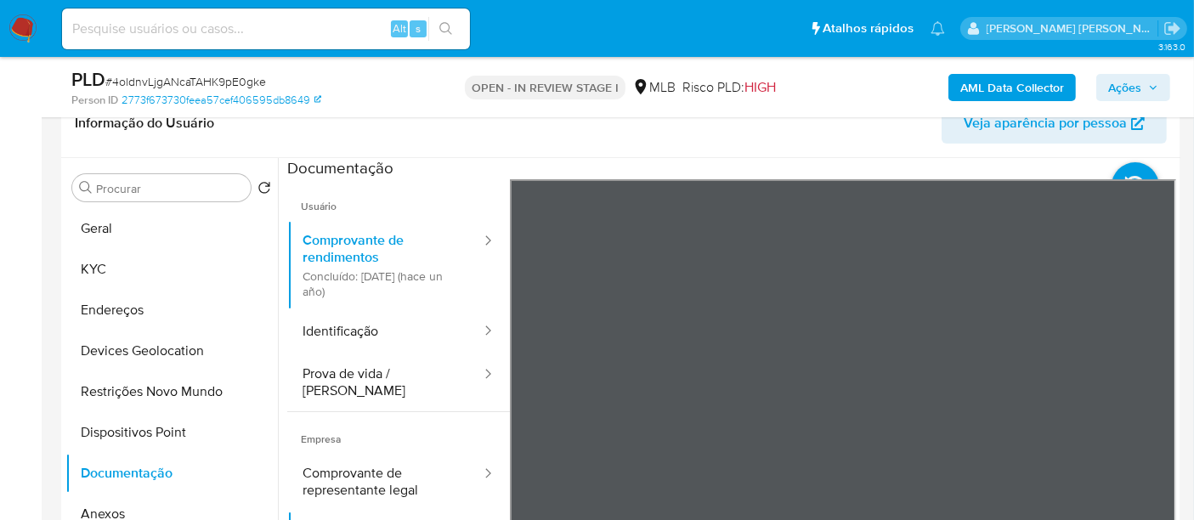
click at [381, 329] on button "Identificação" at bounding box center [384, 331] width 195 height 43
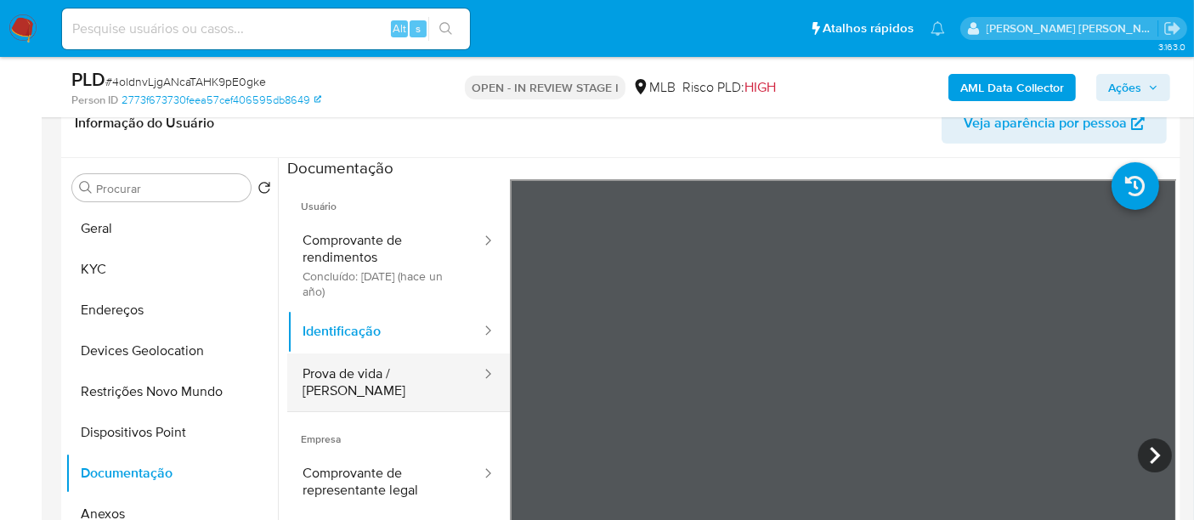
click at [391, 373] on button "Prova de vida / [PERSON_NAME]" at bounding box center [384, 383] width 195 height 58
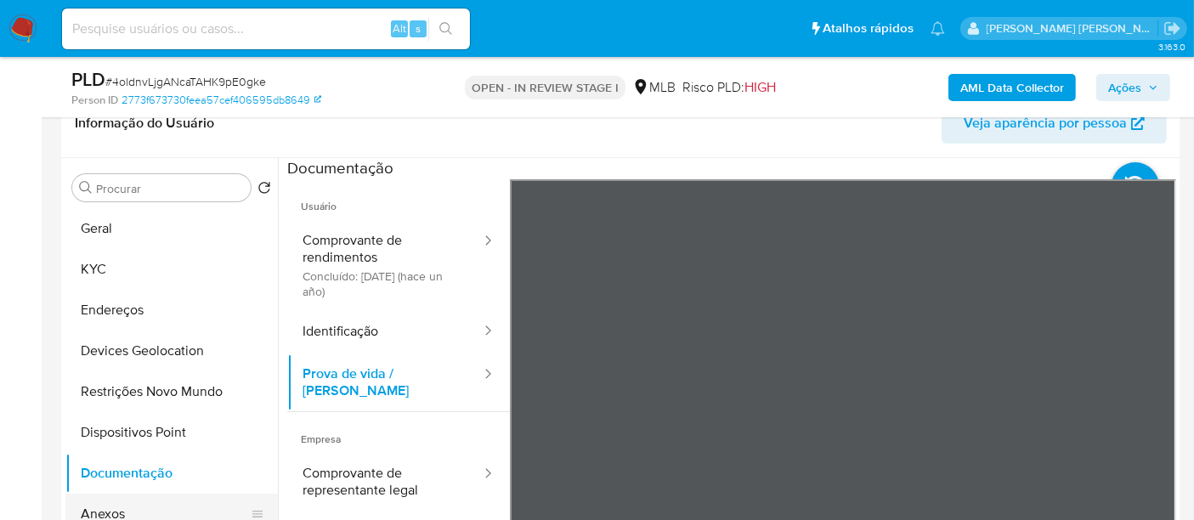
click at [126, 505] on button "Anexos" at bounding box center [164, 514] width 199 height 41
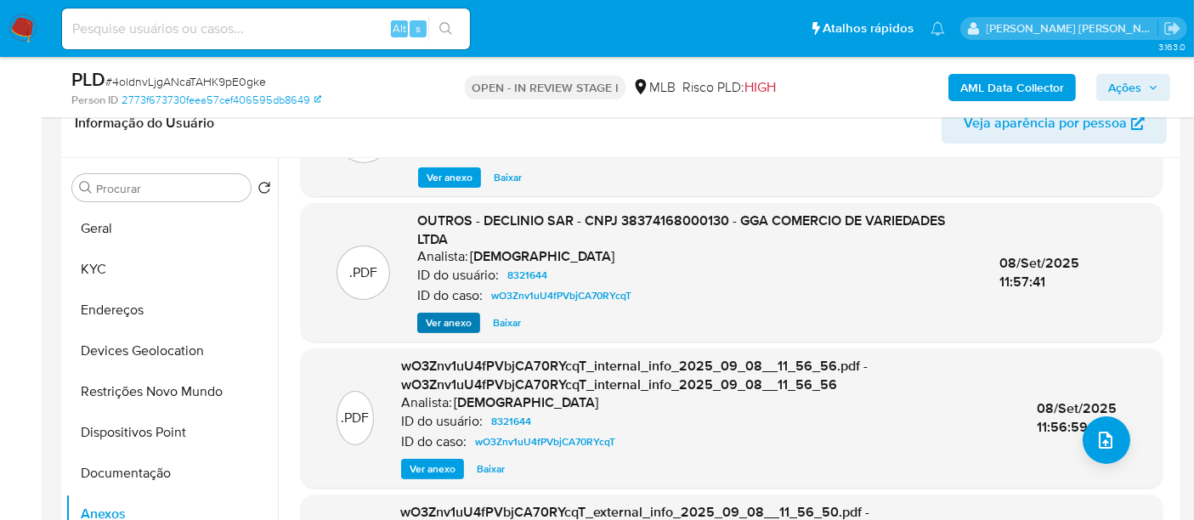
scroll to position [198, 0]
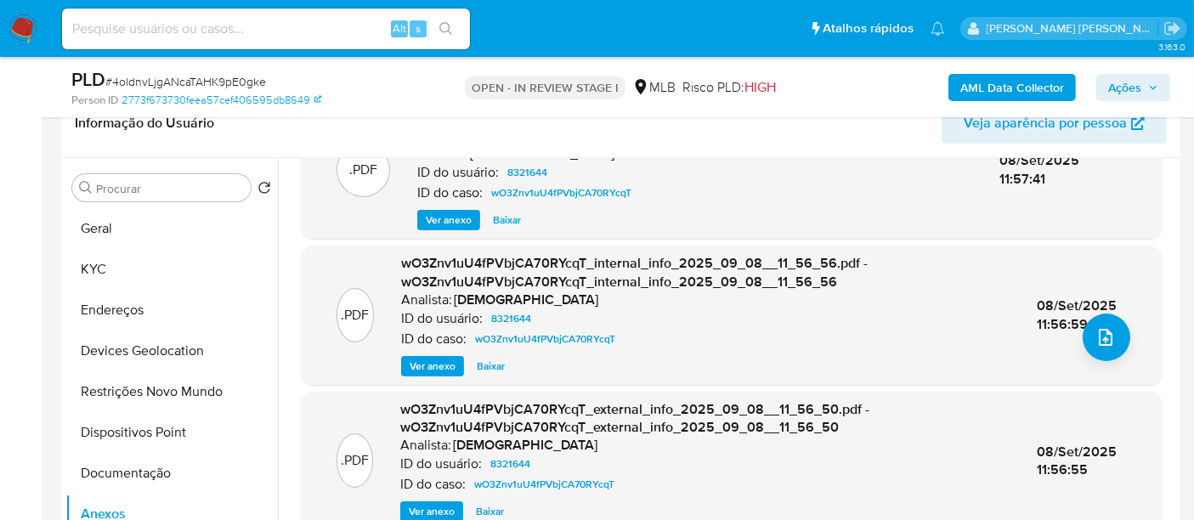
drag, startPoint x: 461, startPoint y: 410, endPoint x: 468, endPoint y: 403, distance: 10.2
drag, startPoint x: 468, startPoint y: 403, endPoint x: 932, endPoint y: 317, distance: 471.9
click at [932, 317] on div "ID do usuário: 8321644" at bounding box center [705, 319] width 609 height 20
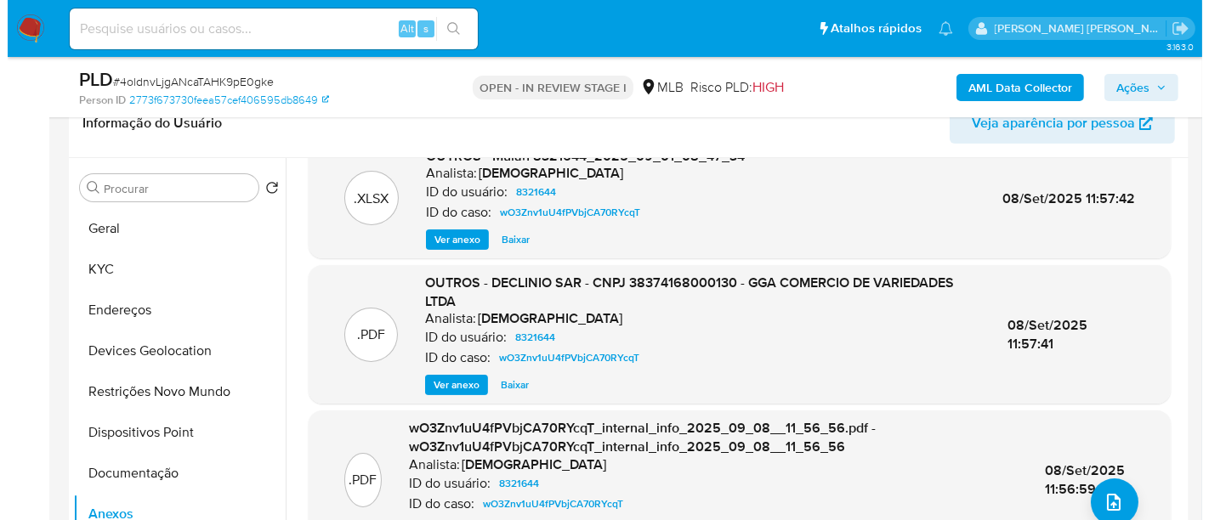
scroll to position [0, 0]
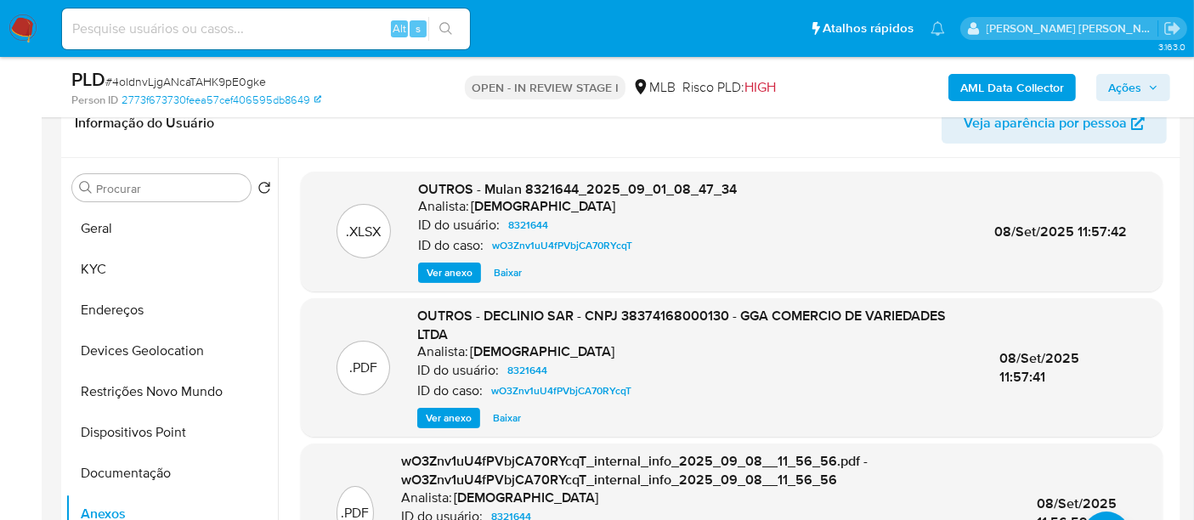
click at [451, 418] on span "Ver anexo" at bounding box center [449, 418] width 46 height 17
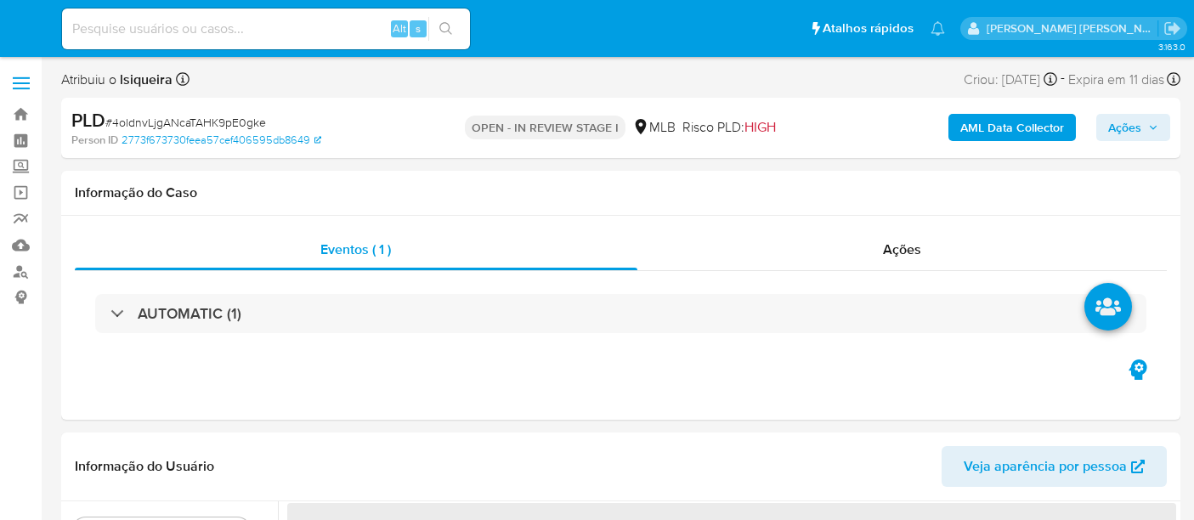
select select "10"
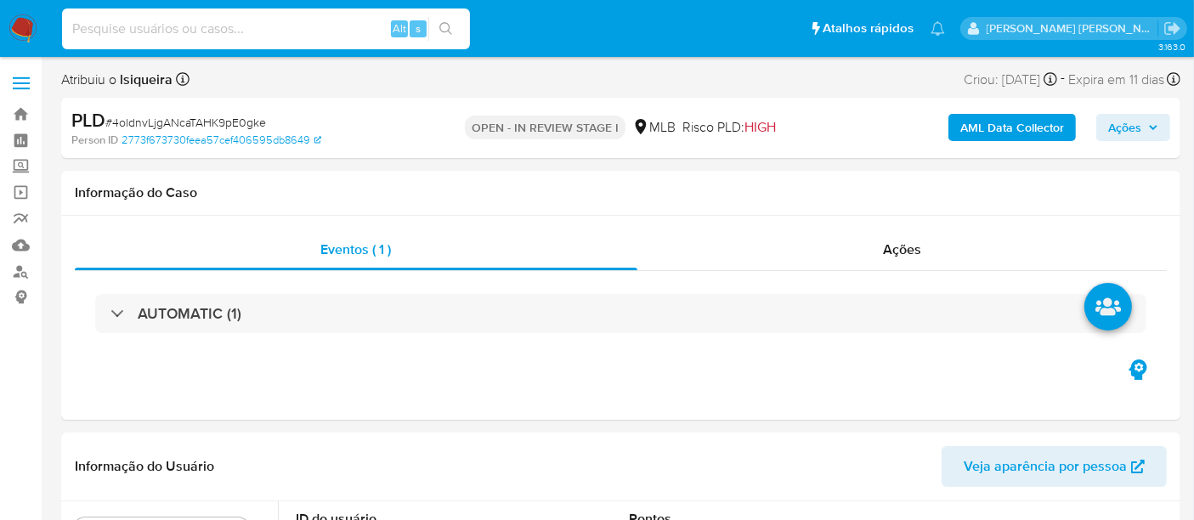
click at [271, 35] on input at bounding box center [266, 29] width 408 height 22
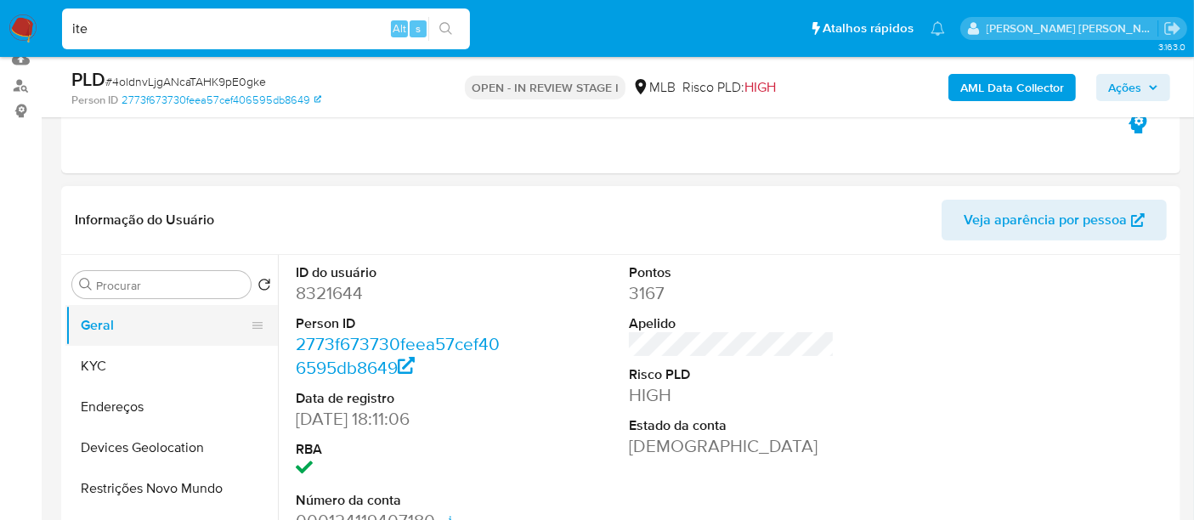
scroll to position [189, 0]
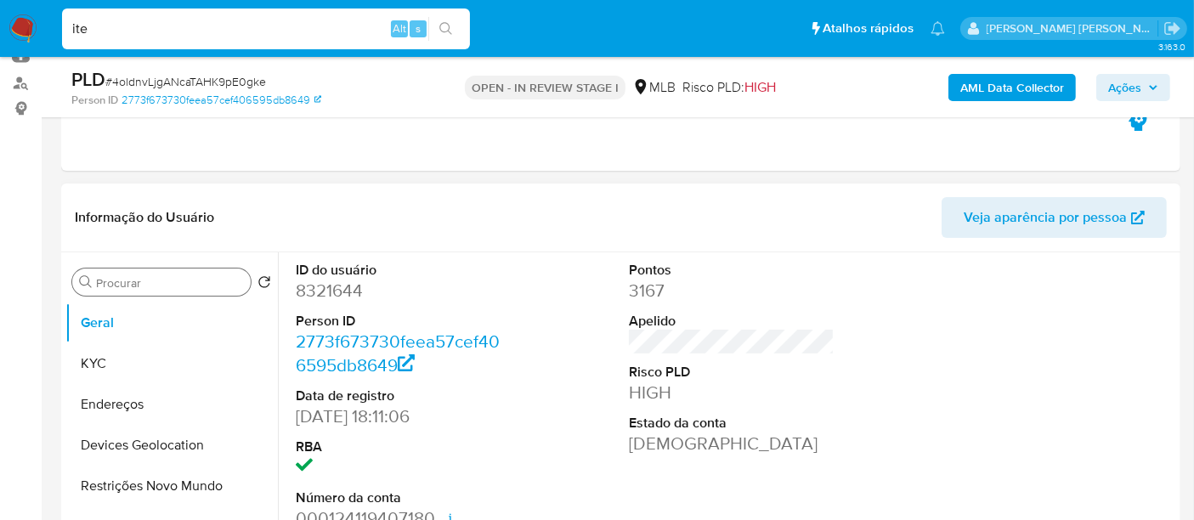
type input "ite"
click at [123, 288] on input "Procurar" at bounding box center [170, 282] width 148 height 15
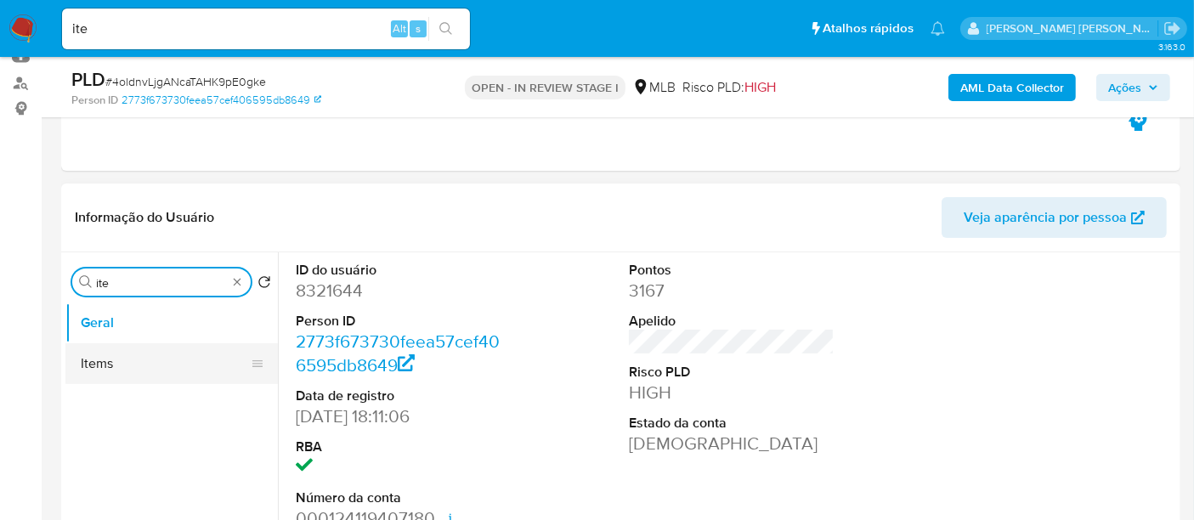
type input "ite"
click at [111, 377] on button "Items" at bounding box center [164, 363] width 199 height 41
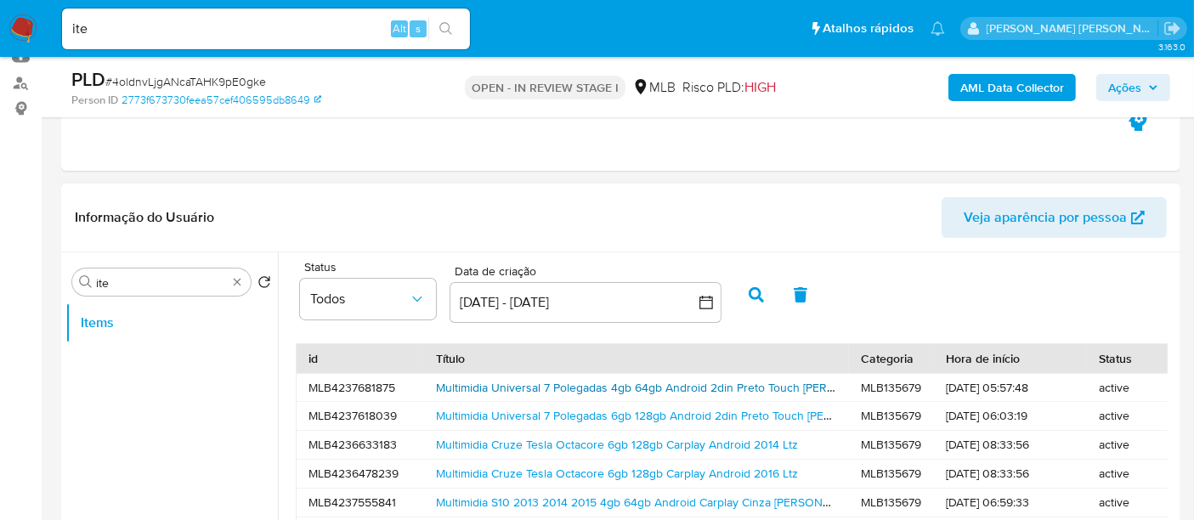
click at [666, 389] on link "Multimidia Universal 7 Polegadas 4gb 64gb Android 2din Preto Touch De Vidro" at bounding box center [664, 387] width 457 height 17
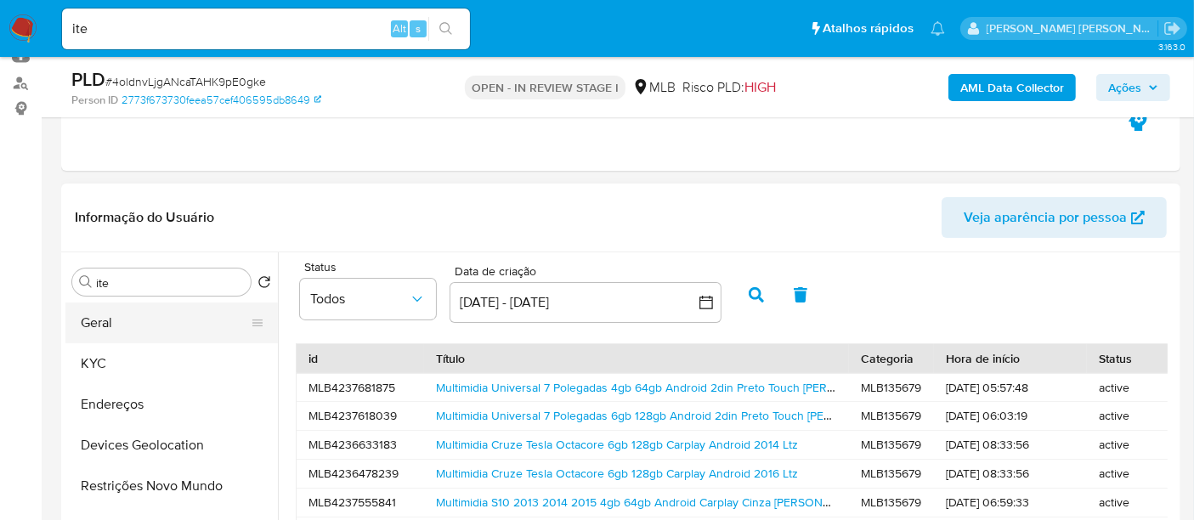
click at [147, 314] on button "Geral" at bounding box center [164, 323] width 199 height 41
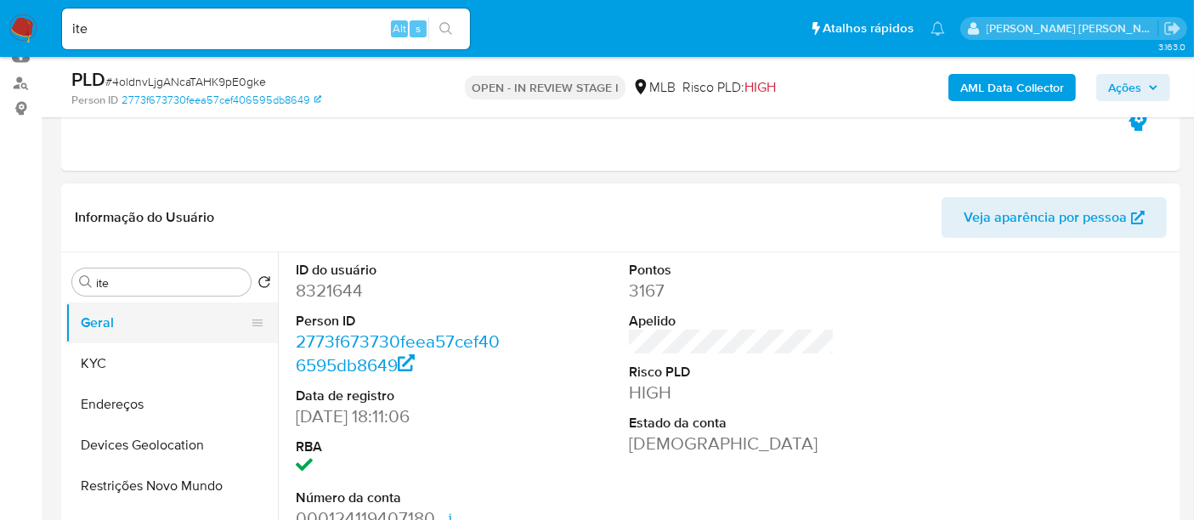
click at [157, 331] on button "Geral" at bounding box center [164, 323] width 199 height 41
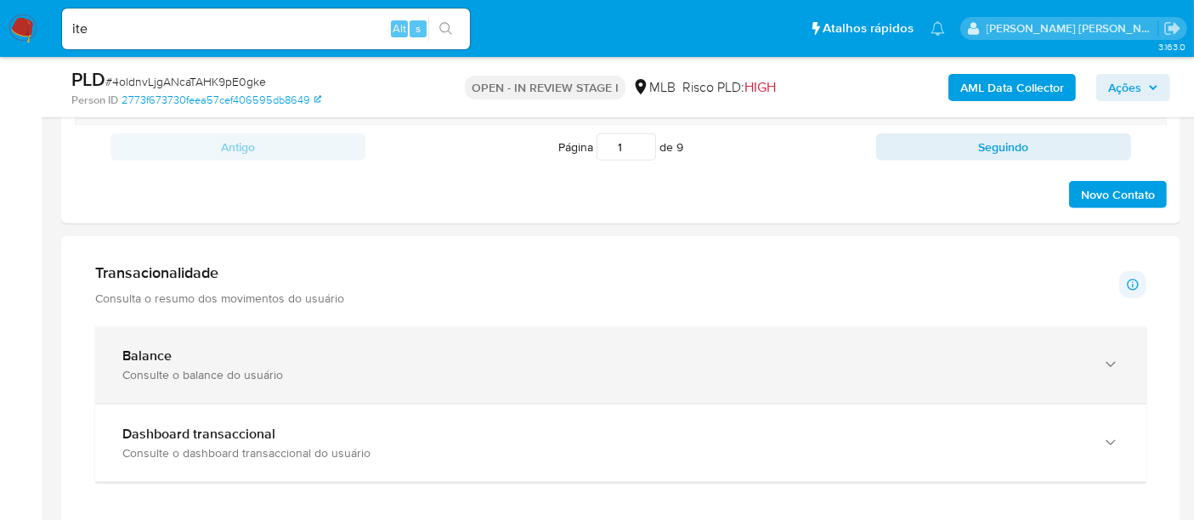
click at [255, 367] on div "Consulte o balance do usuário" at bounding box center [603, 374] width 963 height 15
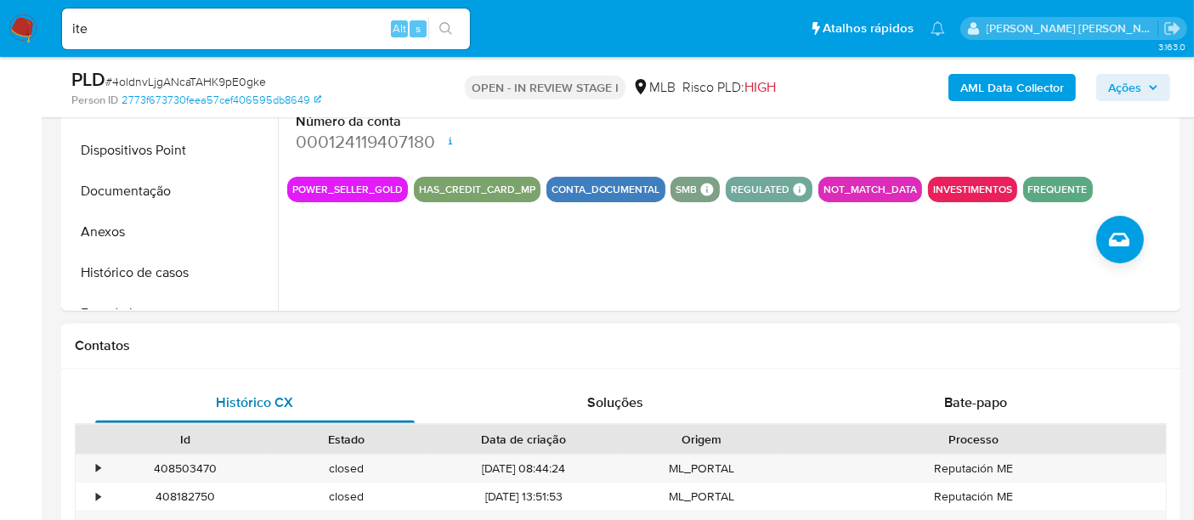
scroll to position [377, 0]
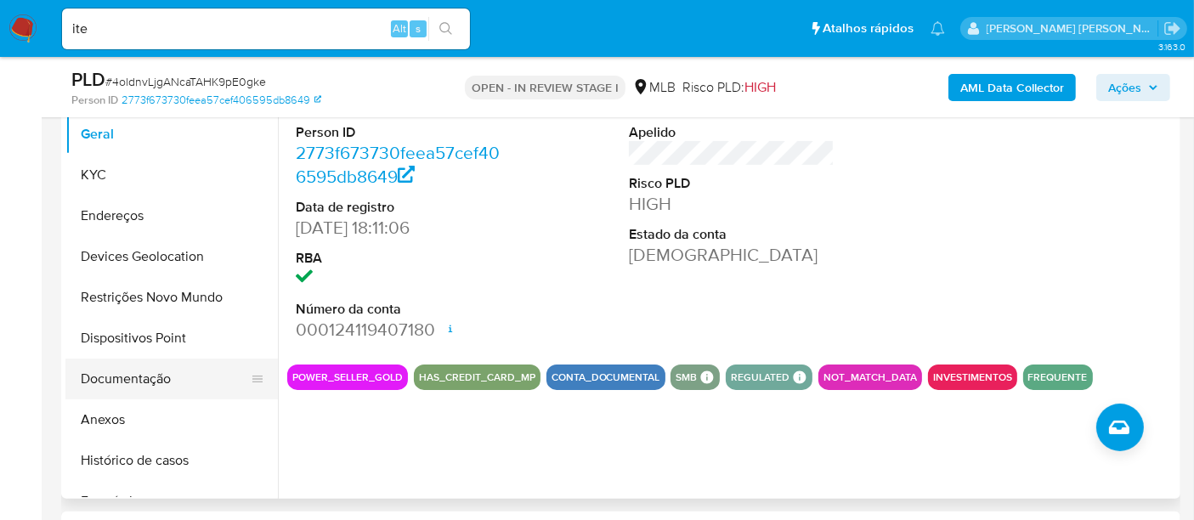
click at [157, 373] on button "Documentação" at bounding box center [164, 379] width 199 height 41
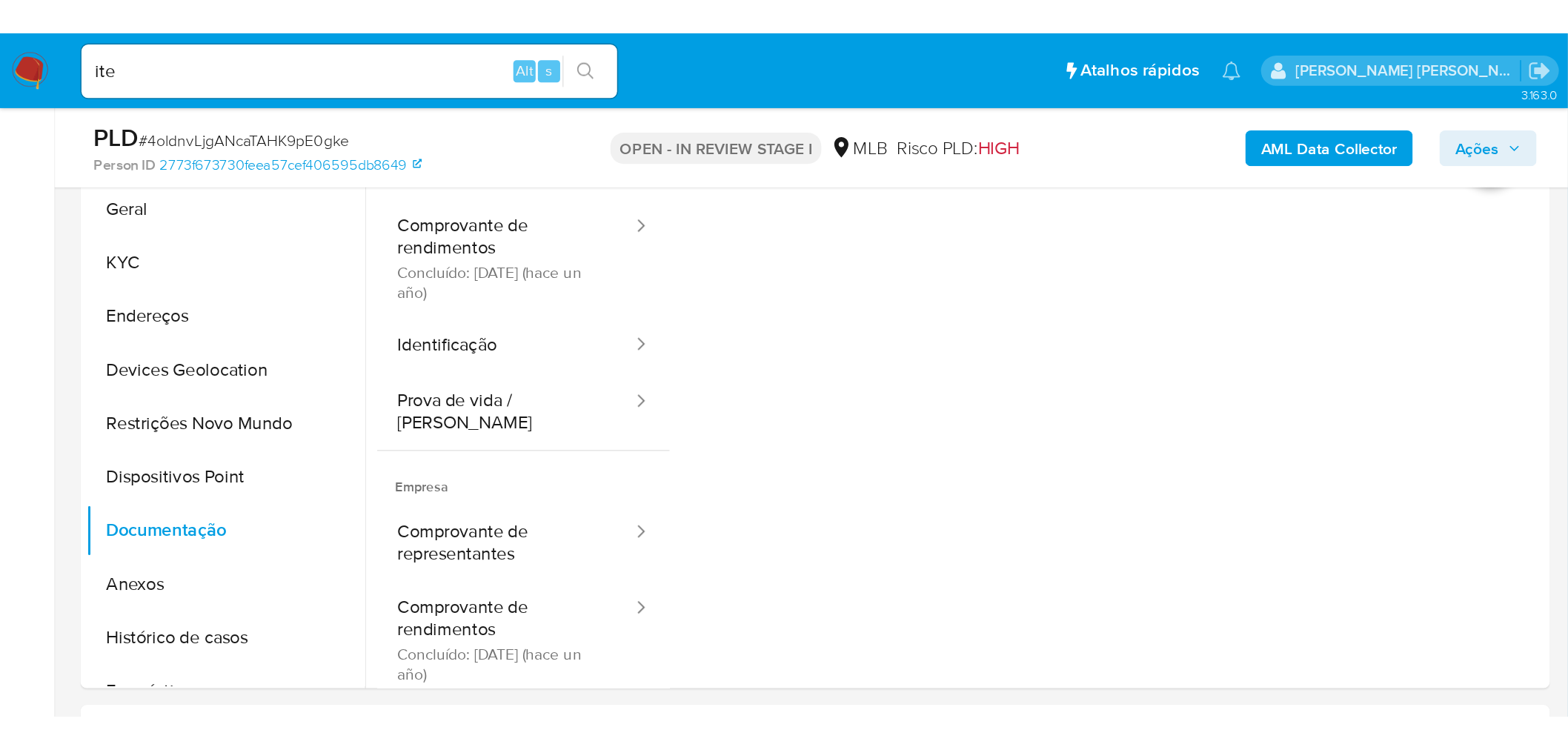
scroll to position [247, 0]
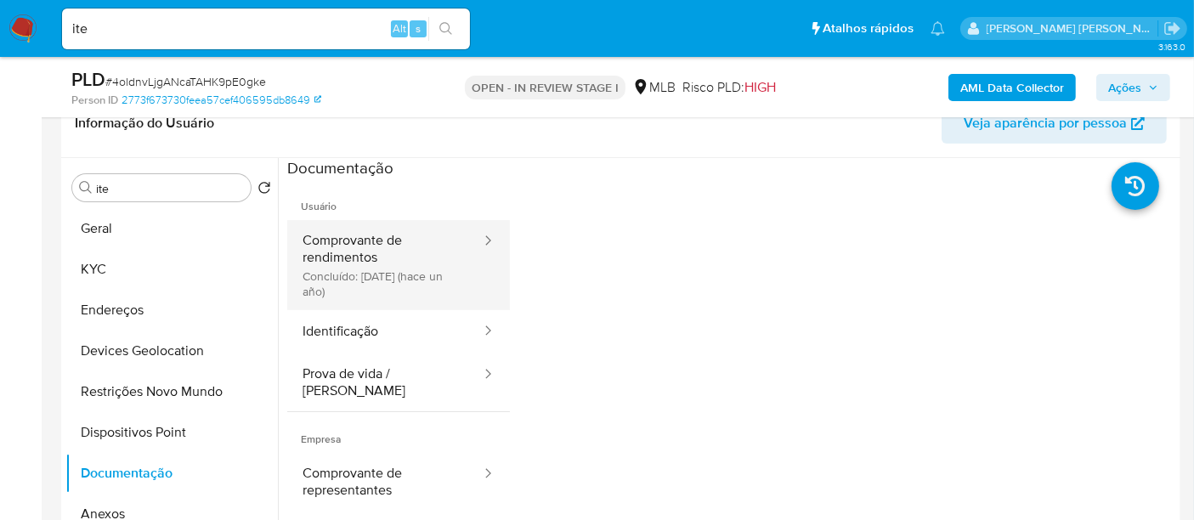
click at [313, 275] on button "Comprovante de rendimentos Concluído: 18/11/2024 (hace un año)" at bounding box center [384, 265] width 195 height 90
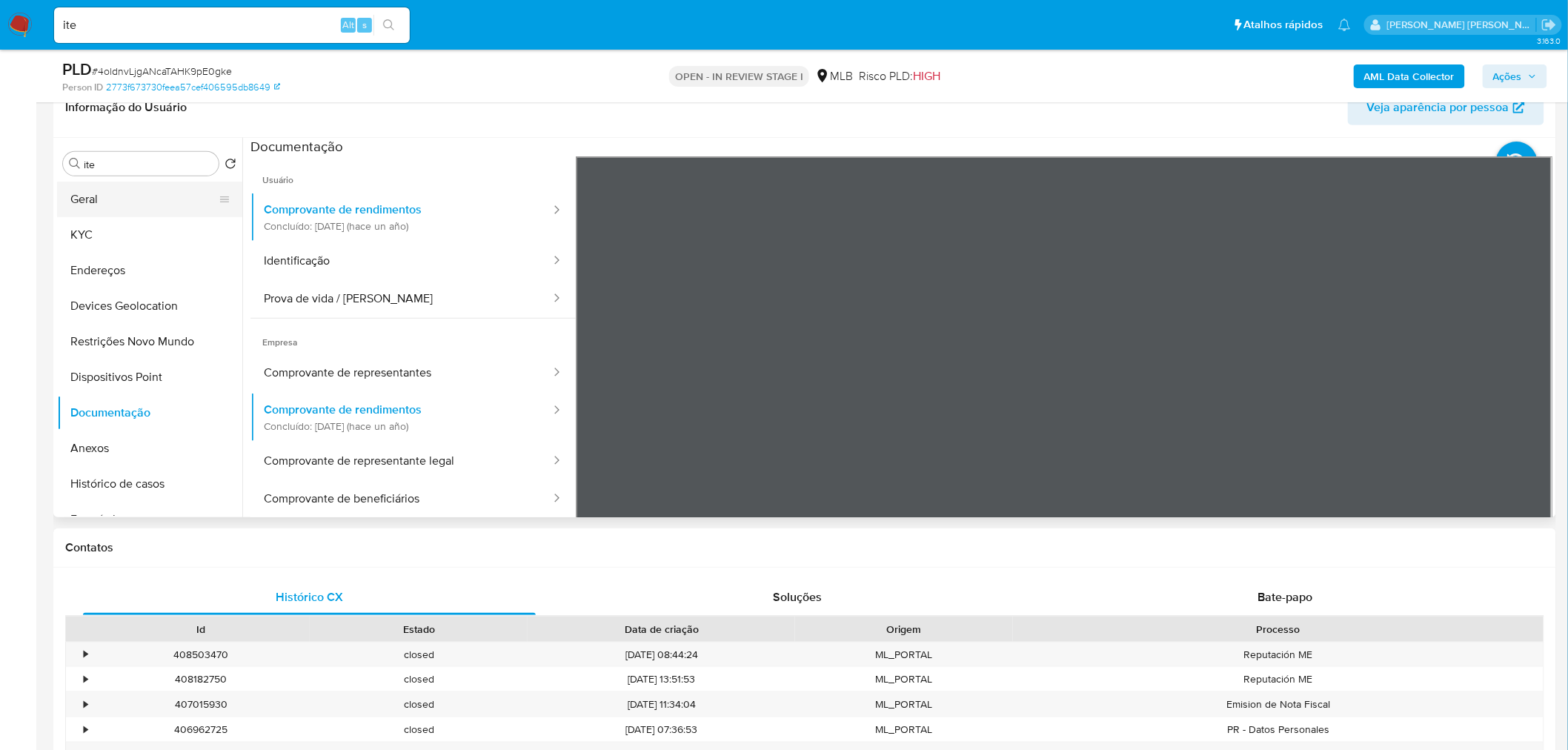
click at [133, 194] on button "Geral" at bounding box center [143, 199] width 174 height 36
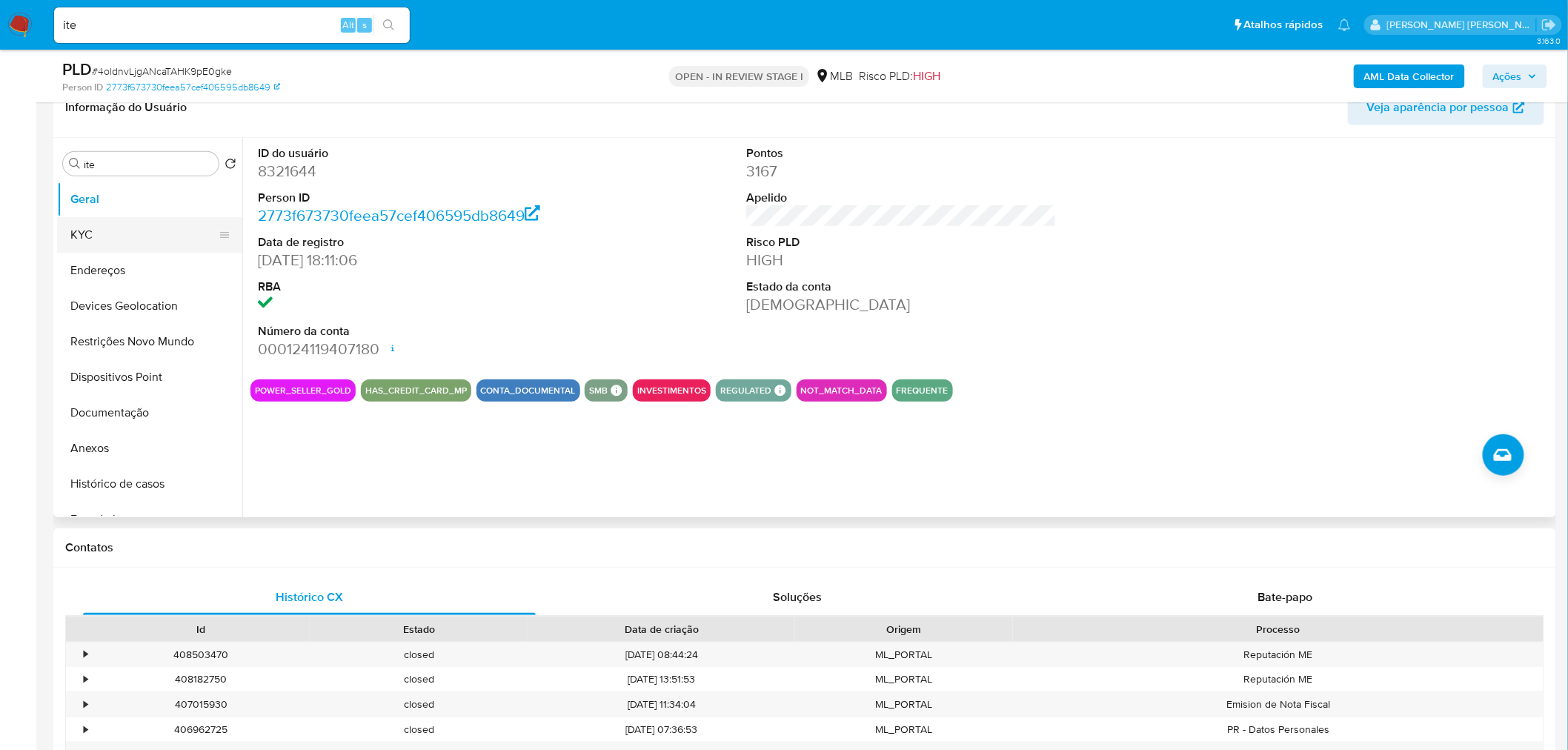
click at [160, 232] on button "KYC" at bounding box center [143, 235] width 174 height 36
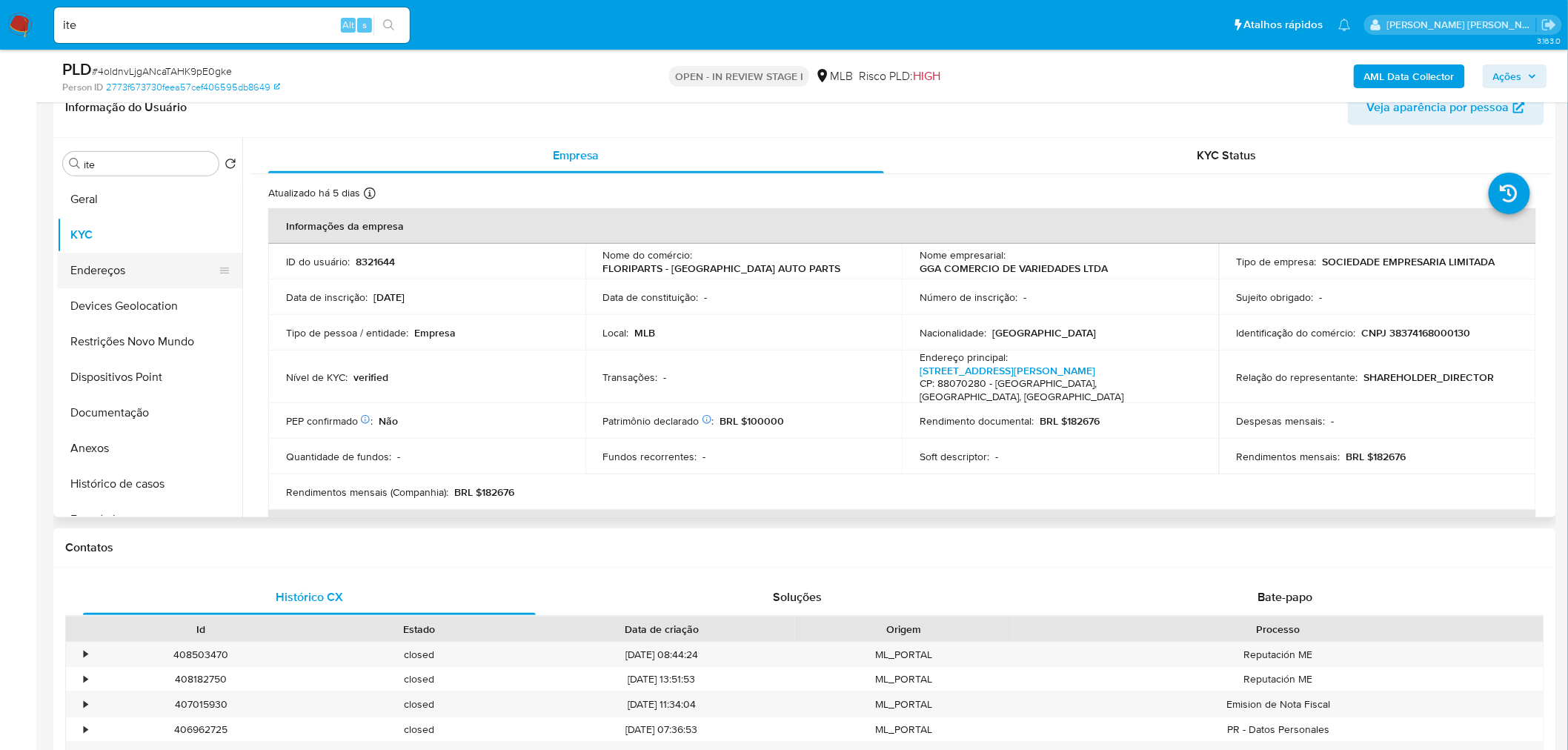
click at [112, 267] on button "Endereços" at bounding box center [143, 270] width 174 height 36
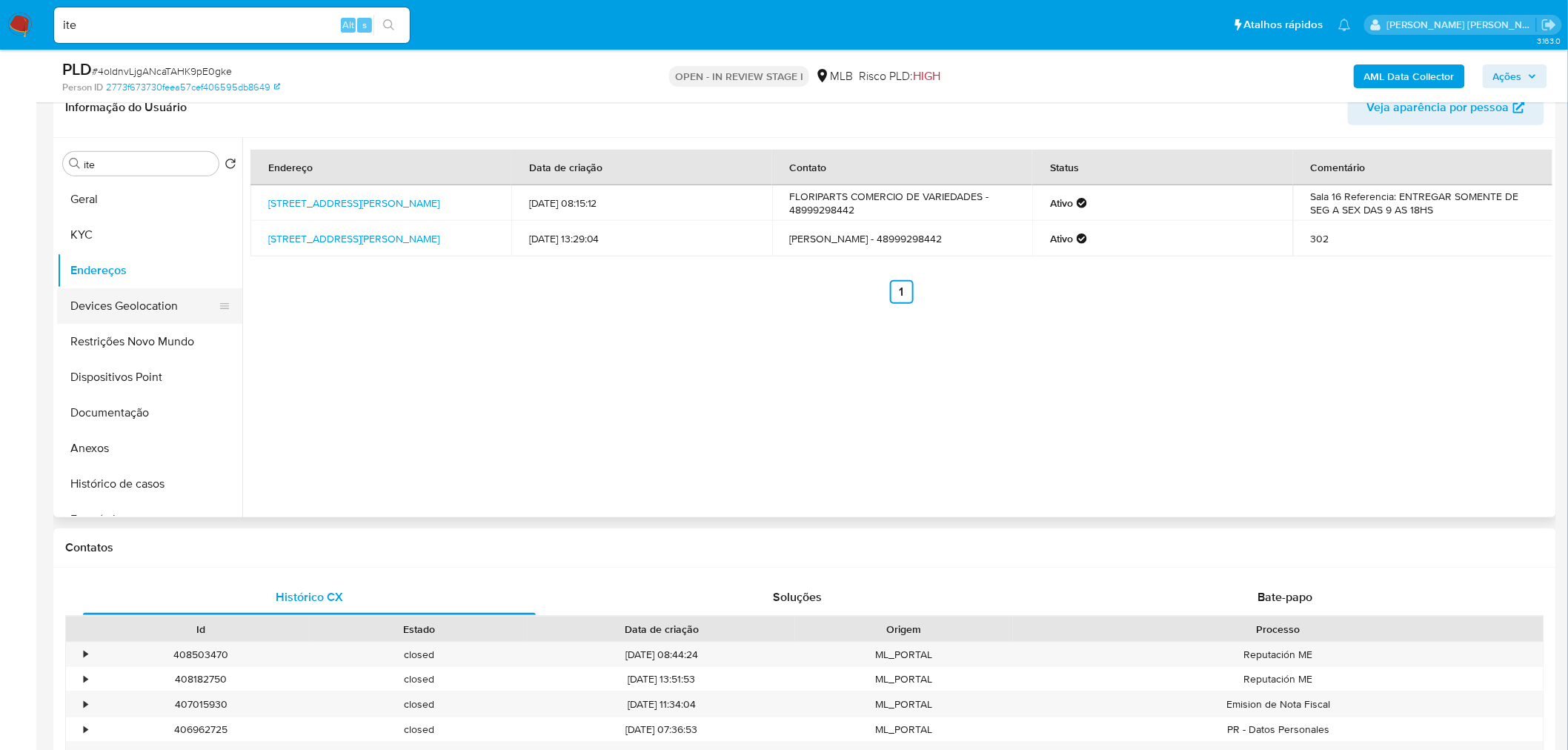
drag, startPoint x: 181, startPoint y: 308, endPoint x: 171, endPoint y: 308, distance: 10.0
click at [181, 308] on button "Devices Geolocation" at bounding box center [143, 306] width 174 height 36
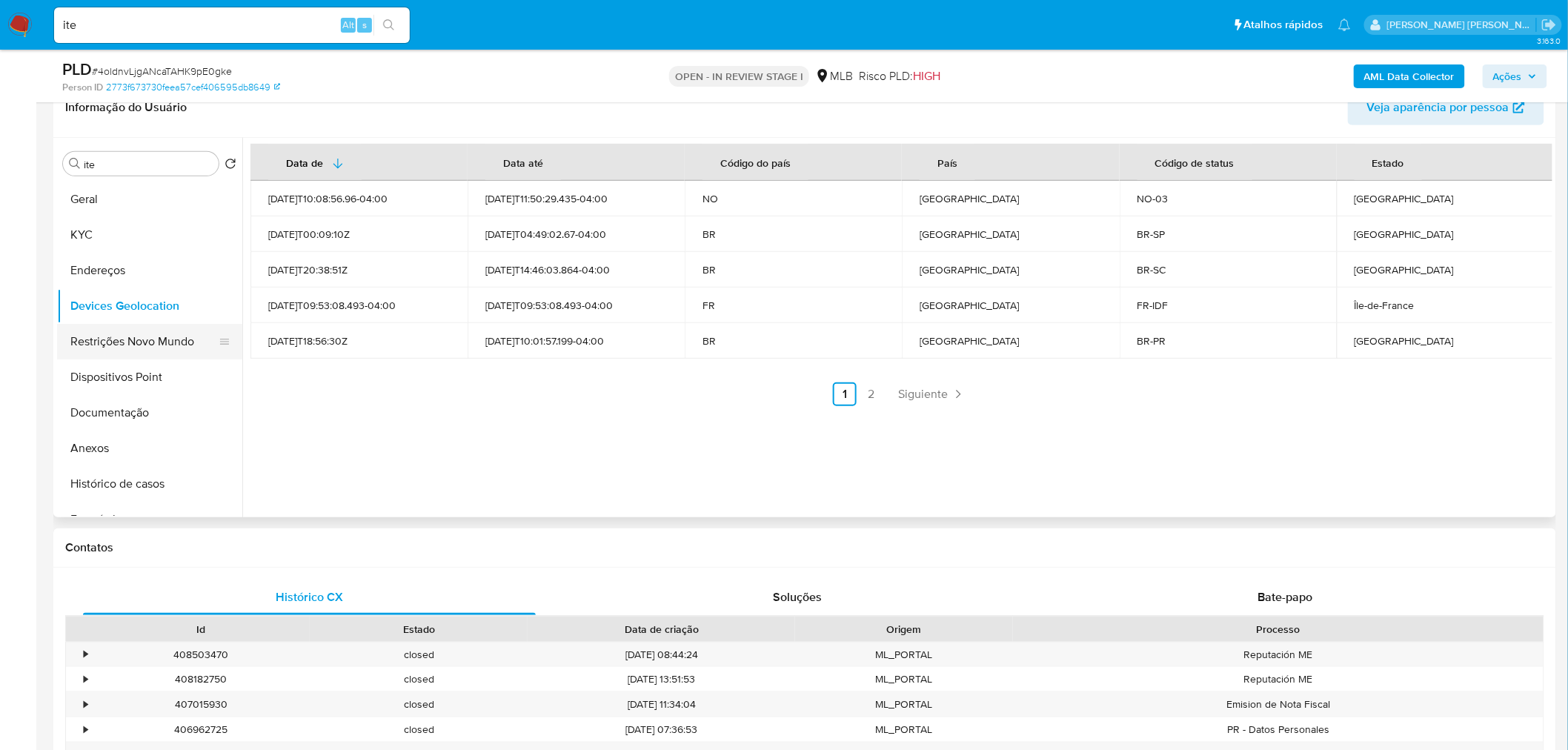
click at [130, 330] on button "Restrições Novo Mundo" at bounding box center [143, 341] width 174 height 36
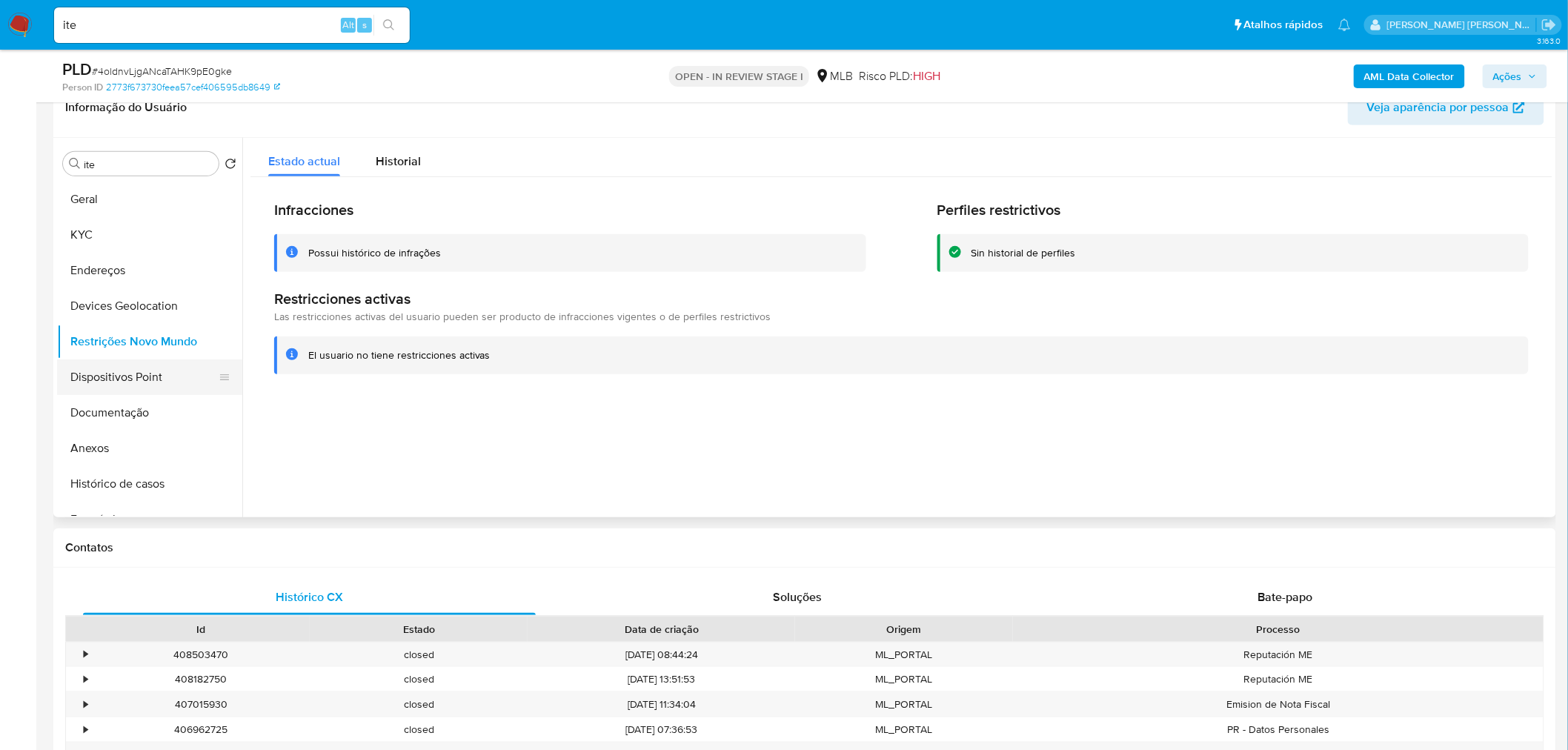
click at [146, 383] on button "Dispositivos Point" at bounding box center [143, 377] width 174 height 36
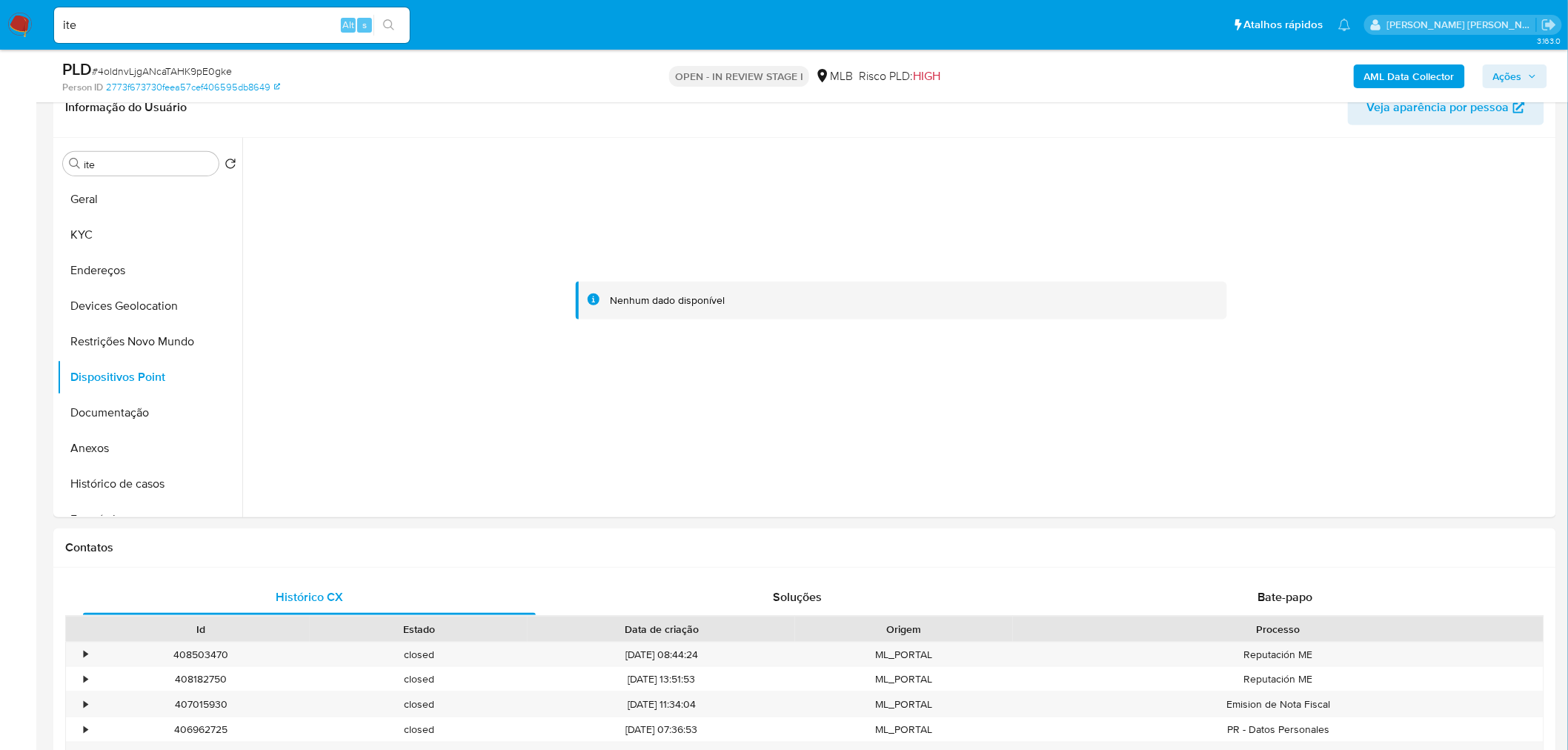
drag, startPoint x: 146, startPoint y: 411, endPoint x: 22, endPoint y: 415, distance: 124.1
click at [146, 411] on button "Documentação" at bounding box center [149, 412] width 185 height 36
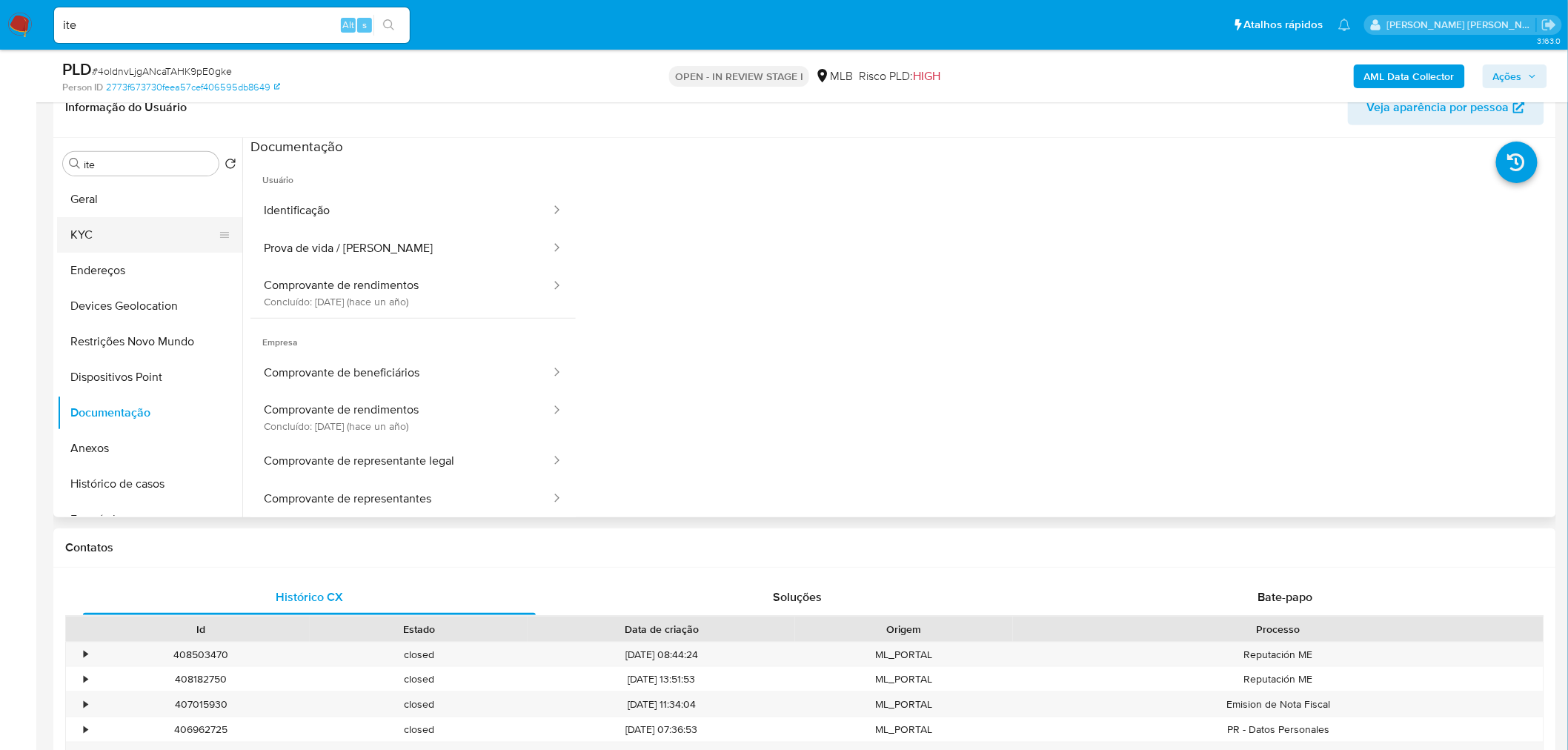
click at [112, 223] on button "KYC" at bounding box center [143, 235] width 174 height 36
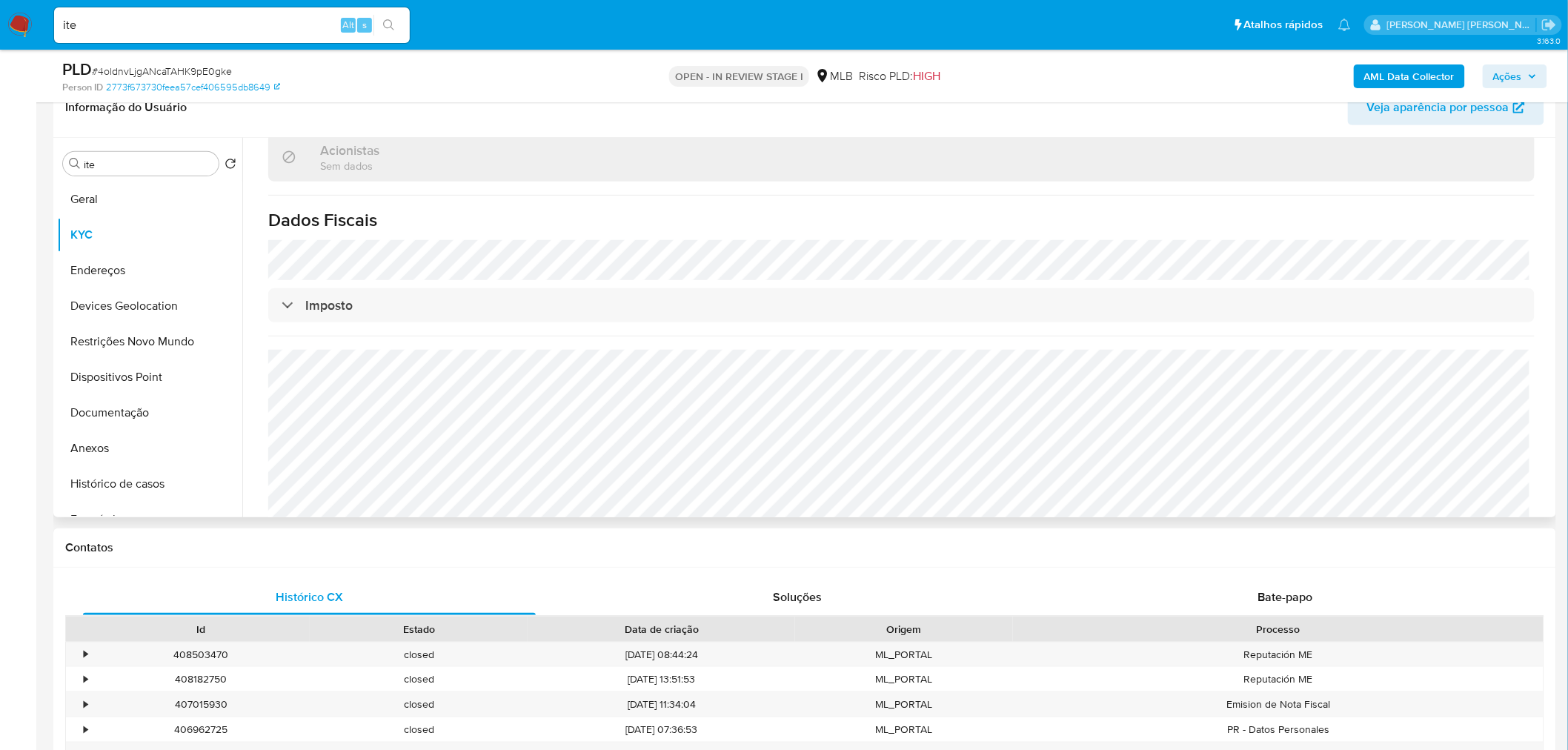
scroll to position [847, 0]
click at [1040, 76] on b "AML Data Collector" at bounding box center [1410, 76] width 91 height 24
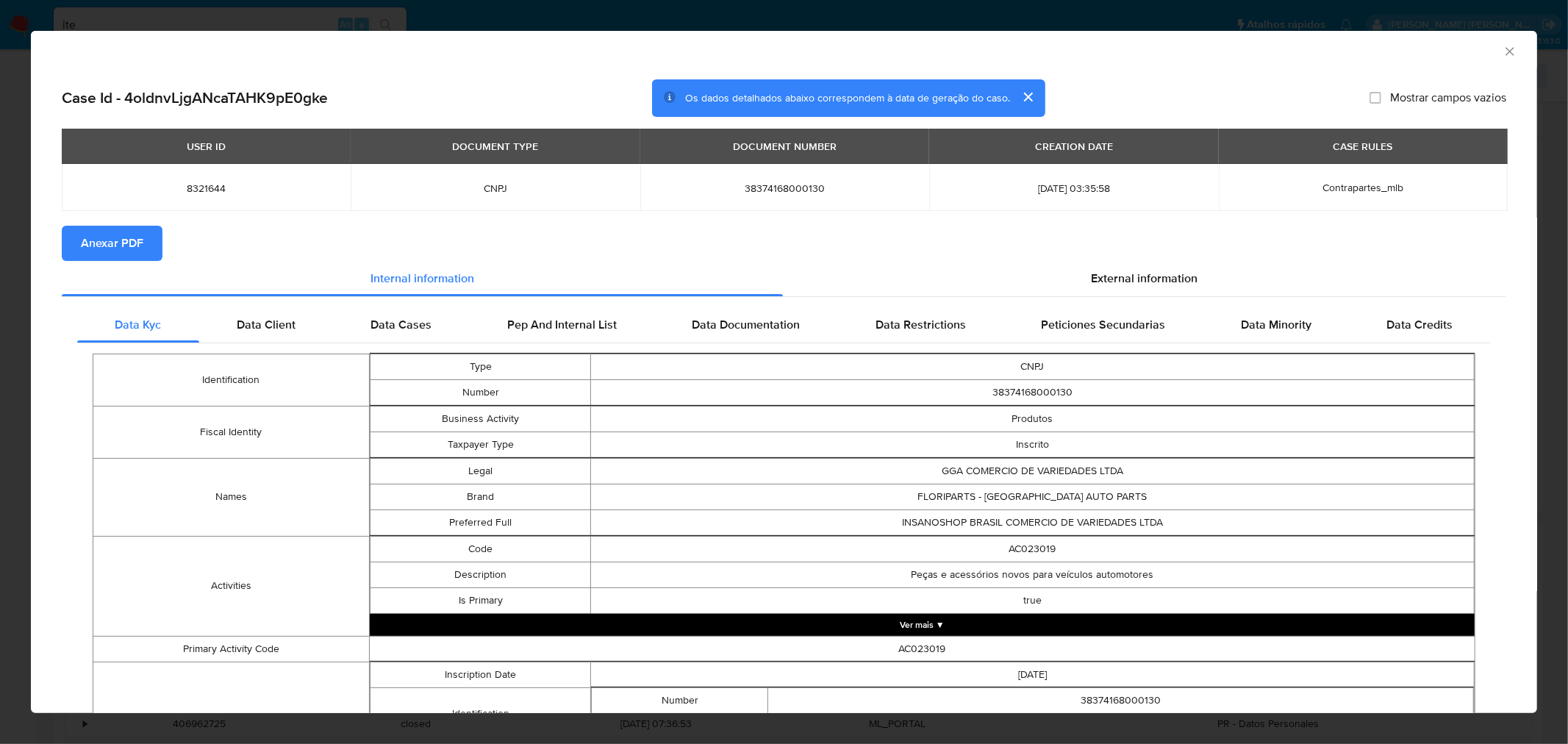
click at [121, 239] on span "Anexar PDF" at bounding box center [112, 243] width 62 height 32
click at [1032, 49] on icon "Fechar a janela" at bounding box center [1509, 51] width 15 height 15
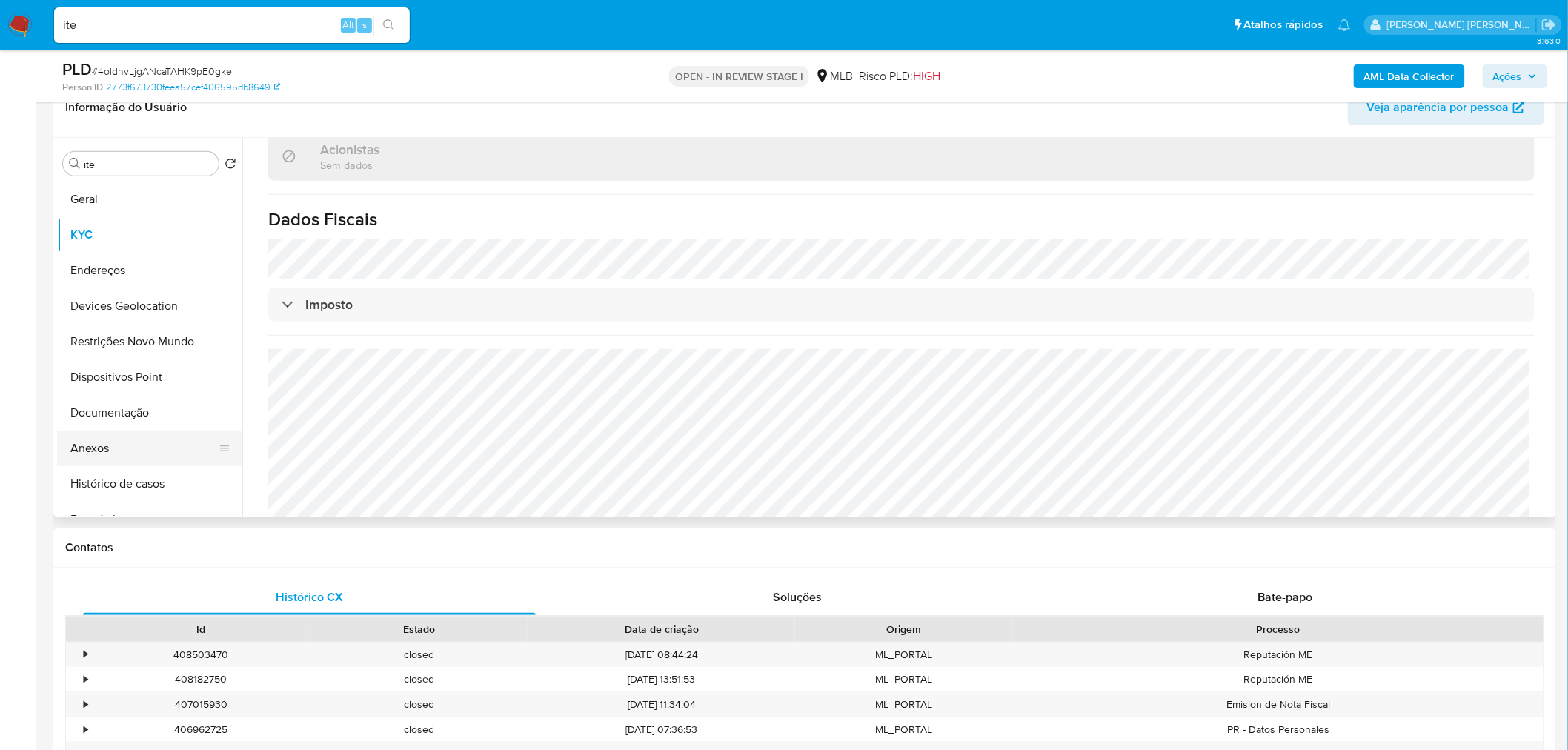
click at [130, 451] on button "Anexos" at bounding box center [143, 448] width 174 height 36
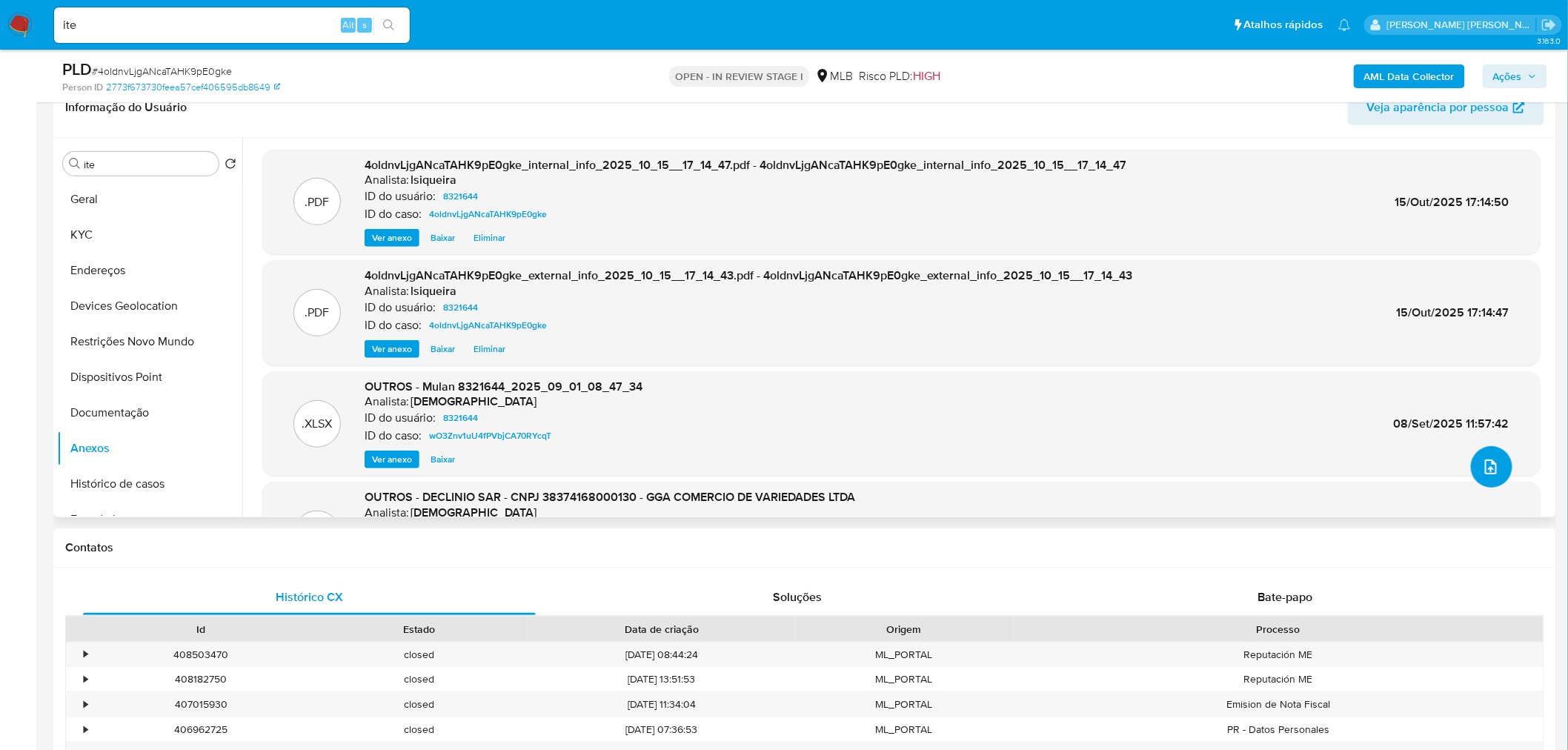
click at [1040, 453] on button "upload-file" at bounding box center [1492, 467] width 42 height 42
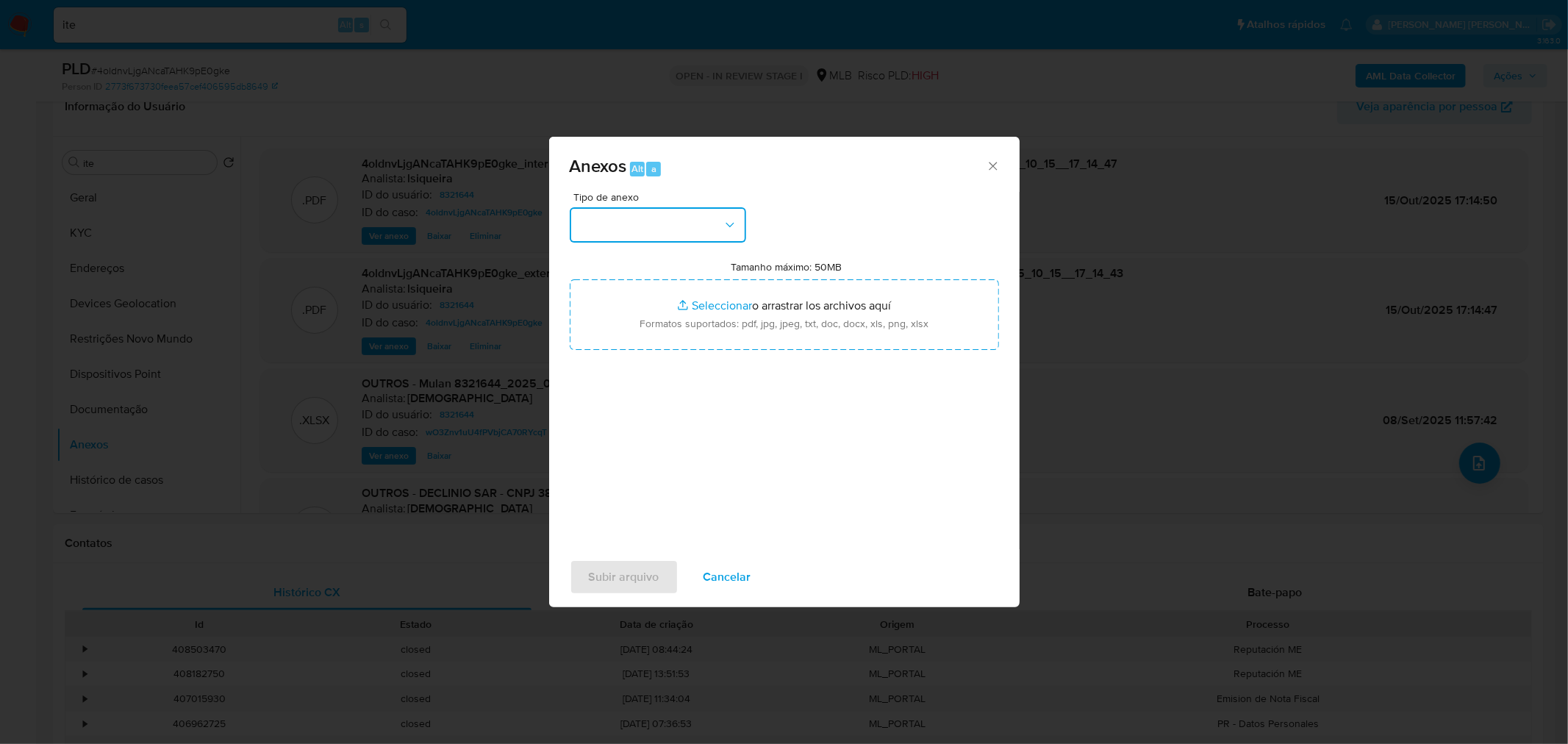
click at [611, 231] on button "button" at bounding box center [658, 225] width 176 height 35
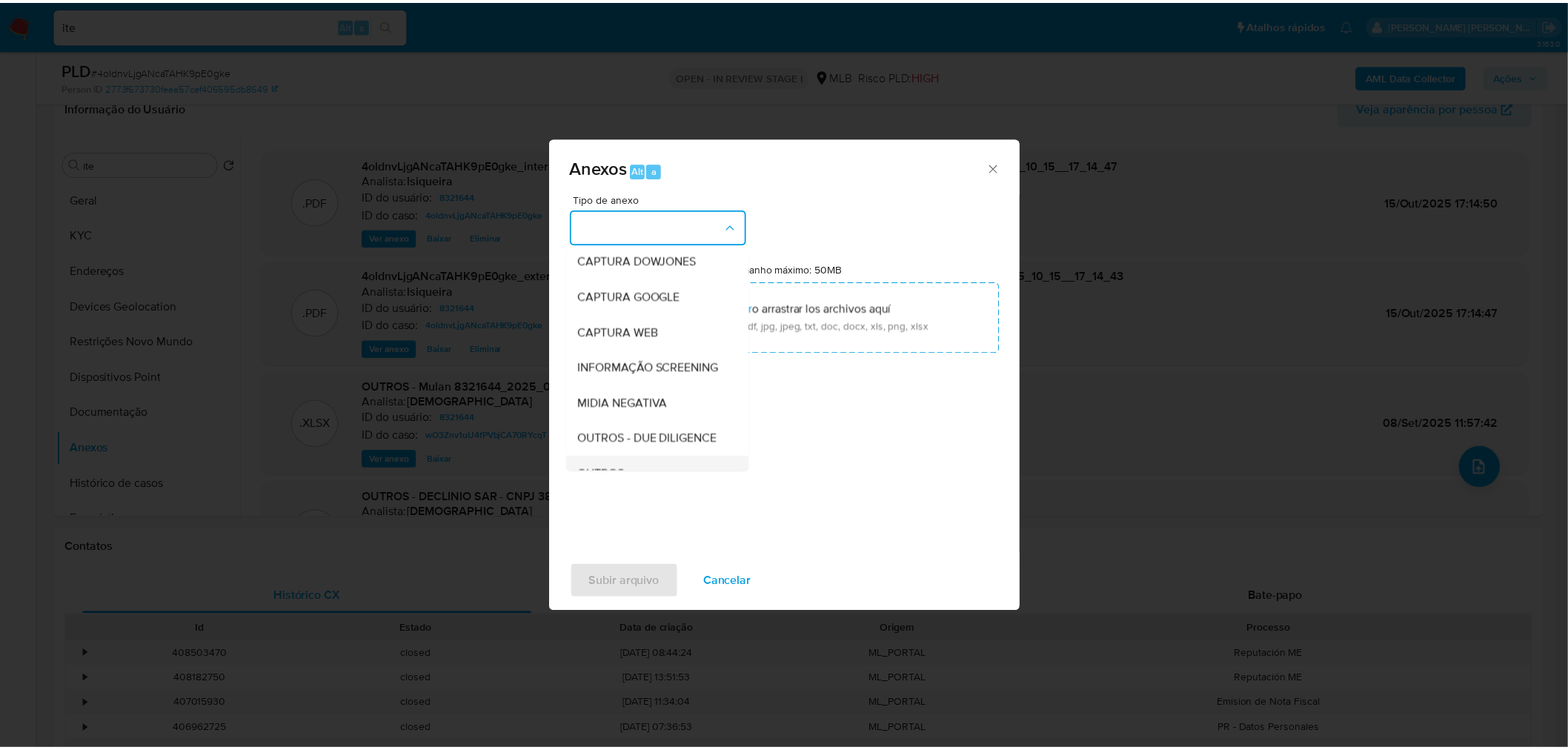
scroll to position [165, 0]
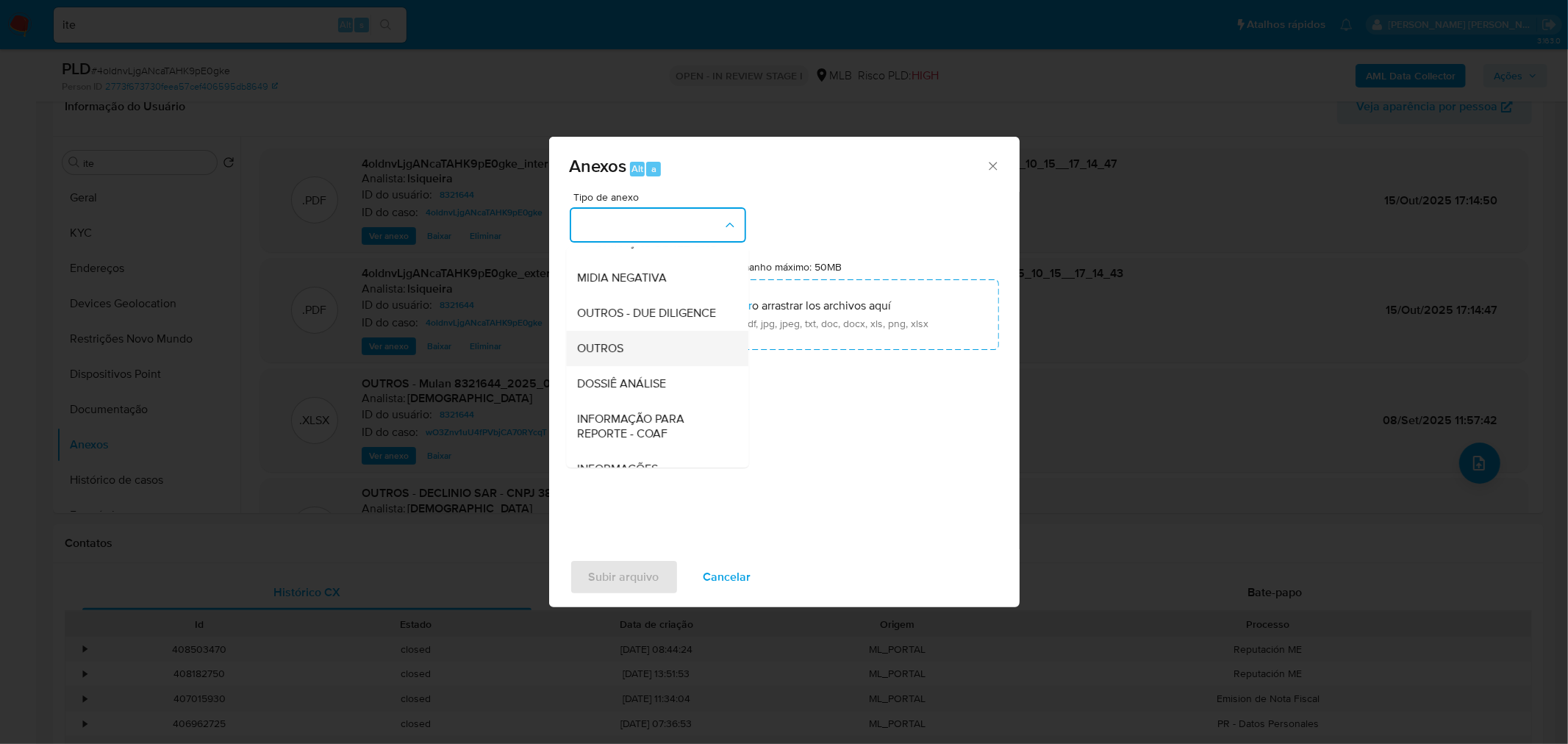
click at [611, 356] on span "OUTROS" at bounding box center [601, 348] width 47 height 15
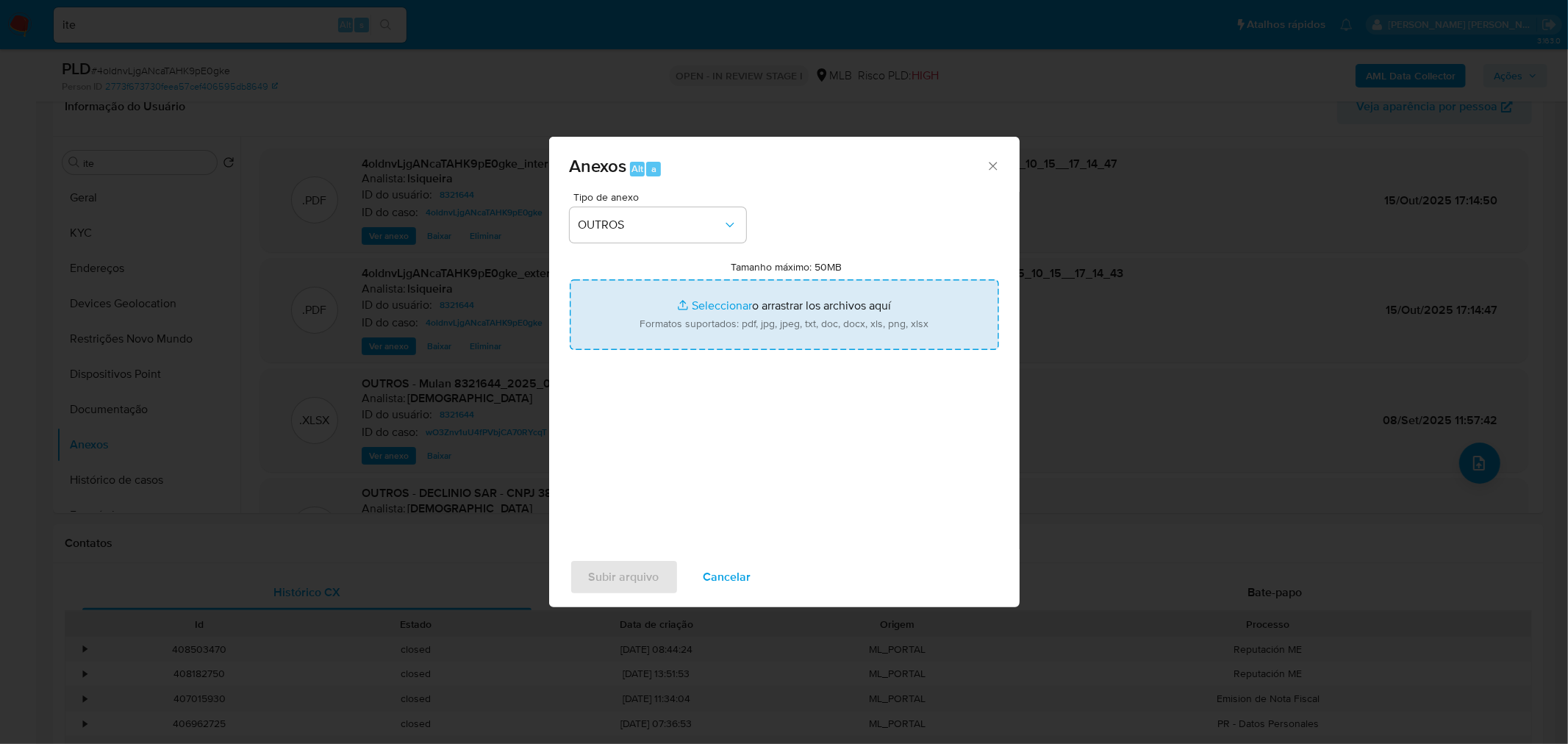
click at [694, 329] on input "Tamanho máximo: 50MB Seleccionar archivos" at bounding box center [784, 315] width 429 height 71
type input "C:\fakepath\Mulan 8321644_2025_10_15_08_31_28.xlsx"
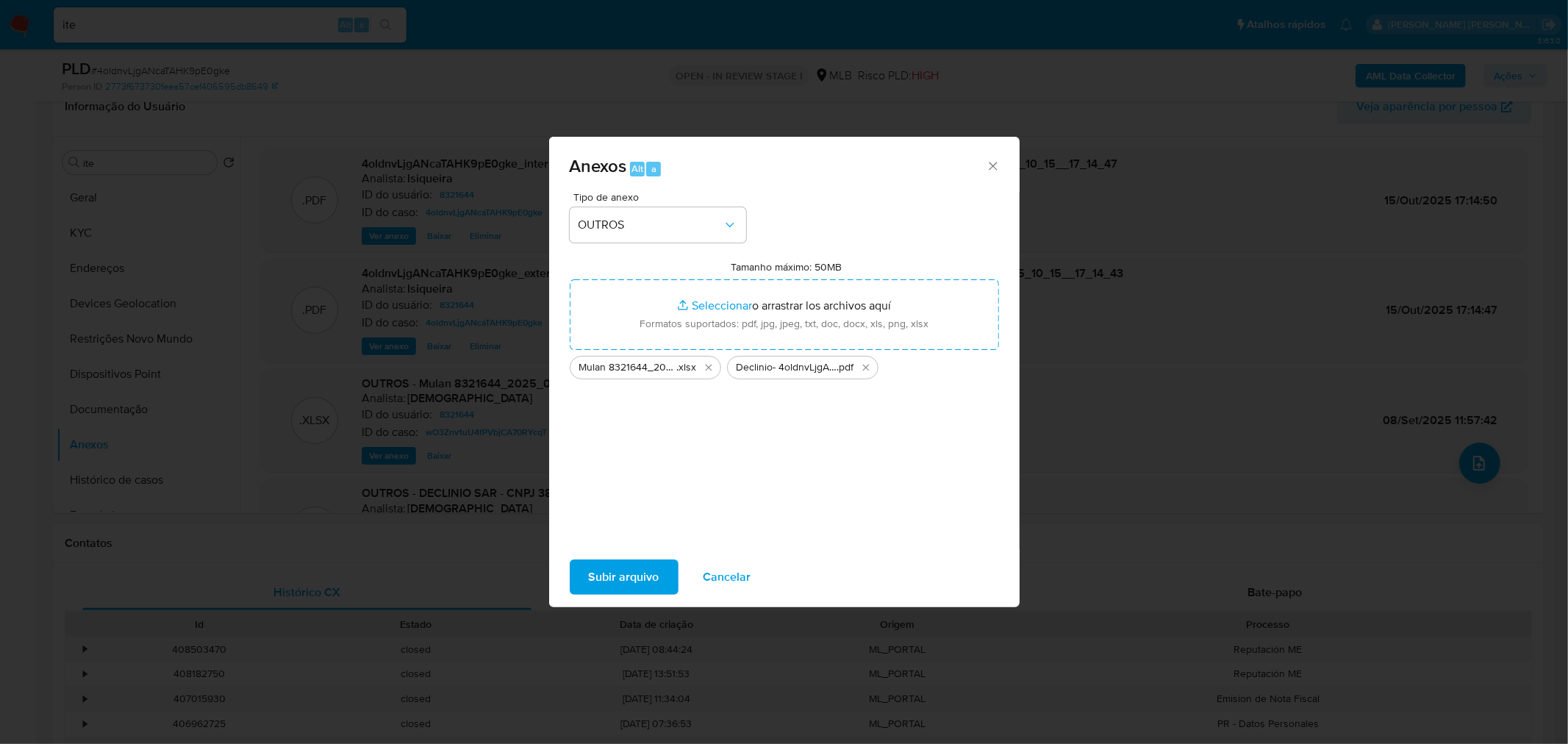
click at [634, 449] on span "Subir arquivo" at bounding box center [624, 577] width 71 height 32
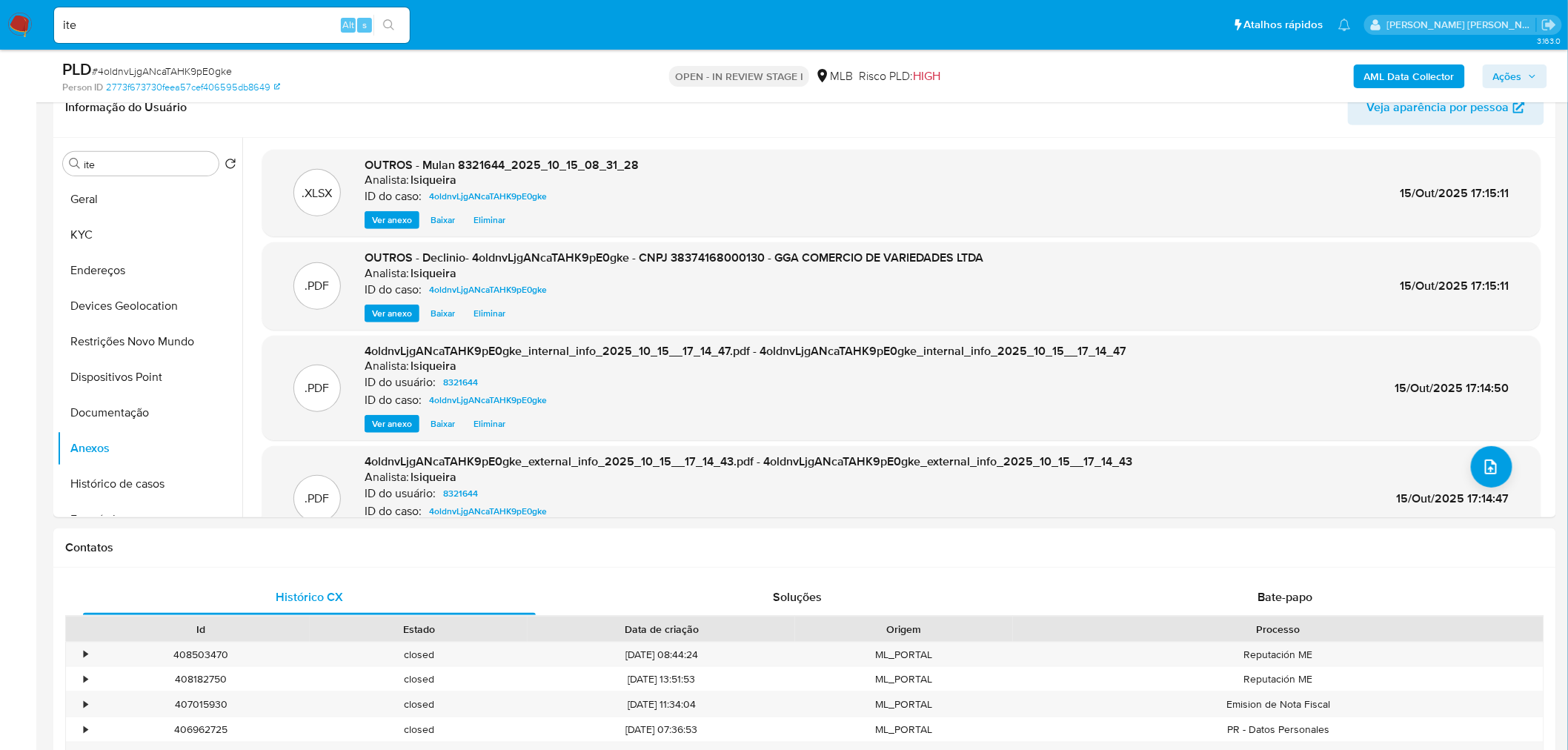
click at [1040, 67] on span "Ações" at bounding box center [1508, 76] width 29 height 24
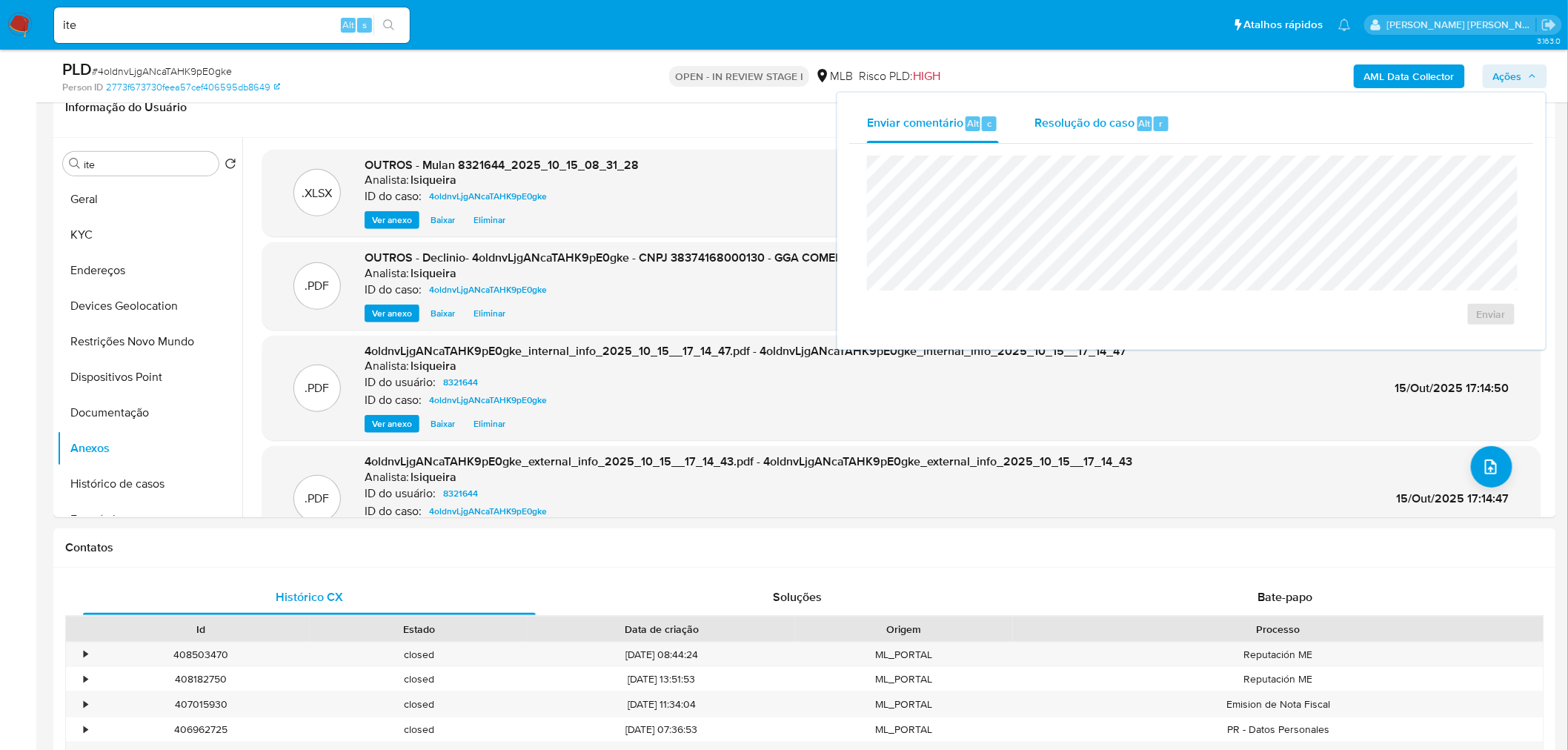
click at [1040, 134] on div "Resolução do caso Alt r" at bounding box center [1103, 124] width 136 height 38
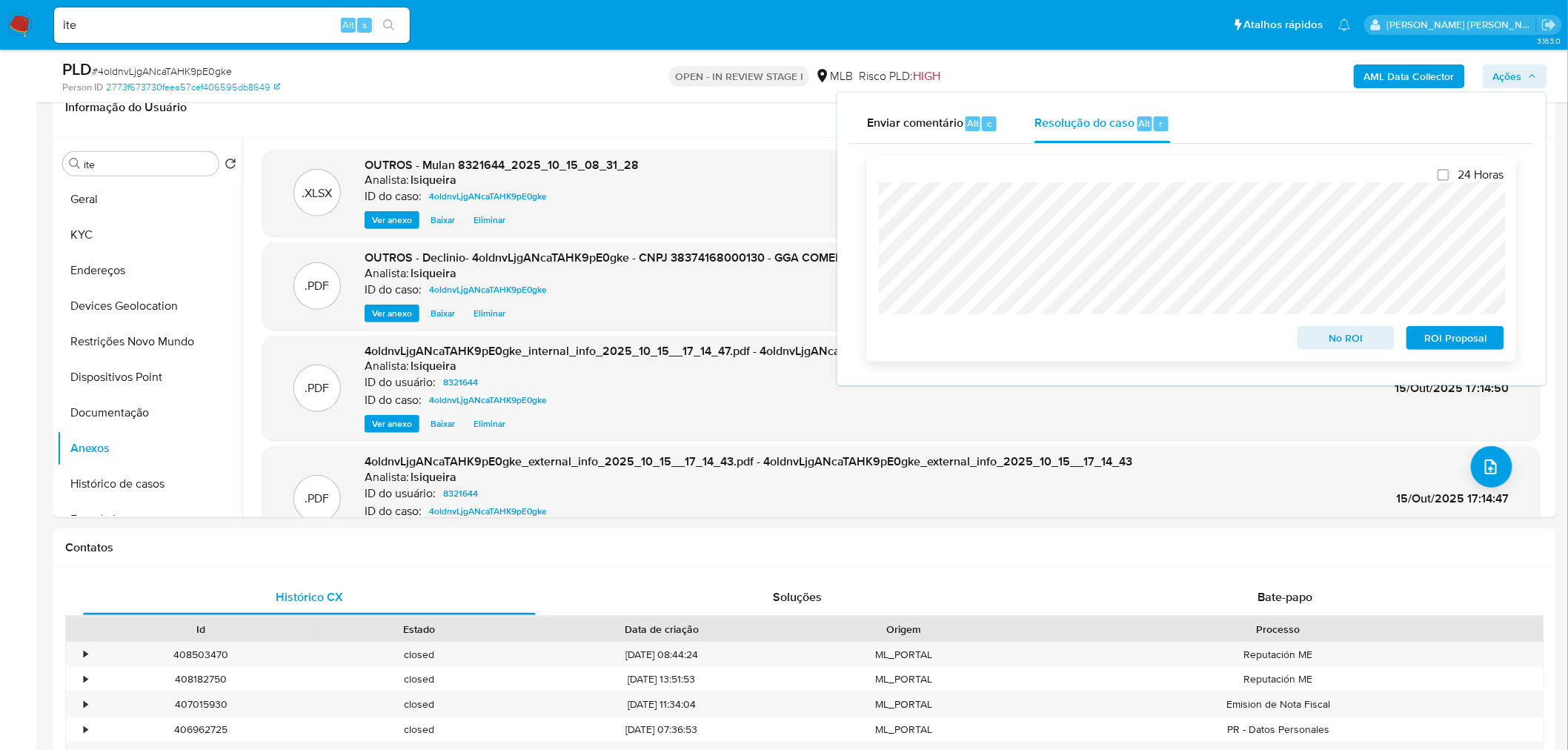
click at [1040, 330] on span "No ROI" at bounding box center [1346, 338] width 77 height 21
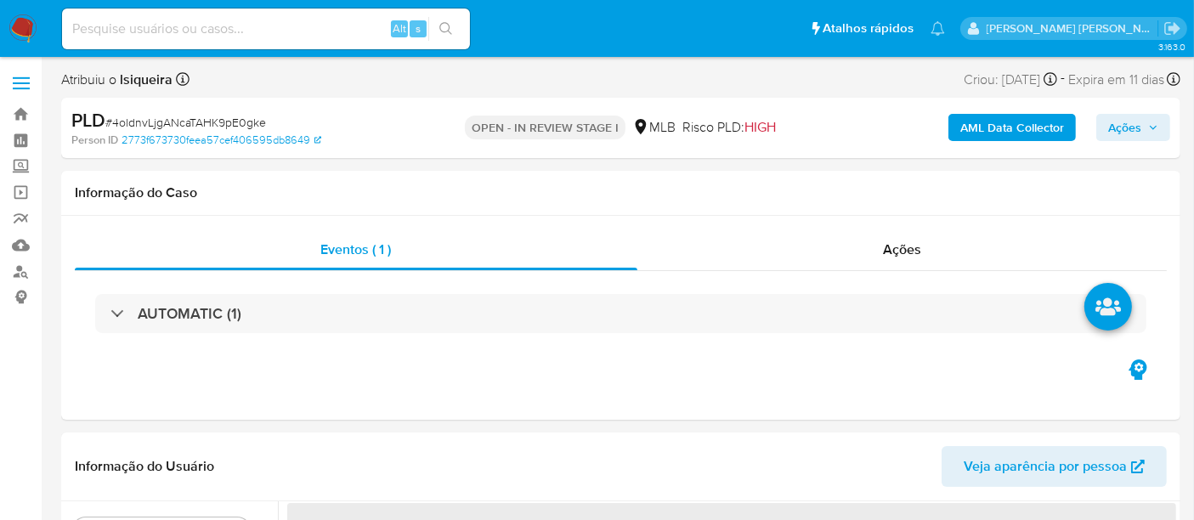
select select "10"
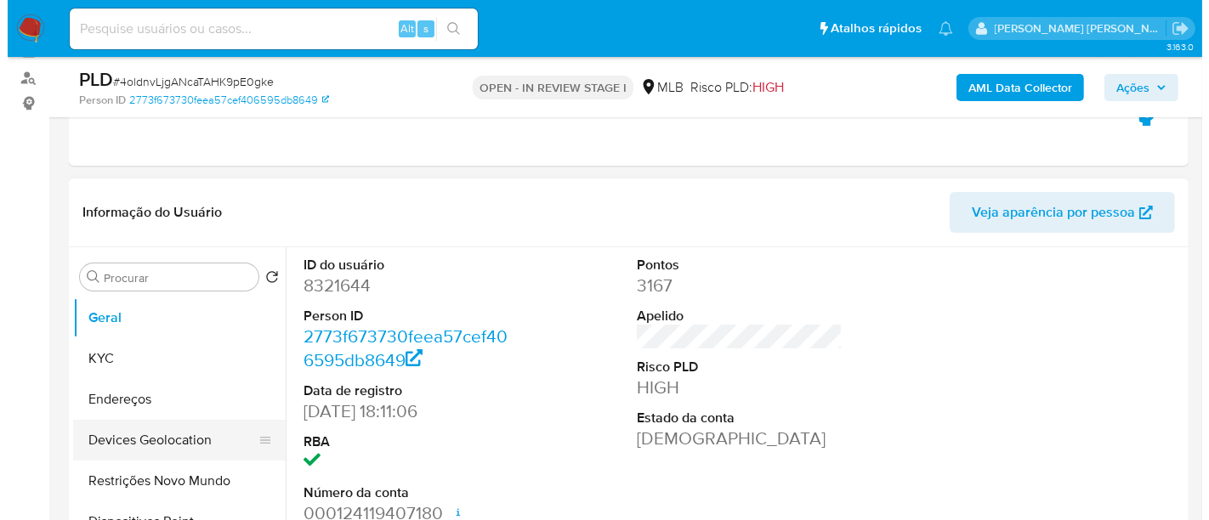
scroll to position [283, 0]
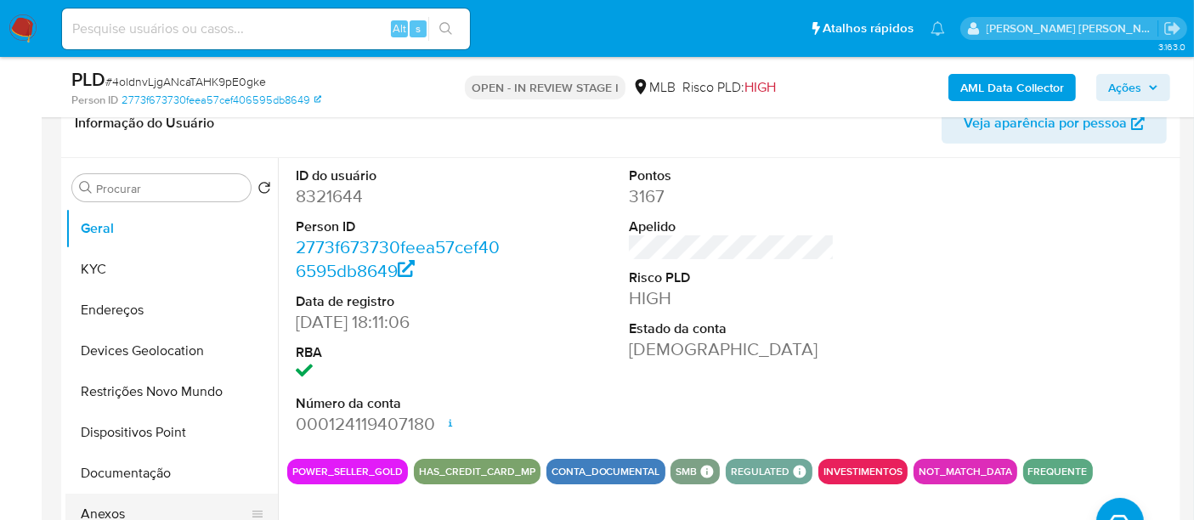
click at [149, 508] on button "Anexos" at bounding box center [164, 514] width 199 height 41
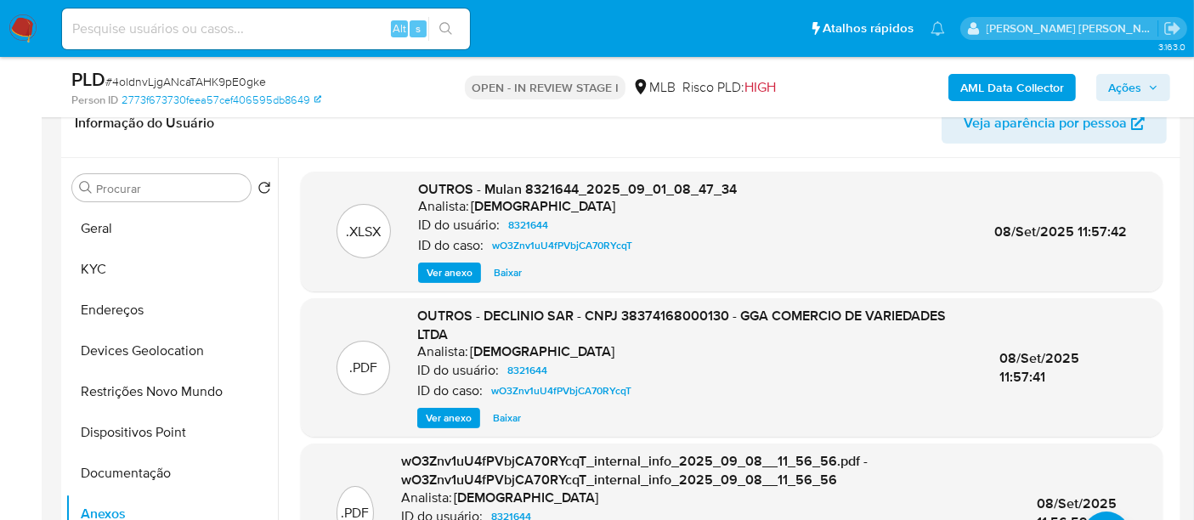
click at [454, 422] on span "Ver anexo" at bounding box center [449, 418] width 46 height 17
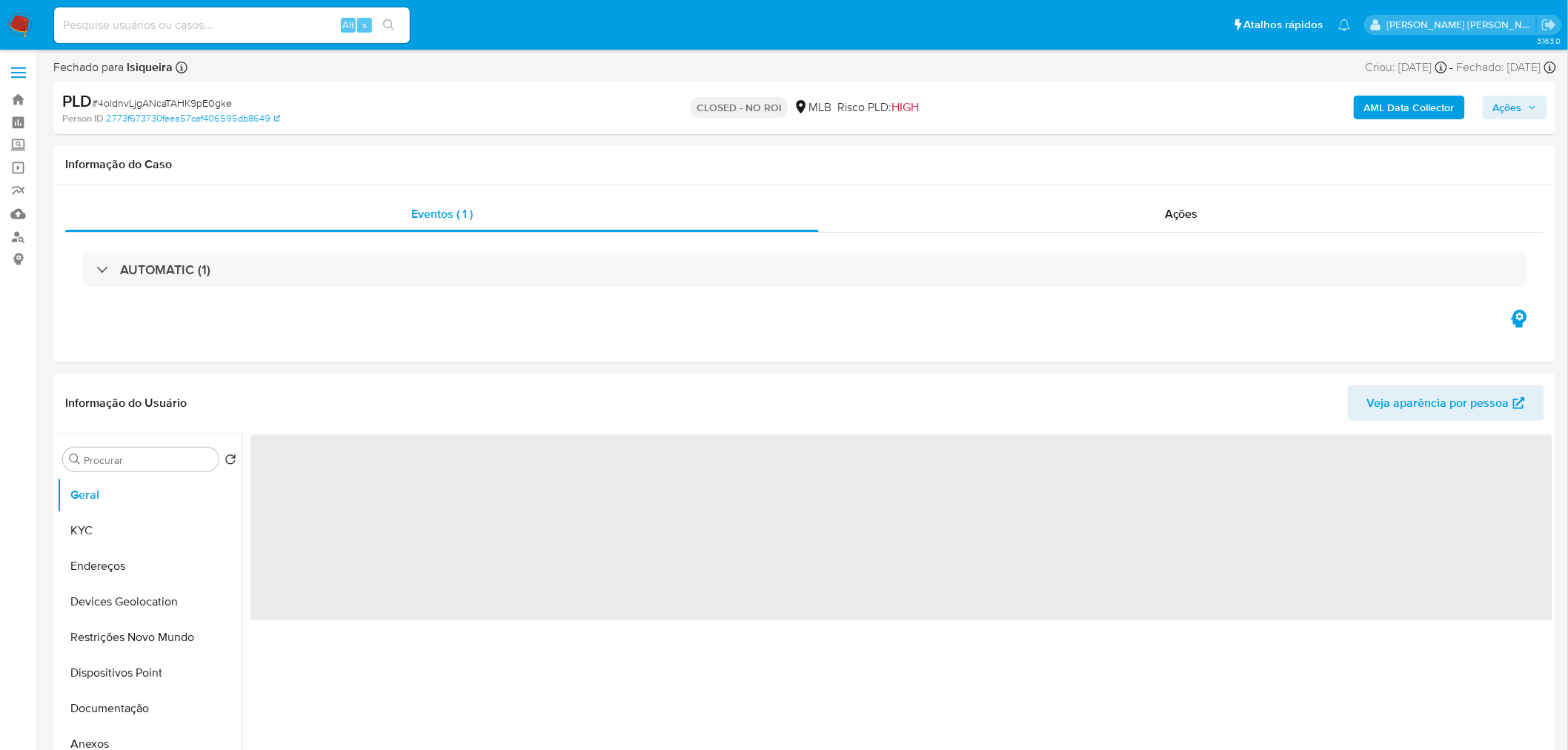
select select "10"
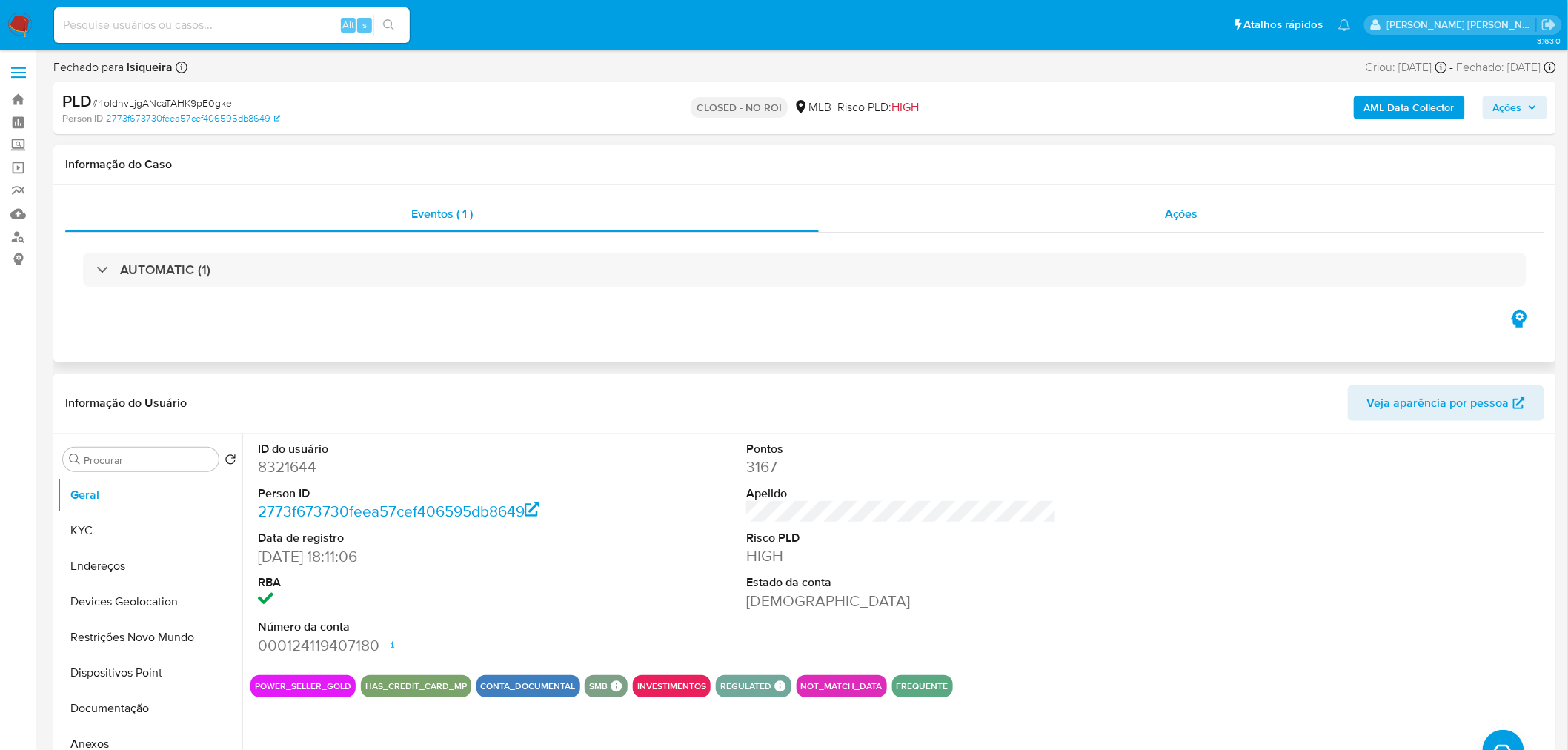
click at [1069, 223] on div "Ações" at bounding box center [1182, 214] width 726 height 36
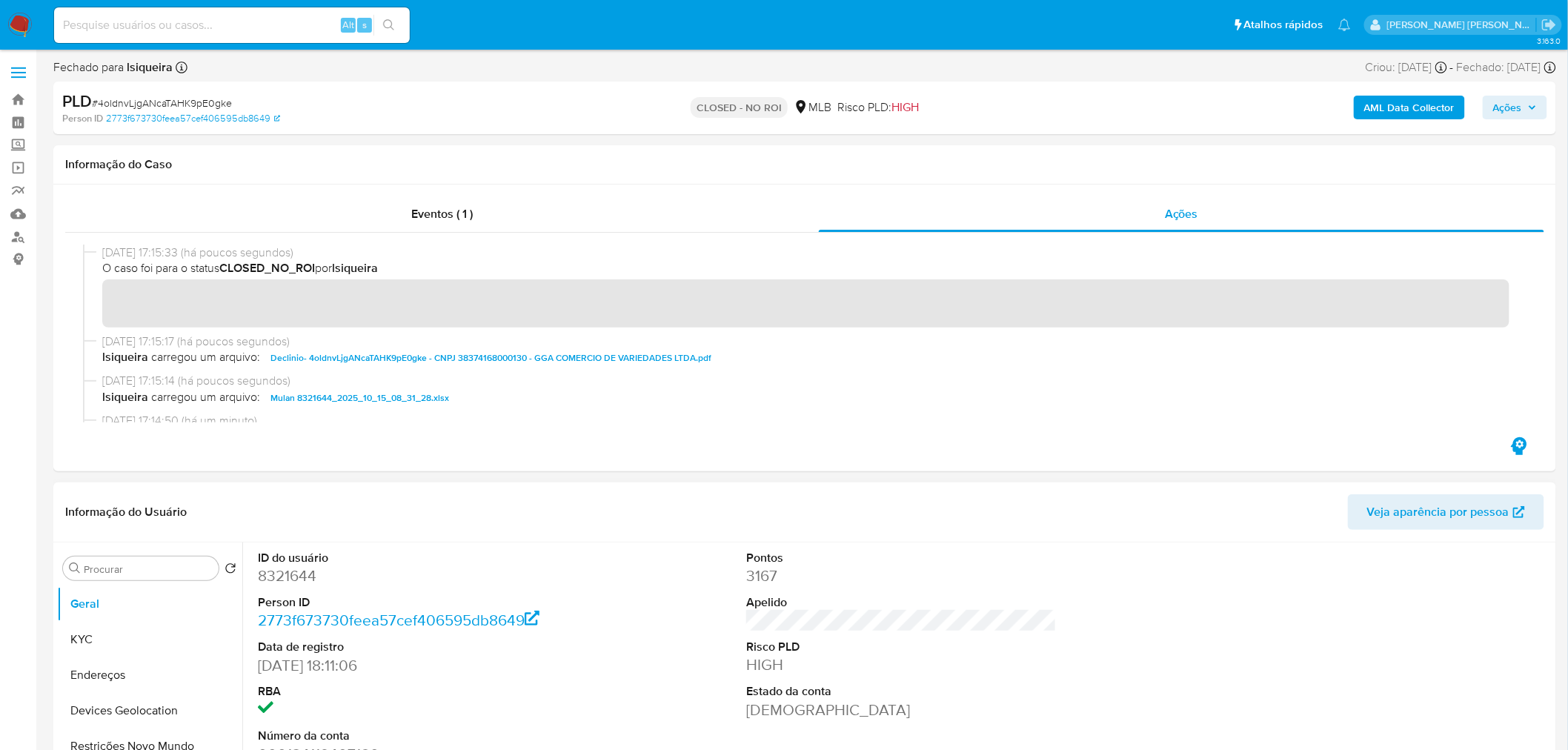
click at [773, 578] on dd "3167" at bounding box center [902, 576] width 310 height 21
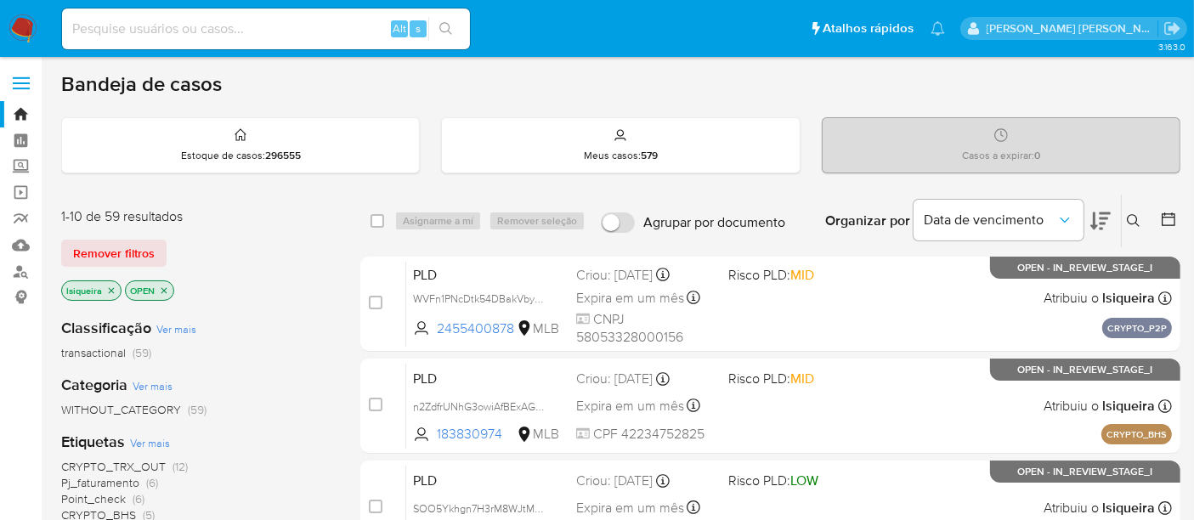
click at [1165, 219] on icon at bounding box center [1168, 219] width 17 height 17
click at [1165, 217] on icon at bounding box center [1168, 219] width 17 height 17
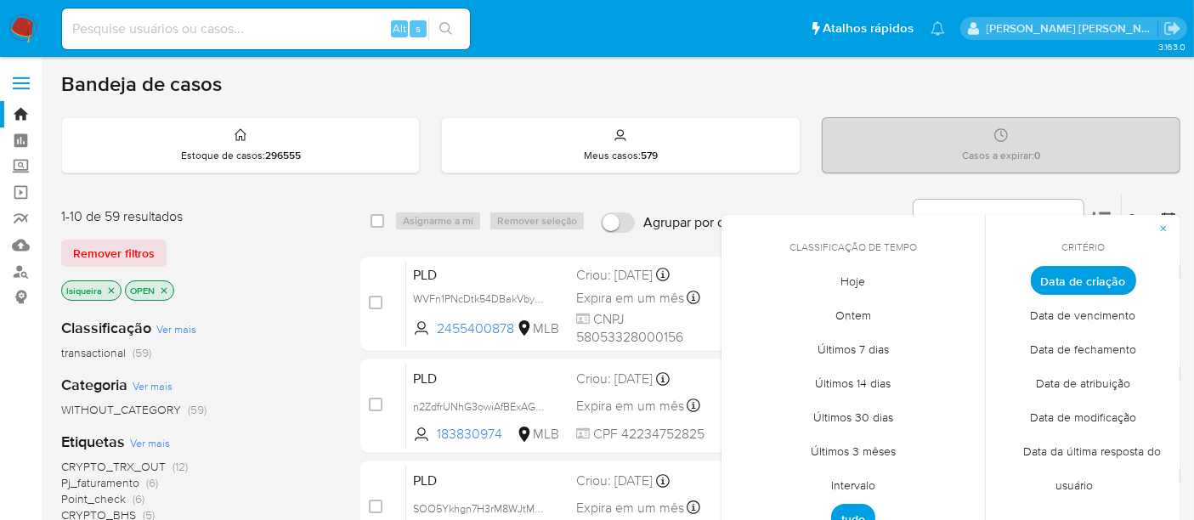
click at [865, 283] on span "Hoje" at bounding box center [854, 281] width 60 height 35
click at [869, 482] on span "Intervalo" at bounding box center [853, 485] width 80 height 35
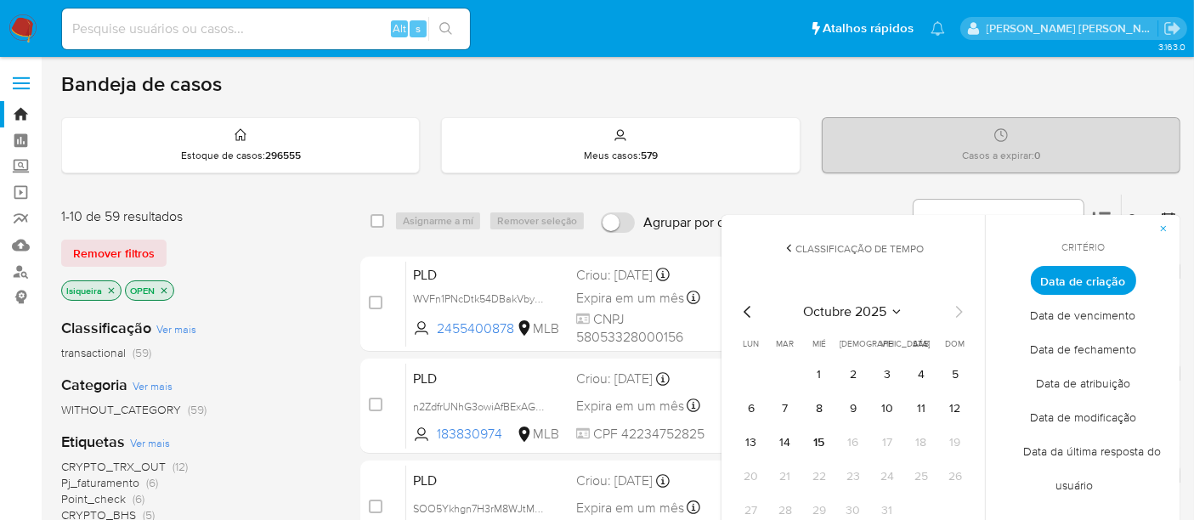
click at [756, 309] on icon "Mes anterior" at bounding box center [748, 312] width 20 height 20
drag, startPoint x: 750, startPoint y: 371, endPoint x: 785, endPoint y: 470, distance: 104.6
click at [751, 374] on button "1" at bounding box center [751, 374] width 27 height 27
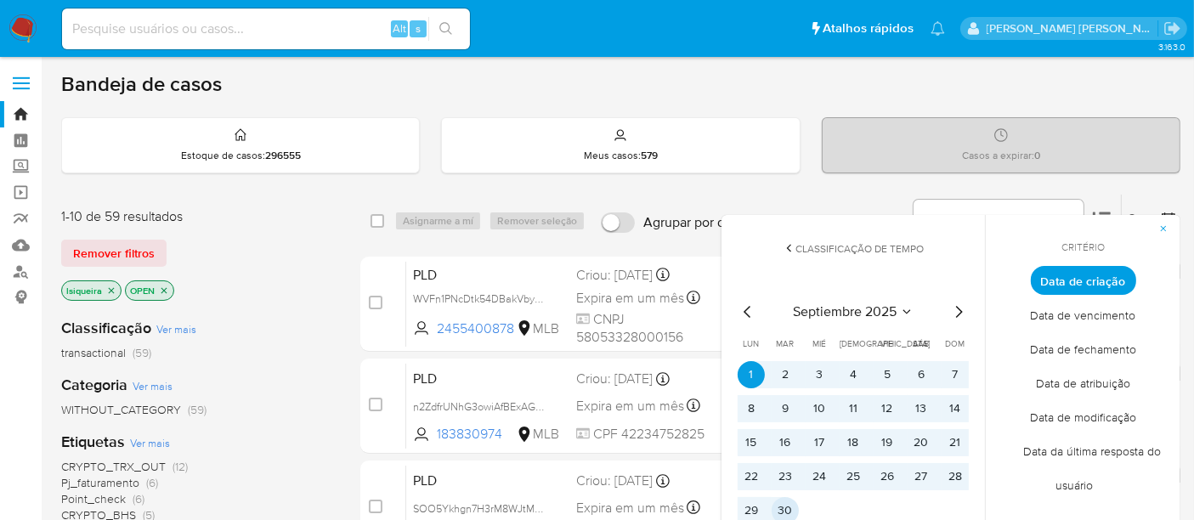
click at [791, 512] on button "30" at bounding box center [785, 510] width 27 height 27
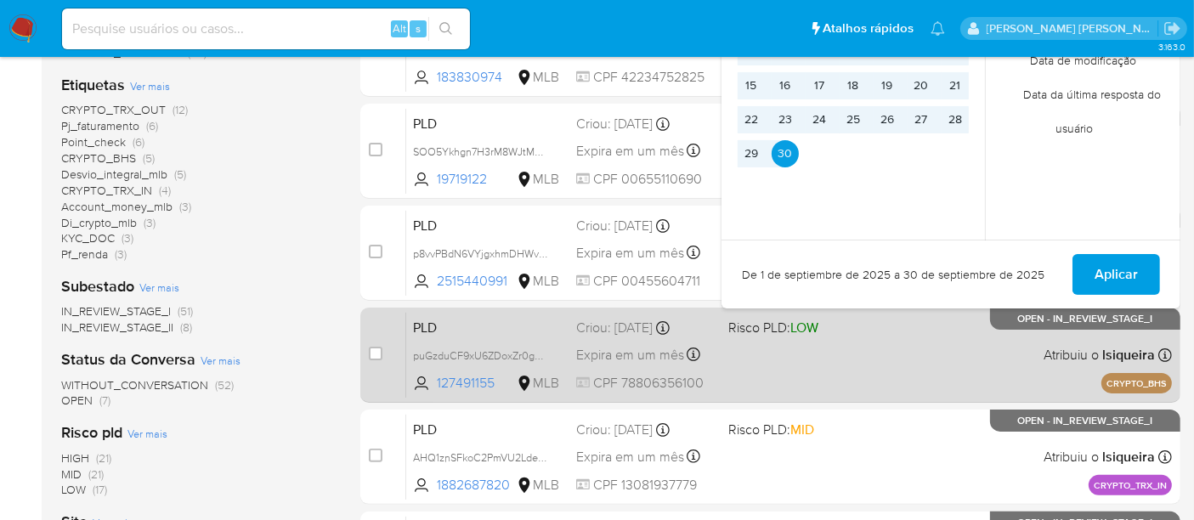
scroll to position [377, 0]
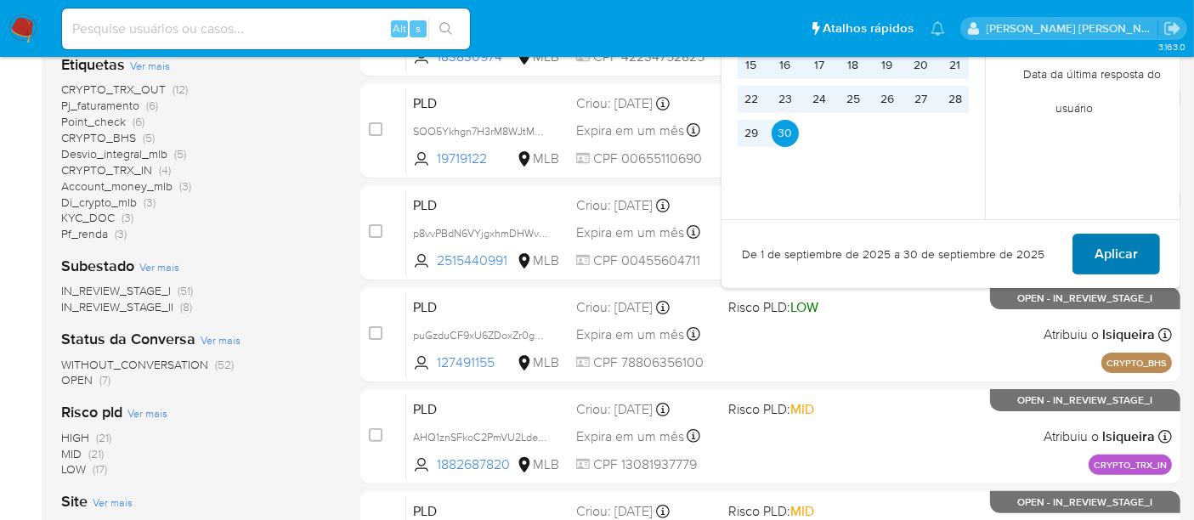
click at [1100, 251] on span "Aplicar" at bounding box center [1116, 253] width 43 height 37
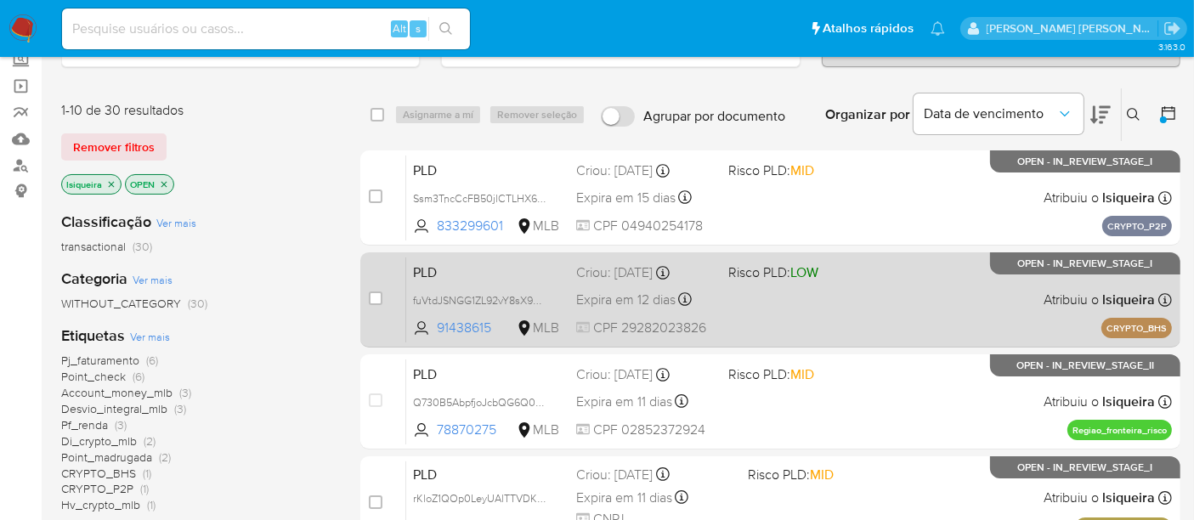
scroll to position [94, 0]
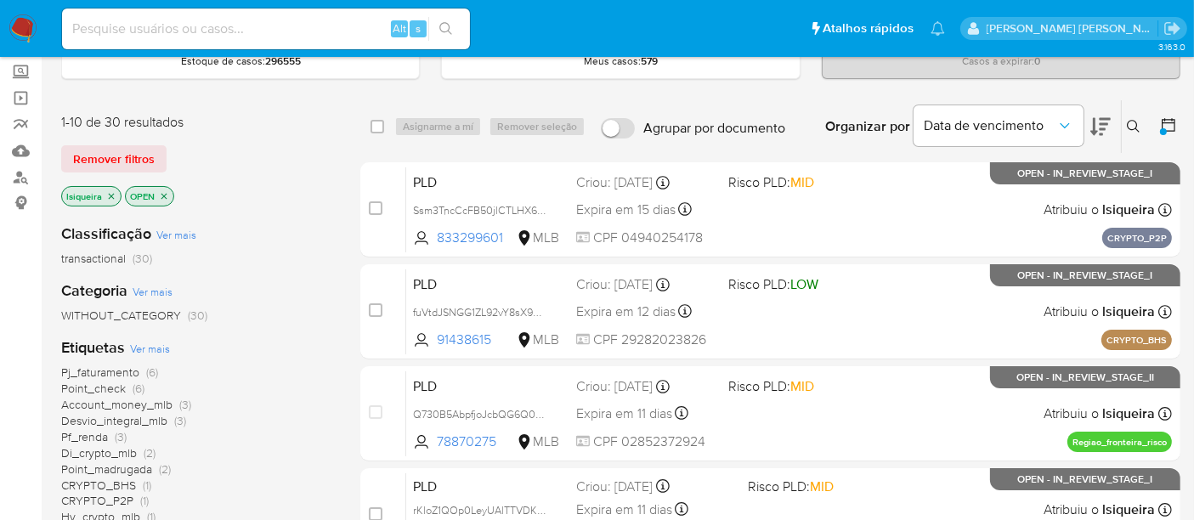
click at [111, 191] on icon "close-filter" at bounding box center [111, 196] width 10 height 10
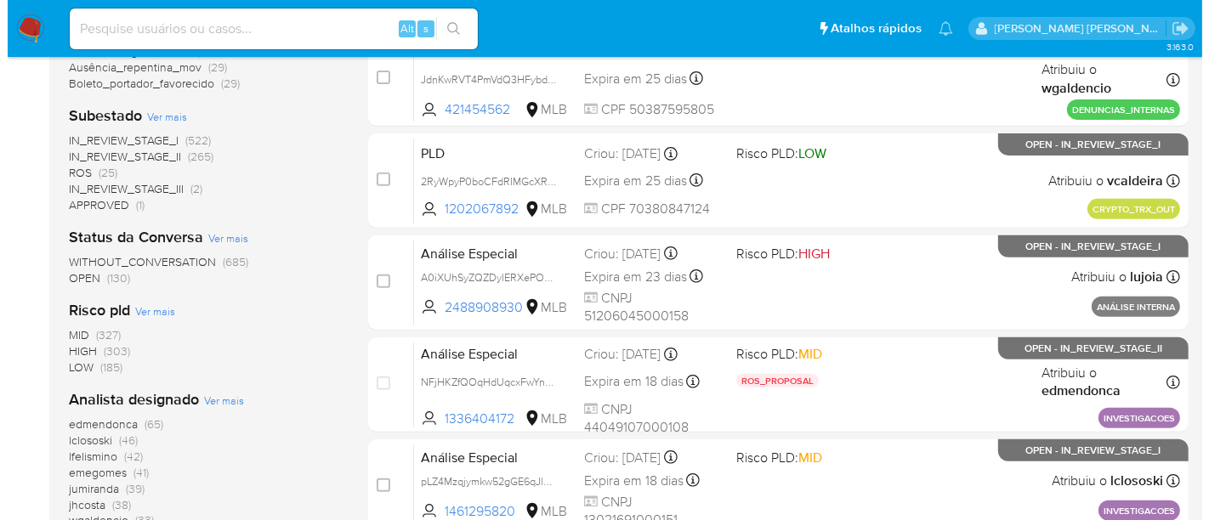
scroll to position [660, 0]
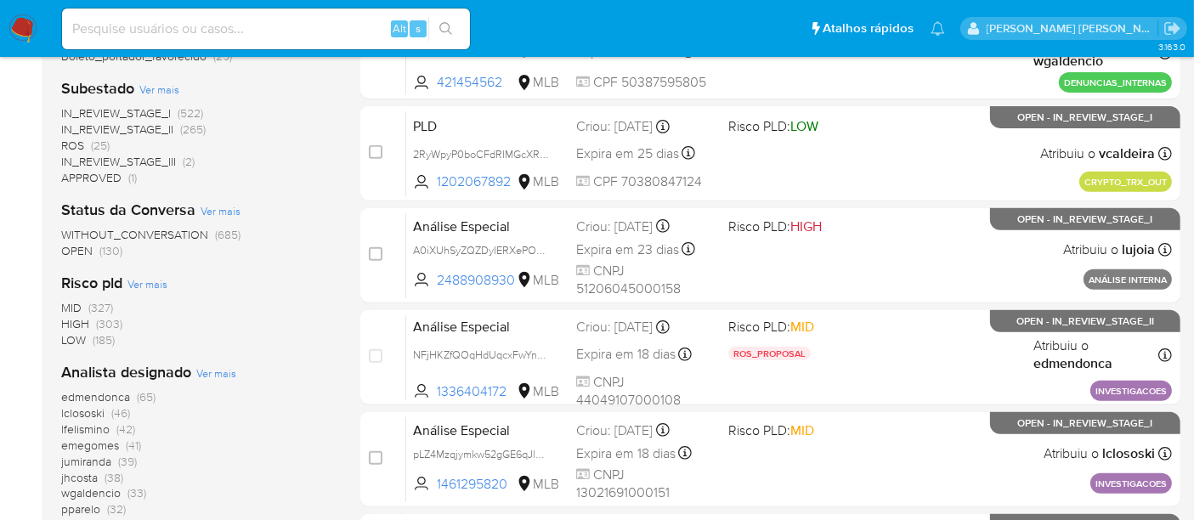
click at [209, 370] on span "Ver mais" at bounding box center [216, 372] width 40 height 15
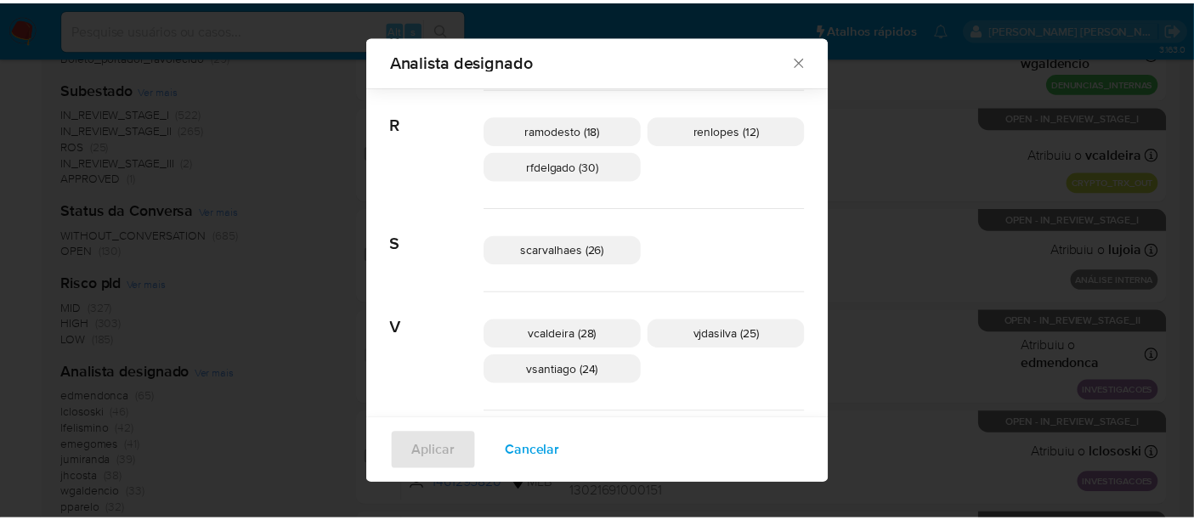
scroll to position [1027, 0]
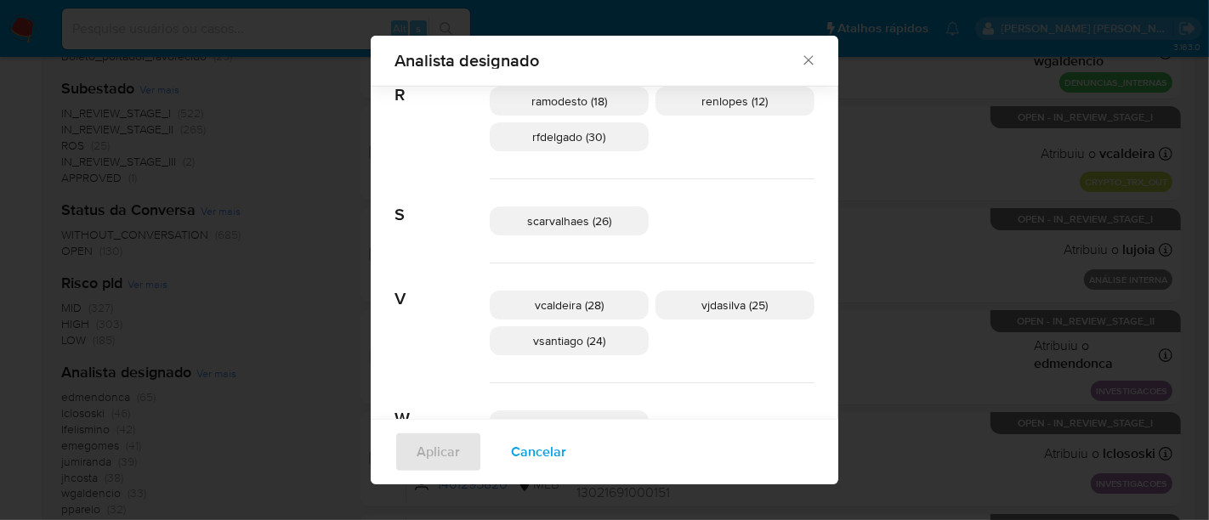
click at [800, 64] on icon "Fechar" at bounding box center [808, 60] width 17 height 17
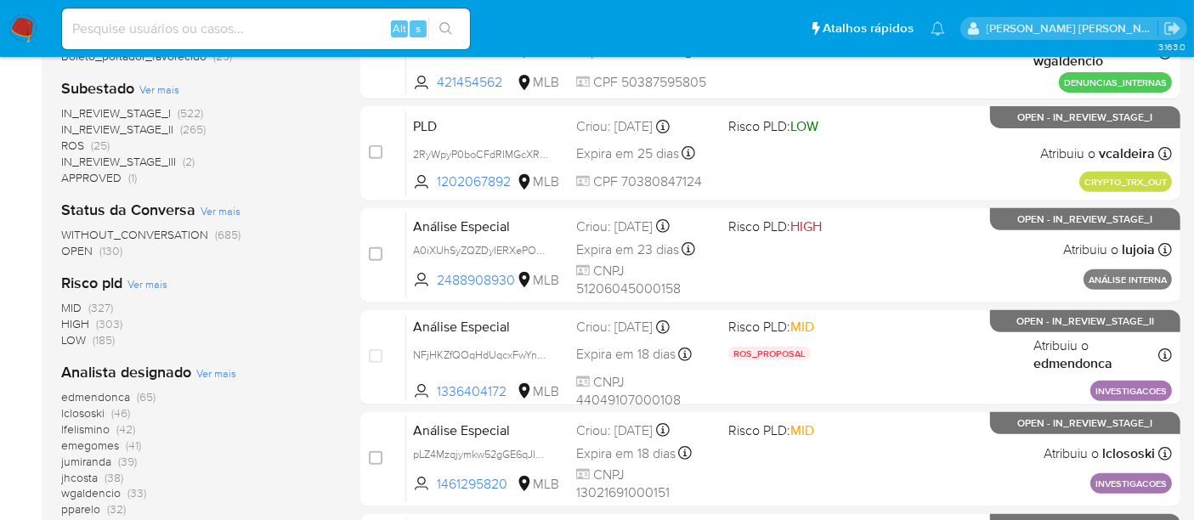
click at [203, 31] on input at bounding box center [266, 29] width 408 height 22
paste input "211467462"
type input "211467462"
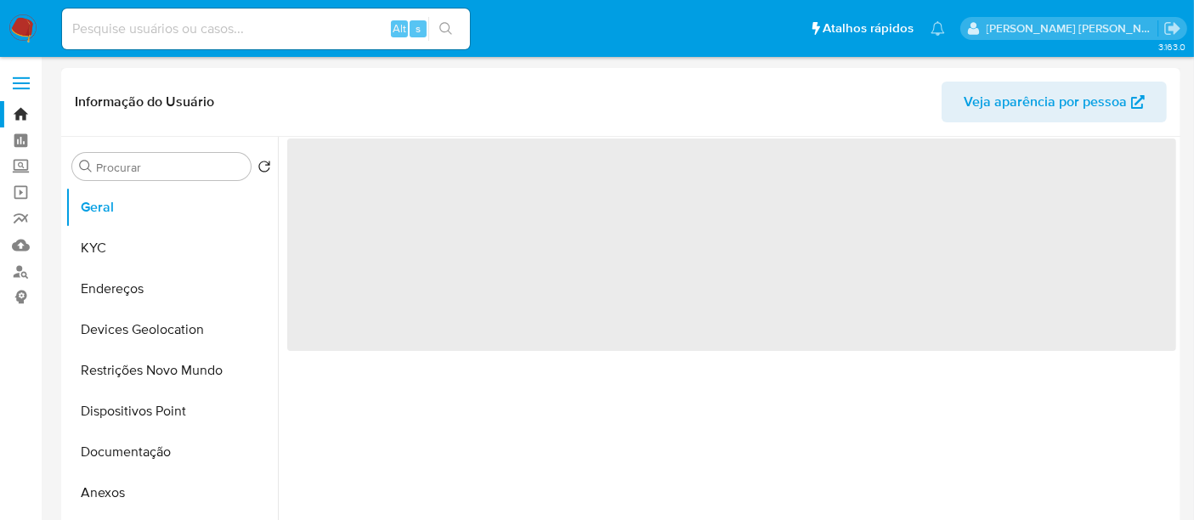
select select "10"
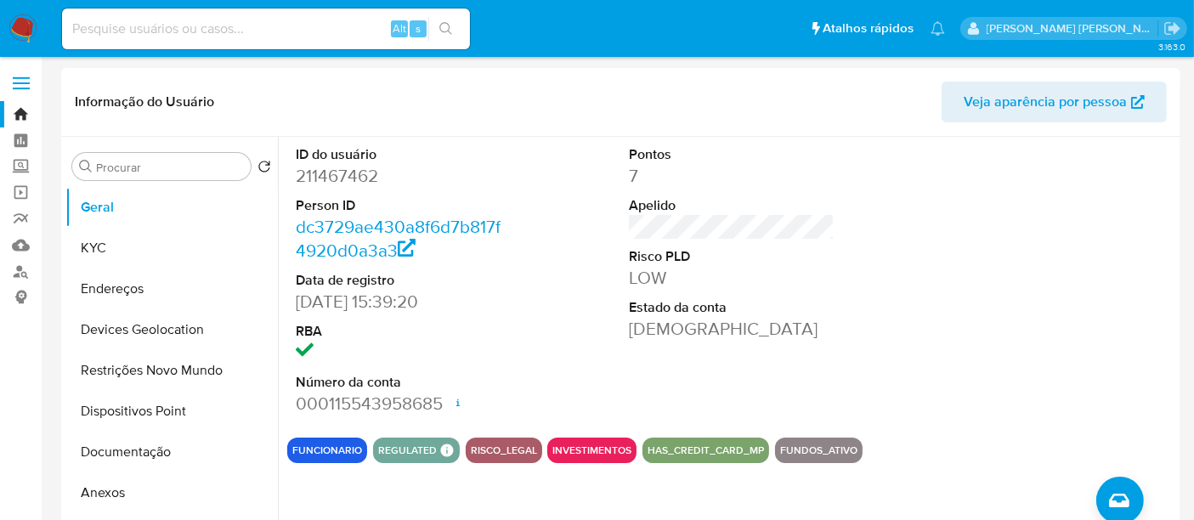
click at [157, 42] on div "Alt s" at bounding box center [266, 28] width 408 height 41
click at [174, 32] on input at bounding box center [266, 29] width 408 height 22
paste input "2682728721"
type input "2682728721"
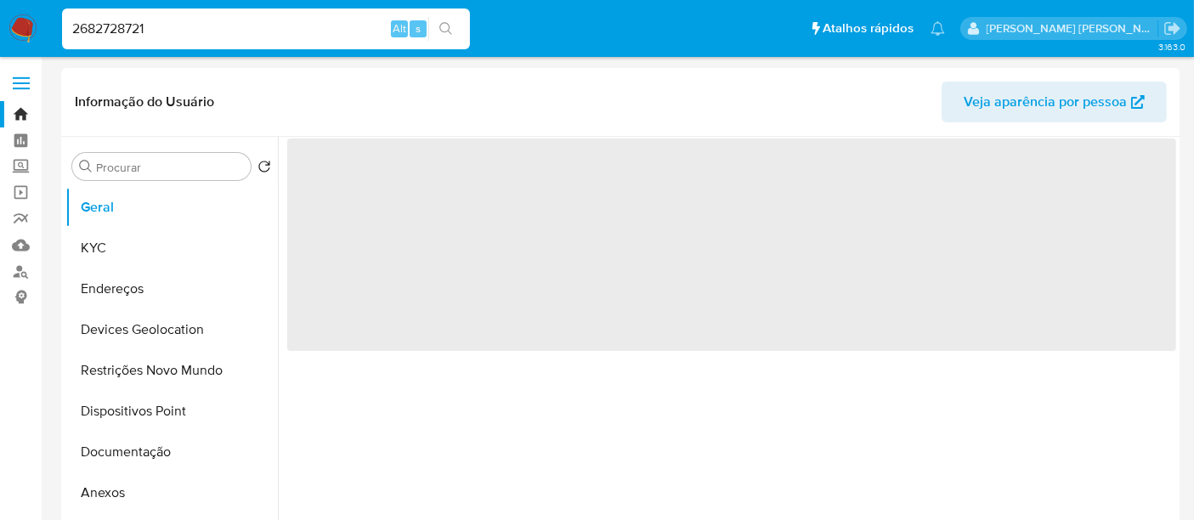
select select "10"
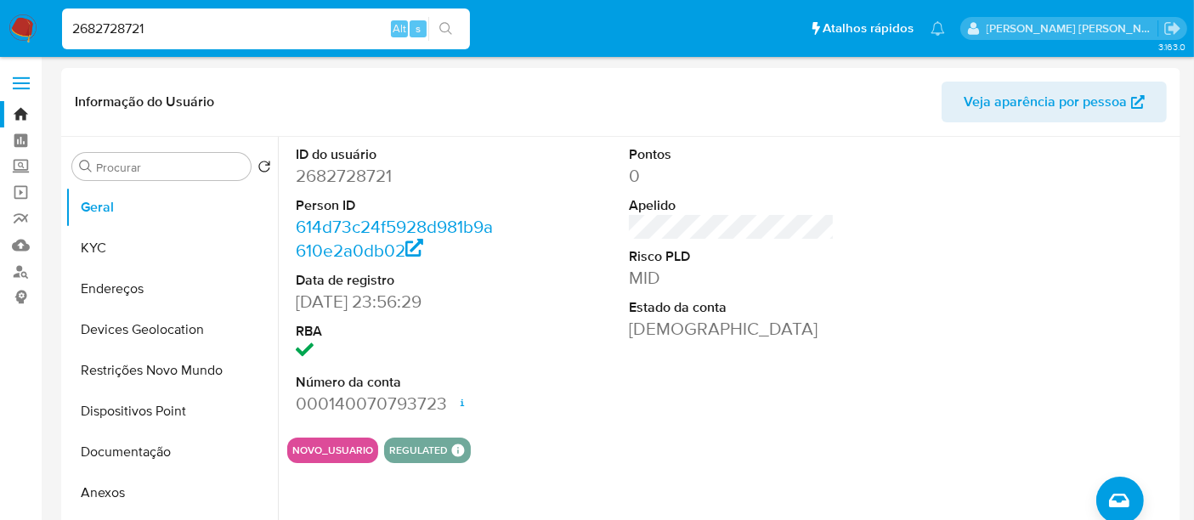
click at [31, 31] on img at bounding box center [22, 28] width 29 height 29
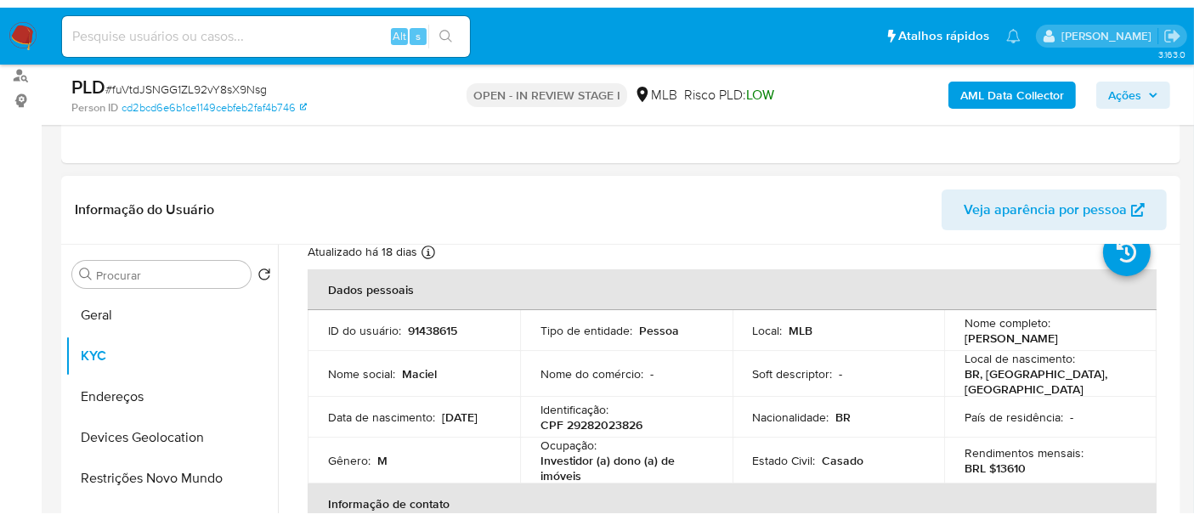
scroll to position [94, 0]
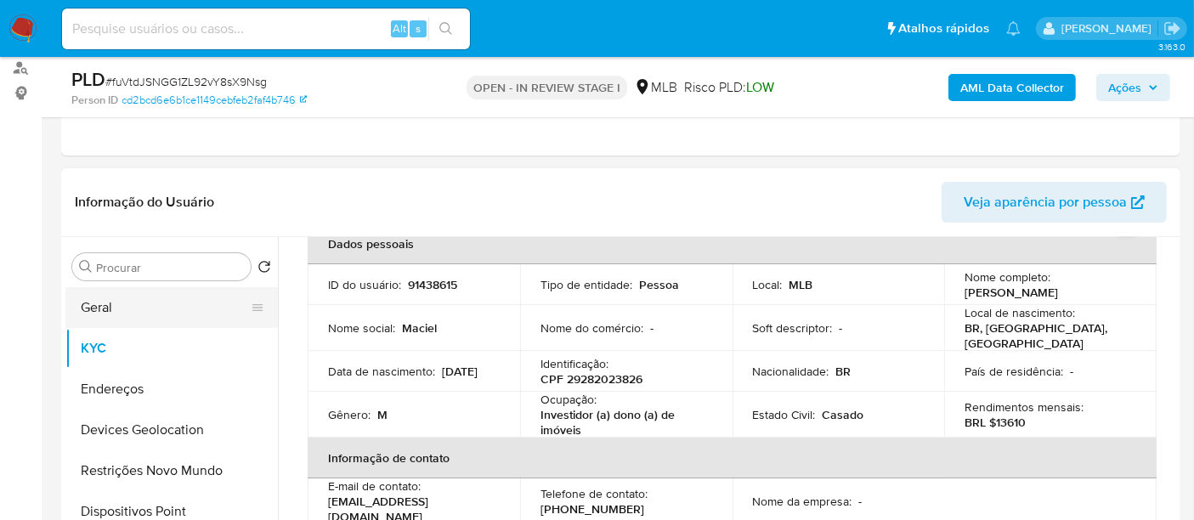
click at [119, 313] on button "Geral" at bounding box center [164, 307] width 199 height 41
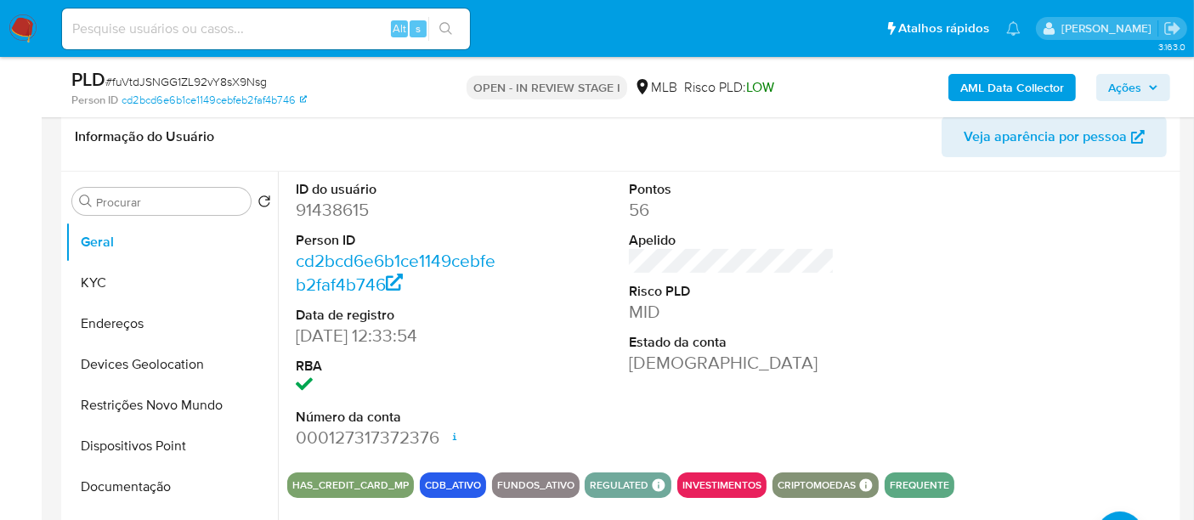
scroll to position [298, 0]
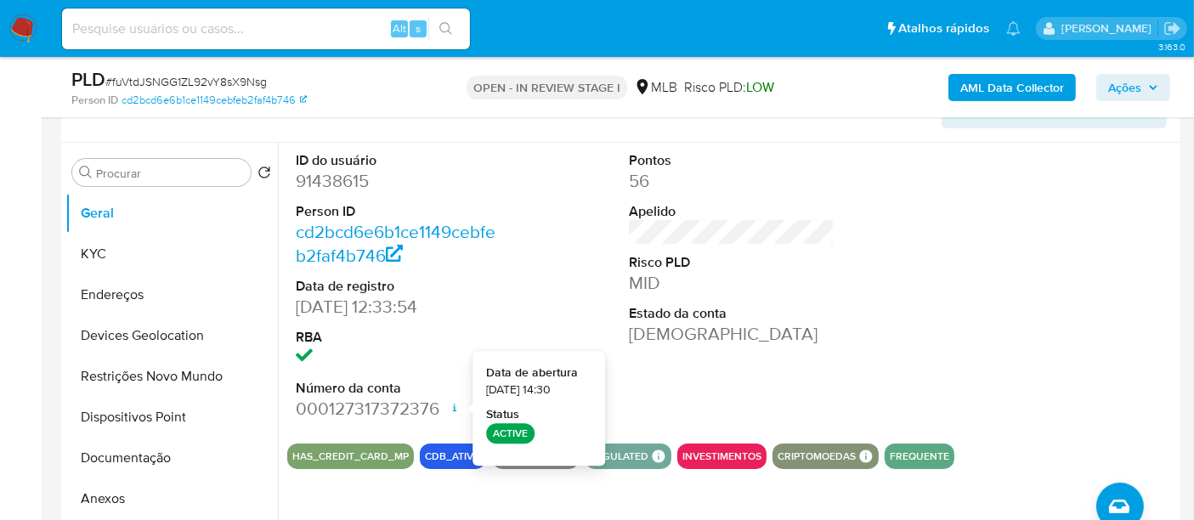
click at [879, 332] on div "ID do usuário 91438615 Person ID cd2bcd6e6b1ce1149cebfeb2faf4b746 Data de regis…" at bounding box center [731, 286] width 889 height 287
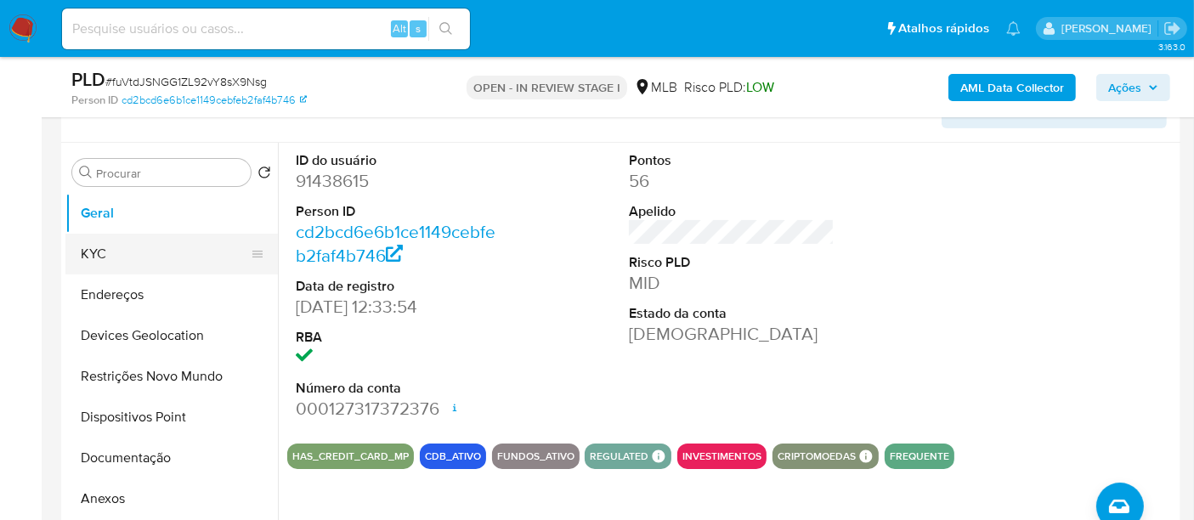
click at [133, 253] on button "KYC" at bounding box center [164, 254] width 199 height 41
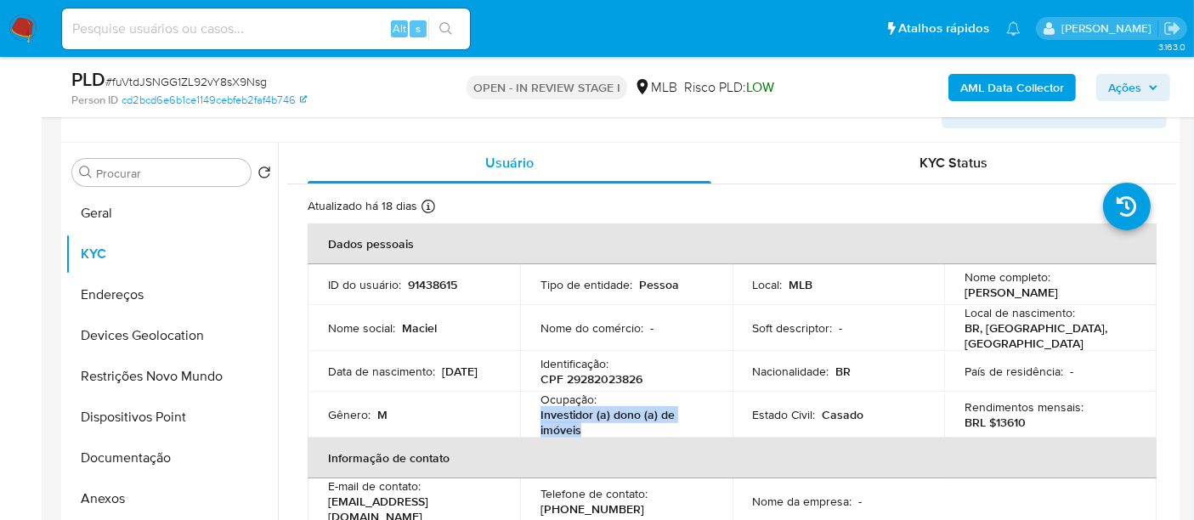
drag, startPoint x: 605, startPoint y: 423, endPoint x: 529, endPoint y: 409, distance: 77.8
click at [529, 409] on td "Ocupação : Investidor (a) dono (a) de imóveis" at bounding box center [626, 415] width 212 height 46
copy p "Investidor (a) dono (a) de imóveis"
click at [138, 465] on button "Documentação" at bounding box center [164, 458] width 199 height 41
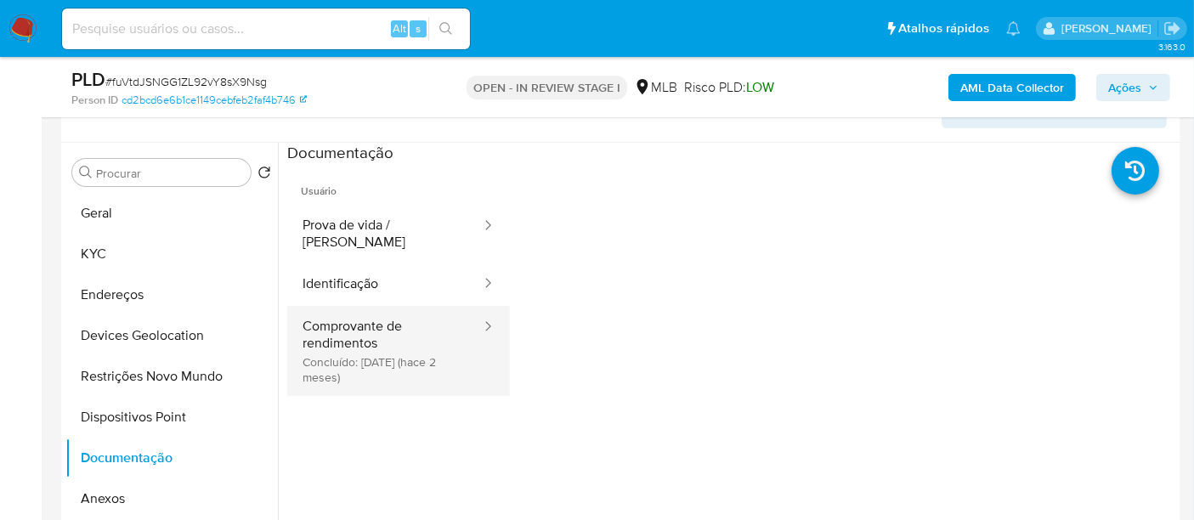
click at [387, 336] on button "Comprovante de rendimentos Concluído: [DATE] (hace 2 meses)" at bounding box center [384, 351] width 195 height 90
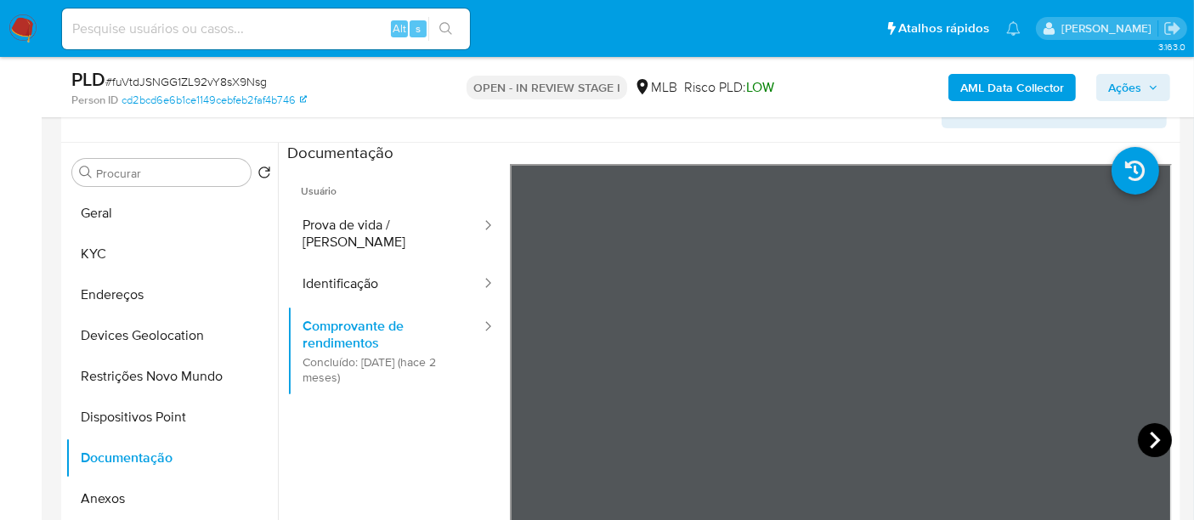
click at [1143, 445] on icon at bounding box center [1155, 440] width 34 height 34
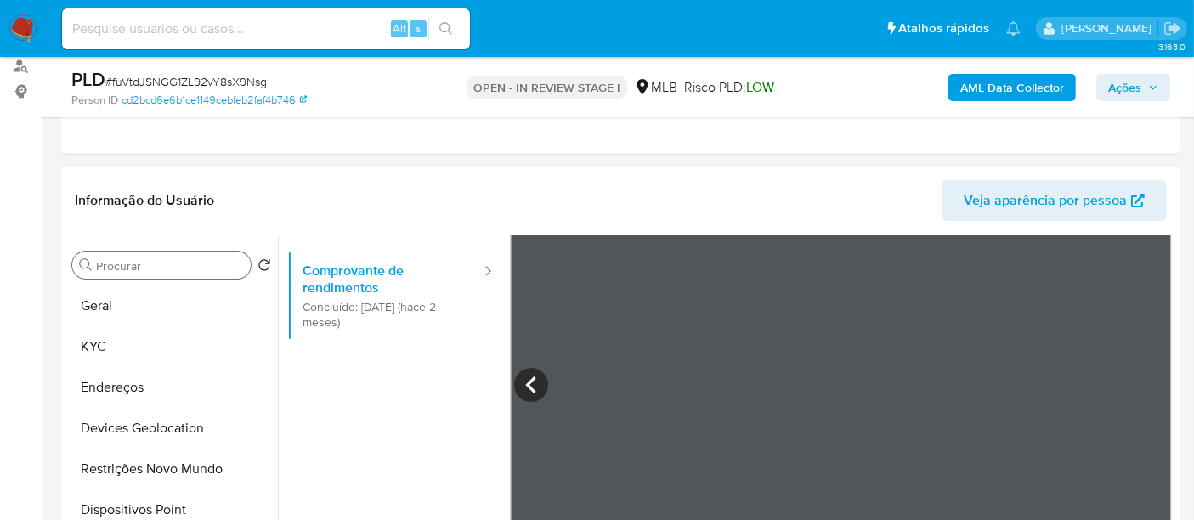
scroll to position [204, 0]
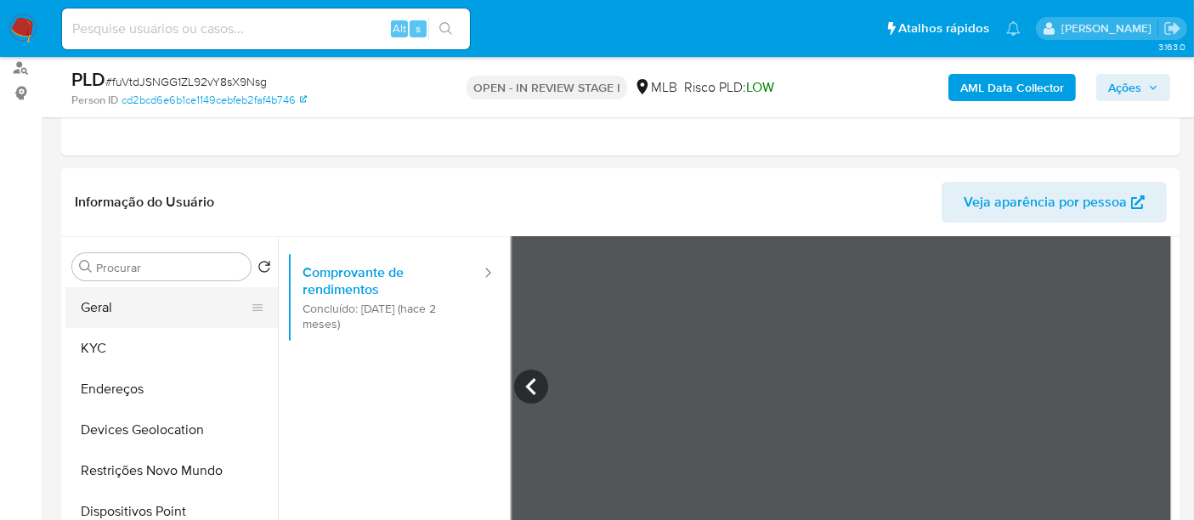
click at [140, 303] on button "Geral" at bounding box center [164, 307] width 199 height 41
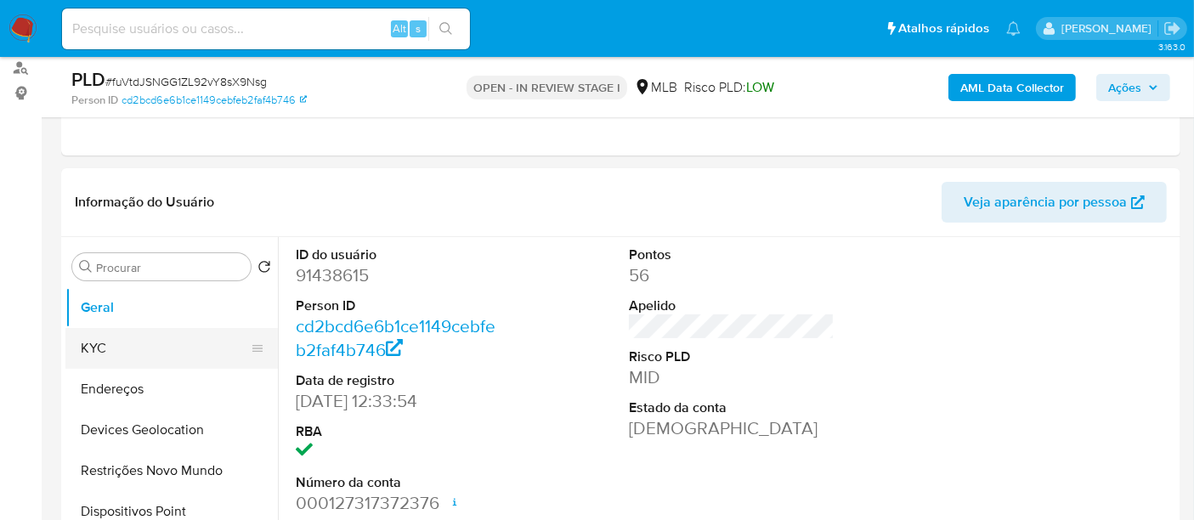
click at [159, 358] on button "KYC" at bounding box center [164, 348] width 199 height 41
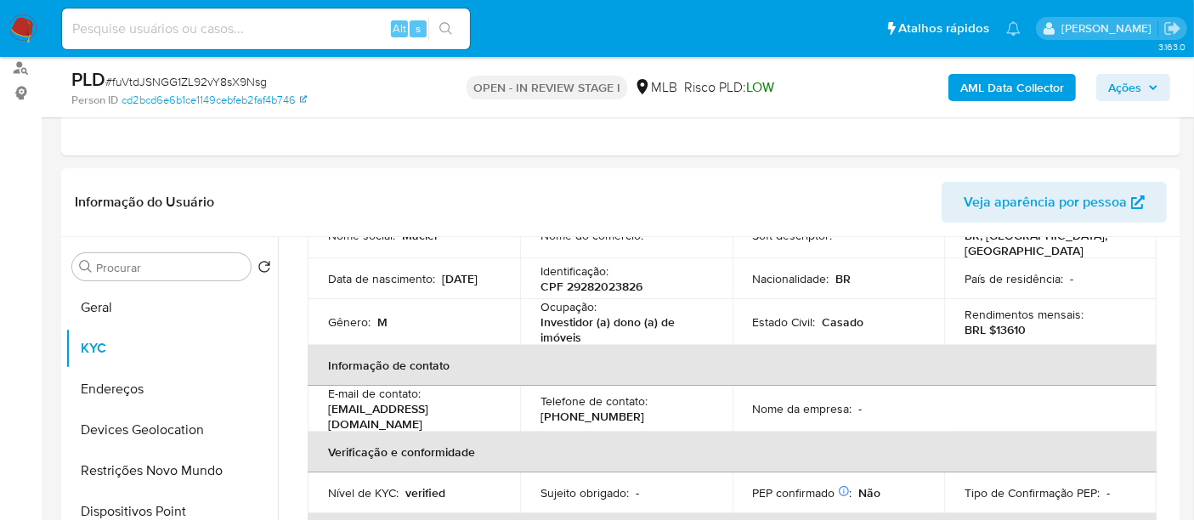
scroll to position [189, 0]
drag, startPoint x: 592, startPoint y: 325, endPoint x: 536, endPoint y: 314, distance: 56.3
click at [536, 314] on td "Ocupação : Investidor (a) dono (a) de imóveis" at bounding box center [626, 320] width 212 height 46
copy p "Investidor (a) dono (a) de imóveis"
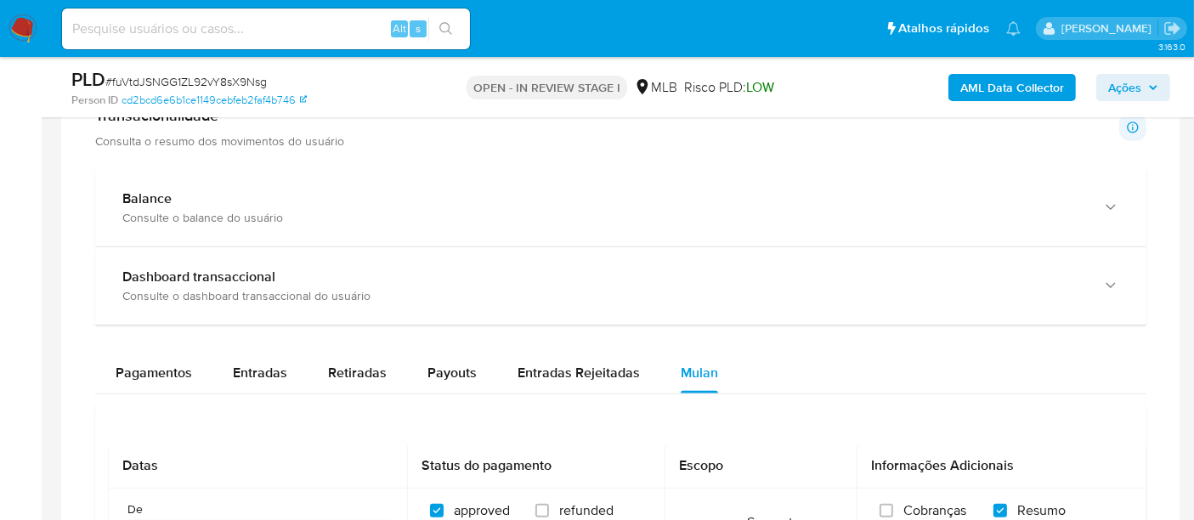
scroll to position [1243, 0]
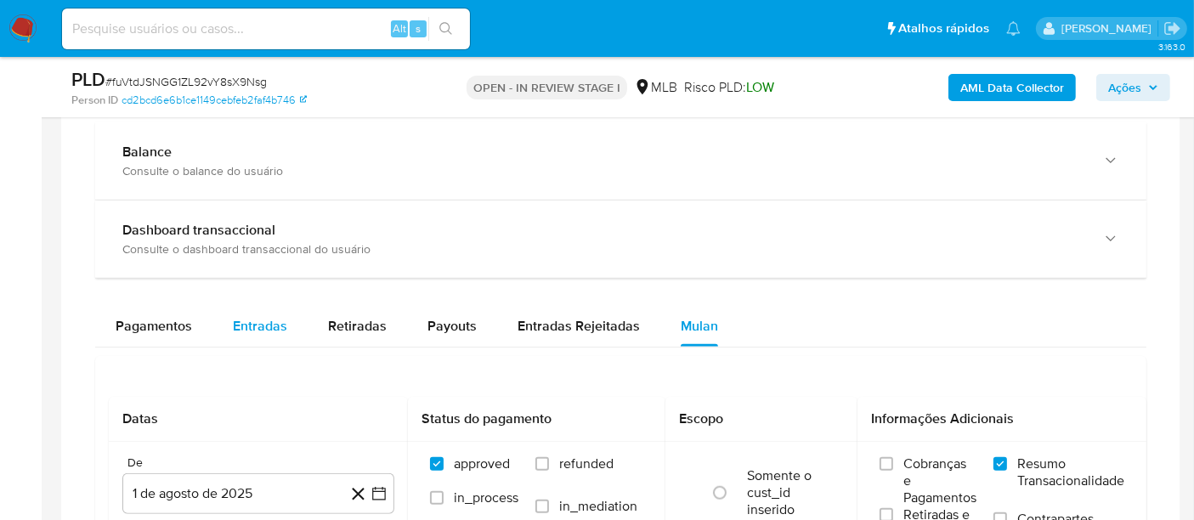
click at [274, 316] on span "Entradas" at bounding box center [260, 326] width 54 height 20
select select "10"
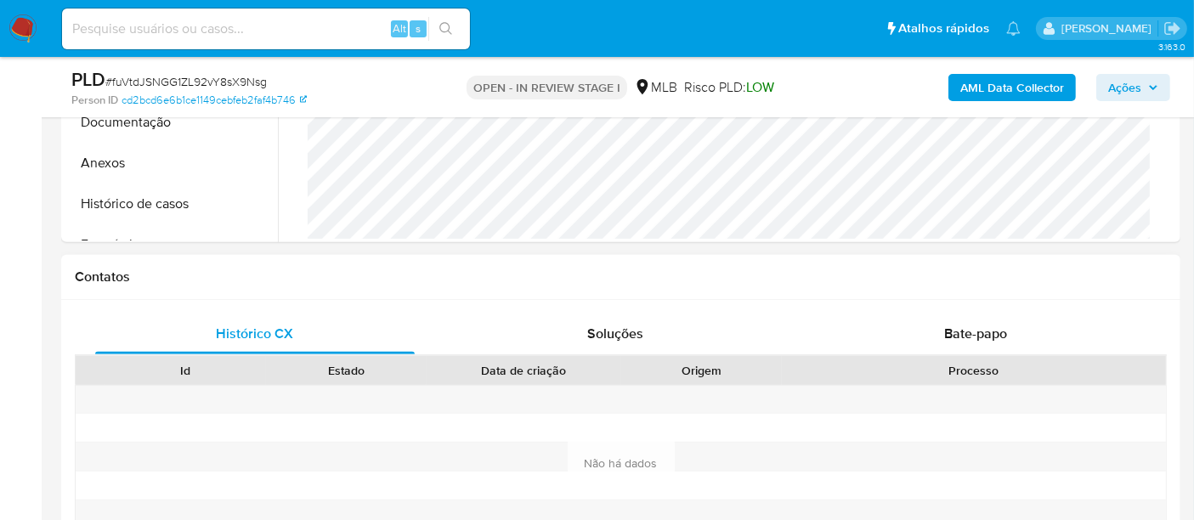
scroll to position [582, 0]
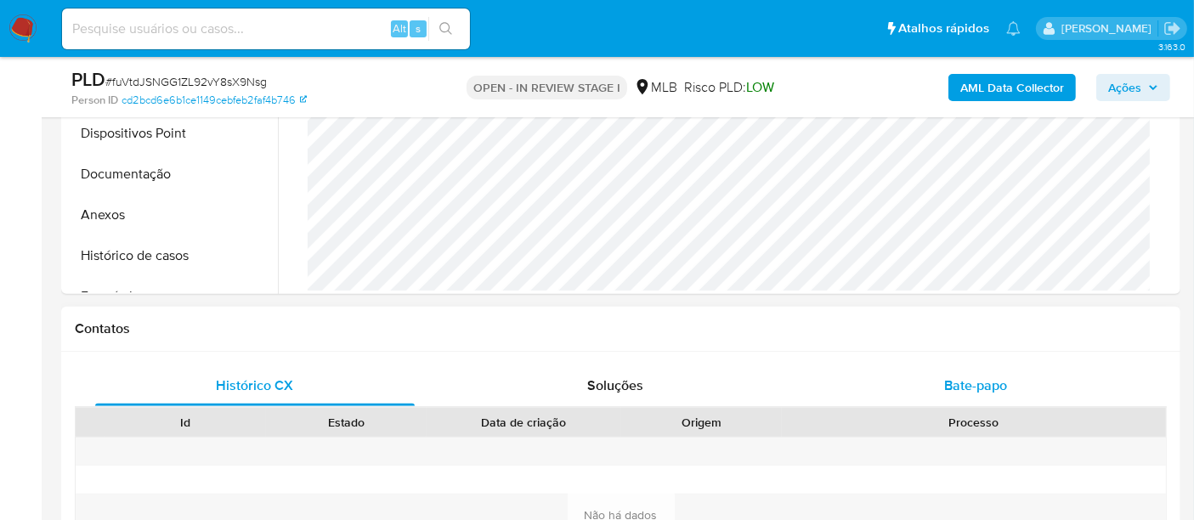
click at [976, 392] on span "Bate-papo" at bounding box center [975, 386] width 63 height 20
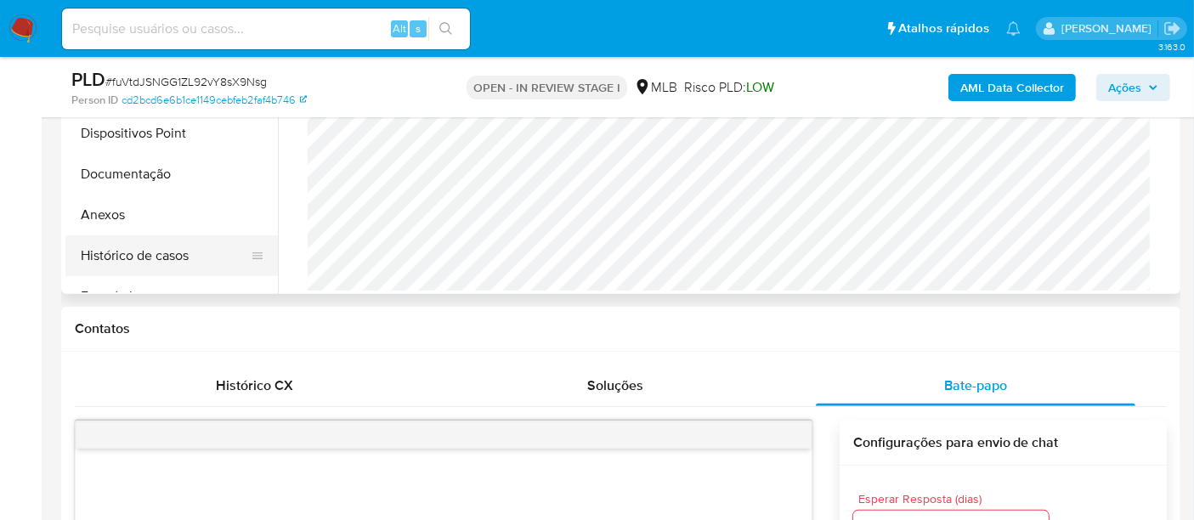
click at [161, 261] on button "Histórico de casos" at bounding box center [164, 255] width 199 height 41
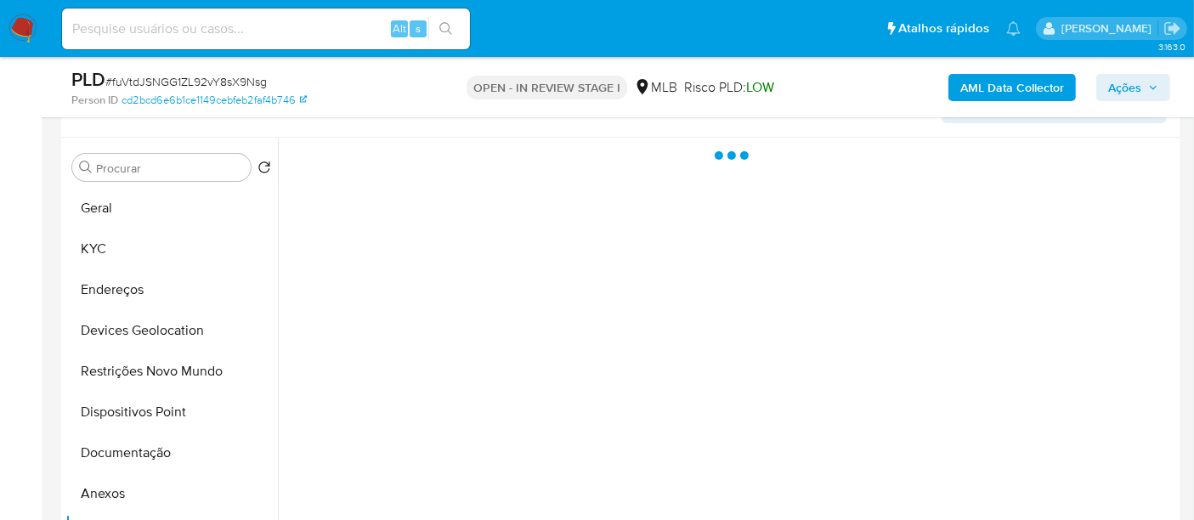
scroll to position [298, 0]
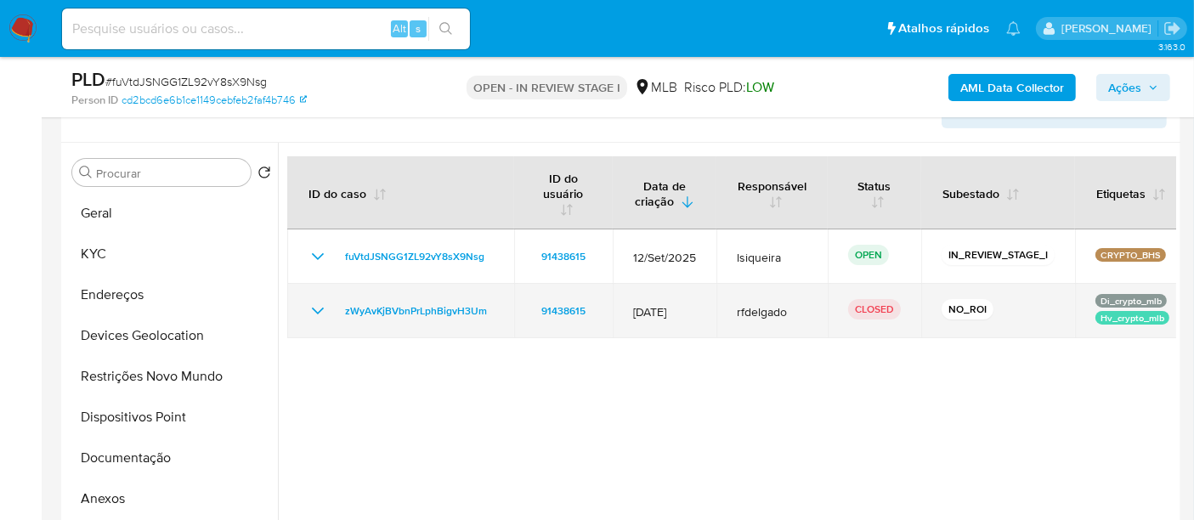
click at [310, 304] on icon "Mostrar/Ocultar" at bounding box center [318, 311] width 20 height 20
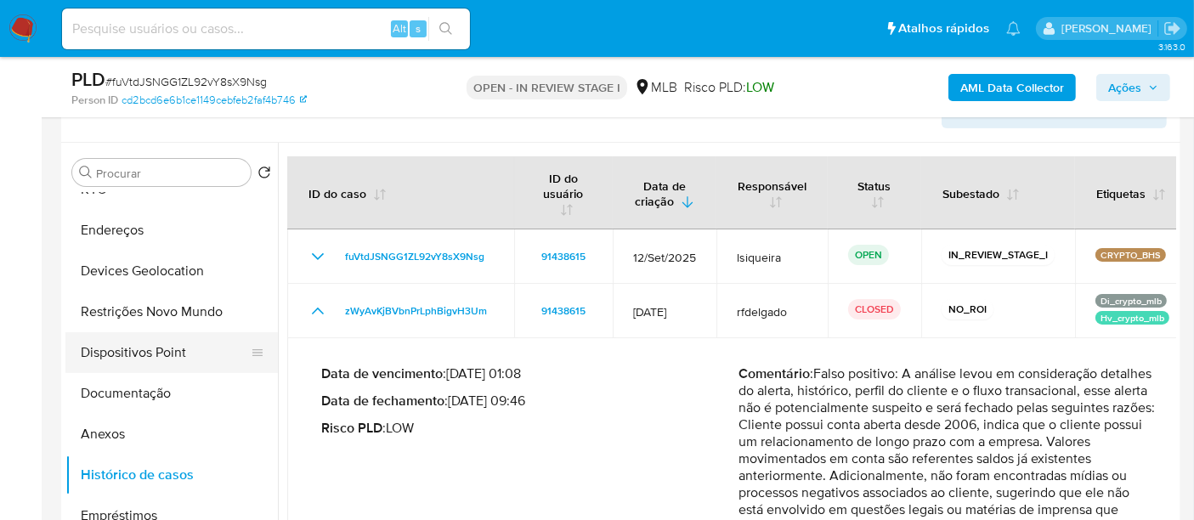
scroll to position [94, 0]
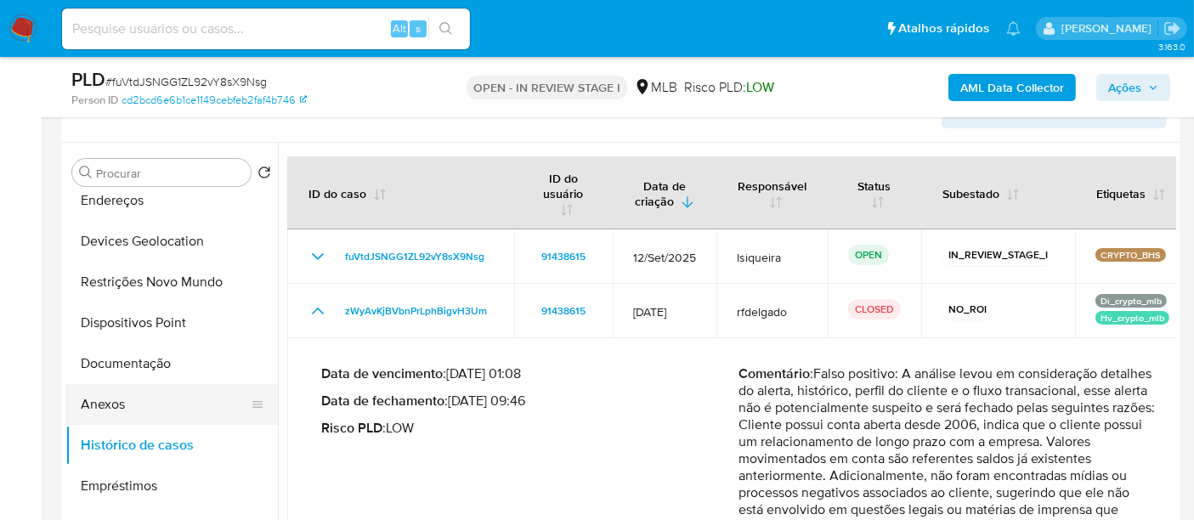
click at [106, 400] on button "Anexos" at bounding box center [164, 404] width 199 height 41
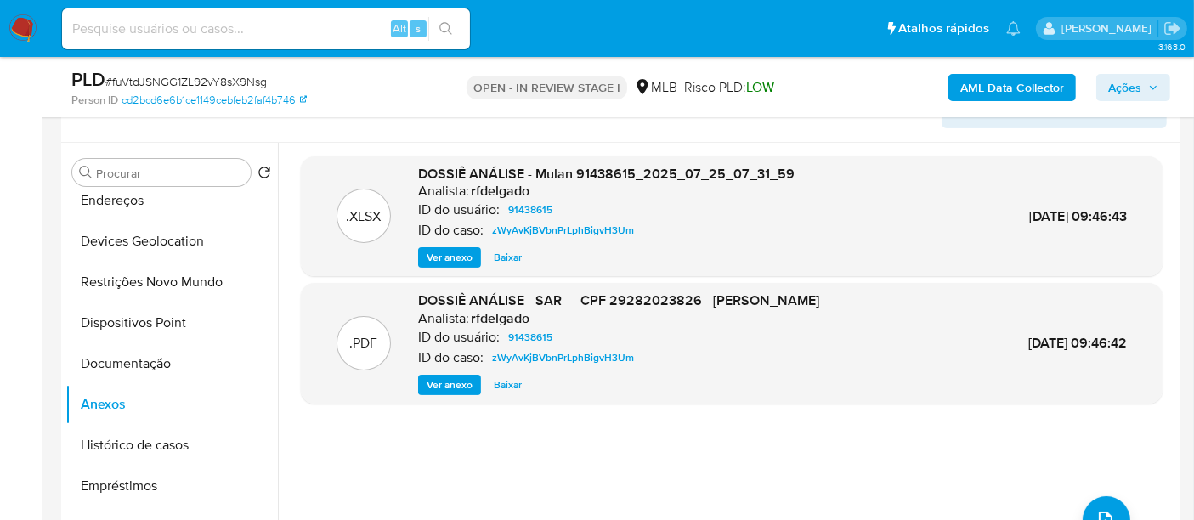
click at [445, 384] on span "Ver anexo" at bounding box center [450, 385] width 46 height 17
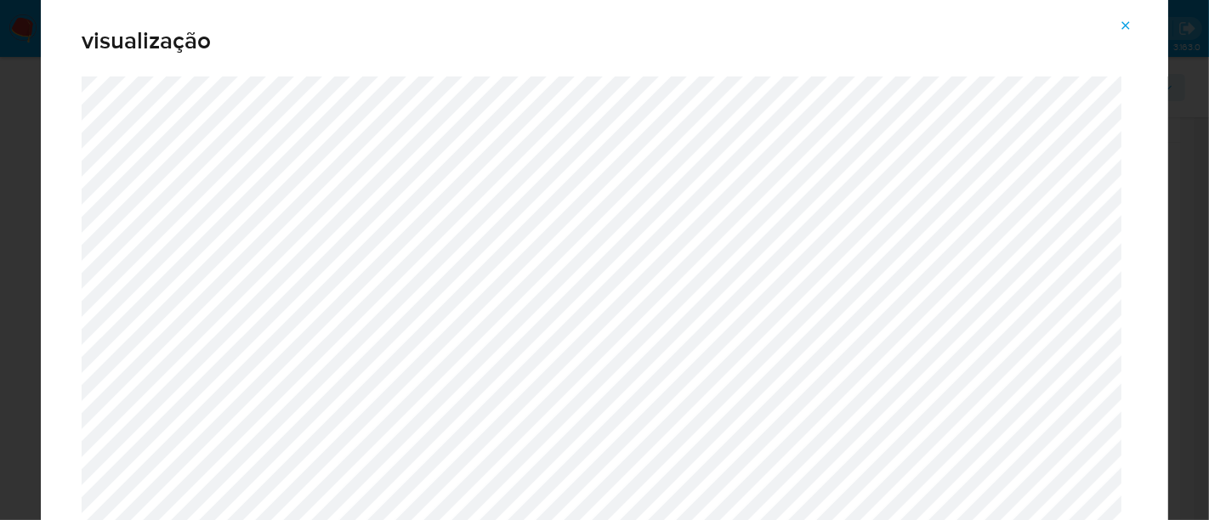
click at [1124, 24] on icon "Attachment preview" at bounding box center [1126, 25] width 8 height 8
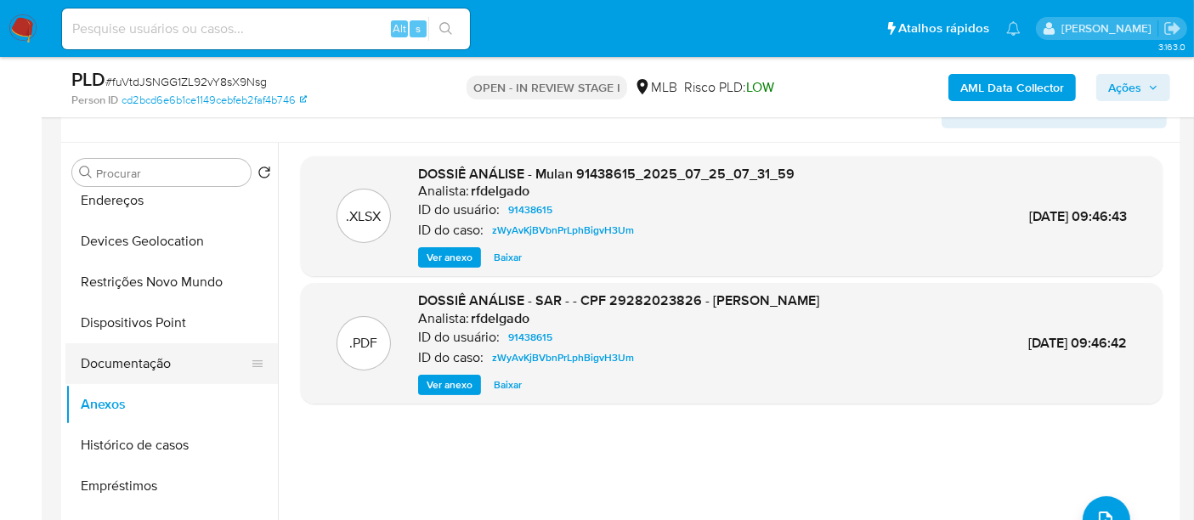
click at [166, 355] on button "Documentação" at bounding box center [164, 363] width 199 height 41
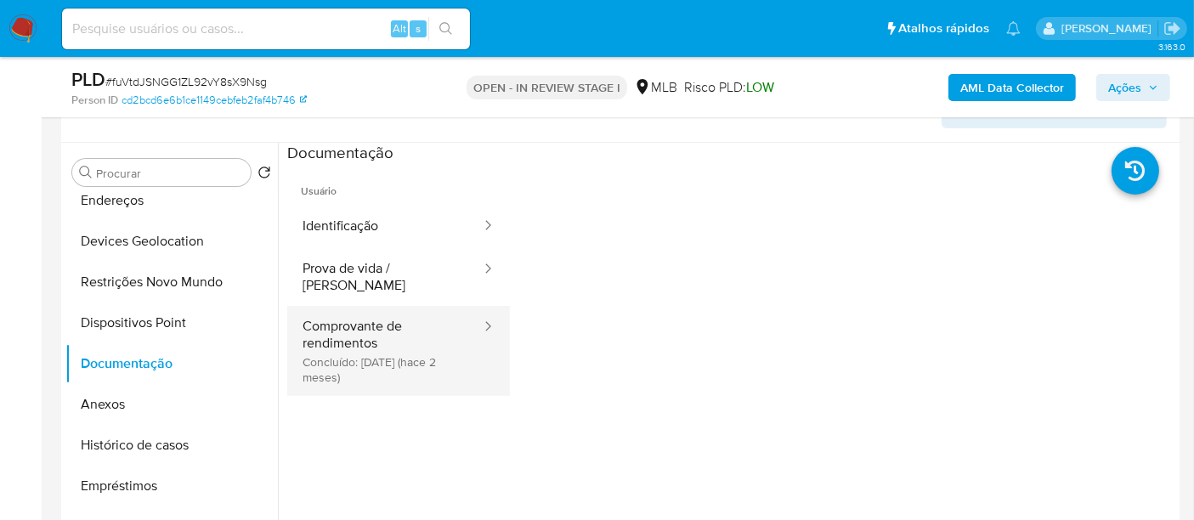
click at [366, 320] on button "Comprovante de rendimentos Concluído: 07/08/2025 (hace 2 meses)" at bounding box center [384, 351] width 195 height 90
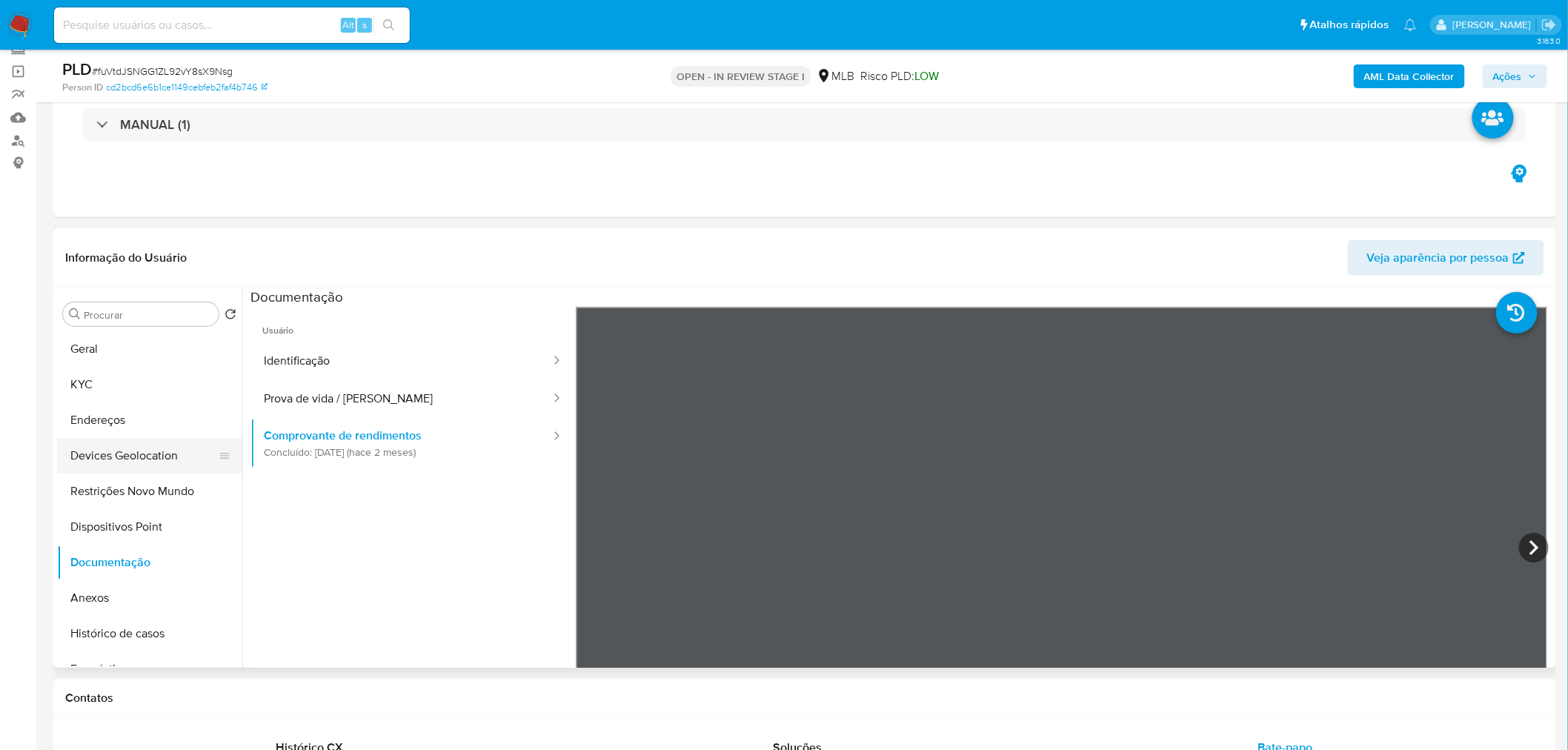
scroll to position [0, 0]
click at [123, 352] on button "Geral" at bounding box center [143, 350] width 174 height 36
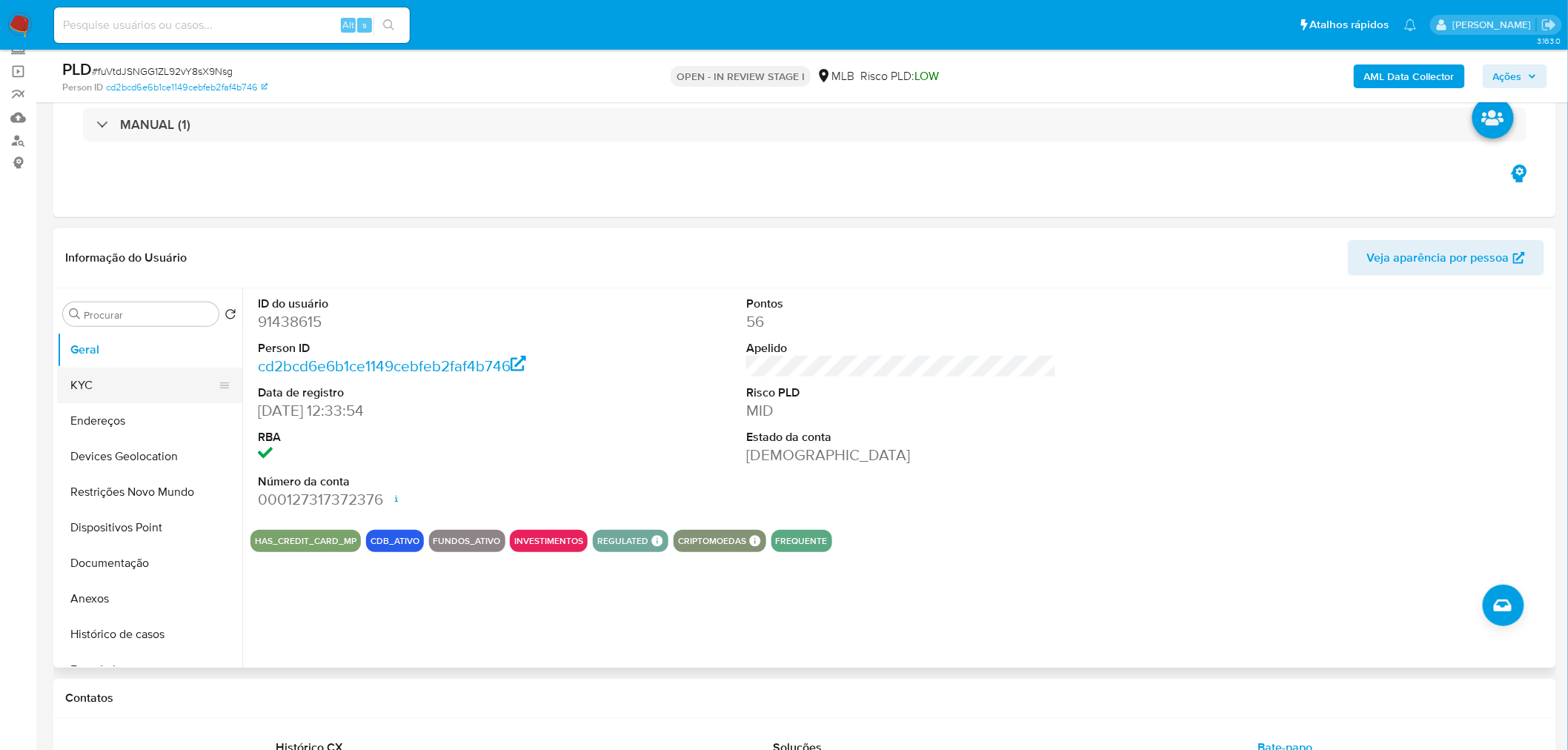
click at [148, 390] on button "KYC" at bounding box center [143, 385] width 174 height 36
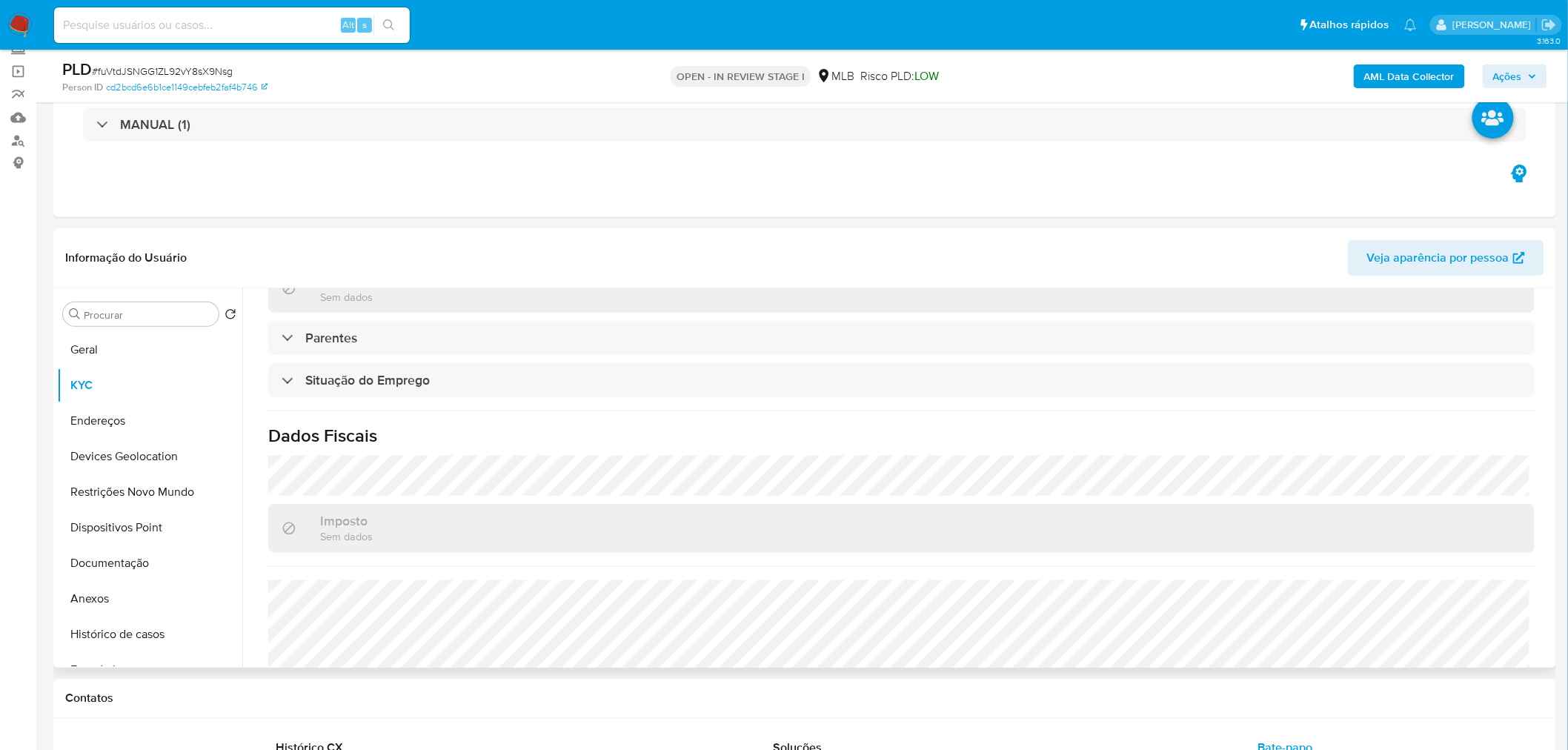
scroll to position [617, 0]
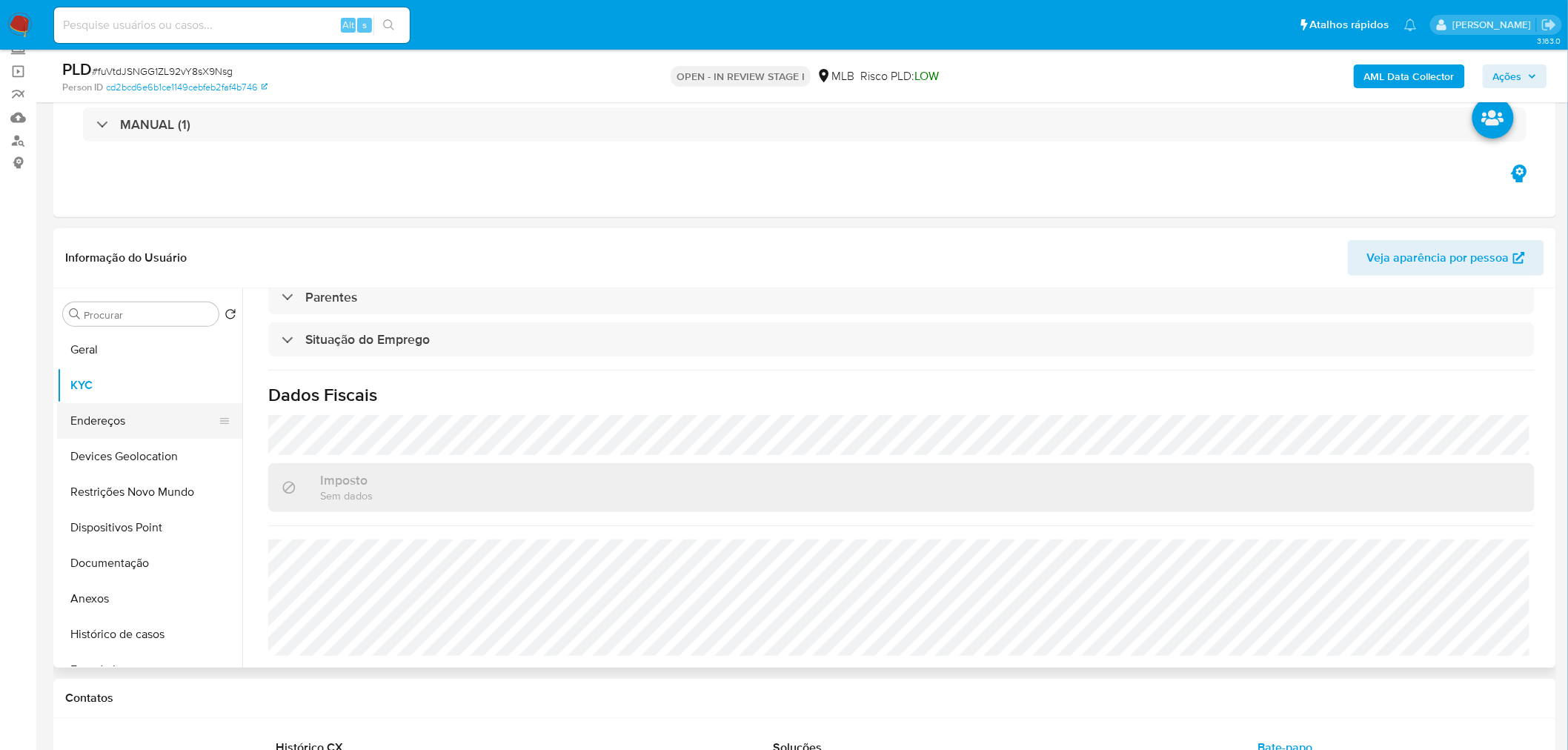
click at [140, 423] on button "Endereços" at bounding box center [143, 420] width 174 height 36
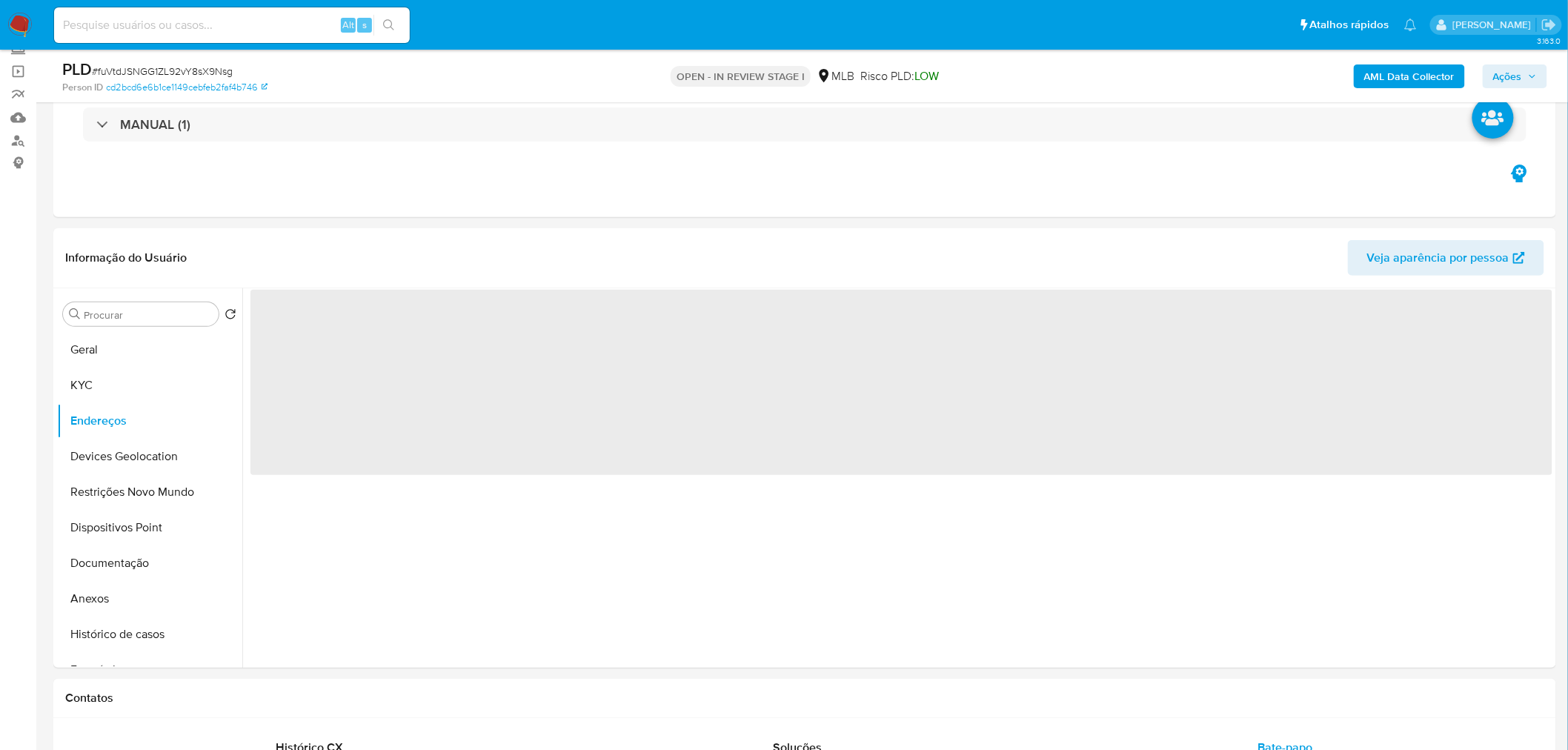
scroll to position [0, 0]
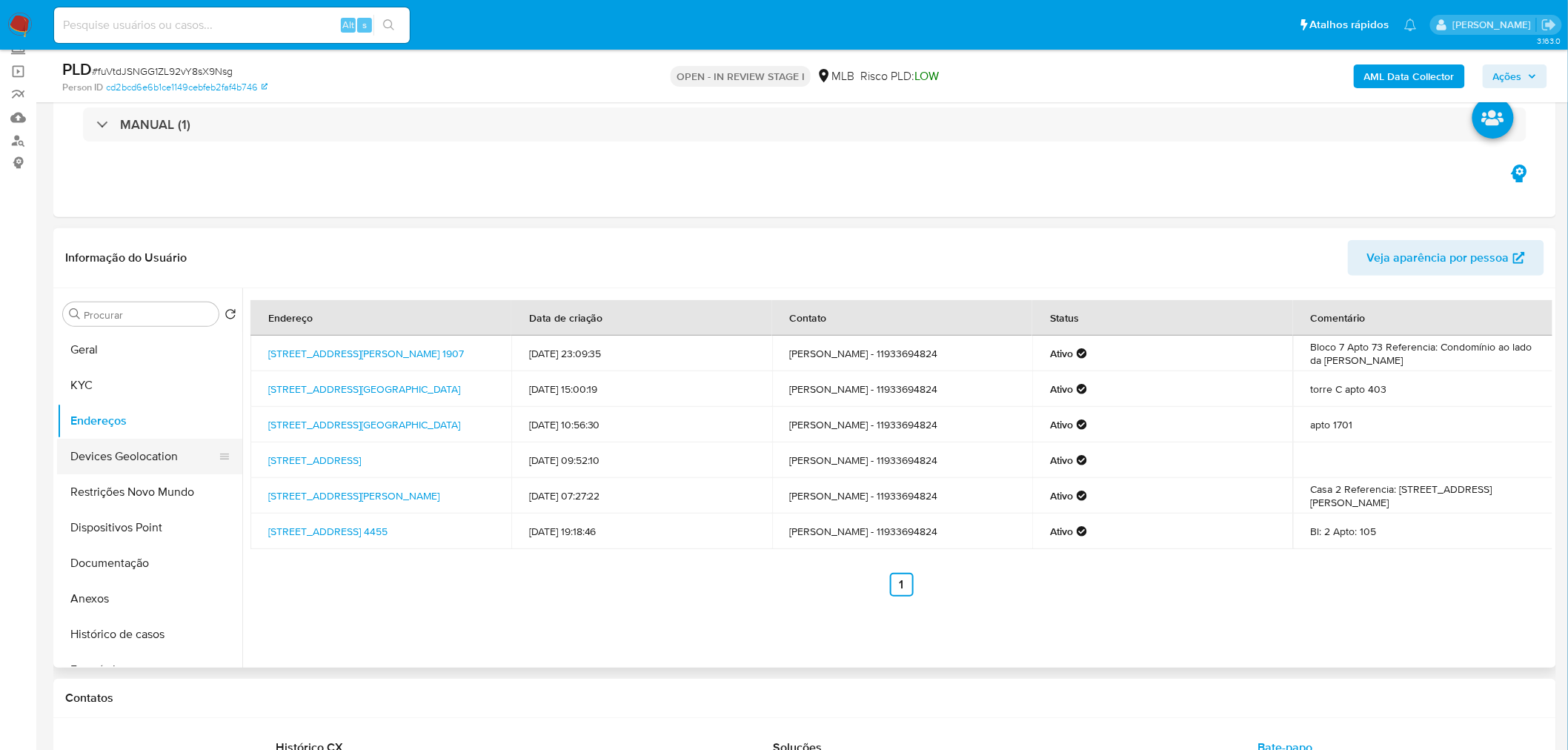
click at [116, 455] on button "Devices Geolocation" at bounding box center [143, 456] width 174 height 36
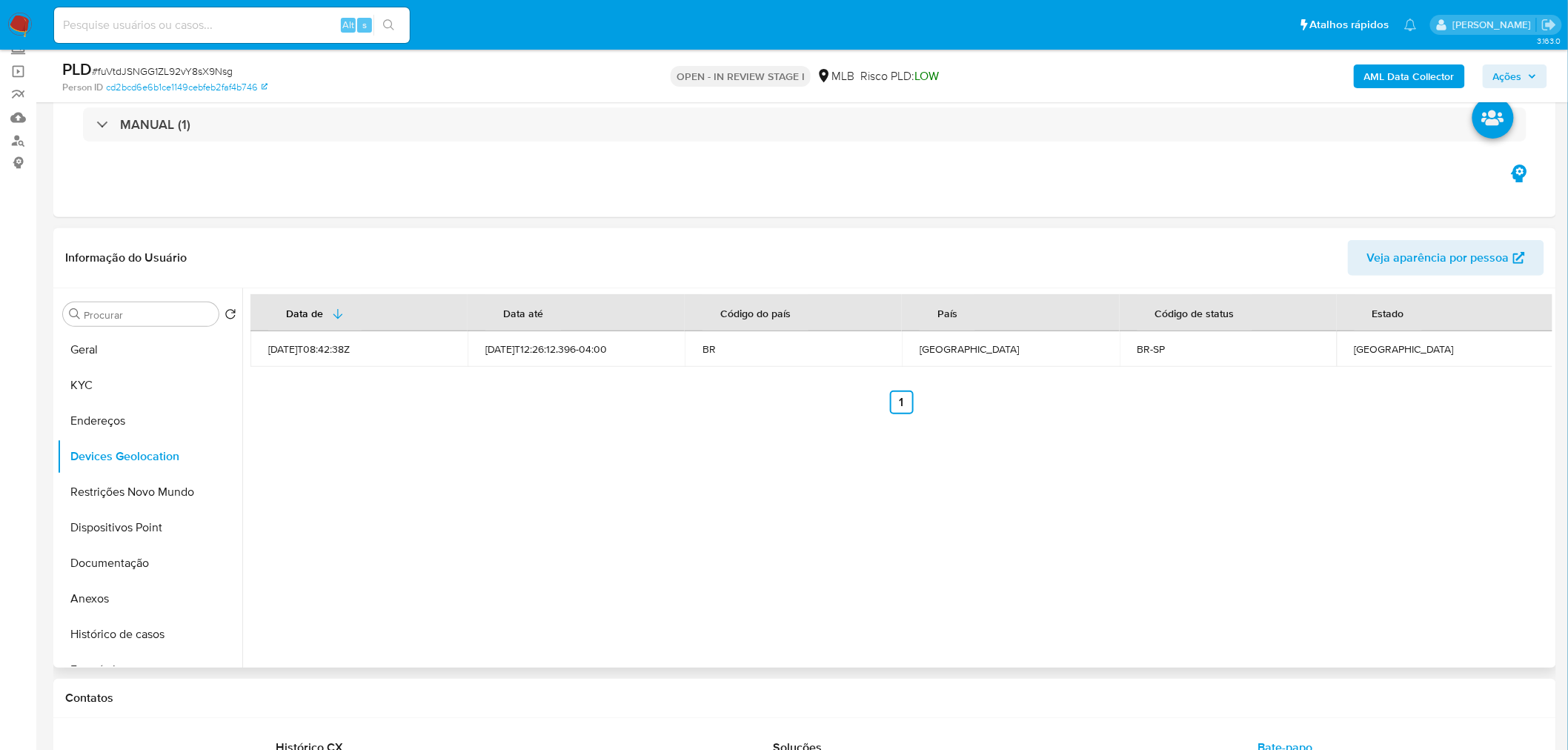
drag, startPoint x: 535, startPoint y: 510, endPoint x: 465, endPoint y: 508, distance: 70.0
click at [535, 510] on div "Data de Data até Código do país País Código de status Estado 2021-08-02T08:42:3…" at bounding box center [897, 478] width 1311 height 379
click at [144, 488] on button "Restrições Novo Mundo" at bounding box center [143, 492] width 174 height 36
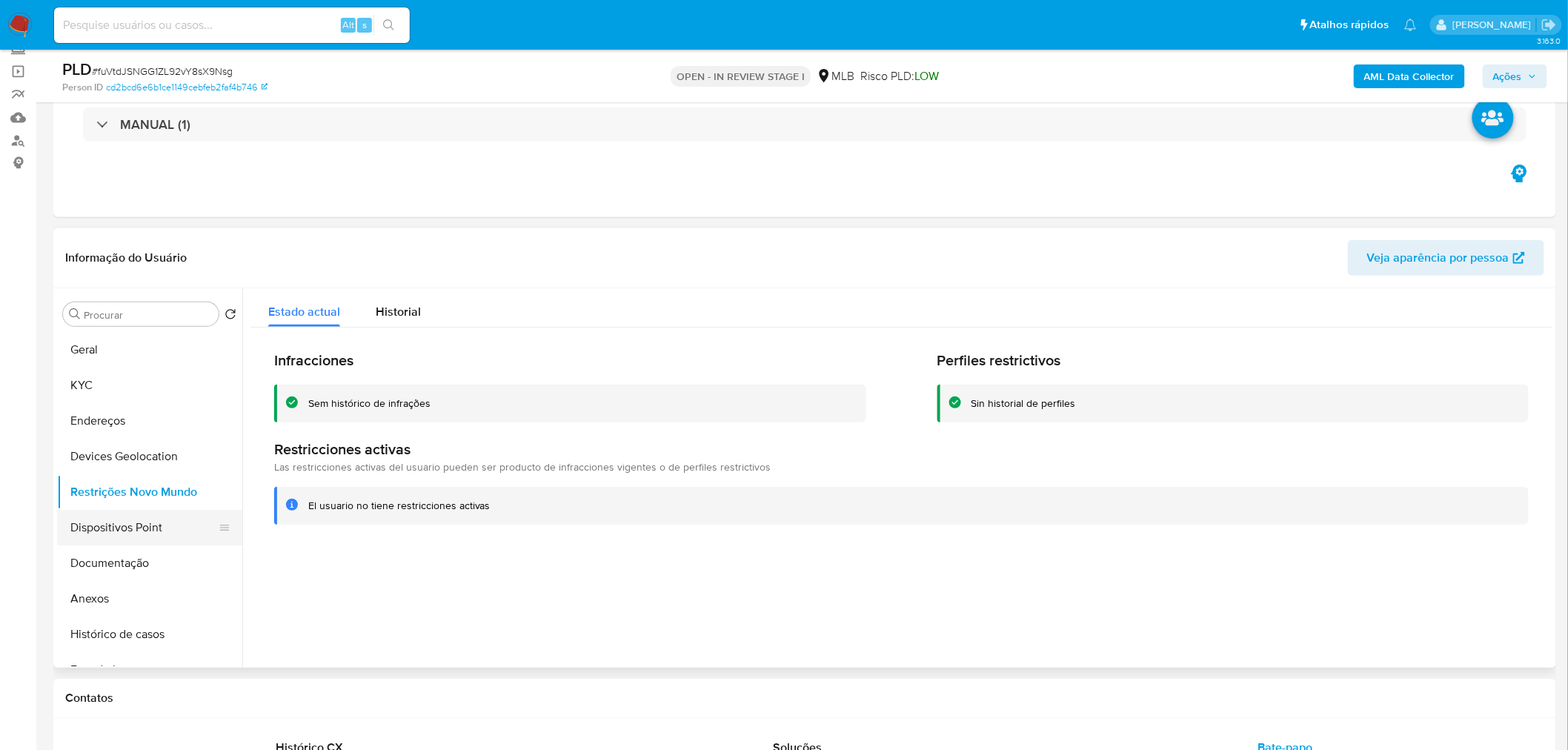
click at [99, 536] on button "Dispositivos Point" at bounding box center [143, 528] width 174 height 36
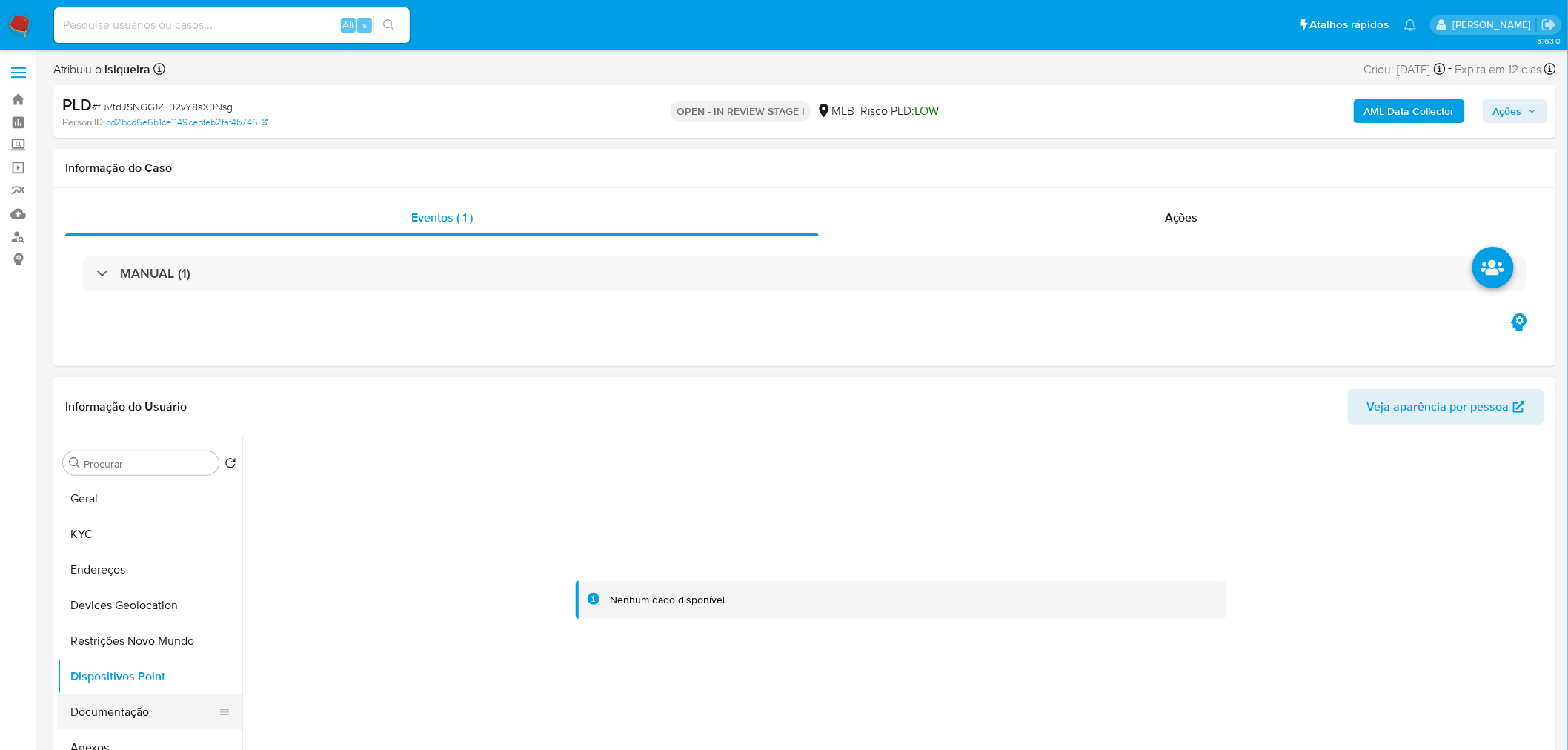
click at [112, 703] on button "Documentação" at bounding box center [143, 712] width 174 height 36
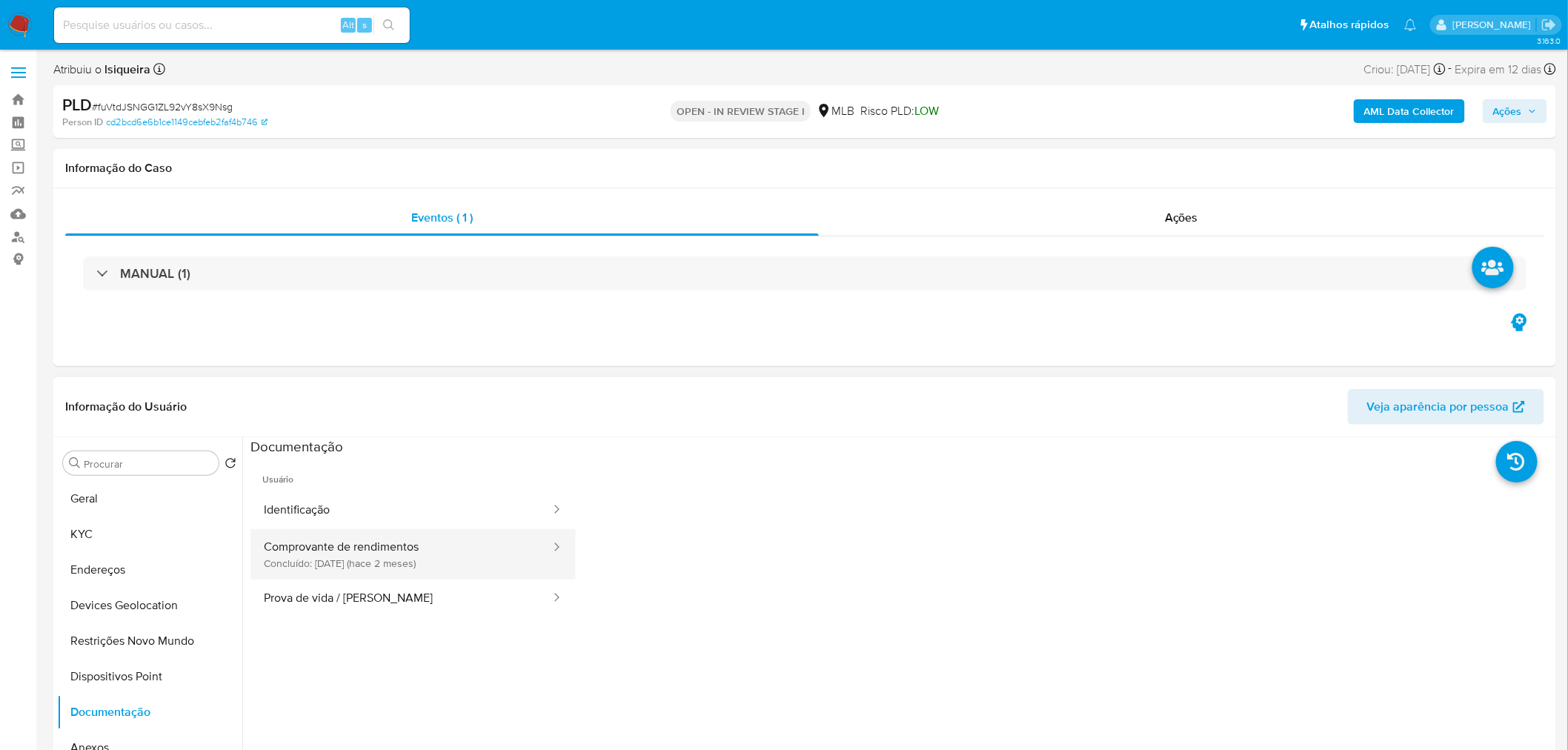
click at [412, 537] on button "Comprovante de rendimentos Concluído: 07/08/2025 (hace 2 meses)" at bounding box center [401, 555] width 302 height 51
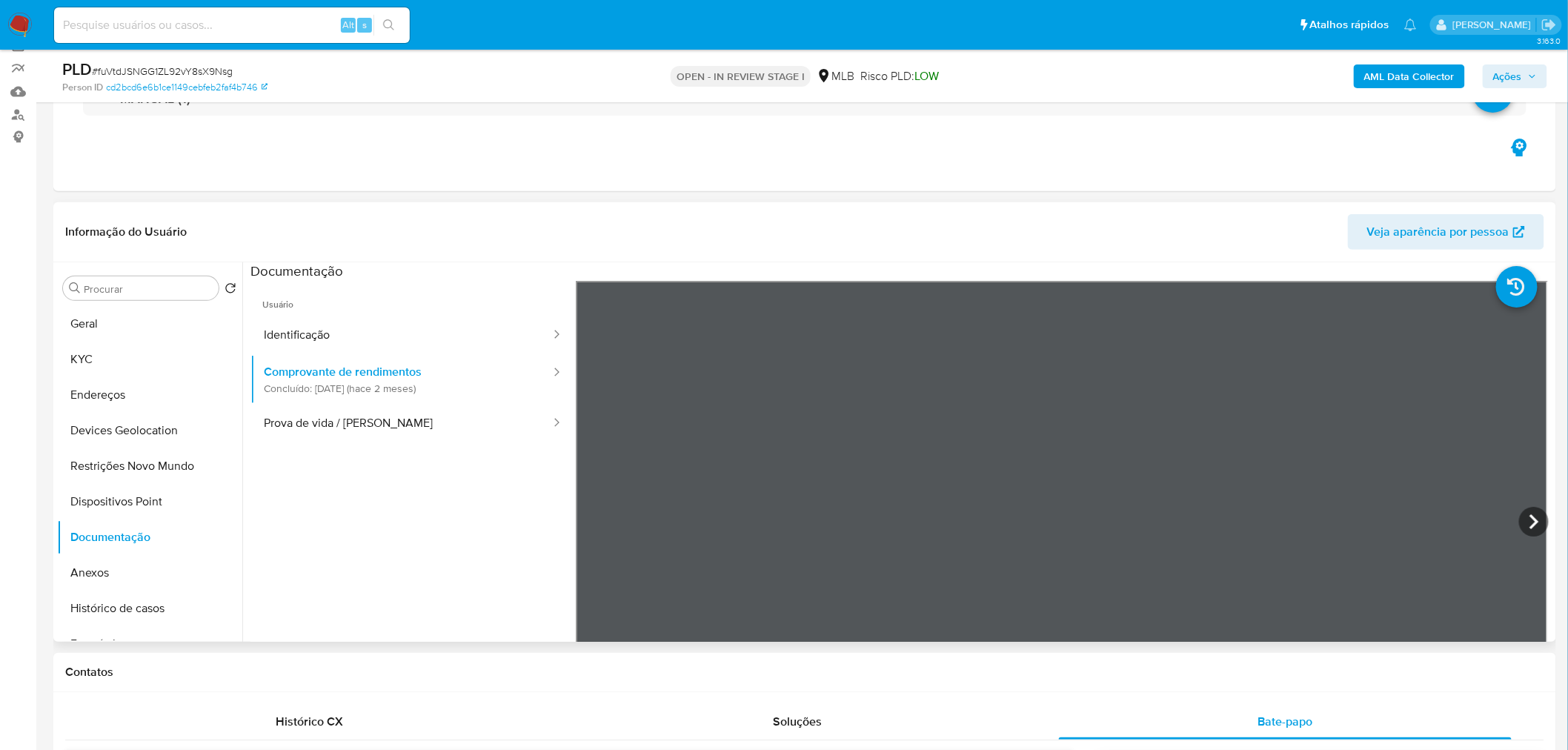
scroll to position [165, 0]
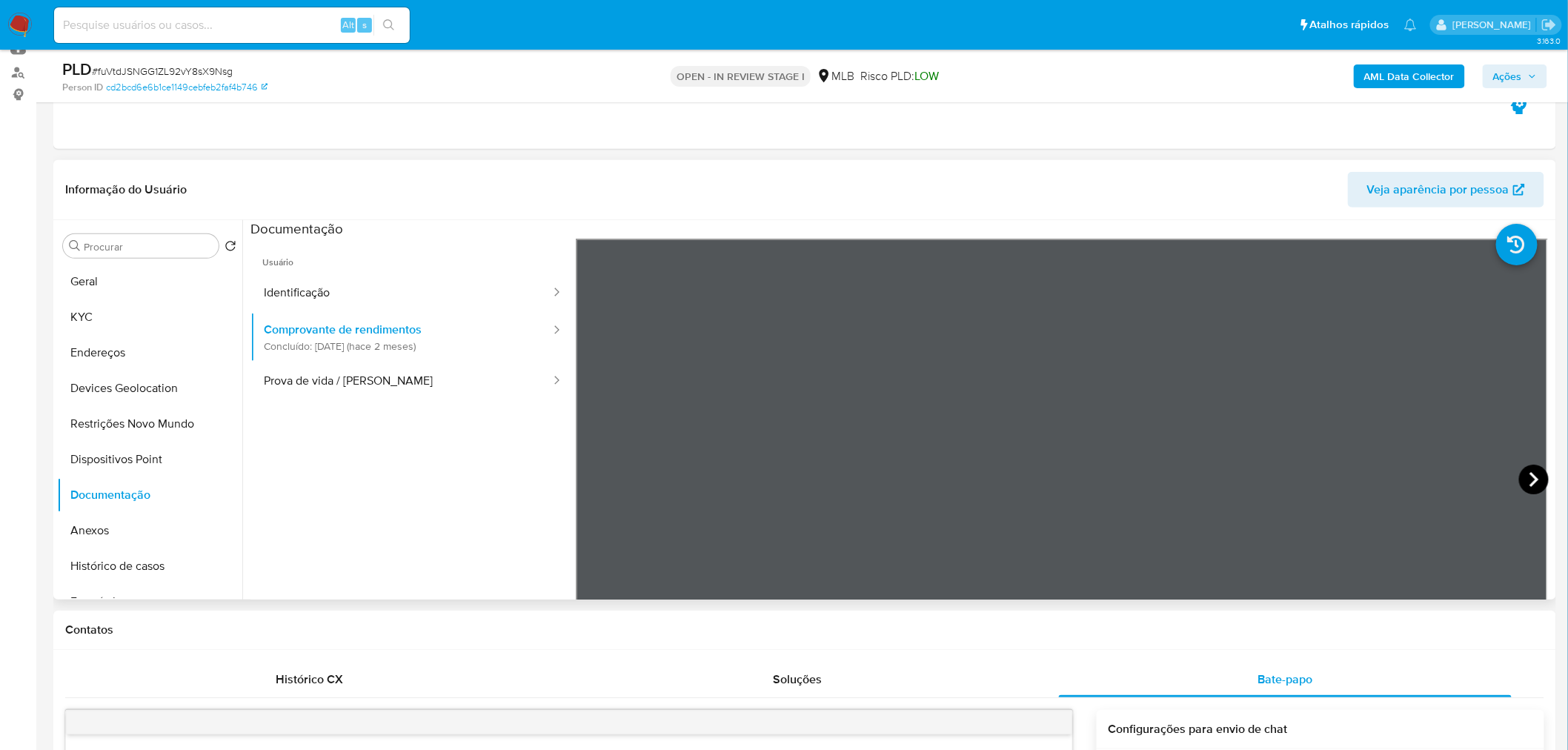
click at [1524, 474] on icon at bounding box center [1534, 480] width 30 height 30
click at [72, 286] on button "Geral" at bounding box center [143, 282] width 174 height 36
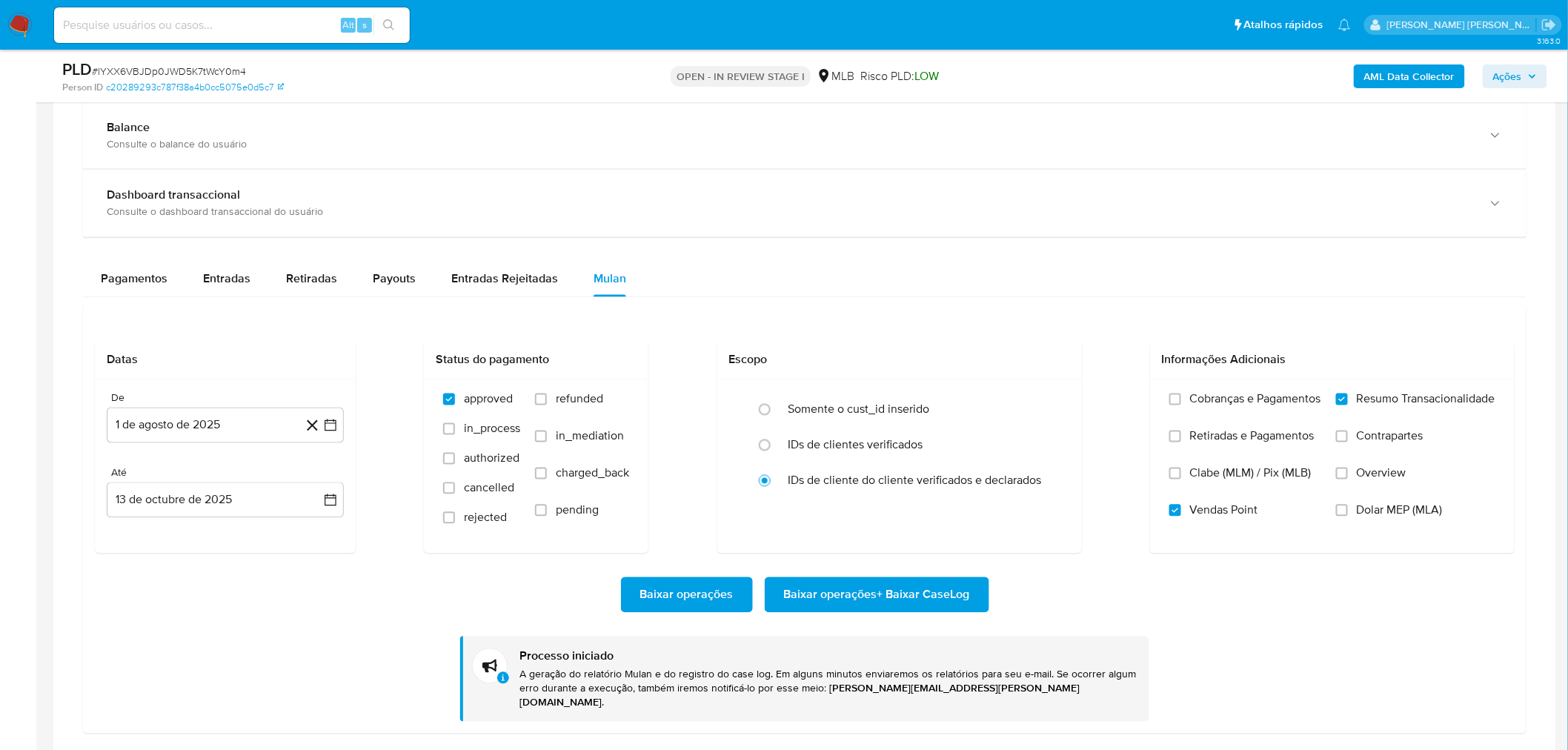
scroll to position [412, 0]
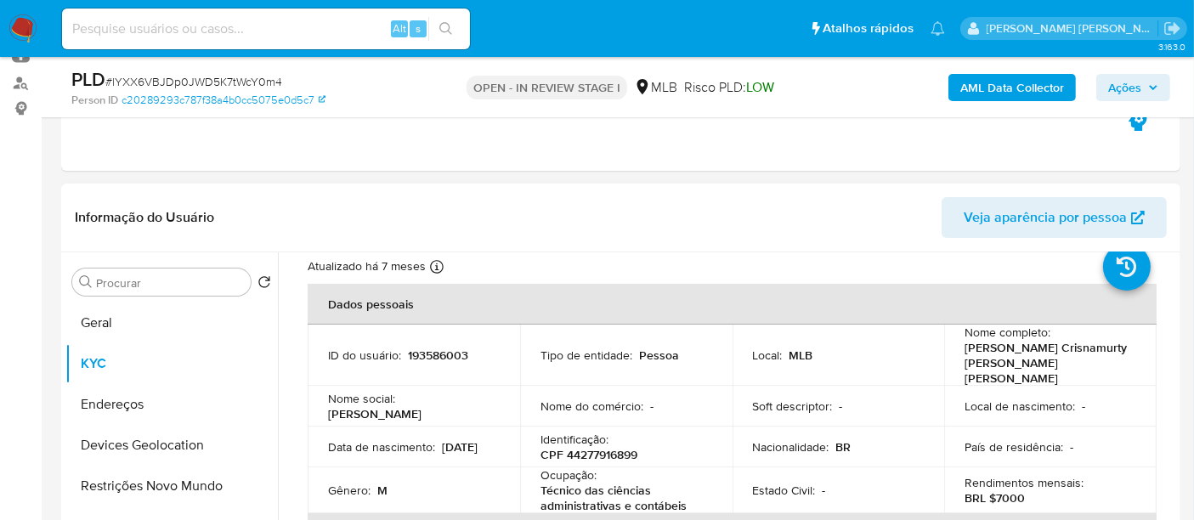
scroll to position [9, 0]
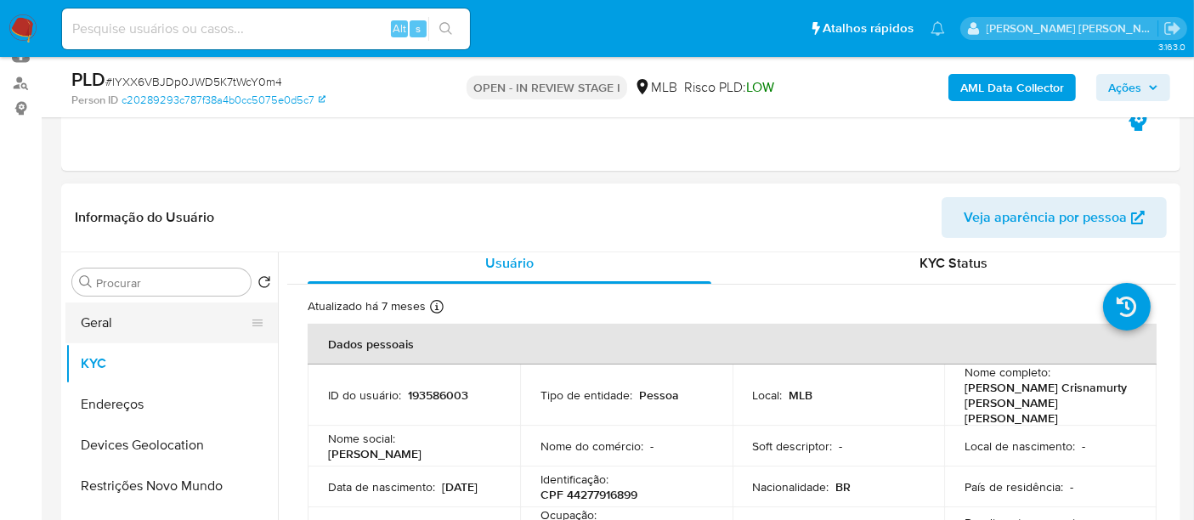
click at [153, 331] on button "Geral" at bounding box center [164, 323] width 199 height 41
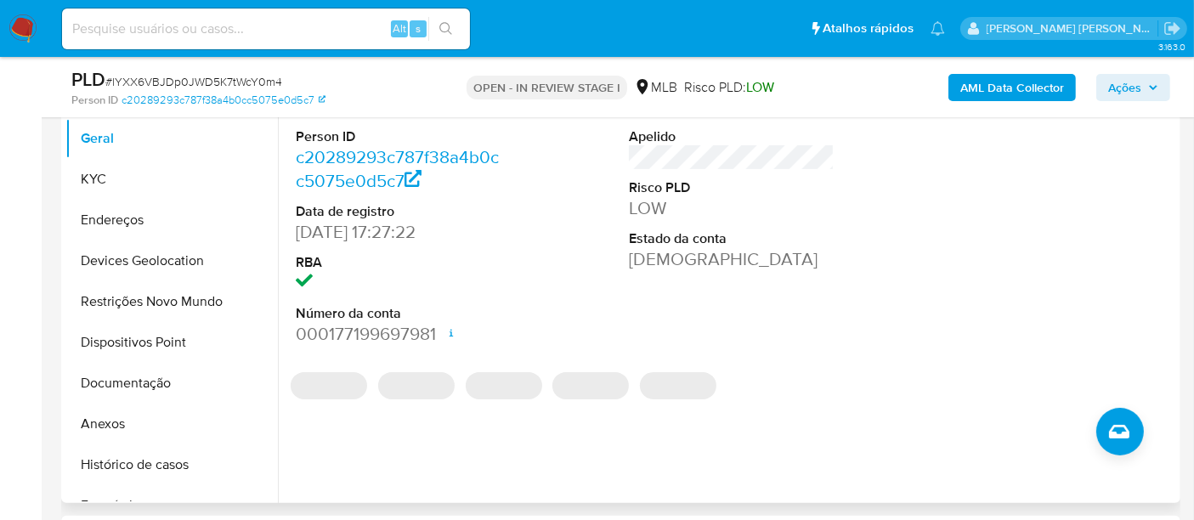
scroll to position [377, 0]
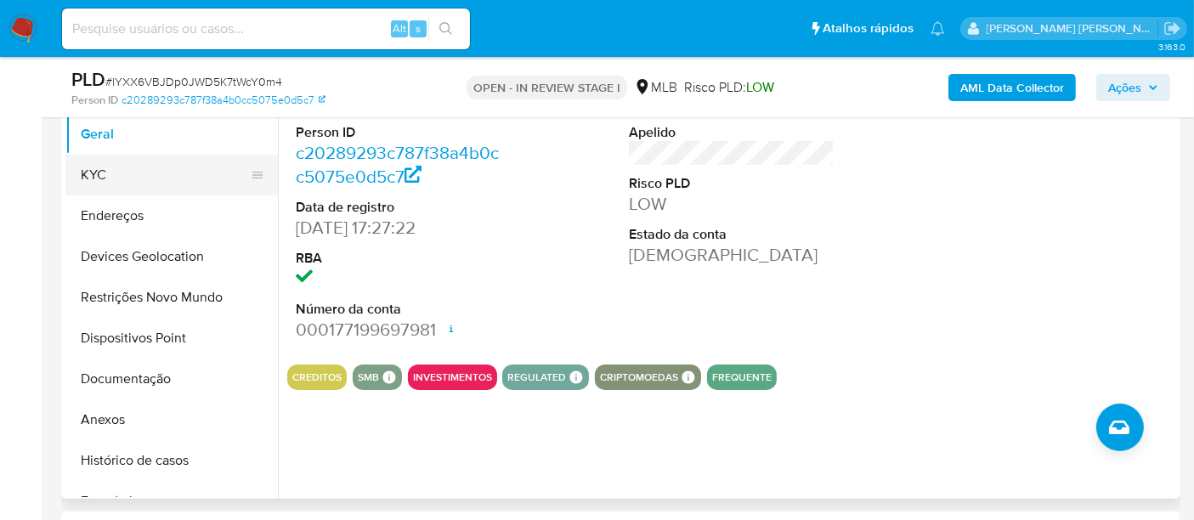
click at [124, 160] on button "KYC" at bounding box center [164, 175] width 199 height 41
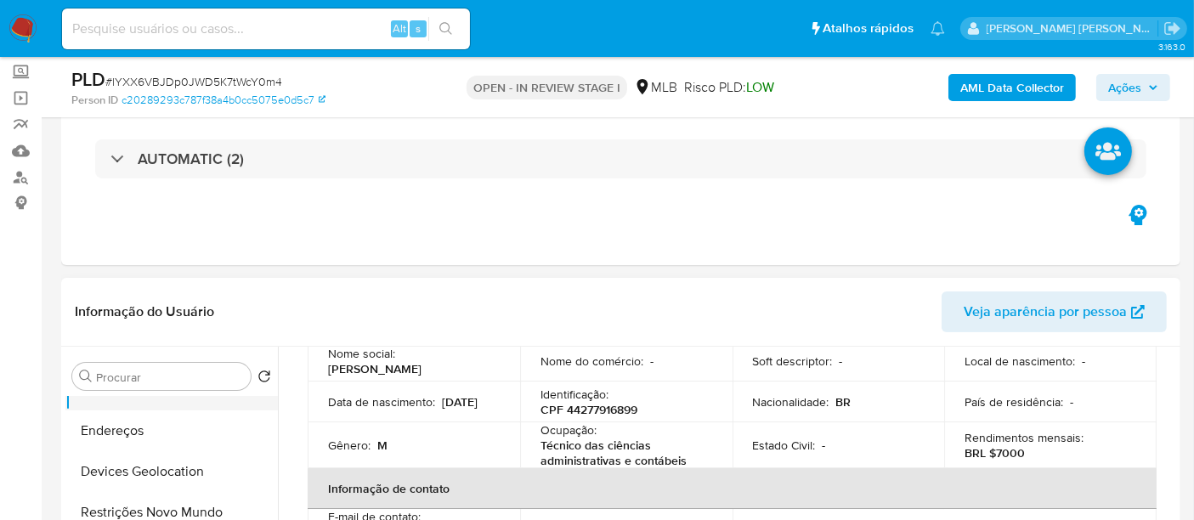
scroll to position [189, 0]
click at [178, 467] on button "Documentação" at bounding box center [164, 473] width 199 height 41
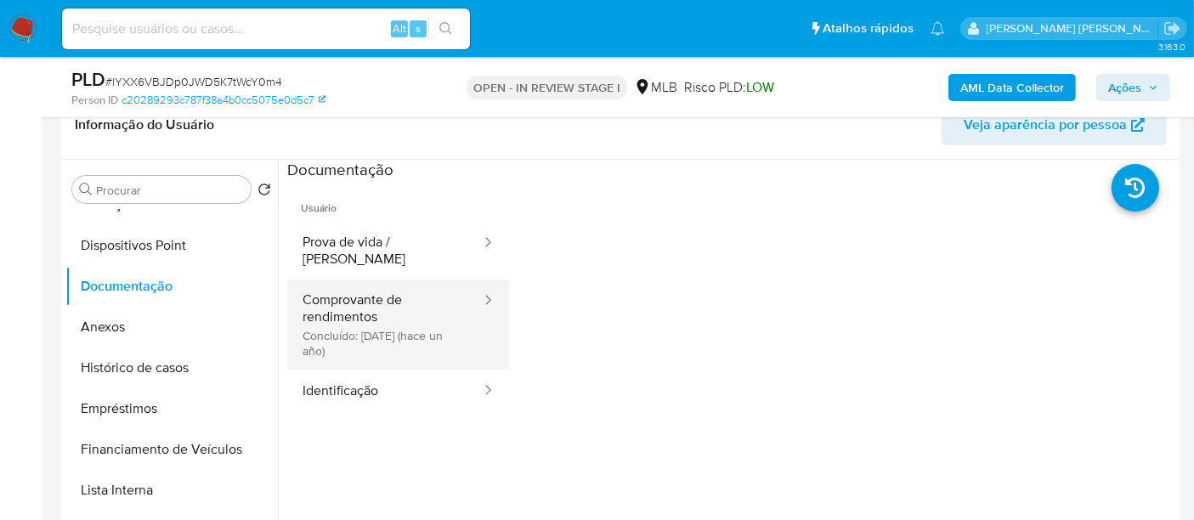
scroll to position [283, 0]
click at [323, 295] on button "Comprovante de rendimentos Concluído: [DATE] (hace un año)" at bounding box center [384, 323] width 195 height 90
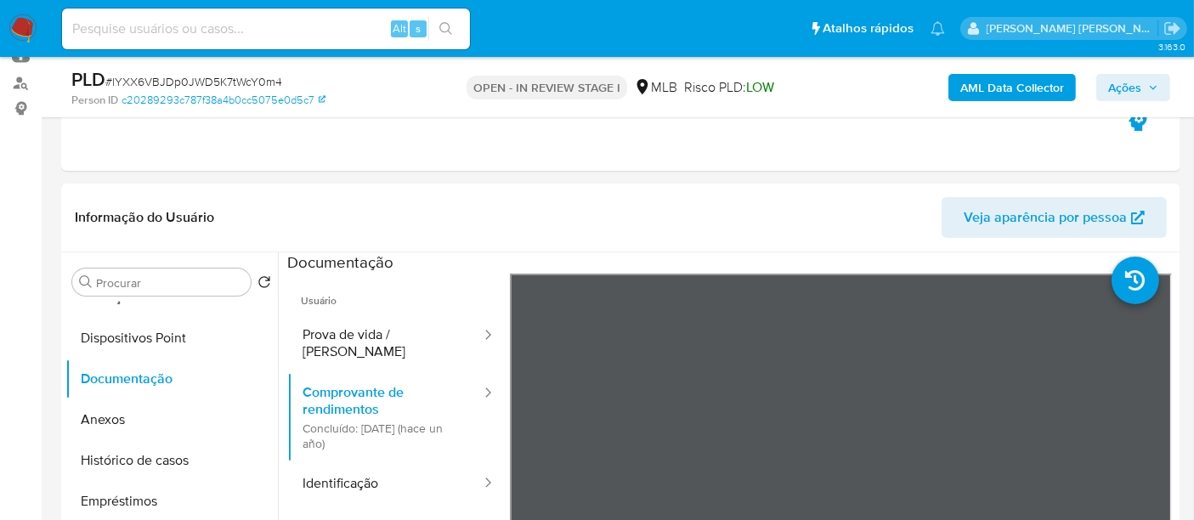
scroll to position [472, 0]
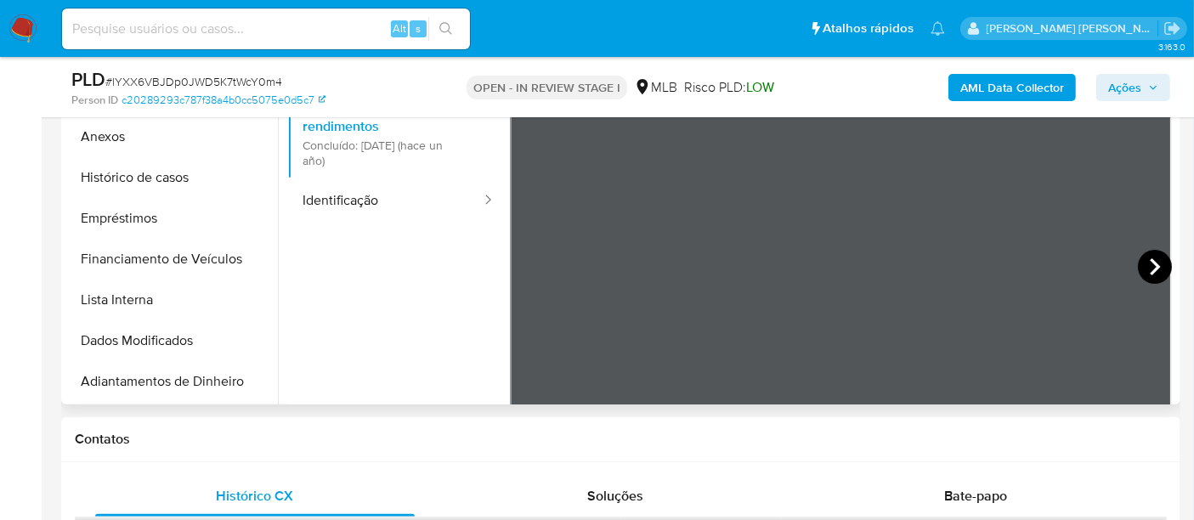
click at [1147, 267] on icon at bounding box center [1155, 267] width 34 height 34
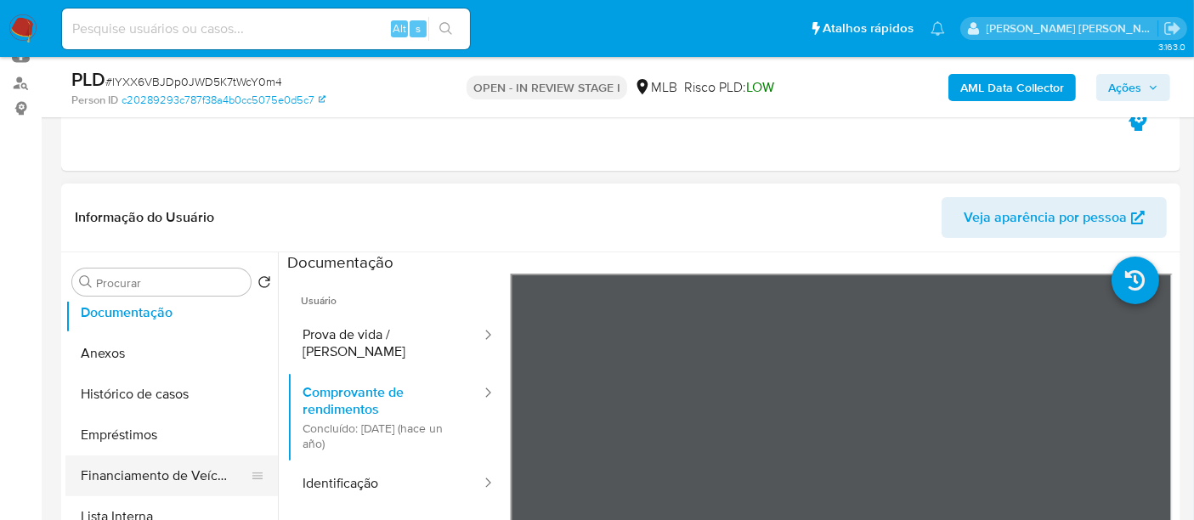
scroll to position [283, 0]
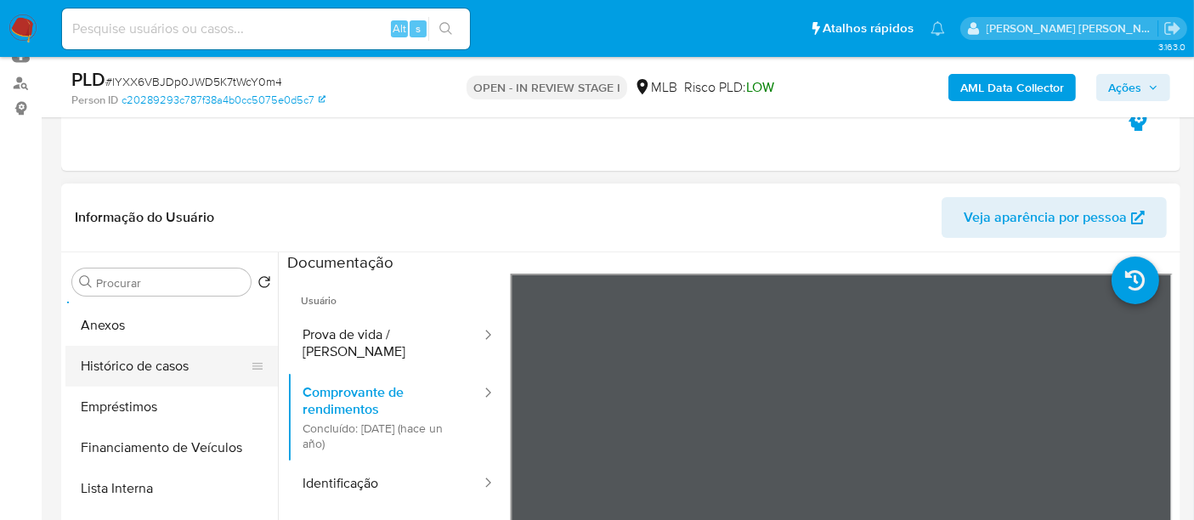
click at [188, 360] on button "Histórico de casos" at bounding box center [164, 366] width 199 height 41
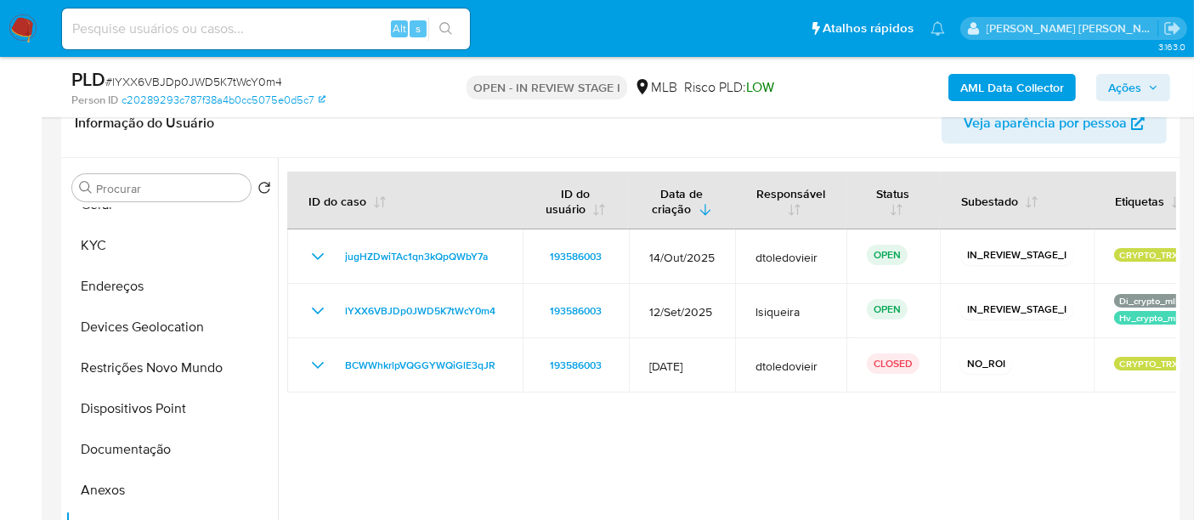
scroll to position [0, 0]
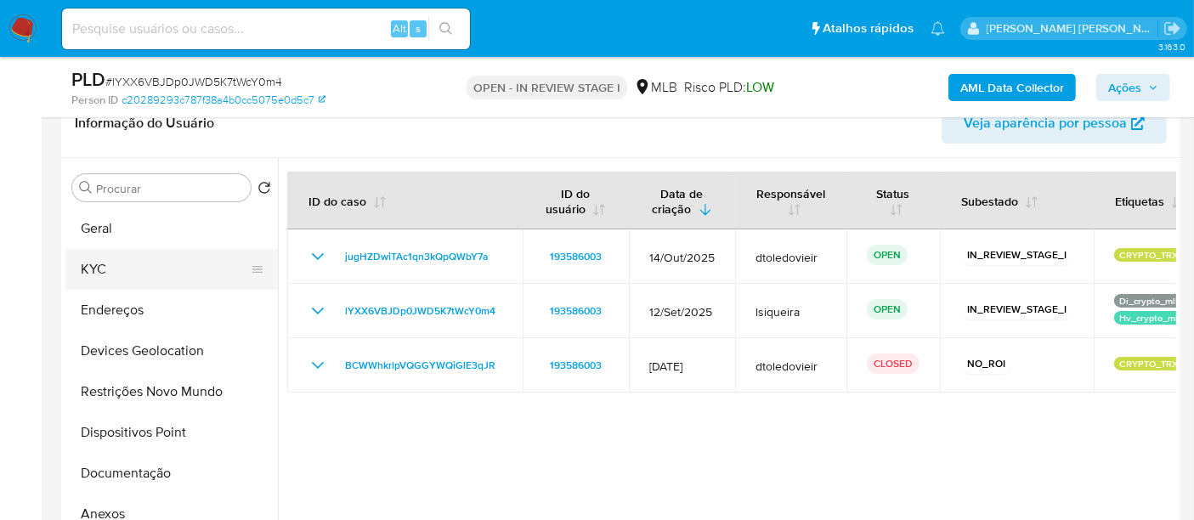
click at [154, 268] on button "KYC" at bounding box center [164, 269] width 199 height 41
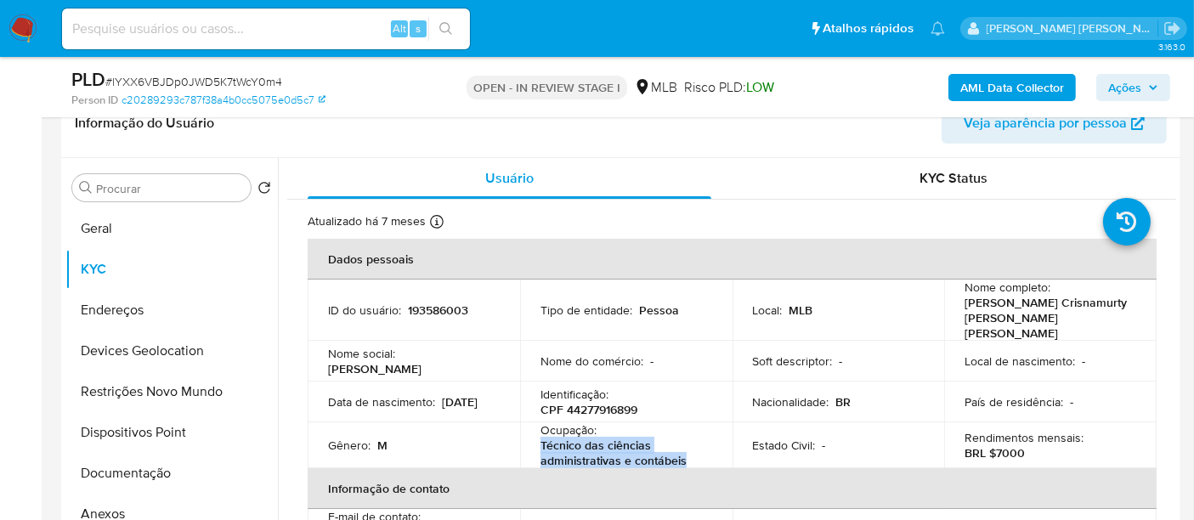
drag, startPoint x: 684, startPoint y: 442, endPoint x: 529, endPoint y: 428, distance: 156.2
click at [529, 428] on td "Ocupação : Técnico das ciências administrativas e contábeis" at bounding box center [626, 445] width 212 height 46
copy p "Técnico das ciências administrativas e contábeis"
click at [418, 303] on p "193586003" at bounding box center [438, 310] width 60 height 15
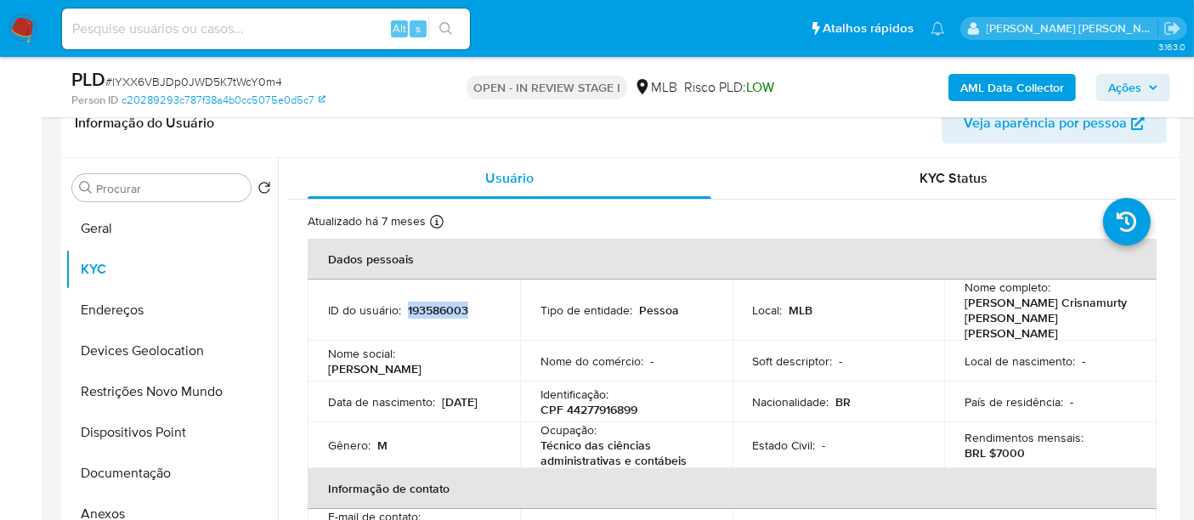
copy p "193586003"
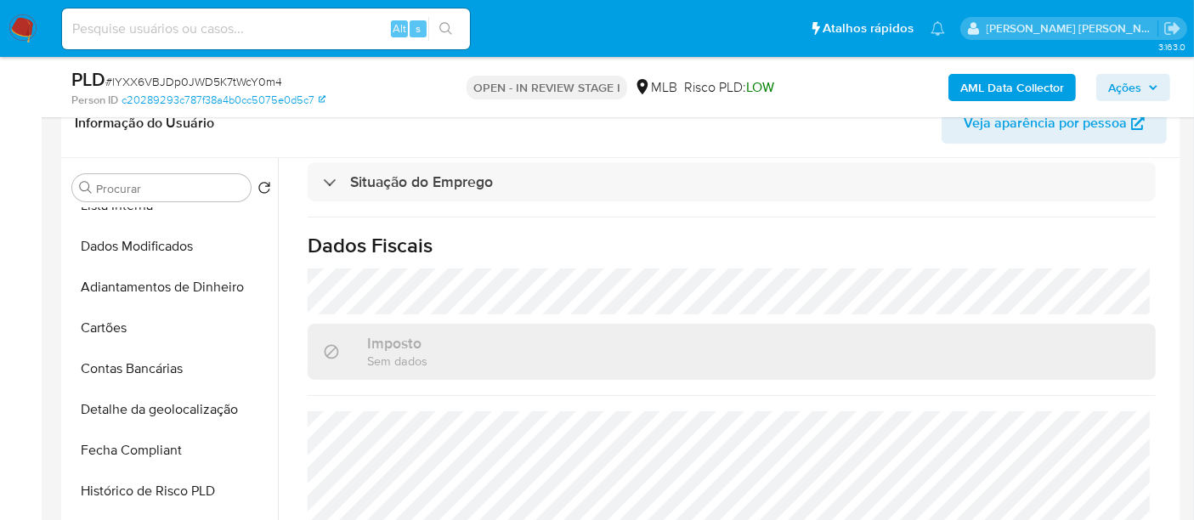
scroll to position [782, 0]
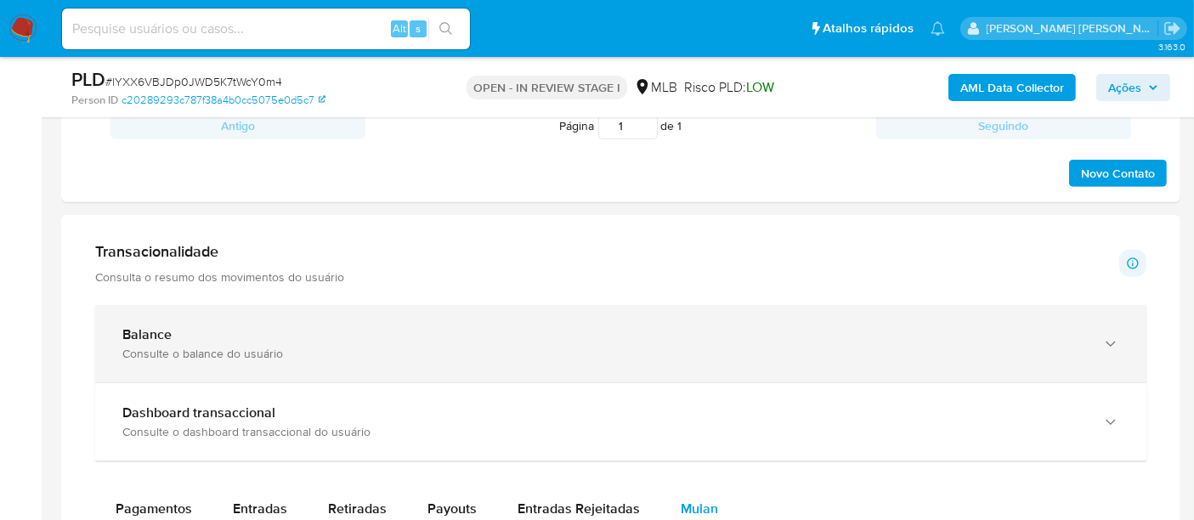
click at [296, 331] on div "Balance" at bounding box center [603, 334] width 963 height 17
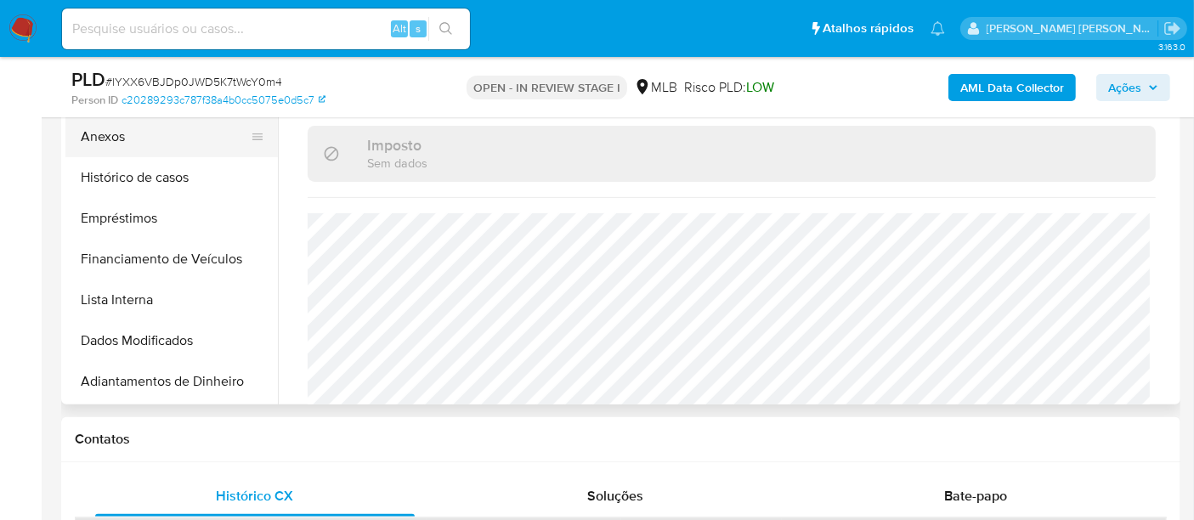
scroll to position [0, 0]
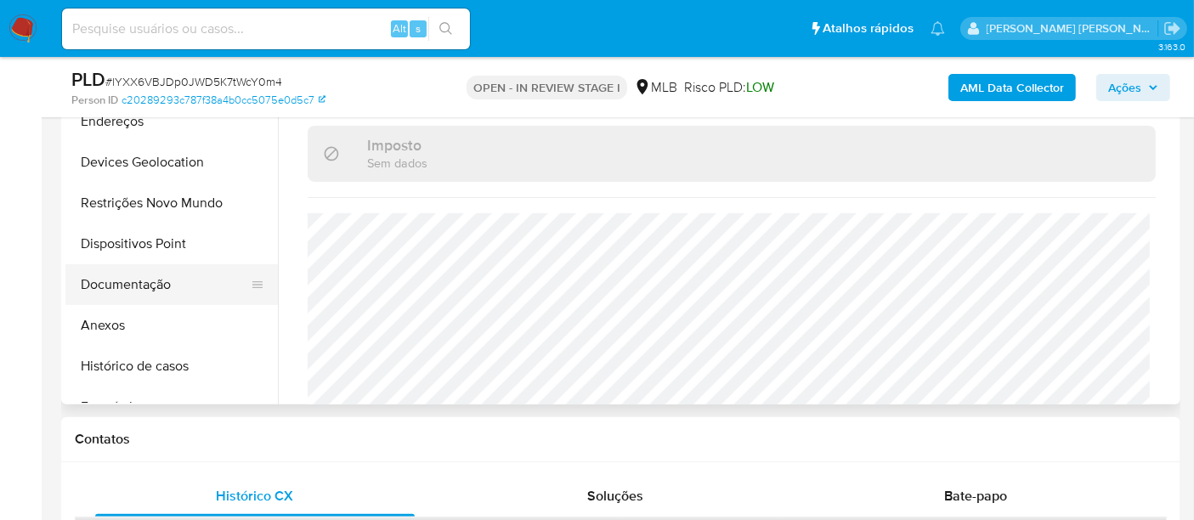
click at [120, 269] on button "Documentação" at bounding box center [164, 284] width 199 height 41
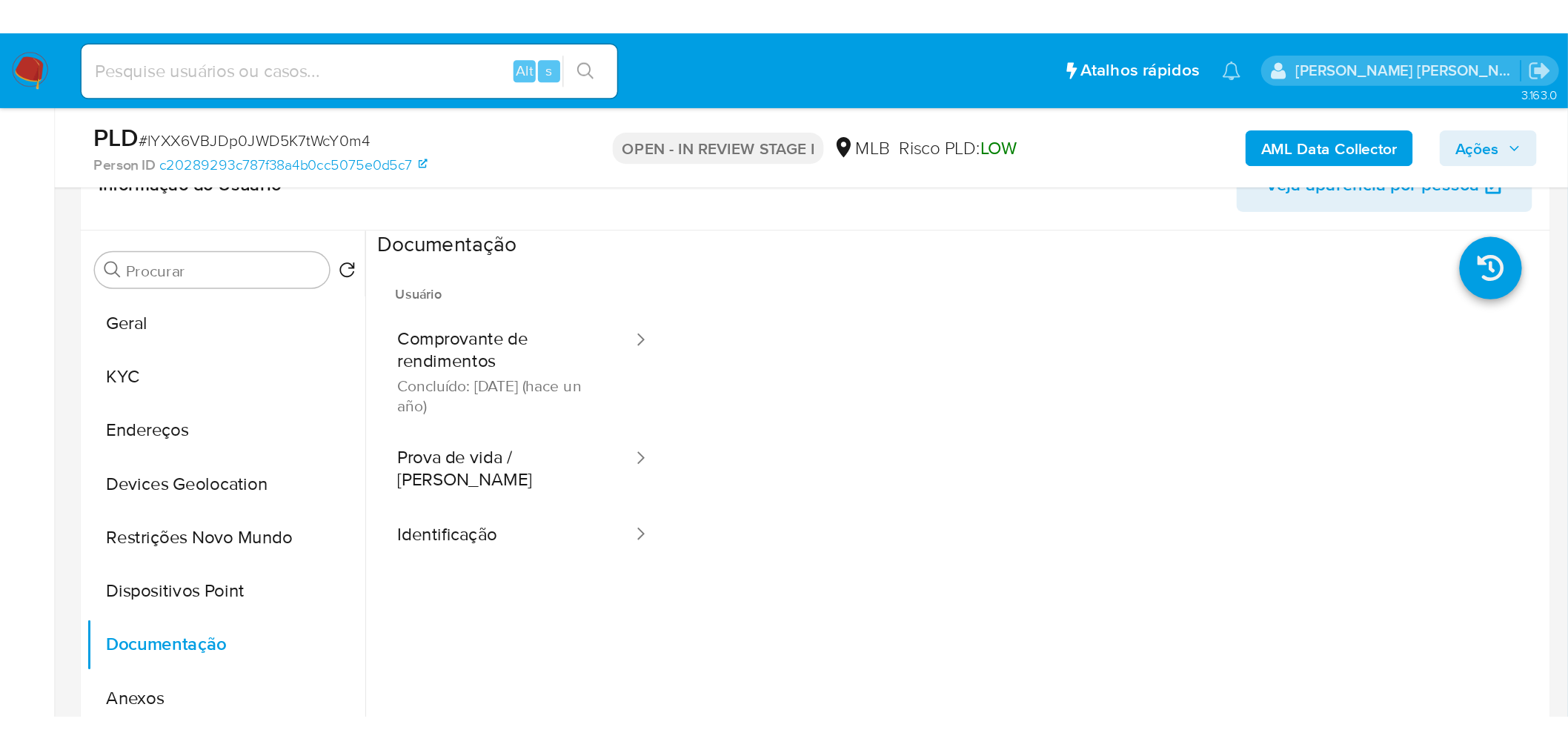
scroll to position [247, 0]
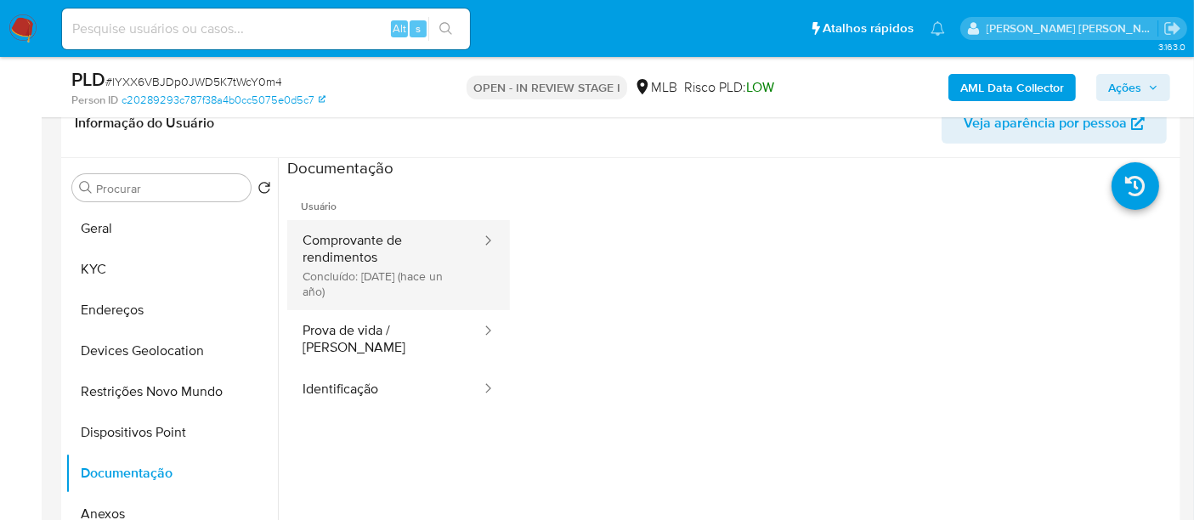
click at [375, 256] on button "Comprovante de rendimentos Concluído: 03/10/2024 (hace un año)" at bounding box center [384, 265] width 195 height 90
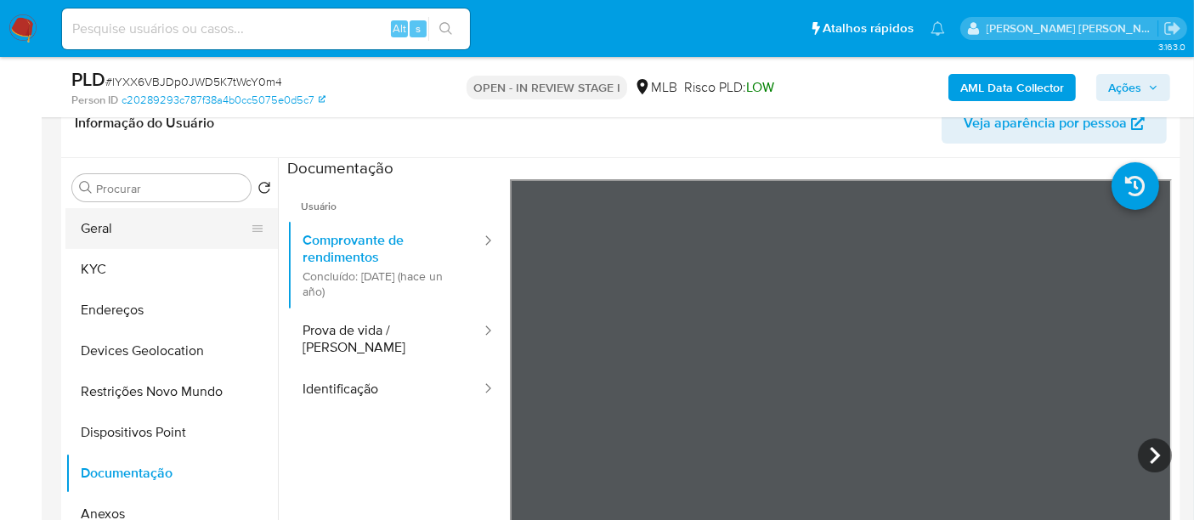
click at [172, 227] on button "Geral" at bounding box center [164, 228] width 199 height 41
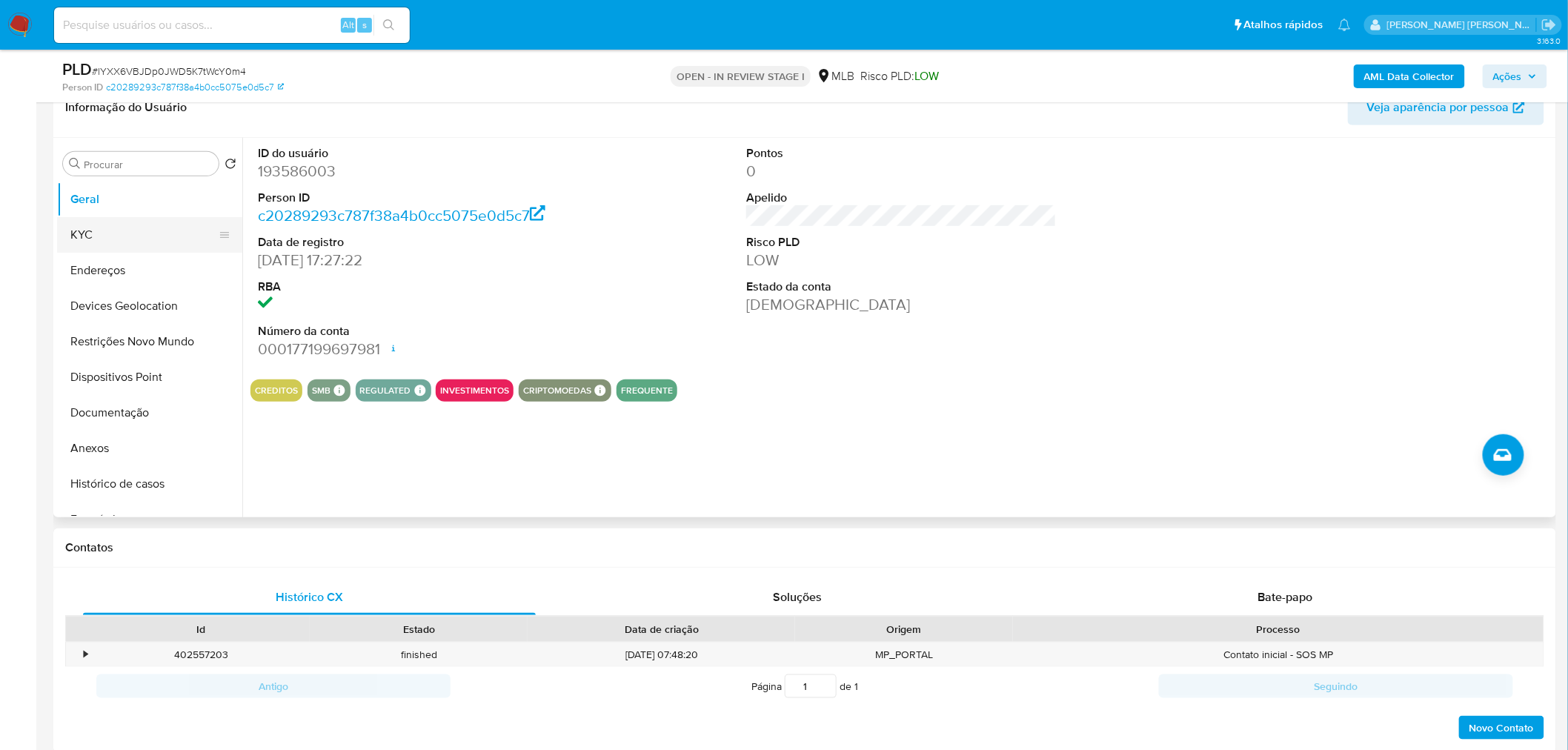
click at [99, 234] on button "KYC" at bounding box center [143, 235] width 174 height 36
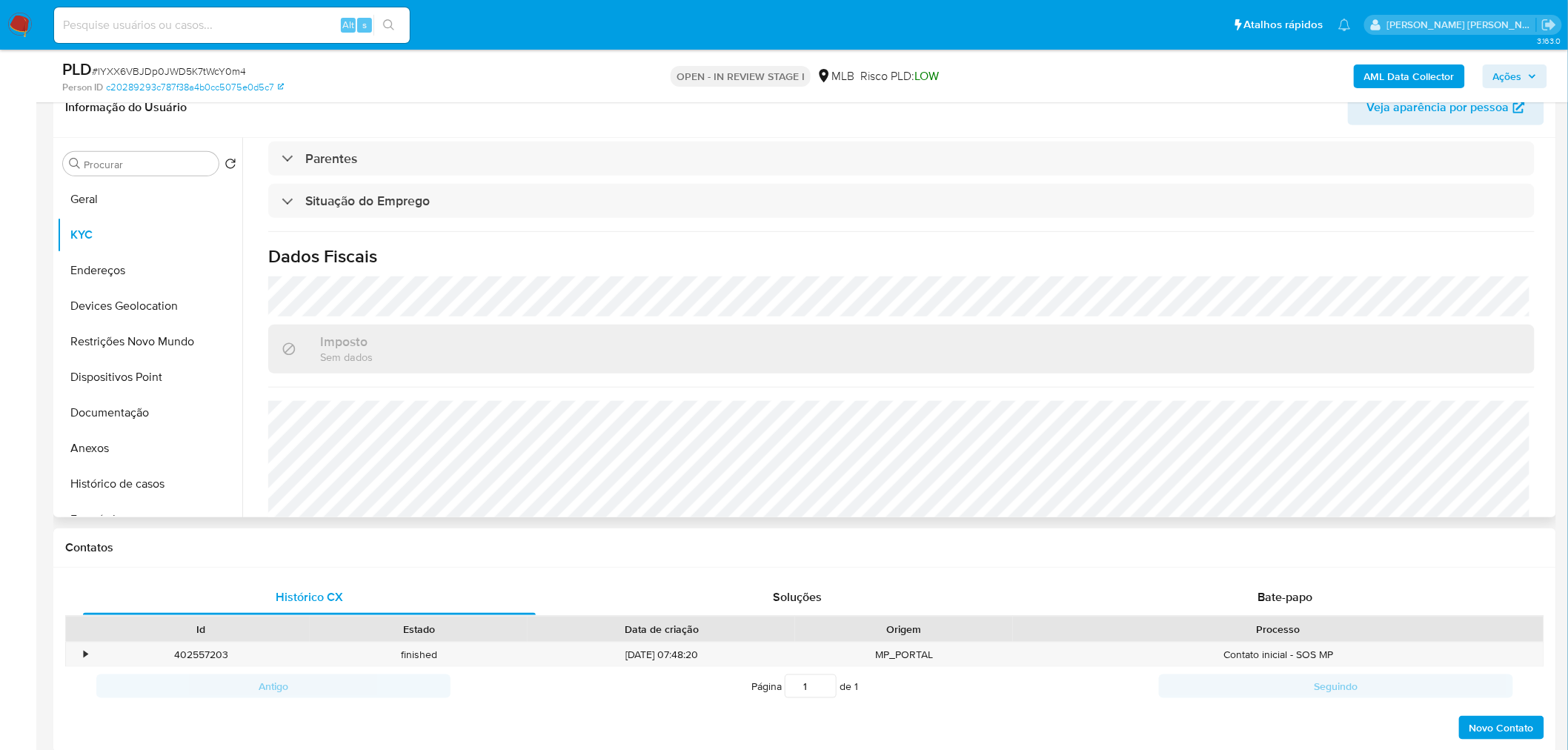
scroll to position [617, 0]
click at [116, 274] on button "Endereços" at bounding box center [143, 270] width 174 height 36
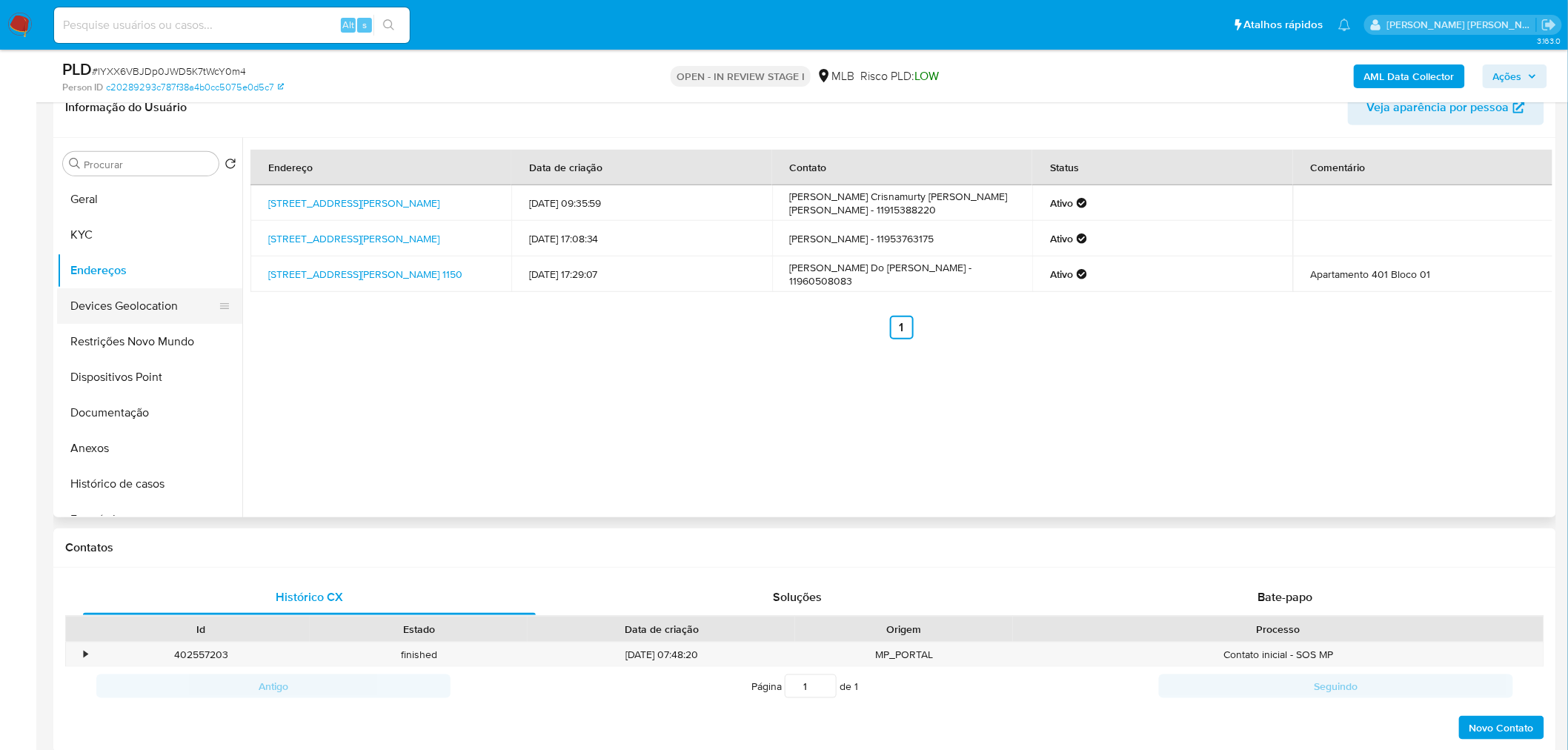
click at [153, 315] on button "Devices Geolocation" at bounding box center [143, 306] width 174 height 36
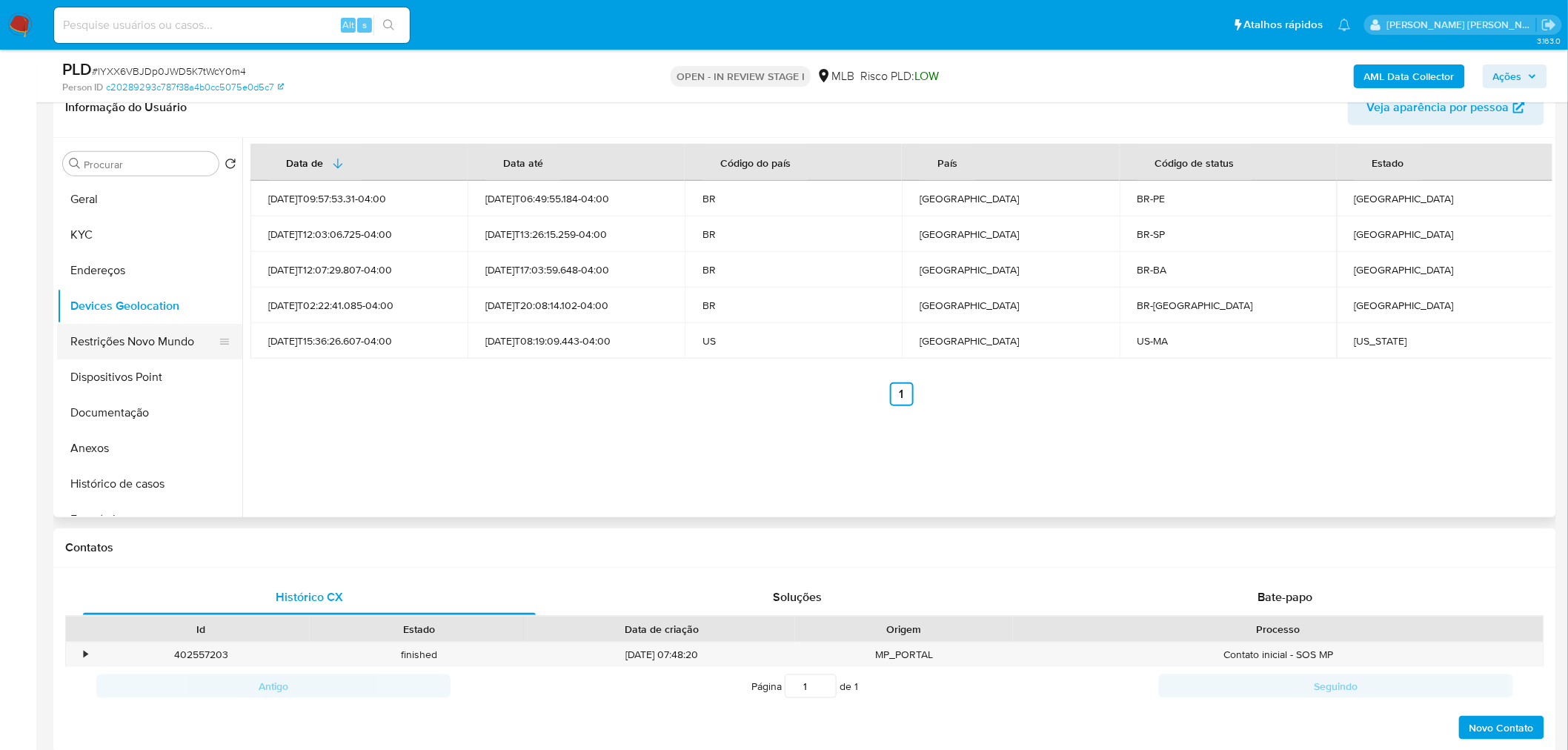
click at [184, 356] on button "Restrições Novo Mundo" at bounding box center [143, 341] width 174 height 36
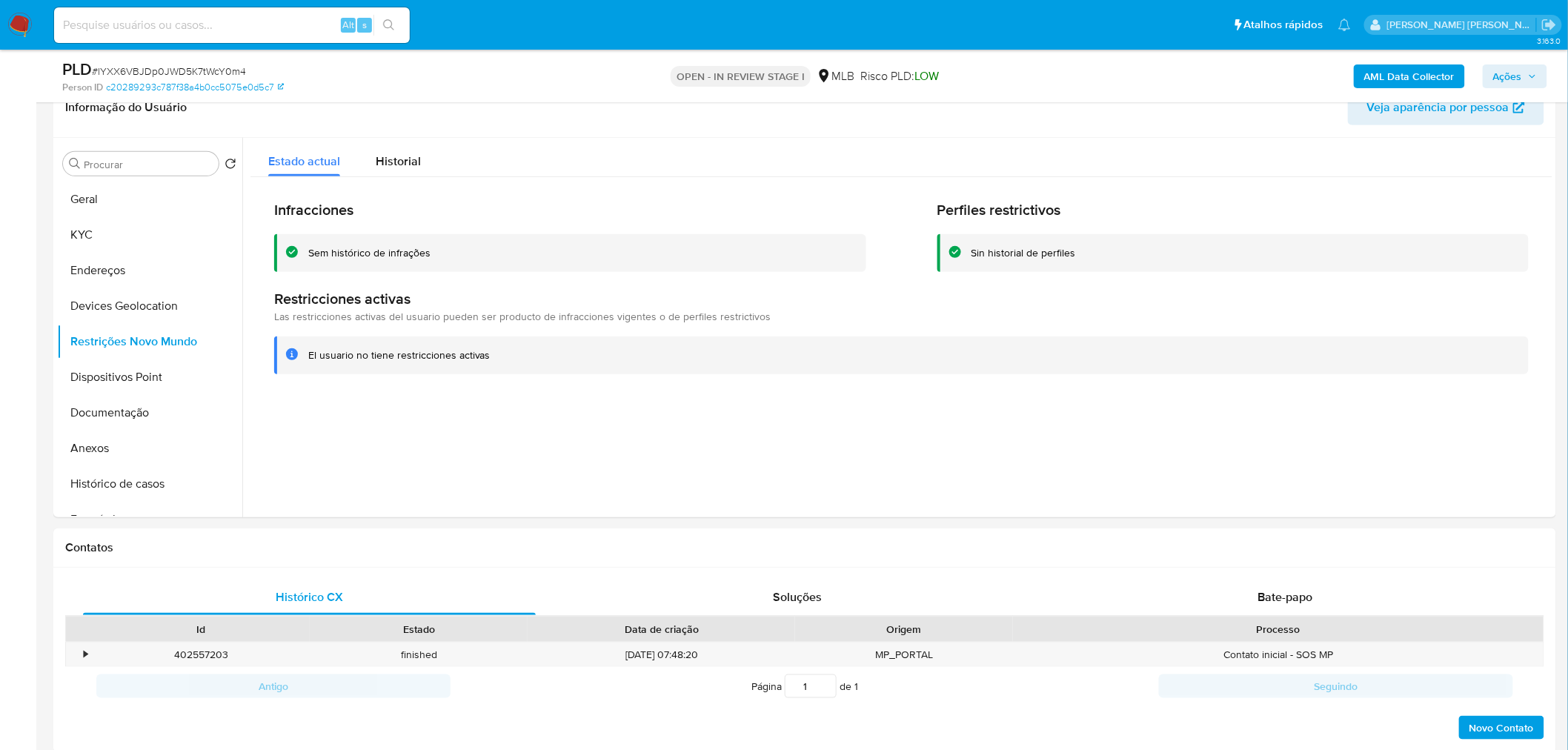
drag, startPoint x: 146, startPoint y: 372, endPoint x: 17, endPoint y: 389, distance: 130.1
click at [146, 372] on button "Dispositivos Point" at bounding box center [149, 377] width 185 height 36
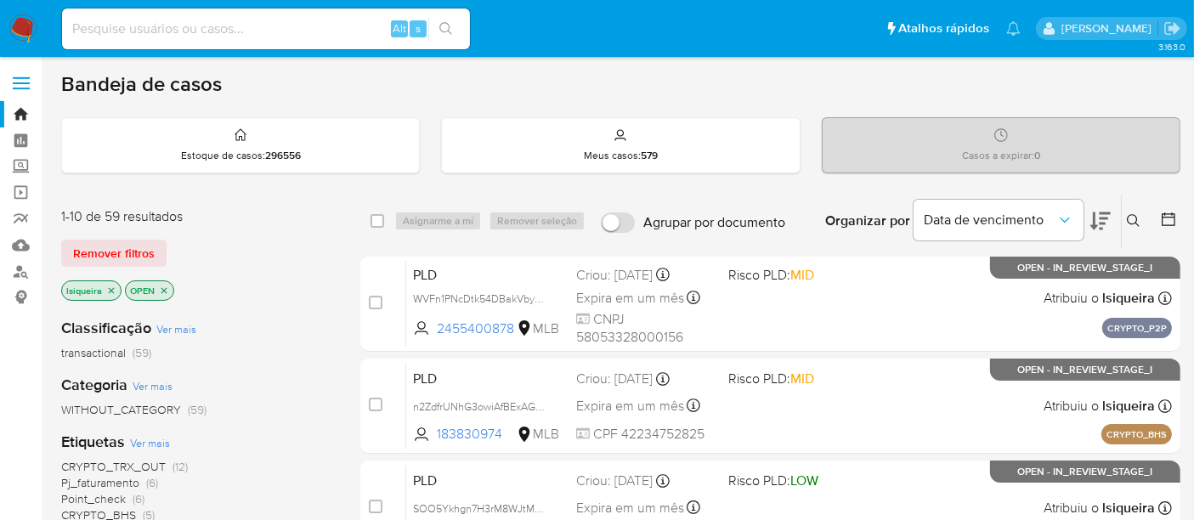
click at [1160, 217] on icon at bounding box center [1168, 219] width 17 height 17
click at [1165, 218] on icon at bounding box center [1168, 219] width 17 height 17
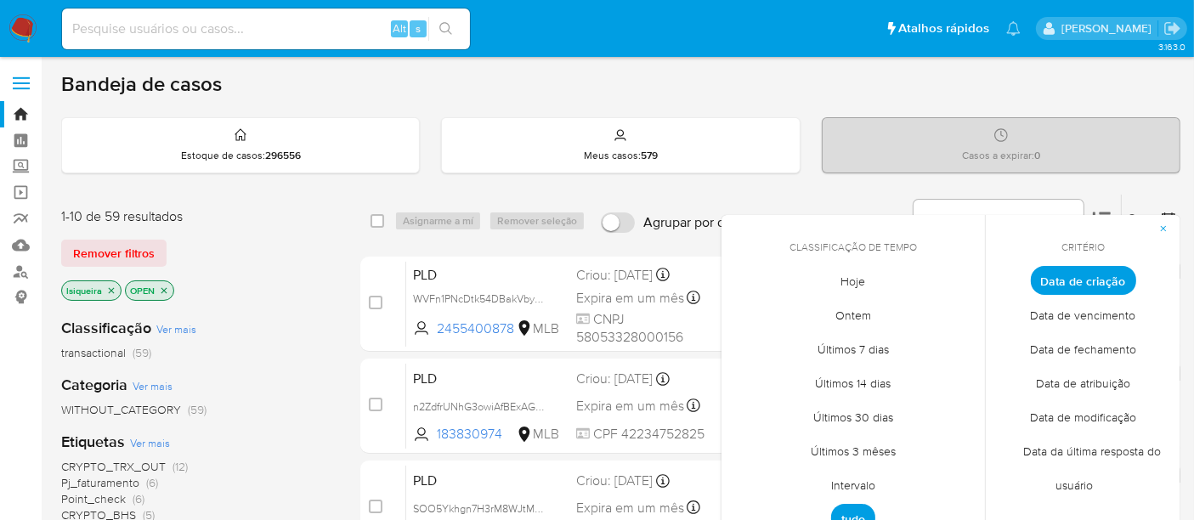
click at [869, 484] on span "Intervalo" at bounding box center [853, 485] width 80 height 35
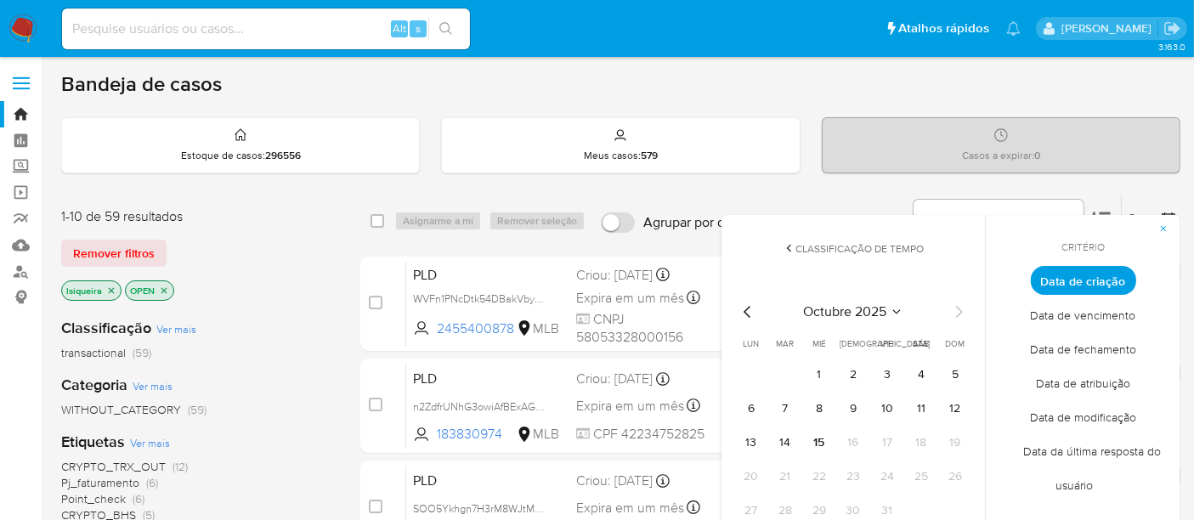
click at [745, 311] on icon "Mes anterior" at bounding box center [747, 312] width 7 height 12
click at [750, 370] on button "1" at bounding box center [751, 374] width 27 height 27
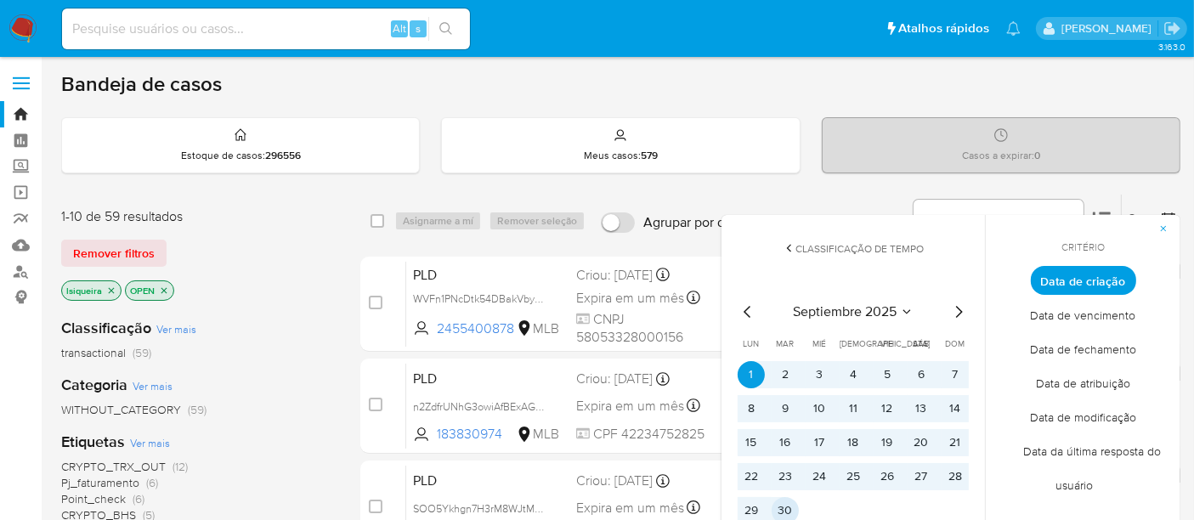
click at [779, 512] on button "30" at bounding box center [785, 510] width 27 height 27
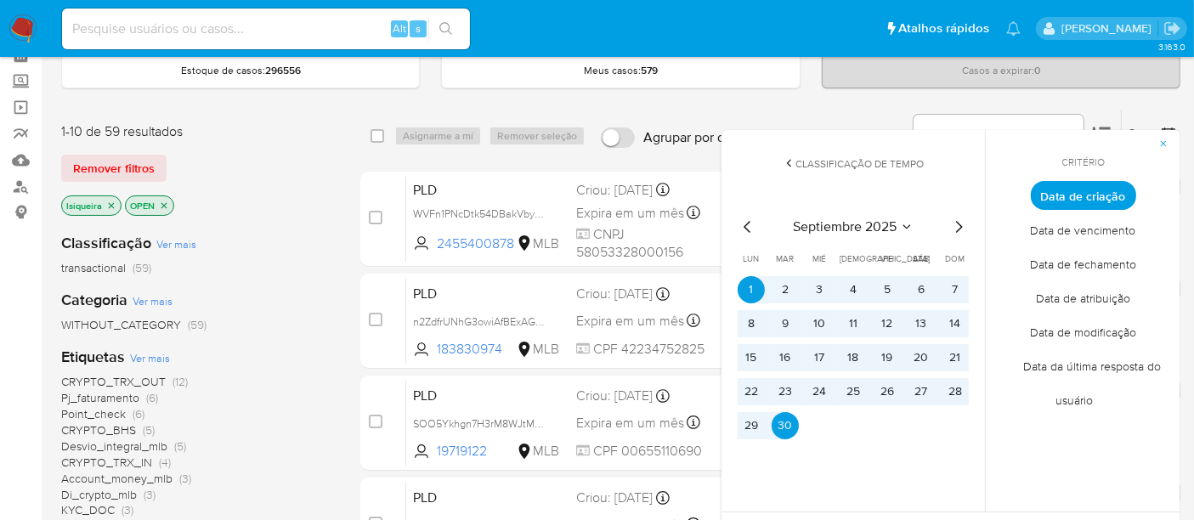
scroll to position [283, 0]
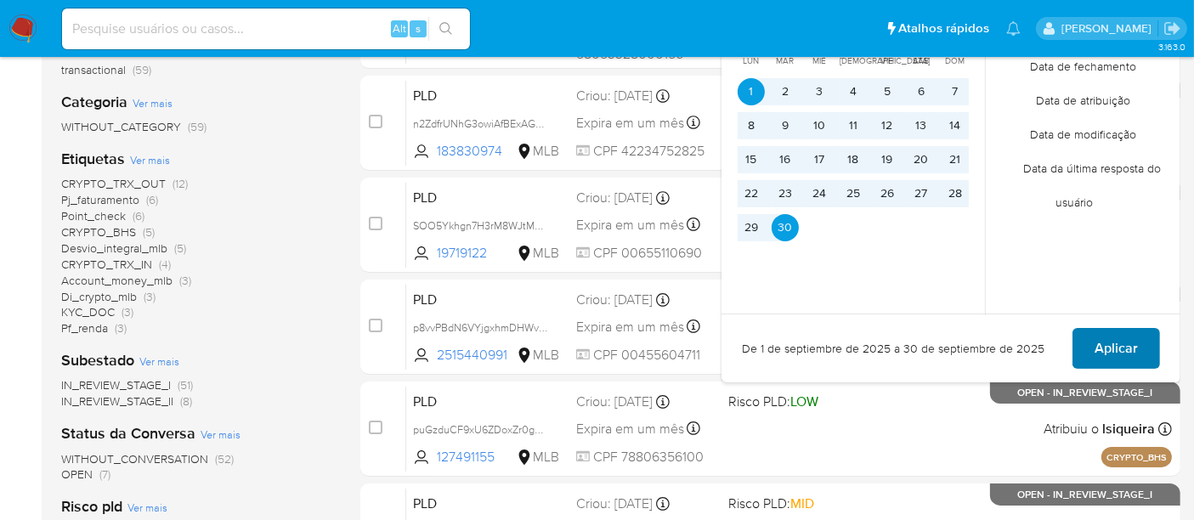
click at [1114, 338] on span "Aplicar" at bounding box center [1116, 348] width 43 height 37
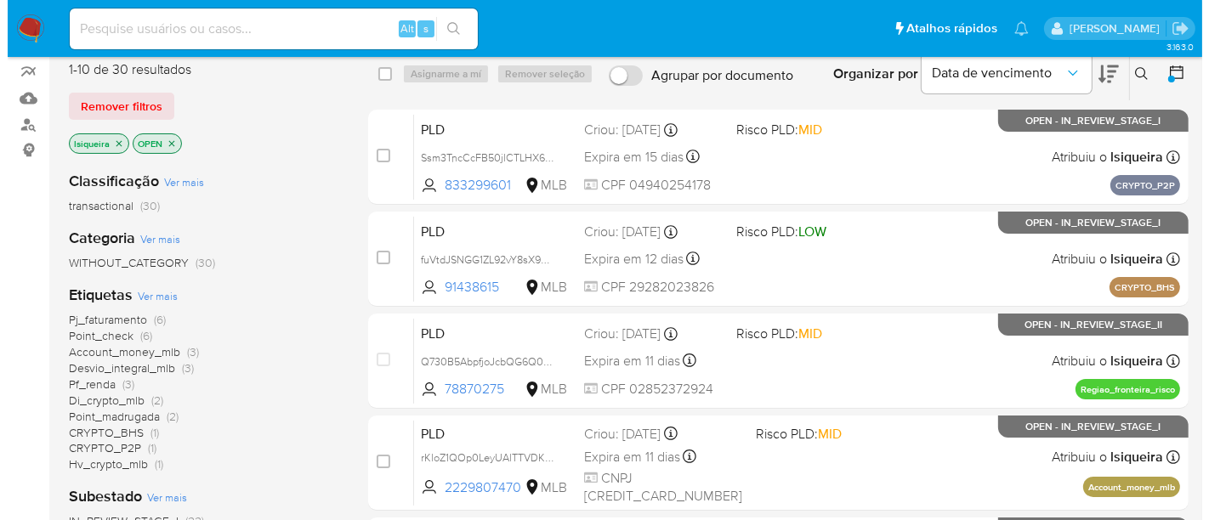
scroll to position [189, 0]
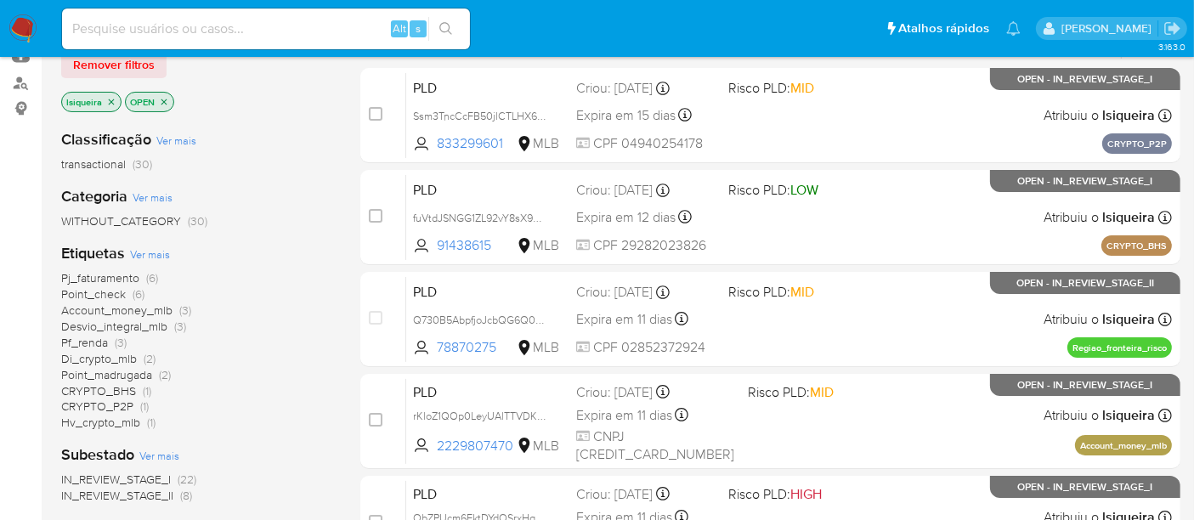
click at [159, 253] on span "Ver mais" at bounding box center [150, 253] width 40 height 15
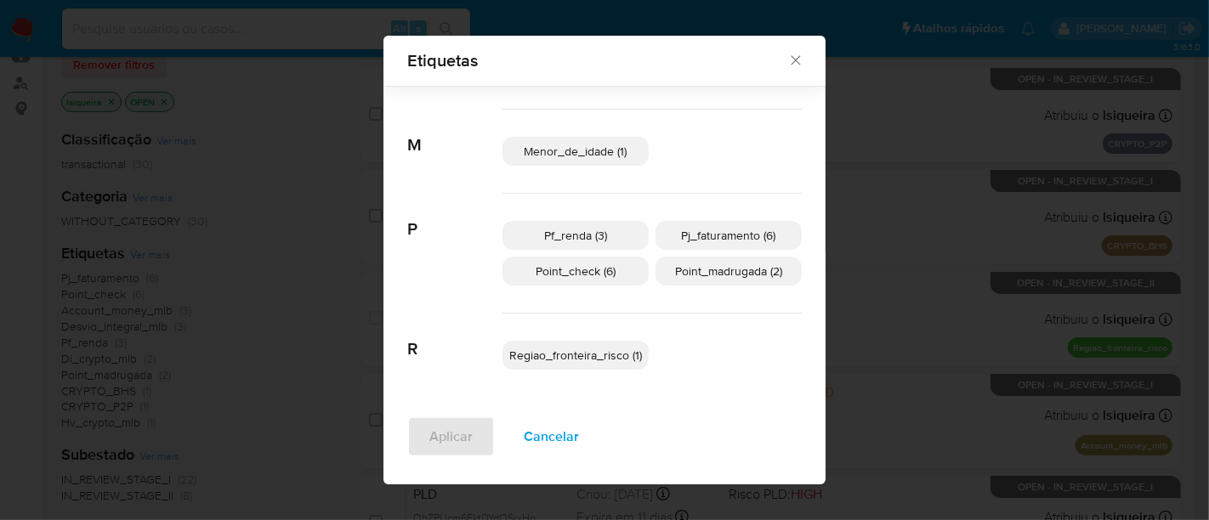
scroll to position [512, 0]
click at [735, 263] on span "Point_madrugada (2)" at bounding box center [728, 269] width 107 height 17
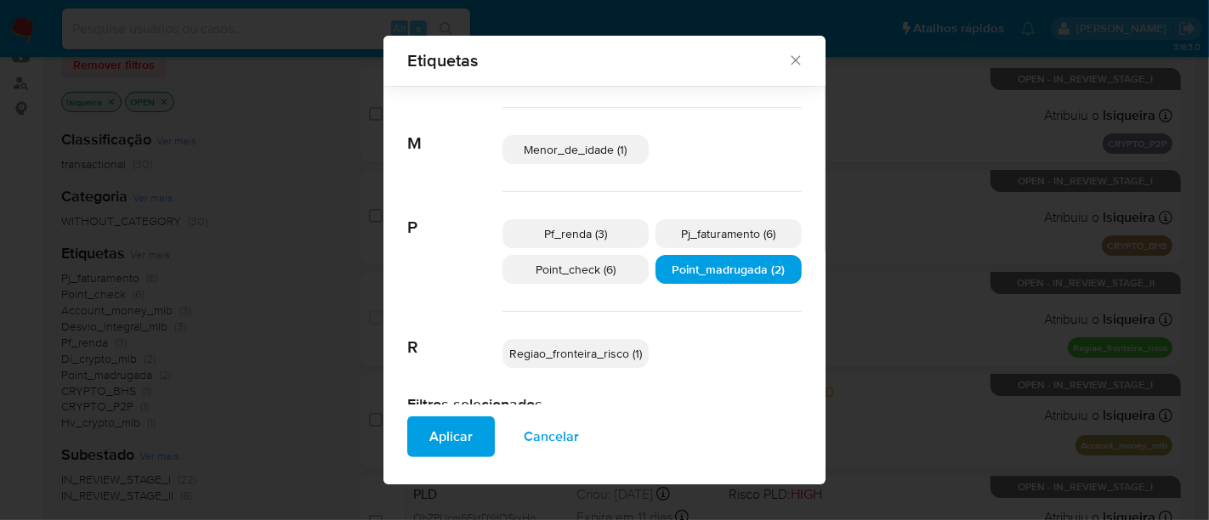
click at [452, 444] on span "Aplicar" at bounding box center [450, 436] width 43 height 37
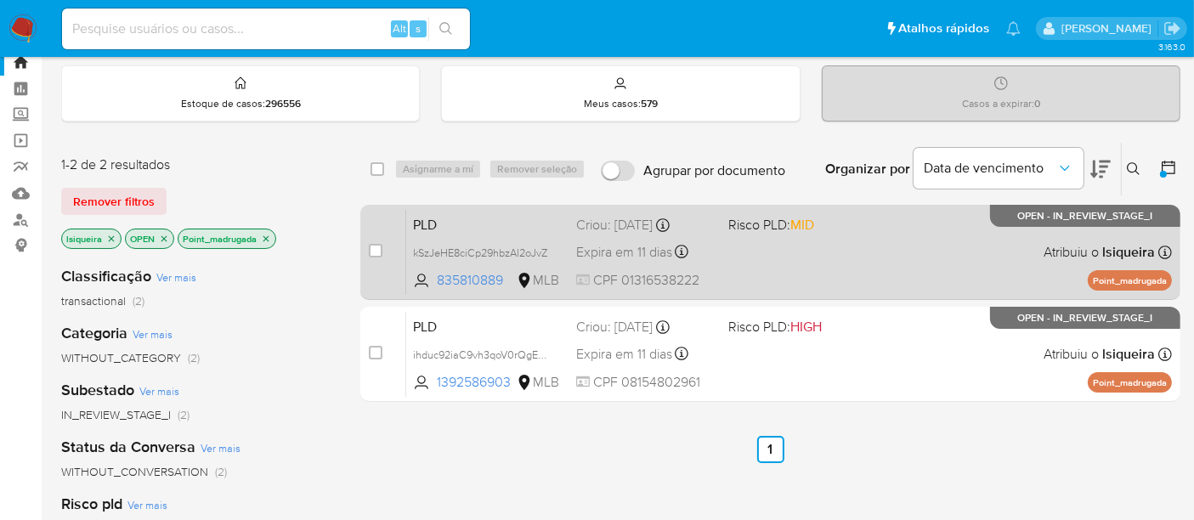
scroll to position [94, 0]
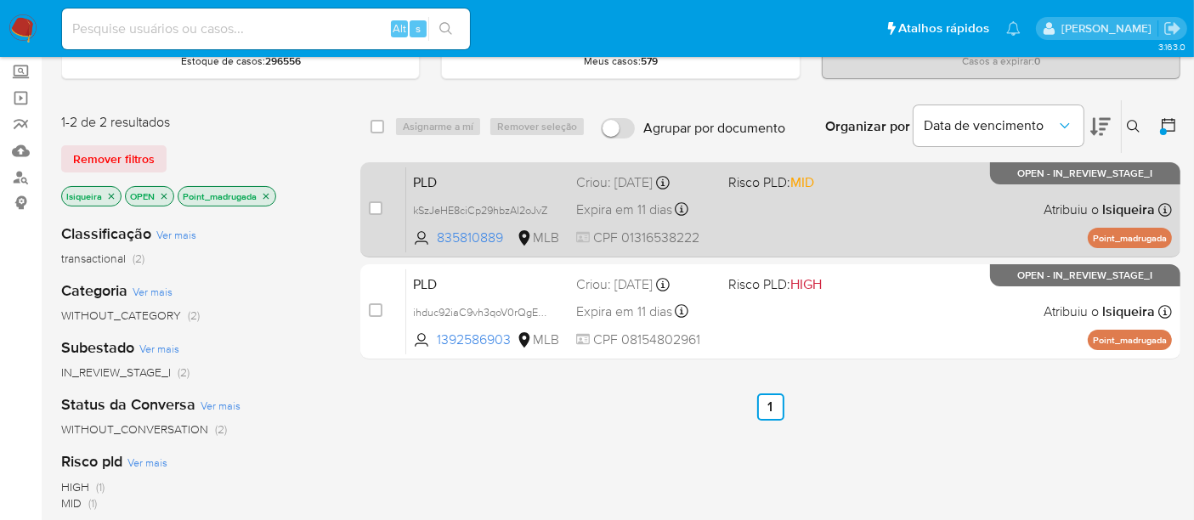
click at [868, 227] on div "PLD kSzJeHE8ciCp29hbzAl2oJvZ 835810889 MLB Risco PLD: MID Criou: 12/09/2025 Cri…" at bounding box center [789, 210] width 766 height 86
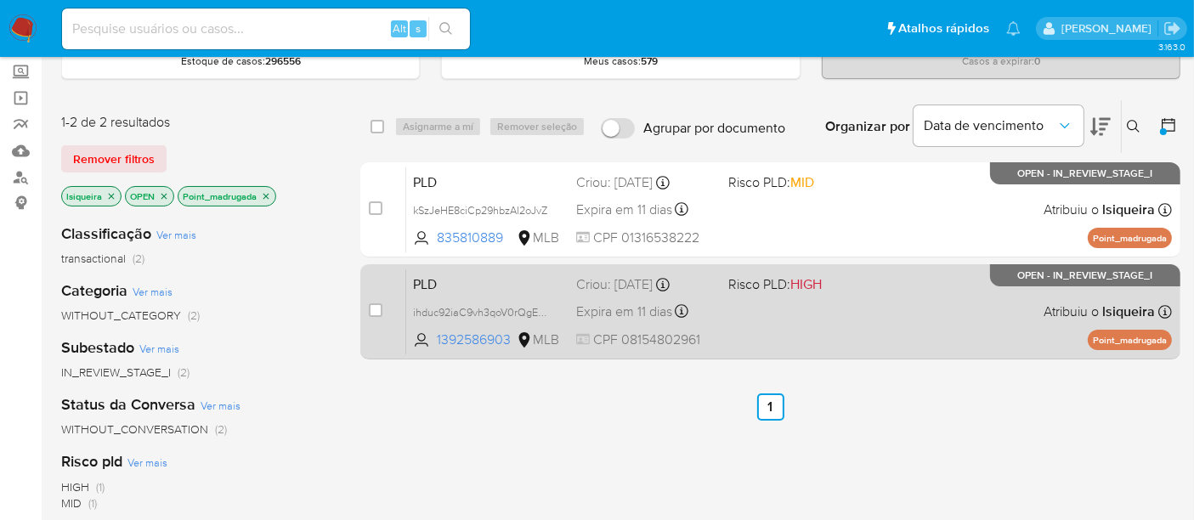
click at [869, 342] on div "PLD ihduc92iaC9vh3qoV0rQgEQJ 1392586903 MLB Risco PLD: HIGH Criou: 12/09/2025 C…" at bounding box center [789, 312] width 766 height 86
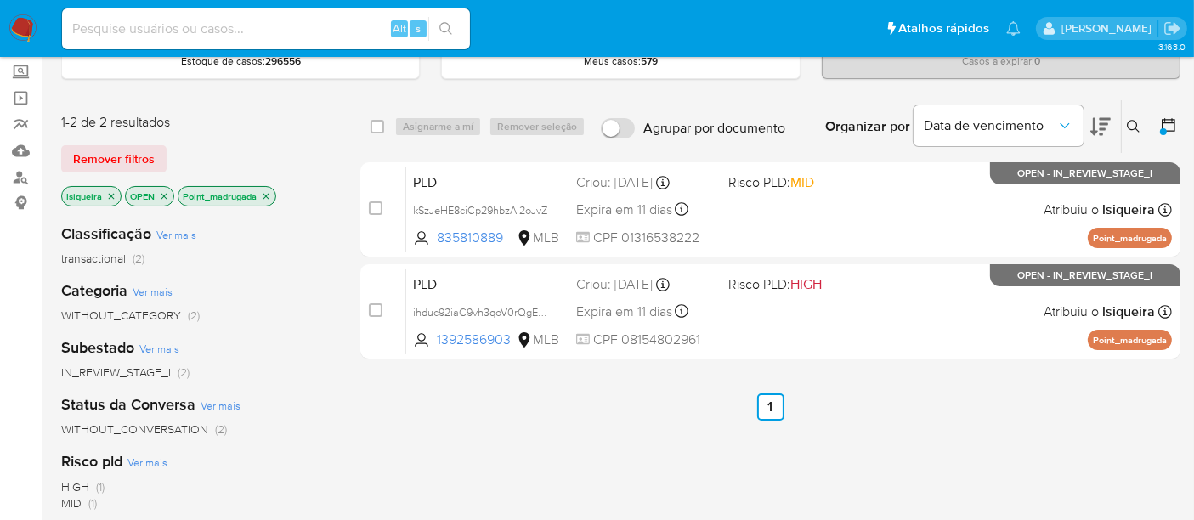
click at [267, 193] on icon "close-filter" at bounding box center [266, 196] width 6 height 6
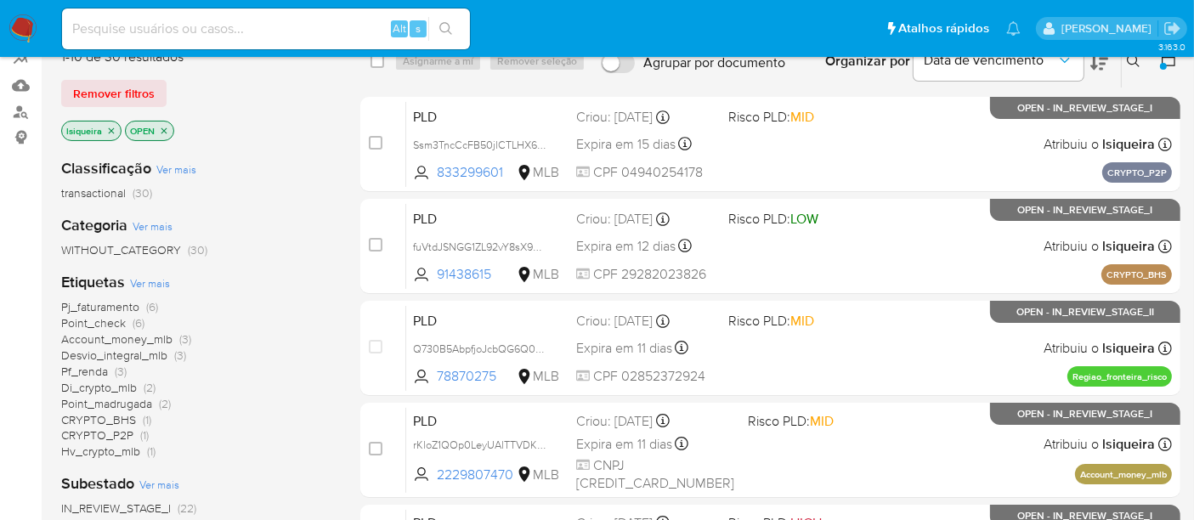
scroll to position [189, 0]
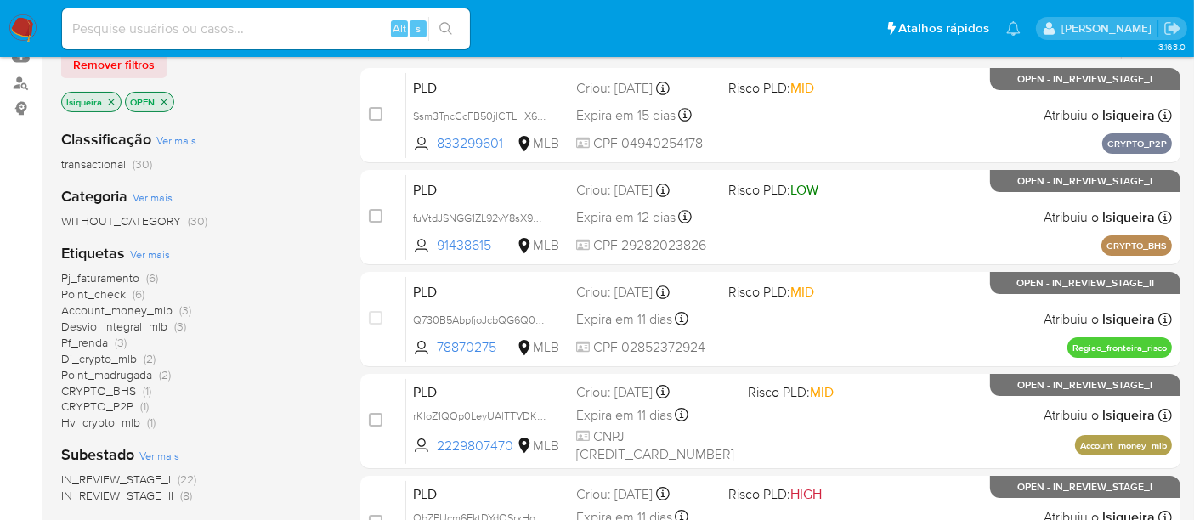
click at [103, 287] on span "Point_check" at bounding box center [93, 294] width 65 height 17
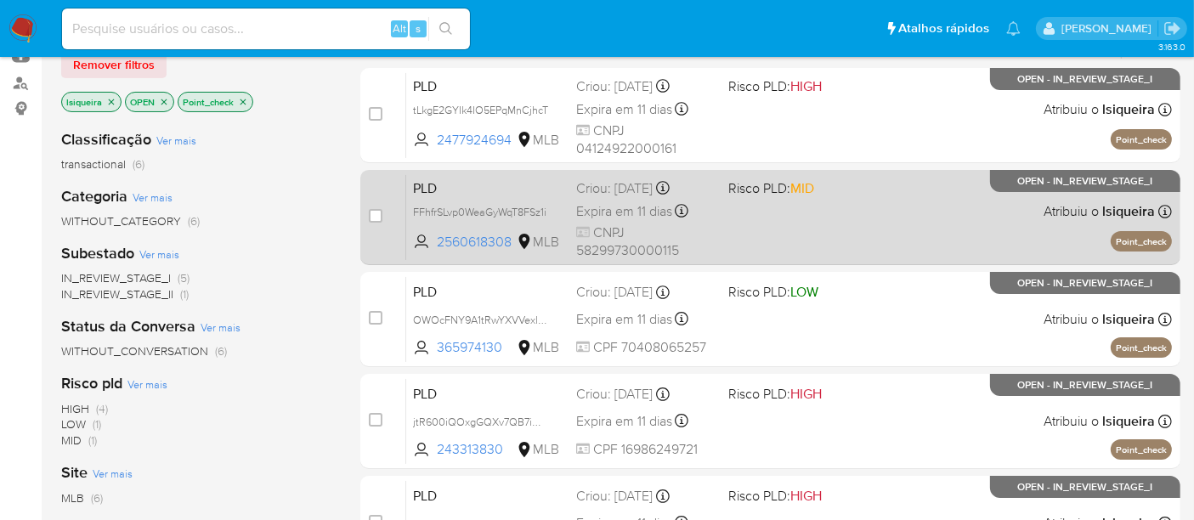
scroll to position [94, 0]
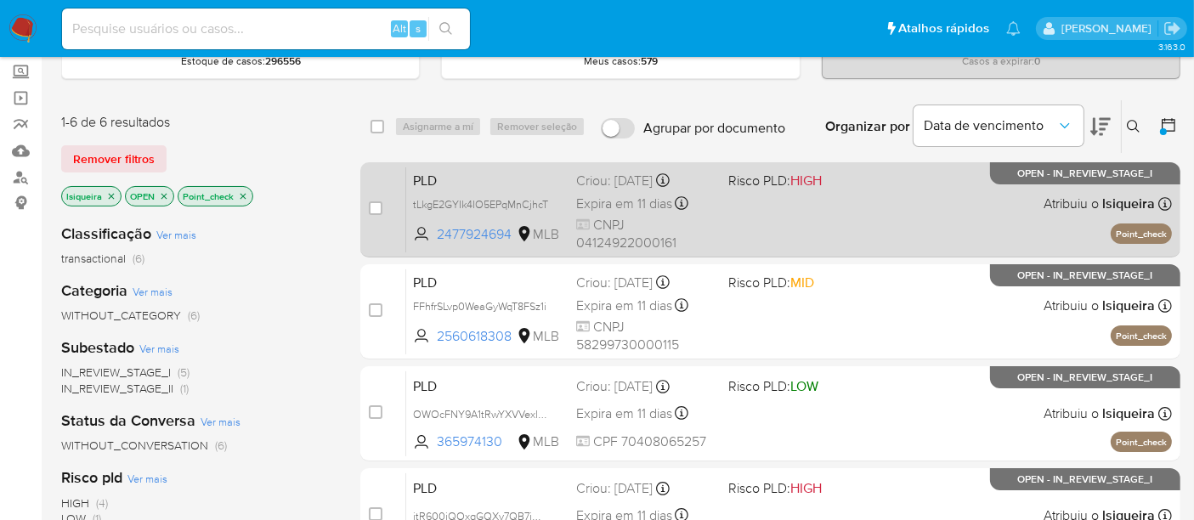
click at [923, 216] on div "PLD tLkgE2GYIk4IO5EPqMnCjhcT 2477924694 MLB Risco PLD: HIGH Criou: 12/09/2025 C…" at bounding box center [789, 210] width 766 height 86
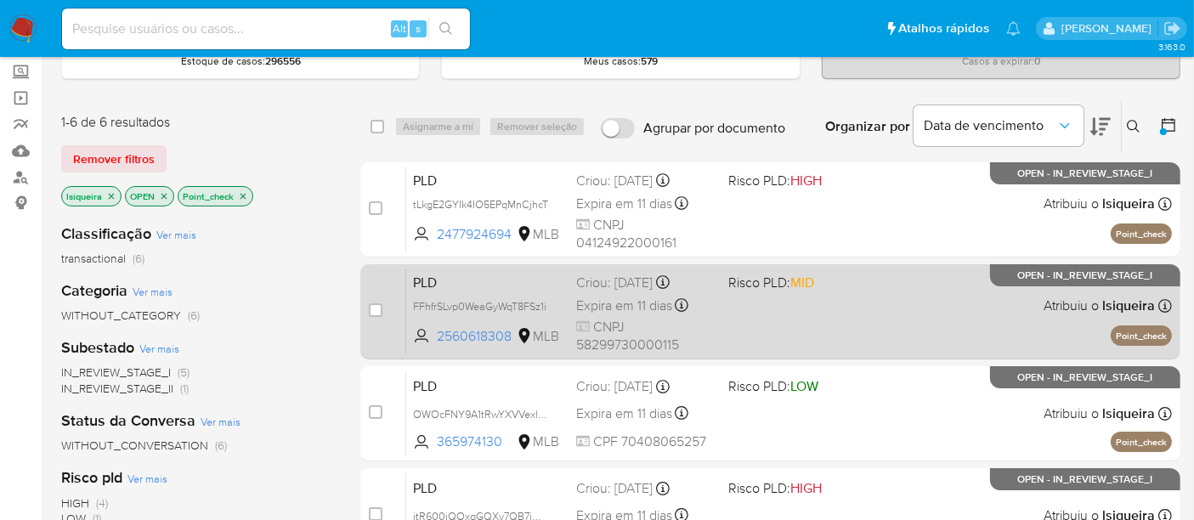
click at [894, 317] on div "PLD FFhfrSLvp0WeaGyWqT8FSz1i 2560618308 MLB Risco PLD: MID Criou: 12/09/2025 Cr…" at bounding box center [789, 312] width 766 height 86
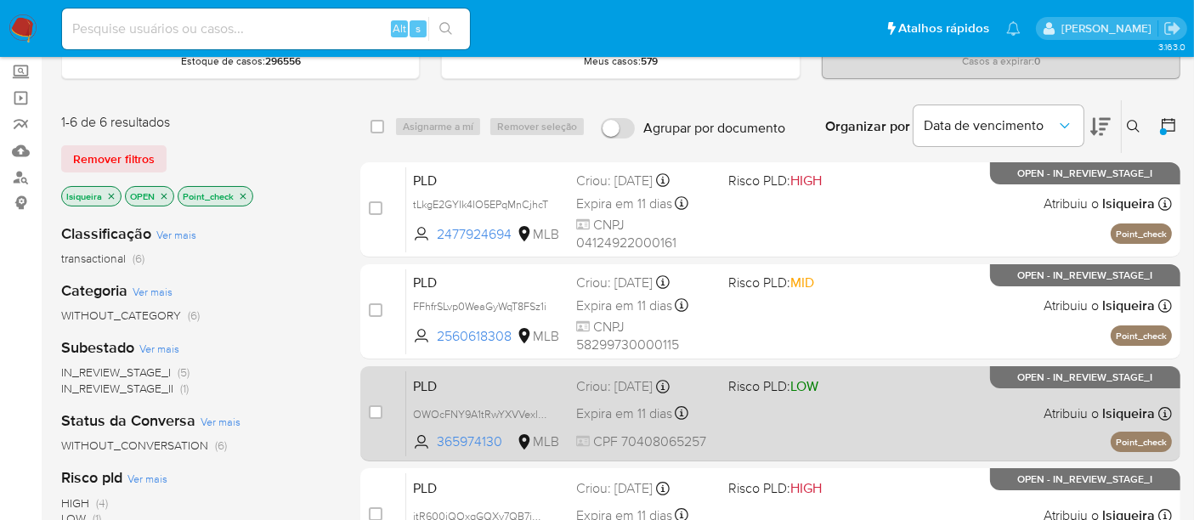
click at [881, 411] on div "PLD OWOcFNY9A1tRwYXVVexlNgFE 365974130 MLB Risco PLD: LOW Criou: 12/09/2025 Cri…" at bounding box center [789, 414] width 766 height 86
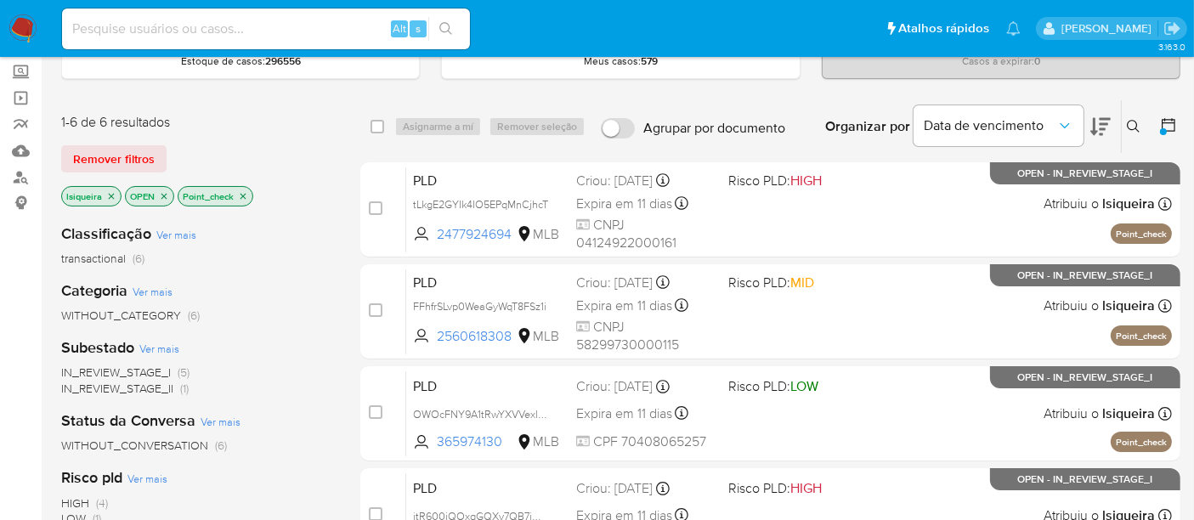
click at [241, 194] on icon "close-filter" at bounding box center [243, 196] width 10 height 10
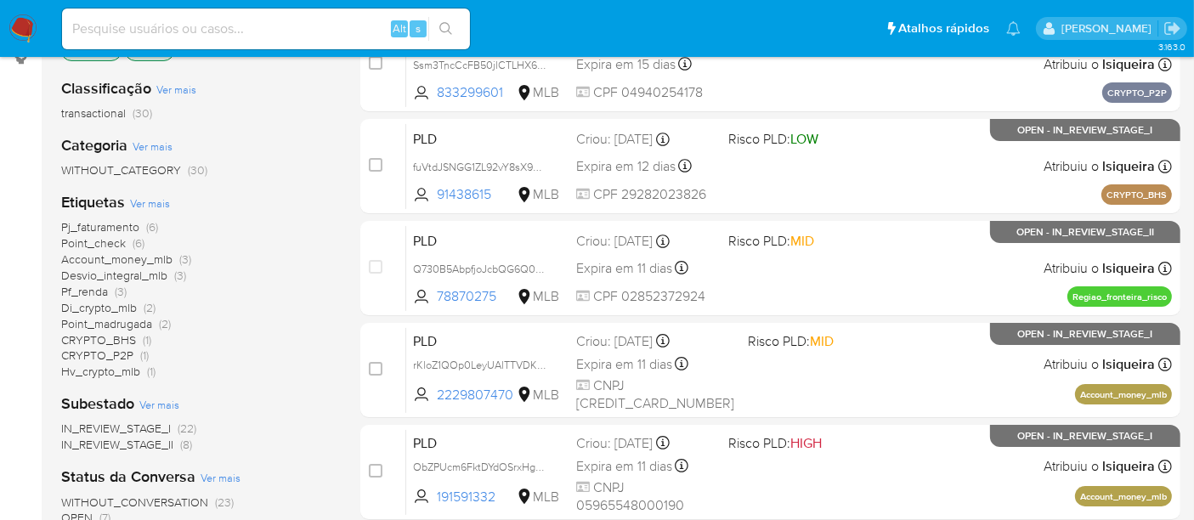
scroll to position [283, 0]
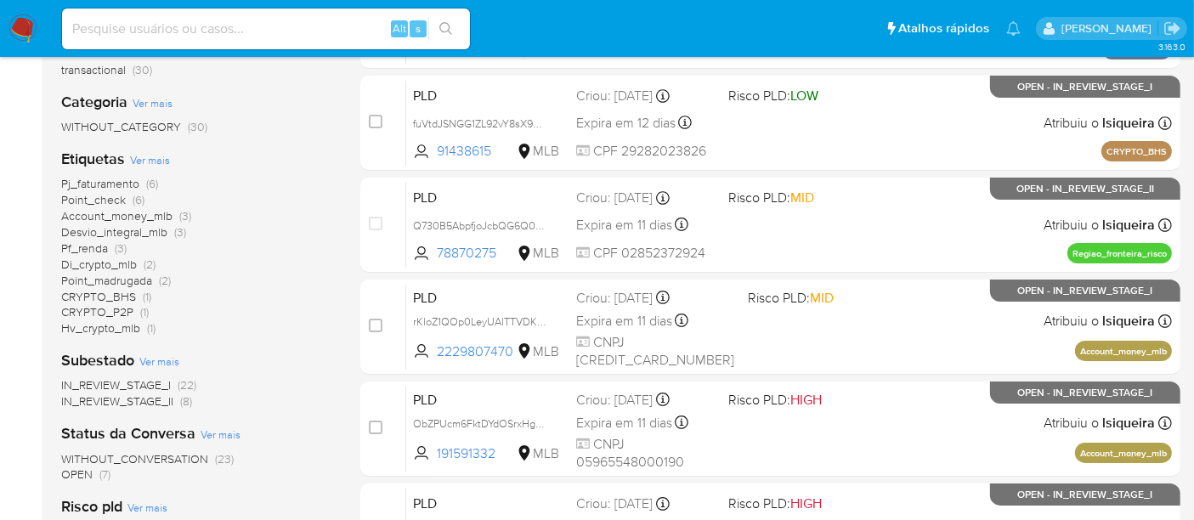
click at [161, 399] on span "IN_REVIEW_STAGE_II" at bounding box center [117, 401] width 112 height 17
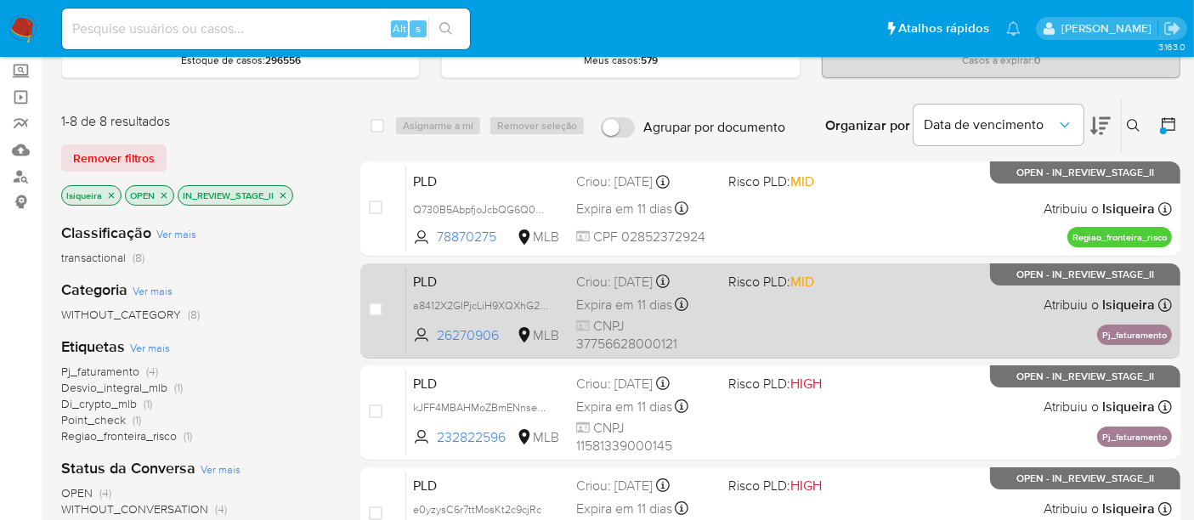
scroll to position [94, 0]
click at [949, 320] on div "PLD a8412X2GIPjcLiH9XQXhG2Jn 26270906 MLB Risco PLD: MID Criou: 12/09/2025 Crio…" at bounding box center [789, 312] width 766 height 86
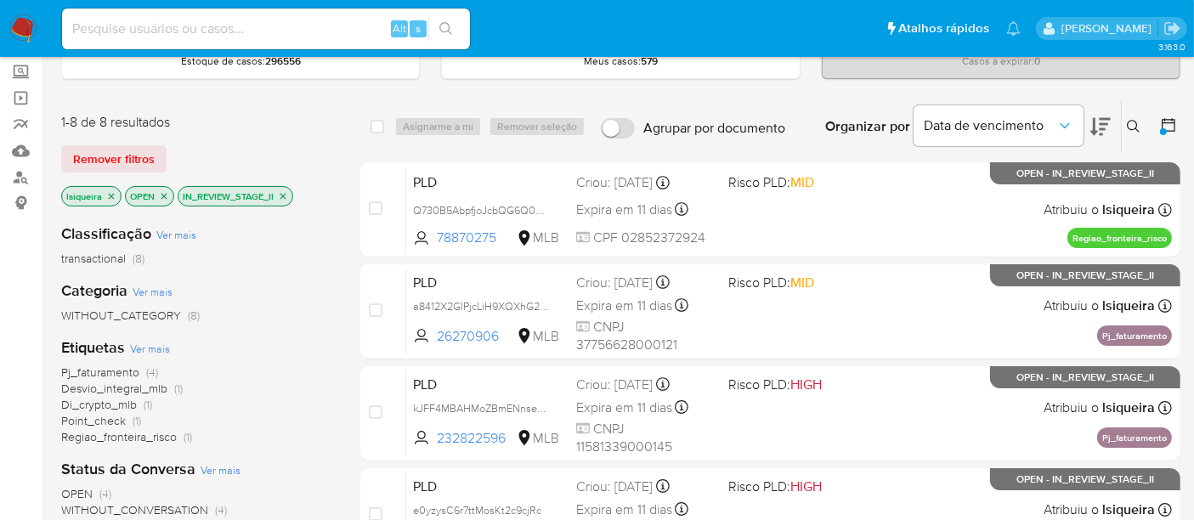
click at [22, 25] on img at bounding box center [22, 28] width 29 height 29
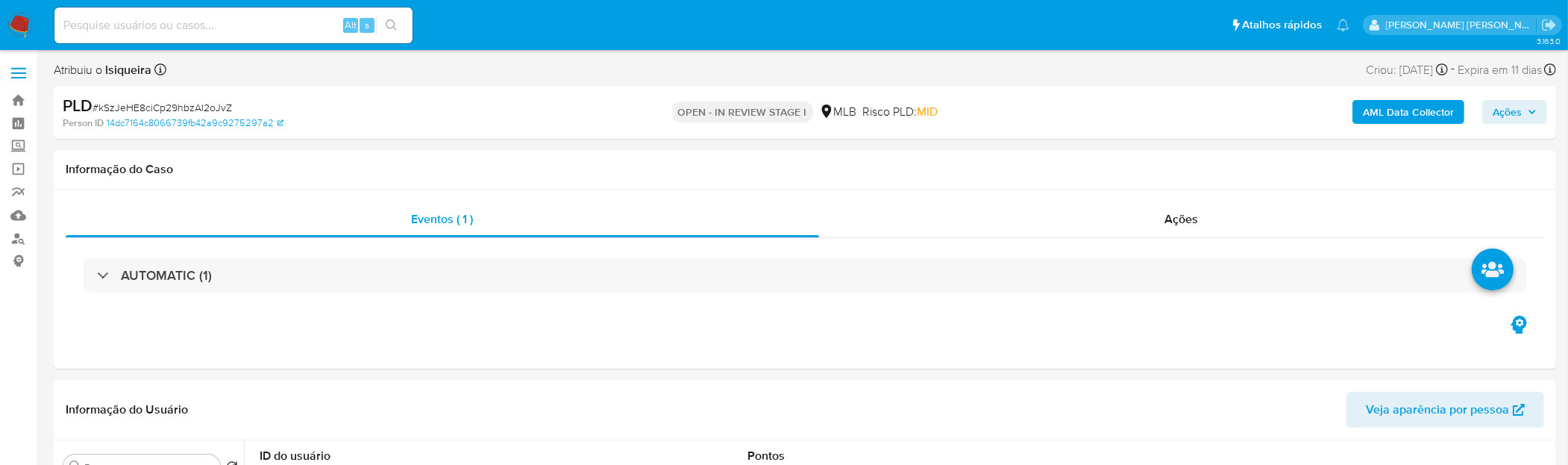
select select "10"
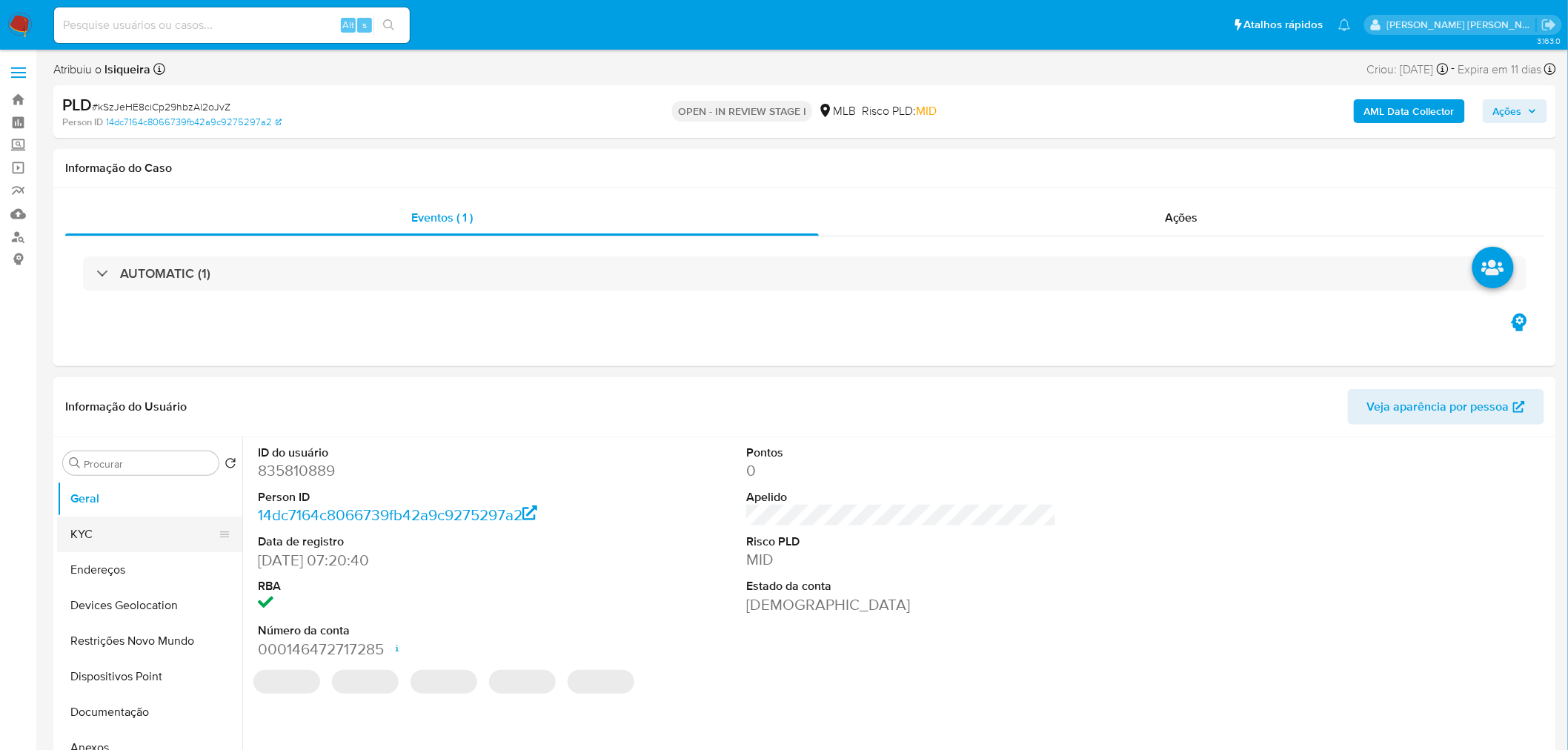
click at [131, 271] on button "KYC" at bounding box center [143, 534] width 174 height 36
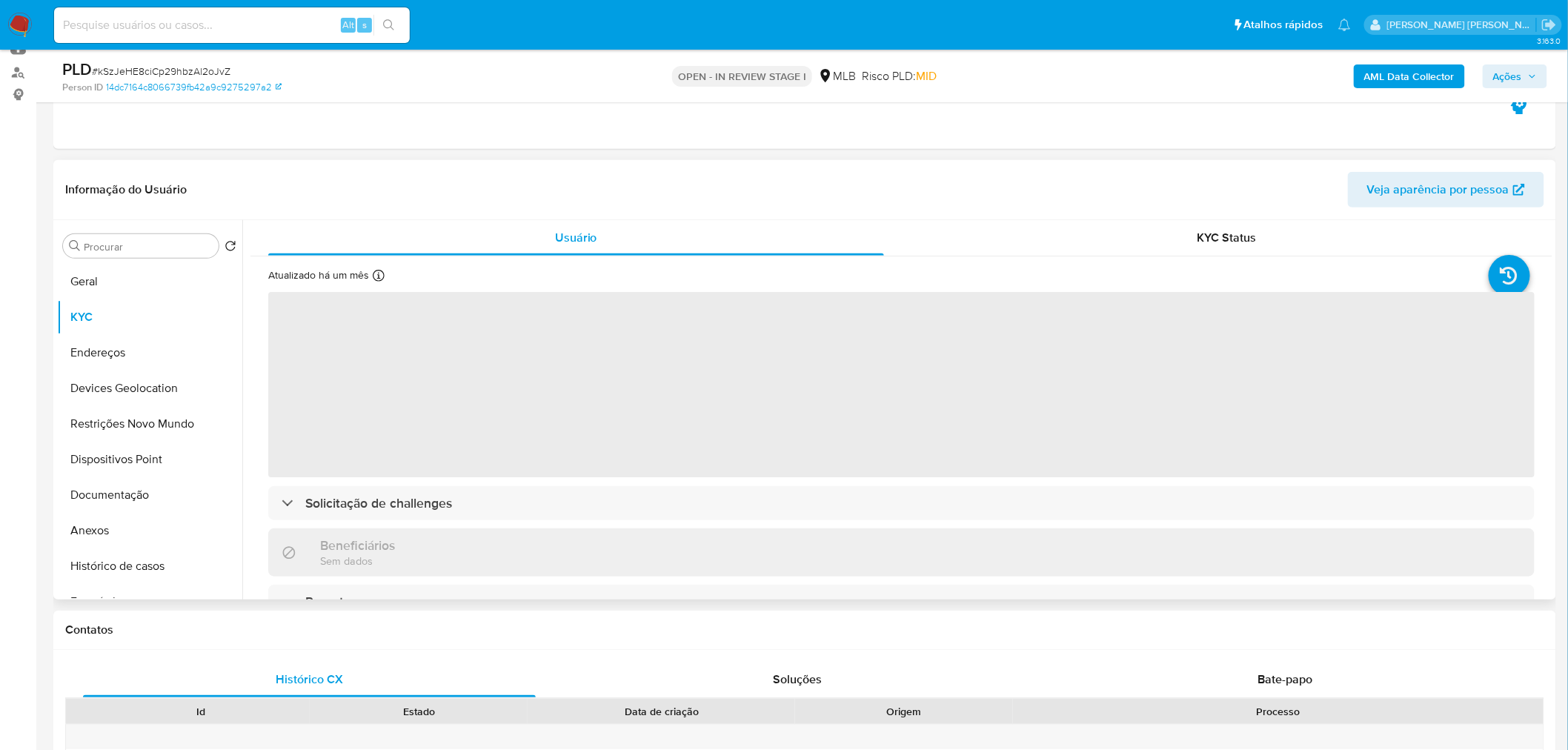
scroll to position [247, 0]
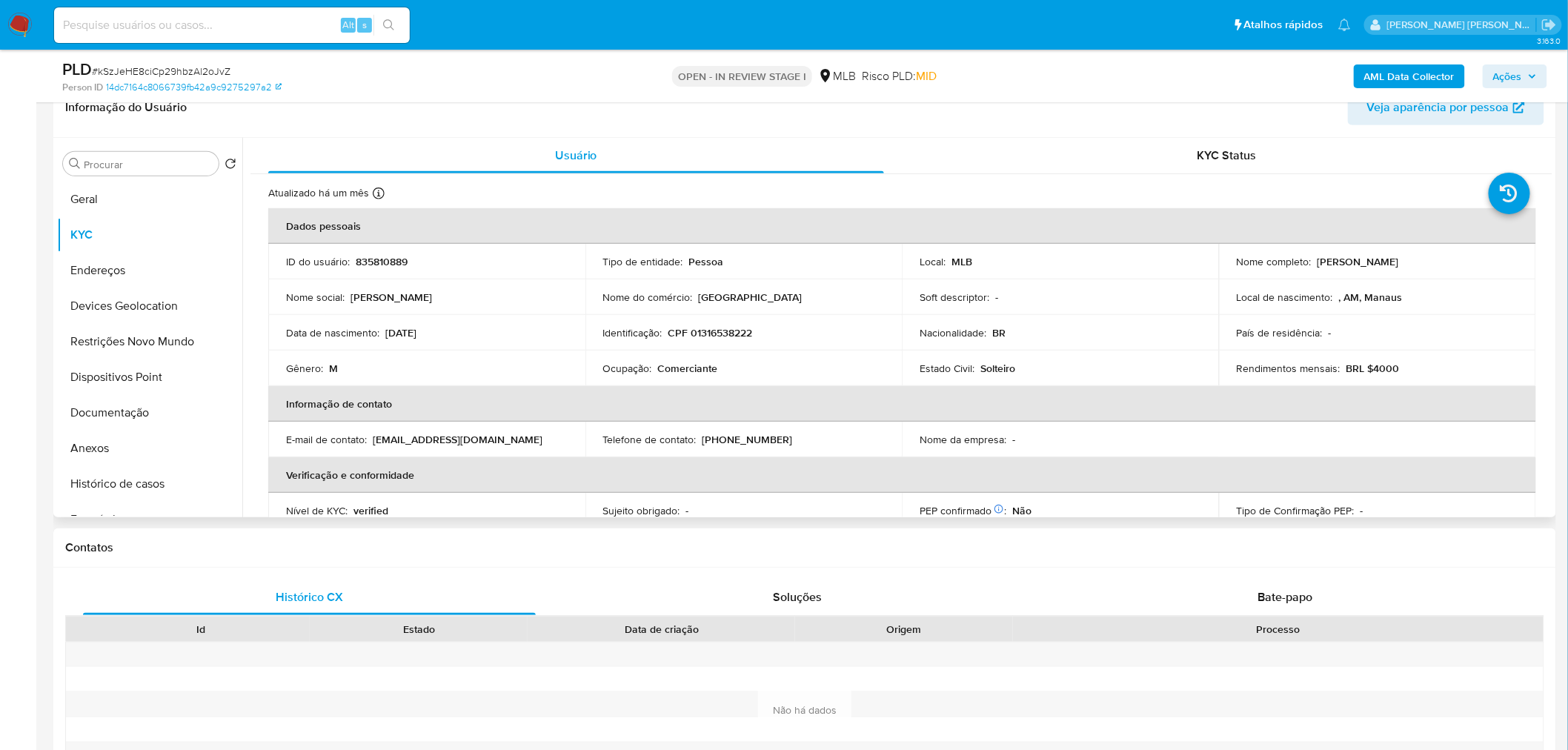
drag, startPoint x: 1412, startPoint y: 255, endPoint x: 1309, endPoint y: 263, distance: 103.3
click at [1027, 263] on div "Nome completo : [PERSON_NAME]" at bounding box center [1378, 261] width 282 height 13
copy div "[PERSON_NAME]"
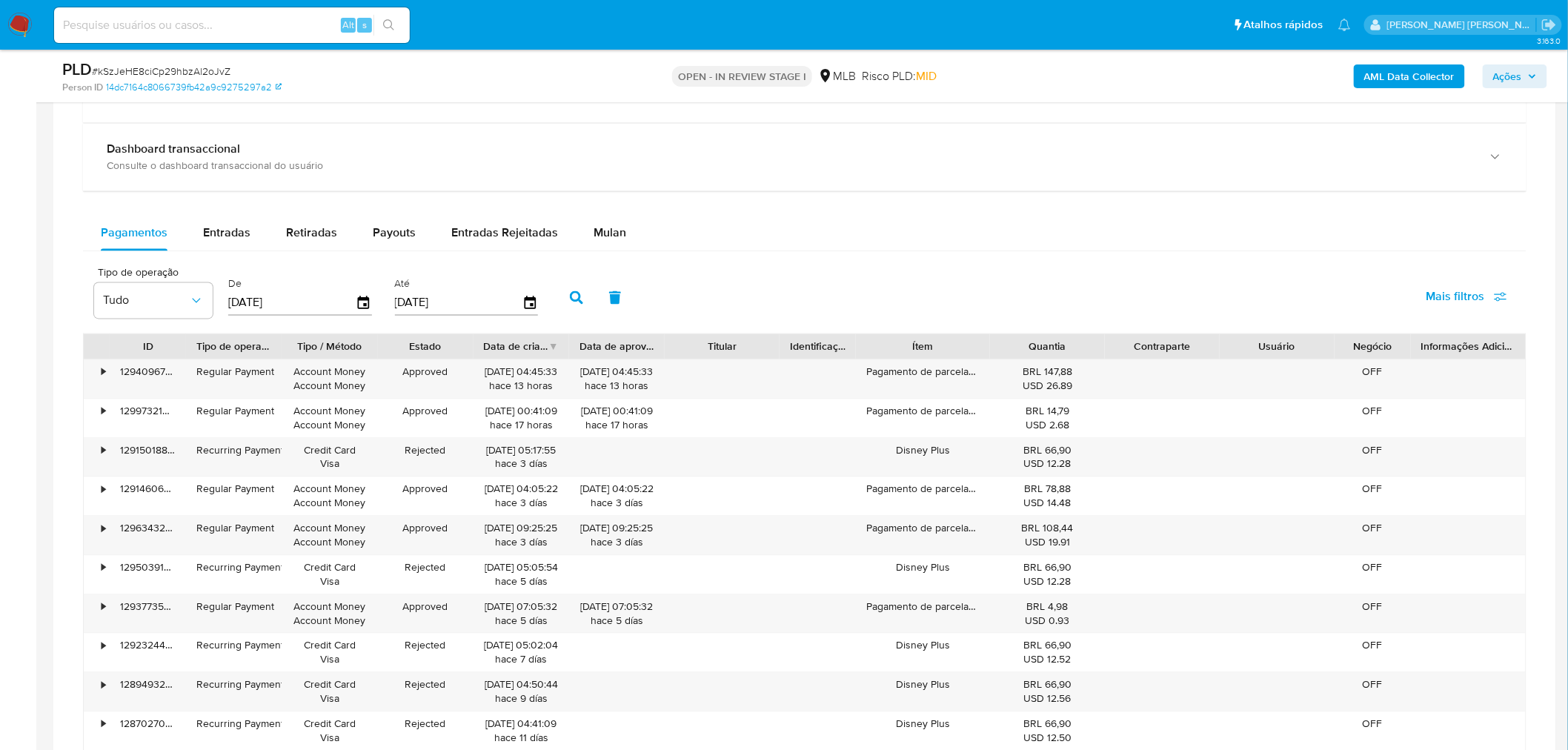
scroll to position [1153, 0]
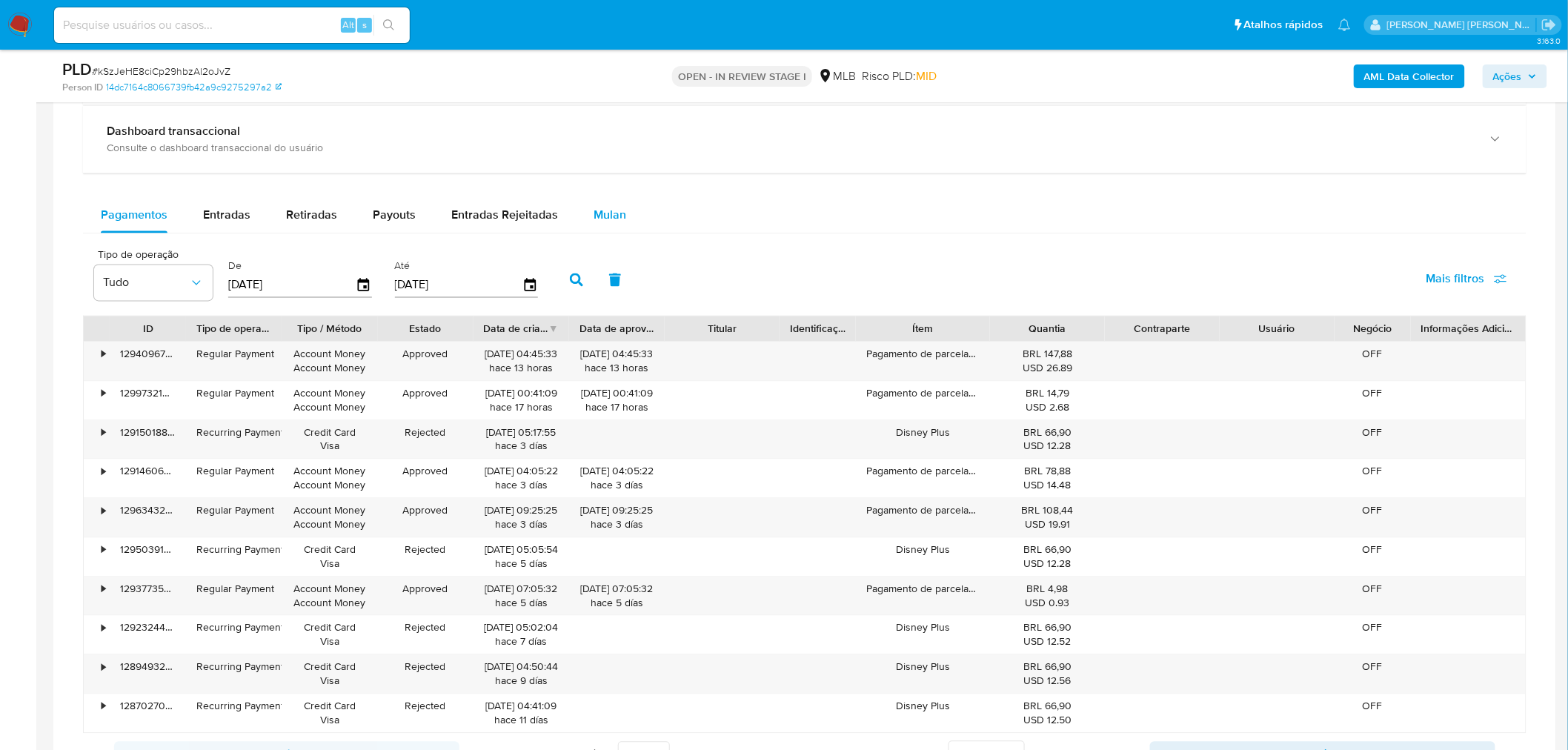
drag, startPoint x: 620, startPoint y: 208, endPoint x: 583, endPoint y: 221, distance: 39.2
click at [619, 208] on span "Mulan" at bounding box center [610, 215] width 32 height 17
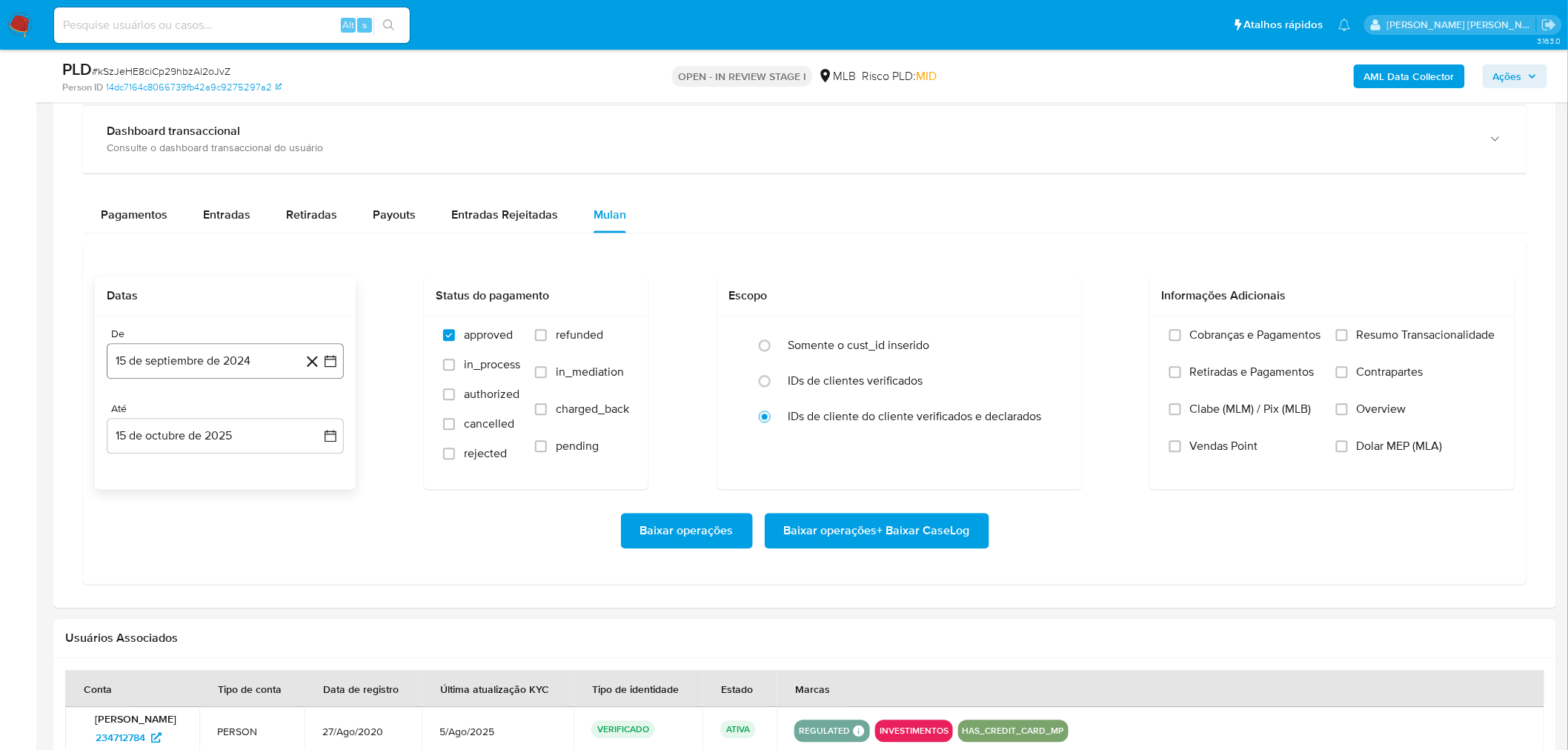
click at [182, 271] on button "15 de septiembre de 2024" at bounding box center [225, 361] width 237 height 36
click at [215, 271] on span "septiembre 2024" at bounding box center [218, 414] width 91 height 15
click at [311, 271] on icon "Año siguiente" at bounding box center [314, 415] width 17 height 17
click at [208, 271] on button "ago" at bounding box center [224, 552] width 42 height 24
click at [244, 271] on td "1" at bounding box center [255, 469] width 24 height 24
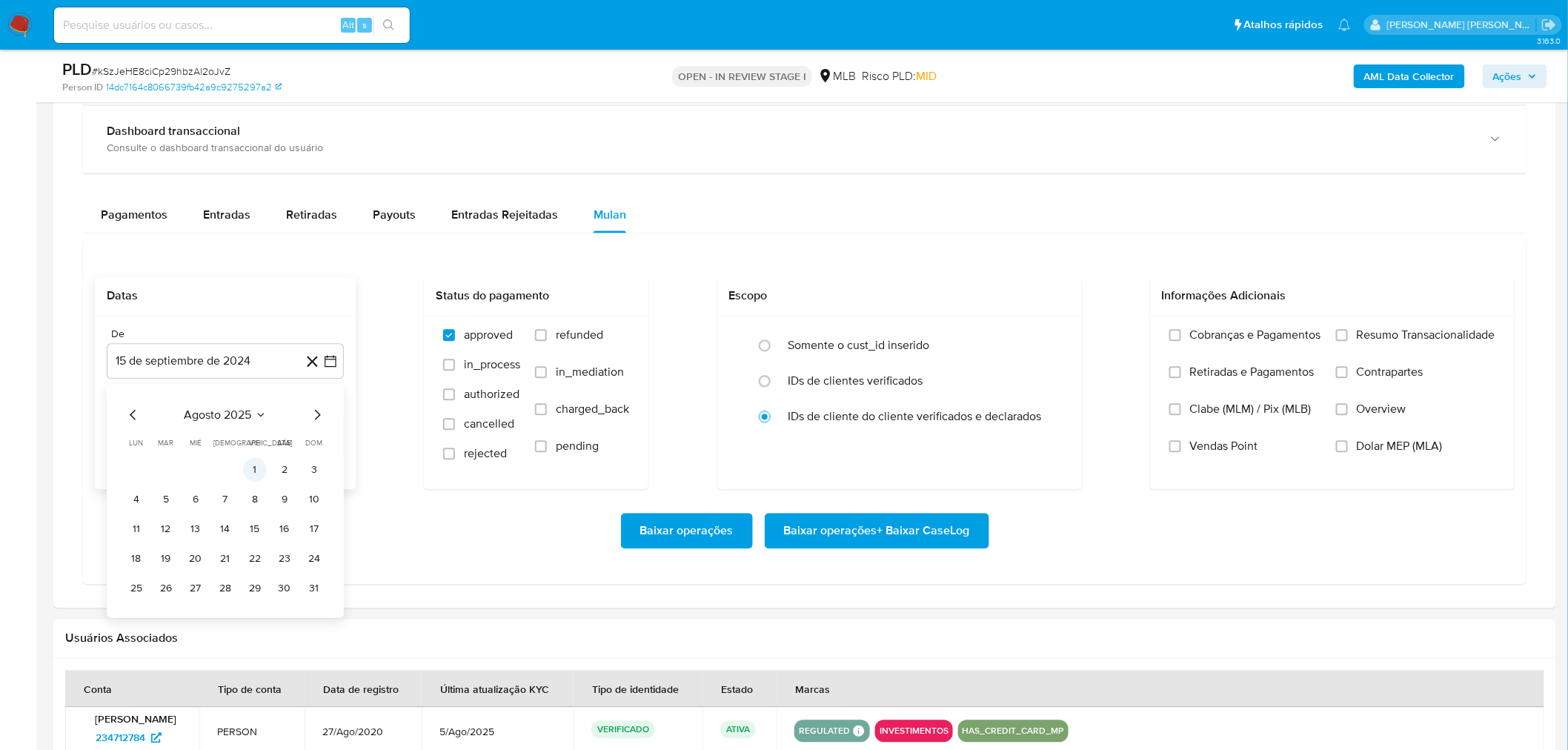
click at [249, 271] on button "1" at bounding box center [255, 469] width 24 height 24
click at [239, 271] on button "15 de octubre de 2025" at bounding box center [225, 436] width 237 height 36
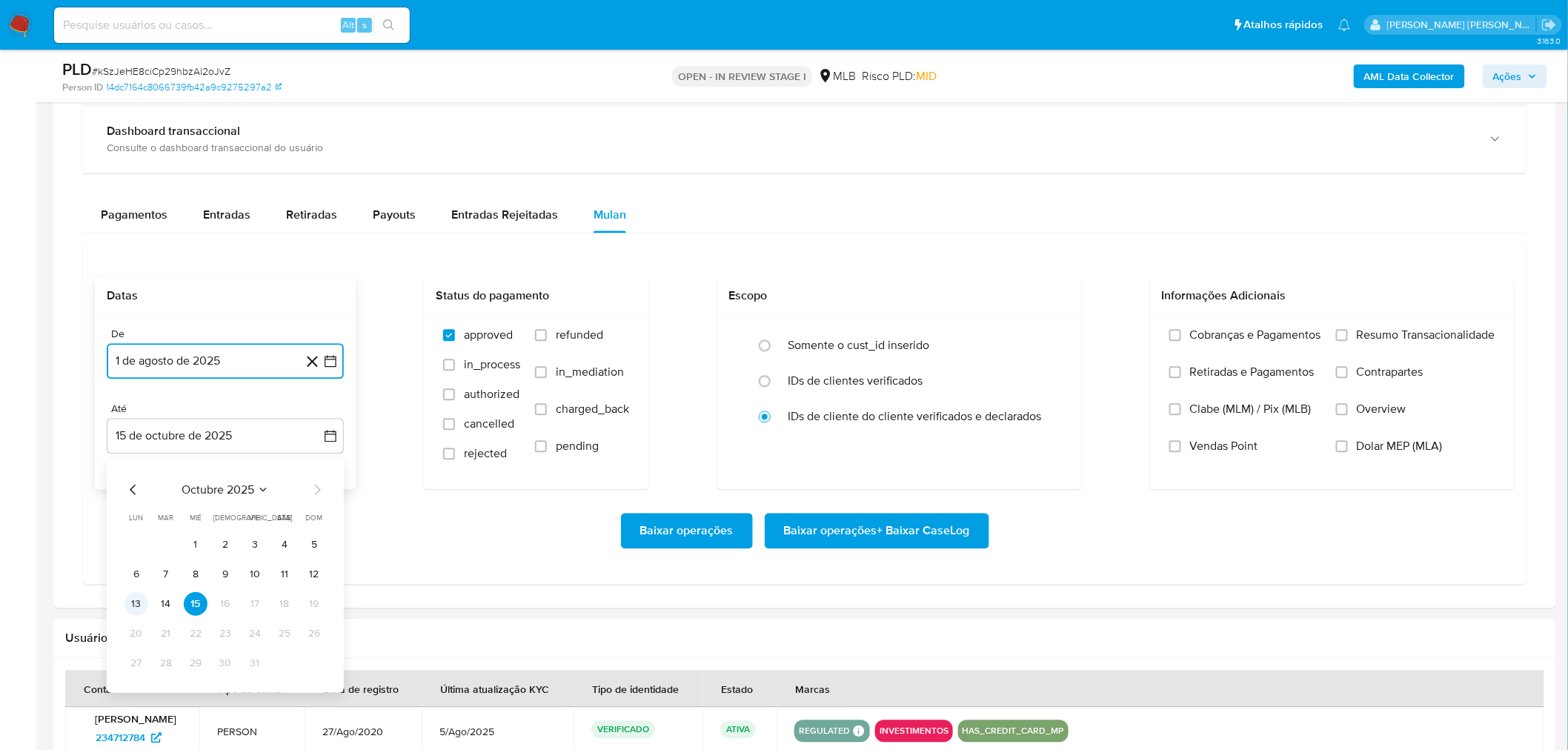
click at [146, 271] on button "13" at bounding box center [136, 603] width 24 height 24
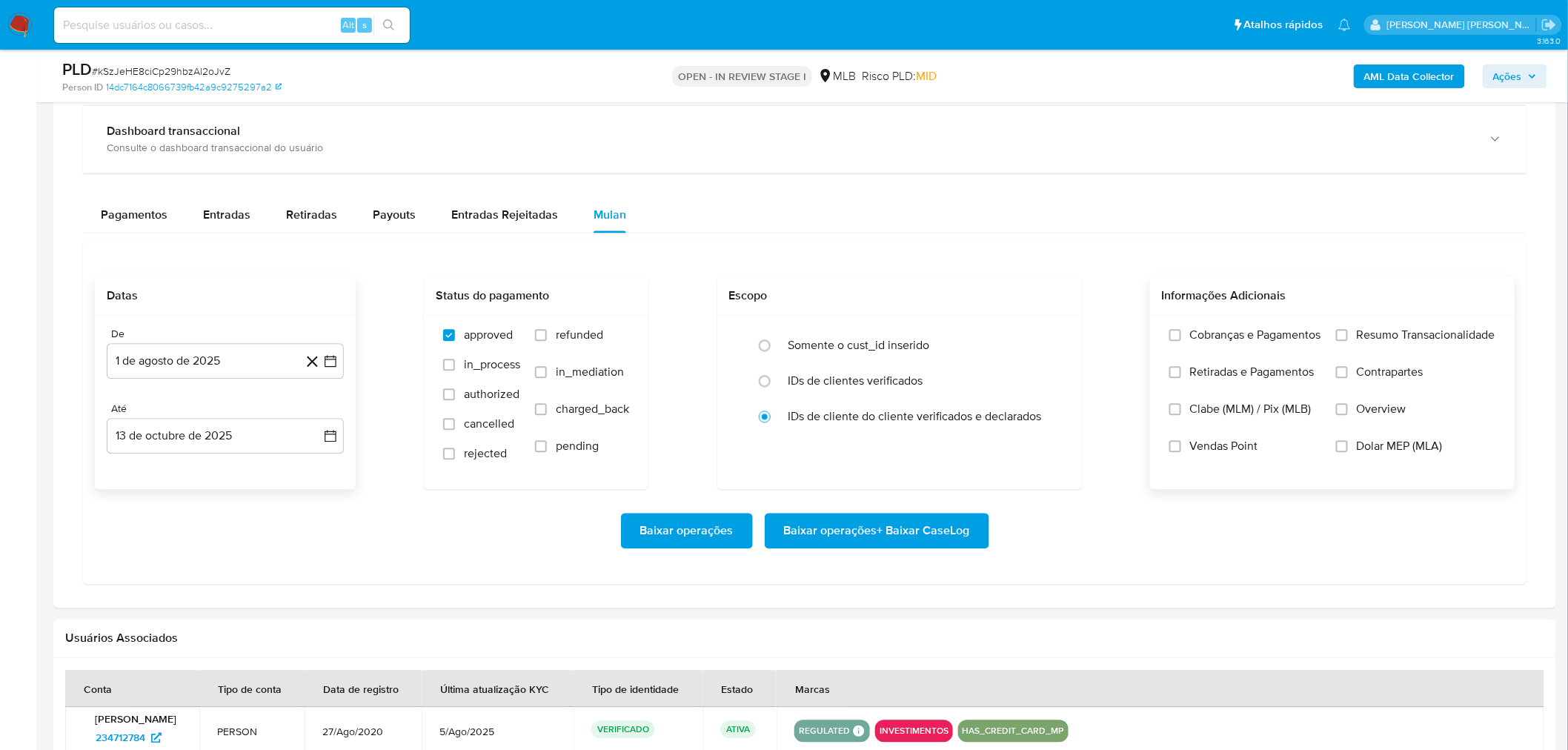
click at [1027, 271] on span "Resumo Transacionalidade" at bounding box center [1426, 336] width 139 height 15
click at [1027, 271] on input "Resumo Transacionalidade" at bounding box center [1342, 336] width 12 height 12
click at [1027, 271] on span "Vendas Point" at bounding box center [1224, 447] width 68 height 15
click at [1027, 271] on input "Vendas Point" at bounding box center [1176, 447] width 12 height 12
click at [896, 271] on span "Baixar operações + Baixar CaseLog" at bounding box center [876, 531] width 186 height 32
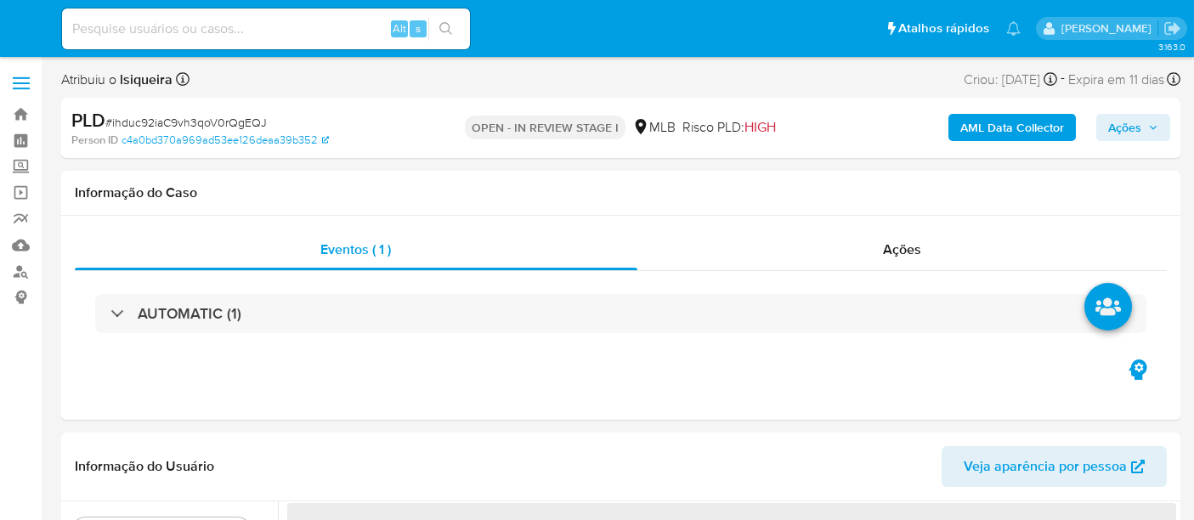
select select "10"
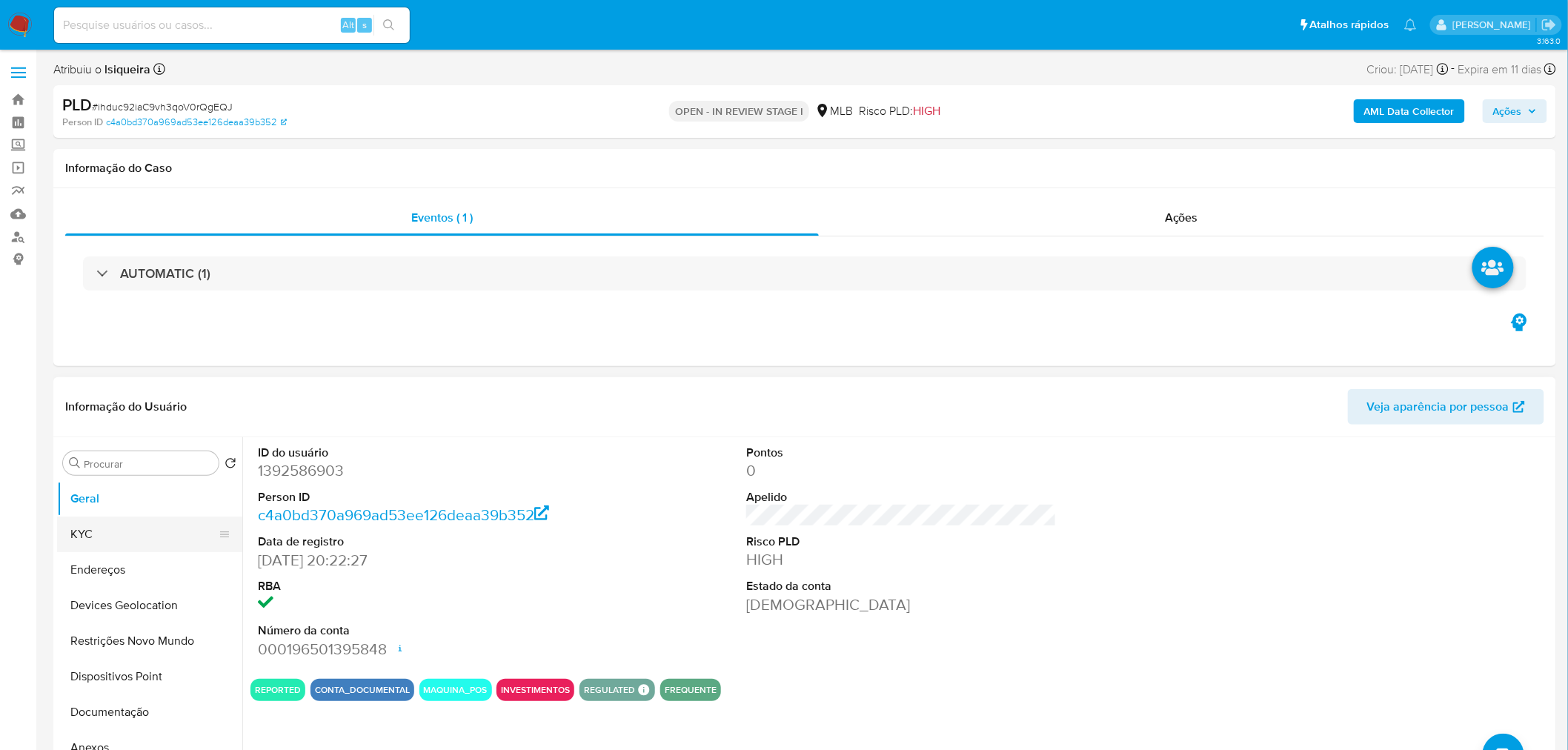
drag, startPoint x: 112, startPoint y: 536, endPoint x: 161, endPoint y: 522, distance: 51.0
click at [112, 453] on button "KYC" at bounding box center [143, 534] width 174 height 36
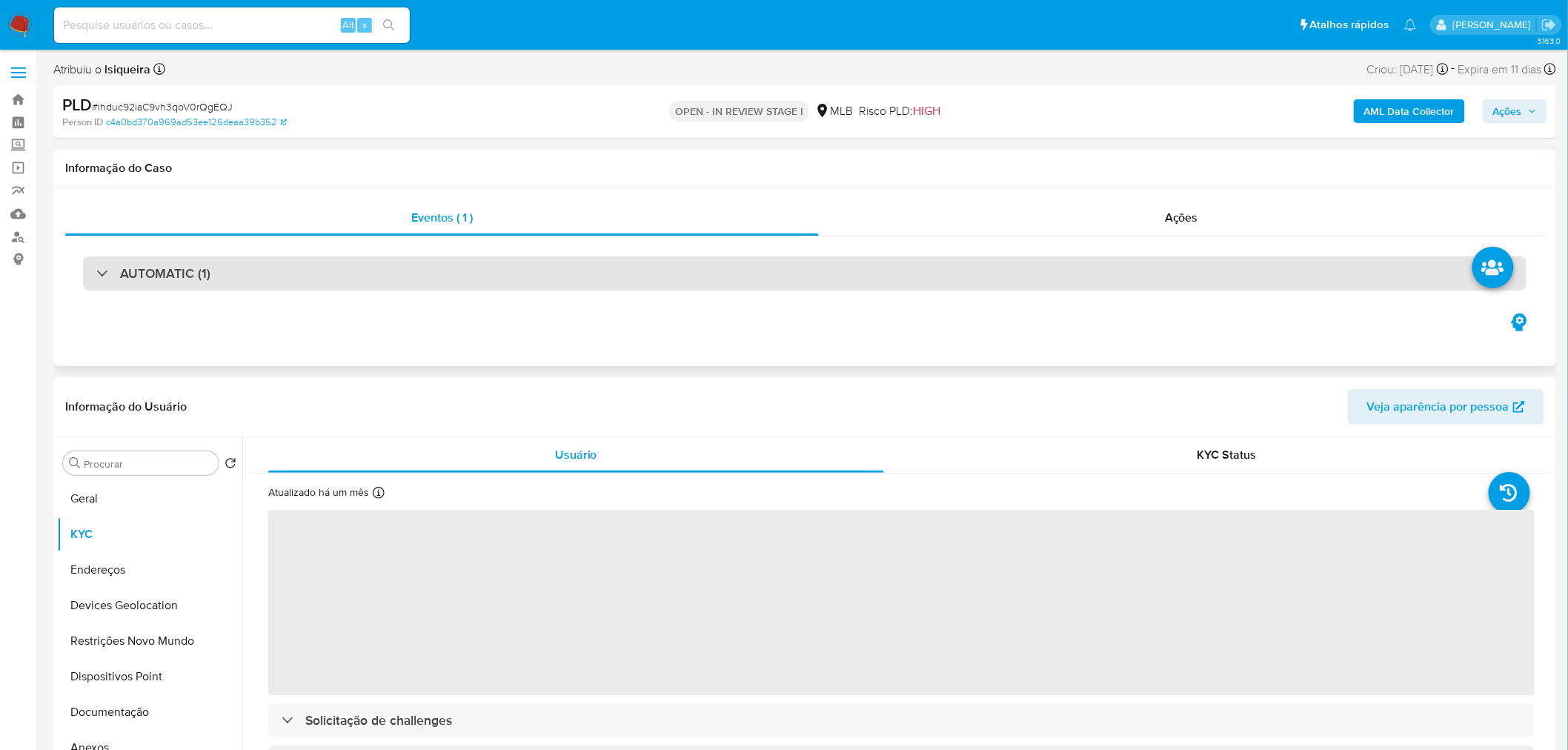
scroll to position [329, 0]
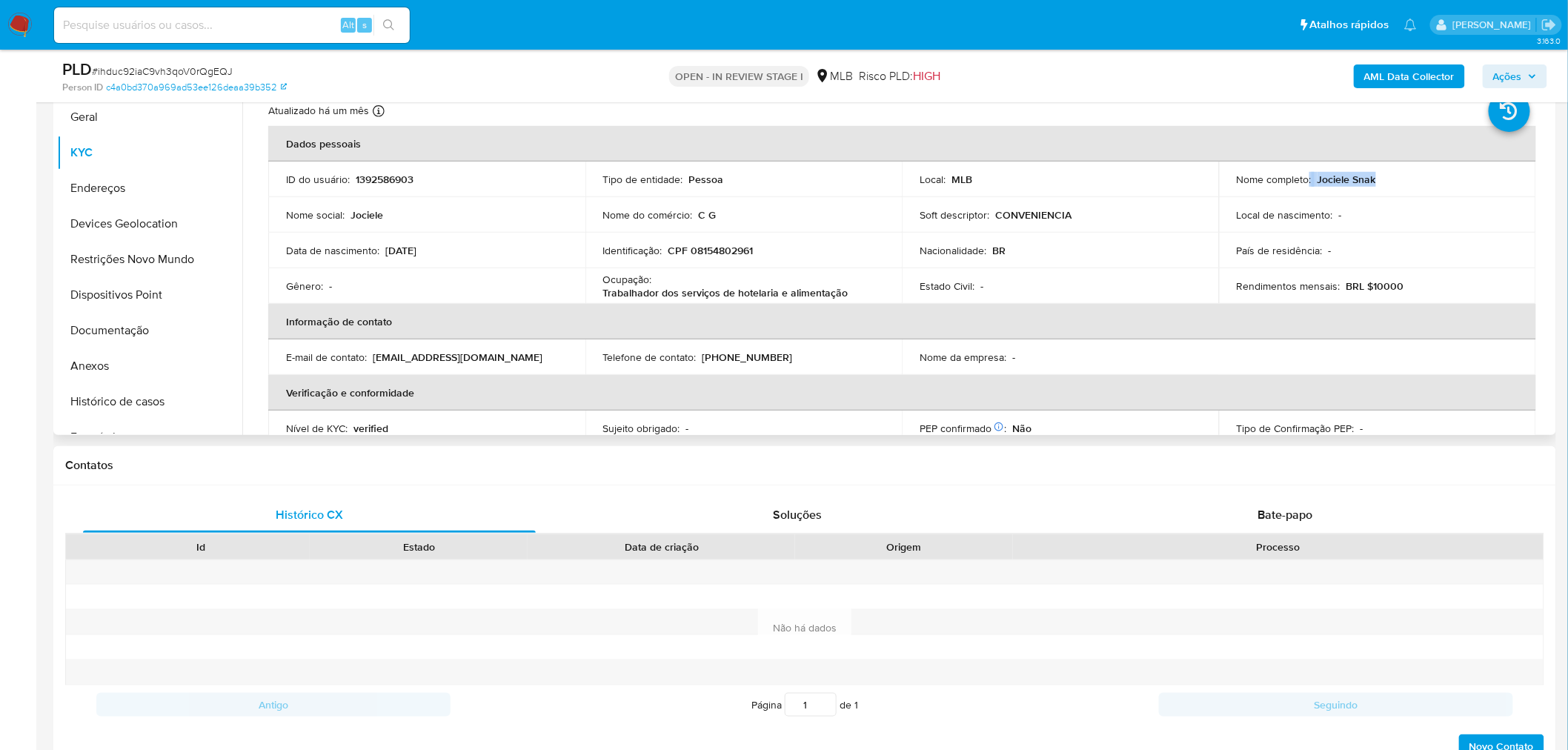
click at [1040, 181] on div "Nome completo : [PERSON_NAME]" at bounding box center [1378, 179] width 282 height 13
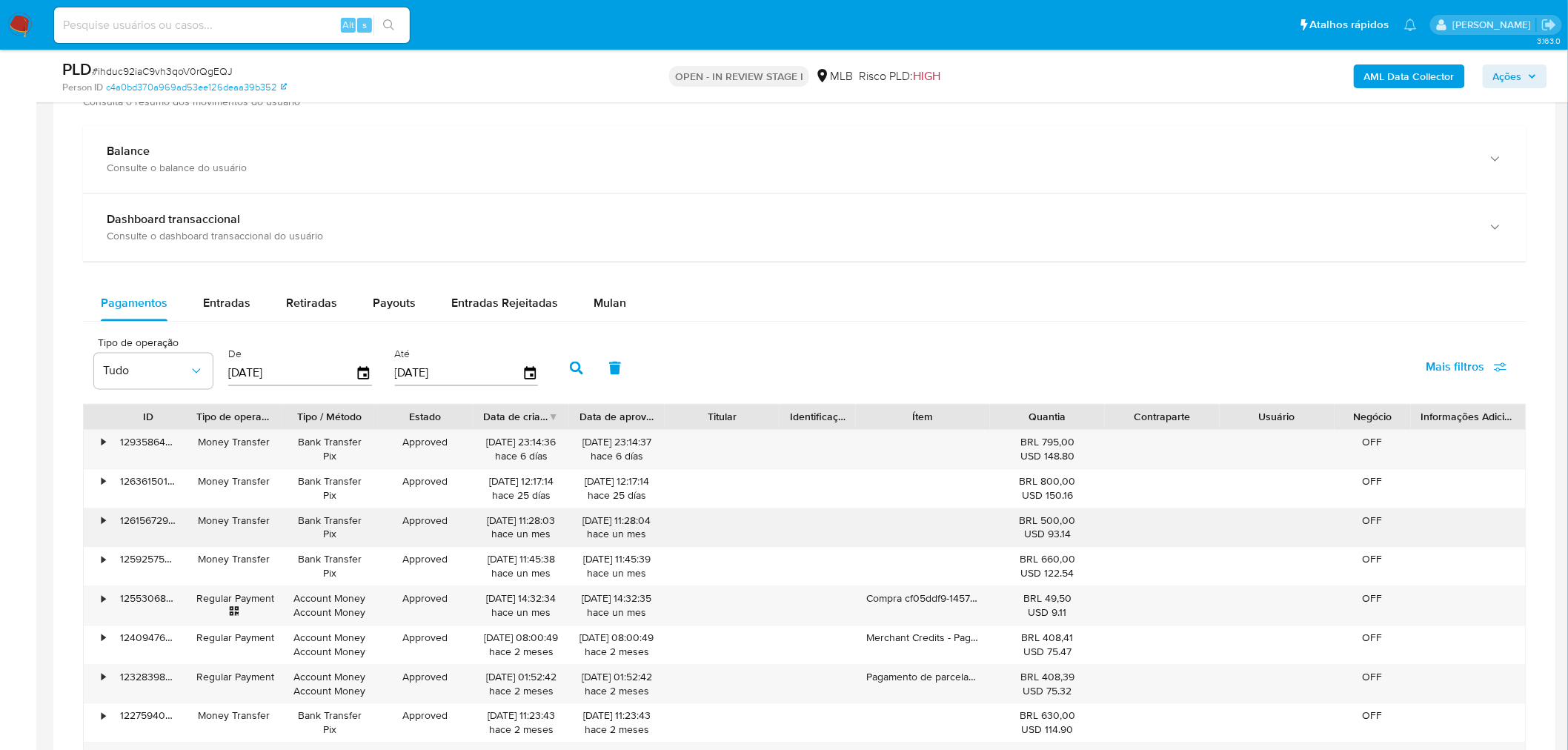
scroll to position [1070, 0]
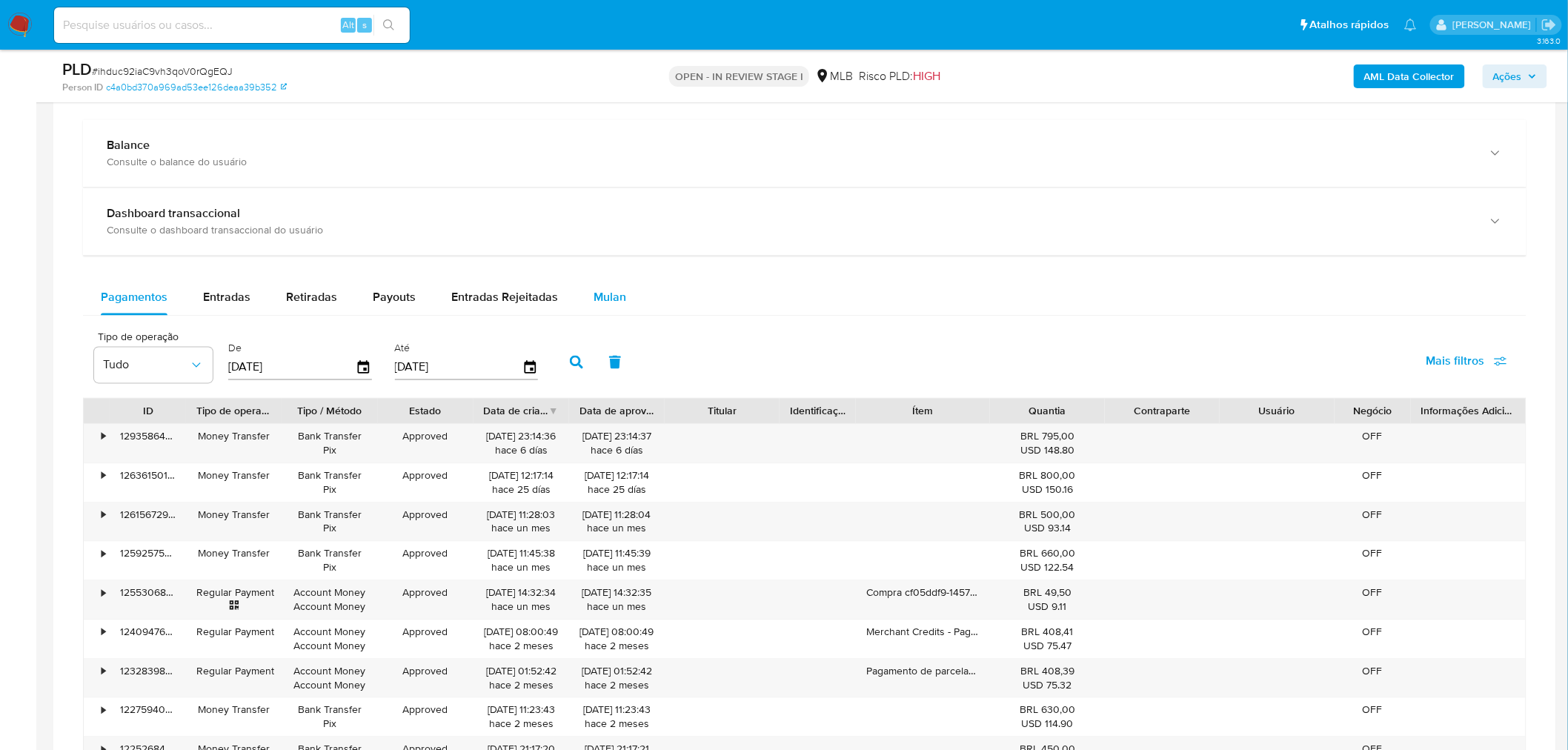
click at [610, 294] on span "Mulan" at bounding box center [610, 297] width 32 height 17
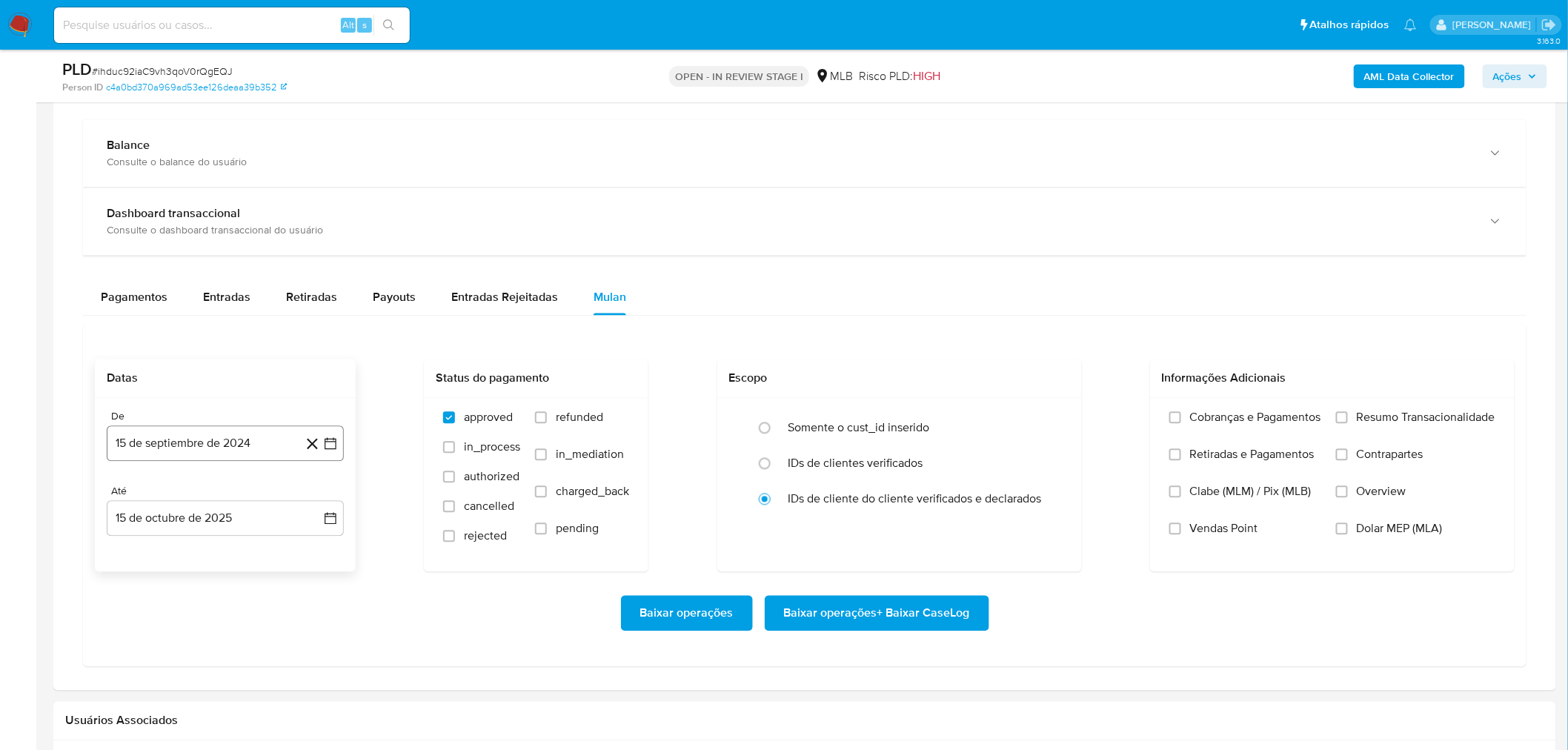
click at [203, 447] on button "15 de septiembre de 2024" at bounding box center [225, 444] width 237 height 36
click at [228, 453] on span "septiembre 2024" at bounding box center [218, 497] width 91 height 15
click at [306, 453] on icon "Año siguiente" at bounding box center [314, 497] width 17 height 17
click at [226, 453] on span "ago" at bounding box center [223, 635] width 18 height 12
click at [256, 453] on button "1" at bounding box center [255, 552] width 24 height 24
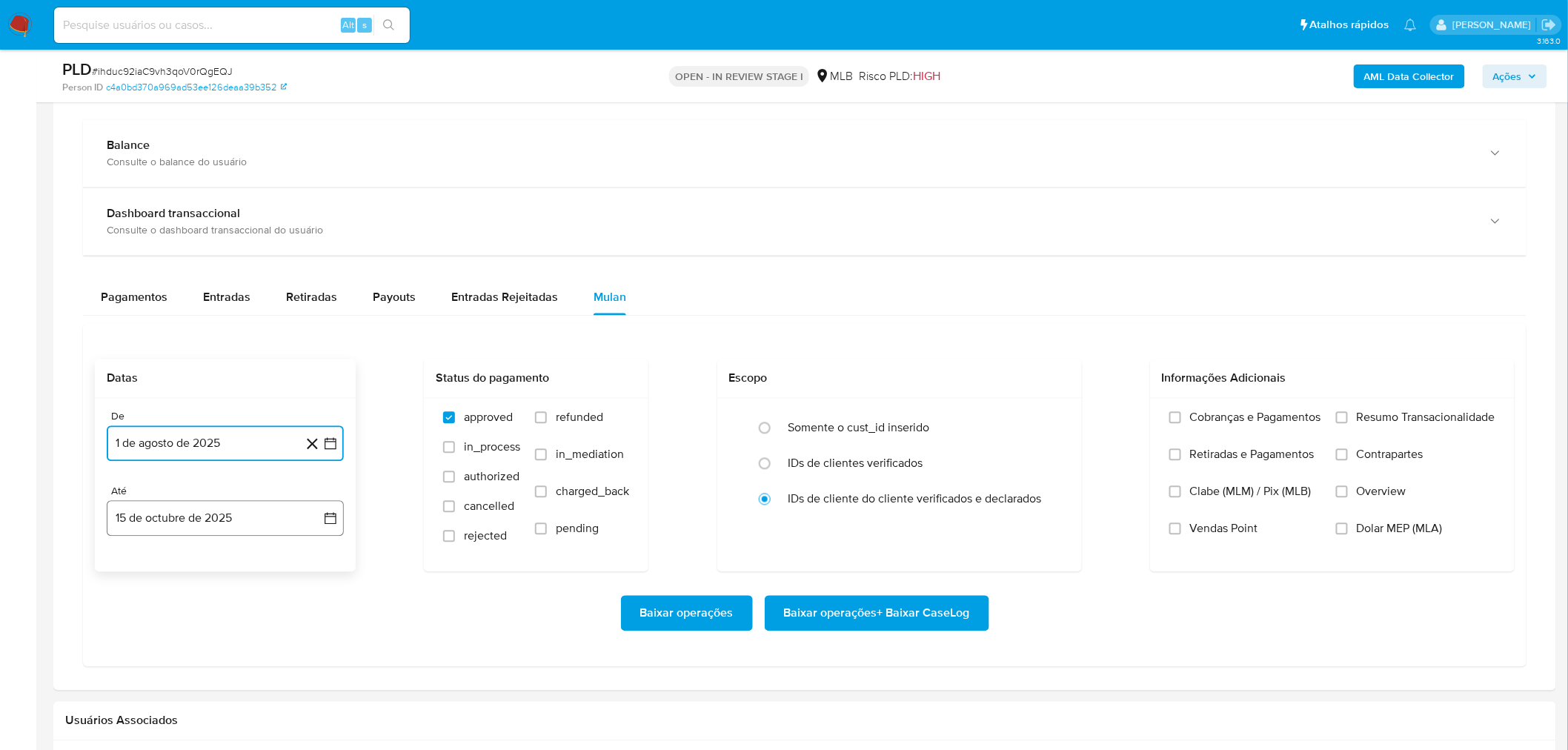
click at [237, 453] on button "15 de octubre de 2025" at bounding box center [225, 519] width 237 height 36
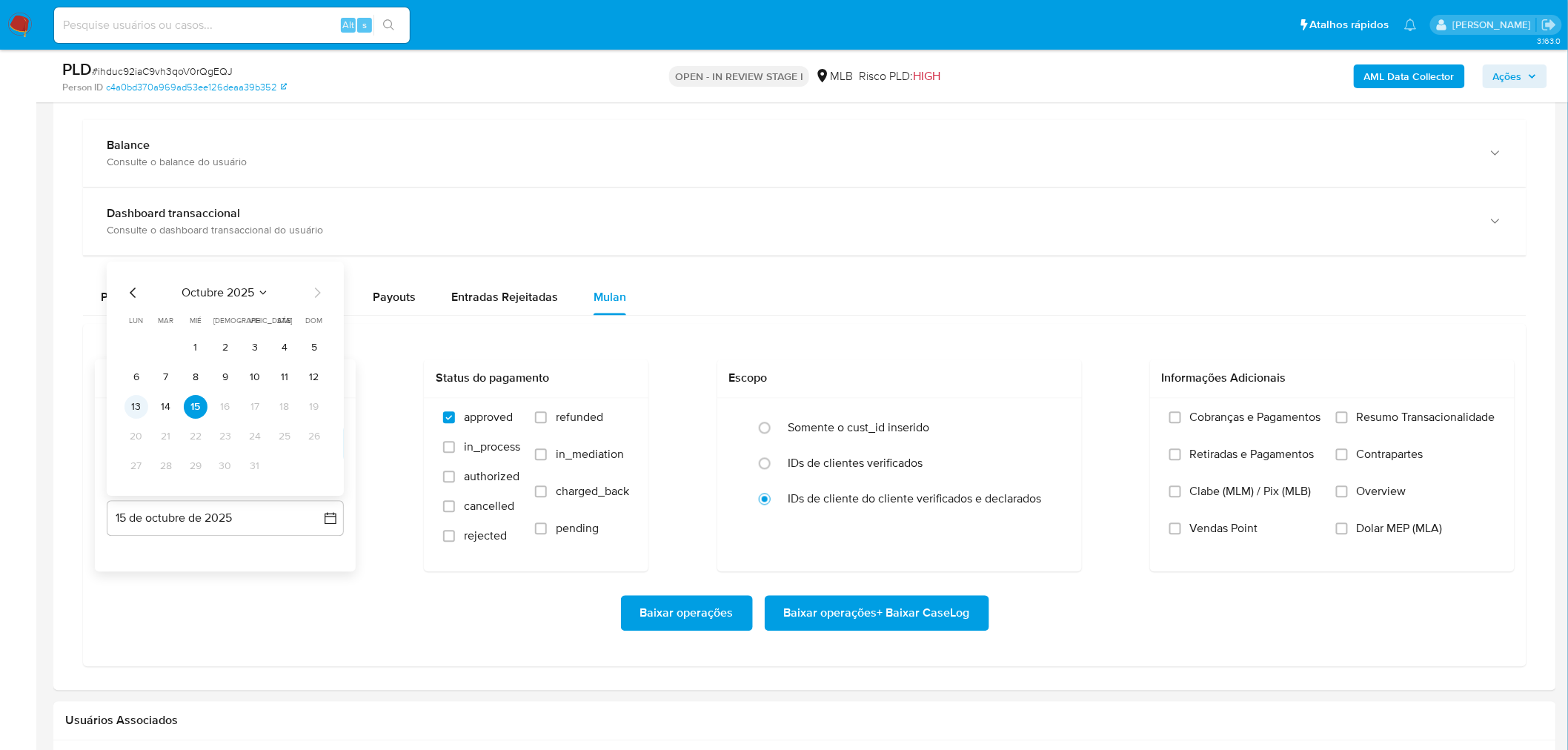
click at [131, 406] on button "13" at bounding box center [136, 407] width 24 height 24
click at [1040, 421] on span "Resumo Transacionalidade" at bounding box center [1426, 418] width 139 height 15
click at [1040, 421] on input "Resumo Transacionalidade" at bounding box center [1342, 419] width 12 height 12
click at [1040, 453] on span "Vendas Point" at bounding box center [1224, 528] width 68 height 15
click at [1040, 453] on input "Vendas Point" at bounding box center [1176, 529] width 12 height 12
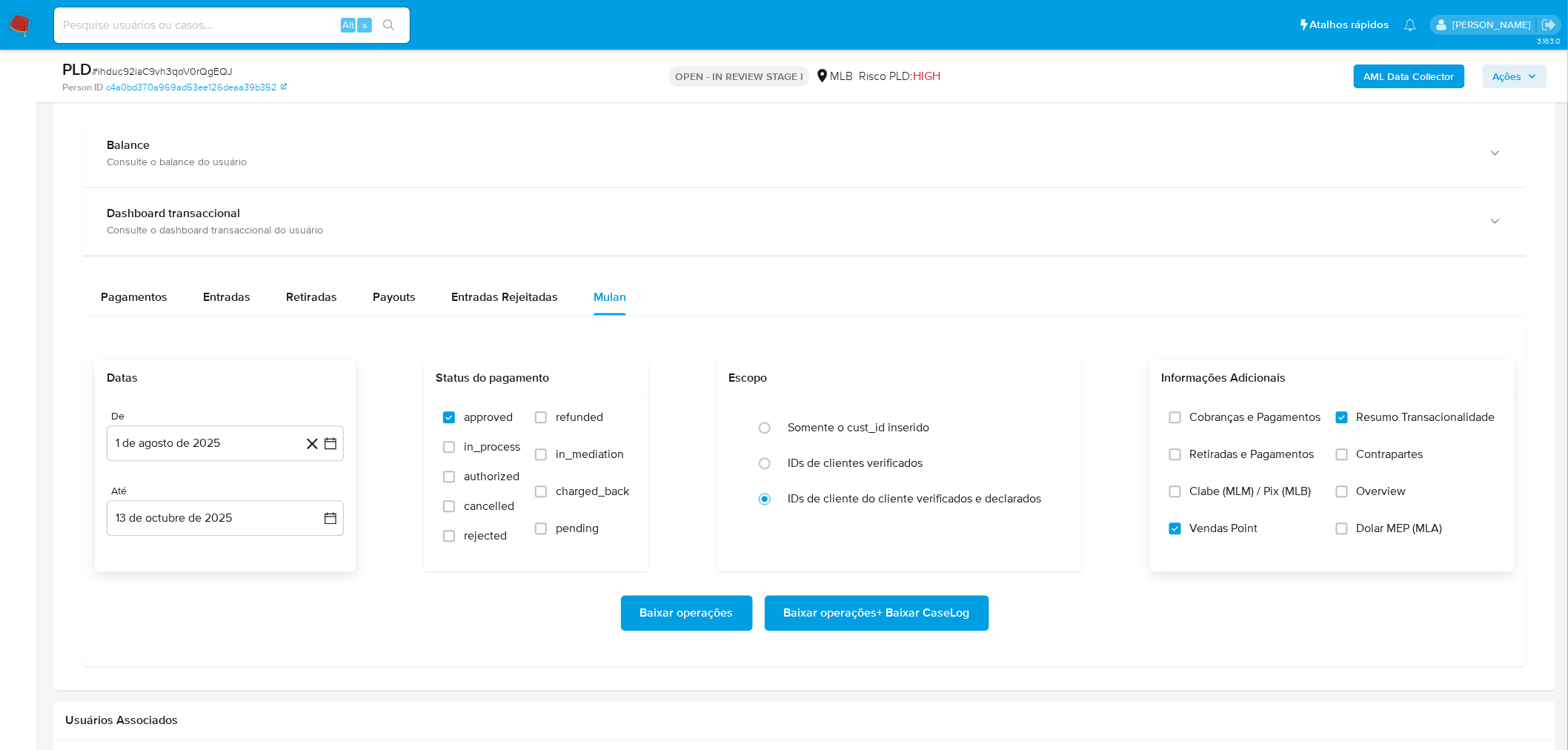
click at [878, 453] on span "Baixar operações + Baixar CaseLog" at bounding box center [876, 613] width 186 height 32
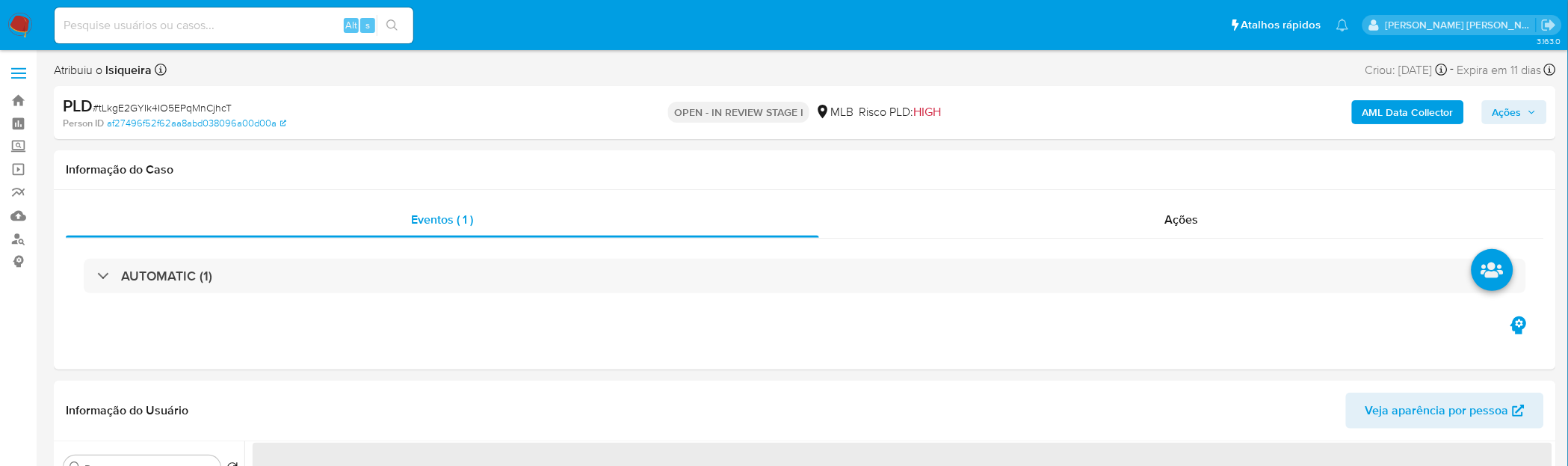
select select "10"
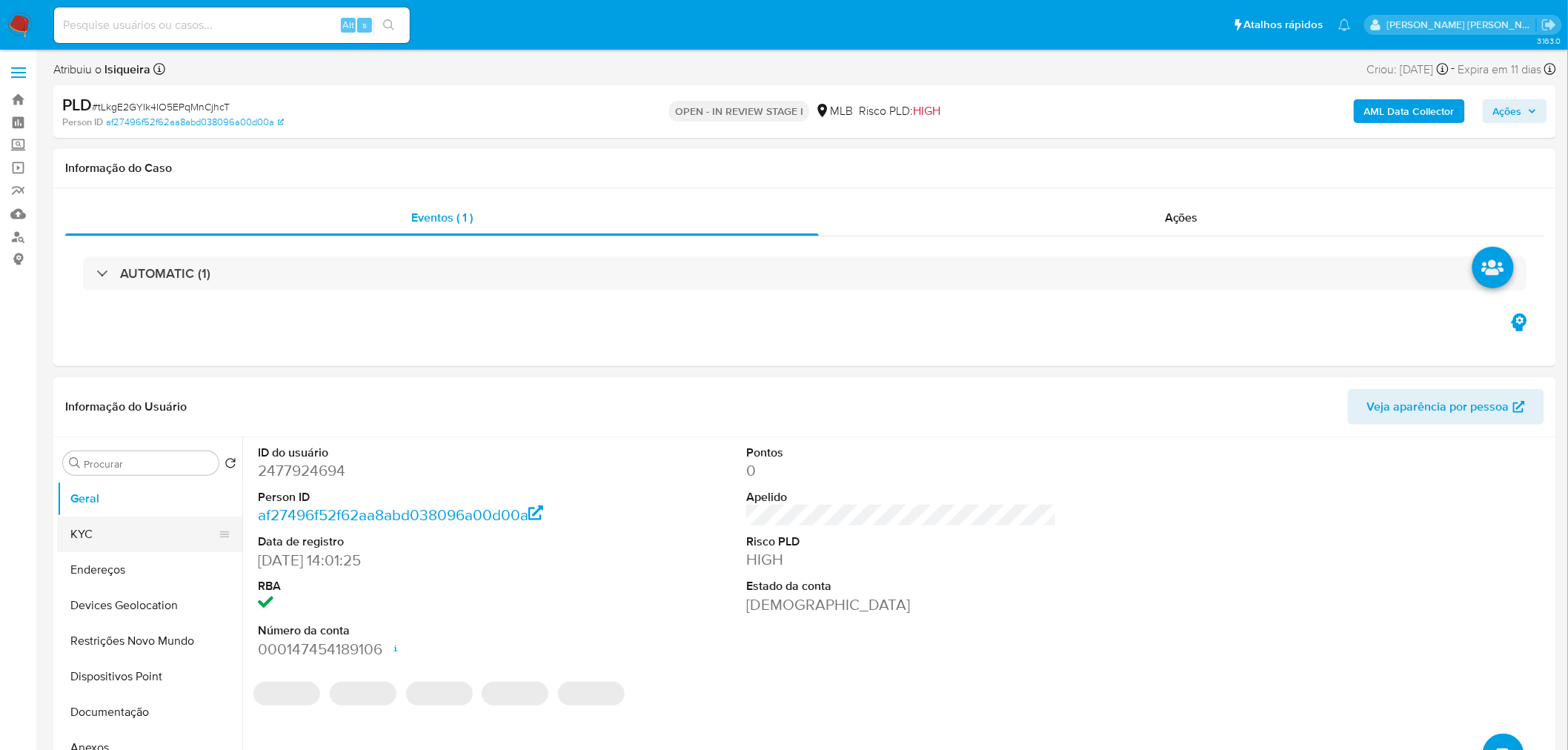
drag, startPoint x: 125, startPoint y: 542, endPoint x: 153, endPoint y: 530, distance: 30.5
click at [125, 407] on button "KYC" at bounding box center [143, 534] width 174 height 36
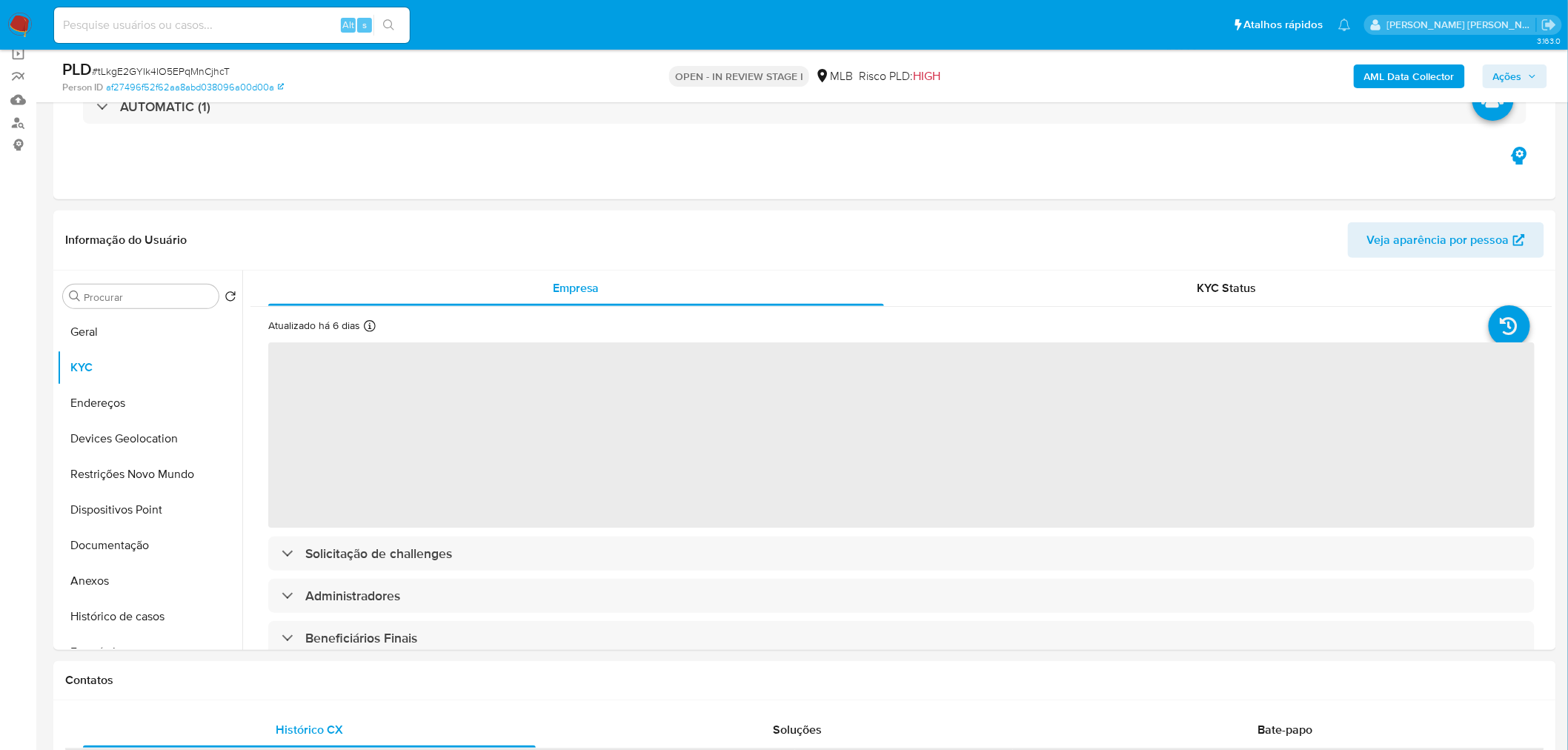
scroll to position [247, 0]
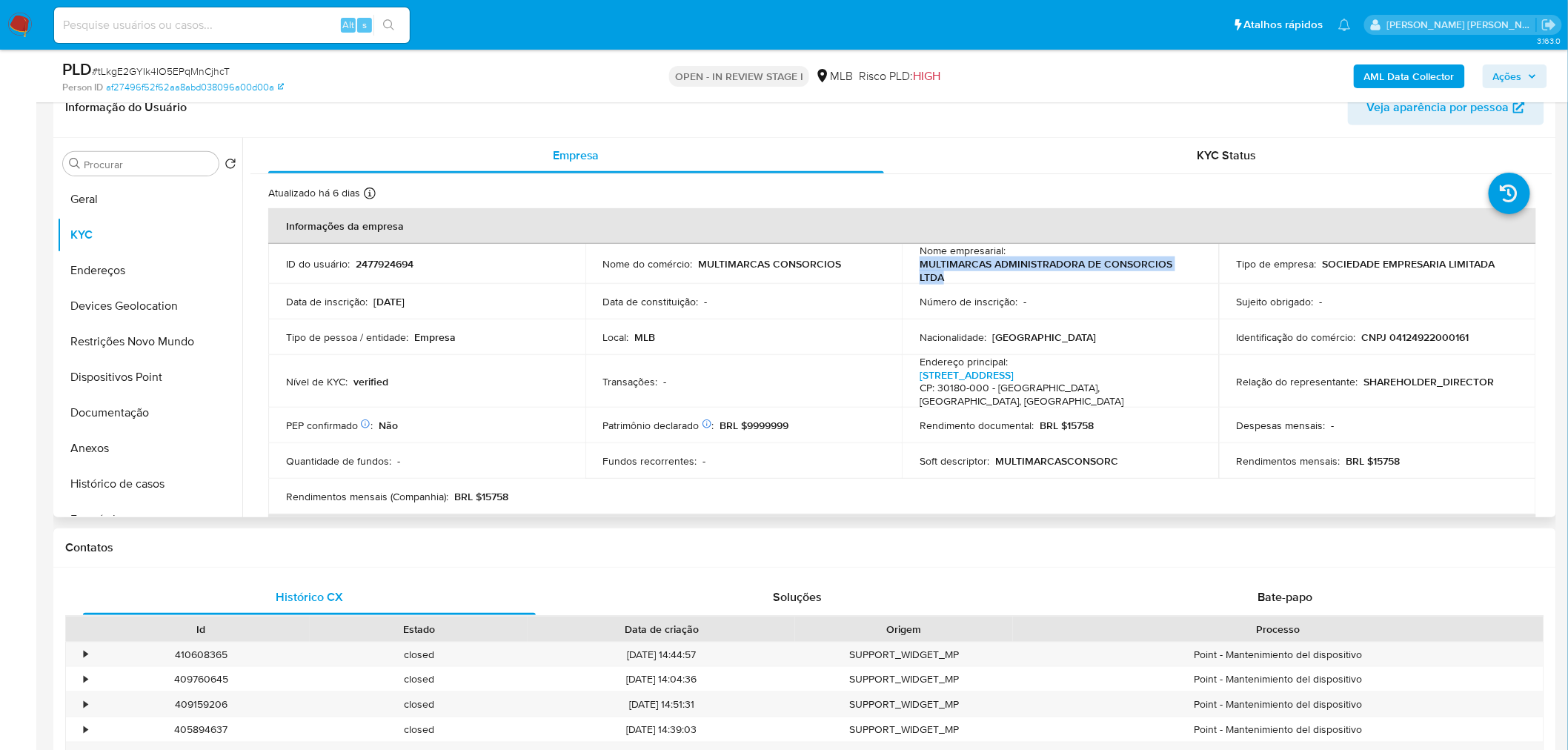
drag, startPoint x: 993, startPoint y: 276, endPoint x: 912, endPoint y: 262, distance: 82.2
click at [912, 262] on td "Nome empresarial : MULTIMARCAS ADMINISTRADORA DE CONSORCIOS LTDA" at bounding box center [1060, 264] width 317 height 40
copy p "MULTIMARCAS ADMINISTRADORA DE CONSORCIOS LTDA"
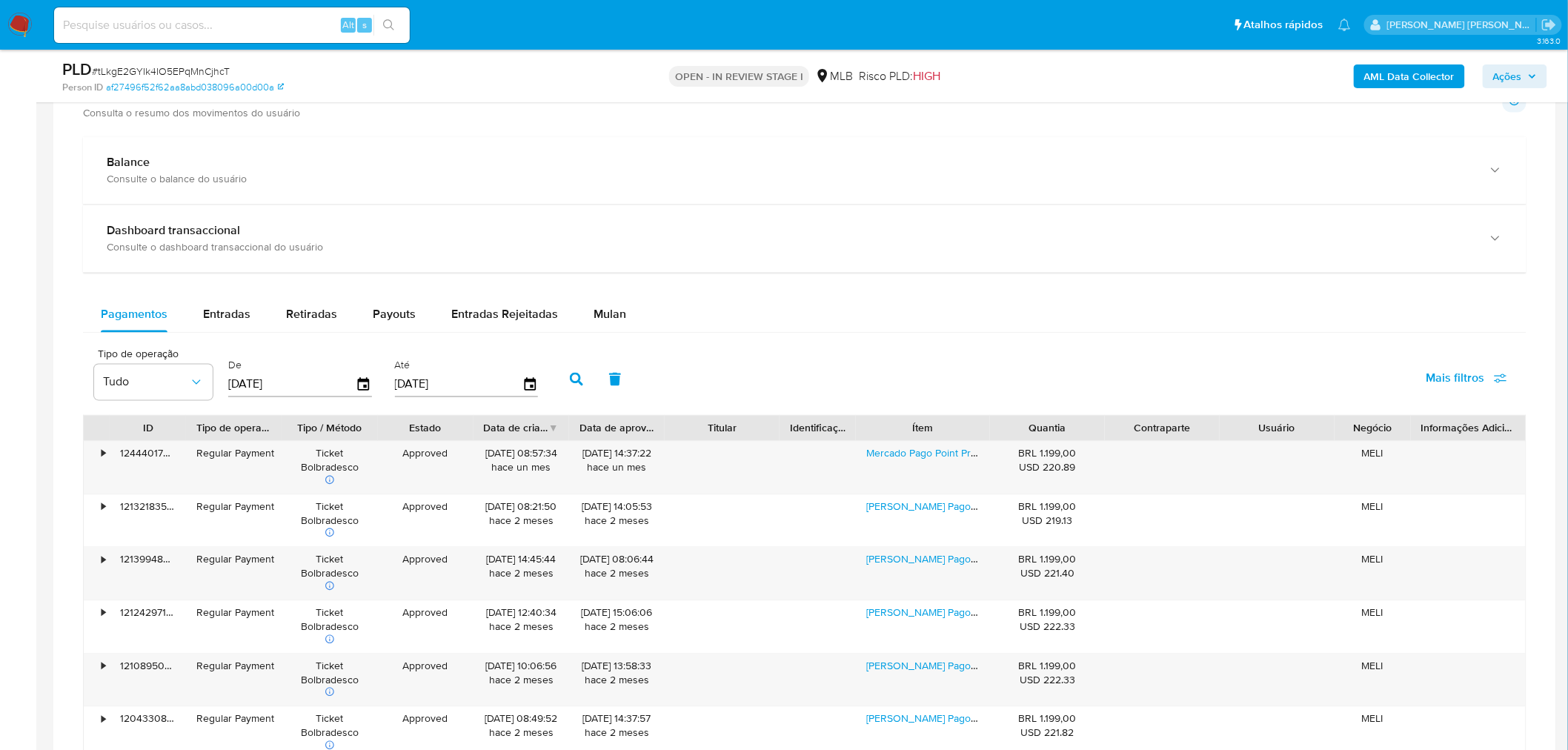
scroll to position [1070, 0]
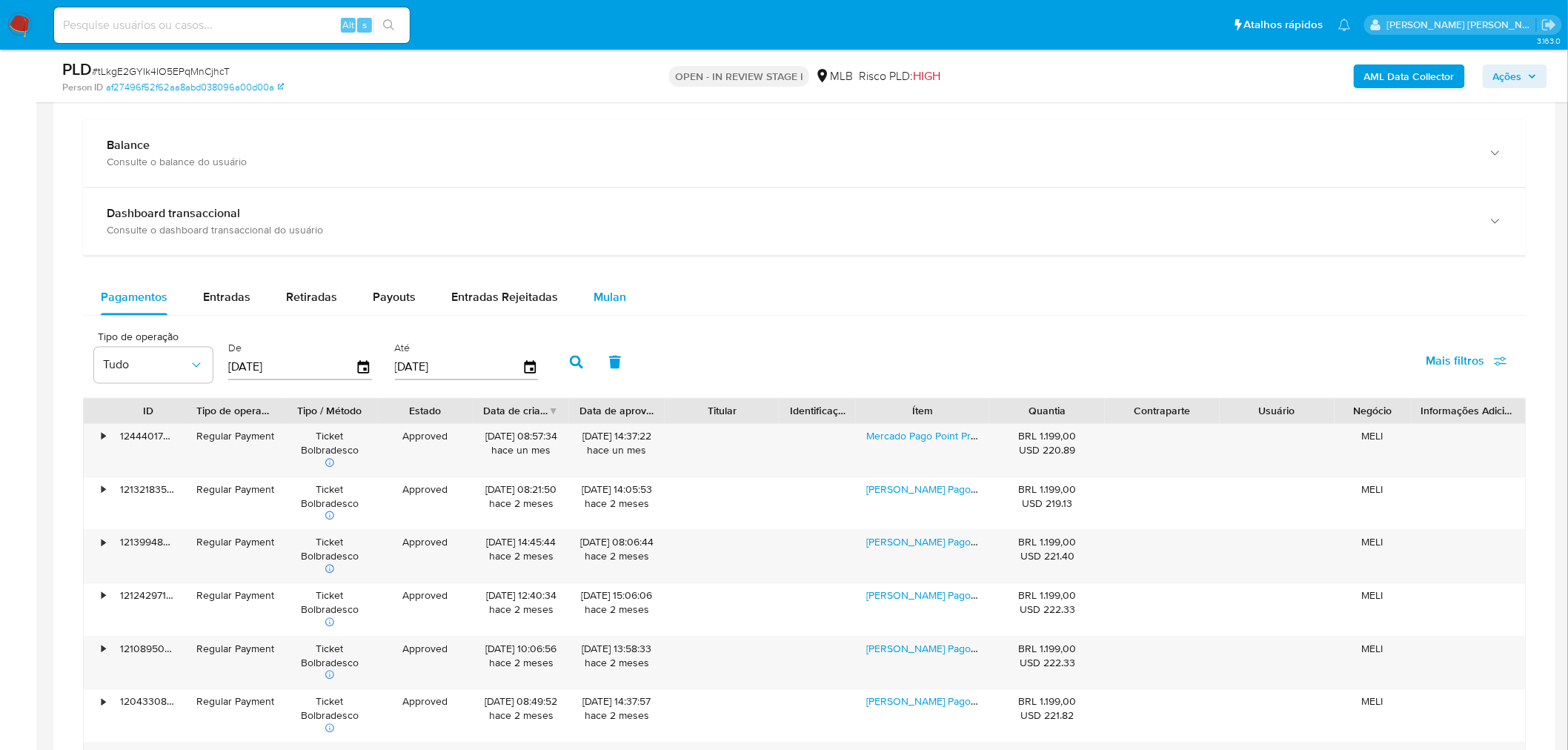
click at [608, 295] on span "Mulan" at bounding box center [610, 297] width 32 height 17
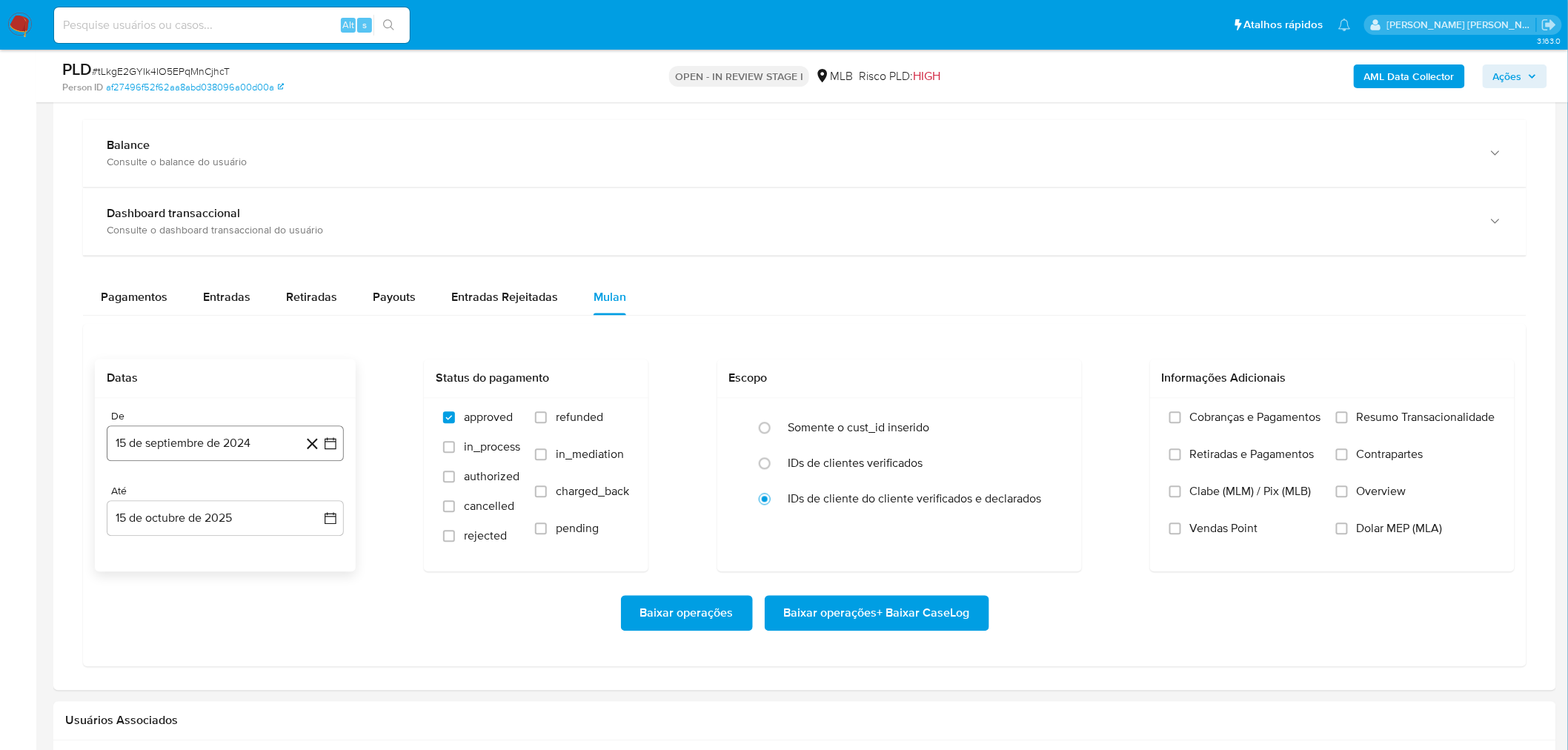
click at [157, 407] on button "15 de septiembre de 2024" at bounding box center [225, 444] width 237 height 36
click at [180, 407] on span "septiembre 2024" at bounding box center [218, 497] width 91 height 15
click at [314, 407] on icon "Año siguiente" at bounding box center [314, 497] width 17 height 17
click at [229, 407] on span "ago" at bounding box center [223, 635] width 18 height 12
click at [250, 407] on button "1" at bounding box center [255, 552] width 24 height 24
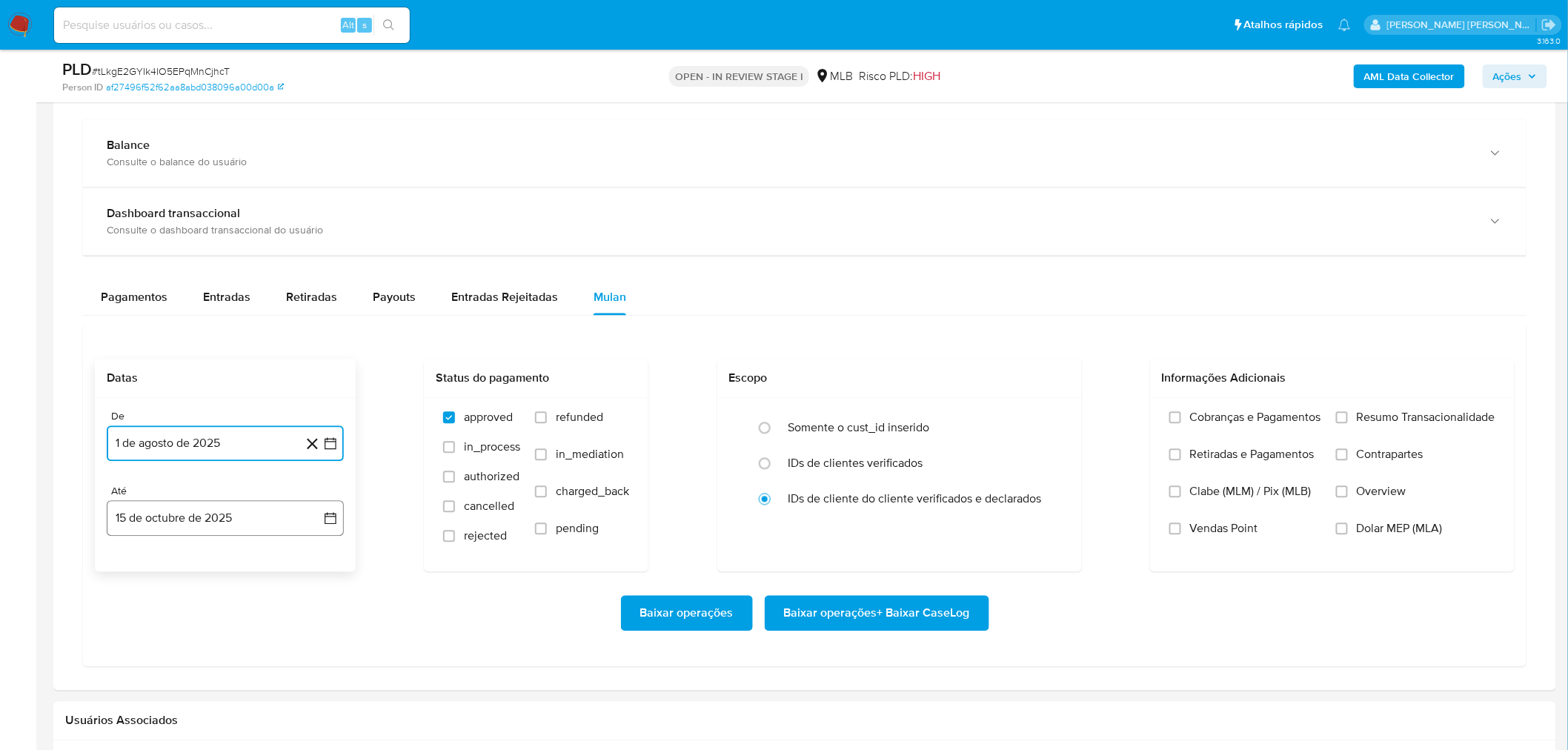
click at [188, 407] on button "15 de octubre de 2025" at bounding box center [225, 519] width 237 height 36
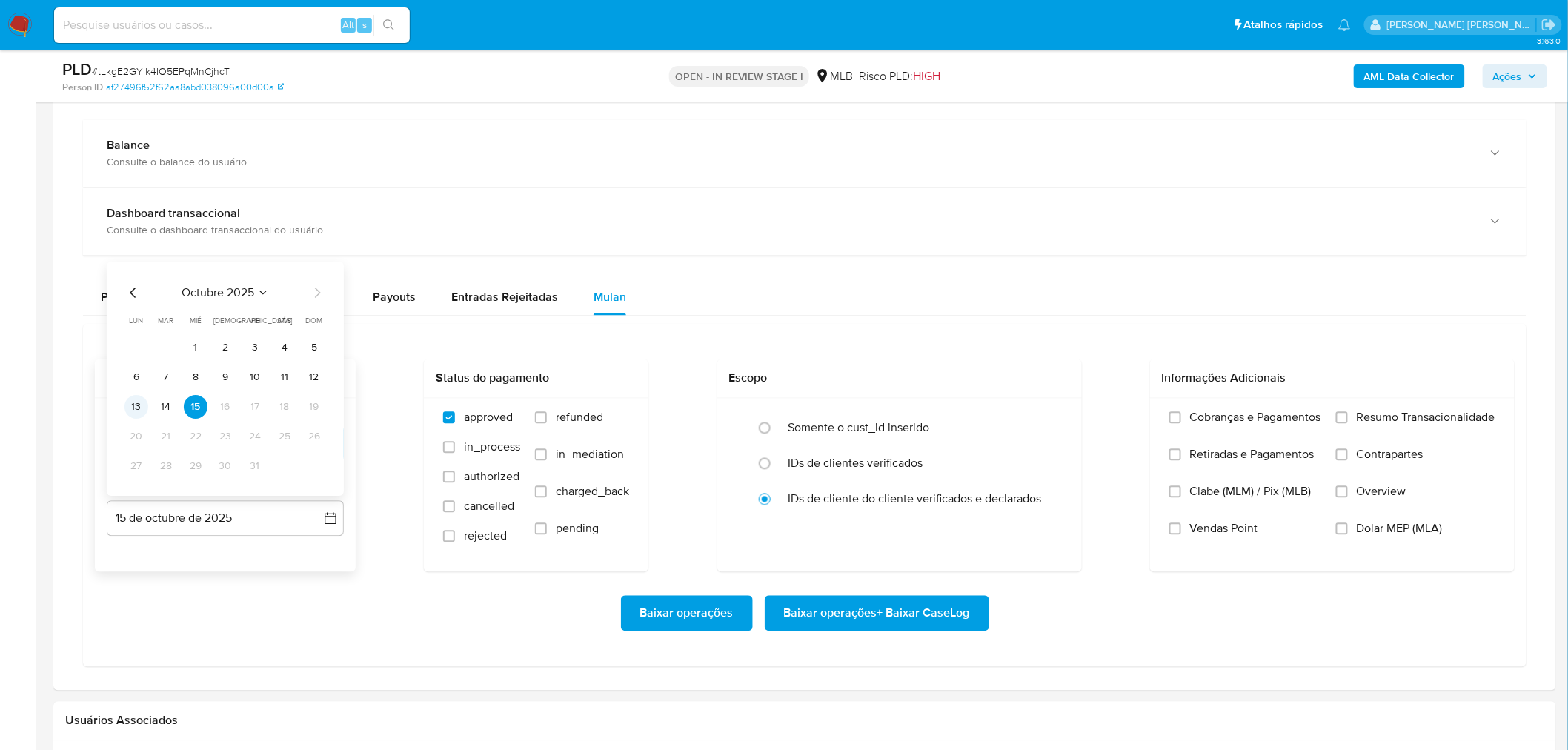
click at [131, 407] on button "13" at bounding box center [136, 407] width 24 height 24
click at [948, 407] on span "Resumo Transacionalidade" at bounding box center [1426, 418] width 139 height 15
click at [948, 407] on input "Resumo Transacionalidade" at bounding box center [1342, 419] width 12 height 12
click at [948, 407] on span "Vendas Point" at bounding box center [1224, 528] width 68 height 15
click at [948, 407] on input "Vendas Point" at bounding box center [1176, 529] width 12 height 12
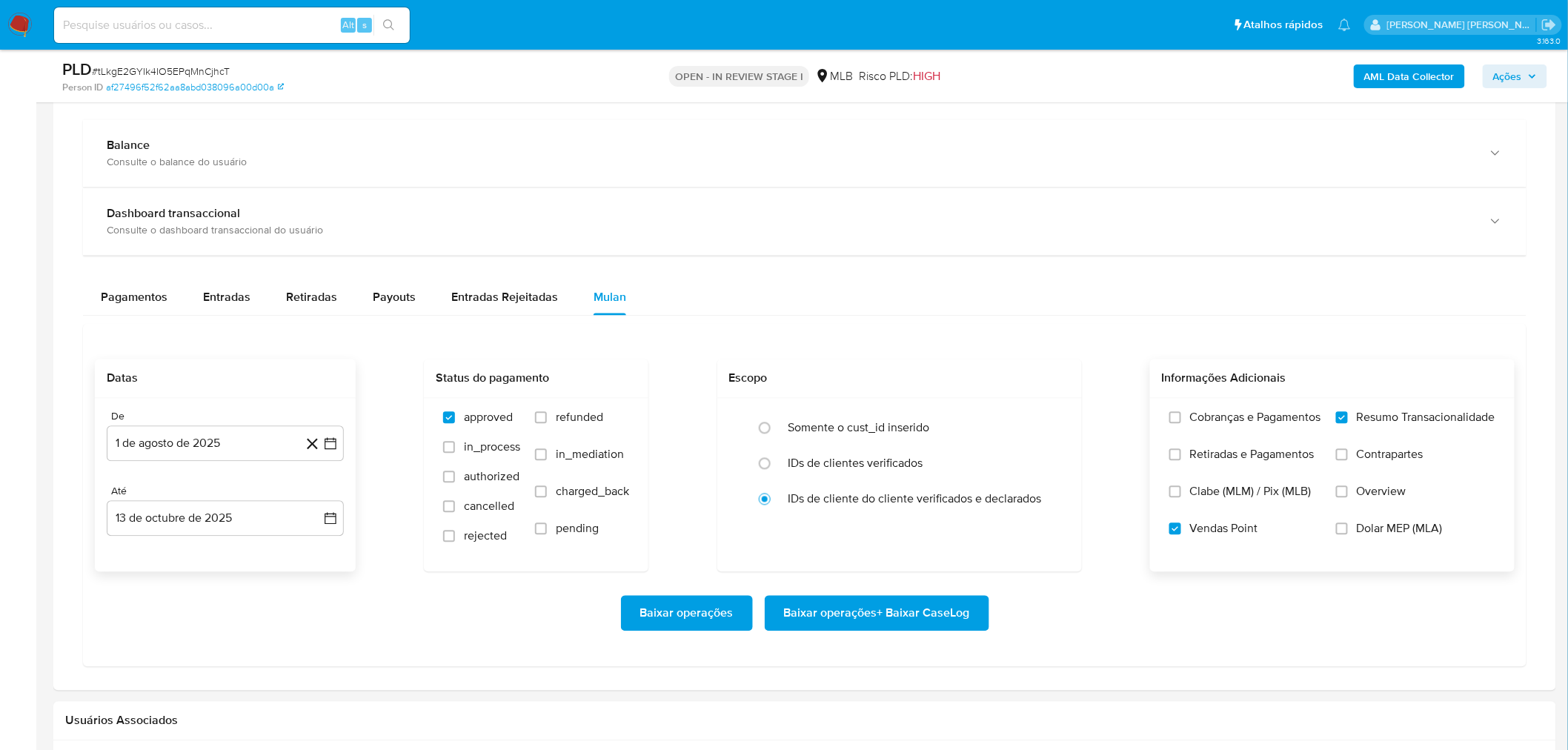
click at [828, 407] on span "Baixar operações + Baixar CaseLog" at bounding box center [876, 613] width 186 height 32
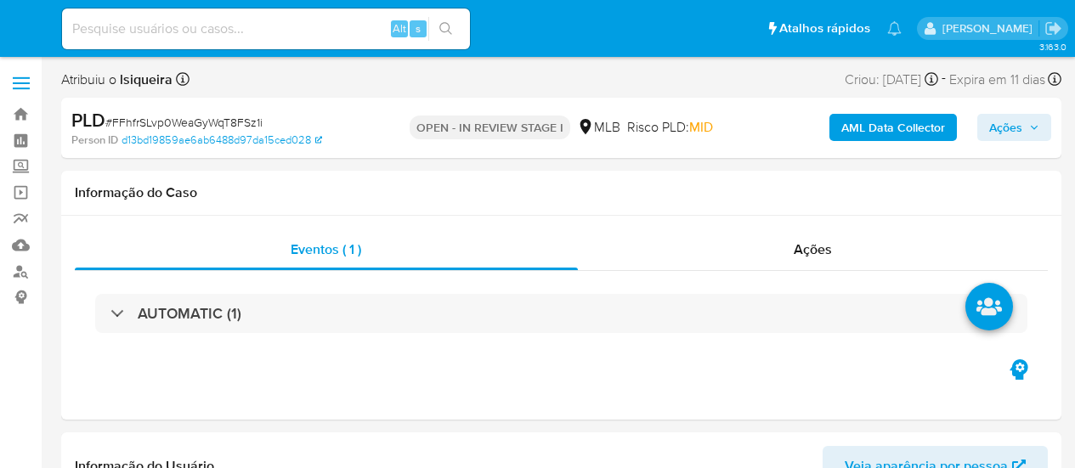
select select "10"
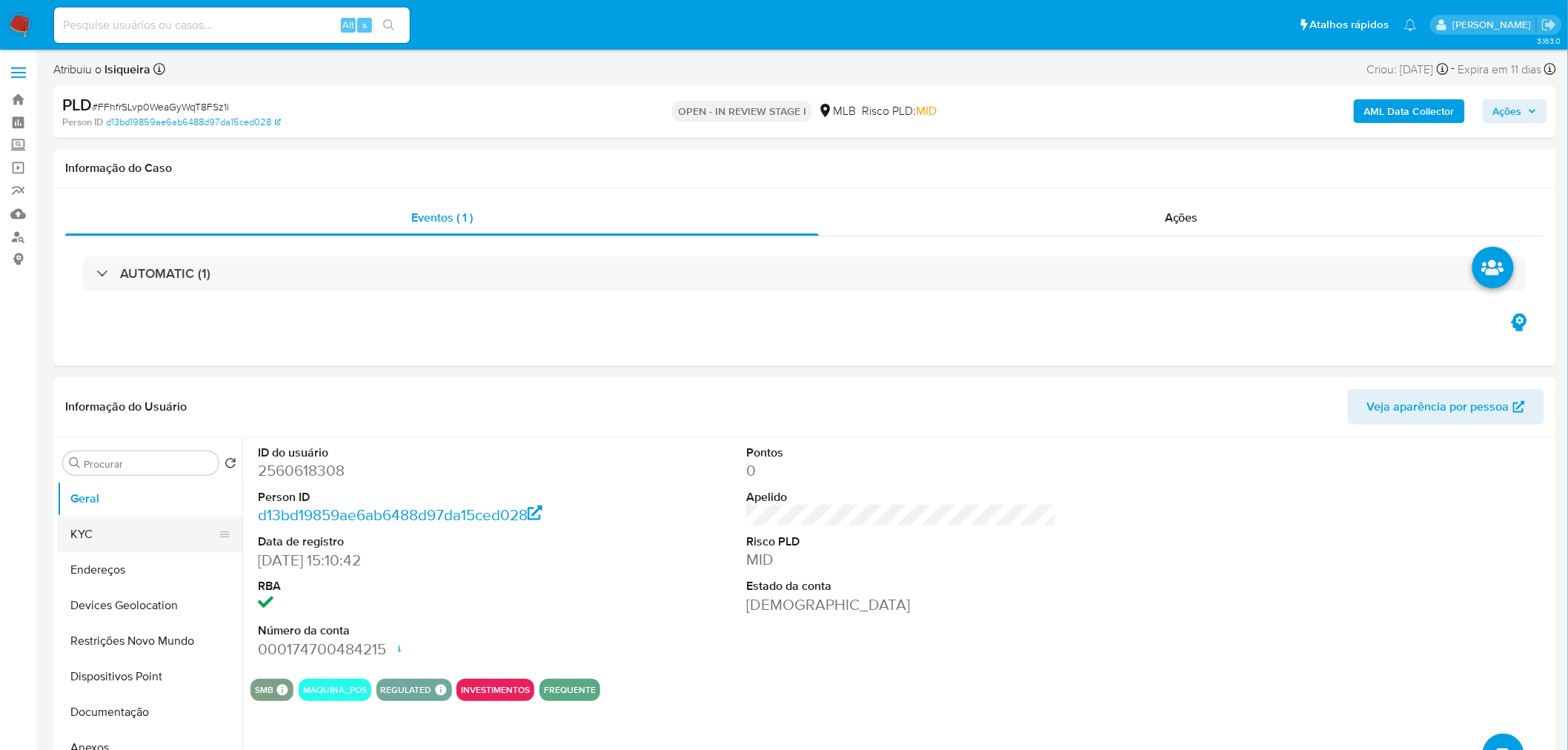
click at [99, 407] on button "KYC" at bounding box center [143, 534] width 174 height 36
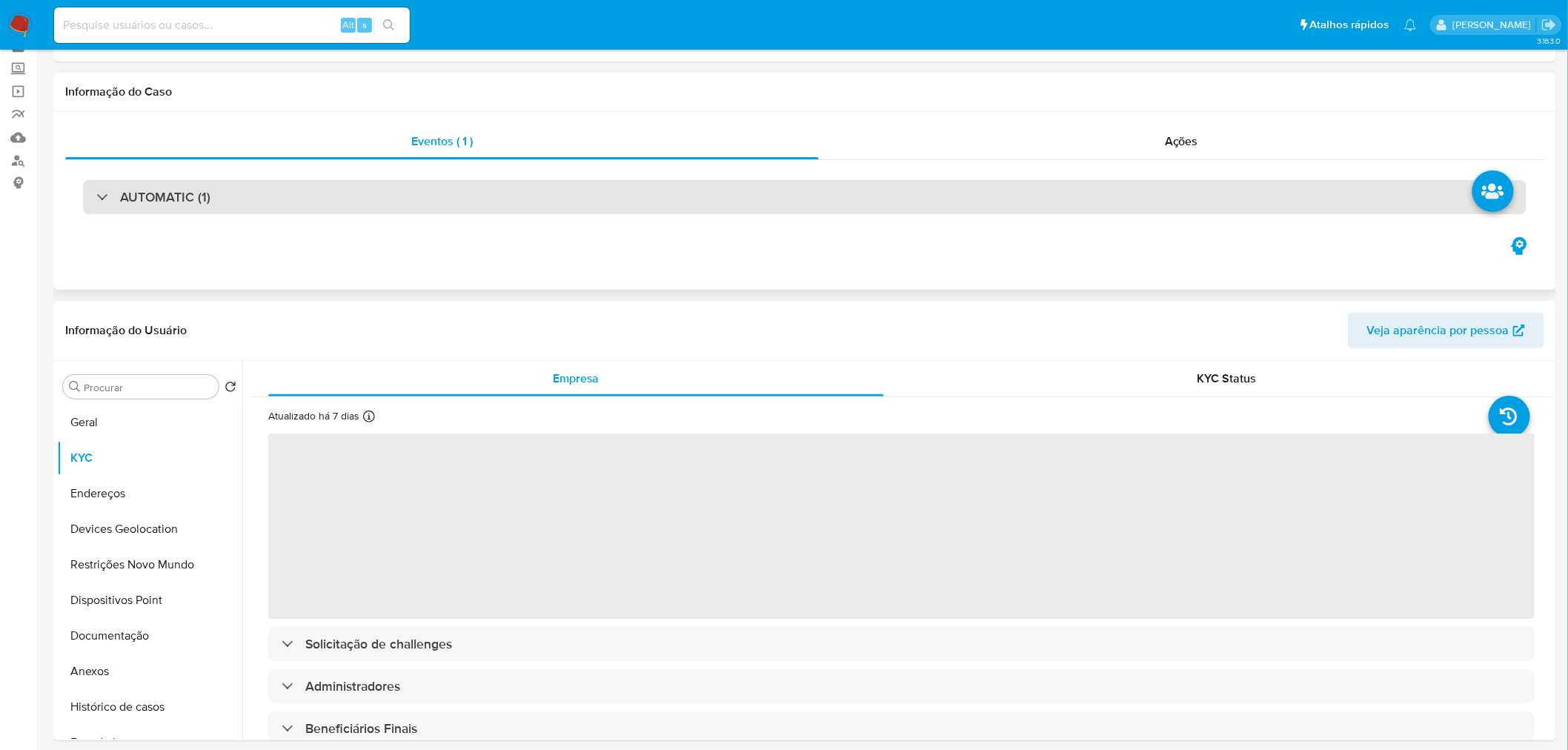
scroll to position [165, 0]
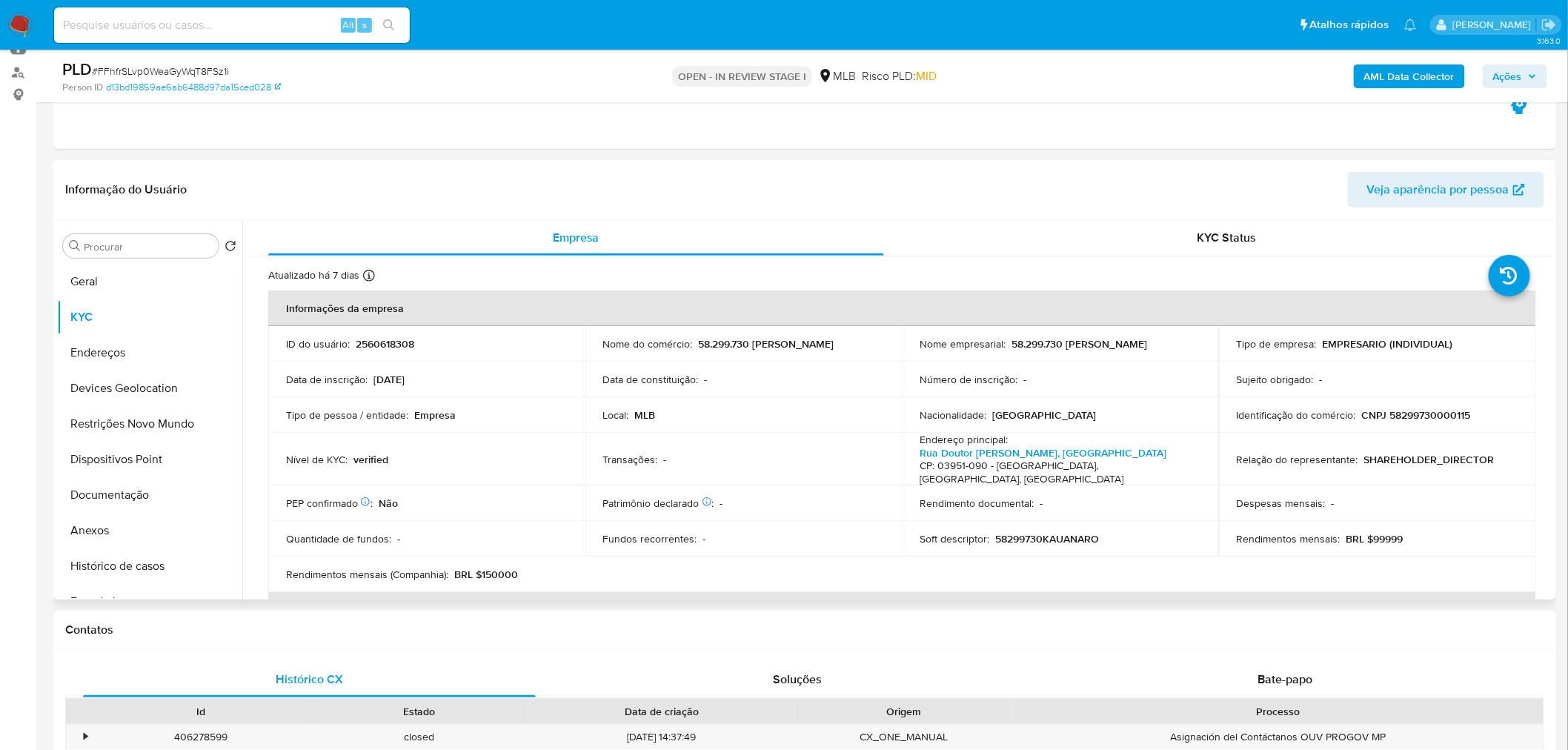
drag, startPoint x: 1167, startPoint y: 350, endPoint x: 909, endPoint y: 354, distance: 258.0
click at [909, 354] on td "Nome empresarial : 58.299.730 [PERSON_NAME]" at bounding box center [1060, 344] width 317 height 36
copy p "58.299.730 [PERSON_NAME]"
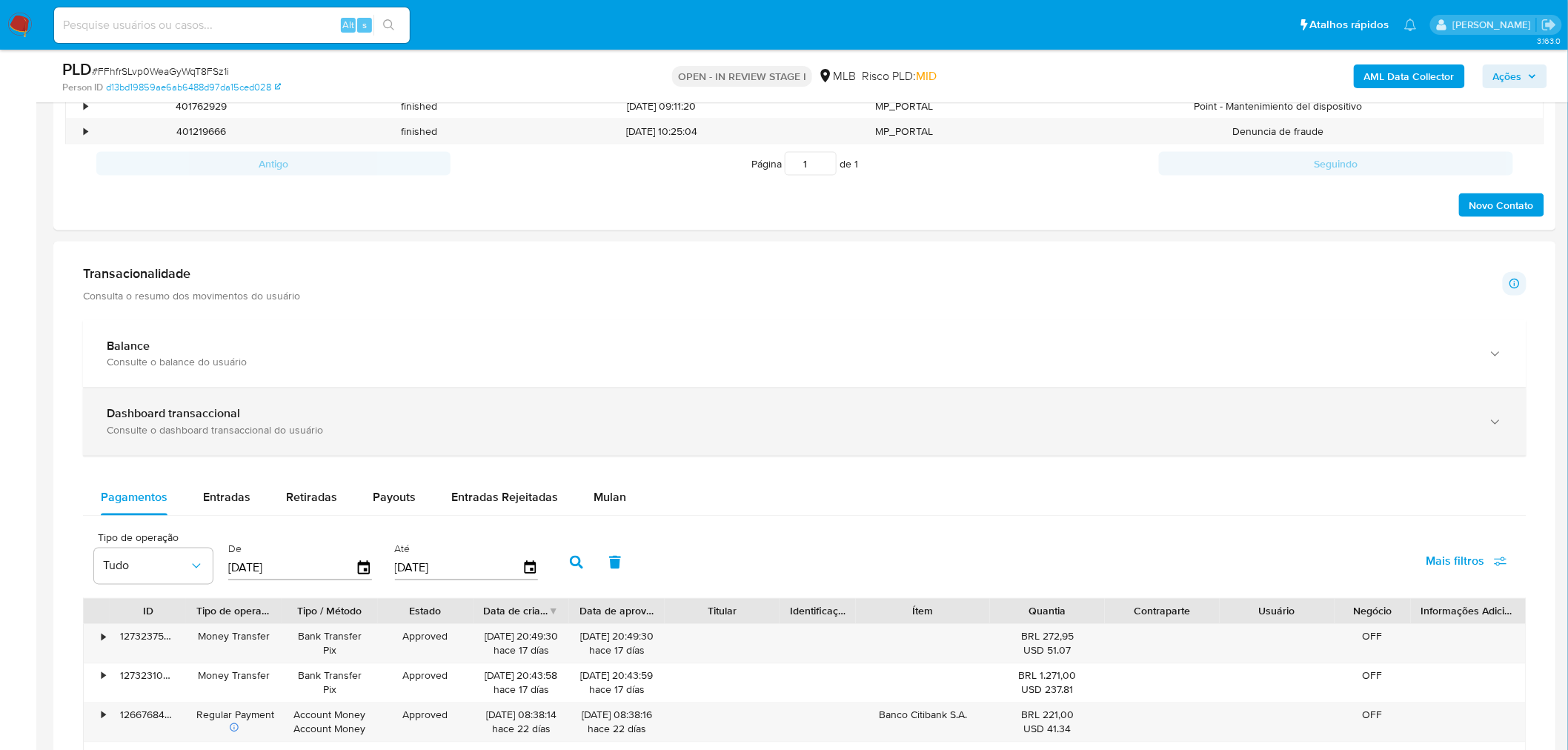
scroll to position [823, 0]
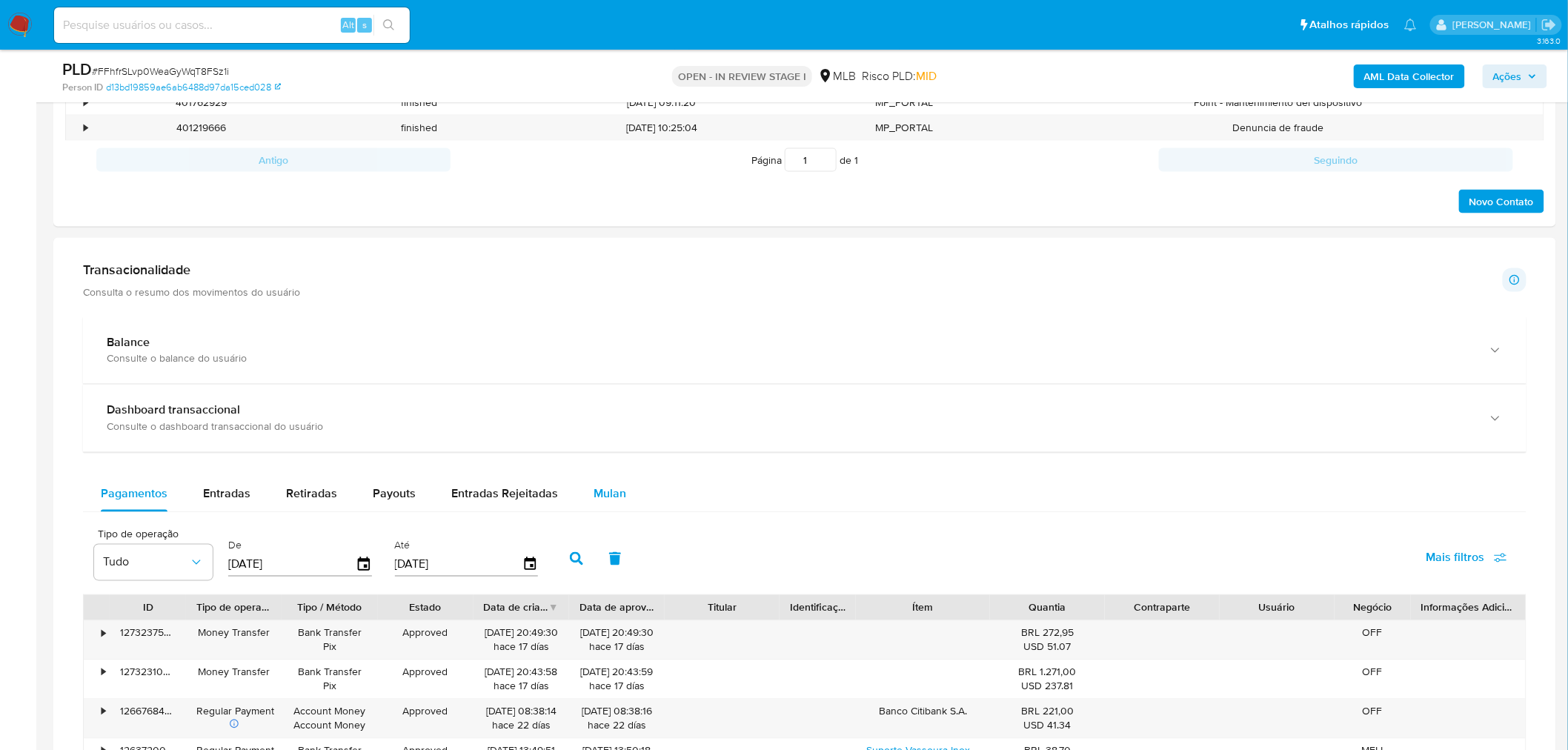
click at [600, 407] on span "Mulan" at bounding box center [610, 494] width 32 height 17
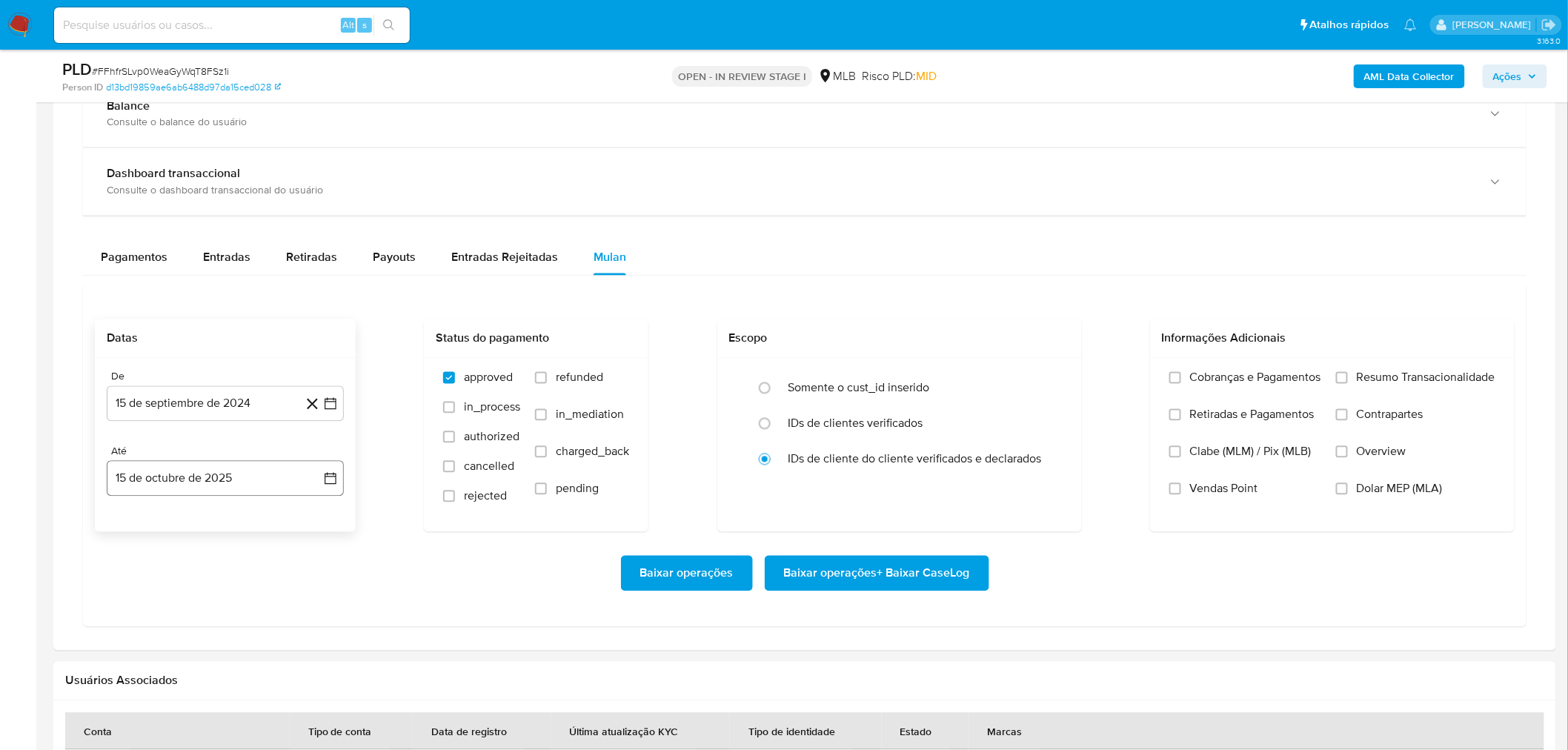
scroll to position [1070, 0]
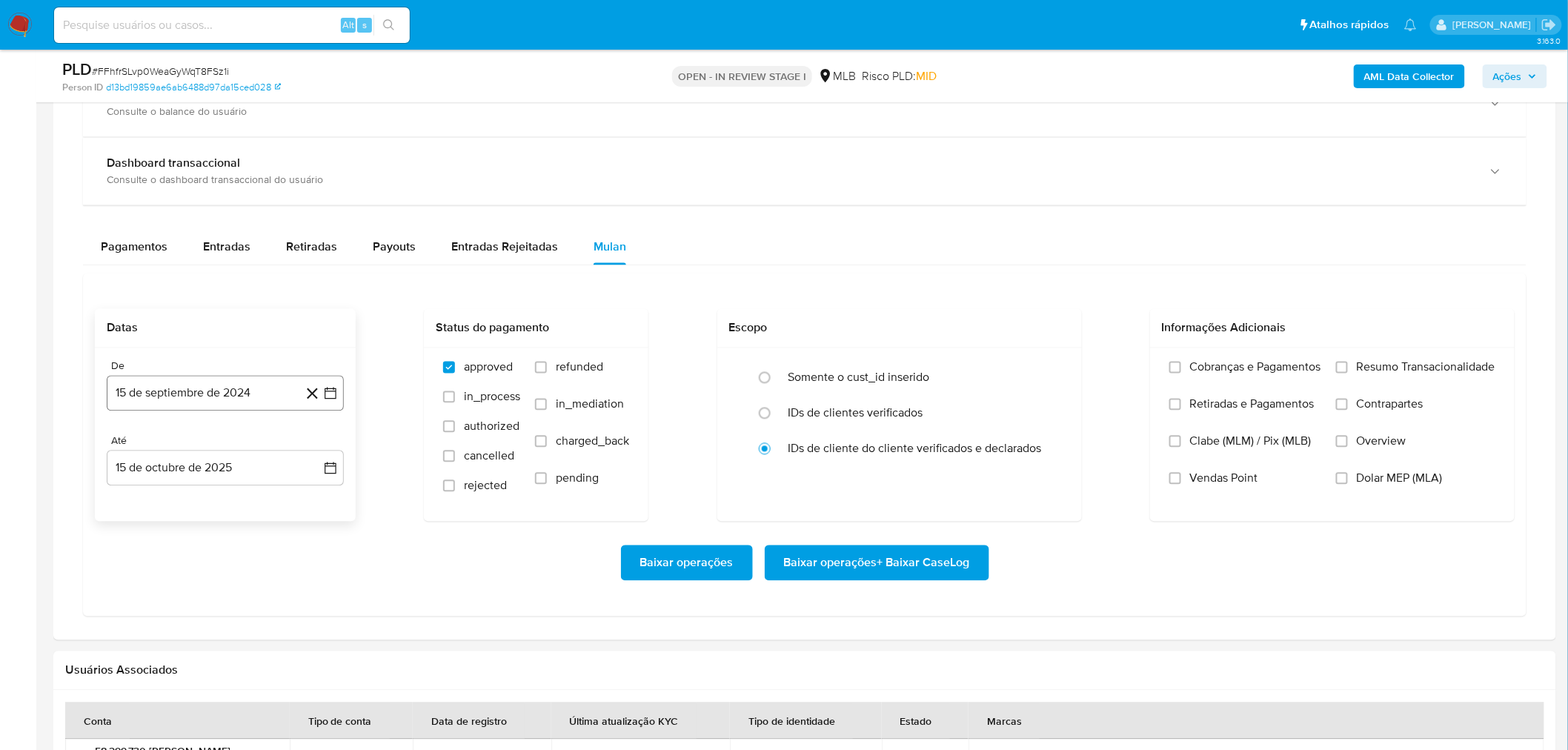
click at [194, 396] on button "15 de septiembre de 2024" at bounding box center [225, 393] width 237 height 36
click at [212, 407] on span "septiembre 2024" at bounding box center [218, 447] width 91 height 15
click at [313, 407] on icon "Año siguiente" at bounding box center [314, 447] width 17 height 17
click at [228, 407] on span "ago" at bounding box center [223, 585] width 18 height 12
click at [254, 407] on button "1" at bounding box center [255, 502] width 24 height 24
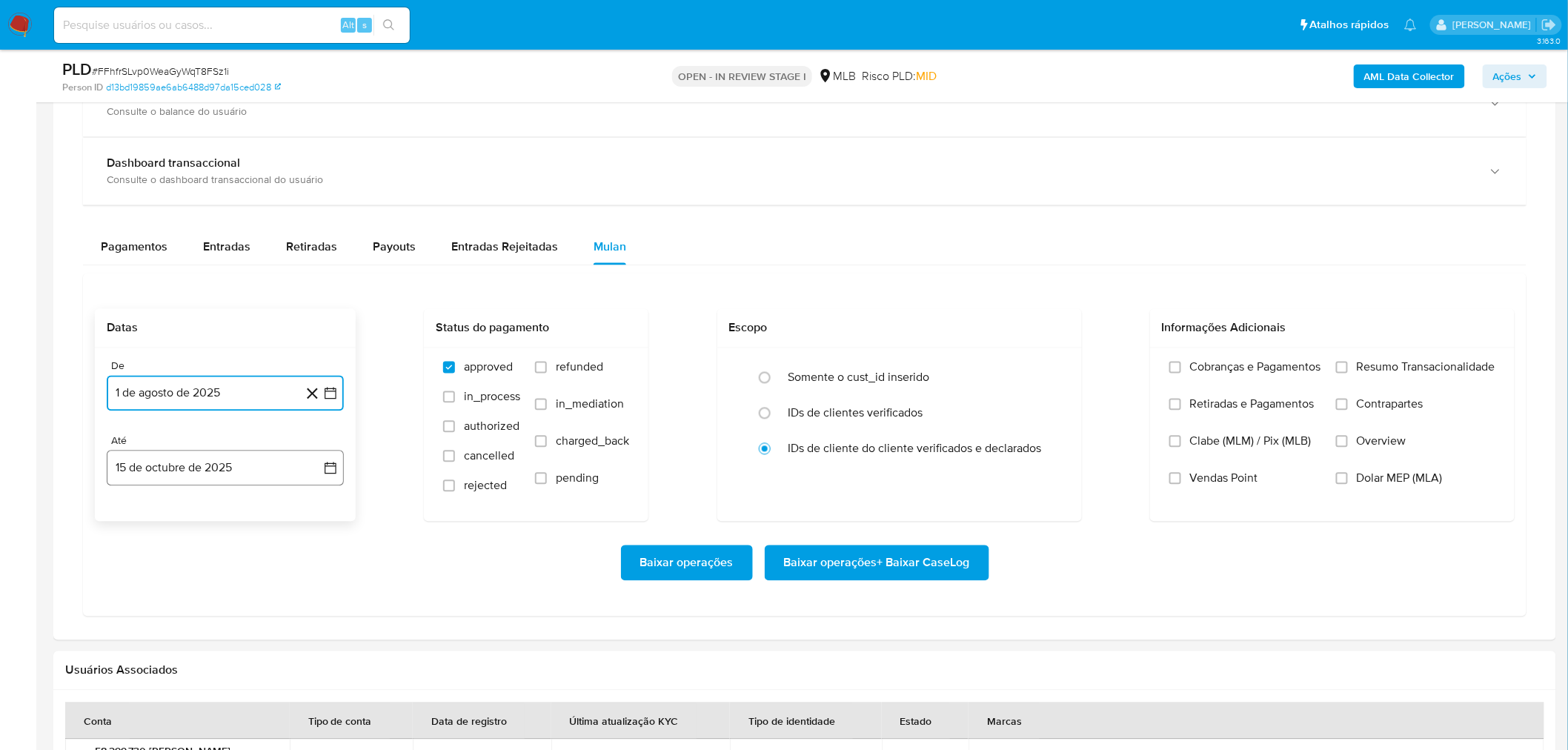
click at [222, 407] on button "15 de octubre de 2025" at bounding box center [225, 468] width 237 height 36
click at [138, 407] on button "13" at bounding box center [136, 636] width 24 height 24
click at [937, 361] on span "Resumo Transacionalidade" at bounding box center [1426, 367] width 139 height 15
click at [937, 362] on input "Resumo Transacionalidade" at bounding box center [1342, 368] width 12 height 12
click at [937, 407] on span "Vendas Point" at bounding box center [1224, 479] width 68 height 15
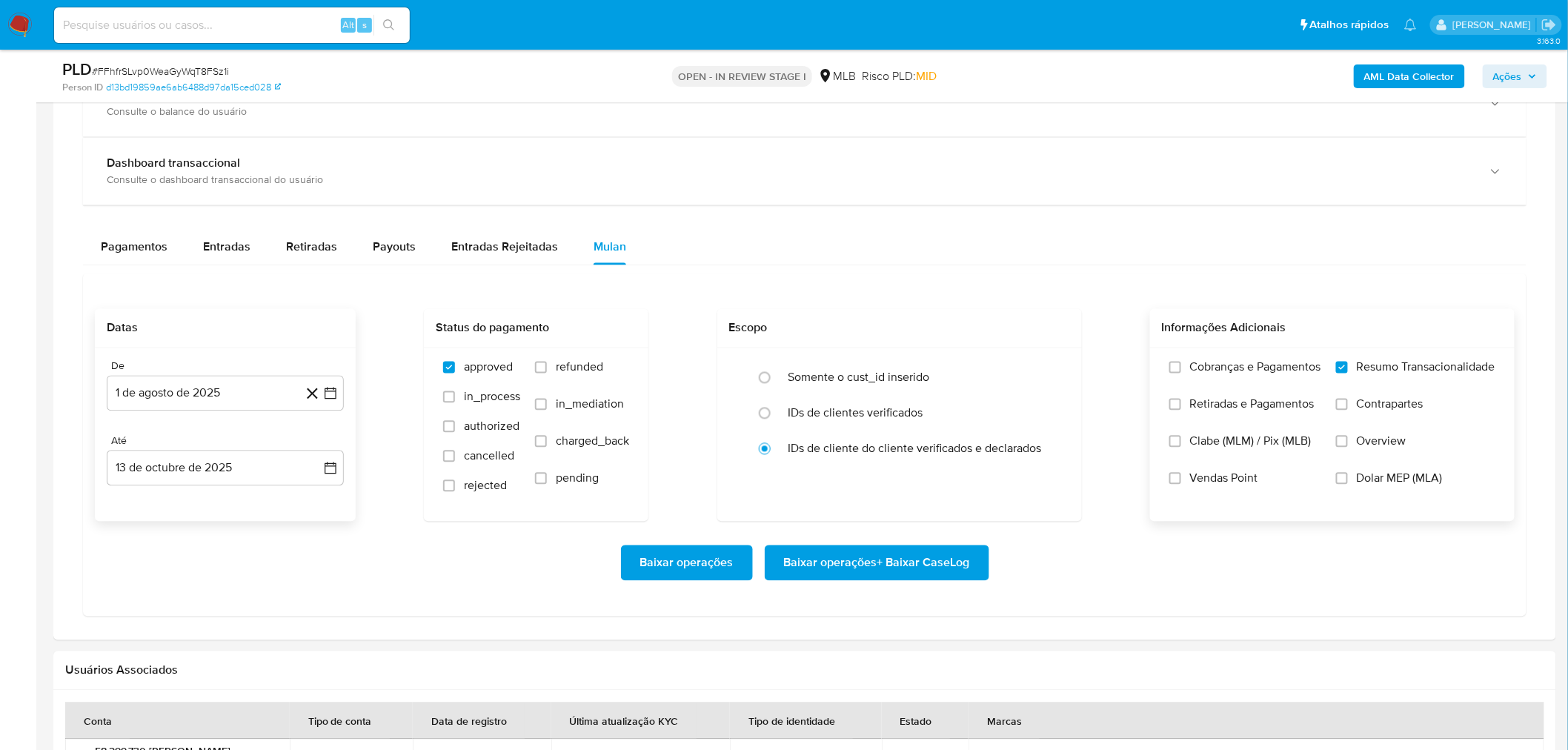
click at [937, 407] on input "Vendas Point" at bounding box center [1176, 479] width 12 height 12
click at [872, 407] on span "Baixar operações + Baixar CaseLog" at bounding box center [876, 562] width 186 height 32
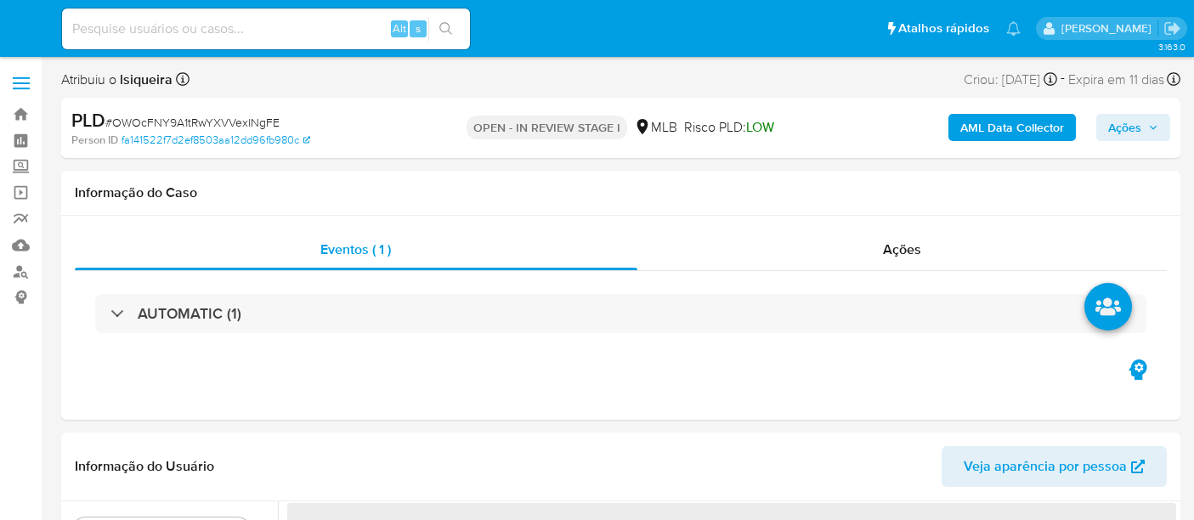
select select "10"
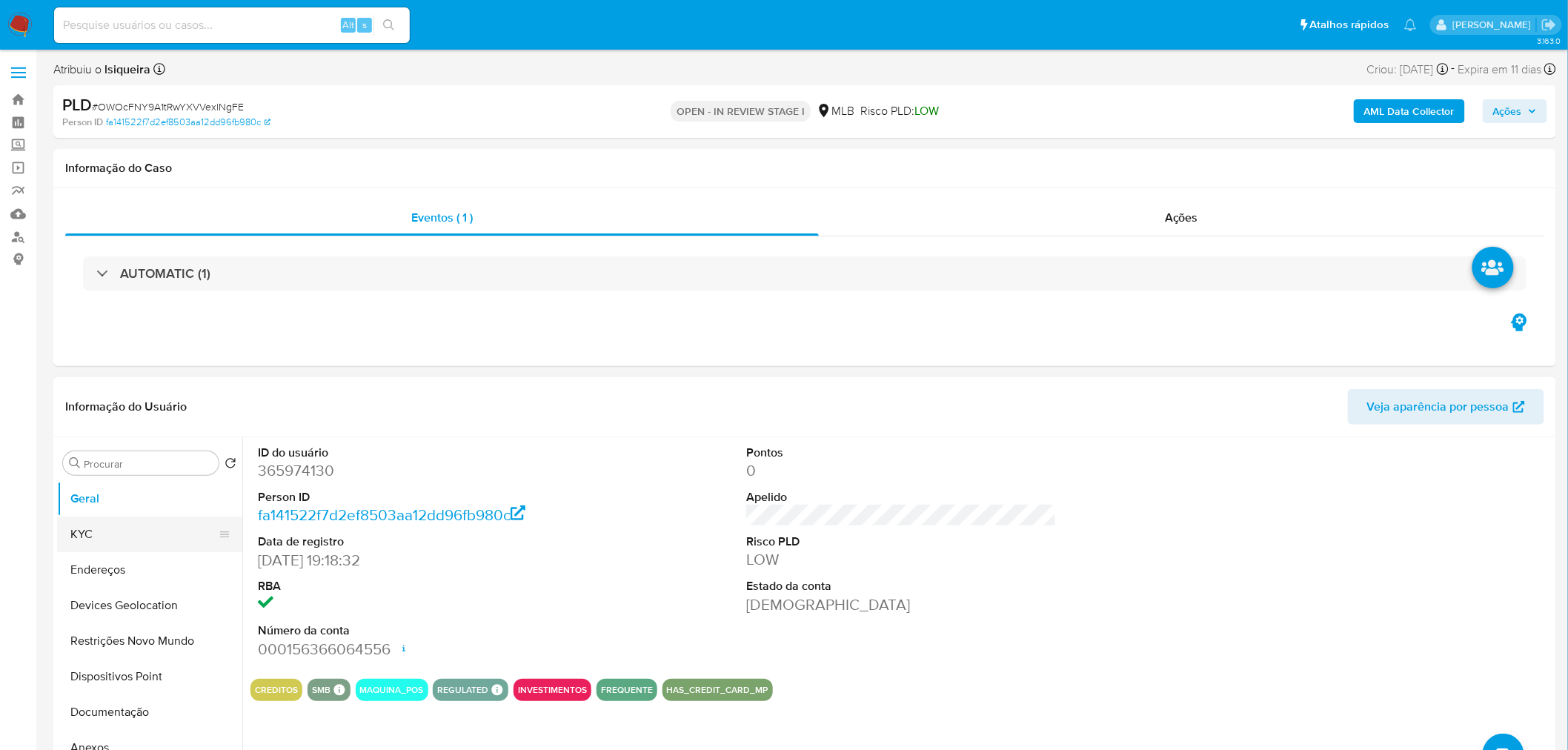
drag, startPoint x: 91, startPoint y: 531, endPoint x: 106, endPoint y: 534, distance: 15.3
click at [92, 453] on button "KYC" at bounding box center [143, 534] width 174 height 36
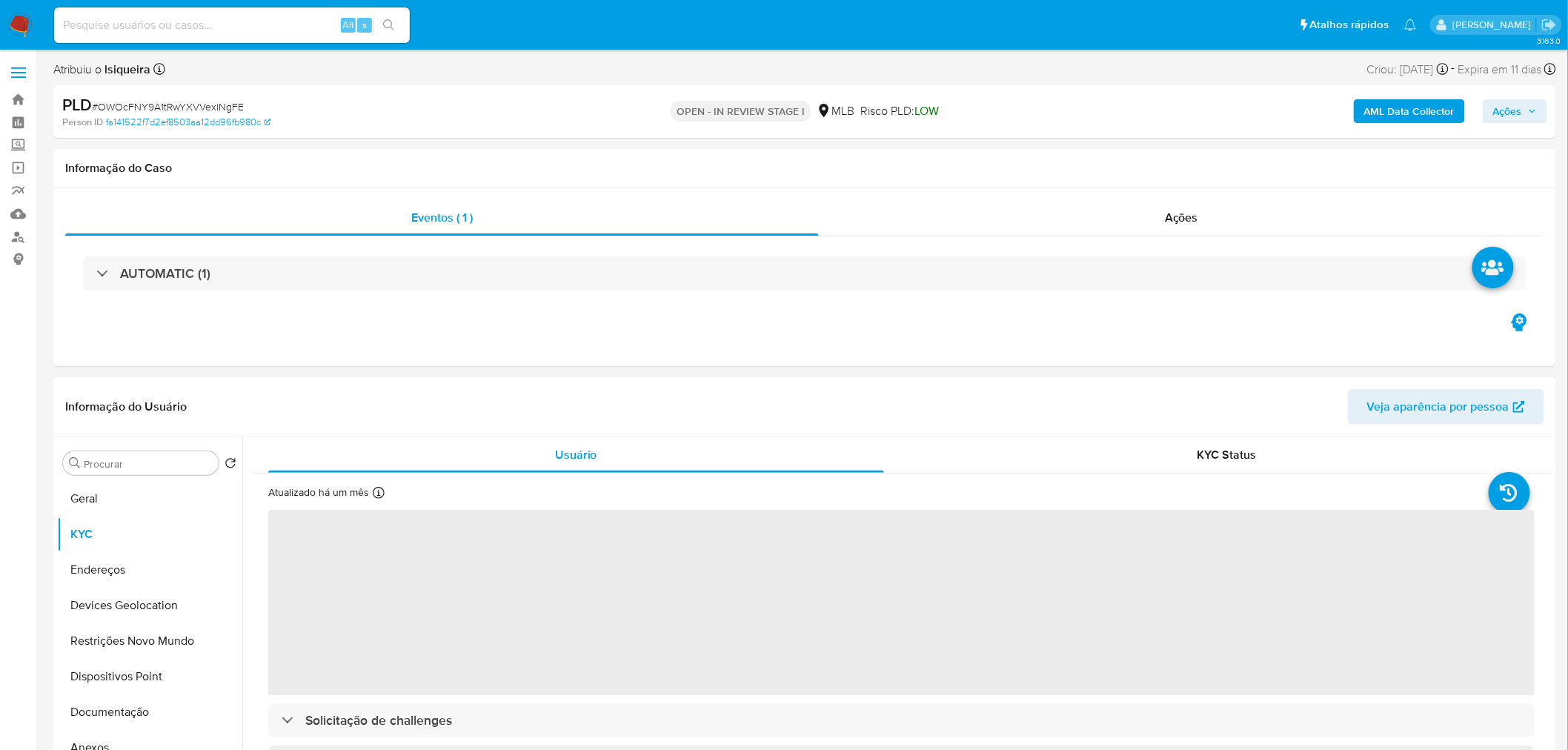
scroll to position [82, 0]
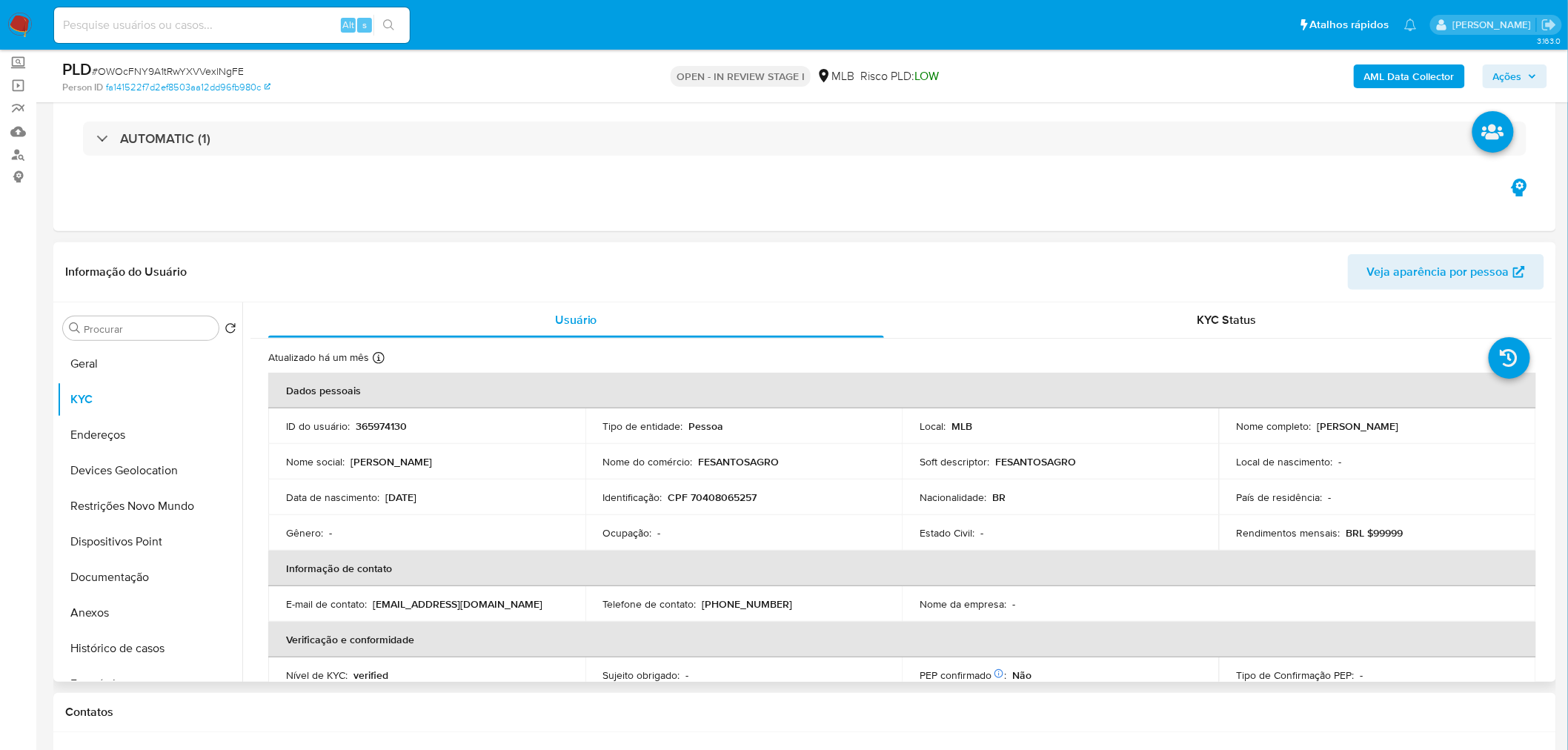
drag, startPoint x: 1476, startPoint y: 432, endPoint x: 1311, endPoint y: 431, distance: 165.0
click at [1040, 431] on div "Nome completo : [PERSON_NAME]" at bounding box center [1378, 426] width 282 height 13
copy div "[PERSON_NAME]"
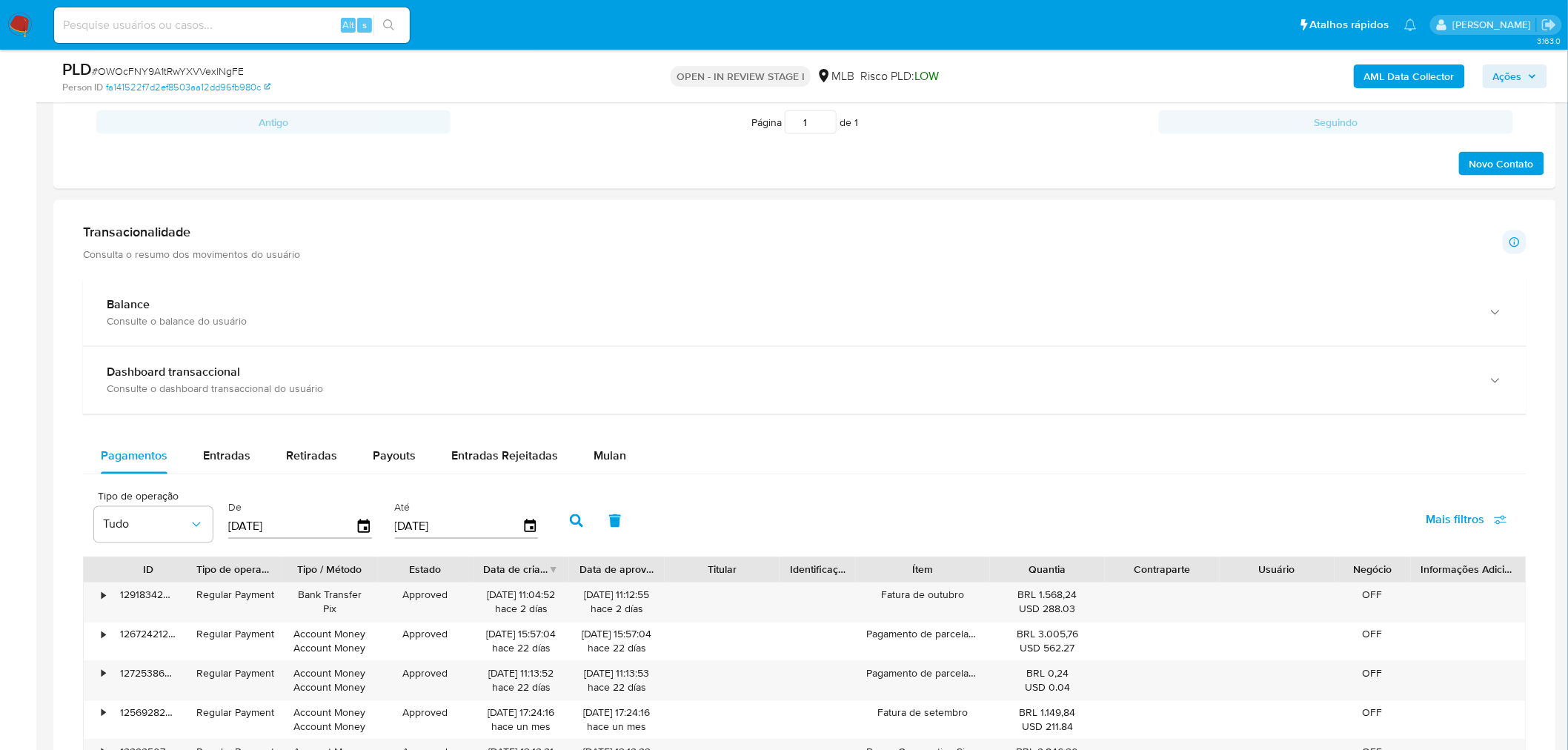
scroll to position [823, 0]
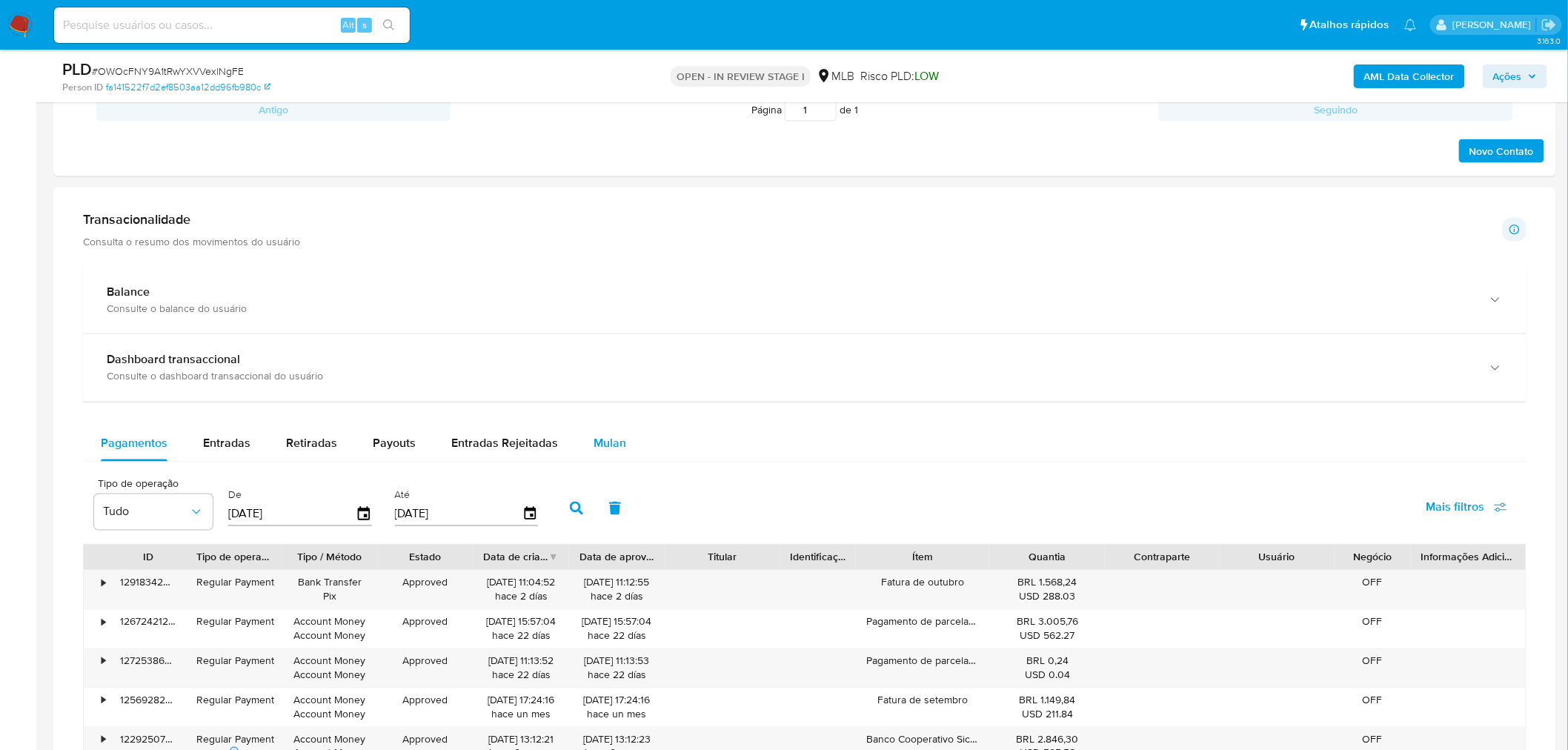
click at [597, 445] on span "Mulan" at bounding box center [610, 444] width 32 height 17
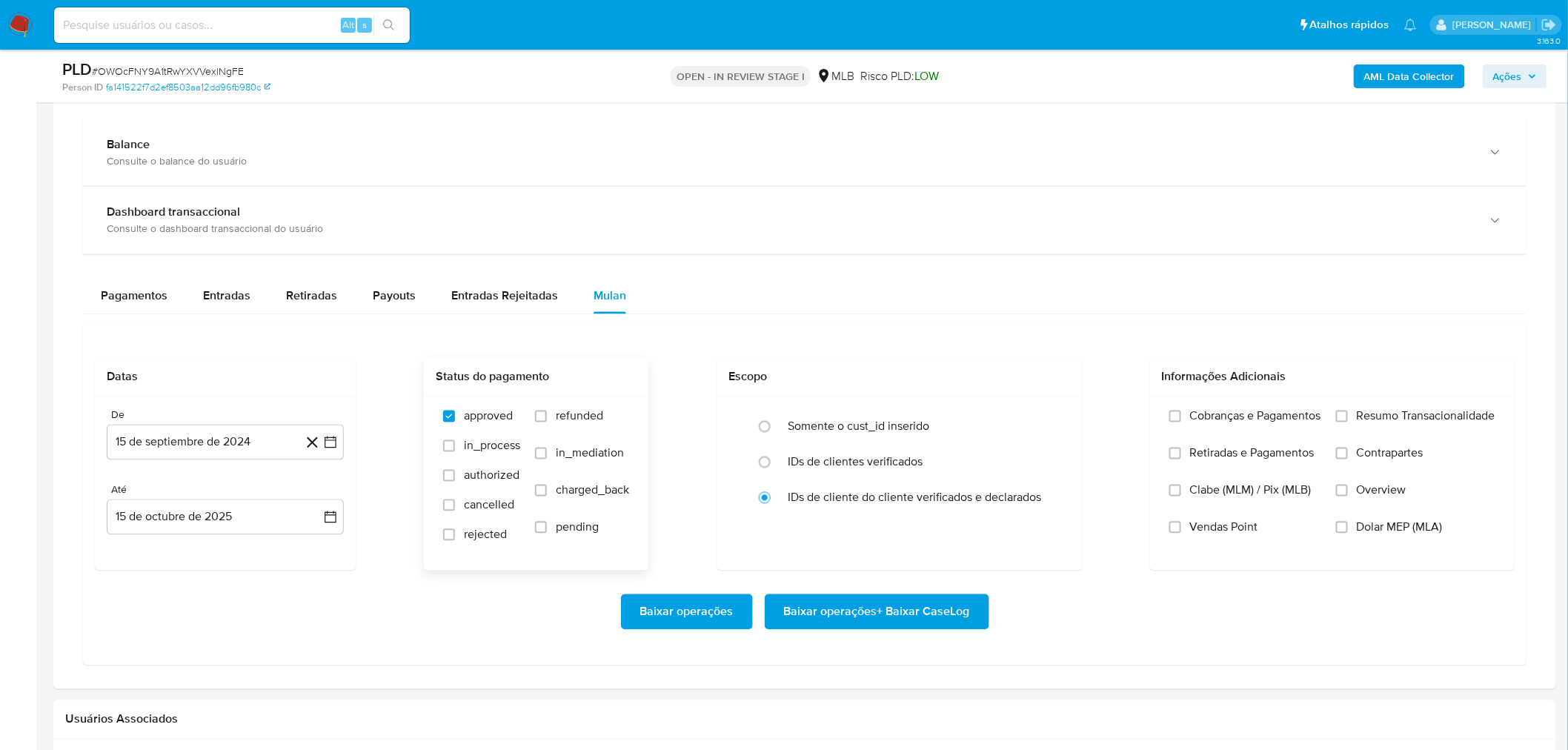
scroll to position [988, 0]
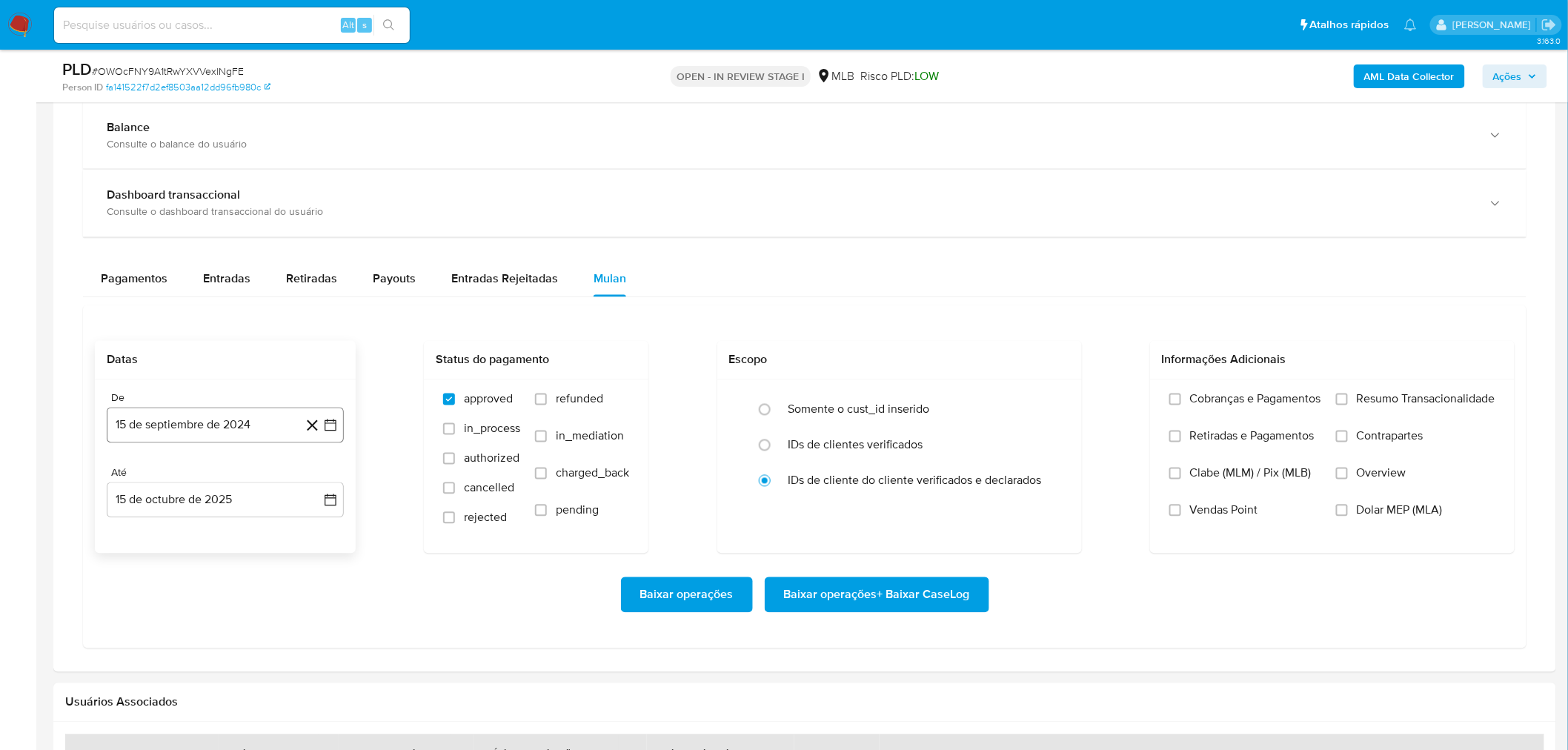
click at [213, 420] on button "15 de septiembre de 2024" at bounding box center [225, 425] width 237 height 36
click at [224, 453] on span "septiembre 2024" at bounding box center [218, 479] width 91 height 15
click at [316, 453] on icon "Año siguiente" at bounding box center [314, 480] width 17 height 17
click at [234, 453] on button "ago" at bounding box center [224, 617] width 42 height 24
click at [256, 453] on button "1" at bounding box center [255, 534] width 24 height 24
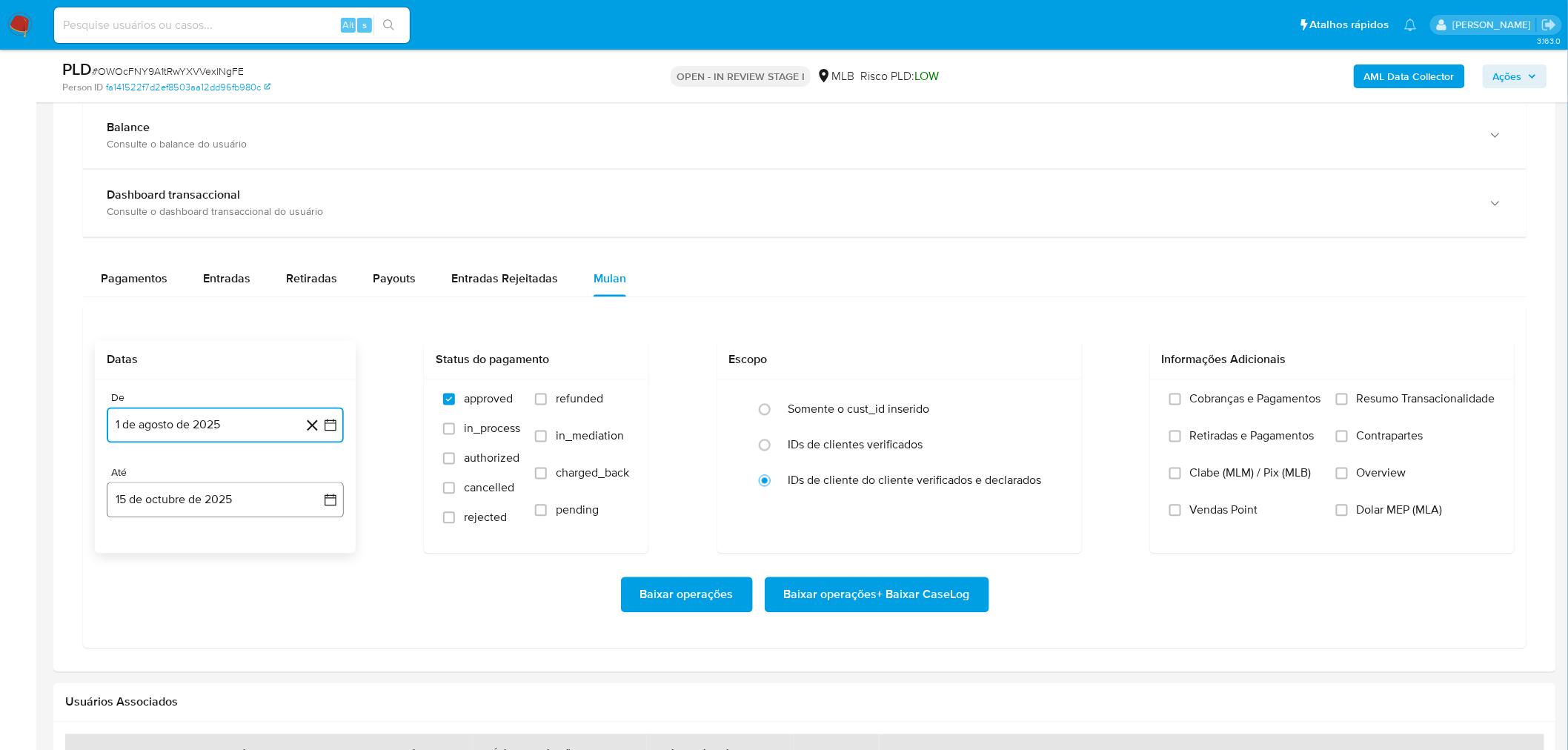
click at [231, 453] on button "15 de octubre de 2025" at bounding box center [225, 500] width 237 height 36
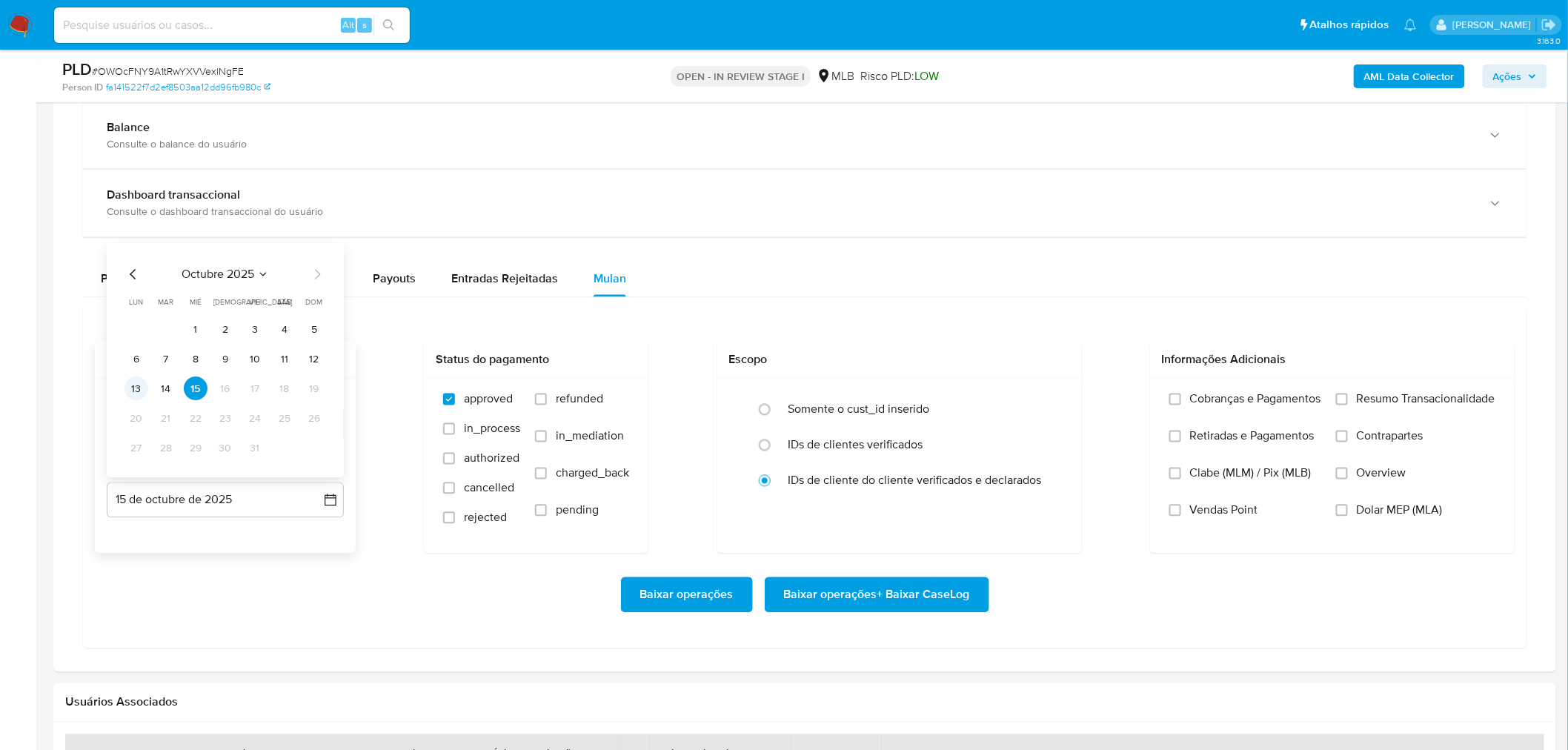
click at [140, 391] on button "13" at bounding box center [136, 389] width 24 height 24
click at [1040, 396] on span "Resumo Transacionalidade" at bounding box center [1426, 399] width 139 height 15
click at [1040, 396] on input "Resumo Transacionalidade" at bounding box center [1342, 399] width 12 height 12
click at [1040, 453] on label "Vendas Point" at bounding box center [1245, 522] width 152 height 37
click at [1040, 453] on input "Vendas Point" at bounding box center [1176, 511] width 12 height 12
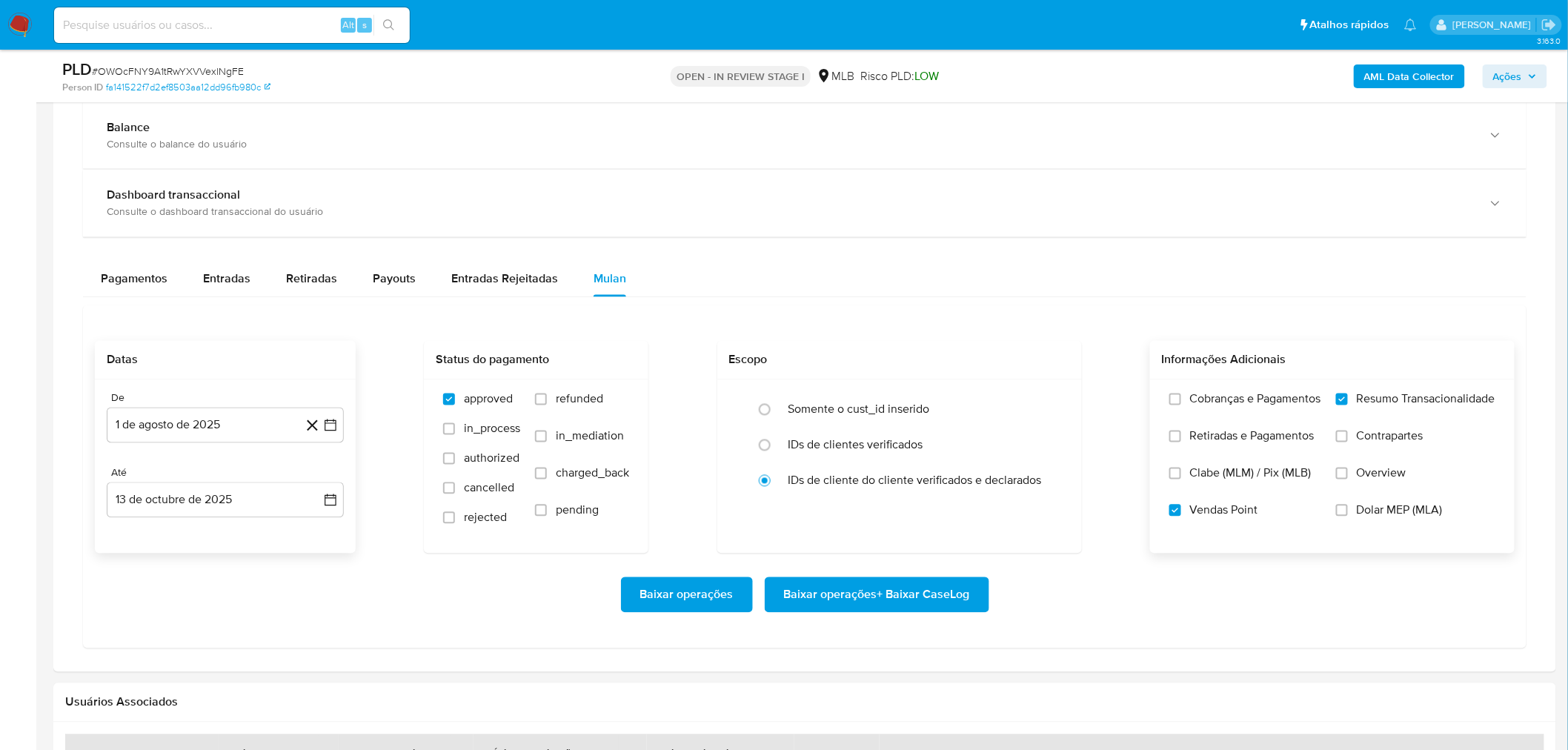
click at [842, 453] on span "Baixar operações + Baixar CaseLog" at bounding box center [876, 595] width 186 height 32
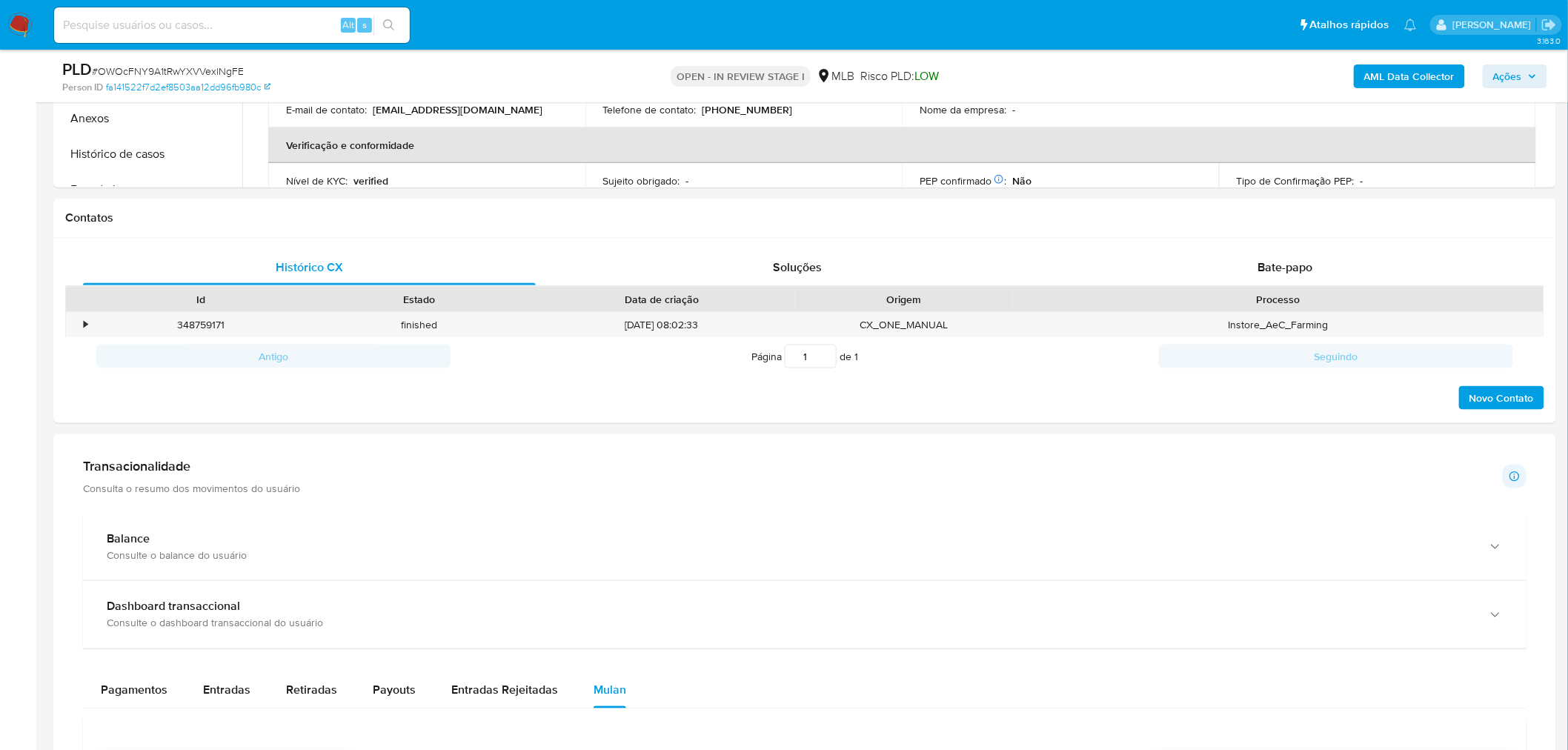
scroll to position [576, 0]
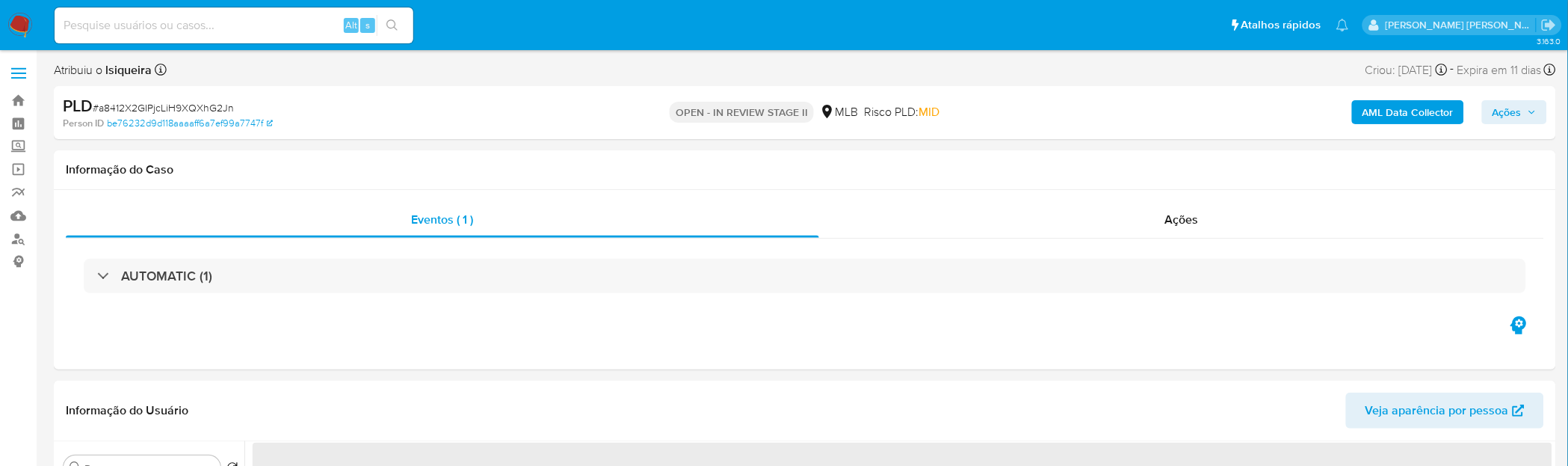
select select "10"
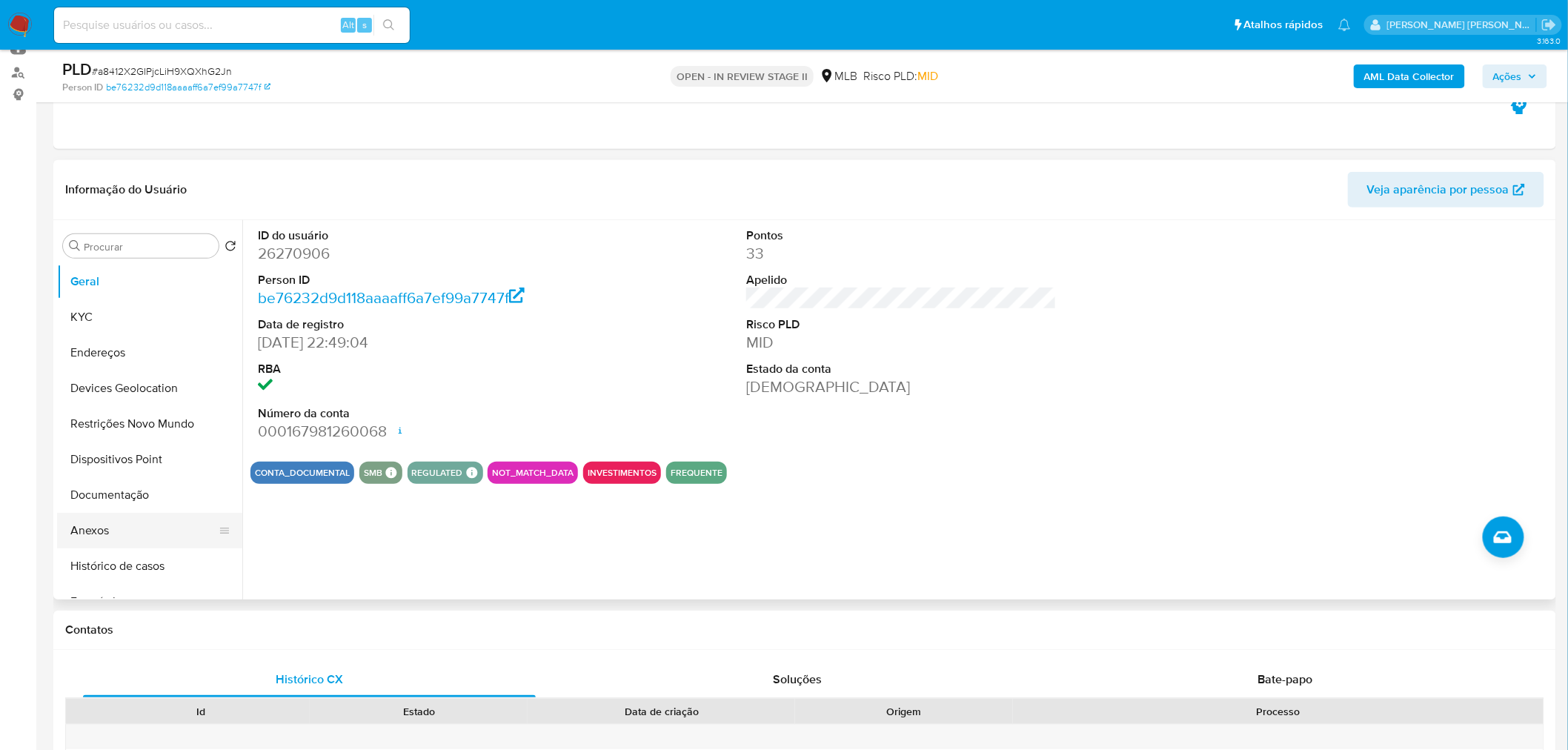
scroll to position [82, 0]
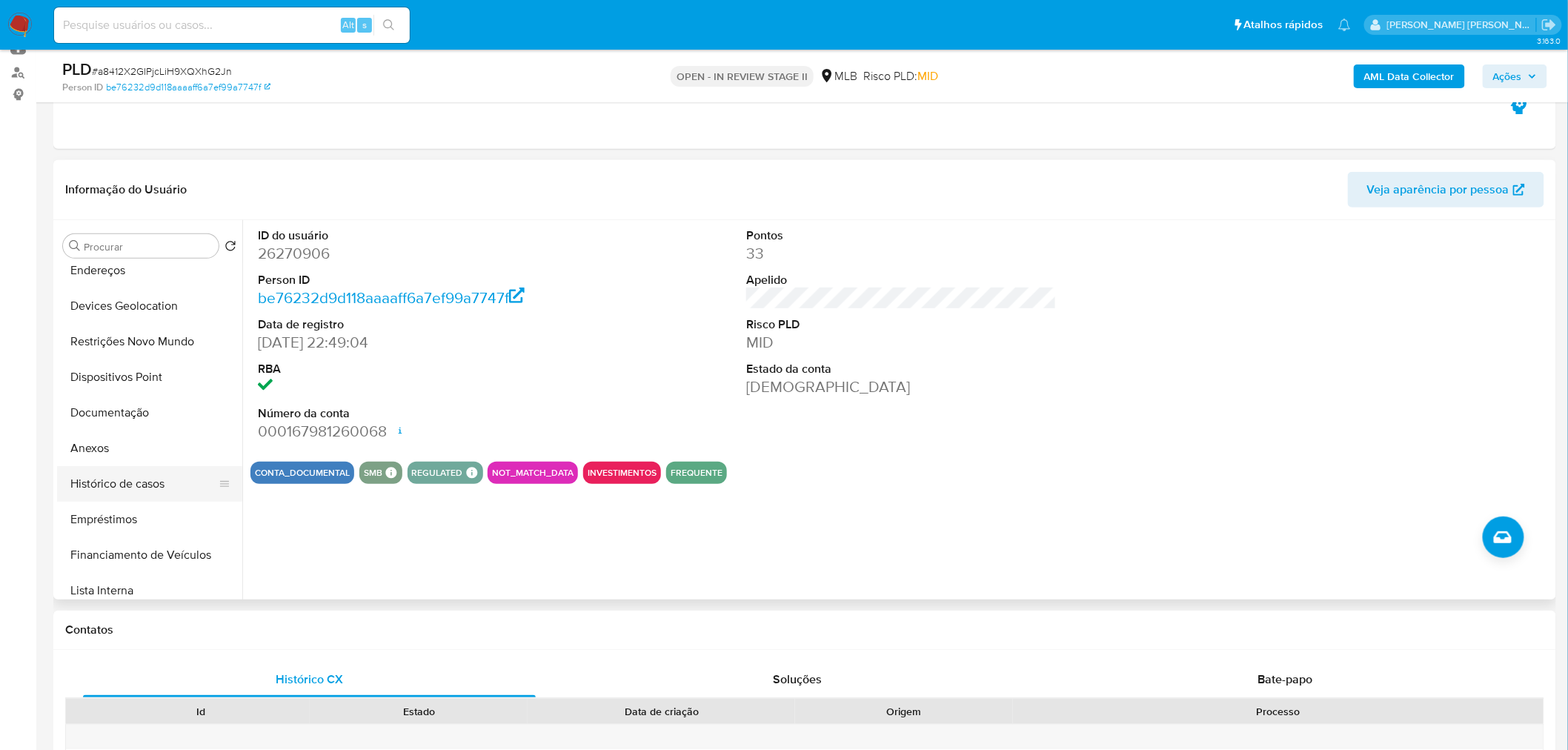
click at [142, 453] on button "Histórico de casos" at bounding box center [143, 484] width 174 height 36
